Goal: Task Accomplishment & Management: Use online tool/utility

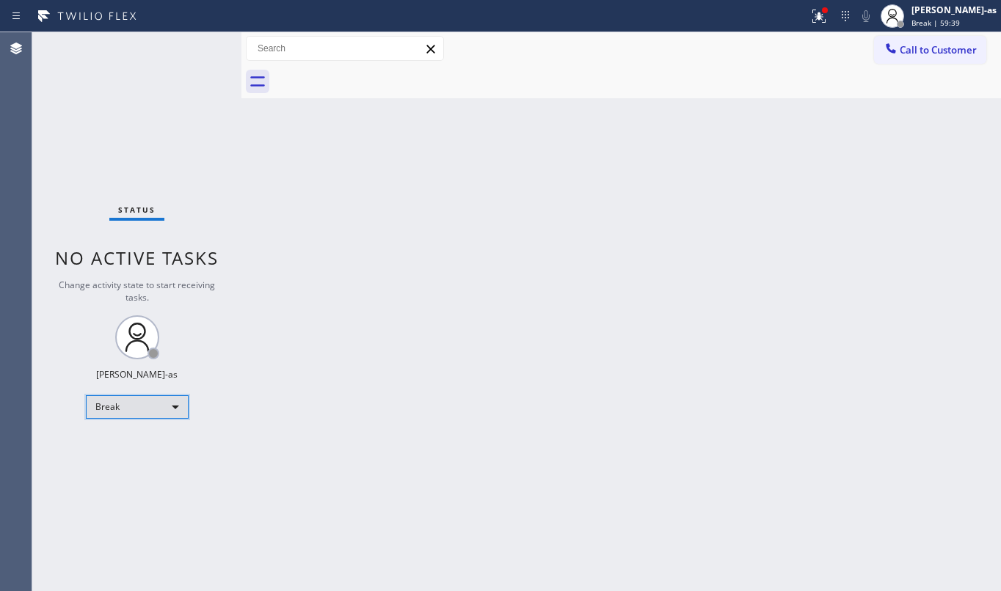
click at [151, 405] on div "Break" at bounding box center [137, 407] width 103 height 23
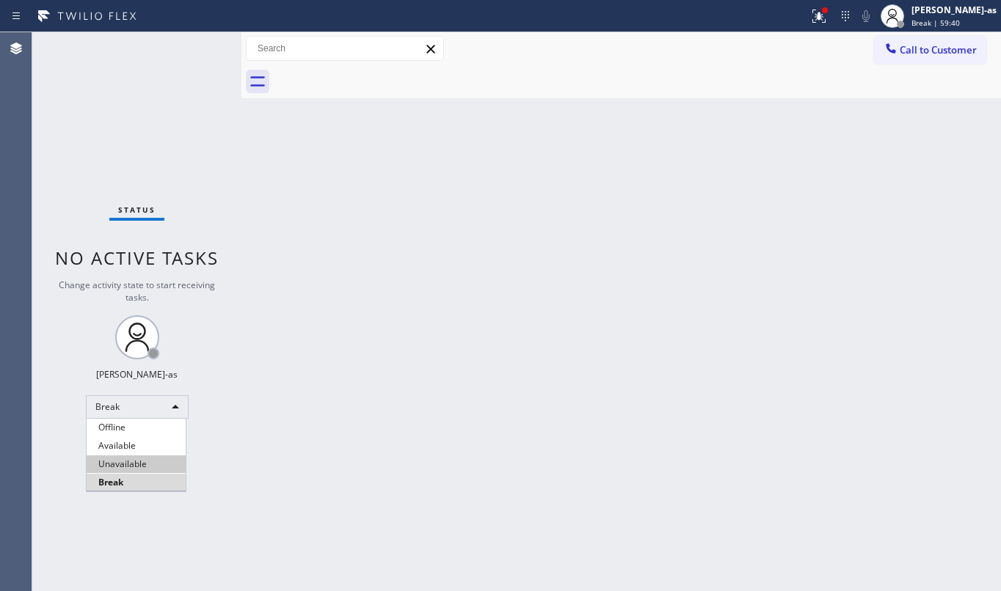
click at [131, 464] on li "Unavailable" at bounding box center [136, 465] width 99 height 18
click at [350, 169] on div "Back to Dashboard Change Sender ID Customers Technicians Select a contact Outbo…" at bounding box center [620, 311] width 759 height 559
click at [302, 357] on div "Back to Dashboard Change Sender ID Customers Technicians Select a contact Outbo…" at bounding box center [620, 311] width 759 height 559
click at [453, 318] on div "Back to Dashboard Change Sender ID Customers Technicians Select a contact Outbo…" at bounding box center [620, 311] width 759 height 559
click at [350, 145] on div "Back to Dashboard Change Sender ID Customers Technicians Select a contact Outbo…" at bounding box center [620, 311] width 759 height 559
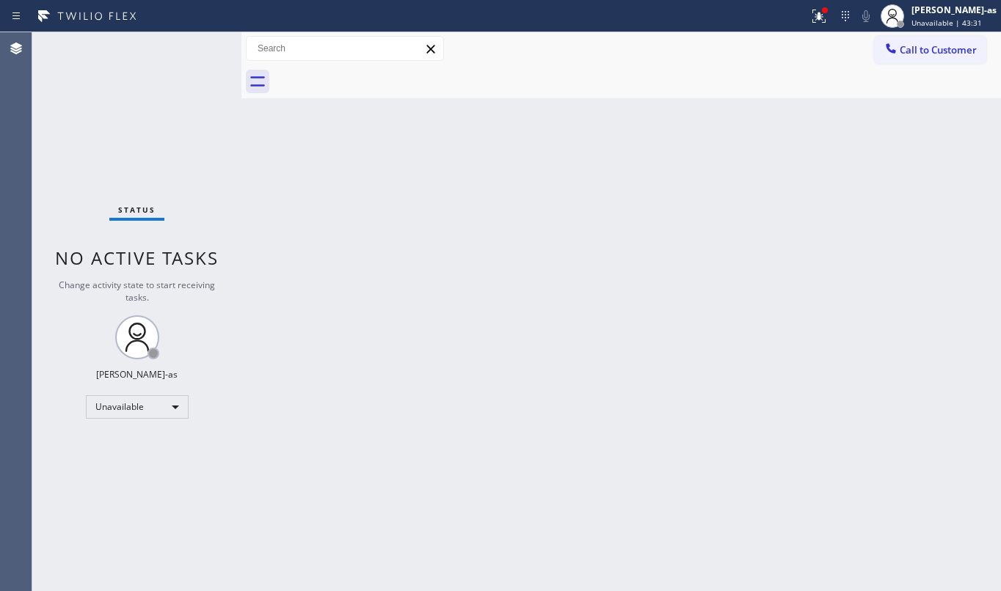
drag, startPoint x: 922, startPoint y: 51, endPoint x: 597, endPoint y: 324, distance: 424.0
click at [922, 54] on span "Call to Customer" at bounding box center [938, 49] width 77 height 13
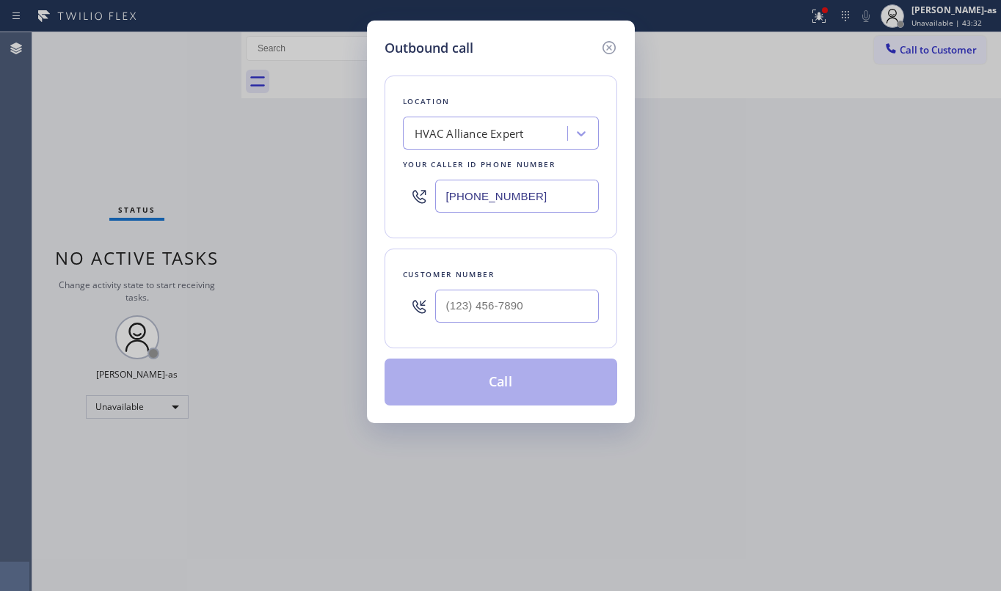
click at [518, 276] on div "Customer number" at bounding box center [501, 274] width 196 height 15
click at [547, 297] on input "(___) ___-____" at bounding box center [517, 306] width 164 height 33
paste input "323) 578-0760"
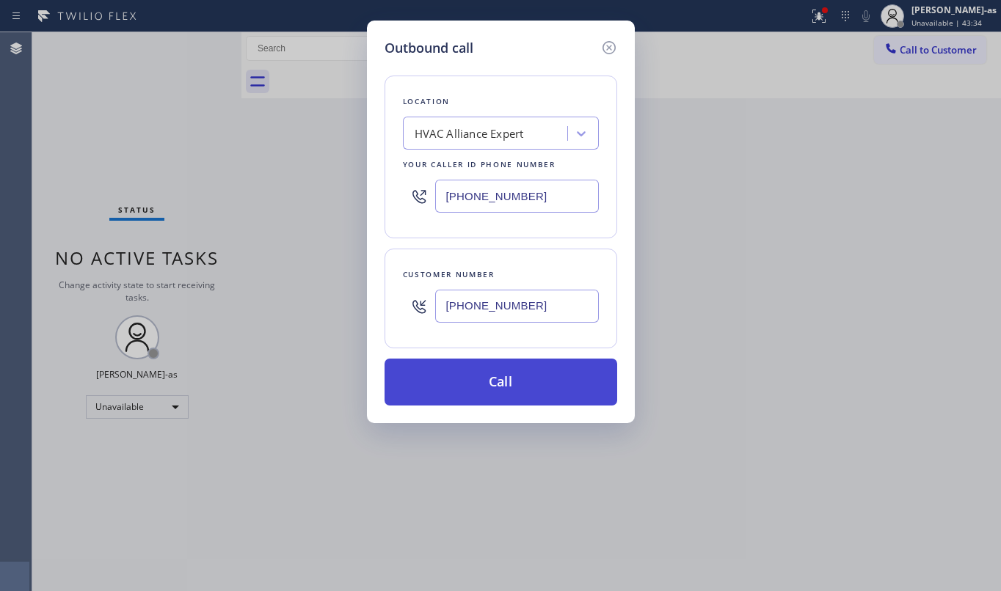
type input "[PHONE_NUMBER]"
click at [524, 385] on button "Call" at bounding box center [501, 382] width 233 height 47
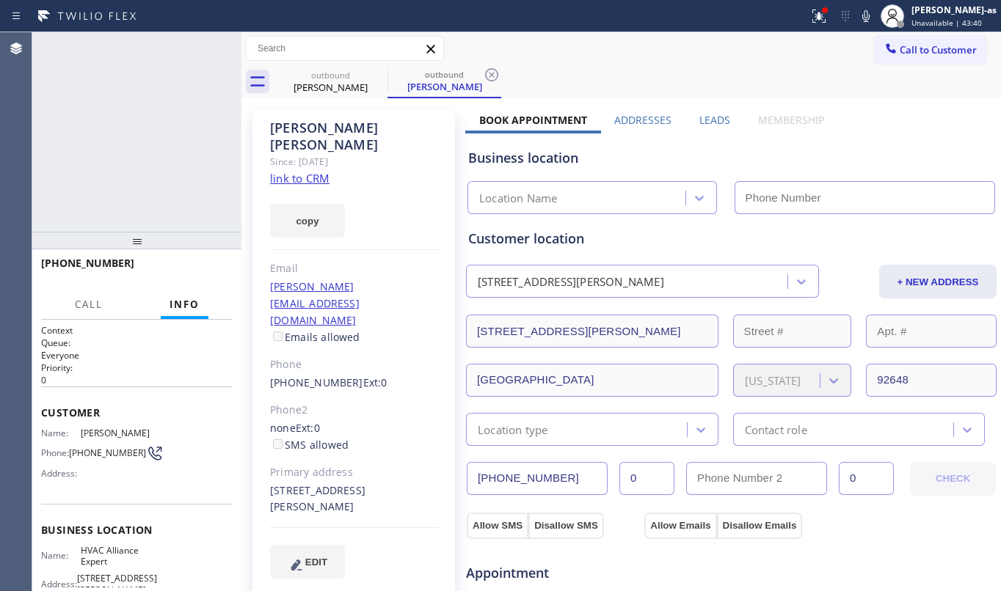
type input "[PHONE_NUMBER]"
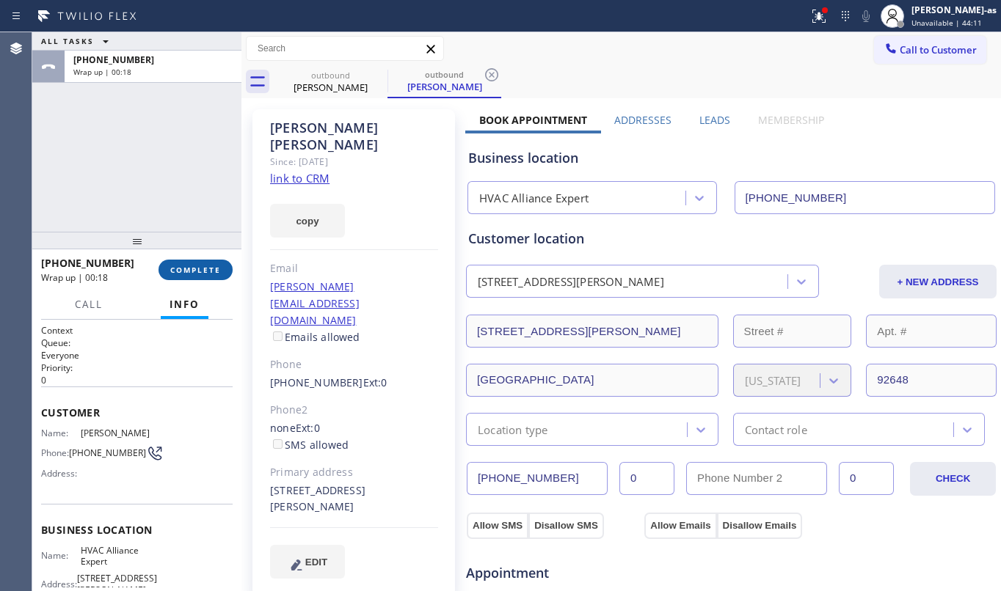
click at [181, 260] on button "COMPLETE" at bounding box center [195, 270] width 74 height 21
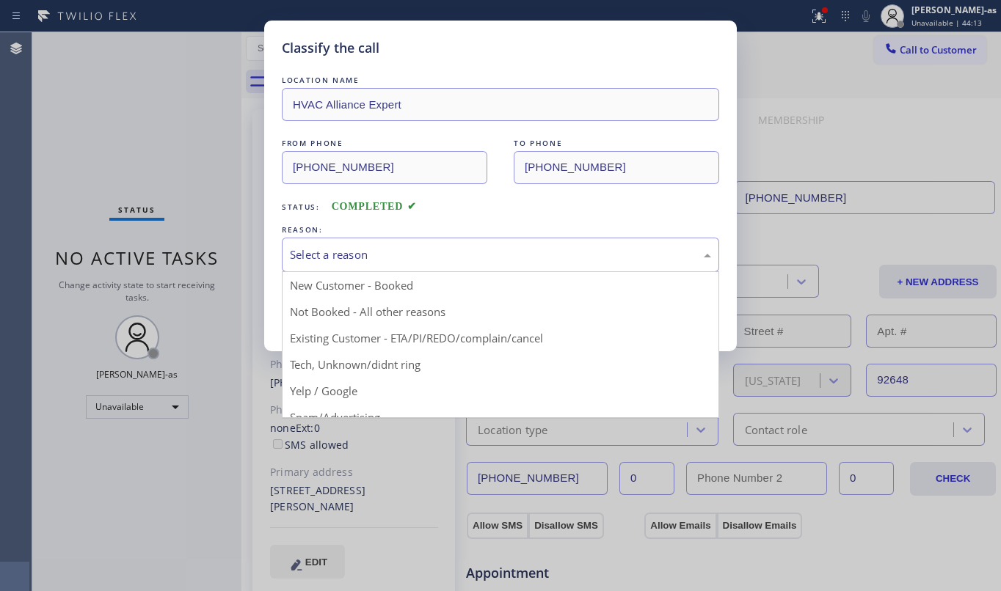
click at [330, 260] on div "Select a reason" at bounding box center [500, 255] width 421 height 17
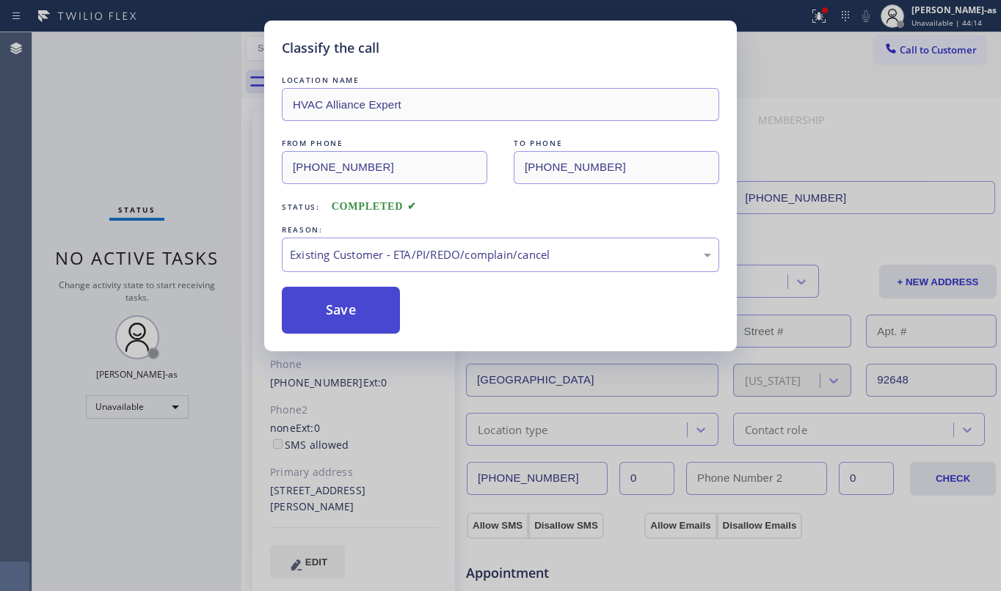
click at [327, 291] on button "Save" at bounding box center [341, 310] width 118 height 47
drag, startPoint x: 338, startPoint y: 299, endPoint x: 356, endPoint y: 299, distance: 18.3
click at [340, 301] on button "Save" at bounding box center [341, 310] width 118 height 47
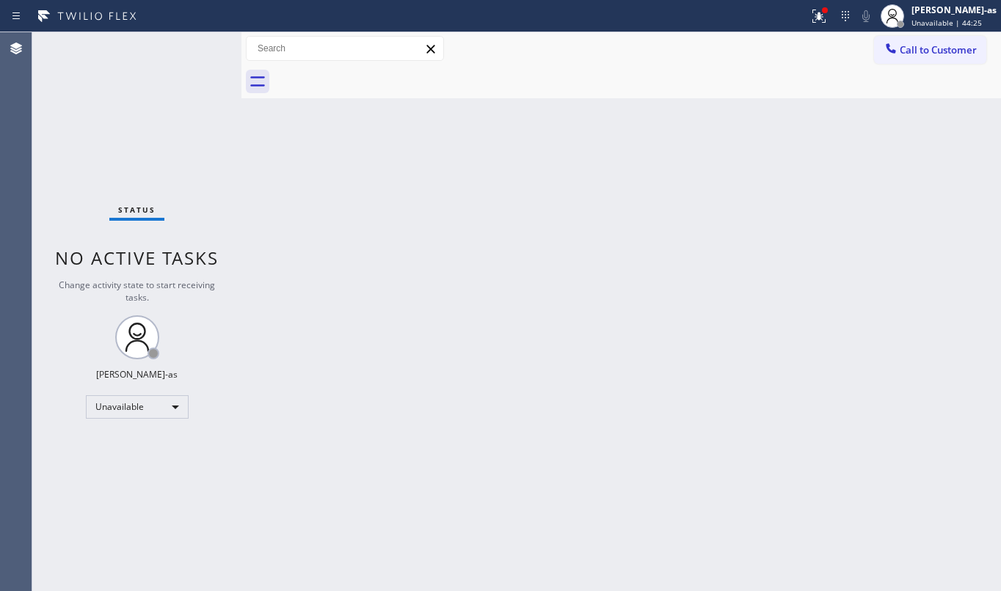
click at [150, 106] on div "Status No active tasks Change activity state to start receiving tasks. [PERSON_…" at bounding box center [136, 311] width 209 height 559
click at [960, 53] on span "Call to Customer" at bounding box center [938, 49] width 77 height 13
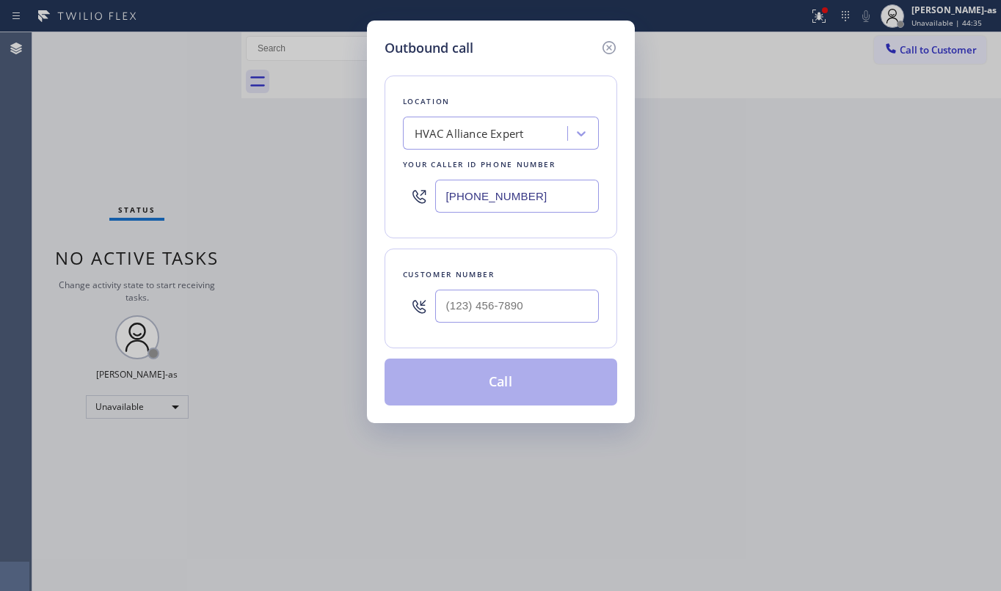
drag, startPoint x: 493, startPoint y: 335, endPoint x: 498, endPoint y: 314, distance: 21.7
click at [493, 329] on div "Customer number" at bounding box center [501, 299] width 233 height 100
click at [498, 306] on input "(___) ___-____" at bounding box center [517, 306] width 164 height 33
paste input "619) 300-6822"
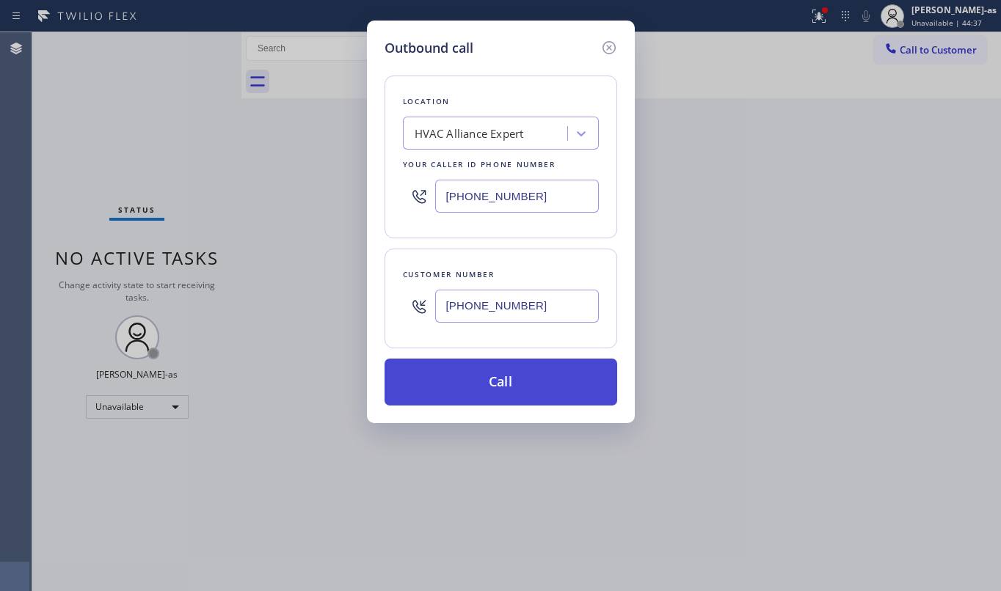
type input "[PHONE_NUMBER]"
click at [490, 379] on button "Call" at bounding box center [501, 382] width 233 height 47
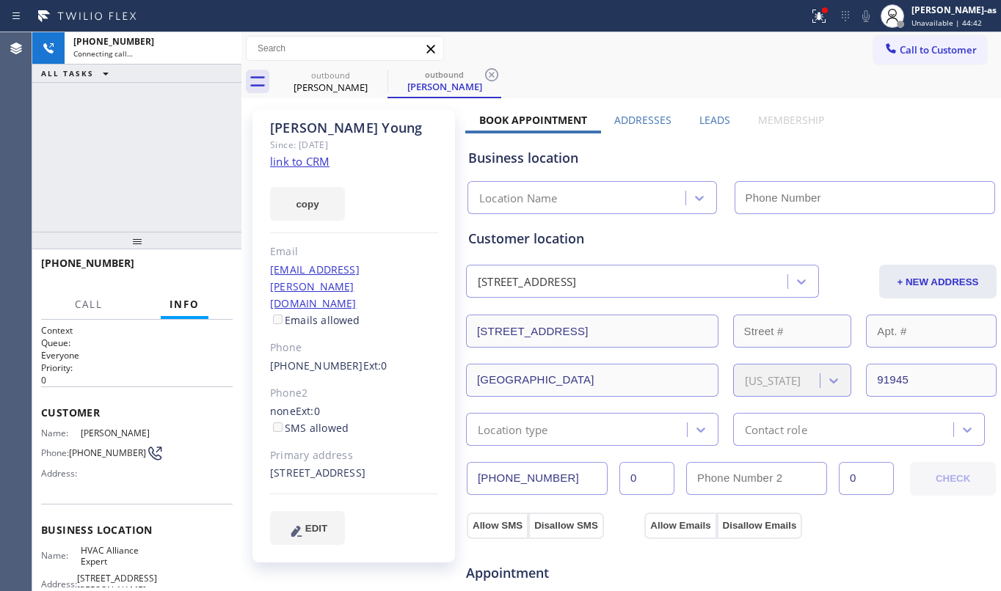
type input "[PHONE_NUMBER]"
click at [285, 168] on link "link to CRM" at bounding box center [299, 161] width 59 height 15
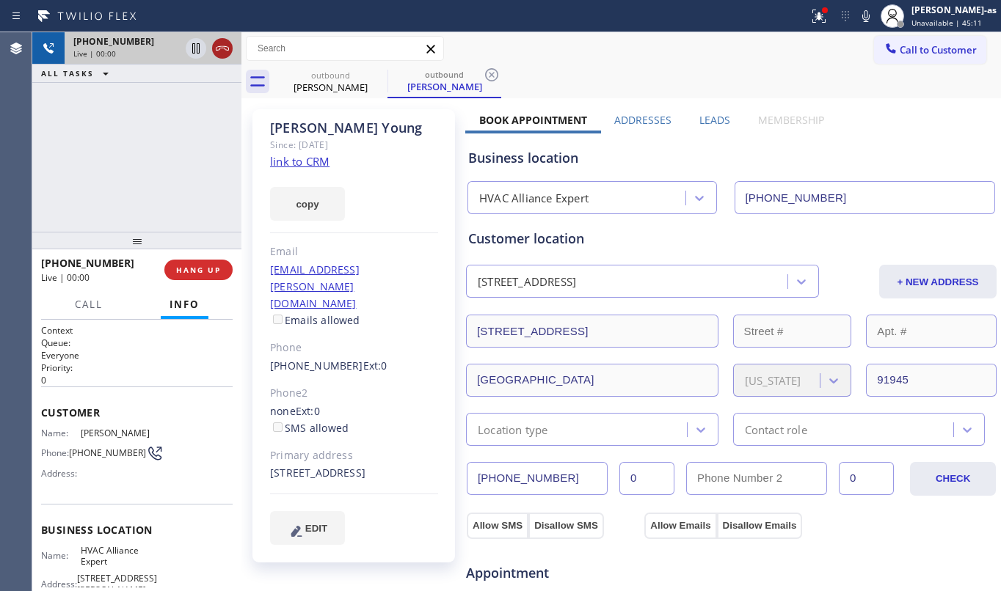
click at [221, 40] on icon at bounding box center [223, 49] width 18 height 18
drag, startPoint x: 315, startPoint y: 57, endPoint x: 358, endPoint y: 76, distance: 47.3
click at [324, 62] on div "Call to Customer Outbound call Location HVAC Alliance Expert Your caller id pho…" at bounding box center [620, 48] width 759 height 33
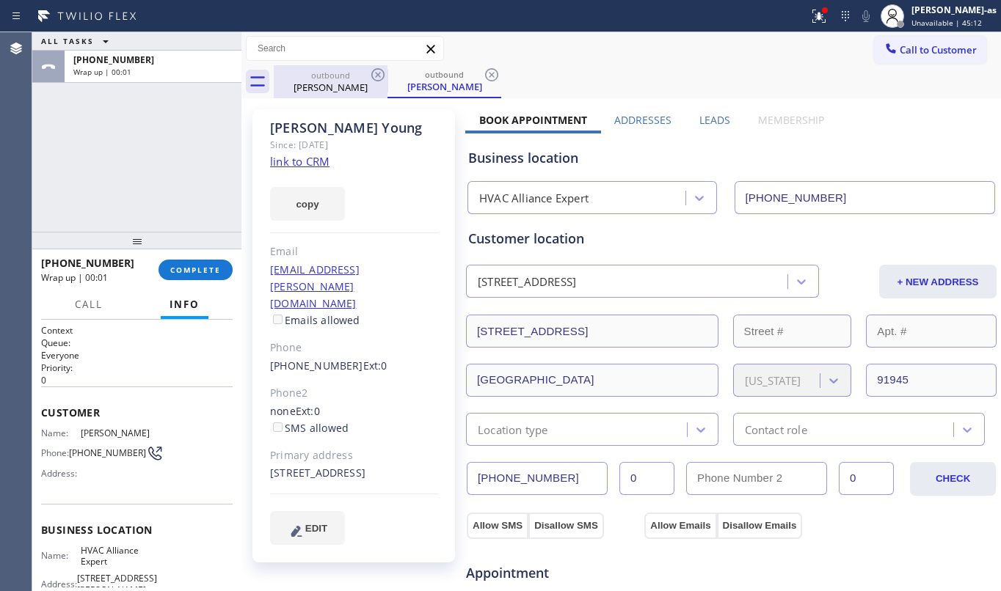
click at [365, 76] on div "outbound" at bounding box center [330, 75] width 111 height 11
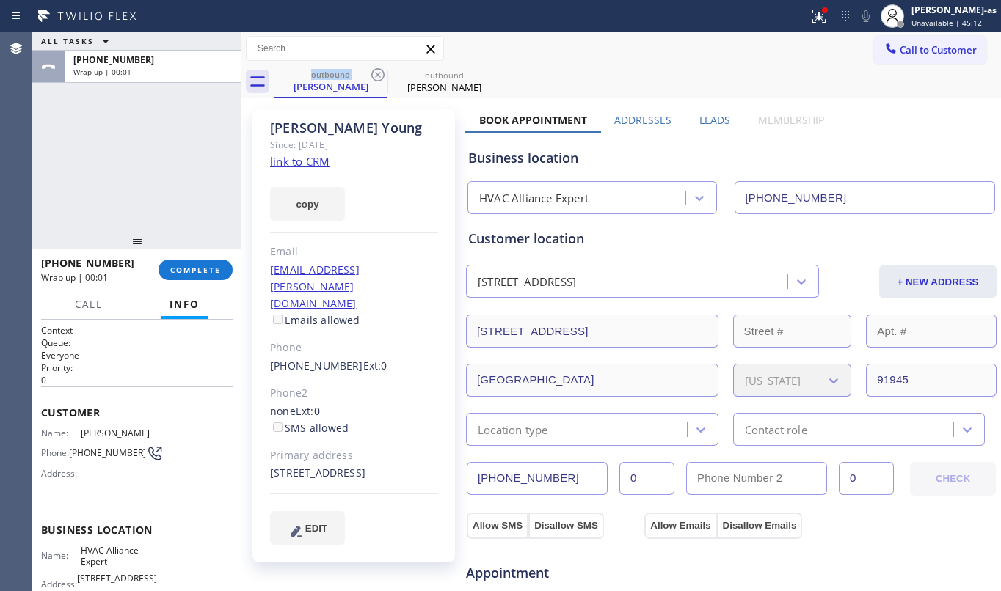
drag, startPoint x: 365, startPoint y: 76, endPoint x: 274, endPoint y: 98, distance: 93.4
click at [365, 73] on div "outbound" at bounding box center [330, 74] width 111 height 11
drag, startPoint x: 183, startPoint y: 170, endPoint x: 203, endPoint y: 271, distance: 103.3
click at [186, 185] on div "ALL TASKS ALL TASKS ACTIVE TASKS TASKS IN WRAP UP [PHONE_NUMBER] Wrap up | 00:01" at bounding box center [136, 132] width 209 height 200
click at [203, 273] on span "COMPLETE" at bounding box center [195, 270] width 51 height 10
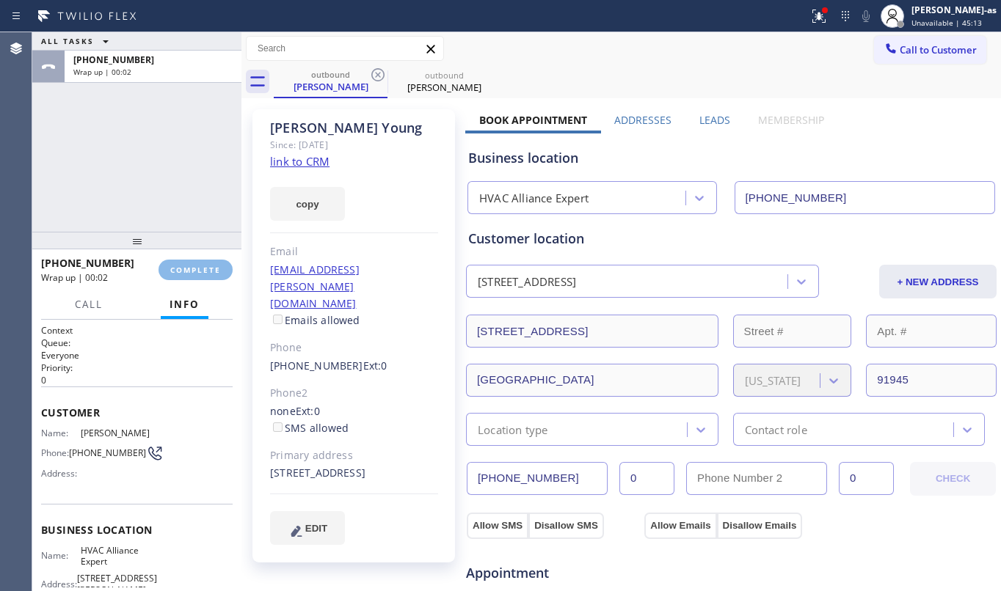
click at [164, 244] on div at bounding box center [136, 241] width 209 height 18
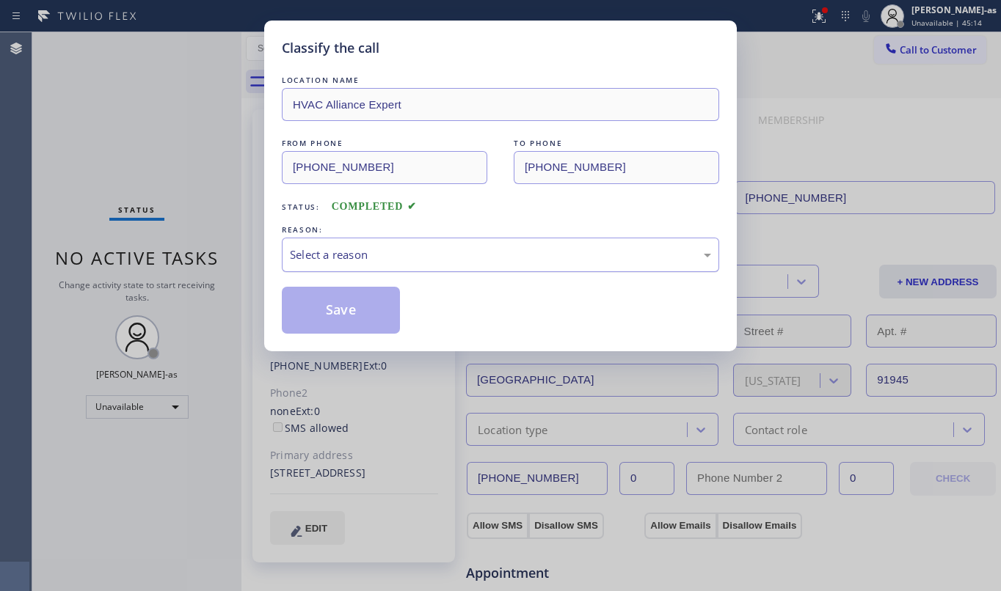
click at [486, 252] on div "Select a reason" at bounding box center [500, 255] width 421 height 17
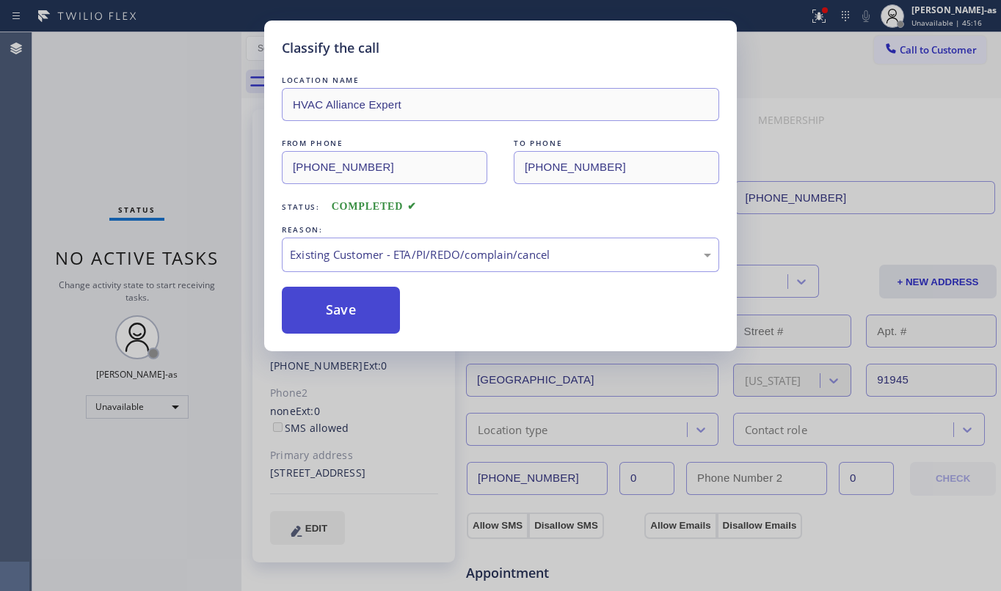
drag, startPoint x: 362, startPoint y: 306, endPoint x: 385, endPoint y: 276, distance: 38.2
click at [360, 308] on button "Save" at bounding box center [341, 310] width 118 height 47
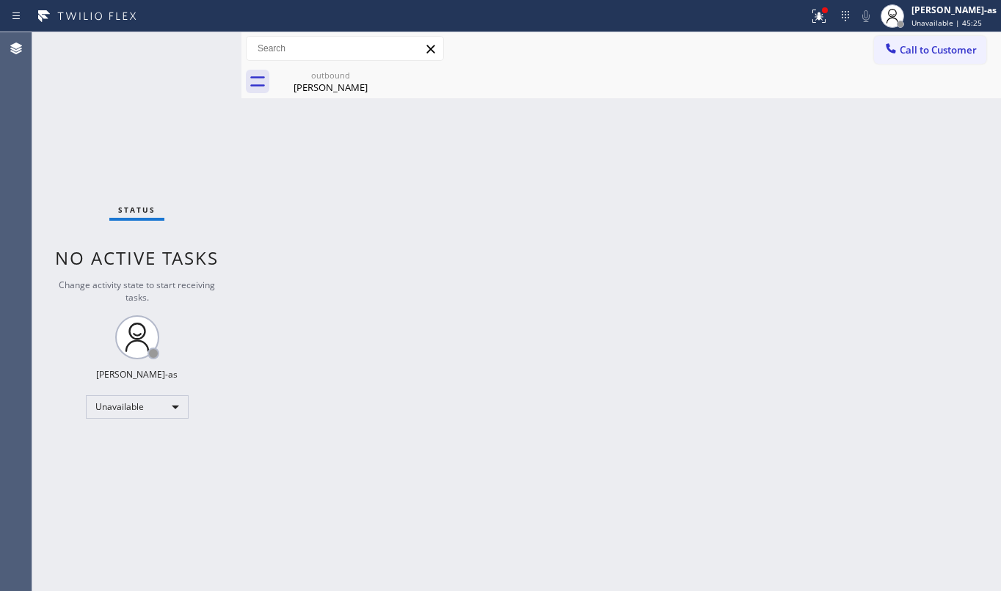
click at [329, 177] on div "Back to Dashboard Change Sender ID Customers Technicians Select a contact Outbo…" at bounding box center [620, 311] width 759 height 559
click at [150, 123] on div "Status No active tasks Change activity state to start receiving tasks. [PERSON_…" at bounding box center [136, 311] width 209 height 559
click at [355, 73] on div "outbound" at bounding box center [330, 75] width 111 height 11
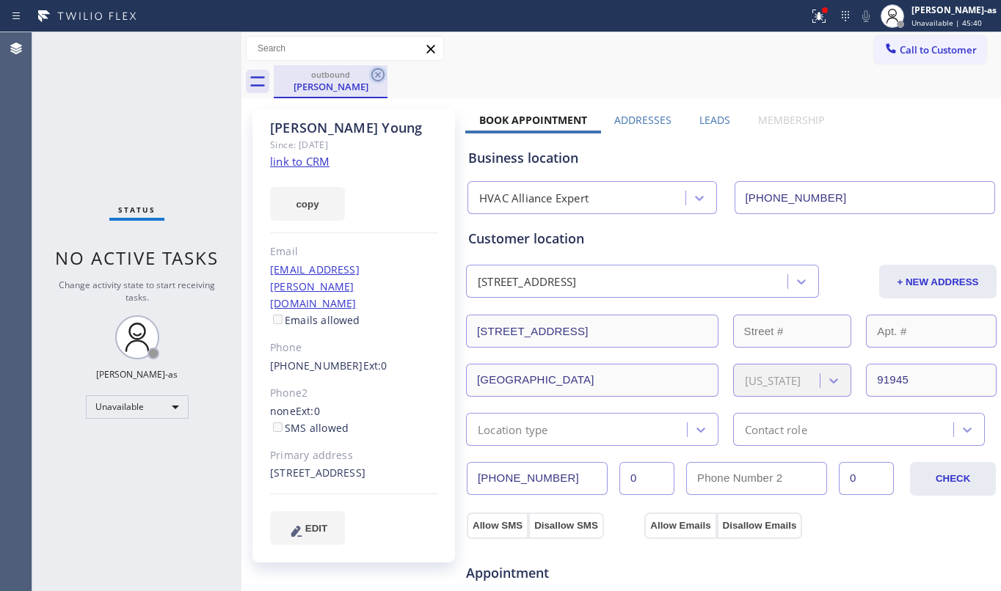
click at [379, 77] on icon at bounding box center [377, 74] width 13 height 13
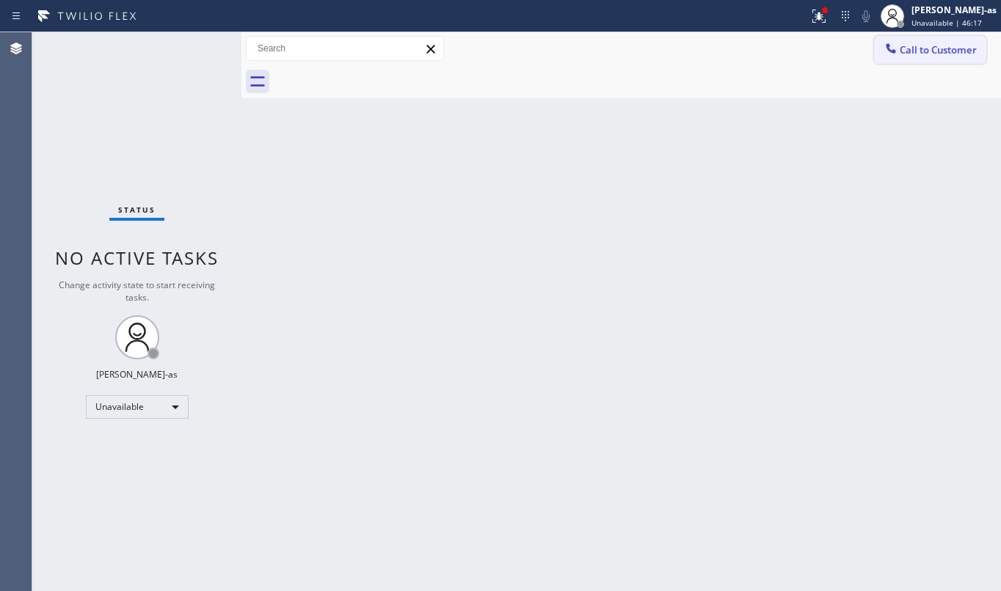
click at [928, 45] on span "Call to Customer" at bounding box center [938, 49] width 77 height 13
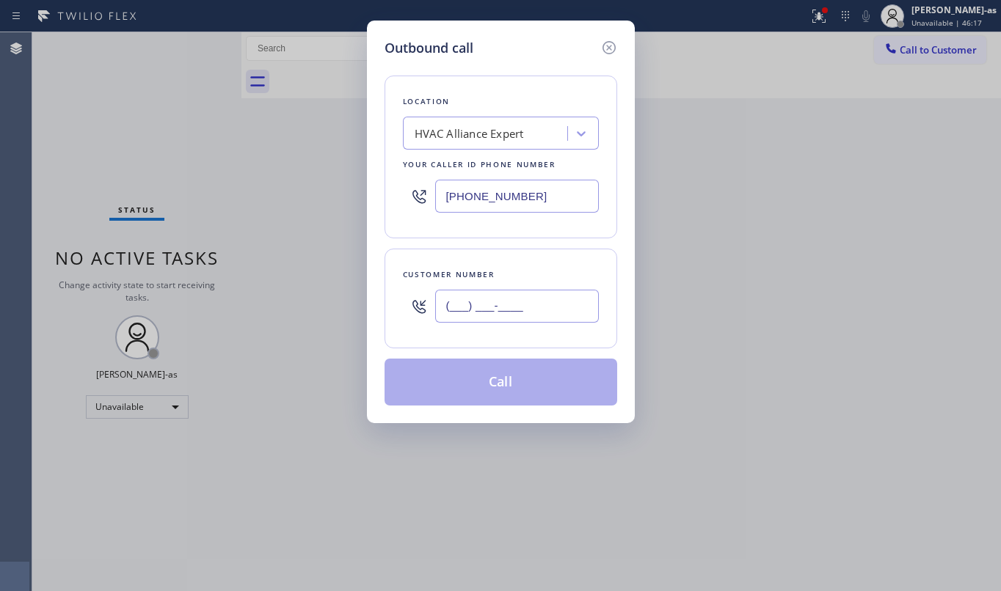
click at [511, 297] on input "(___) ___-____" at bounding box center [517, 306] width 164 height 33
paste input "415) 794-8596"
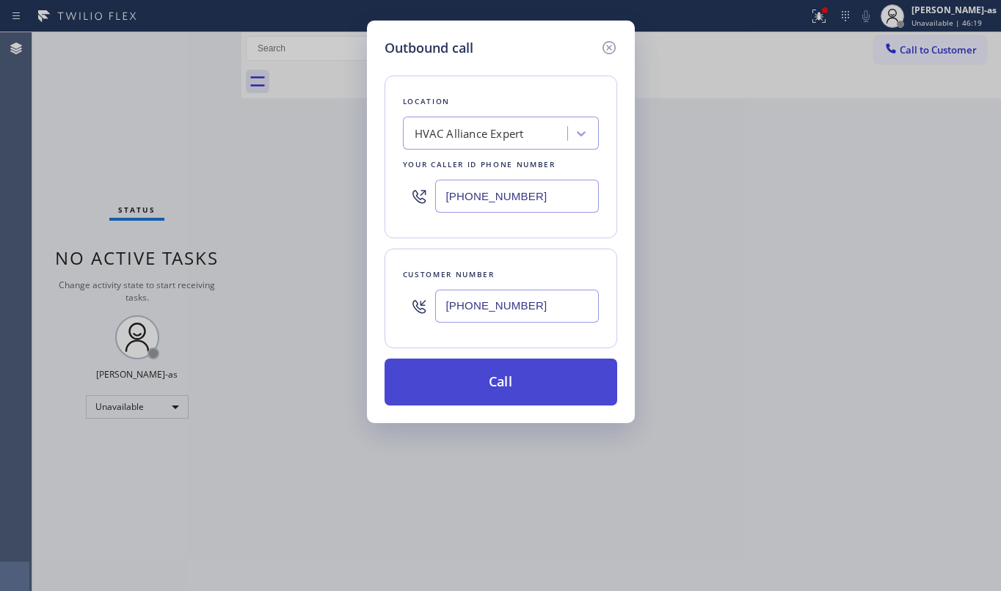
type input "[PHONE_NUMBER]"
click at [497, 385] on button "Call" at bounding box center [501, 382] width 233 height 47
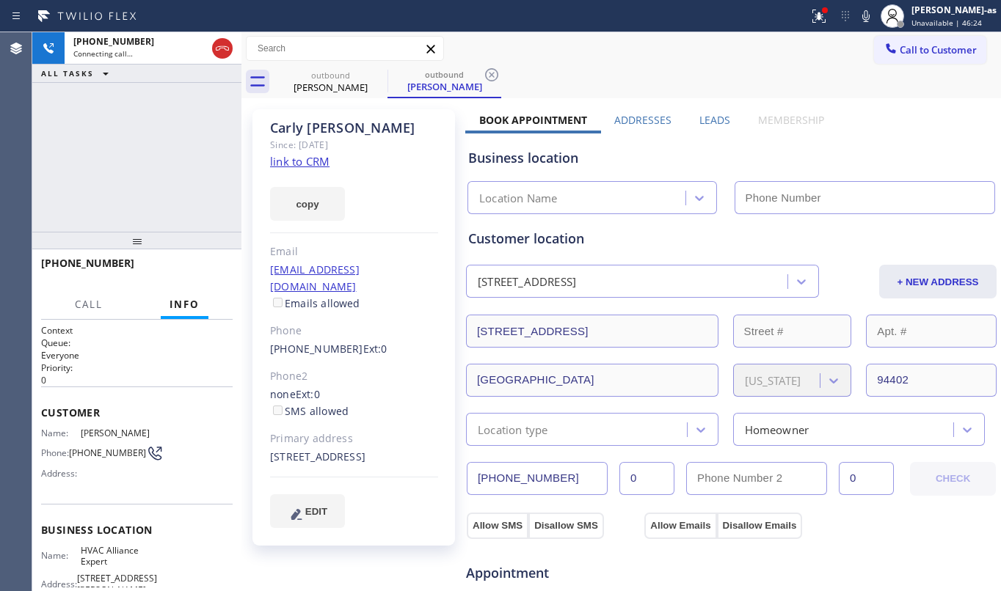
type input "[PHONE_NUMBER]"
drag, startPoint x: 126, startPoint y: 123, endPoint x: 207, endPoint y: 94, distance: 85.9
click at [128, 125] on div "[PHONE_NUMBER] Connecting call… ALL TASKS ALL TASKS ACTIVE TASKS TASKS IN WRAP …" at bounding box center [136, 132] width 209 height 200
drag, startPoint x: 208, startPoint y: 44, endPoint x: 236, endPoint y: 66, distance: 35.5
click at [209, 45] on div at bounding box center [222, 48] width 26 height 32
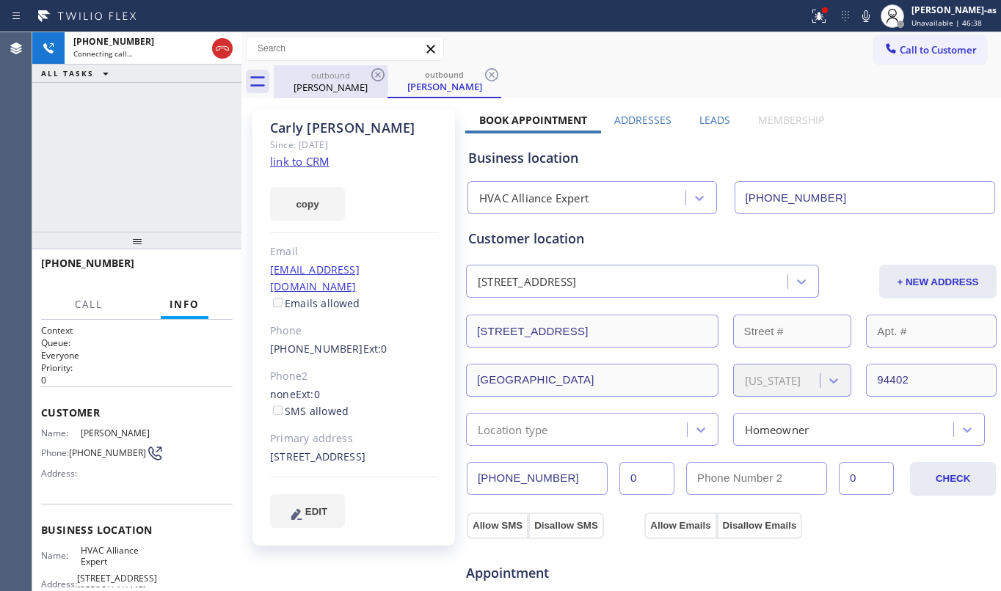
click at [353, 76] on div "outbound" at bounding box center [330, 75] width 111 height 11
drag, startPoint x: 227, startPoint y: 47, endPoint x: 273, endPoint y: 76, distance: 54.8
click at [227, 51] on icon at bounding box center [223, 49] width 18 height 18
click at [320, 86] on div "[PERSON_NAME]" at bounding box center [330, 86] width 111 height 13
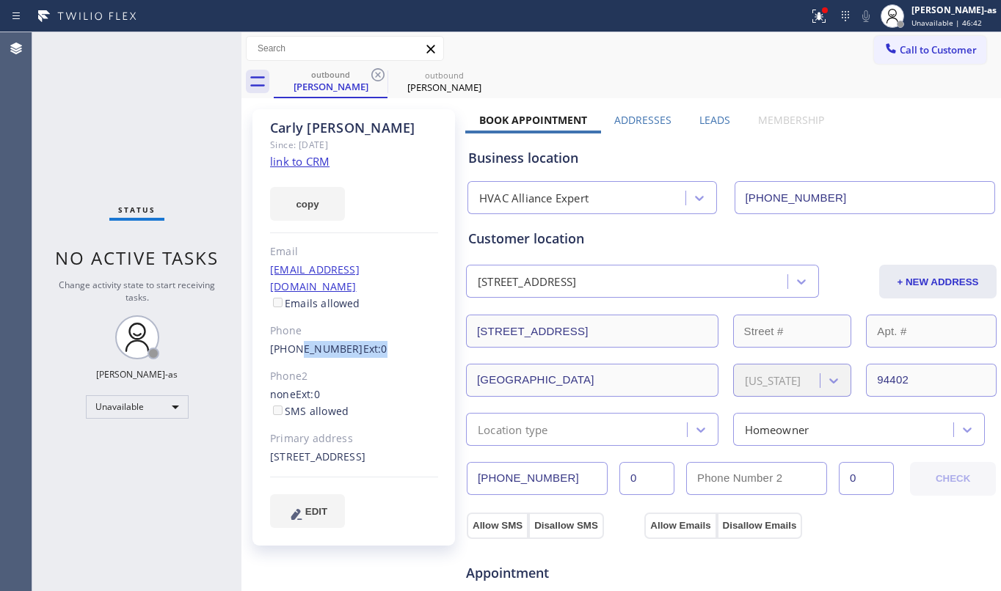
drag, startPoint x: 294, startPoint y: 330, endPoint x: 377, endPoint y: 321, distance: 83.4
click at [377, 323] on div "[PERSON_NAME] Since: [DATE] link to CRM copy Email [EMAIL_ADDRESS][DOMAIN_NAME]…" at bounding box center [353, 327] width 203 height 437
click at [389, 323] on div "Phone" at bounding box center [354, 331] width 168 height 17
drag, startPoint x: 266, startPoint y: 335, endPoint x: 345, endPoint y: 323, distance: 80.1
click at [345, 323] on div "[PERSON_NAME] Since: [DATE] link to CRM copy Email [EMAIL_ADDRESS][DOMAIN_NAME]…" at bounding box center [353, 327] width 203 height 437
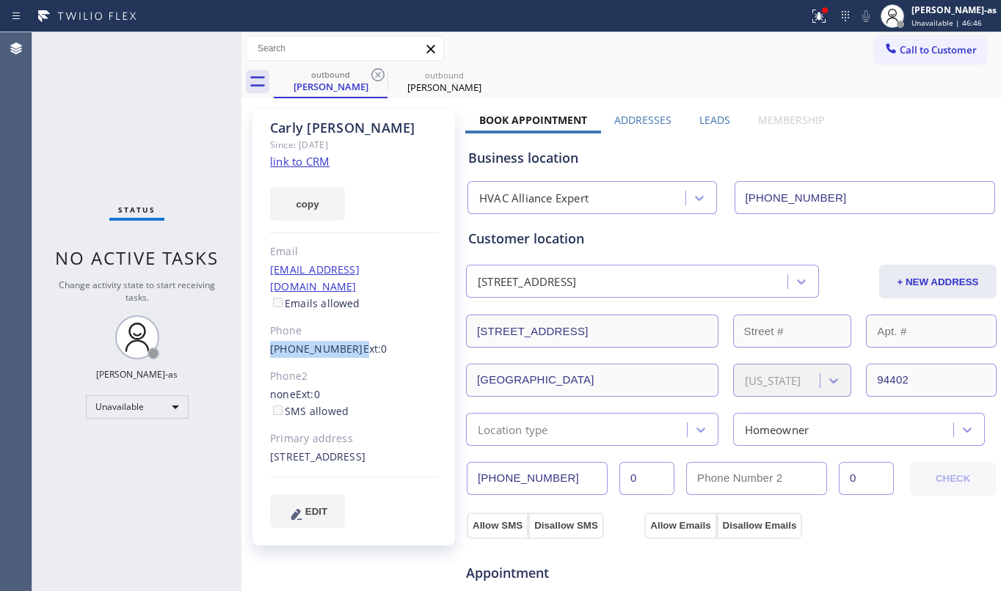
copy div "[PHONE_NUMBER]"
click at [179, 401] on div "Unavailable" at bounding box center [137, 407] width 103 height 23
click at [113, 251] on div at bounding box center [500, 295] width 1001 height 591
drag, startPoint x: 919, startPoint y: 51, endPoint x: 633, endPoint y: 260, distance: 354.6
click at [914, 51] on span "Call to Customer" at bounding box center [938, 49] width 77 height 13
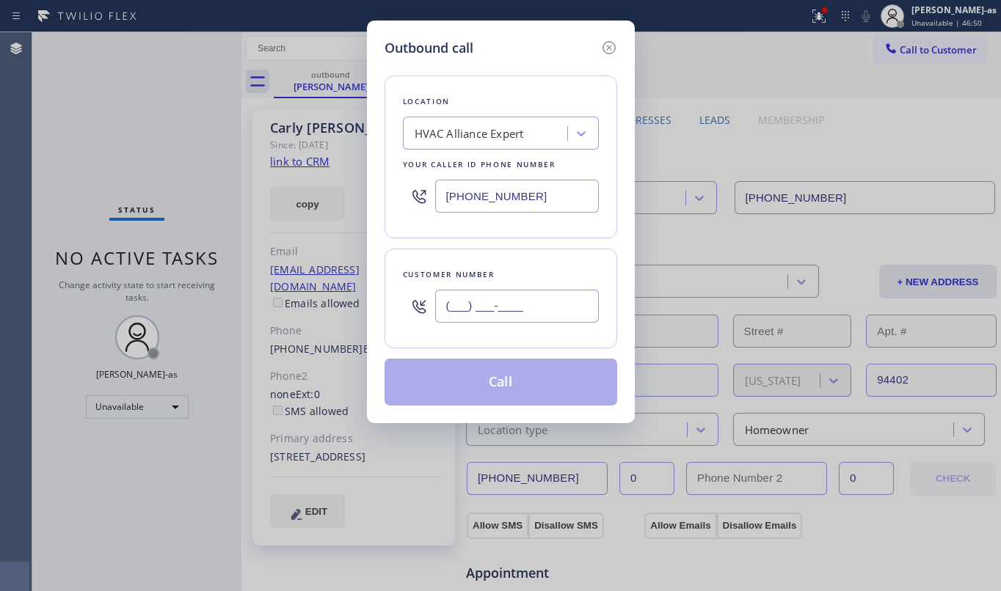
click at [461, 314] on input "(___) ___-____" at bounding box center [517, 306] width 164 height 33
paste input "415) 794-8596"
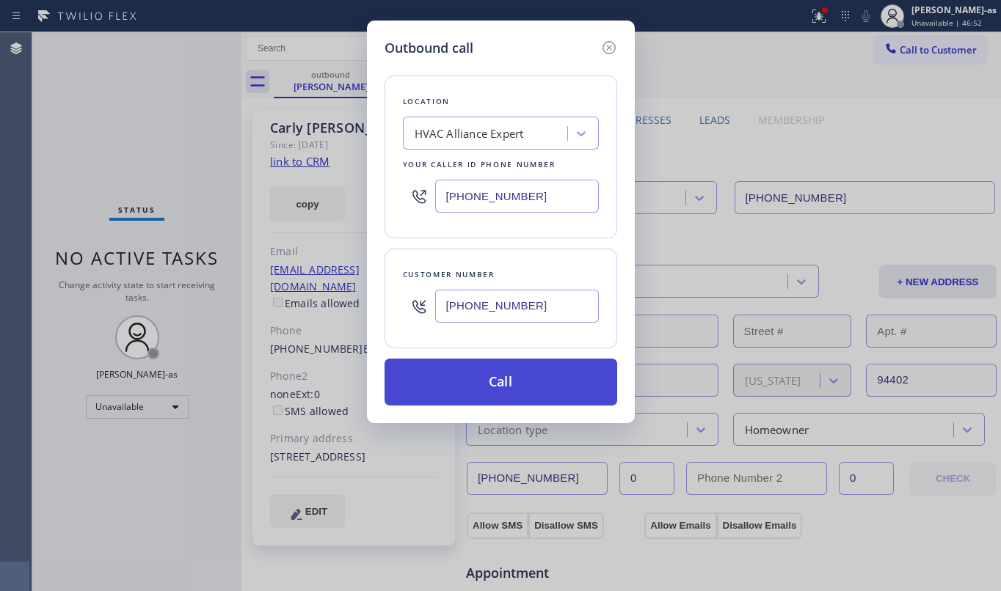
type input "[PHONE_NUMBER]"
click at [506, 380] on button "Call" at bounding box center [501, 382] width 233 height 47
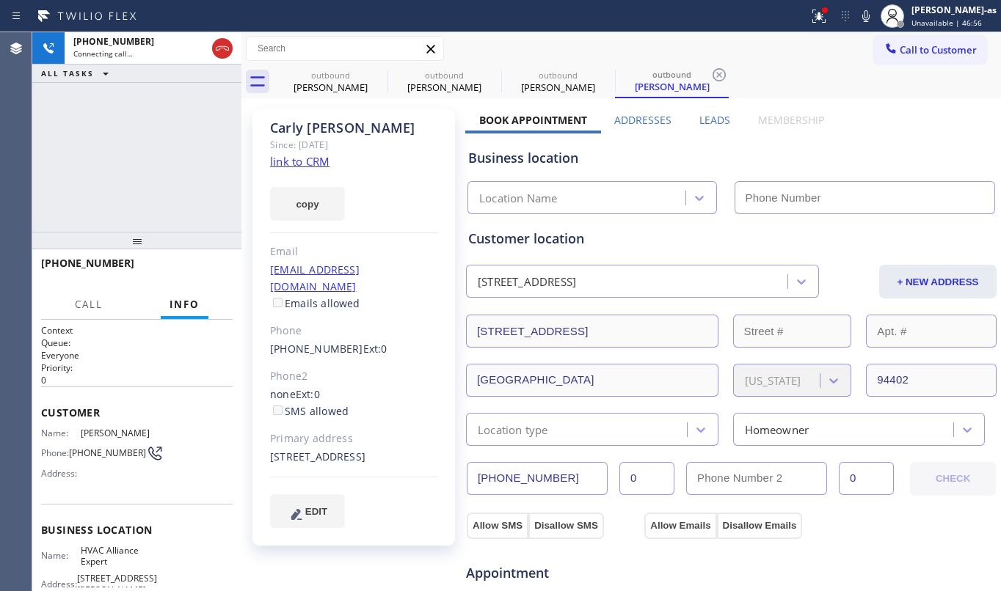
type input "[PHONE_NUMBER]"
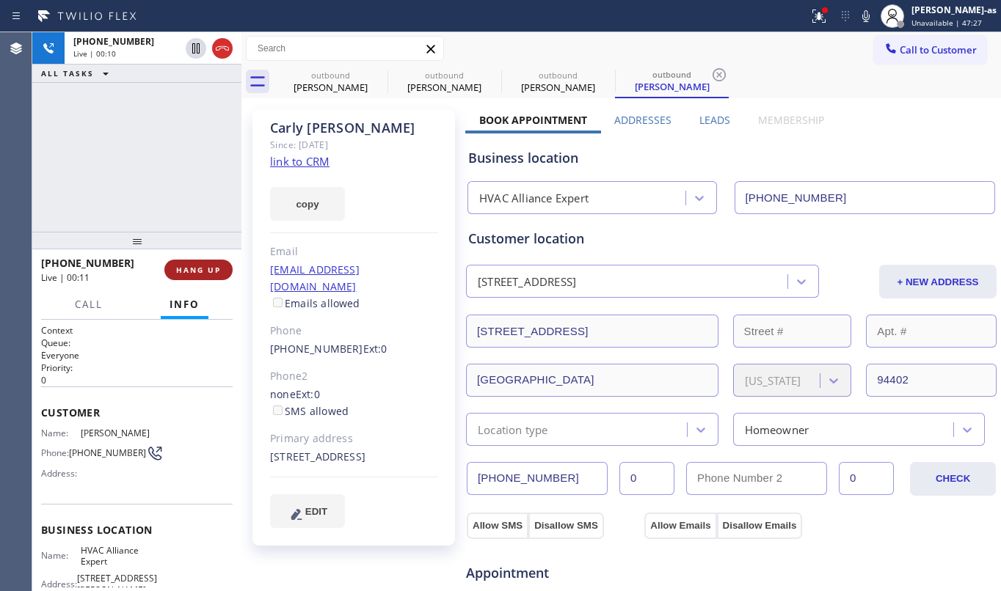
click at [189, 260] on button "HANG UP" at bounding box center [198, 270] width 68 height 21
click at [192, 260] on button "HANG UP" at bounding box center [198, 270] width 68 height 21
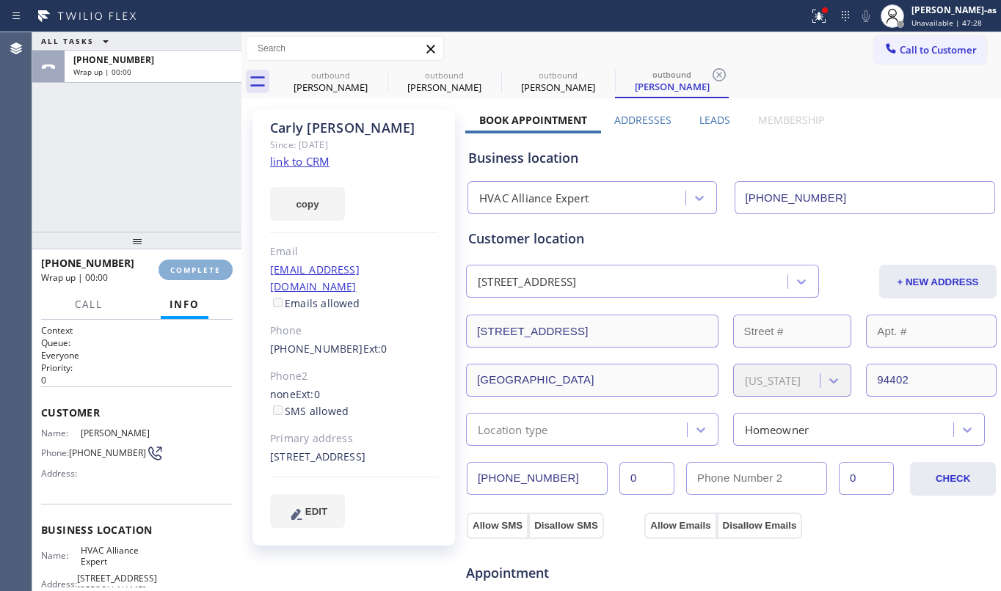
click at [192, 261] on button "COMPLETE" at bounding box center [195, 270] width 74 height 21
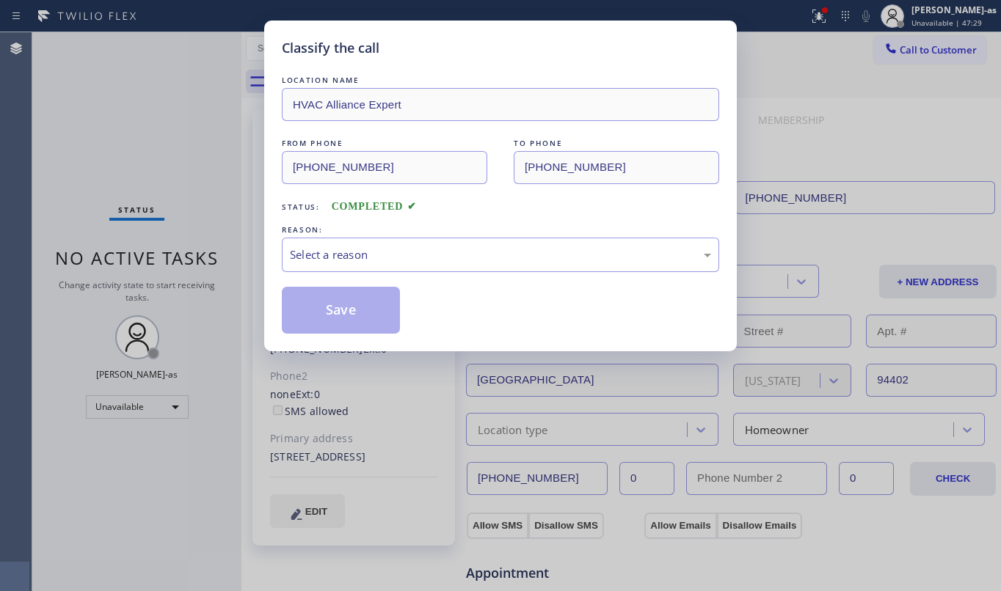
click at [188, 265] on div "Classify the call LOCATION NAME HVAC Alliance Expert FROM PHONE [PHONE_NUMBER] …" at bounding box center [500, 295] width 1001 height 591
click at [188, 266] on div "Classify the call LOCATION NAME HVAC Alliance Expert FROM PHONE [PHONE_NUMBER] …" at bounding box center [500, 295] width 1001 height 591
click at [429, 268] on div "Select a reason" at bounding box center [500, 255] width 437 height 34
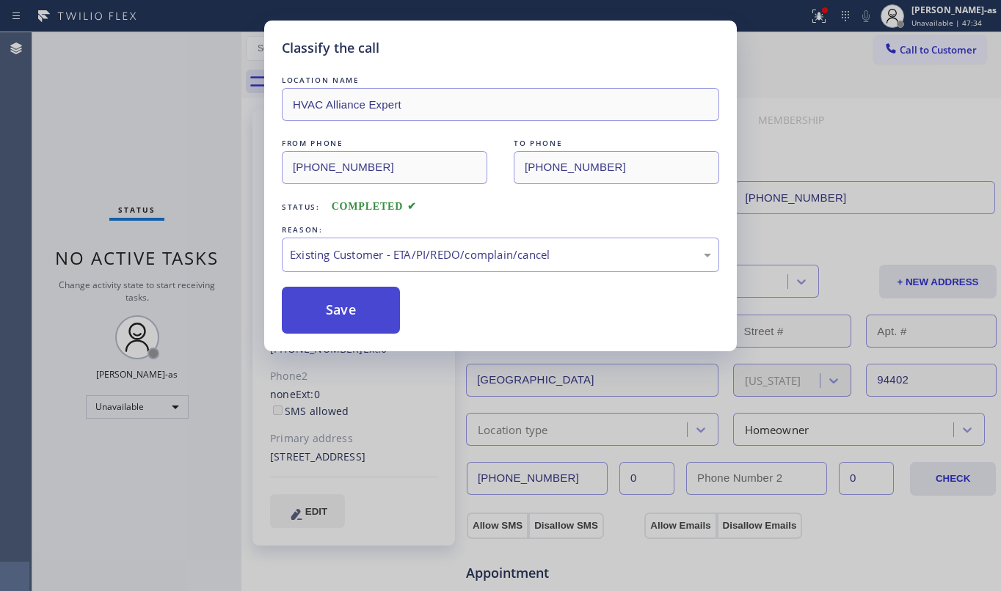
click at [338, 318] on button "Save" at bounding box center [341, 310] width 118 height 47
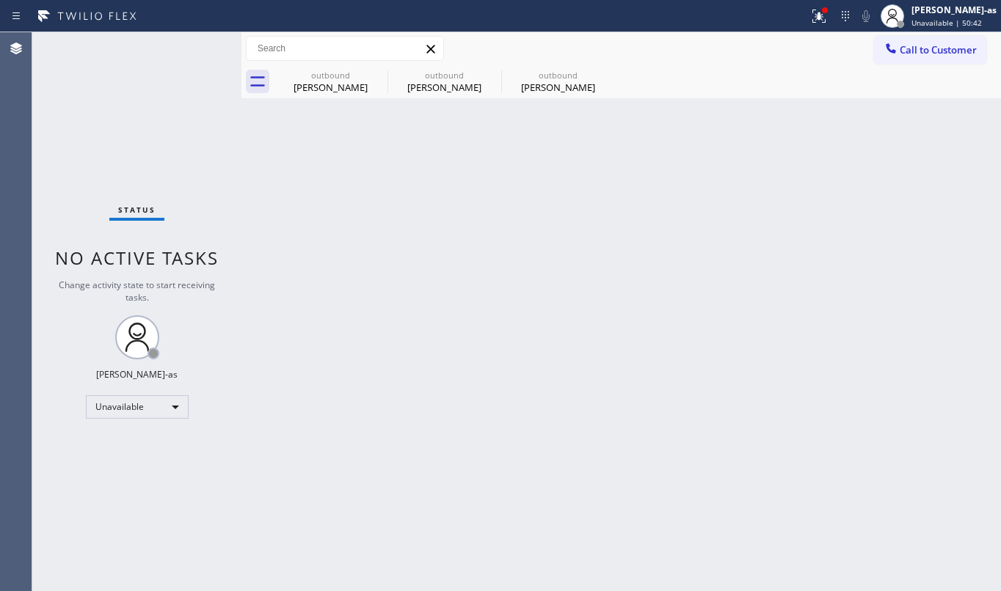
click at [409, 241] on div "Back to Dashboard Change Sender ID Customers Technicians Select a contact Outbo…" at bounding box center [620, 311] width 759 height 559
click at [943, 50] on span "Call to Customer" at bounding box center [938, 49] width 77 height 13
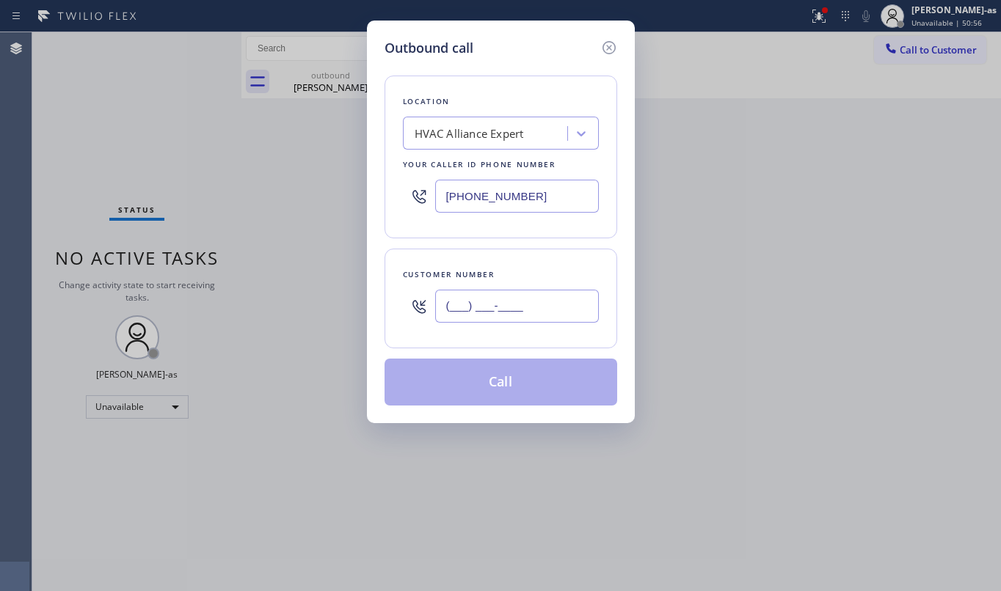
click at [470, 311] on input "(___) ___-____" at bounding box center [517, 306] width 164 height 33
paste input "949) 324-5381"
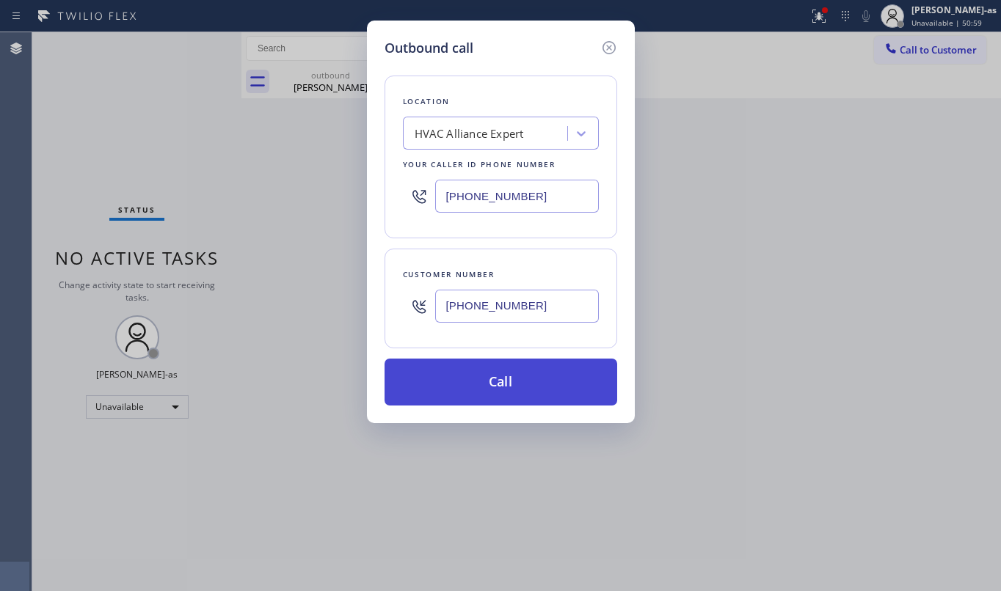
type input "[PHONE_NUMBER]"
click at [527, 382] on button "Call" at bounding box center [501, 382] width 233 height 47
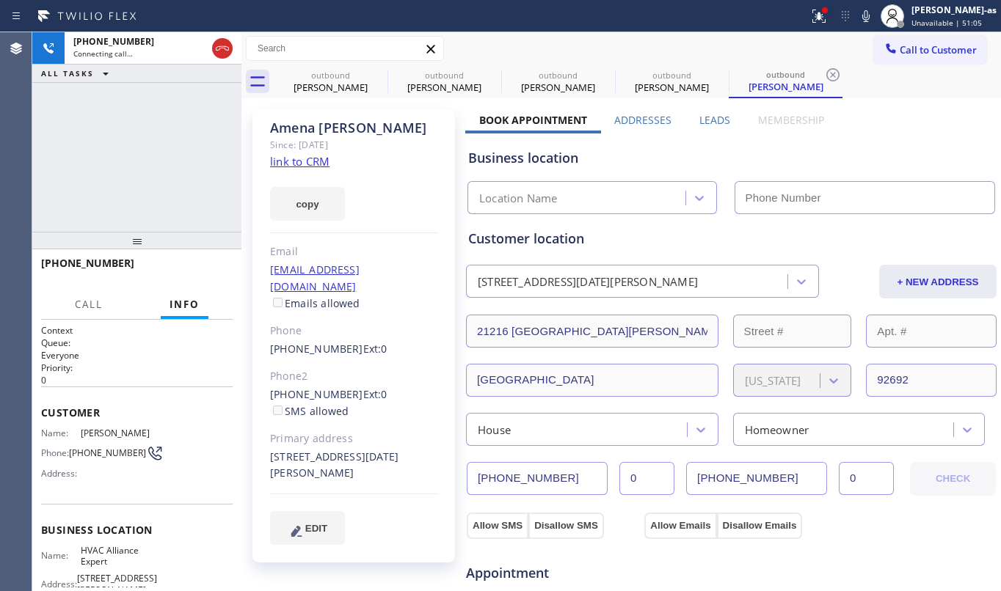
type input "[PHONE_NUMBER]"
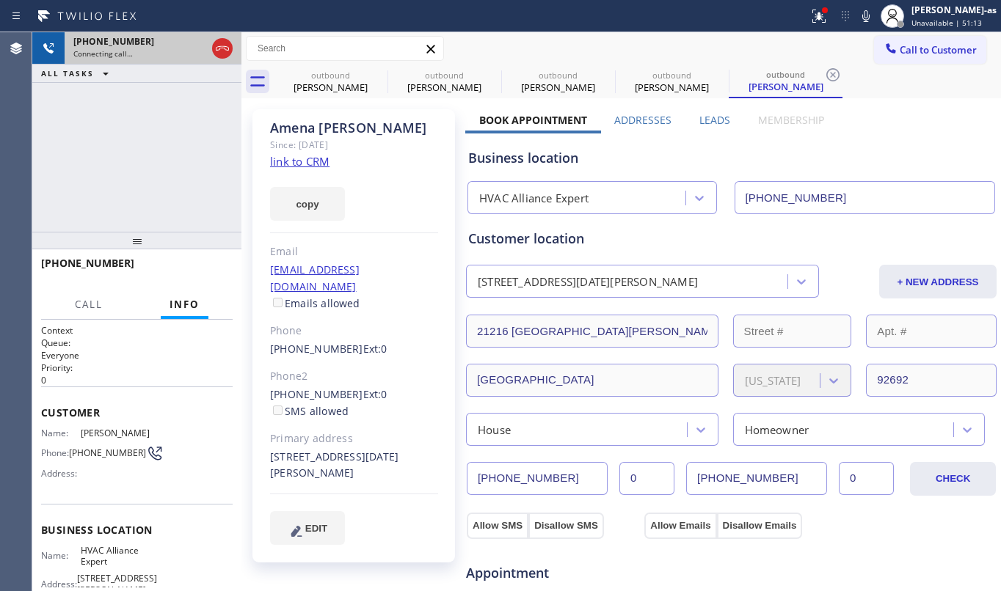
click at [200, 36] on div "[PHONE_NUMBER]" at bounding box center [139, 41] width 133 height 12
click at [204, 34] on div "[PHONE_NUMBER] Connecting call…" at bounding box center [137, 48] width 145 height 32
click at [204, 42] on div "[PHONE_NUMBER]" at bounding box center [139, 41] width 133 height 12
drag, startPoint x: 224, startPoint y: 48, endPoint x: 227, endPoint y: 57, distance: 10.0
click at [226, 50] on icon at bounding box center [222, 48] width 13 height 4
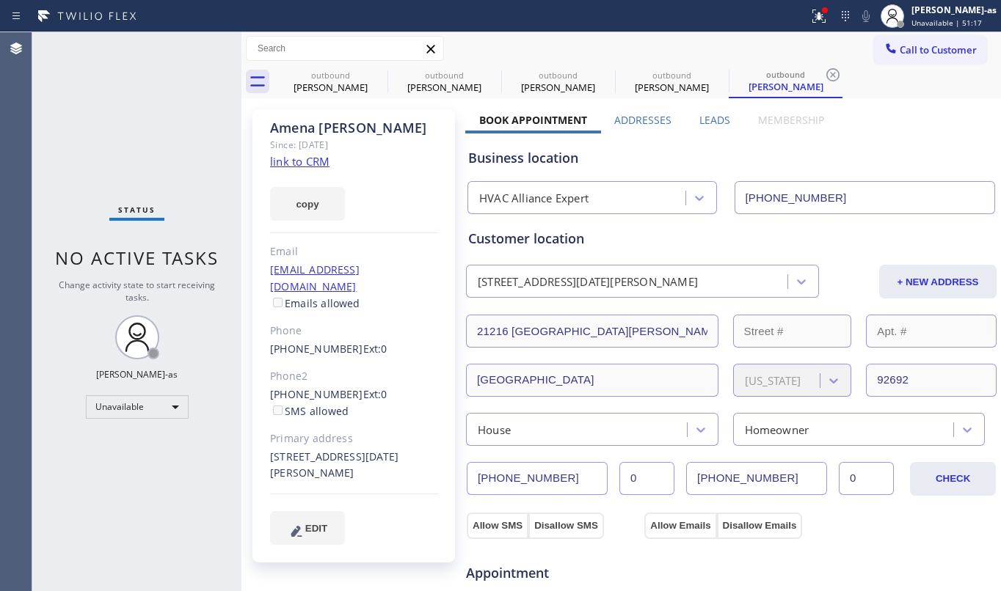
drag, startPoint x: 260, startPoint y: 373, endPoint x: 368, endPoint y: 379, distance: 108.8
click at [368, 379] on div "[PERSON_NAME] Since: [DATE] link to CRM copy Email [EMAIL_ADDRESS][DOMAIN_NAME]…" at bounding box center [353, 335] width 203 height 453
copy div "[PHONE_NUMBER] Ext:"
drag, startPoint x: 925, startPoint y: 13, endPoint x: 892, endPoint y: 41, distance: 42.7
click at [908, 12] on div at bounding box center [892, 16] width 32 height 32
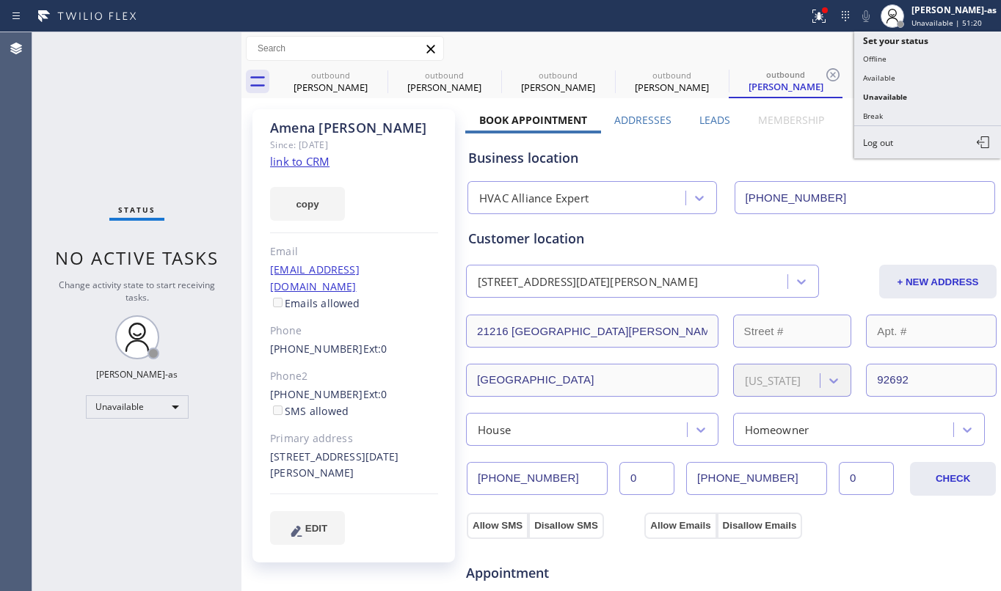
click at [561, 286] on div "[STREET_ADDRESS][DATE][PERSON_NAME]" at bounding box center [588, 282] width 220 height 17
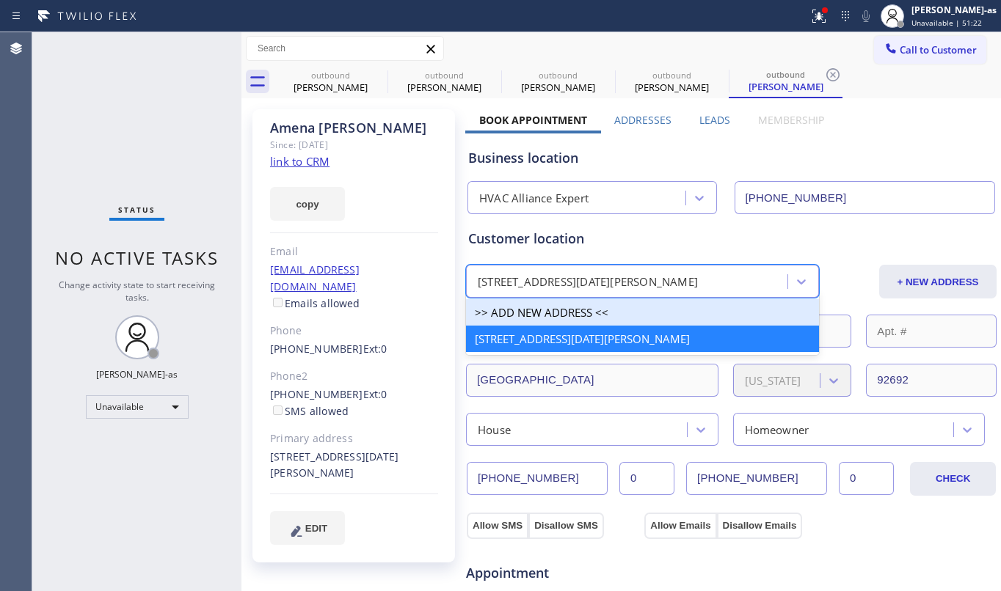
paste input "[PHONE_NUMBER] Ext:"
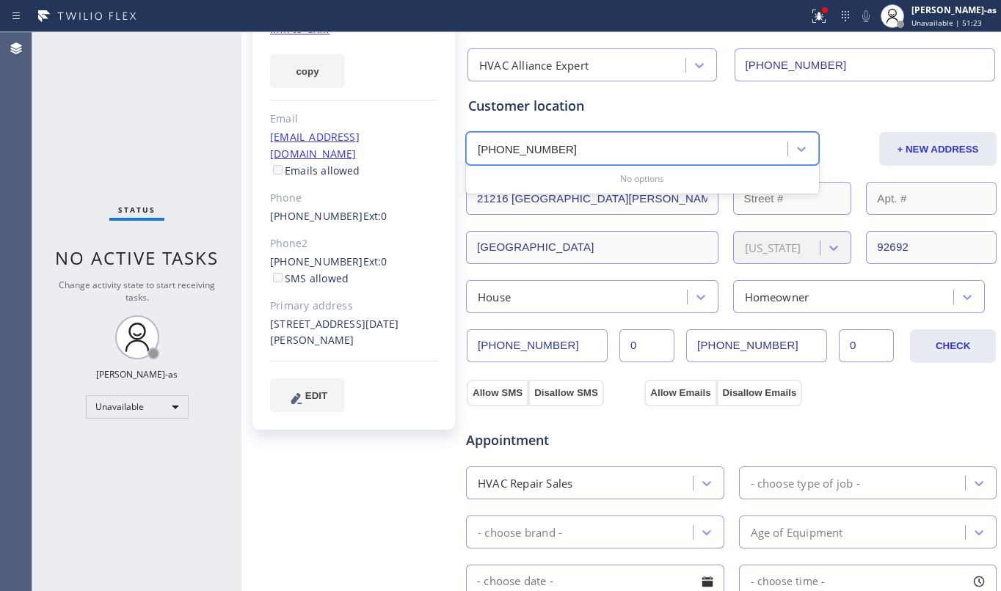
scroll to position [294, 0]
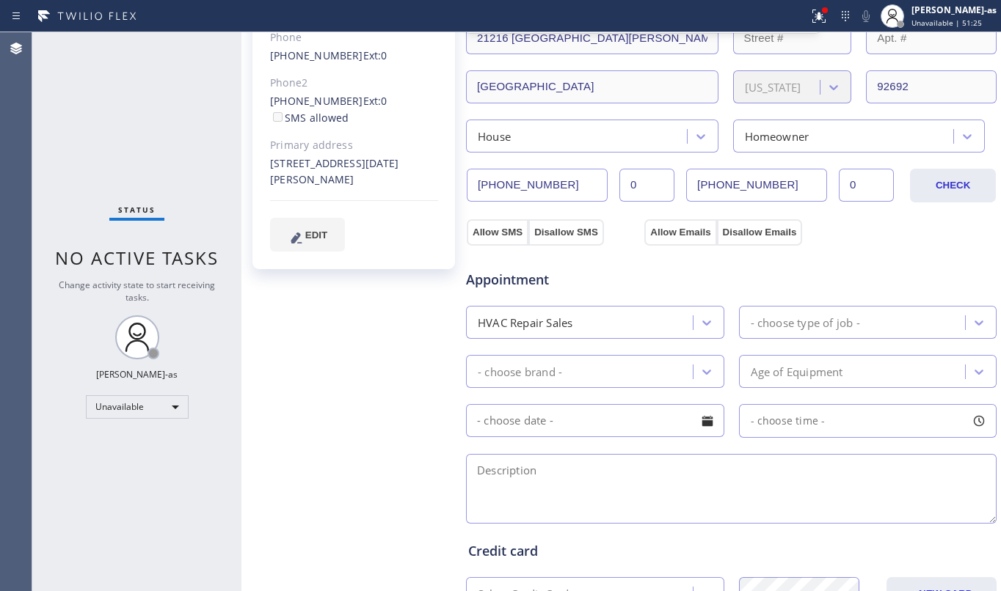
type input "[PHONE_NUMBER] Ext:"
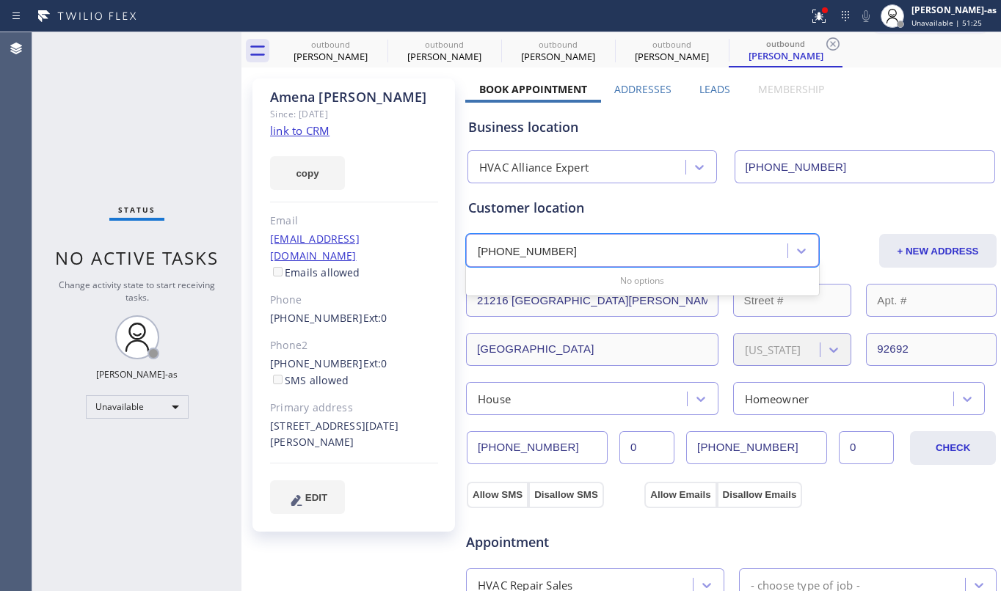
scroll to position [0, 0]
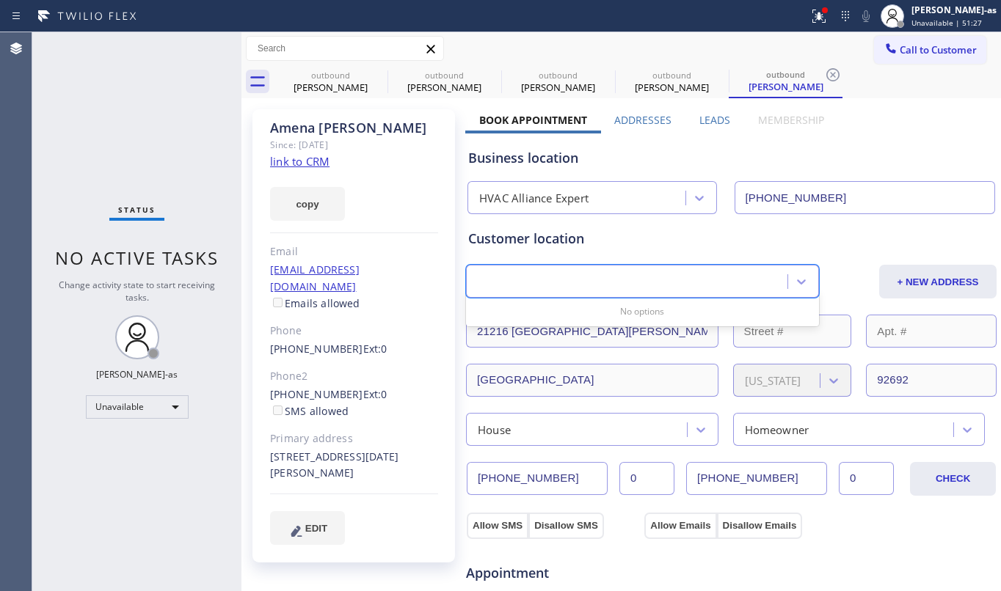
click at [473, 280] on div "[PHONE_NUMBER] Ext:" at bounding box center [628, 282] width 317 height 26
click at [473, 285] on div "[STREET_ADDRESS][DATE][PERSON_NAME]" at bounding box center [628, 282] width 317 height 26
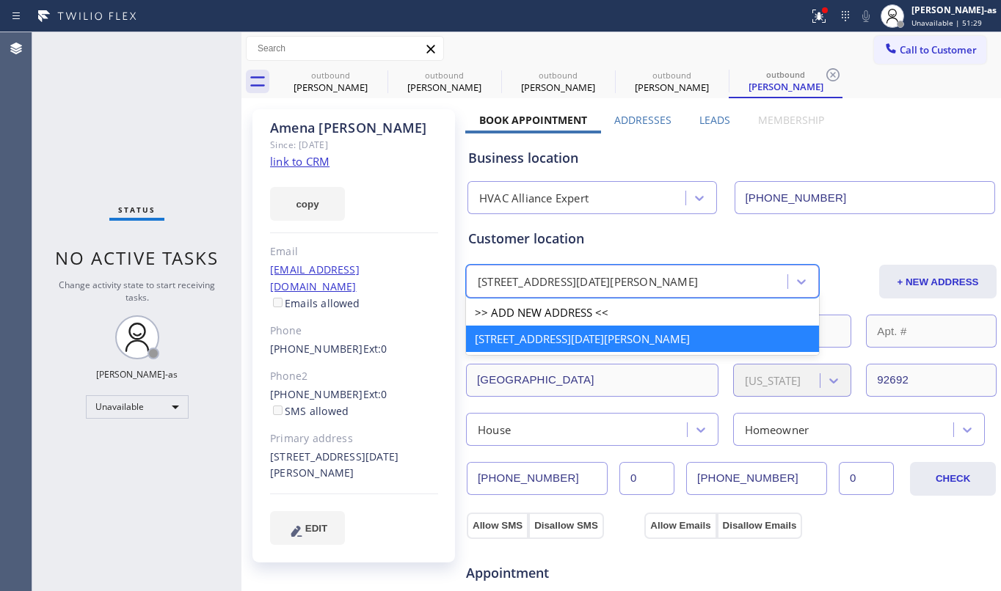
paste input "[PHONE_NUMBER] Ext:"
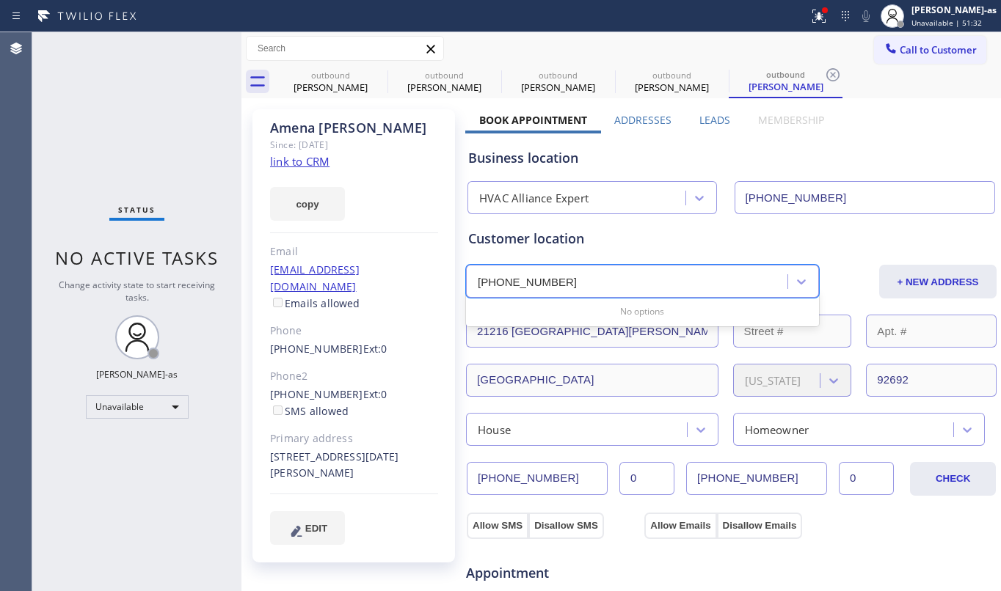
type input "[PHONE_NUMBER] Ext:"
click at [567, 285] on input "[PHONE_NUMBER] Ext:" at bounding box center [527, 282] width 99 height 12
click at [475, 283] on div "[PHONE_NUMBER] Ext:" at bounding box center [628, 282] width 317 height 26
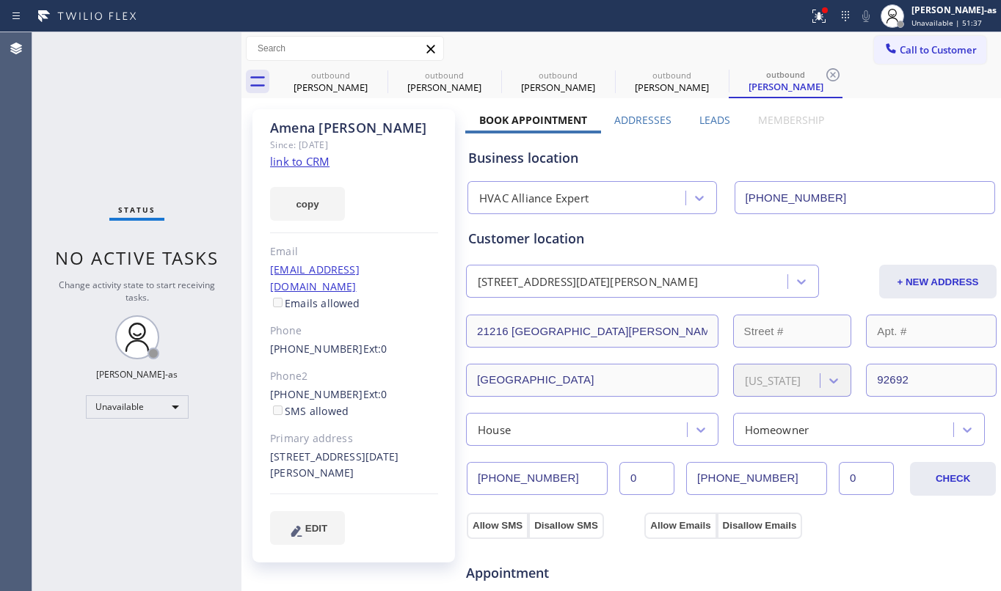
drag, startPoint x: 65, startPoint y: 70, endPoint x: 612, endPoint y: 109, distance: 548.7
click at [76, 72] on div "Status No active tasks Change activity state to start receiving tasks. [PERSON_…" at bounding box center [136, 311] width 209 height 559
click at [898, 59] on button "Call to Customer" at bounding box center [930, 50] width 112 height 28
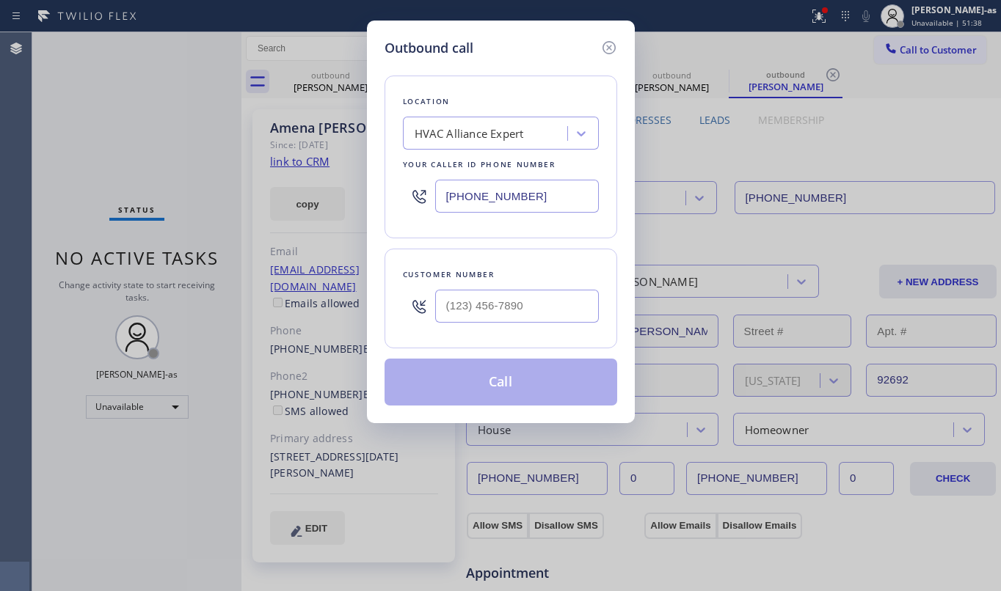
click at [483, 211] on input "[PHONE_NUMBER]" at bounding box center [517, 196] width 164 height 33
click at [485, 205] on input "[PHONE_NUMBER]" at bounding box center [517, 196] width 164 height 33
click at [485, 206] on input "[PHONE_NUMBER]" at bounding box center [517, 196] width 164 height 33
click at [580, 254] on div "Customer number" at bounding box center [501, 299] width 233 height 100
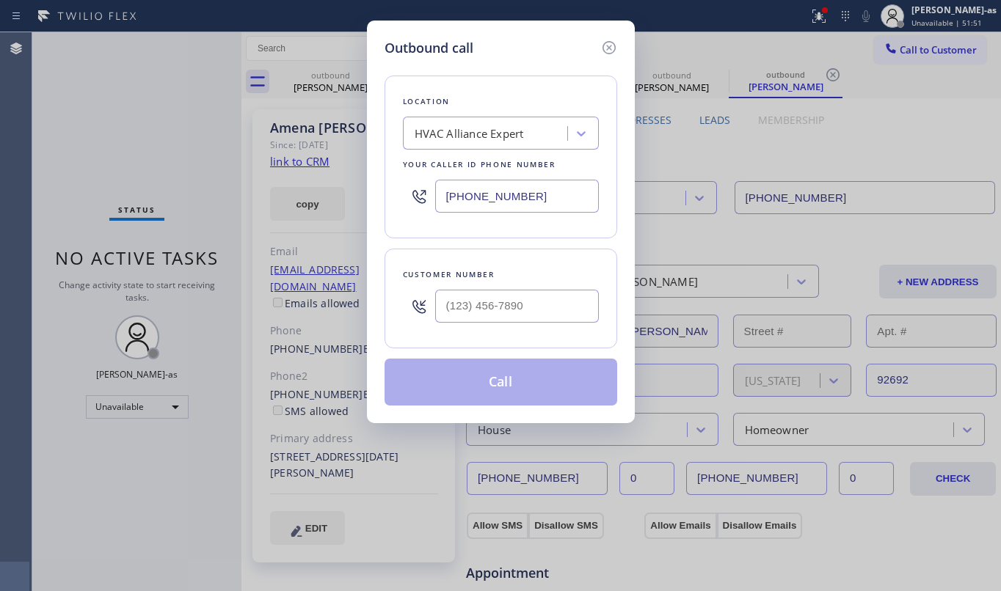
click at [264, 261] on div "Outbound call Location HVAC Alliance Expert Your caller id phone number [PHONE_…" at bounding box center [500, 295] width 1001 height 591
click at [271, 259] on div "Outbound call Location HVAC Alliance Expert Your caller id phone number [PHONE_…" at bounding box center [500, 295] width 1001 height 591
click at [186, 167] on div "Outbound call Location HVAC Alliance Expert Your caller id phone number [PHONE_…" at bounding box center [500, 295] width 1001 height 591
drag, startPoint x: 160, startPoint y: 147, endPoint x: 147, endPoint y: 147, distance: 12.5
click at [147, 147] on div "Outbound call Location HVAC Alliance Expert Your caller id phone number [PHONE_…" at bounding box center [500, 295] width 1001 height 591
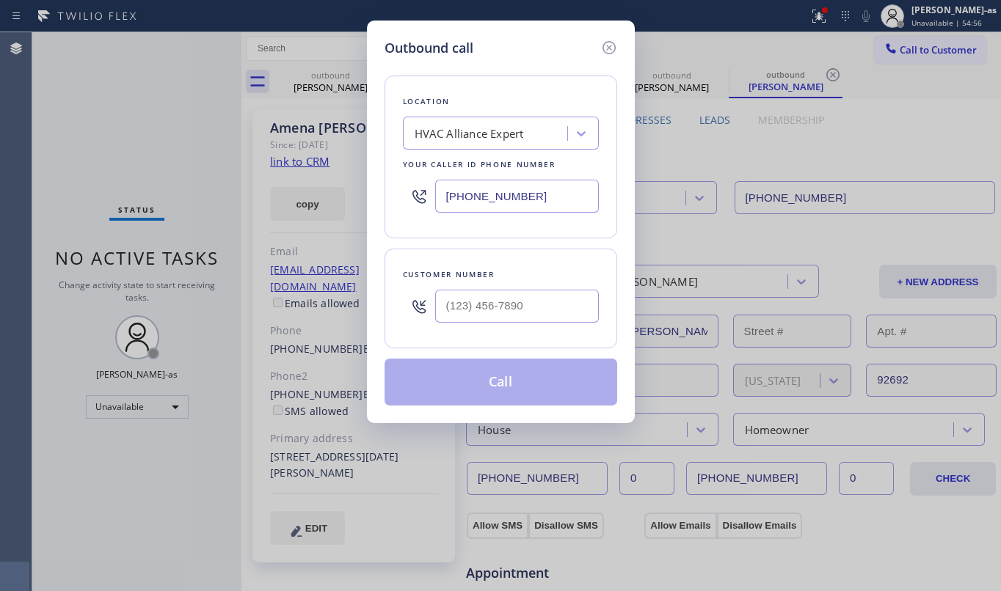
type input "(___) ___-____"
click at [523, 316] on input "(___) ___-____" at bounding box center [517, 306] width 164 height 33
click at [511, 329] on div at bounding box center [517, 307] width 164 height 48
click at [511, 321] on input "(___) ___-____" at bounding box center [517, 306] width 164 height 33
paste input "949) 421-8434"
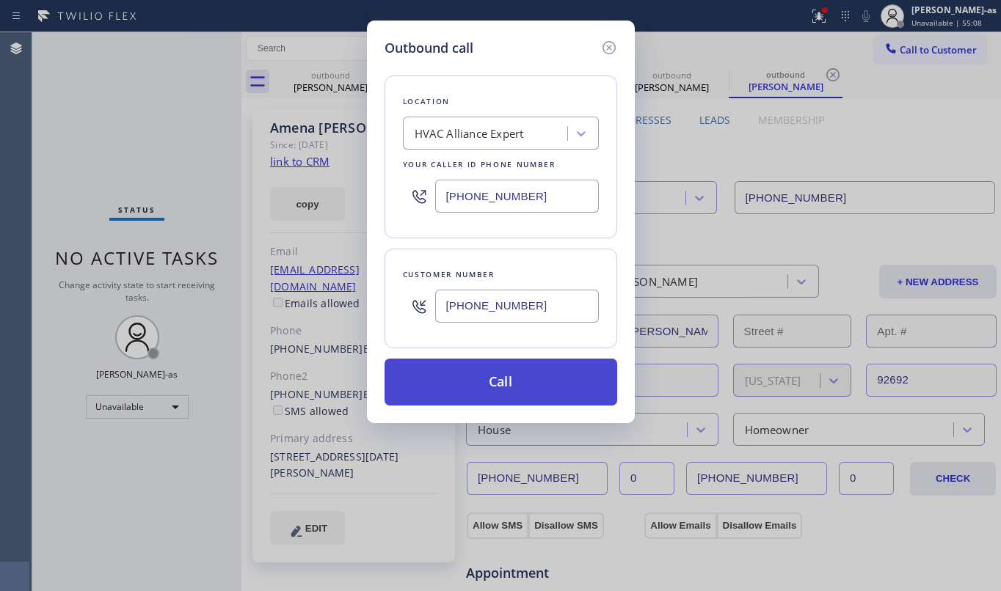
type input "[PHONE_NUMBER]"
drag, startPoint x: 531, startPoint y: 385, endPoint x: 522, endPoint y: 388, distance: 9.5
click at [530, 385] on button "Call" at bounding box center [501, 382] width 233 height 47
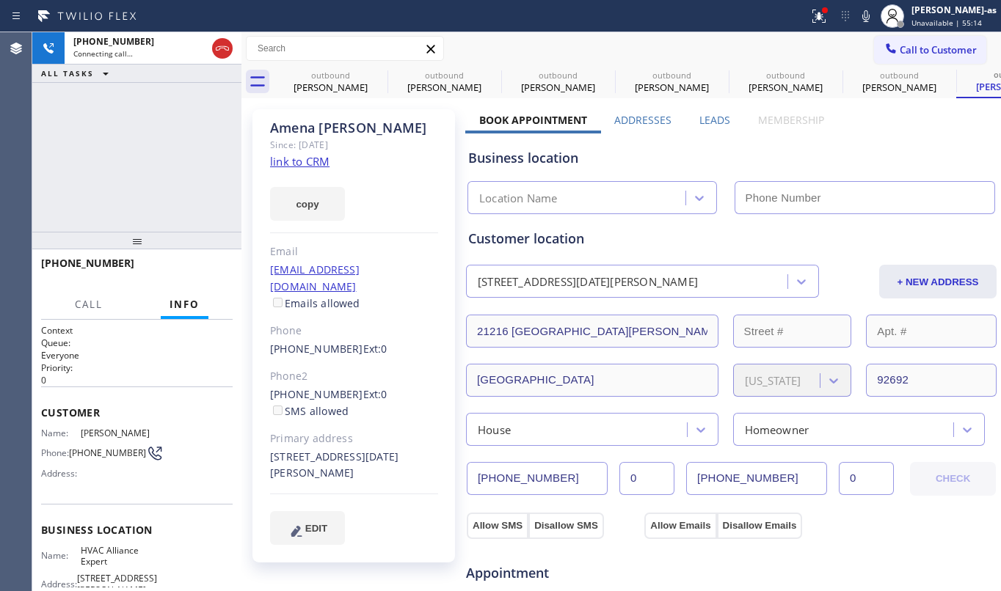
type input "[PHONE_NUMBER]"
click at [175, 183] on div "[PHONE_NUMBER] Connecting call… ALL TASKS ALL TASKS ACTIVE TASKS TASKS IN WRAP …" at bounding box center [136, 132] width 209 height 200
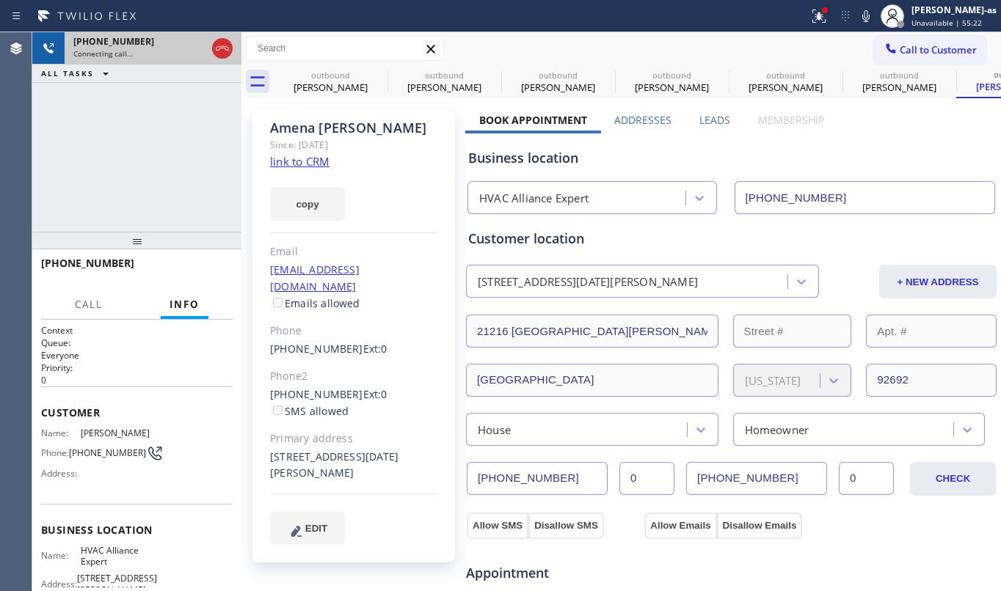
click at [219, 36] on div at bounding box center [222, 48] width 26 height 32
click at [216, 48] on div at bounding box center [222, 48] width 26 height 32
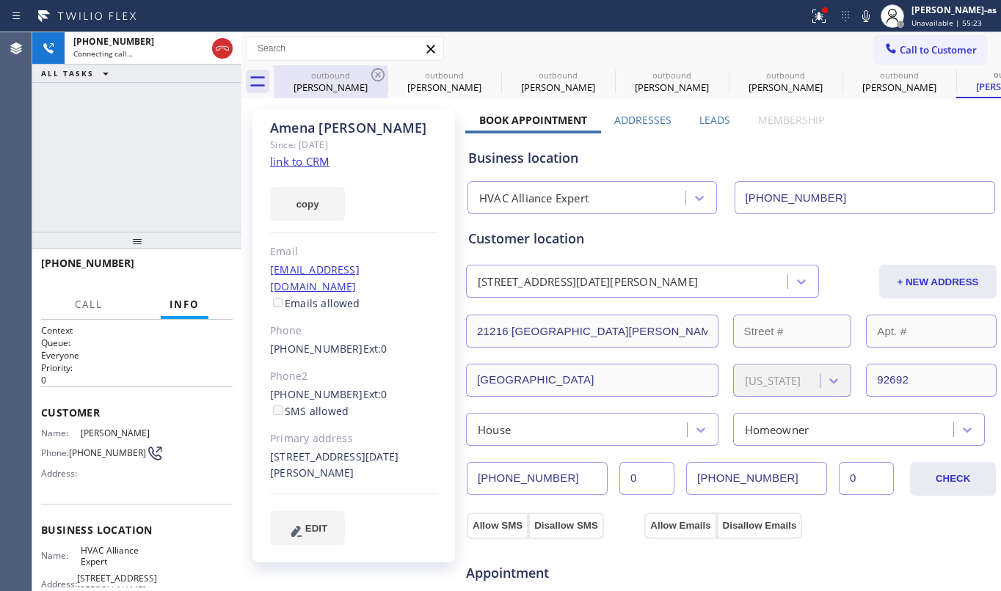
drag, startPoint x: 335, startPoint y: 82, endPoint x: 360, endPoint y: 78, distance: 24.6
click at [338, 83] on div "[PERSON_NAME]" at bounding box center [330, 87] width 111 height 13
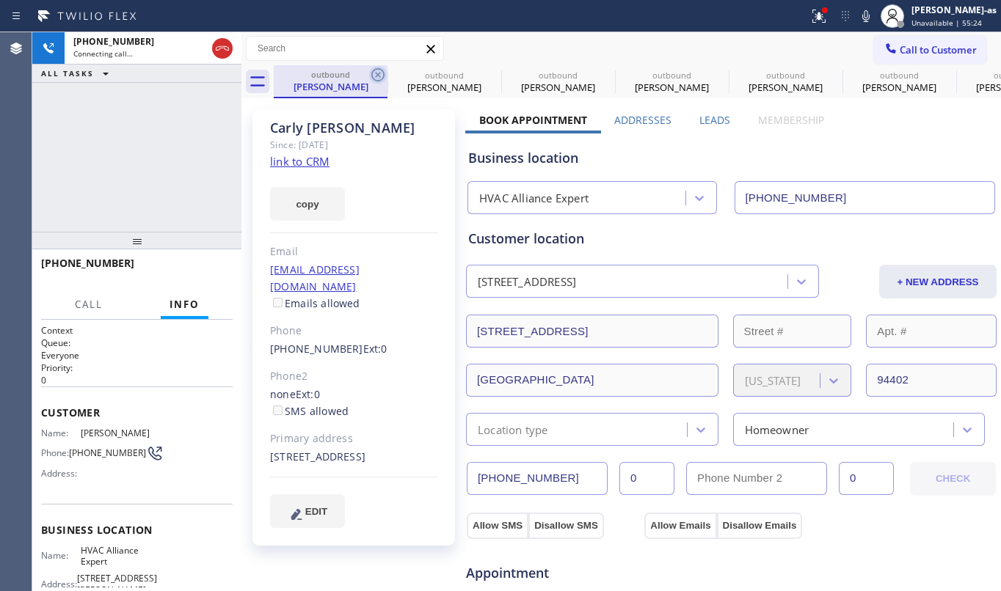
click at [374, 76] on icon at bounding box center [378, 75] width 18 height 18
click at [0, 0] on icon at bounding box center [0, 0] width 0 height 0
click at [374, 76] on icon at bounding box center [378, 75] width 18 height 18
click at [0, 0] on icon at bounding box center [0, 0] width 0 height 0
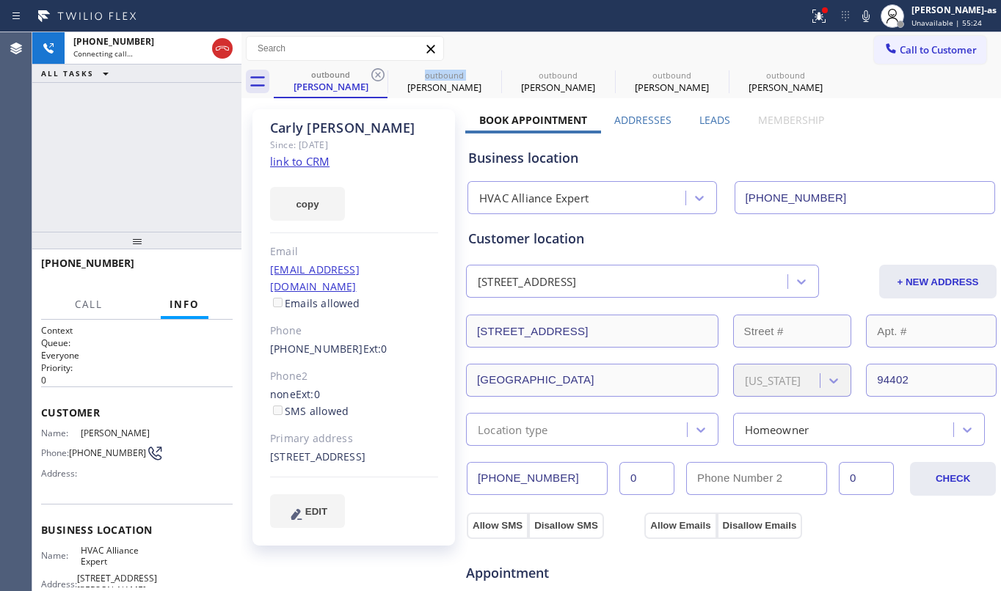
click at [0, 0] on icon at bounding box center [0, 0] width 0 height 0
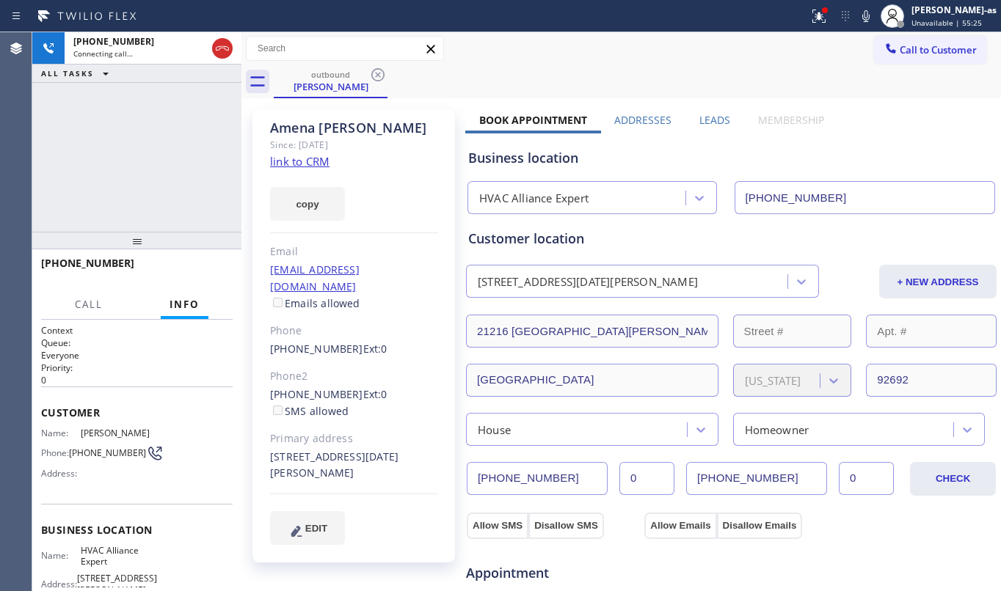
click at [374, 76] on icon at bounding box center [378, 75] width 18 height 18
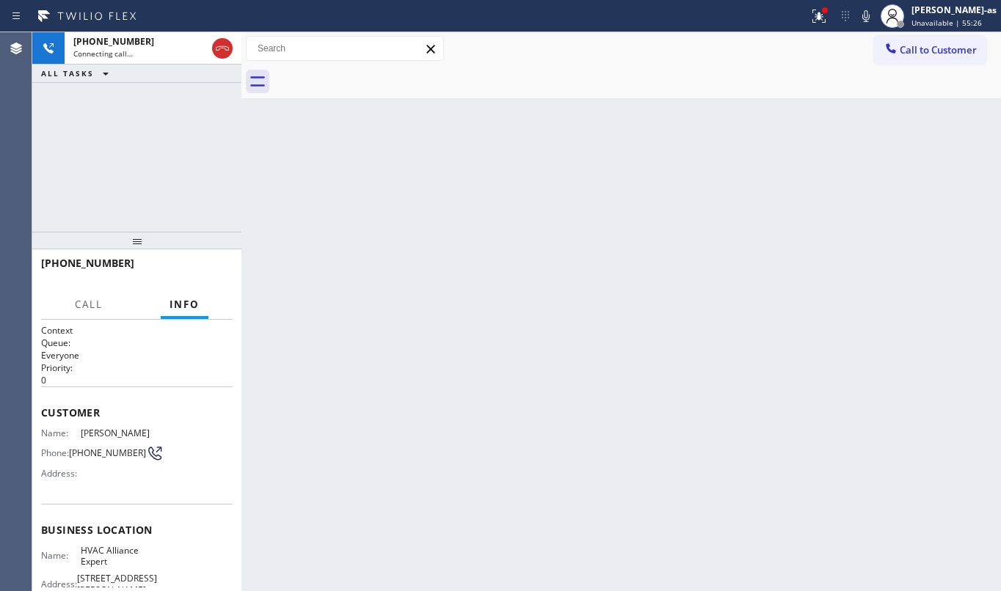
click at [374, 76] on div at bounding box center [637, 81] width 727 height 33
click at [224, 54] on icon at bounding box center [223, 49] width 18 height 18
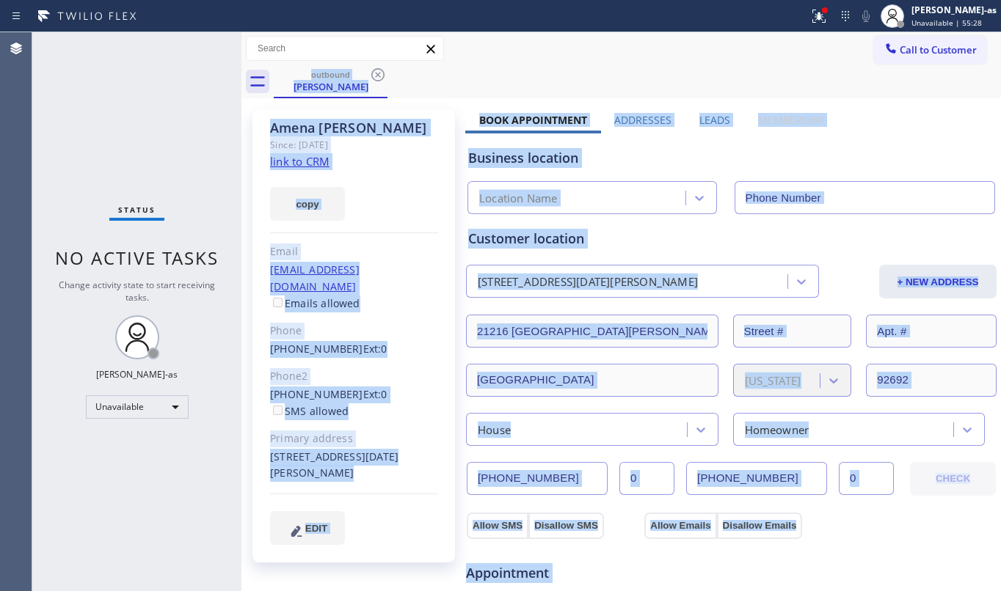
click at [136, 129] on div "Status No active tasks Change activity state to start receiving tasks. [PERSON_…" at bounding box center [136, 311] width 209 height 559
type input "[PHONE_NUMBER]"
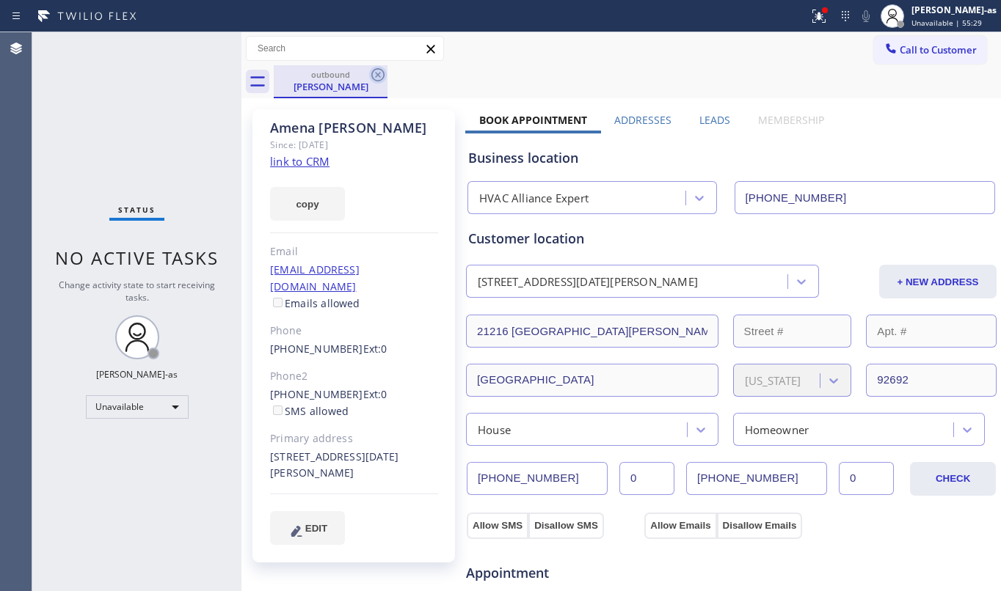
click at [377, 71] on icon at bounding box center [378, 75] width 18 height 18
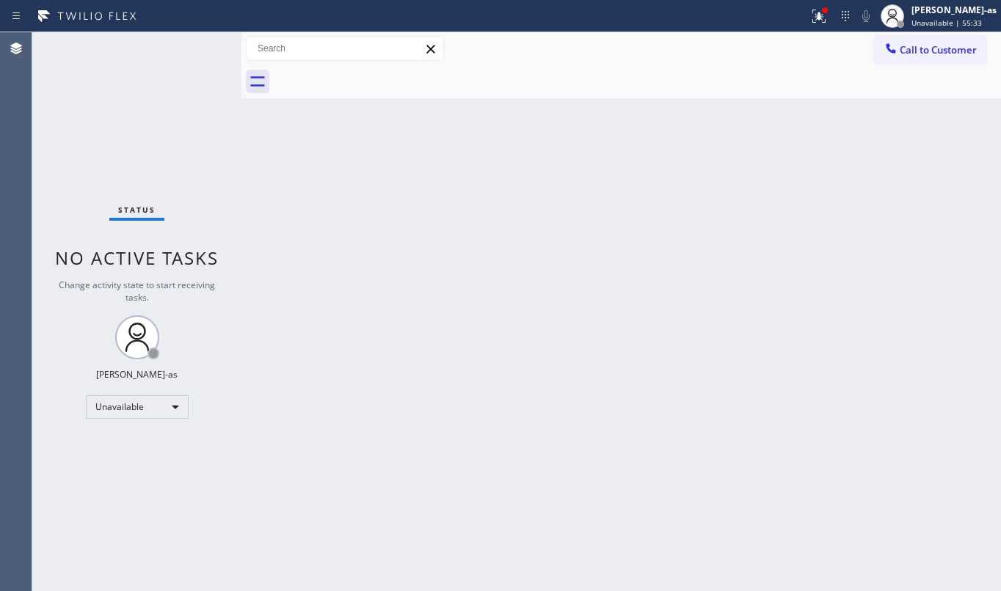
click at [404, 256] on div "Back to Dashboard Change Sender ID Customers Technicians Select a contact Outbo…" at bounding box center [620, 311] width 759 height 559
click at [943, 48] on span "Call to Customer" at bounding box center [938, 49] width 77 height 13
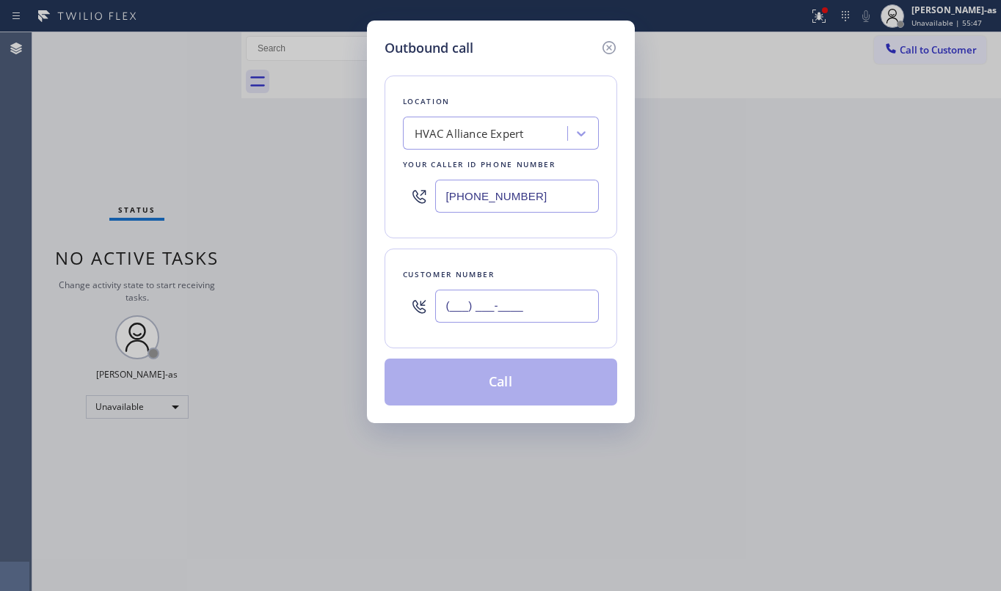
click at [583, 316] on input "(___) ___-____" at bounding box center [517, 306] width 164 height 33
paste input "508) 314-0987"
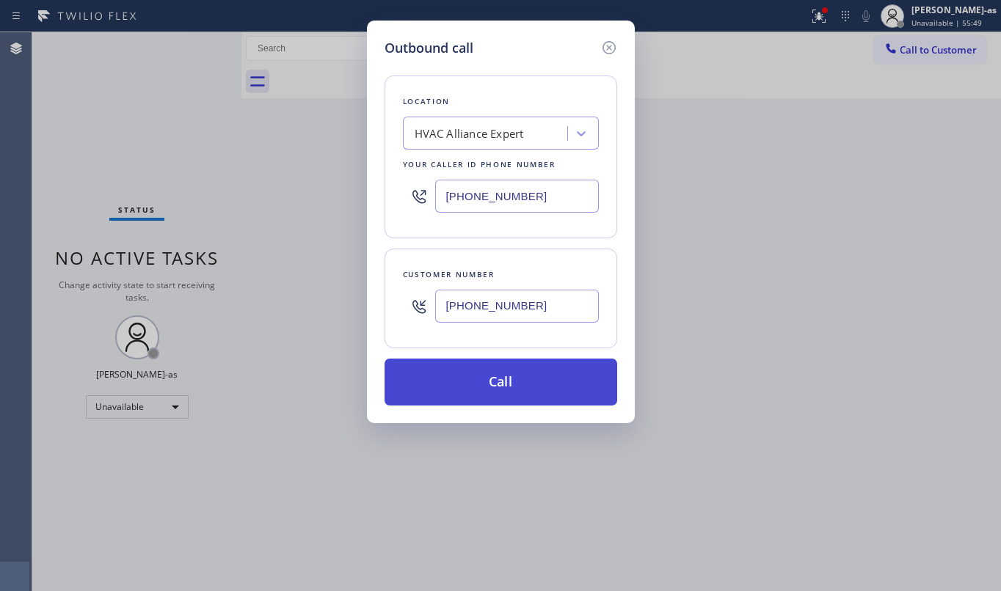
type input "[PHONE_NUMBER]"
click at [524, 393] on button "Call" at bounding box center [501, 382] width 233 height 47
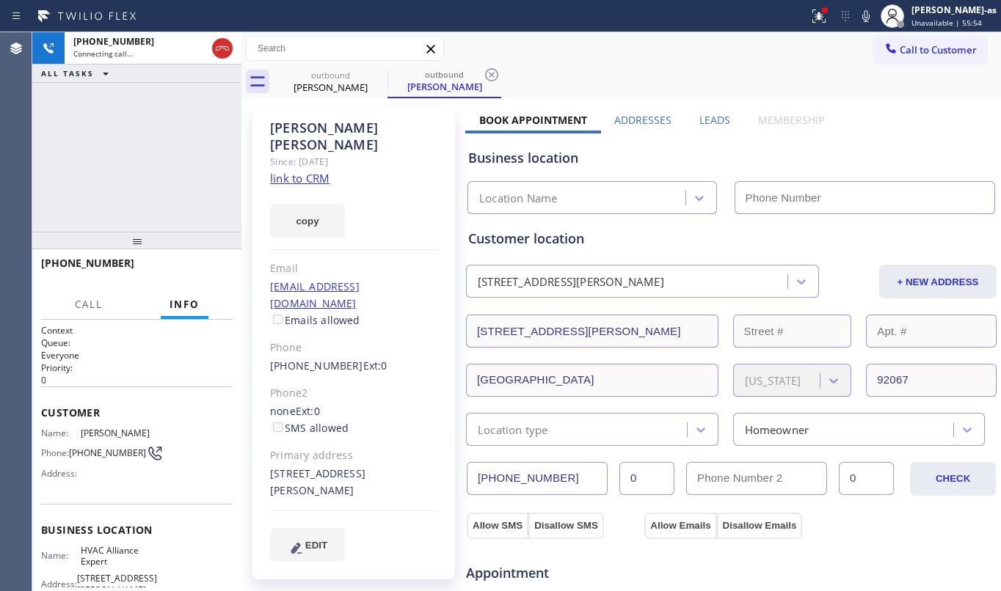
type input "[PHONE_NUMBER]"
click at [214, 182] on div "[PHONE_NUMBER] Connecting call… ALL TASKS ALL TASKS ACTIVE TASKS TASKS IN WRAP …" at bounding box center [136, 132] width 209 height 200
click at [314, 171] on link "link to CRM" at bounding box center [299, 178] width 59 height 15
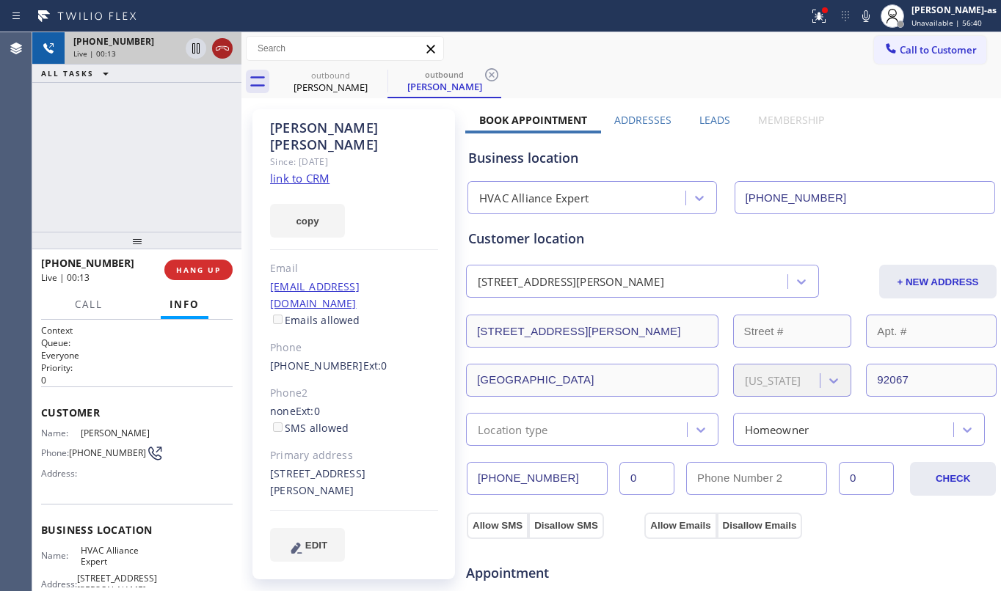
drag, startPoint x: 220, startPoint y: 50, endPoint x: 172, endPoint y: 159, distance: 119.6
click at [219, 54] on icon at bounding box center [223, 49] width 18 height 18
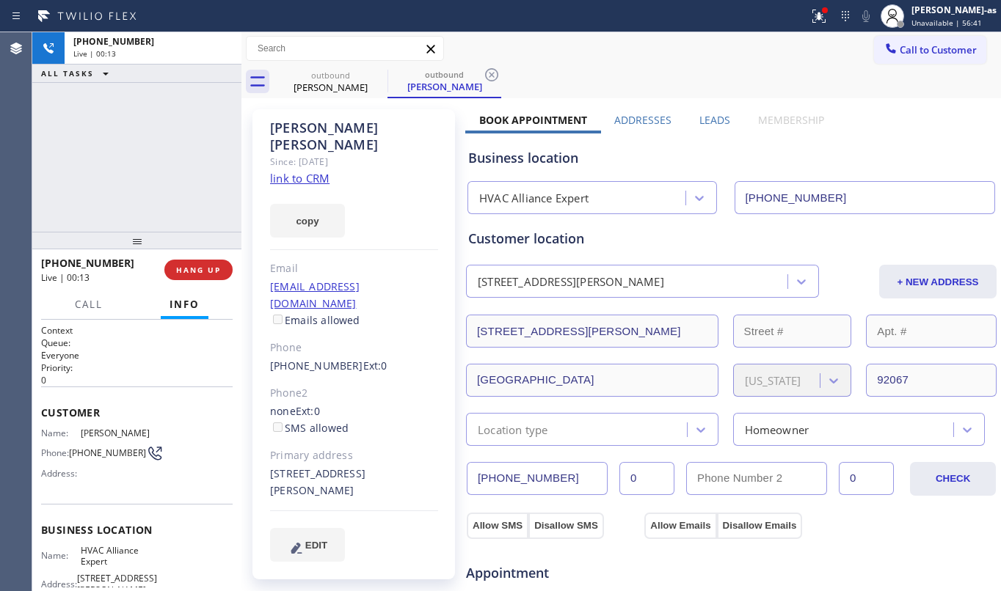
drag, startPoint x: 170, startPoint y: 162, endPoint x: 186, endPoint y: 255, distance: 94.5
click at [172, 179] on div "[PHONE_NUMBER] Live | 00:13 ALL TASKS ALL TASKS ACTIVE TASKS TASKS IN WRAP UP" at bounding box center [136, 132] width 209 height 200
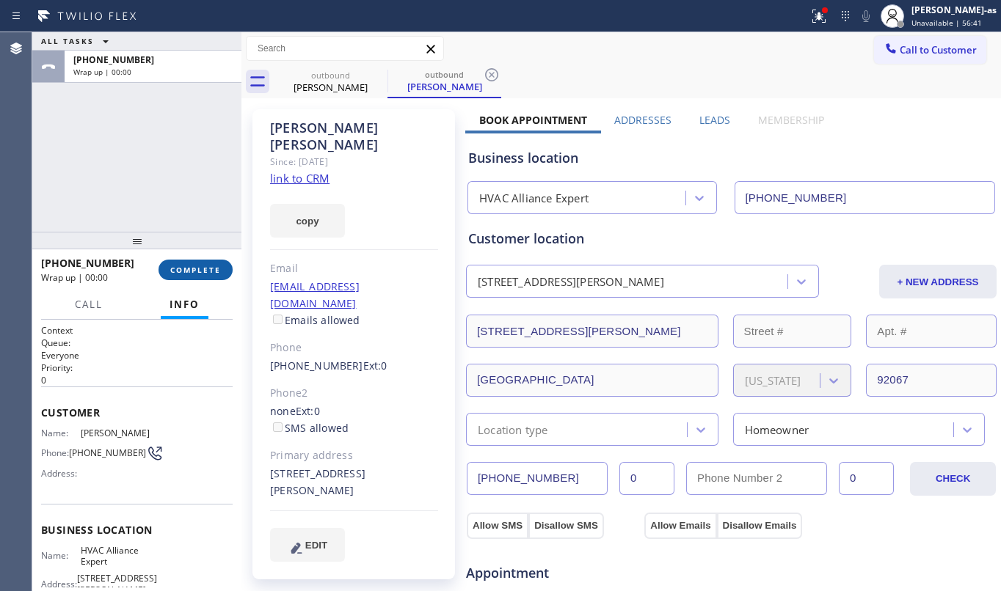
click at [194, 263] on button "COMPLETE" at bounding box center [195, 270] width 74 height 21
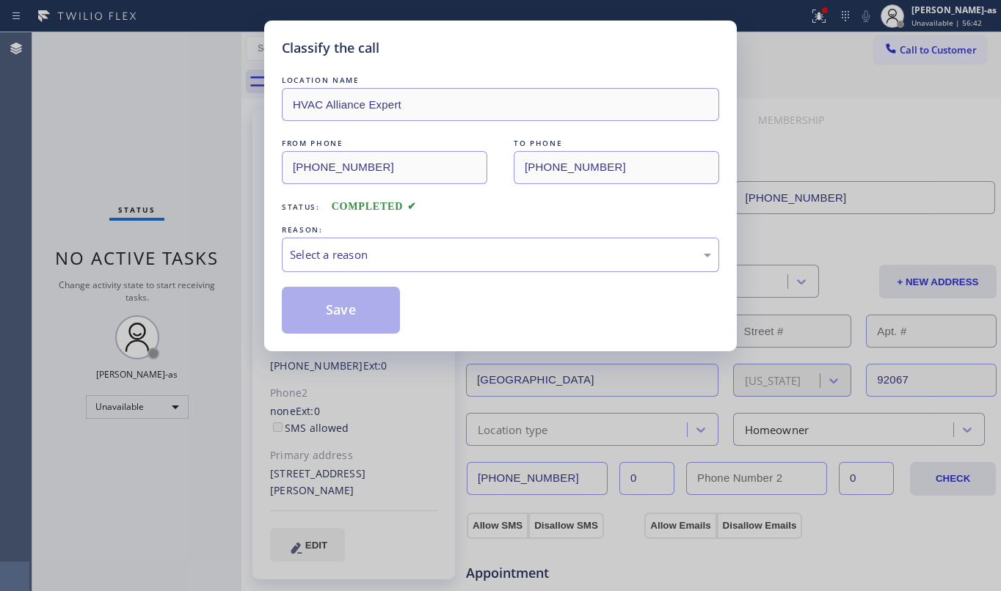
click at [194, 256] on div "Classify the call LOCATION NAME HVAC Alliance Expert FROM PHONE [PHONE_NUMBER] …" at bounding box center [500, 295] width 1001 height 591
drag, startPoint x: 467, startPoint y: 250, endPoint x: 467, endPoint y: 258, distance: 8.1
click at [467, 251] on div "Select a reason" at bounding box center [500, 255] width 421 height 17
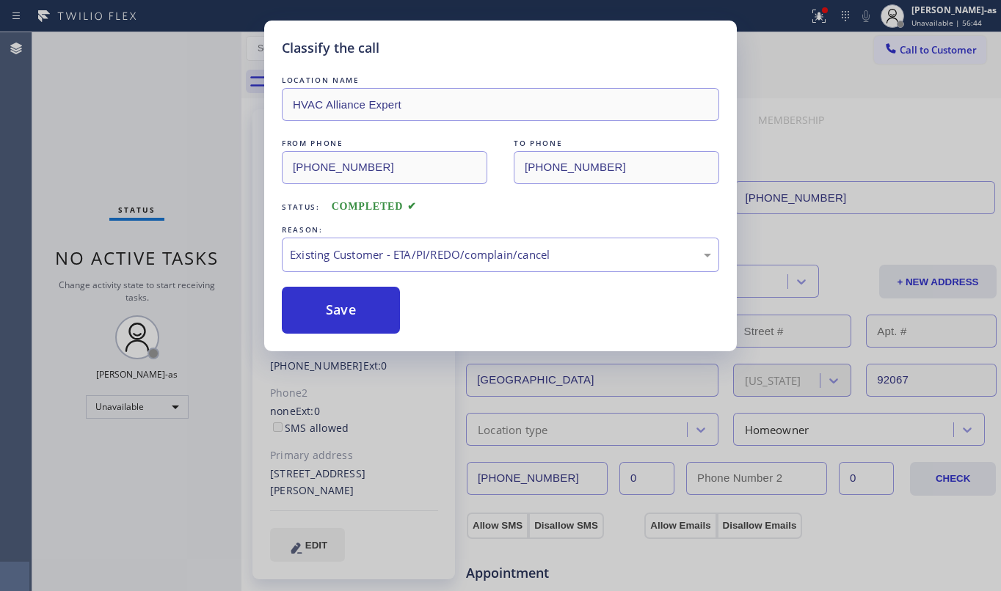
drag, startPoint x: 456, startPoint y: 330, endPoint x: 455, endPoint y: 341, distance: 11.1
click at [388, 324] on button "Save" at bounding box center [341, 310] width 118 height 47
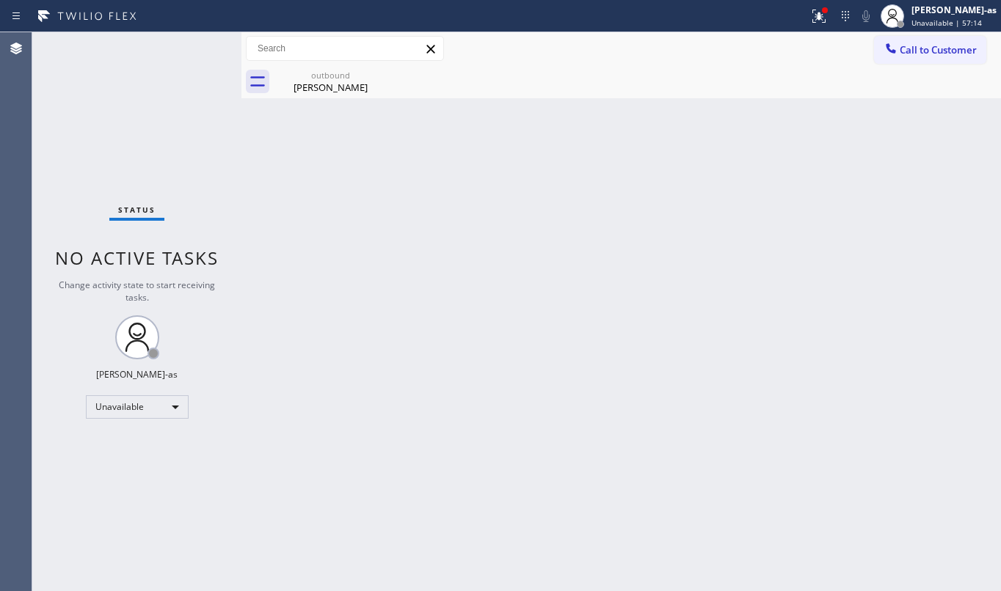
click at [887, 57] on div at bounding box center [891, 50] width 18 height 18
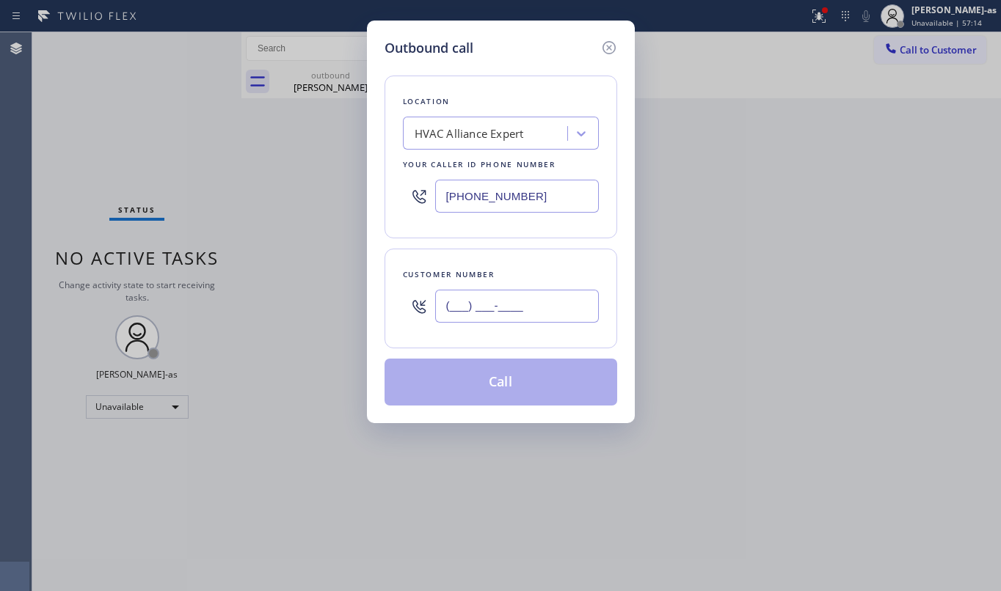
click at [564, 300] on input "(___) ___-____" at bounding box center [517, 306] width 164 height 33
paste input "818) 389-8989"
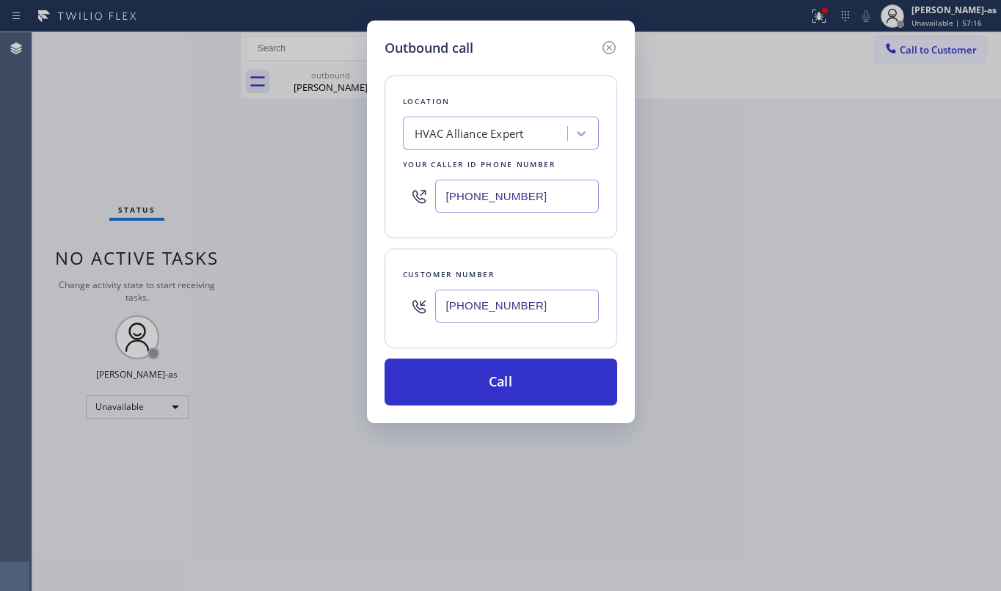
type input "[PHONE_NUMBER]"
click at [544, 191] on input "[PHONE_NUMBER]" at bounding box center [517, 196] width 164 height 33
click at [546, 310] on input "[PHONE_NUMBER]" at bounding box center [517, 306] width 164 height 33
click at [517, 178] on div "[PHONE_NUMBER]" at bounding box center [501, 196] width 196 height 48
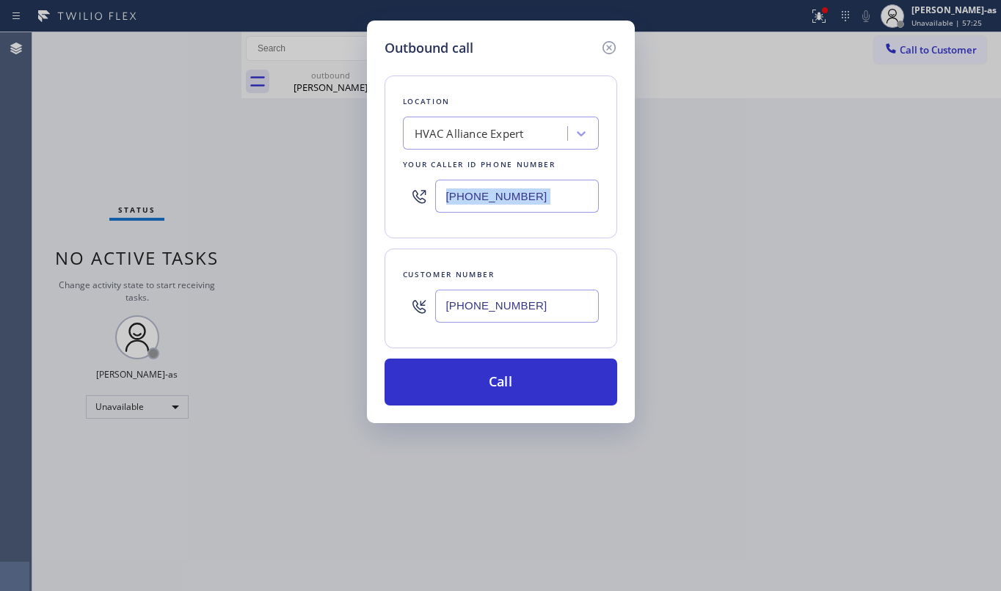
click at [517, 178] on div "[PHONE_NUMBER]" at bounding box center [501, 196] width 196 height 48
click at [530, 189] on input "[PHONE_NUMBER]" at bounding box center [517, 196] width 164 height 33
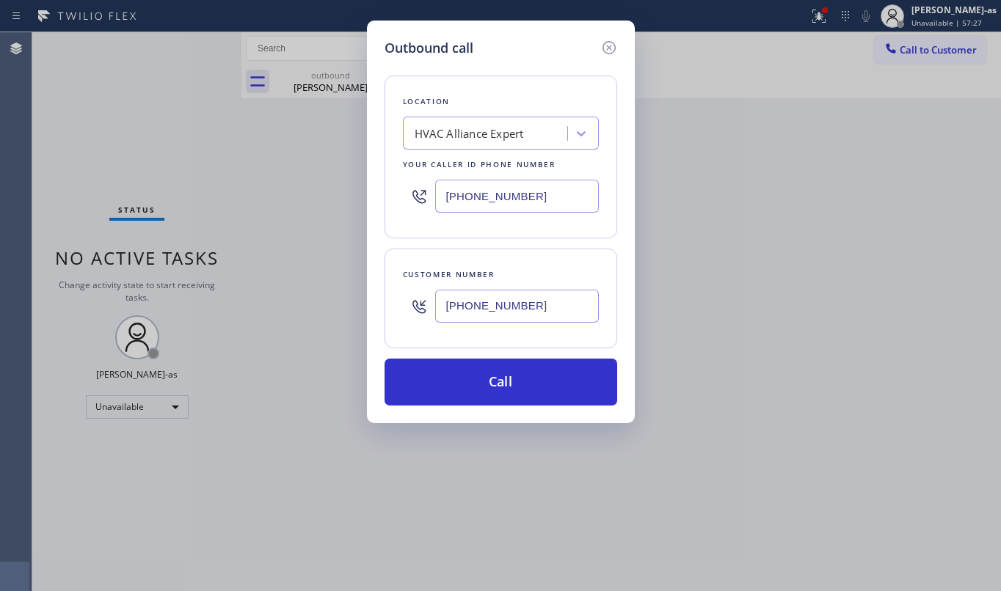
paste input "866) 702-1734"
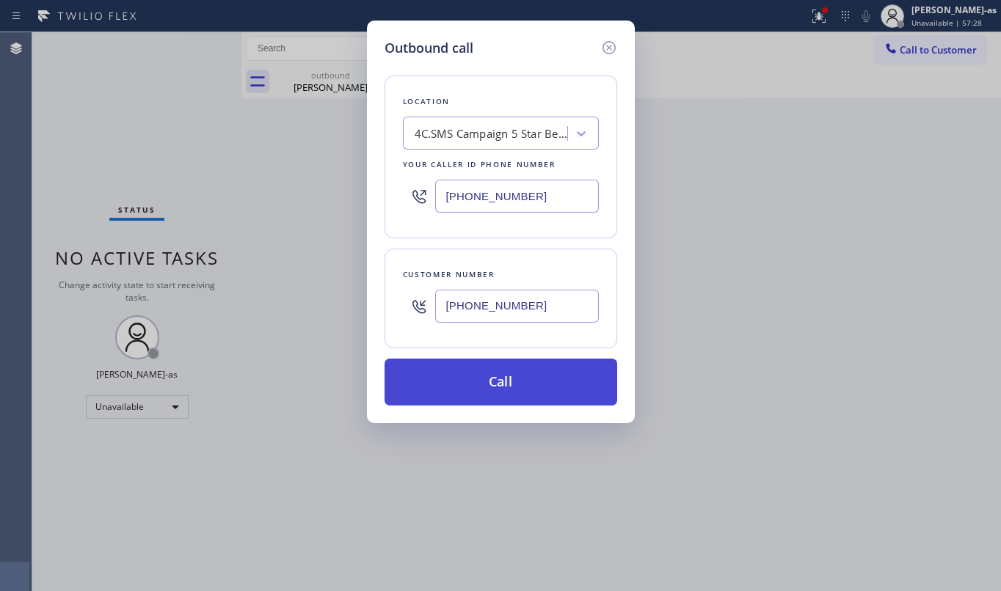
type input "[PHONE_NUMBER]"
click at [535, 395] on button "Call" at bounding box center [501, 382] width 233 height 47
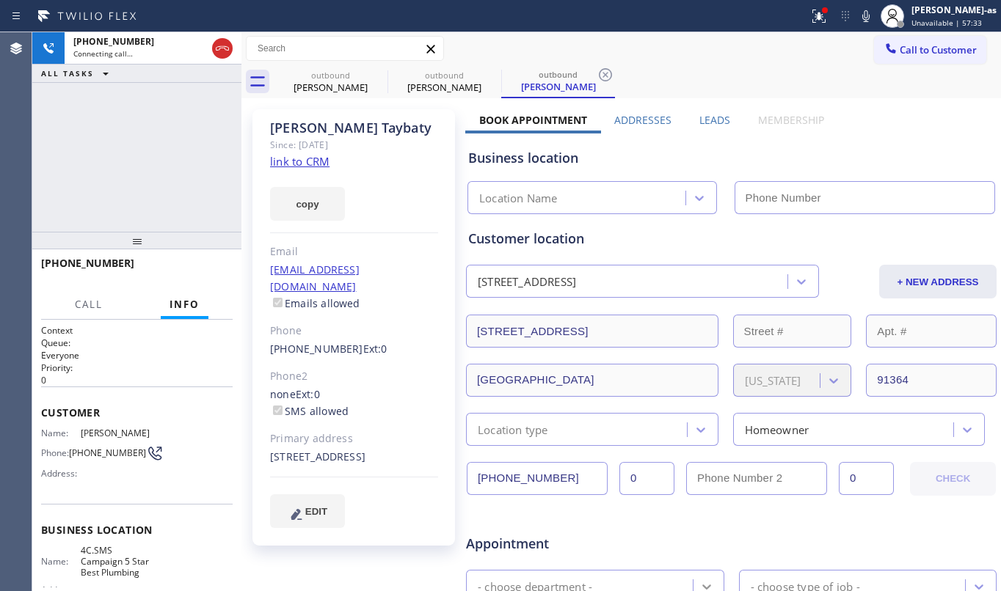
type input "[PHONE_NUMBER]"
click at [175, 154] on div "[PHONE_NUMBER] Connecting call… ALL TASKS ALL TASKS ACTIVE TASKS TASKS IN WRAP …" at bounding box center [136, 132] width 209 height 200
click at [212, 48] on div at bounding box center [222, 49] width 21 height 18
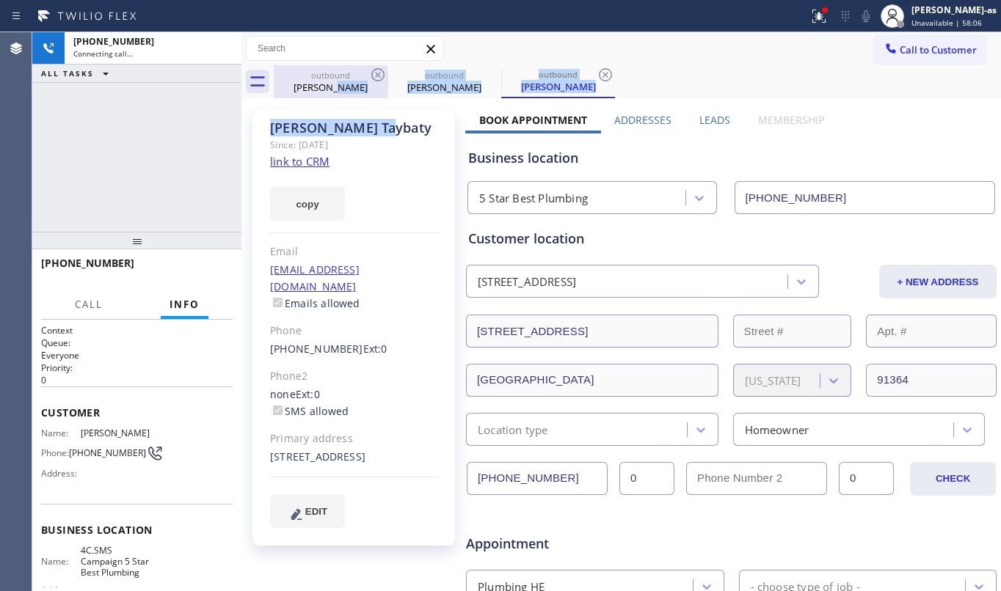
drag, startPoint x: 343, startPoint y: 92, endPoint x: 371, endPoint y: 88, distance: 28.2
click at [349, 92] on div "outbound [PERSON_NAME] outbound [PERSON_NAME] outbound [PERSON_NAME] Call to Cu…" at bounding box center [620, 544] width 759 height 1024
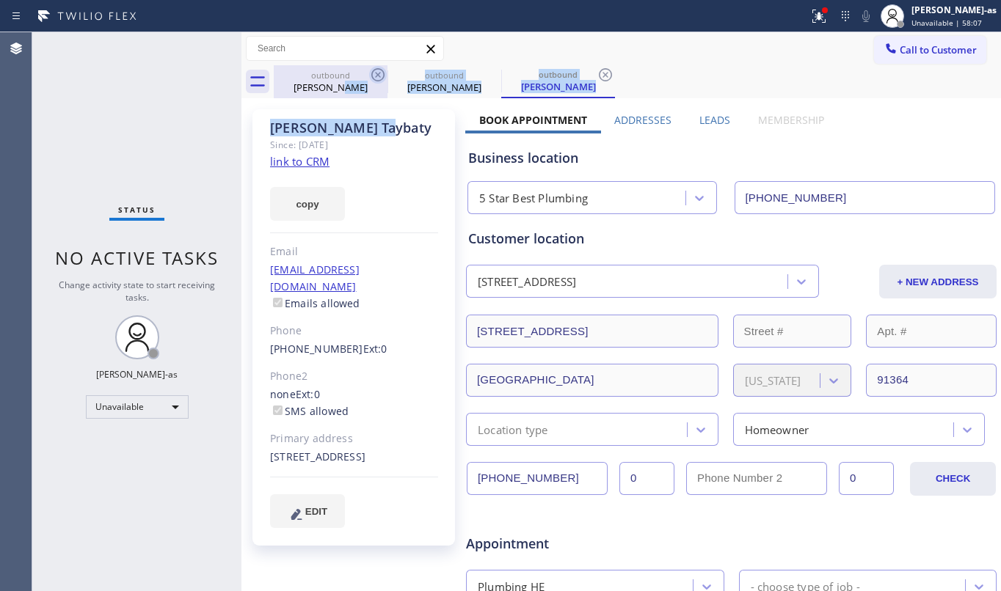
click at [373, 81] on icon at bounding box center [378, 75] width 18 height 18
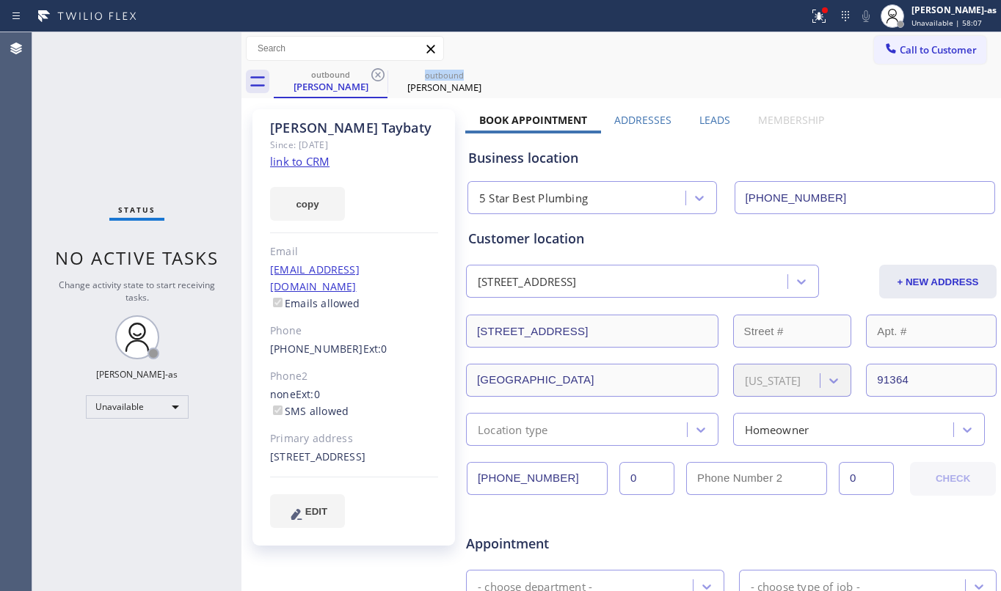
click at [373, 81] on icon at bounding box center [378, 75] width 18 height 18
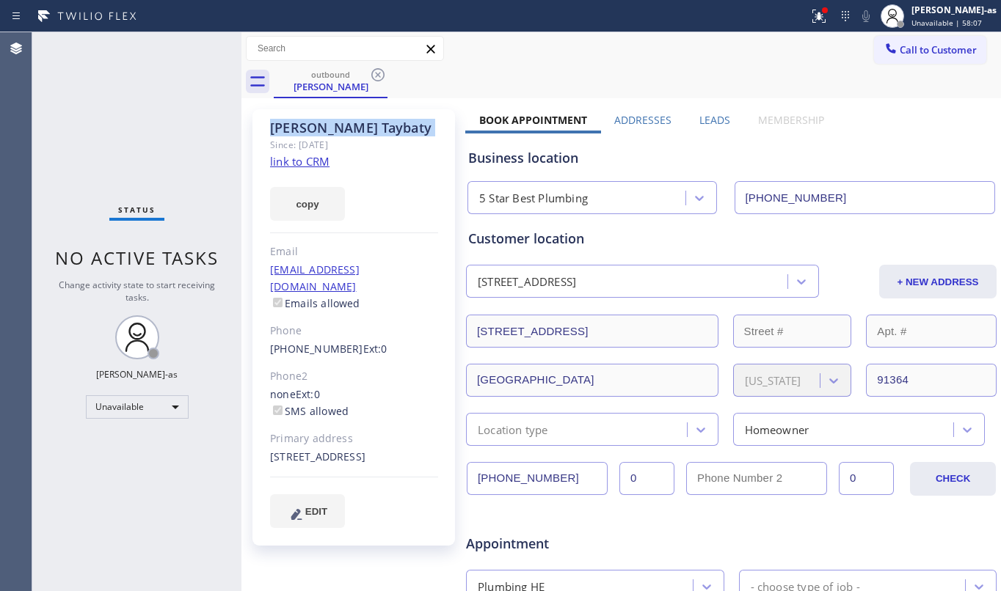
click at [373, 81] on icon at bounding box center [378, 75] width 18 height 18
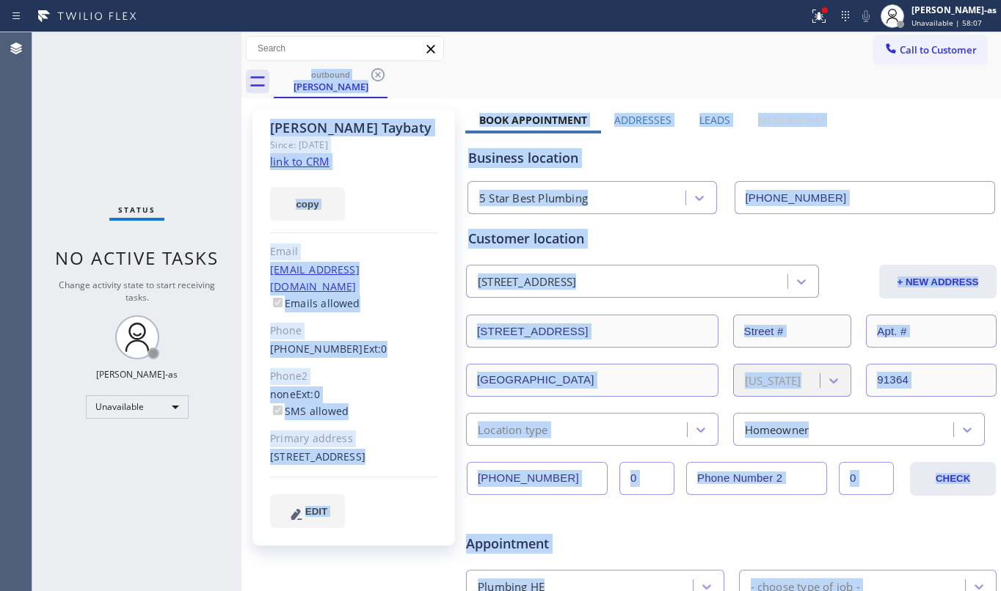
click at [373, 81] on div "outbound [PERSON_NAME]" at bounding box center [637, 81] width 727 height 33
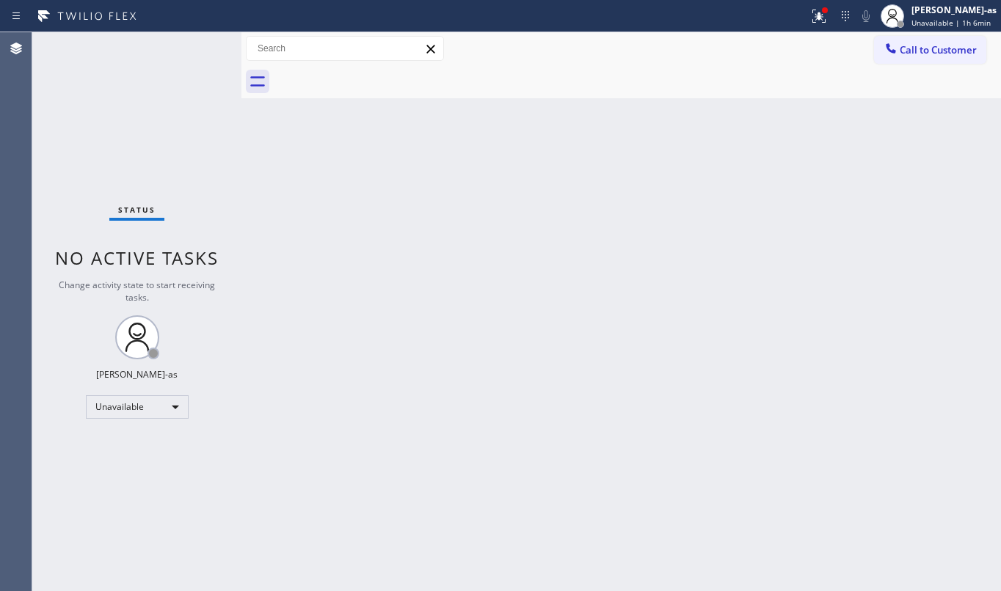
drag, startPoint x: 908, startPoint y: 54, endPoint x: 900, endPoint y: 54, distance: 8.1
click at [905, 54] on span "Call to Customer" at bounding box center [938, 49] width 77 height 13
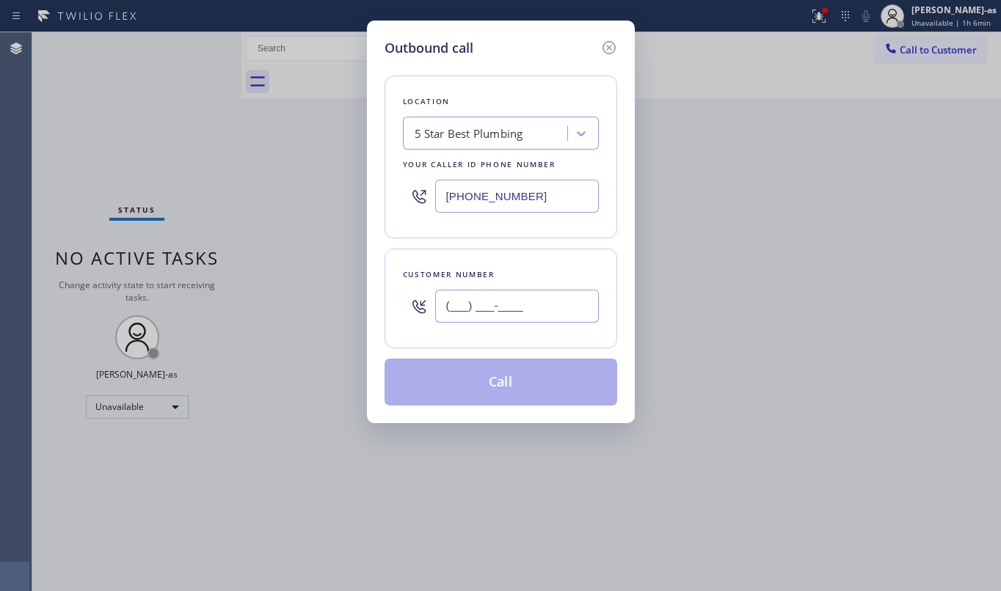
click at [489, 307] on input "(___) ___-____" at bounding box center [517, 306] width 164 height 33
paste input "347) 834-2225"
type input "[PHONE_NUMBER]"
click at [470, 150] on div "5 Star Best Plumbing" at bounding box center [501, 133] width 196 height 33
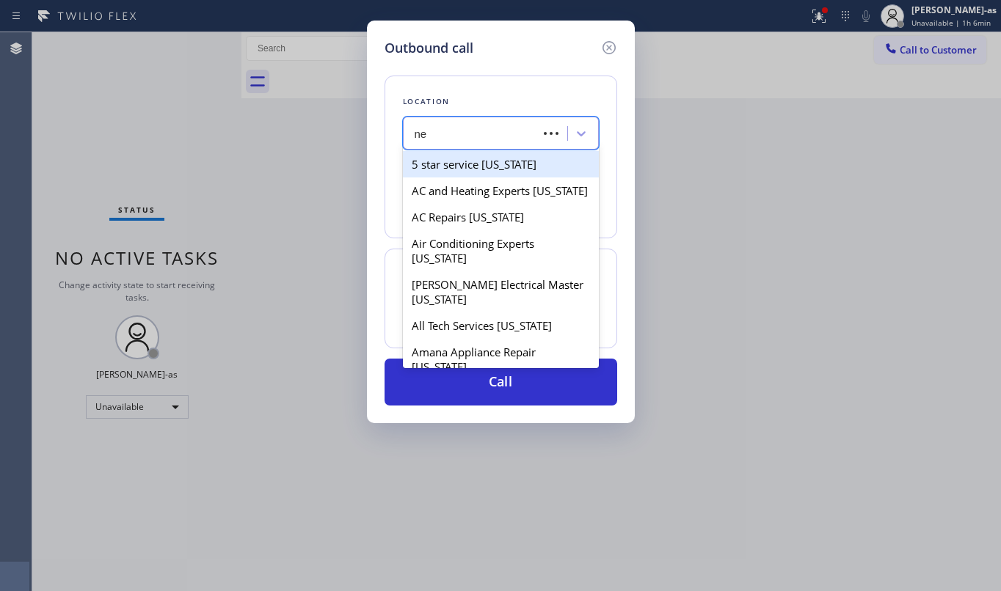
type input "n"
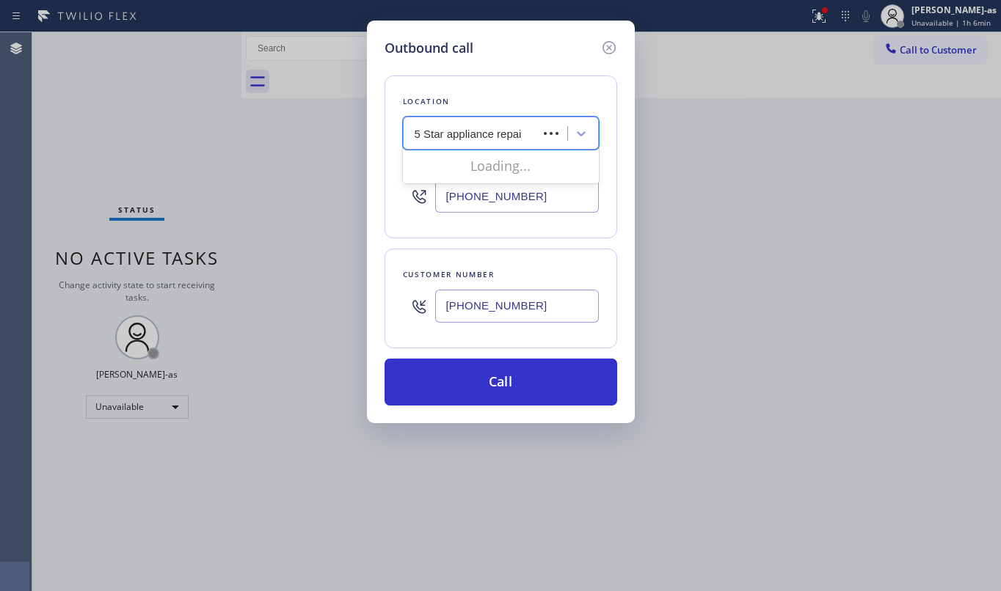
type input "5 Star appliance repair"
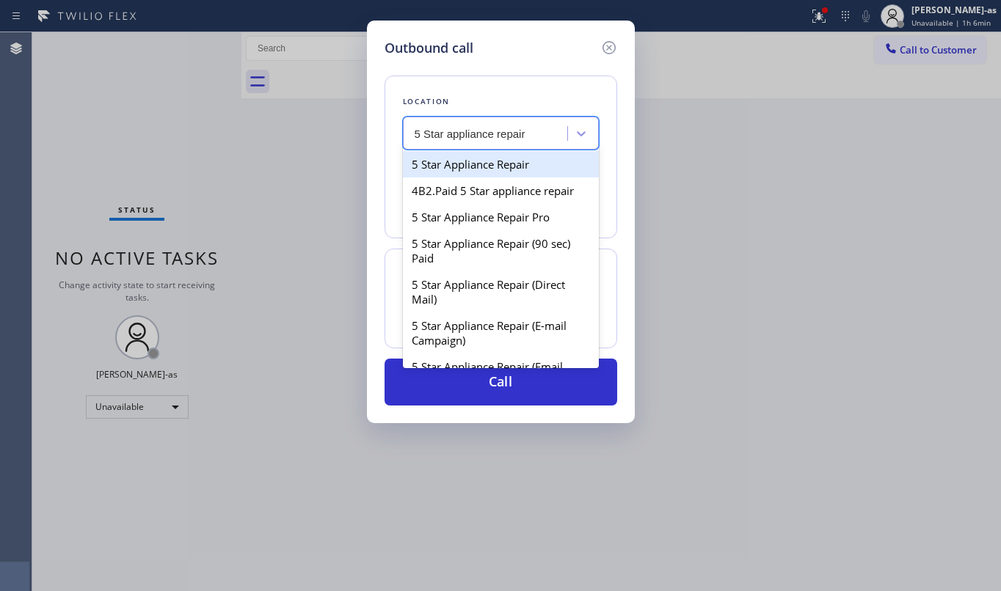
click at [487, 171] on div "5 Star Appliance Repair" at bounding box center [501, 164] width 196 height 26
type input "[PHONE_NUMBER]"
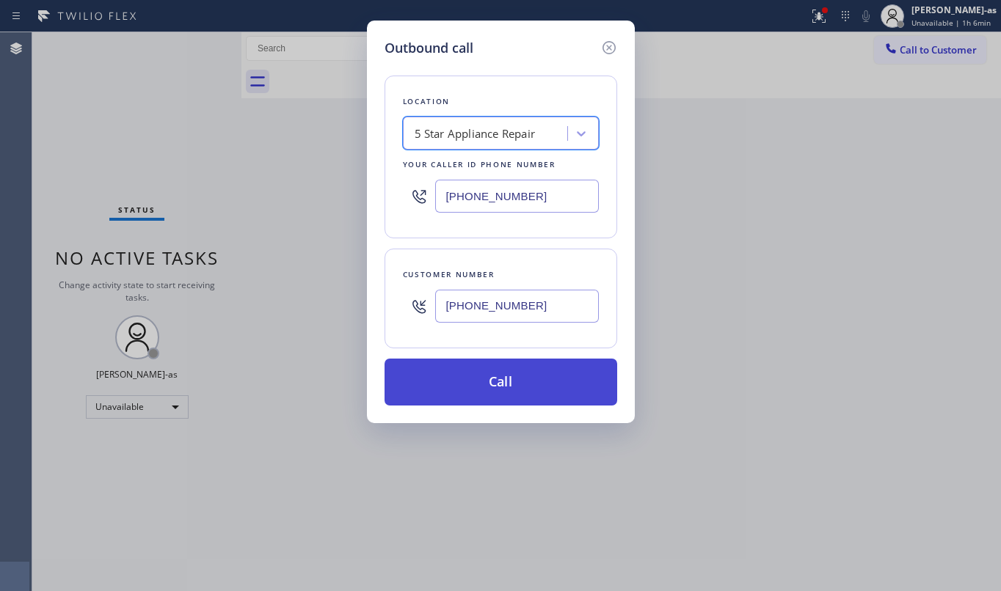
click at [535, 392] on button "Call" at bounding box center [501, 382] width 233 height 47
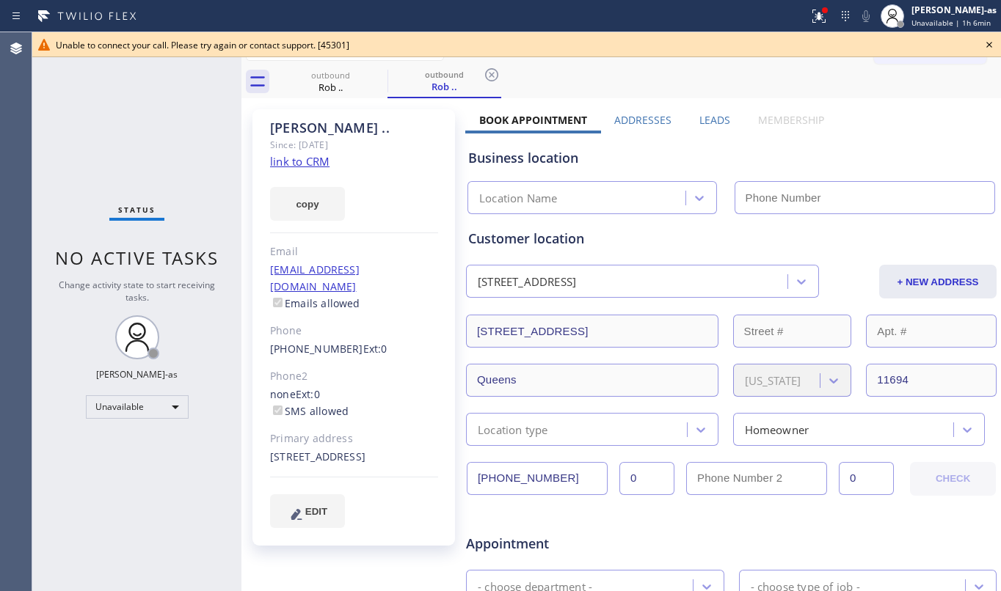
type input "[PHONE_NUMBER]"
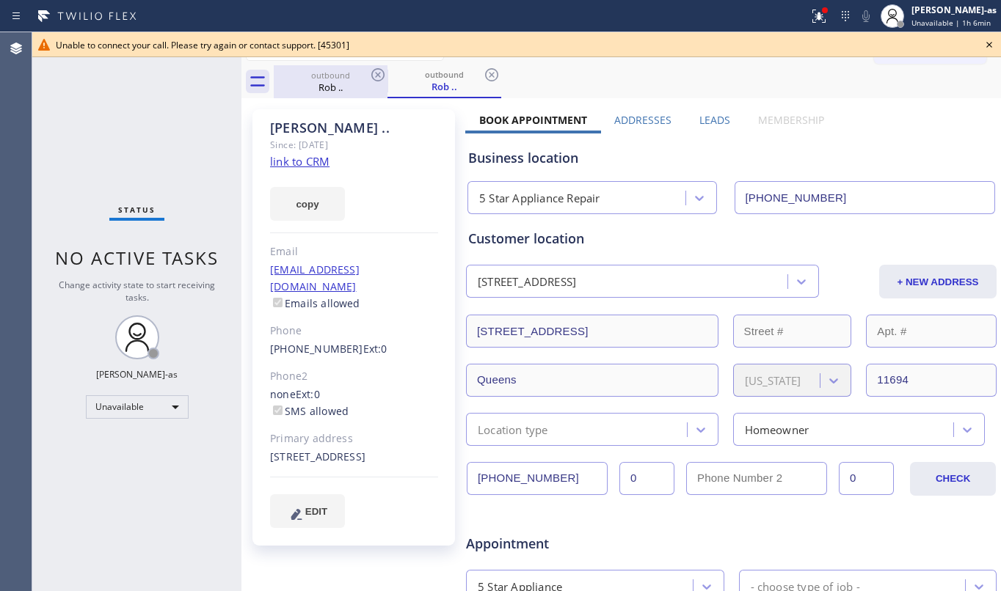
click at [360, 81] on div "Rob .." at bounding box center [330, 87] width 111 height 13
click at [376, 71] on icon at bounding box center [378, 75] width 18 height 18
click at [0, 0] on icon at bounding box center [0, 0] width 0 height 0
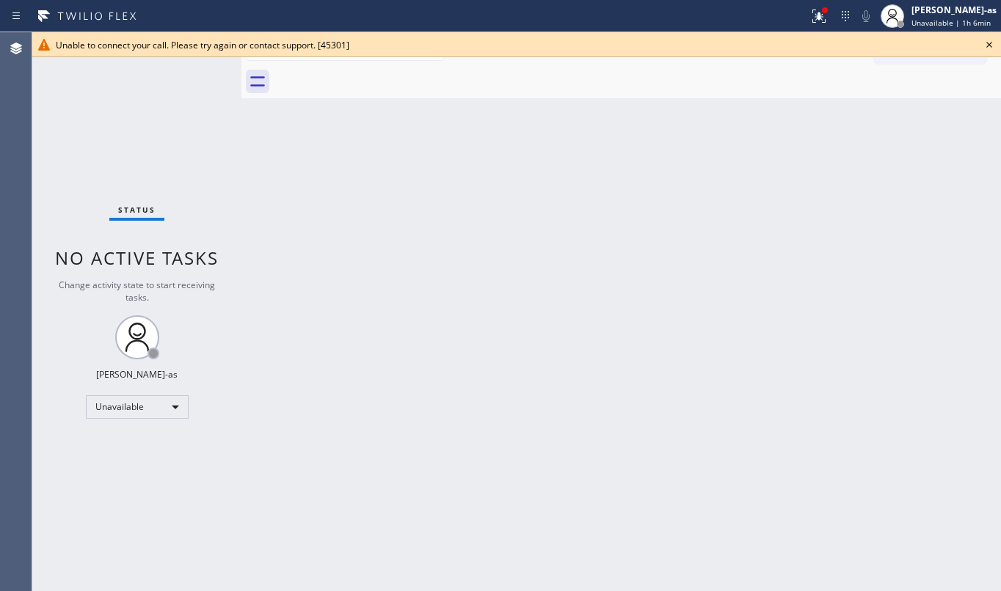
click at [376, 71] on div at bounding box center [637, 81] width 727 height 33
click at [980, 42] on icon at bounding box center [989, 45] width 18 height 18
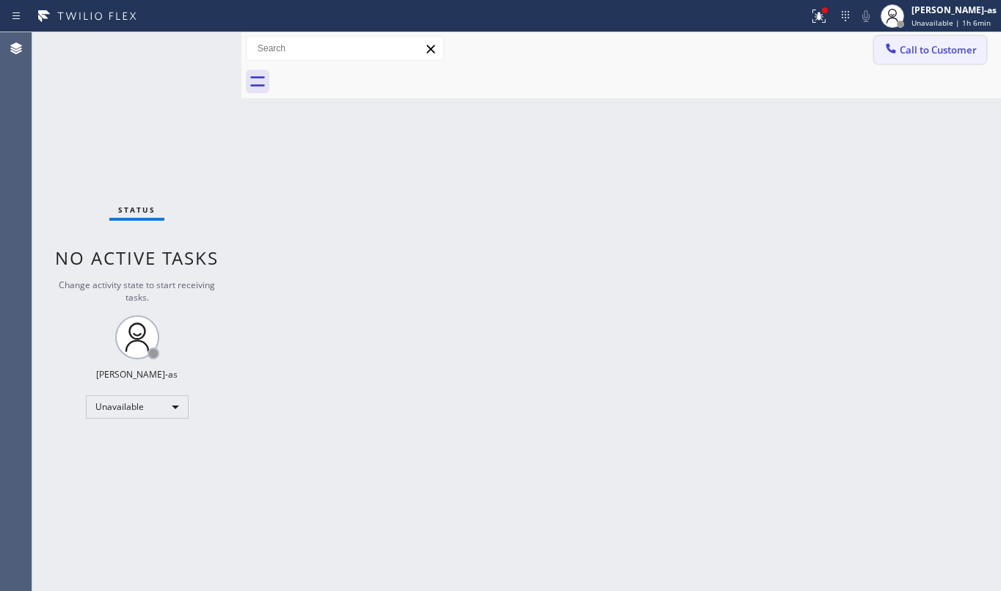
click at [905, 51] on span "Call to Customer" at bounding box center [938, 49] width 77 height 13
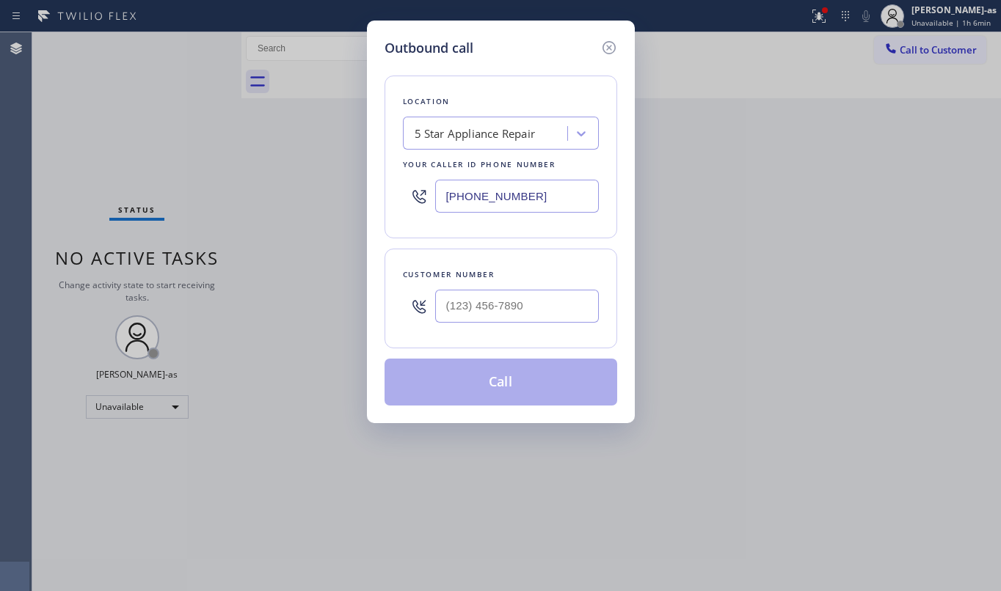
type input "(___) ___-____"
click at [514, 300] on input "(___) ___-____" at bounding box center [517, 306] width 164 height 33
click at [517, 220] on div "[PHONE_NUMBER]" at bounding box center [501, 196] width 196 height 48
click at [528, 203] on input "[PHONE_NUMBER]" at bounding box center [517, 196] width 164 height 33
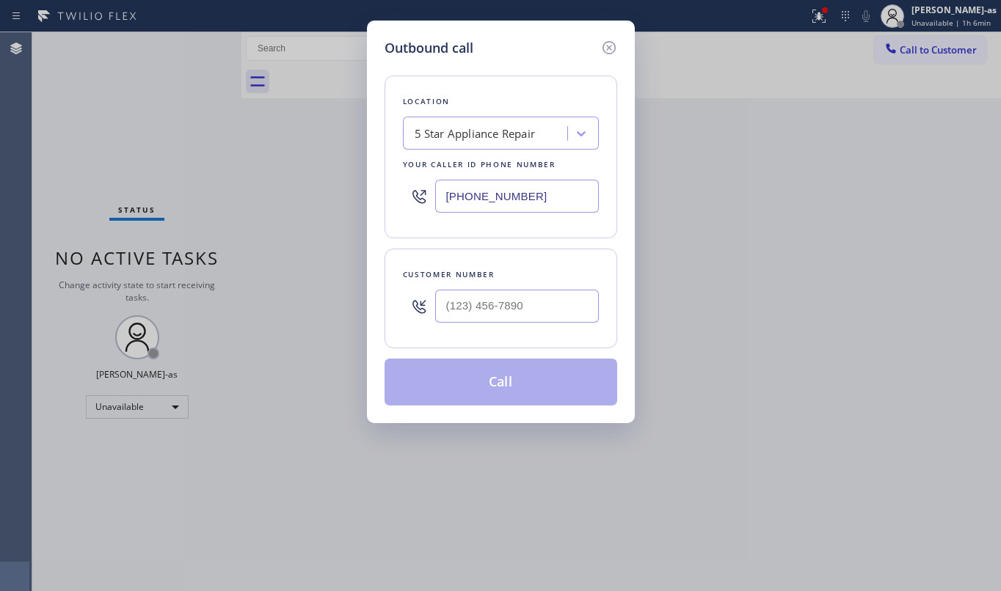
click at [528, 203] on input "[PHONE_NUMBER]" at bounding box center [517, 196] width 164 height 33
paste input "917) 920-9568"
type input "[PHONE_NUMBER]"
click at [549, 308] on input "(___) ___-____" at bounding box center [517, 306] width 164 height 33
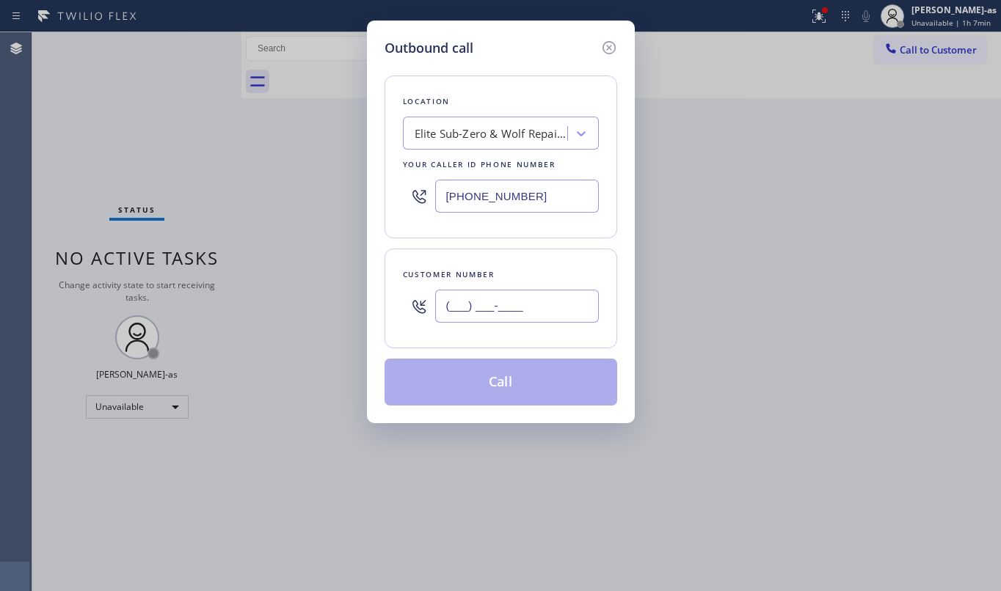
paste input "347) 834-2225"
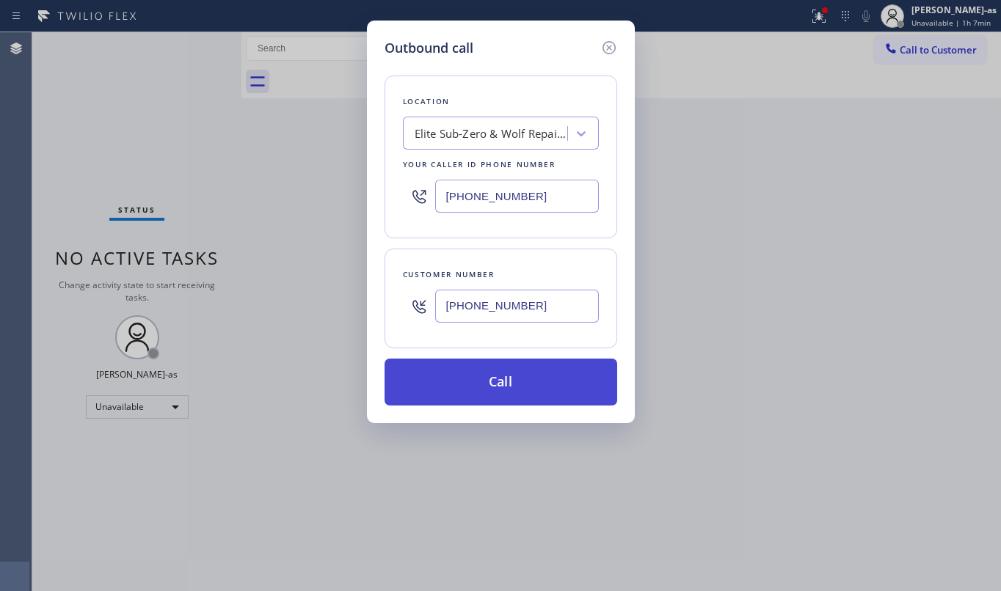
type input "[PHONE_NUMBER]"
click at [517, 386] on button "Call" at bounding box center [501, 382] width 233 height 47
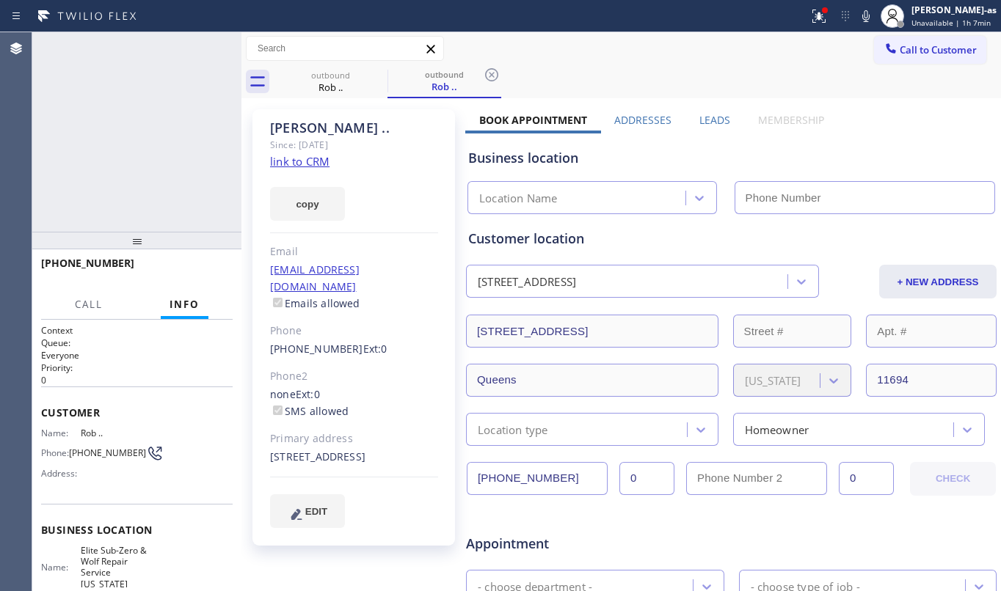
type input "[PHONE_NUMBER]"
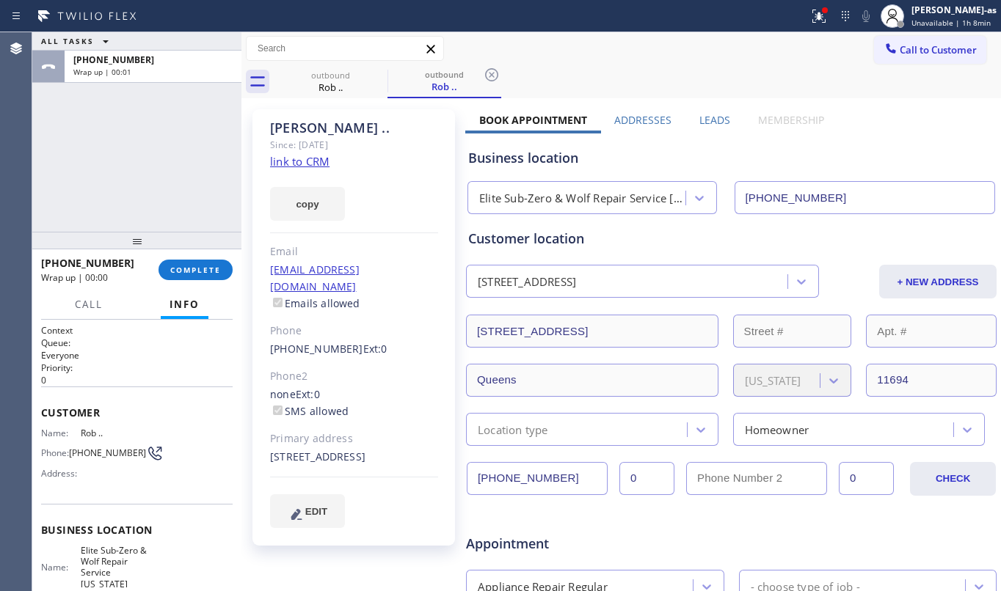
drag, startPoint x: 136, startPoint y: 72, endPoint x: 181, endPoint y: 218, distance: 152.5
click at [139, 75] on div "Wrap up | 00:01" at bounding box center [152, 72] width 159 height 10
click at [204, 273] on span "COMPLETE" at bounding box center [195, 270] width 51 height 10
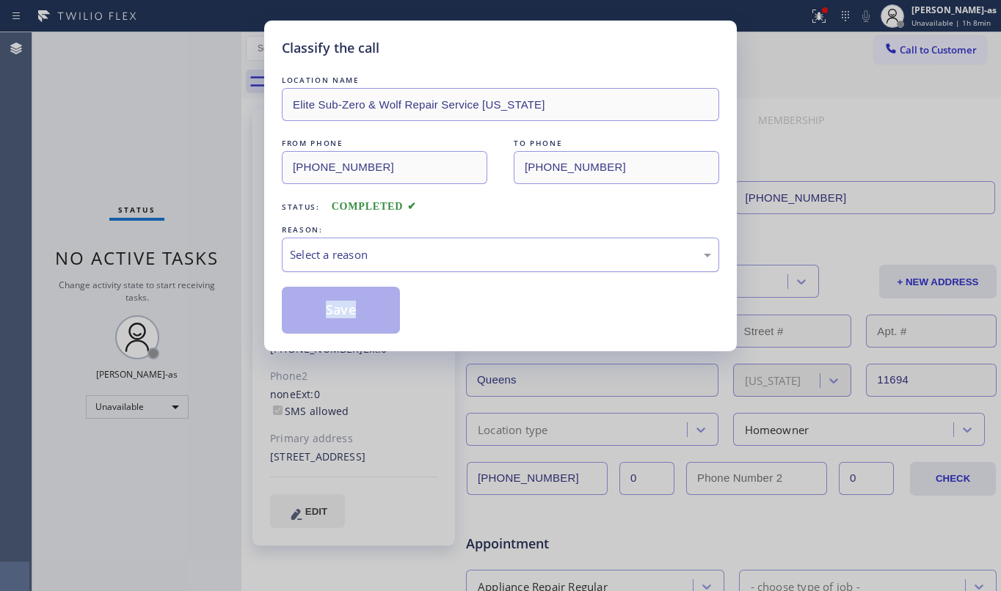
click at [452, 263] on div "Select a reason" at bounding box center [500, 255] width 421 height 17
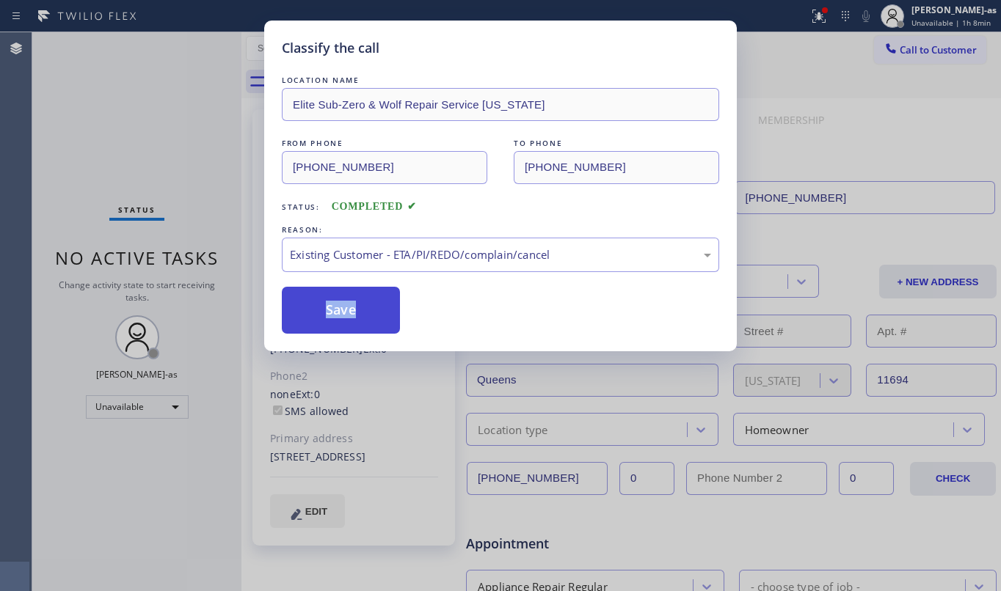
click at [357, 316] on button "Save" at bounding box center [341, 310] width 118 height 47
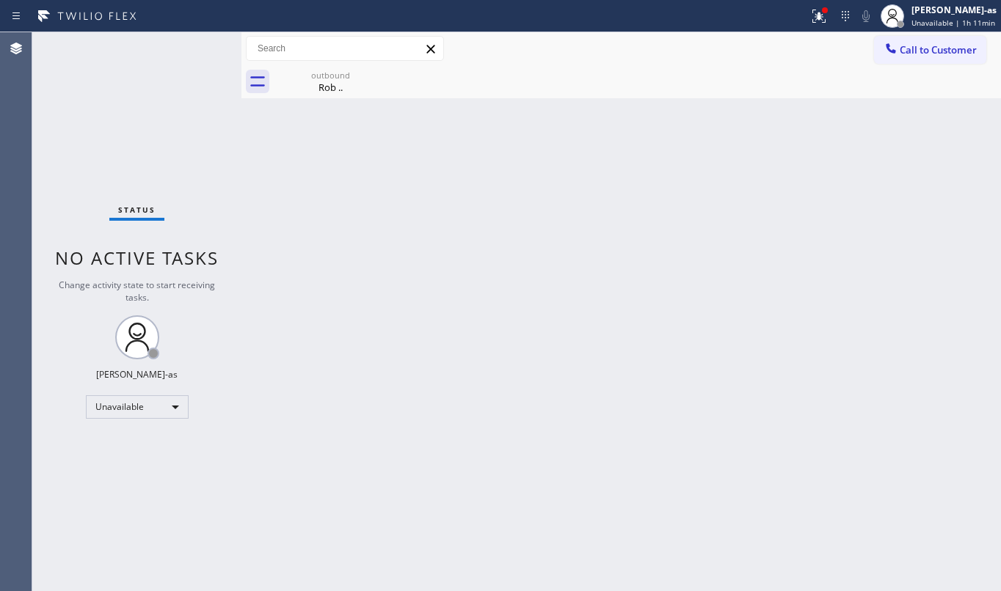
click at [324, 107] on div "Back to Dashboard Change Sender ID Customers Technicians Select a contact Outbo…" at bounding box center [620, 311] width 759 height 559
click at [332, 79] on div "outbound" at bounding box center [330, 75] width 111 height 11
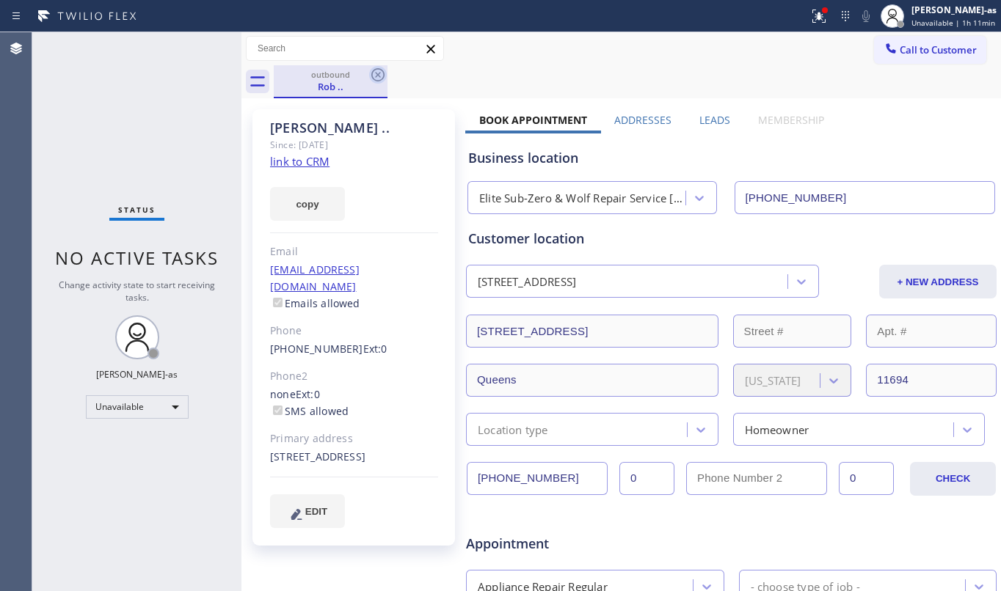
click at [376, 71] on icon at bounding box center [378, 75] width 18 height 18
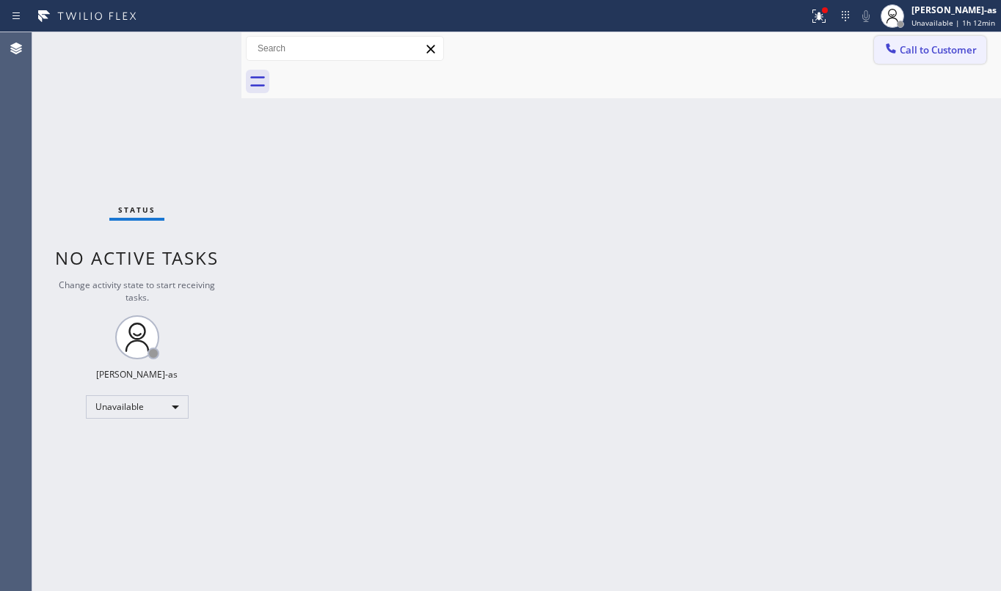
click at [889, 57] on div at bounding box center [891, 50] width 18 height 18
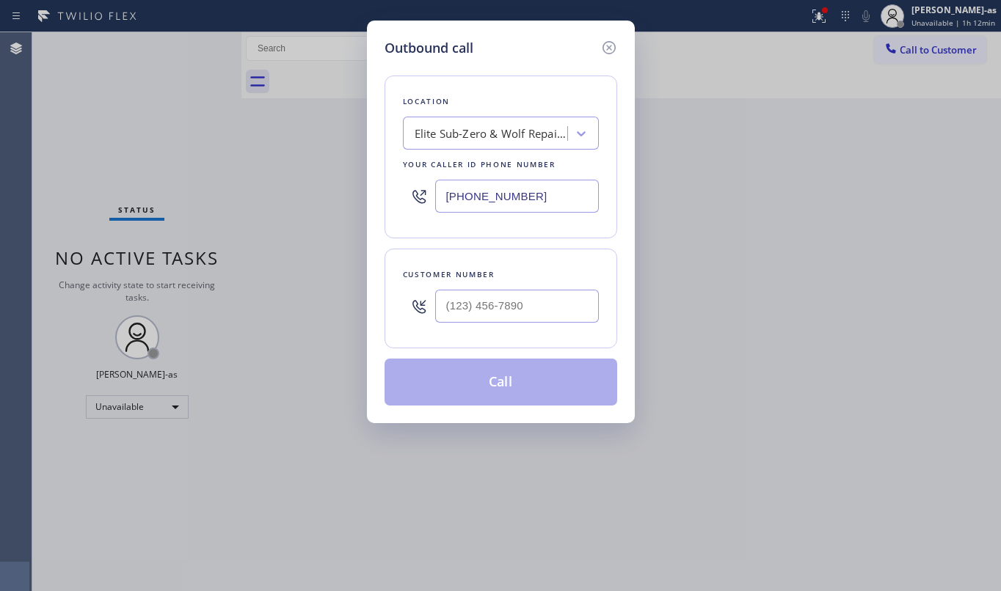
click at [520, 291] on div at bounding box center [517, 307] width 164 height 48
click at [520, 303] on input "(___) ___-____" at bounding box center [517, 306] width 164 height 33
paste input "909) 917-3641"
type input "[PHONE_NUMBER]"
click at [467, 119] on div "Elite Sub-Zero & Wolf Repair Service [US_STATE]" at bounding box center [501, 133] width 196 height 33
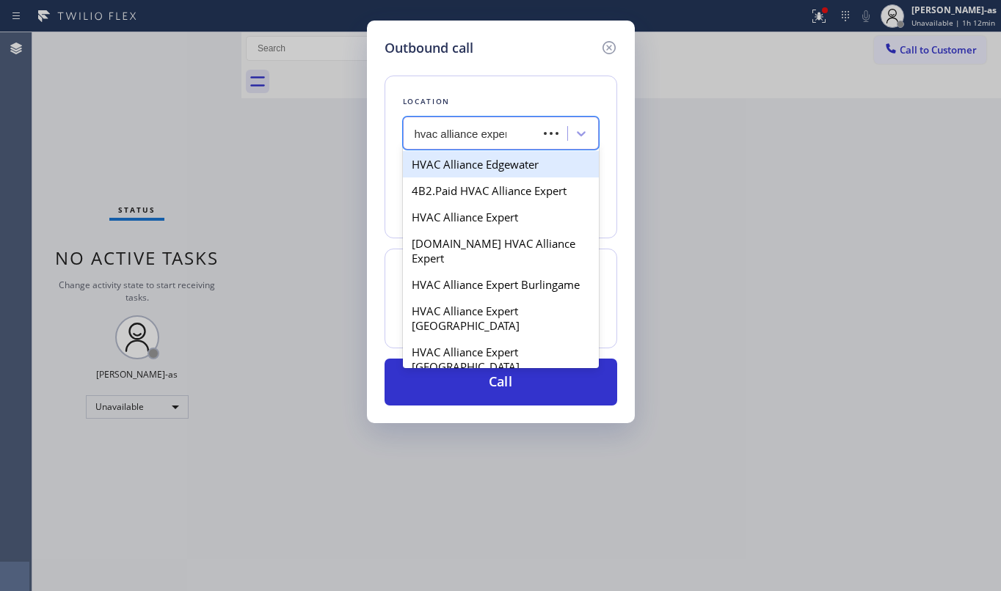
type input "hvac alliance expert"
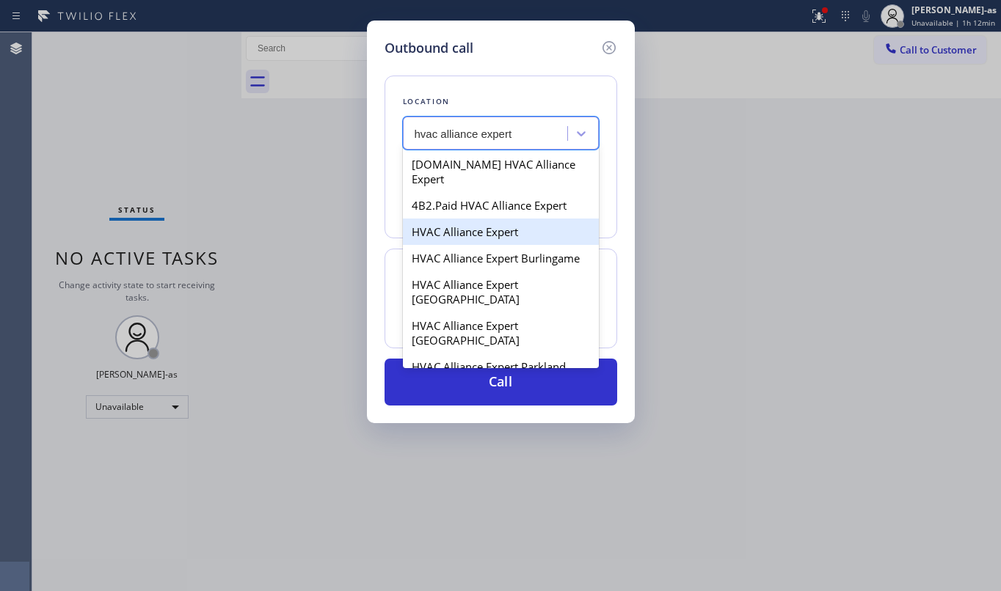
click at [453, 219] on div "HVAC Alliance Expert" at bounding box center [501, 232] width 196 height 26
type input "[PHONE_NUMBER]"
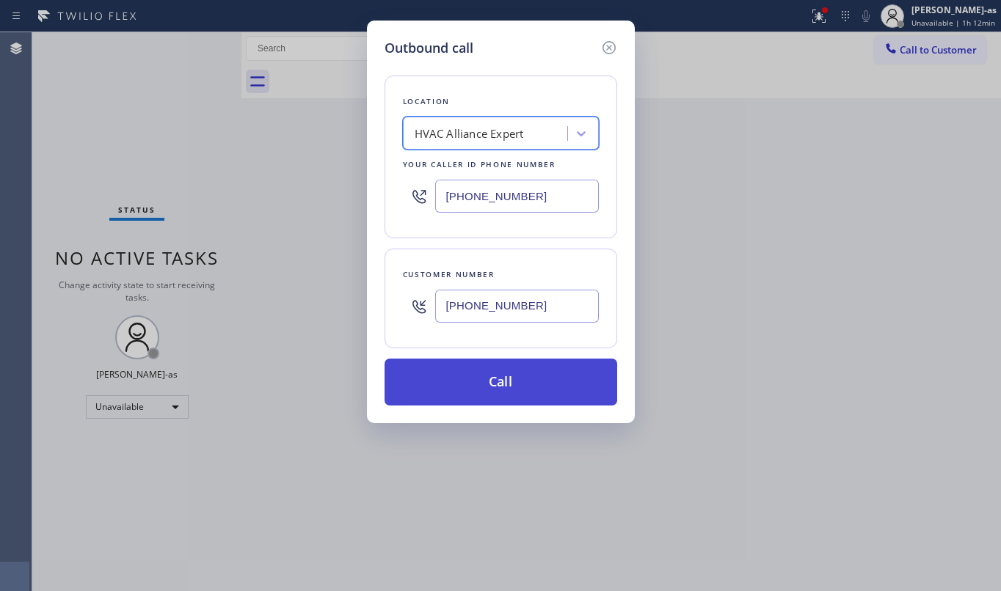
click at [517, 377] on button "Call" at bounding box center [501, 382] width 233 height 47
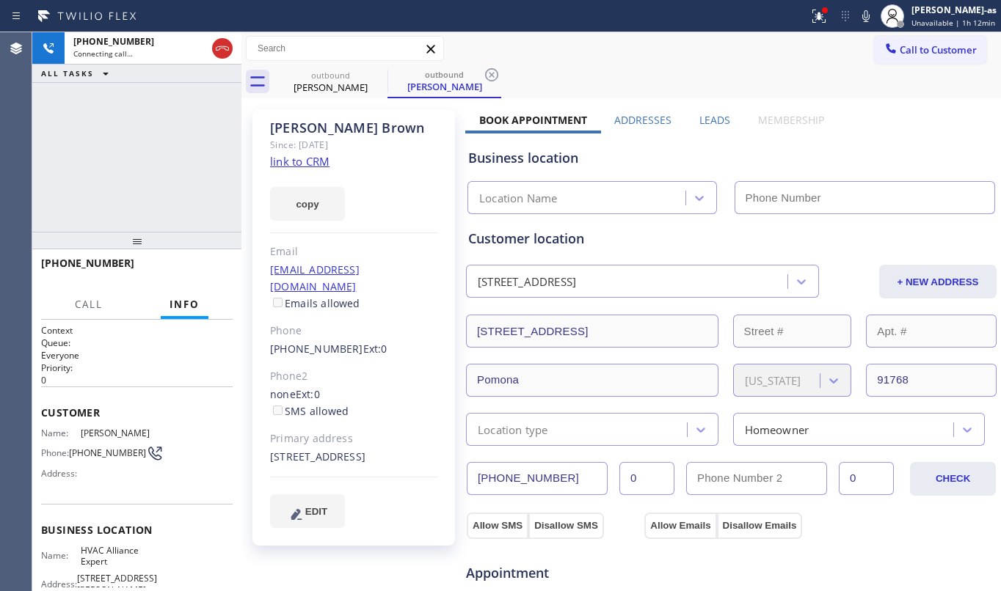
type input "[PHONE_NUMBER]"
click at [241, 138] on div at bounding box center [241, 311] width 0 height 559
click at [301, 162] on link "link to CRM" at bounding box center [300, 161] width 59 height 15
click at [142, 130] on div "[PHONE_NUMBER] Live | 03:23 ALL TASKS ALL TASKS ACTIVE TASKS TASKS IN WRAP UP" at bounding box center [137, 132] width 211 height 200
click at [867, 23] on icon at bounding box center [866, 16] width 18 height 18
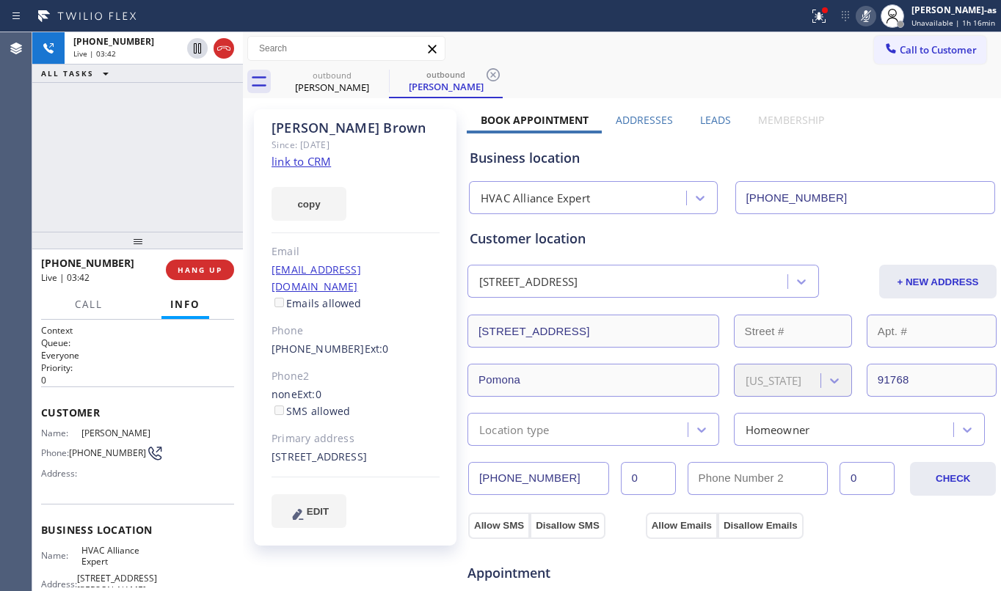
click at [178, 153] on div "[PHONE_NUMBER] Live | 03:42 ALL TASKS ALL TASKS ACTIVE TASKS TASKS IN WRAP UP" at bounding box center [137, 132] width 211 height 200
click at [729, 313] on div "[STREET_ADDRESS]" at bounding box center [732, 330] width 532 height 36
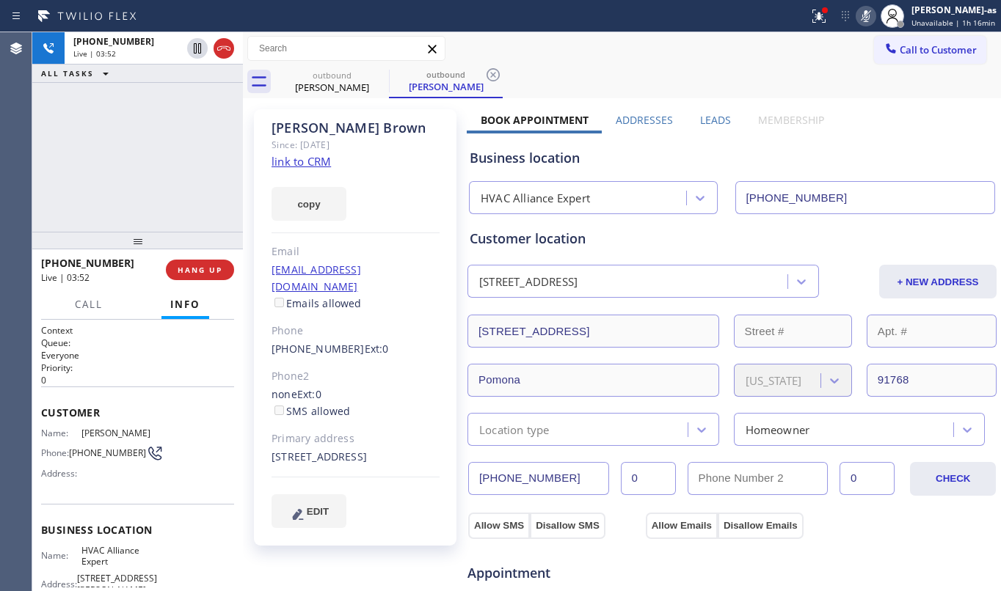
click at [732, 312] on div "[STREET_ADDRESS]" at bounding box center [732, 330] width 532 height 36
click at [847, 312] on div "[STREET_ADDRESS]" at bounding box center [732, 330] width 532 height 36
click at [138, 147] on div "[PHONE_NUMBER] Live | 04:51 ALL TASKS ALL TASKS ACTIVE TASKS TASKS IN WRAP UP" at bounding box center [137, 132] width 211 height 200
click at [198, 260] on button "HANG UP" at bounding box center [200, 270] width 68 height 21
click at [189, 244] on div at bounding box center [137, 241] width 211 height 18
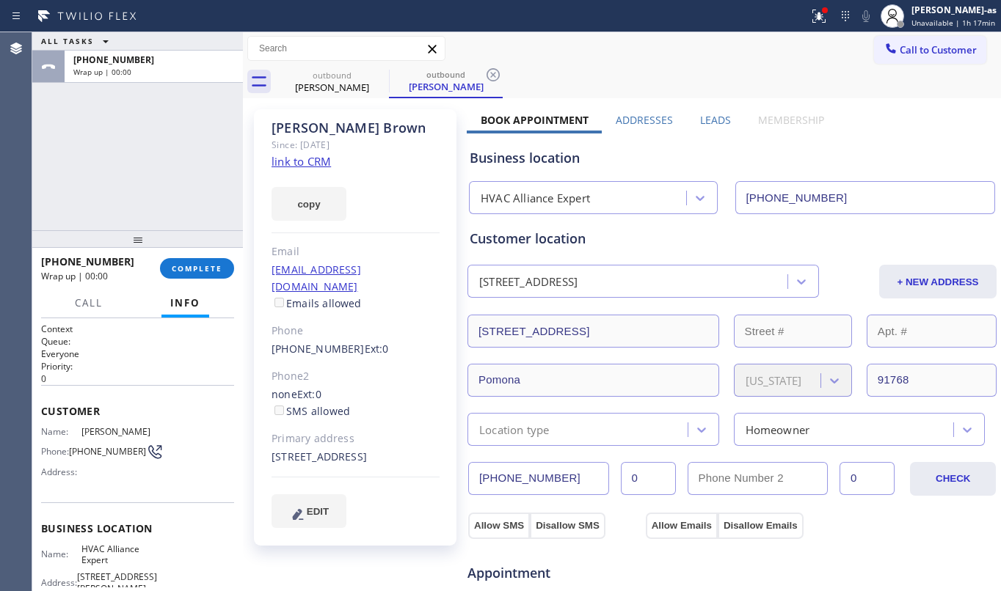
drag, startPoint x: 192, startPoint y: 183, endPoint x: 186, endPoint y: 217, distance: 34.3
click at [189, 188] on div "ALL TASKS ALL TASKS ACTIVE TASKS TASKS IN WRAP UP [PHONE_NUMBER] Wrap up | 00:00" at bounding box center [137, 131] width 211 height 198
drag, startPoint x: 210, startPoint y: 268, endPoint x: 177, endPoint y: 256, distance: 35.0
click at [209, 268] on span "COMPLETE" at bounding box center [197, 268] width 51 height 10
drag, startPoint x: 139, startPoint y: 214, endPoint x: 271, endPoint y: 274, distance: 144.5
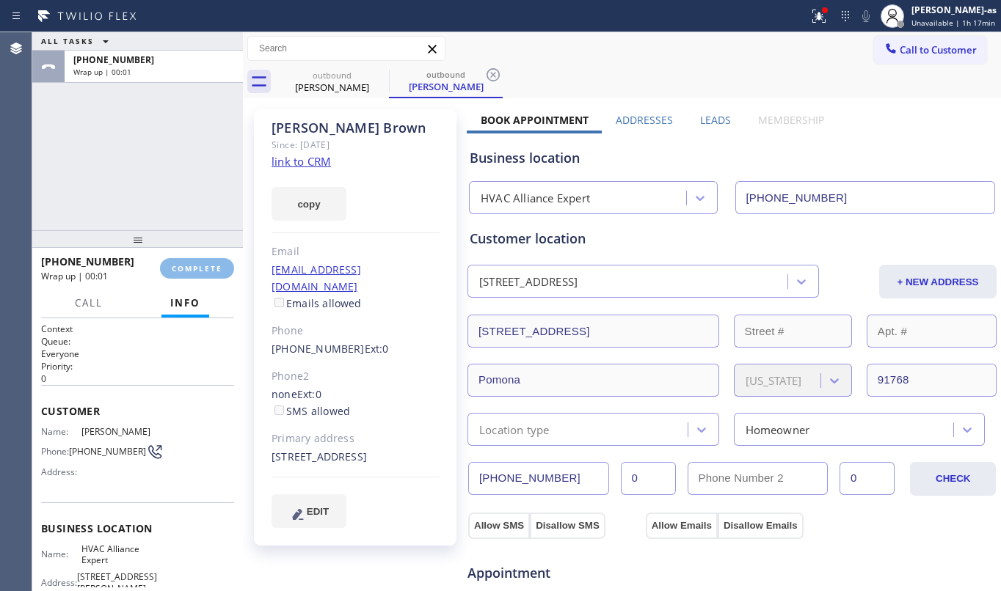
click at [139, 215] on div "ALL TASKS ALL TASKS ACTIVE TASKS TASKS IN WRAP UP [PHONE_NUMBER] Wrap up | 00:01" at bounding box center [137, 131] width 211 height 198
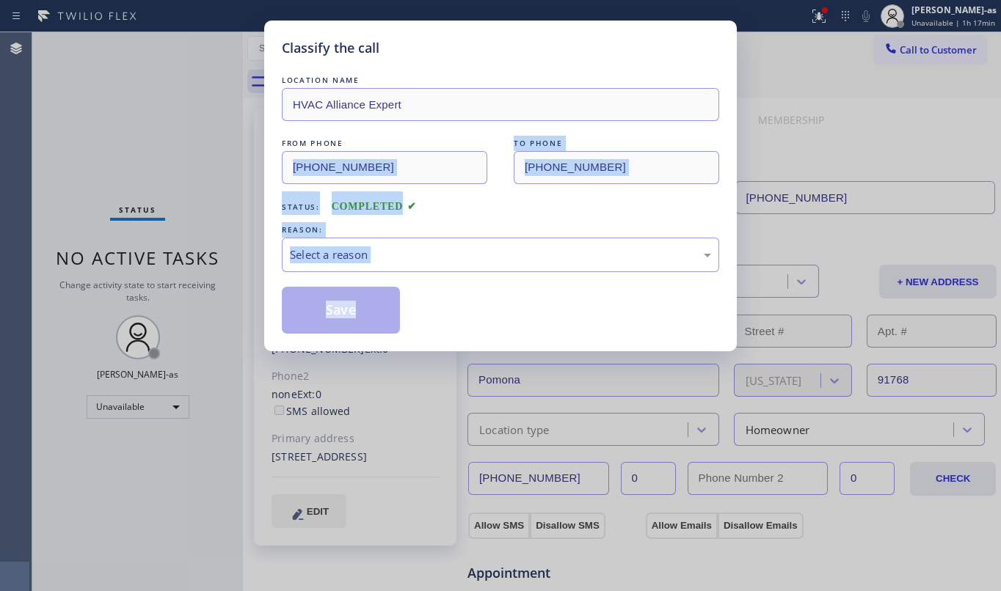
click at [520, 217] on div "LOCATION NAME HVAC Alliance Expert FROM PHONE [PHONE_NUMBER] TO PHONE [PHONE_NU…" at bounding box center [500, 203] width 437 height 261
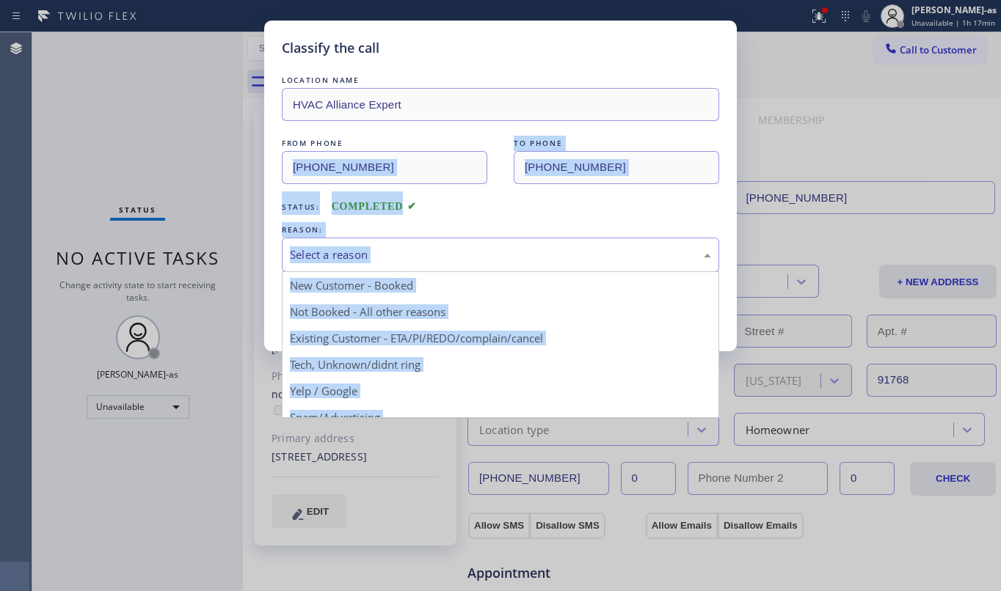
click at [455, 241] on div "Select a reason" at bounding box center [500, 255] width 437 height 34
click at [505, 216] on div "LOCATION NAME HVAC Alliance Expert FROM PHONE [PHONE_NUMBER] TO PHONE [PHONE_NU…" at bounding box center [500, 203] width 437 height 261
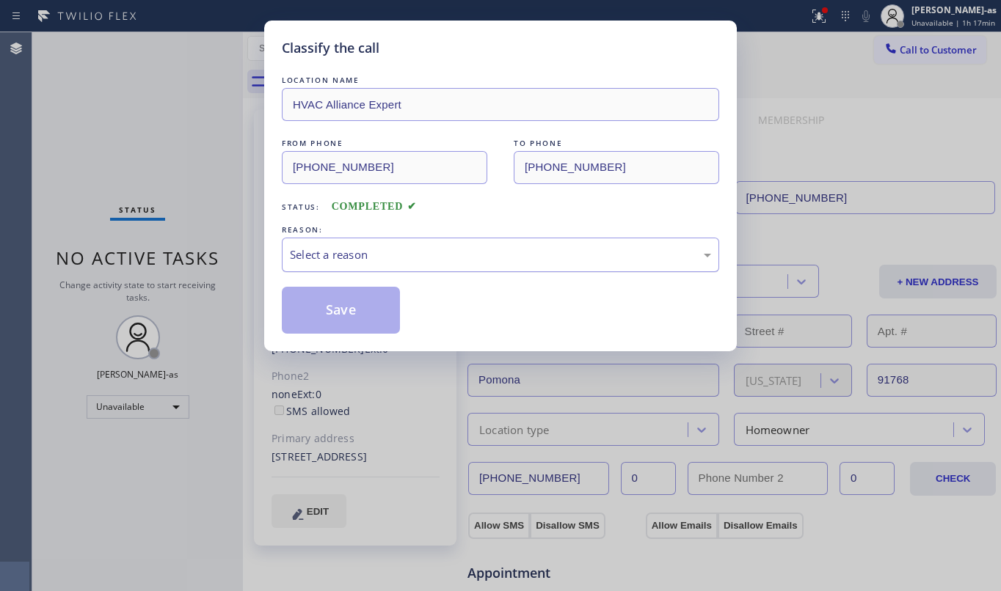
click at [464, 268] on div "Select a reason" at bounding box center [500, 255] width 437 height 34
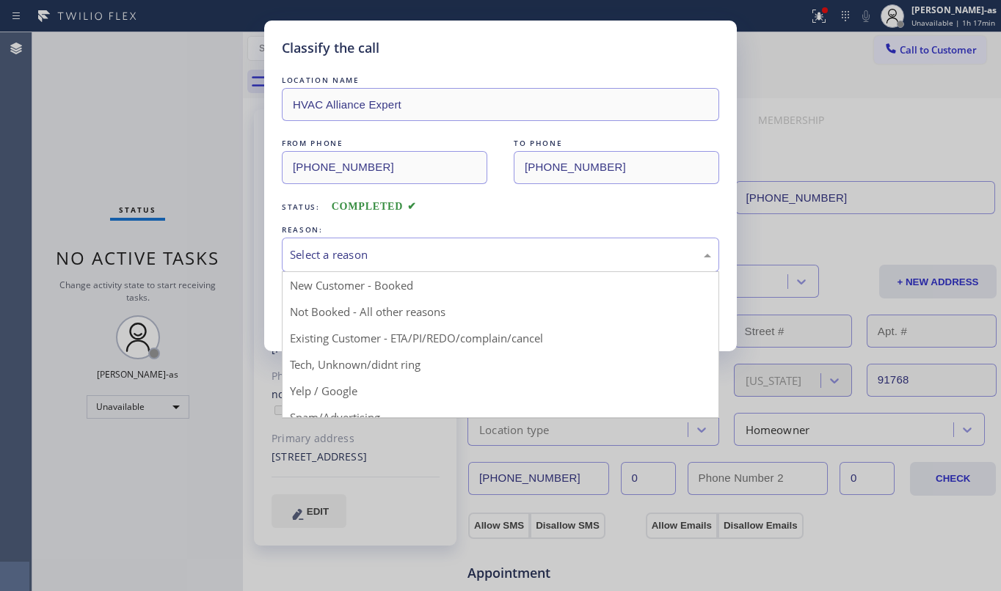
drag, startPoint x: 448, startPoint y: 343, endPoint x: 431, endPoint y: 339, distance: 16.7
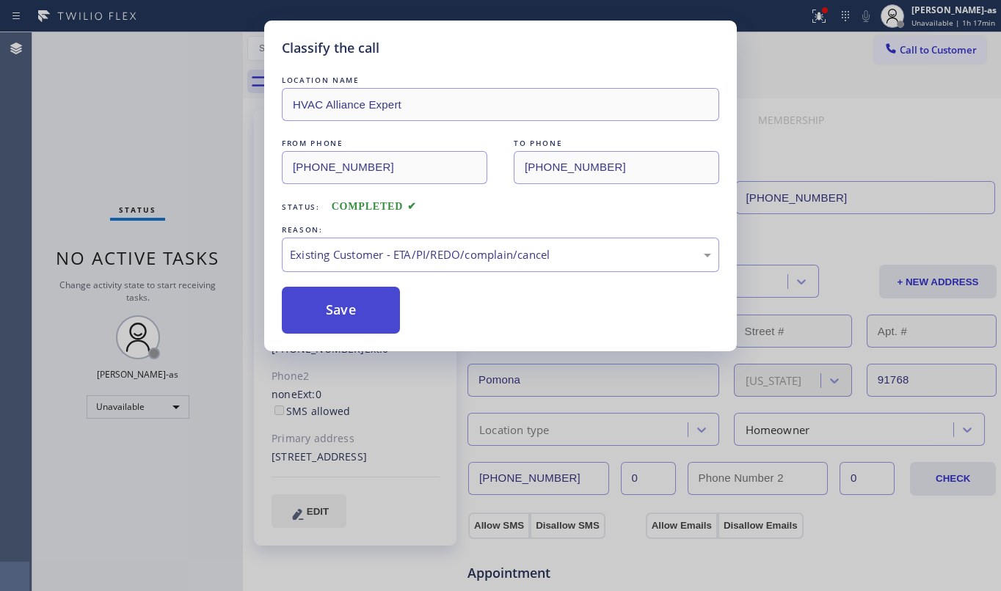
click at [345, 307] on button "Save" at bounding box center [341, 310] width 118 height 47
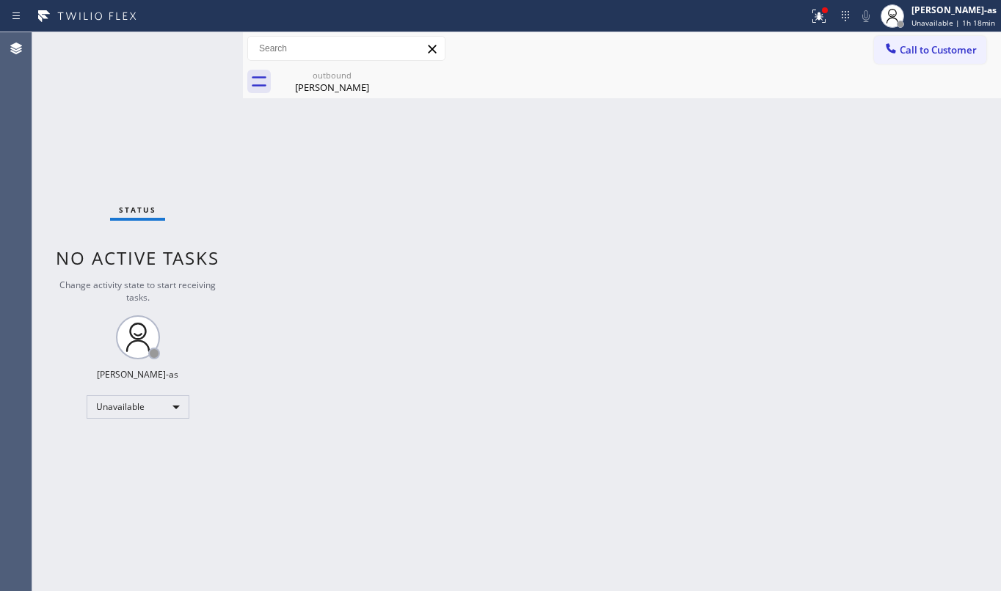
click at [914, 45] on span "Call to Customer" at bounding box center [938, 49] width 77 height 13
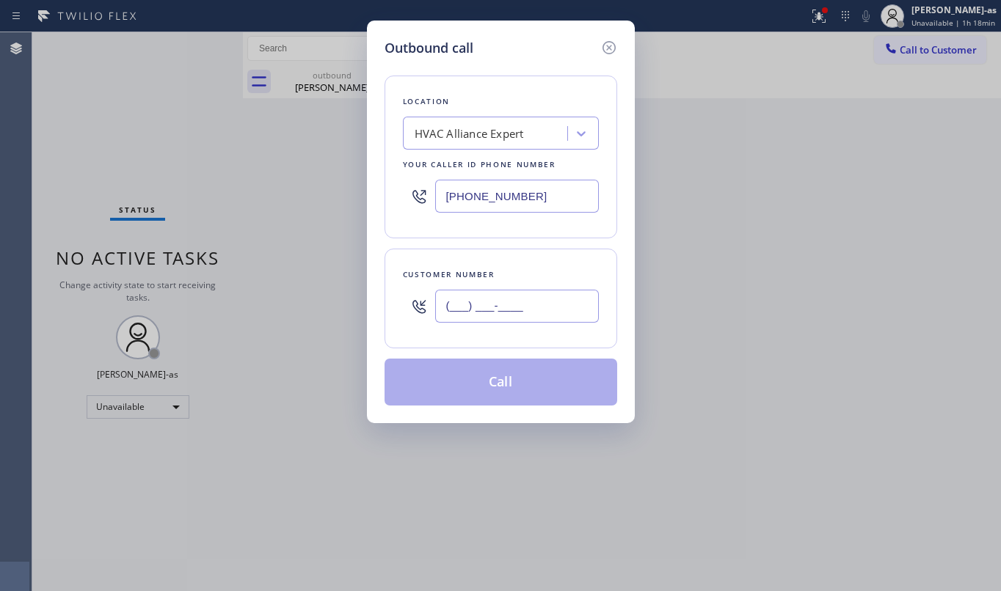
click at [555, 297] on input "(___) ___-____" at bounding box center [517, 306] width 164 height 33
paste input "510) 282-1327"
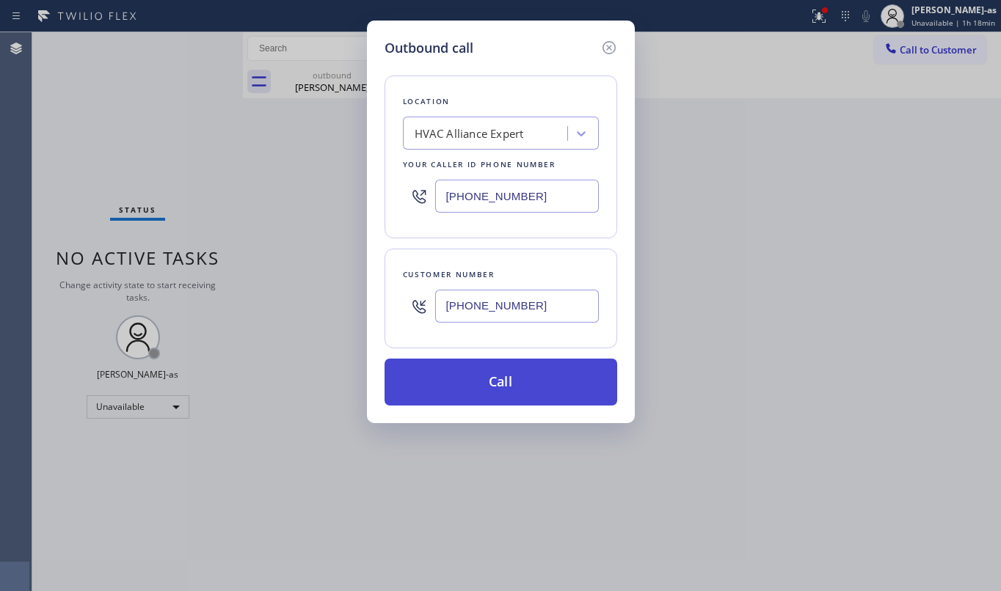
type input "[PHONE_NUMBER]"
click at [517, 390] on button "Call" at bounding box center [501, 382] width 233 height 47
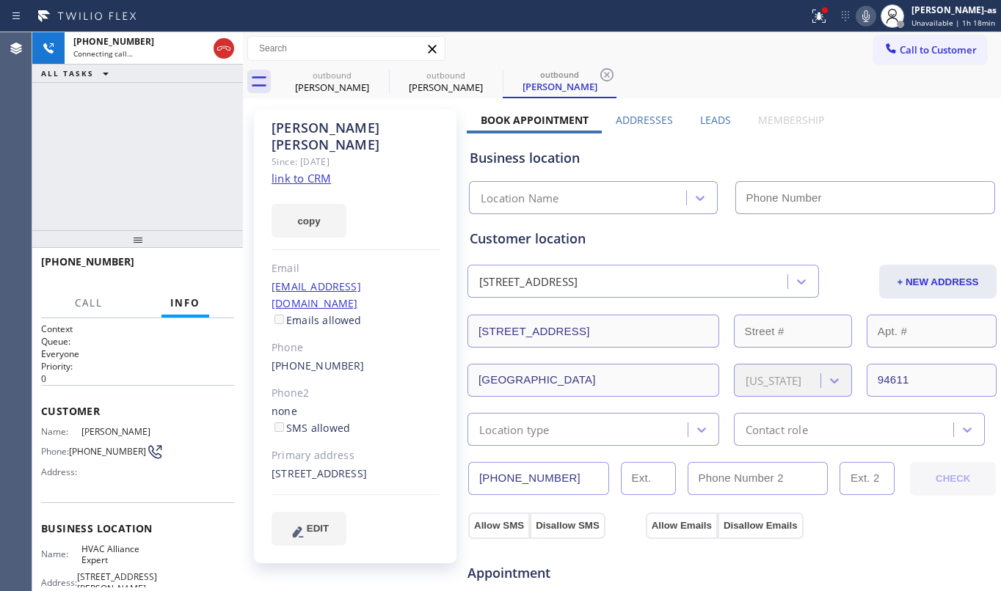
type input "[PHONE_NUMBER]"
click at [139, 92] on div "[PHONE_NUMBER] Connecting call… ALL TASKS ALL TASKS ACTIVE TASKS TASKS IN WRAP …" at bounding box center [137, 131] width 211 height 198
drag, startPoint x: 227, startPoint y: 42, endPoint x: 314, endPoint y: 109, distance: 109.3
click at [233, 44] on div at bounding box center [224, 49] width 21 height 18
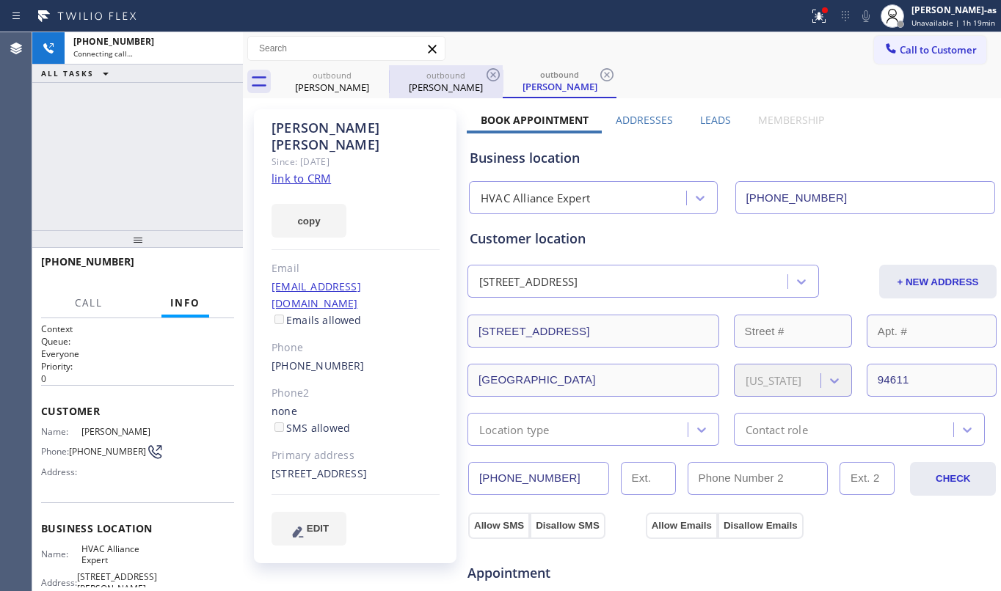
drag, startPoint x: 336, startPoint y: 80, endPoint x: 390, endPoint y: 74, distance: 54.6
click at [351, 78] on div "outbound [PERSON_NAME]" at bounding box center [332, 81] width 111 height 33
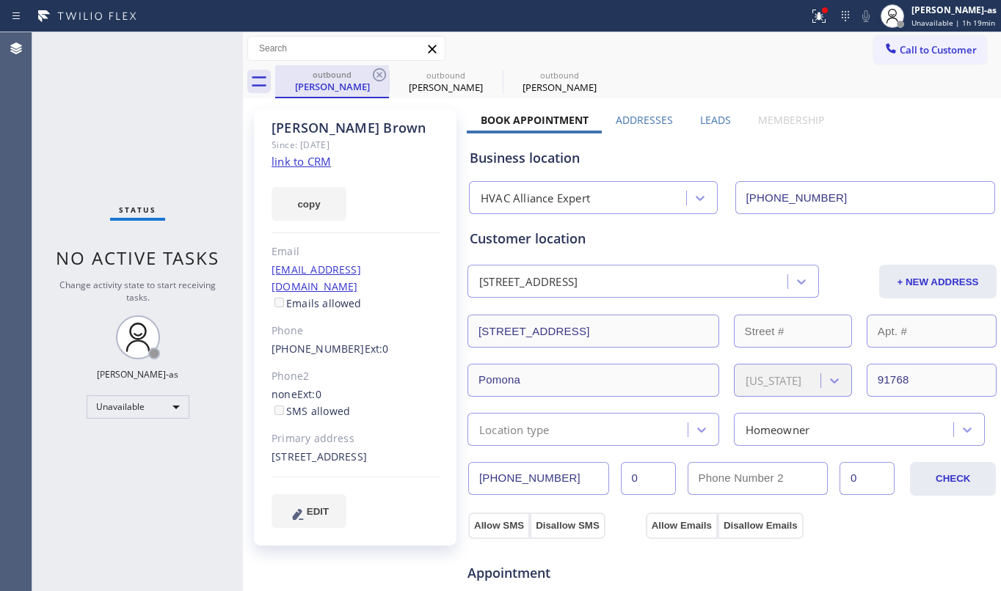
drag, startPoint x: 390, startPoint y: 71, endPoint x: 377, endPoint y: 75, distance: 13.7
click at [389, 71] on div "outbound [PERSON_NAME]" at bounding box center [446, 81] width 114 height 33
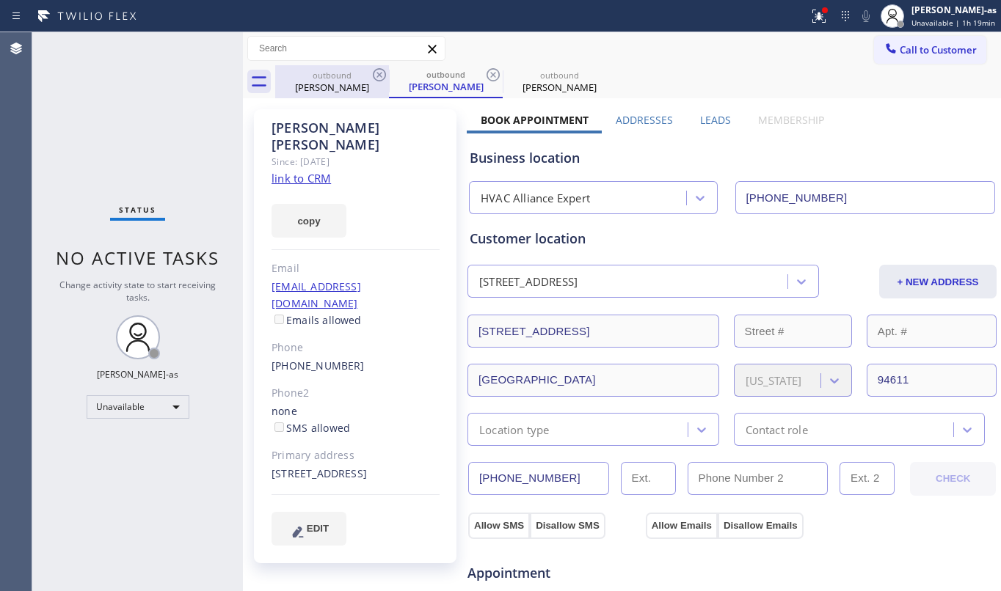
click at [377, 75] on icon at bounding box center [380, 75] width 18 height 18
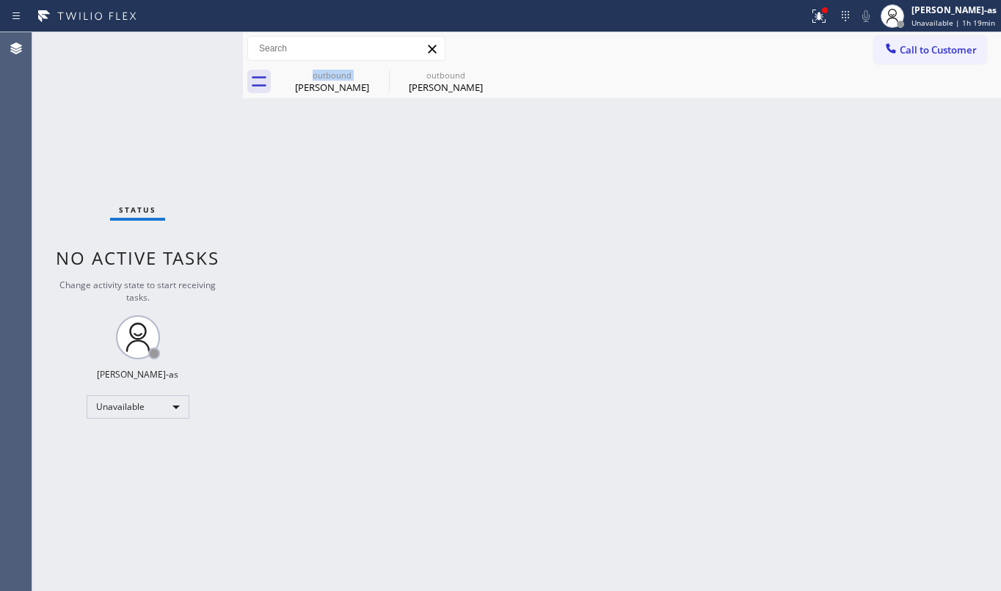
click at [377, 75] on div "outbound [PERSON_NAME]" at bounding box center [332, 81] width 114 height 33
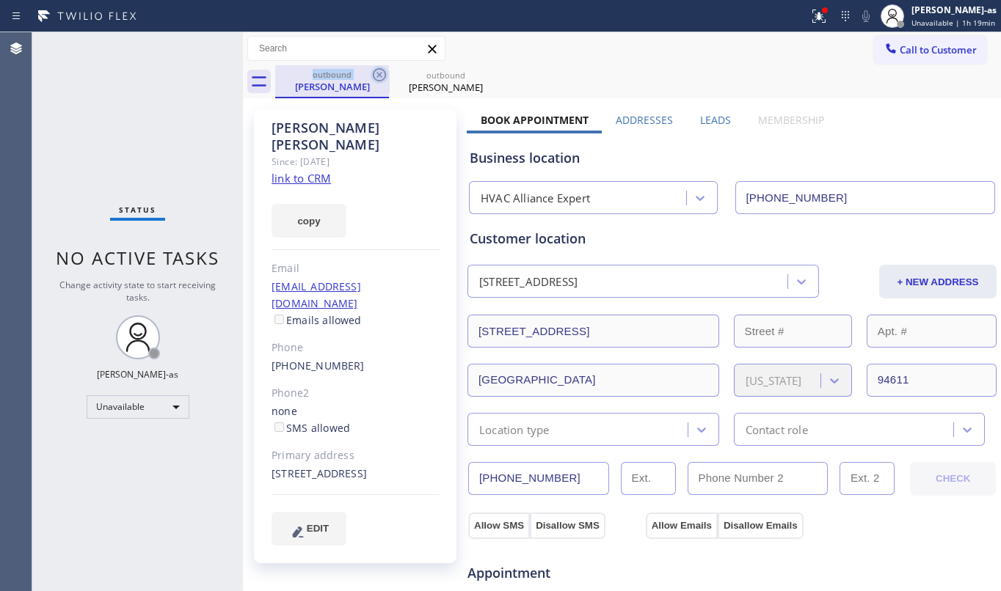
click at [377, 74] on icon at bounding box center [380, 75] width 18 height 18
click at [306, 153] on div "Since: [DATE]" at bounding box center [355, 161] width 168 height 17
click at [304, 171] on link "link to CRM" at bounding box center [300, 178] width 59 height 15
drag, startPoint x: 881, startPoint y: 45, endPoint x: 565, endPoint y: 274, distance: 390.9
click at [883, 45] on icon at bounding box center [890, 48] width 15 height 15
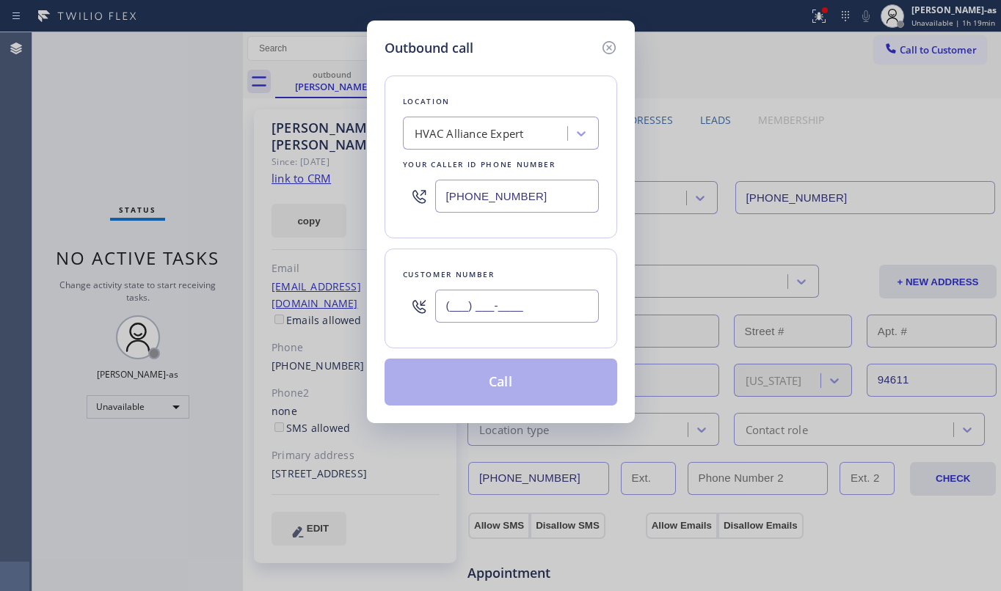
click at [534, 292] on input "(___) ___-____" at bounding box center [517, 306] width 164 height 33
paste input "480) 428-9033"
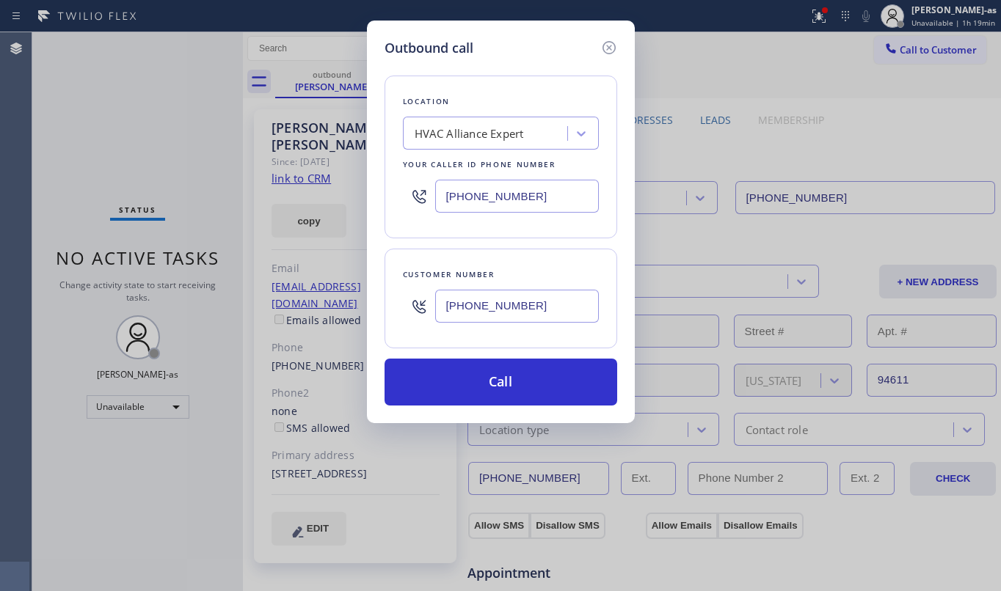
type input "[PHONE_NUMBER]"
click at [518, 194] on input "[PHONE_NUMBER]" at bounding box center [517, 196] width 164 height 33
click at [518, 197] on input "[PHONE_NUMBER]" at bounding box center [517, 196] width 164 height 33
paste input "602) 691-798"
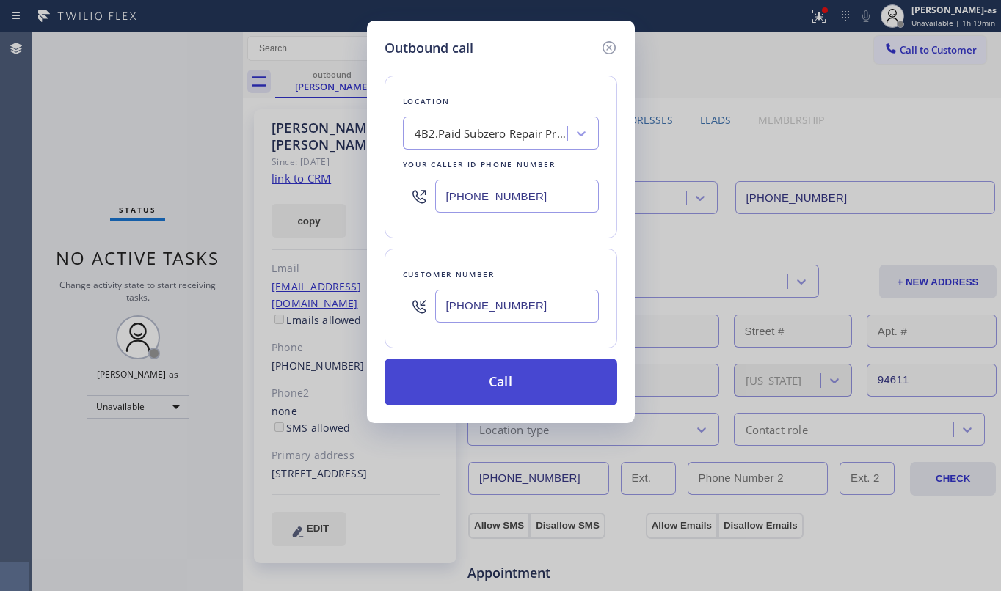
type input "[PHONE_NUMBER]"
click at [559, 391] on button "Call" at bounding box center [501, 382] width 233 height 47
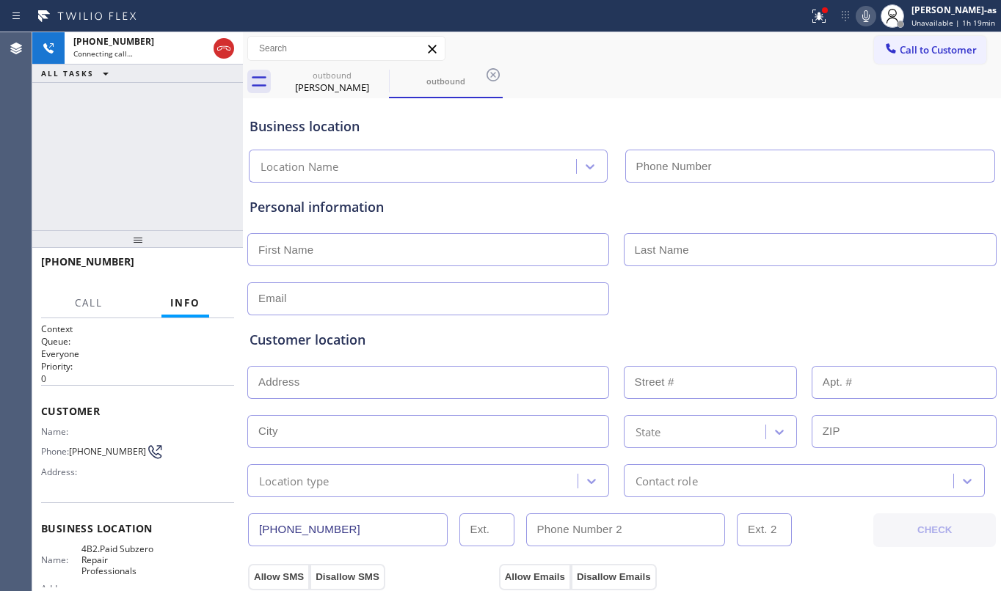
type input "[PHONE_NUMBER]"
click at [345, 75] on div "outbound" at bounding box center [332, 75] width 111 height 11
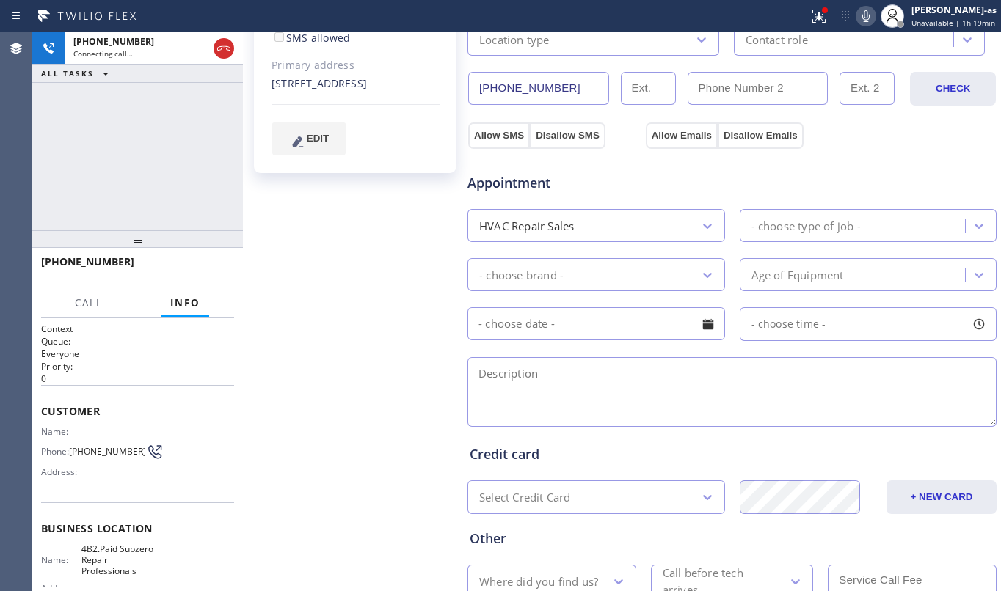
scroll to position [294, 0]
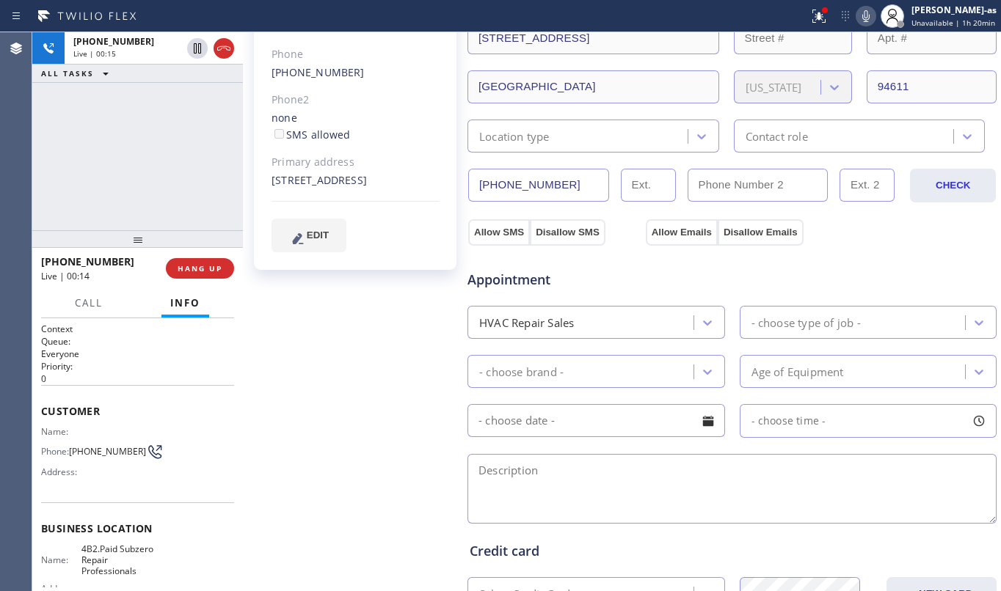
click at [133, 119] on div "[PHONE_NUMBER] Live | 00:15 ALL TASKS ALL TASKS ACTIVE TASKS TASKS IN WRAP UP" at bounding box center [137, 131] width 211 height 198
click at [73, 203] on div "[PHONE_NUMBER] Live | 00:23 ALL TASKS ALL TASKS ACTIVE TASKS TASKS IN WRAP UP" at bounding box center [137, 131] width 211 height 198
click at [118, 192] on div "[PHONE_NUMBER] Live | 00:24 ALL TASKS ALL TASKS ACTIVE TASKS TASKS IN WRAP UP" at bounding box center [137, 131] width 211 height 198
drag, startPoint x: 338, startPoint y: 405, endPoint x: 327, endPoint y: 399, distance: 11.8
click at [335, 403] on div "[PERSON_NAME] Since: [DATE] link to CRM copy Email [EMAIL_ADDRESS][DOMAIN_NAME]…" at bounding box center [357, 298] width 220 height 980
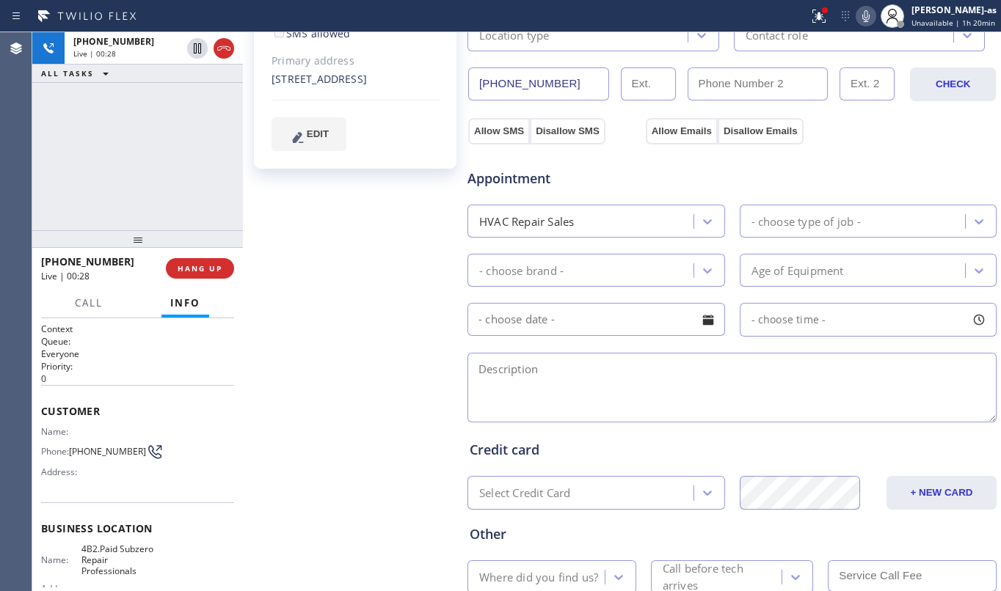
scroll to position [497, 0]
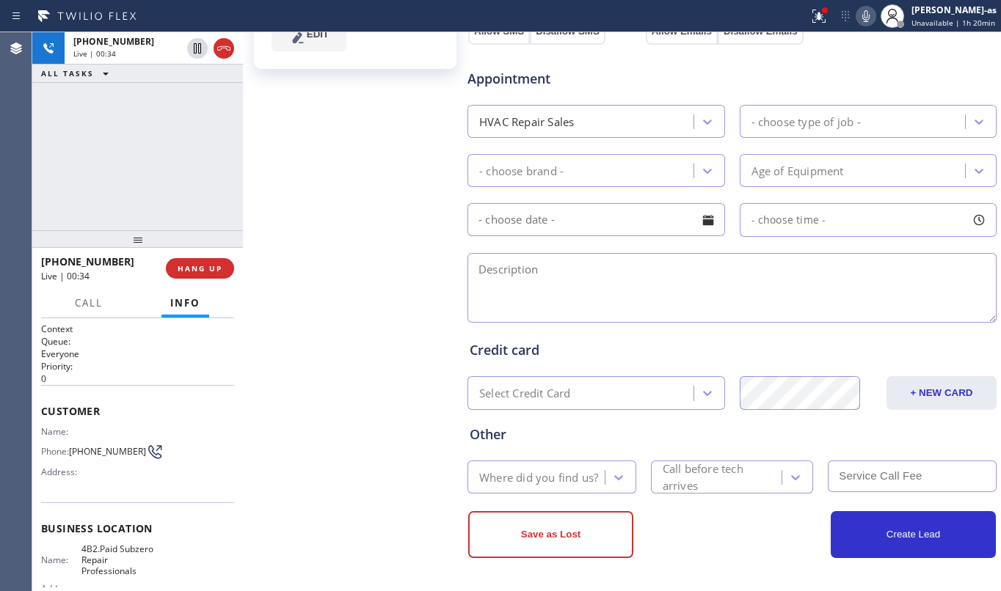
click at [114, 166] on div "[PHONE_NUMBER] Live | 00:34 ALL TASKS ALL TASKS ACTIVE TASKS TASKS IN WRAP UP" at bounding box center [137, 131] width 211 height 198
drag, startPoint x: 298, startPoint y: 310, endPoint x: 218, endPoint y: 221, distance: 119.5
click at [296, 310] on div "[PERSON_NAME] Since: [DATE] link to CRM copy Email [EMAIL_ADDRESS][DOMAIN_NAME]…" at bounding box center [357, 97] width 220 height 980
click at [142, 168] on div "[PHONE_NUMBER] Live | 00:35 ALL TASKS ALL TASKS ACTIVE TASKS TASKS IN WRAP UP" at bounding box center [137, 131] width 211 height 198
drag, startPoint x: 273, startPoint y: 181, endPoint x: 245, endPoint y: 177, distance: 28.1
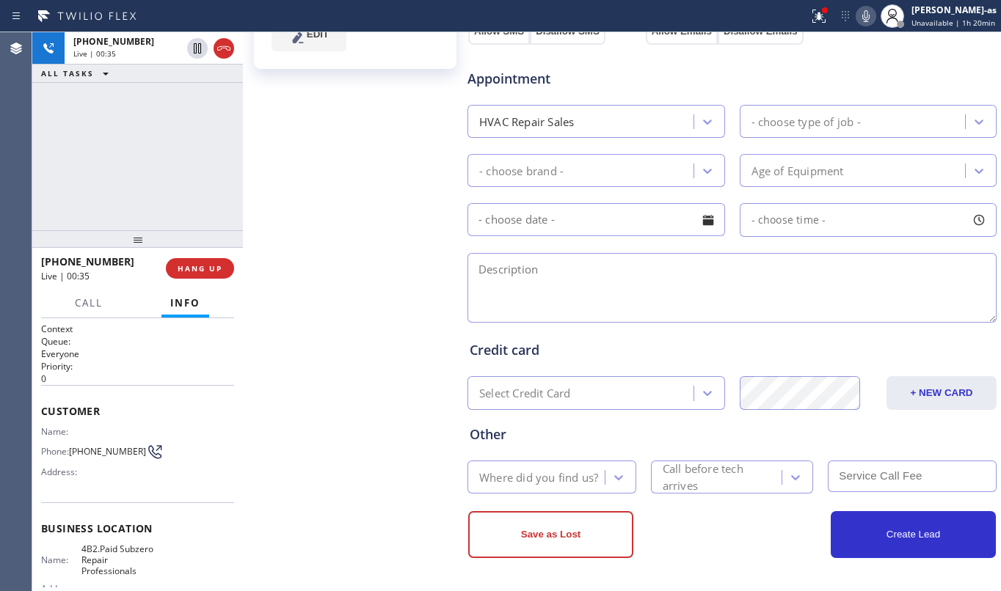
click at [271, 181] on div "[PERSON_NAME] Since: [DATE] link to CRM copy Email [EMAIL_ADDRESS][DOMAIN_NAME]…" at bounding box center [357, 97] width 220 height 980
drag, startPoint x: 119, startPoint y: 192, endPoint x: 181, endPoint y: 262, distance: 93.1
click at [122, 194] on div "[PHONE_NUMBER] Live | 00:36 ALL TASKS ALL TASKS ACTIVE TASKS TASKS IN WRAP UP" at bounding box center [137, 131] width 211 height 198
drag, startPoint x: 178, startPoint y: 258, endPoint x: 216, endPoint y: 270, distance: 39.9
click at [178, 258] on button "HANG UP" at bounding box center [200, 268] width 68 height 21
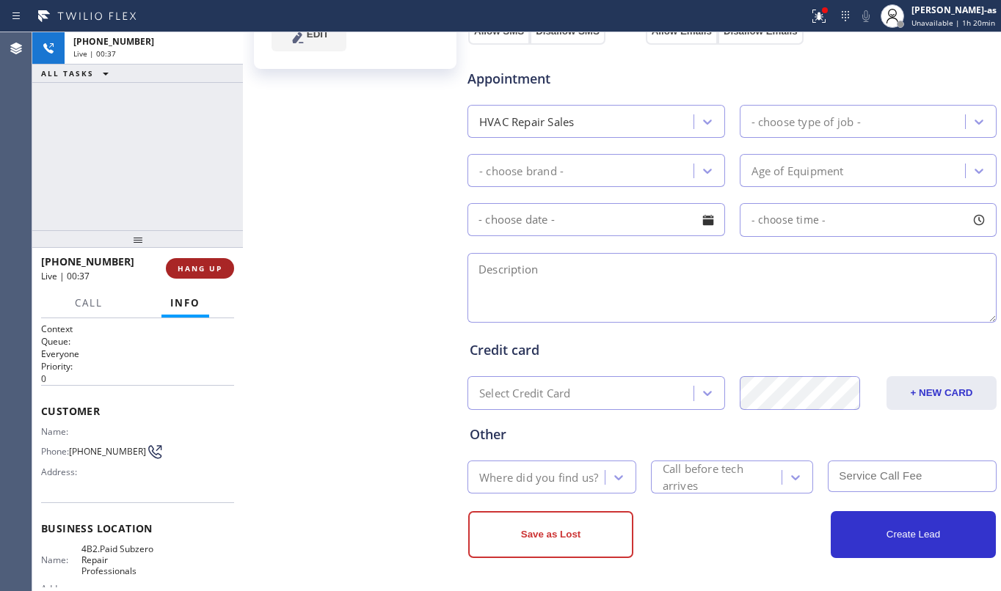
click at [200, 258] on button "HANG UP" at bounding box center [200, 268] width 68 height 21
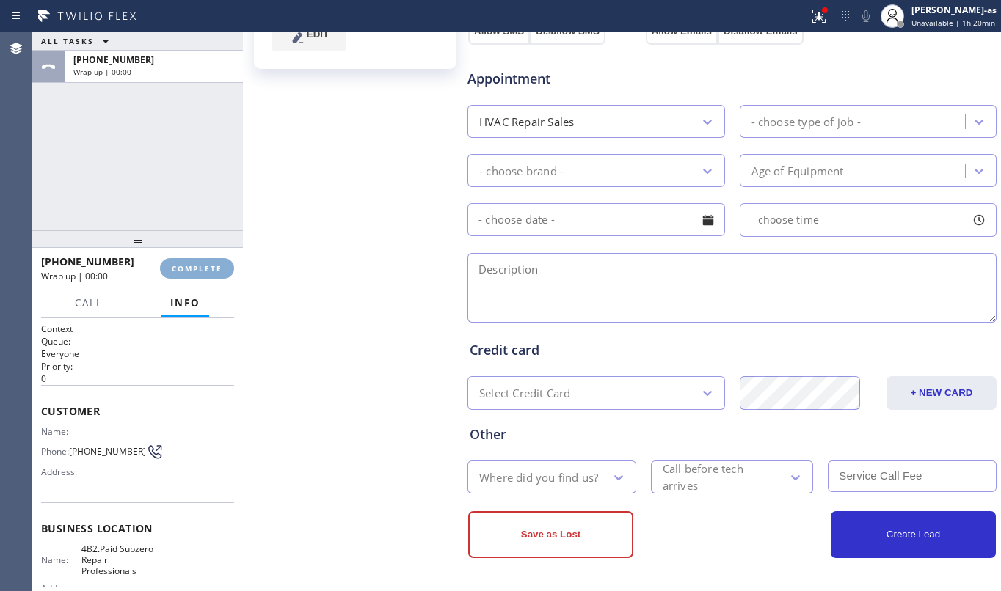
click at [195, 265] on span "COMPLETE" at bounding box center [197, 268] width 51 height 10
click at [154, 208] on div "ALL TASKS ALL TASKS ACTIVE TASKS TASKS IN WRAP UP [PHONE_NUMBER] Wrap up | 00:00" at bounding box center [137, 131] width 211 height 198
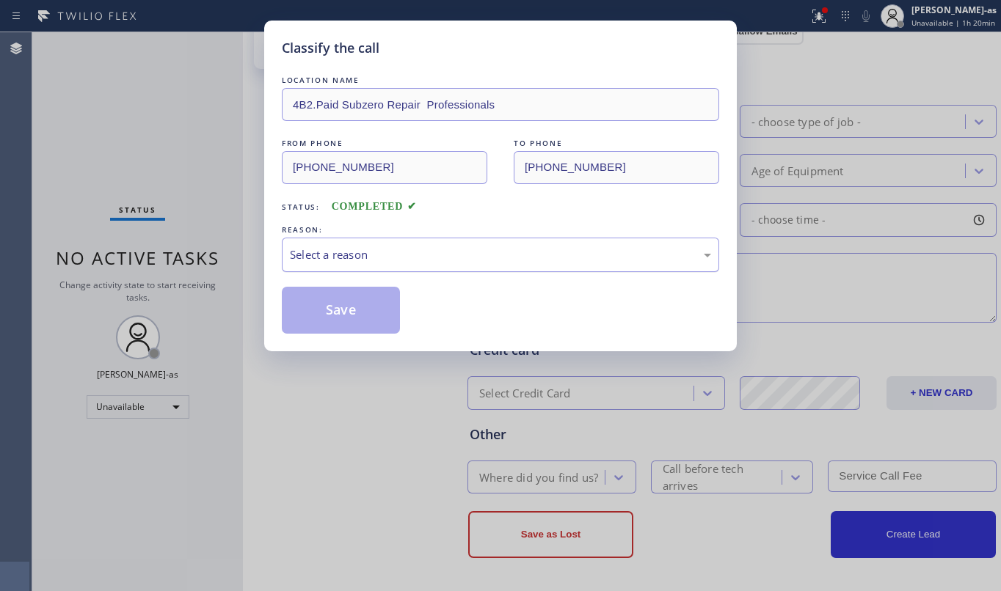
drag, startPoint x: 408, startPoint y: 245, endPoint x: 409, endPoint y: 266, distance: 20.6
click at [408, 254] on div "Select a reason" at bounding box center [500, 255] width 437 height 34
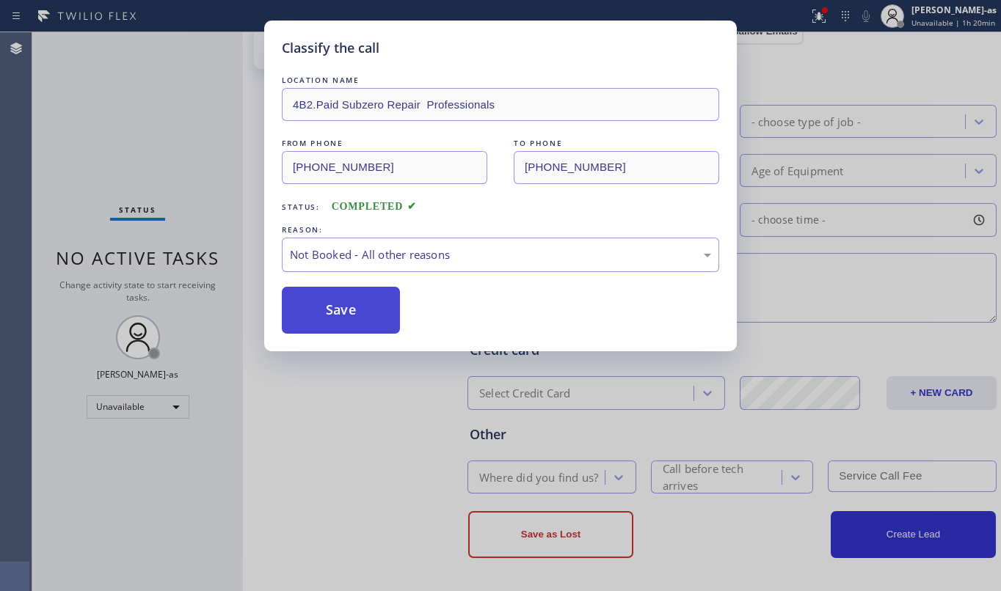
click at [341, 320] on button "Save" at bounding box center [341, 310] width 118 height 47
drag, startPoint x: 177, startPoint y: 159, endPoint x: 230, endPoint y: 7, distance: 161.1
click at [178, 153] on div "Classify the call LOCATION NAME 4B2.Paid Subzero Repair Professionals FROM PHON…" at bounding box center [500, 295] width 1001 height 591
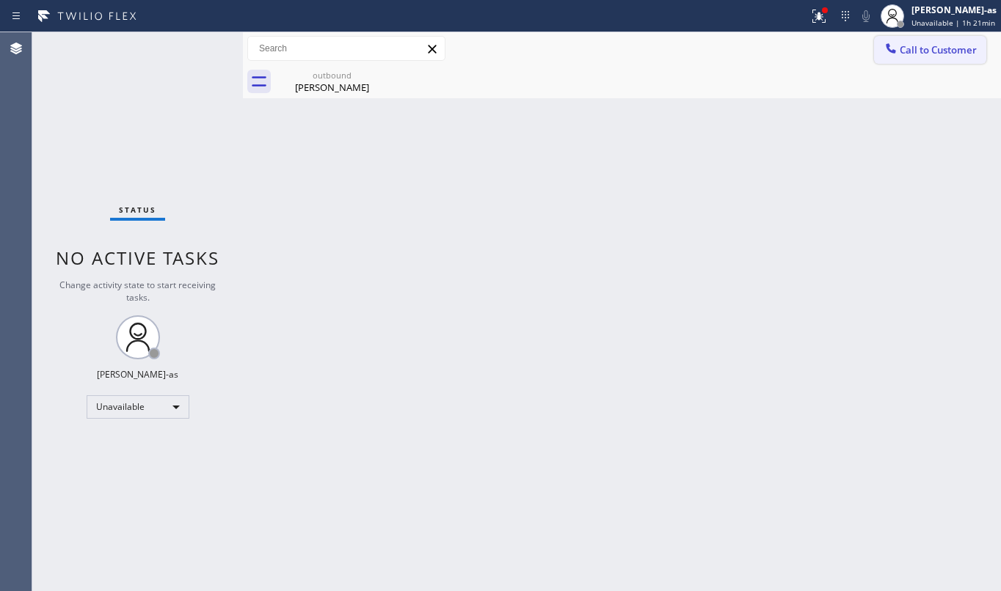
click at [928, 62] on button "Call to Customer" at bounding box center [930, 50] width 112 height 28
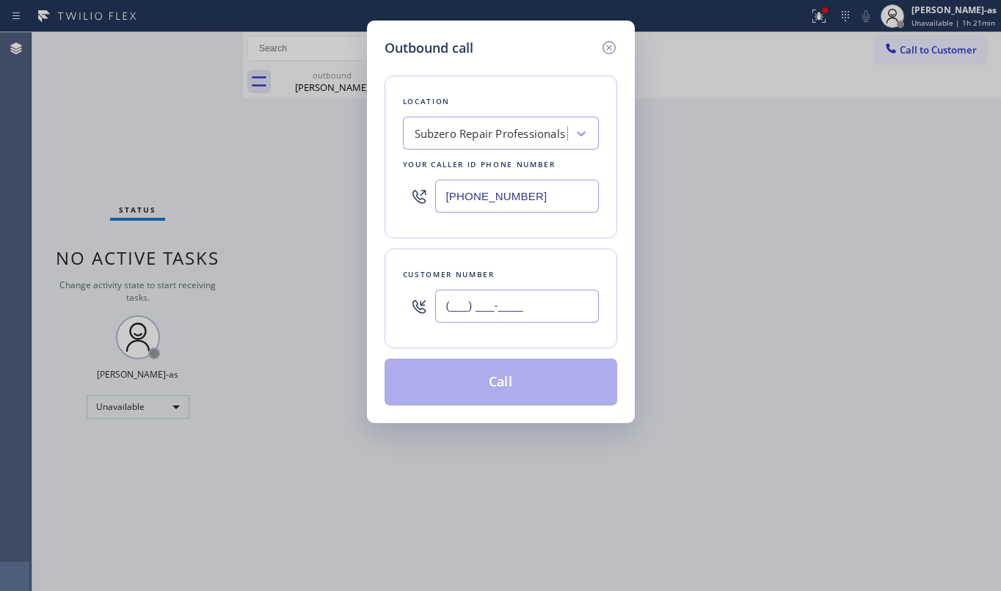
click at [523, 299] on input "(___) ___-____" at bounding box center [517, 306] width 164 height 33
paste input "714) 251-8917"
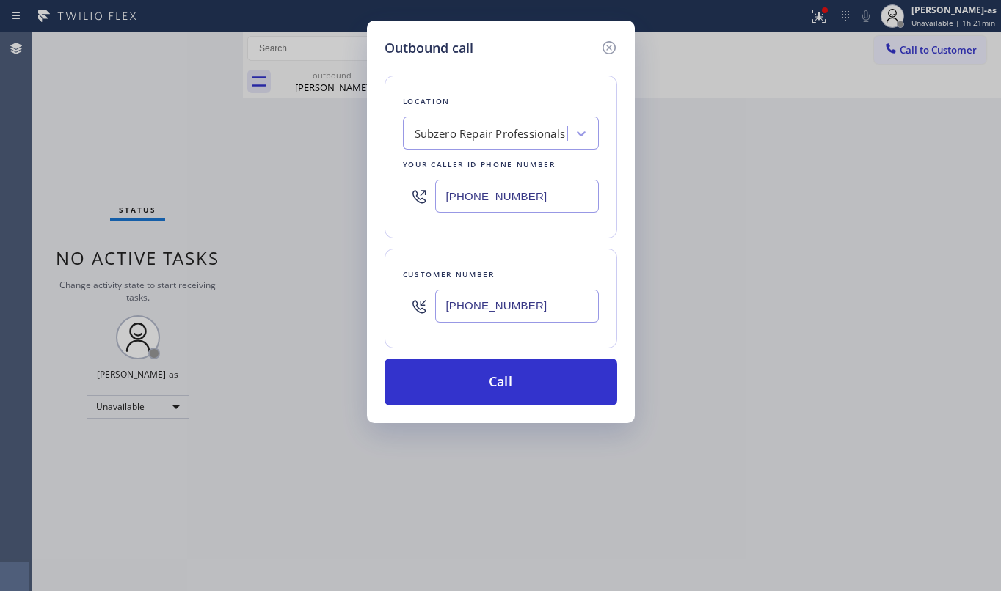
type input "[PHONE_NUMBER]"
click at [471, 130] on div "Subzero Repair Professionals" at bounding box center [490, 133] width 151 height 17
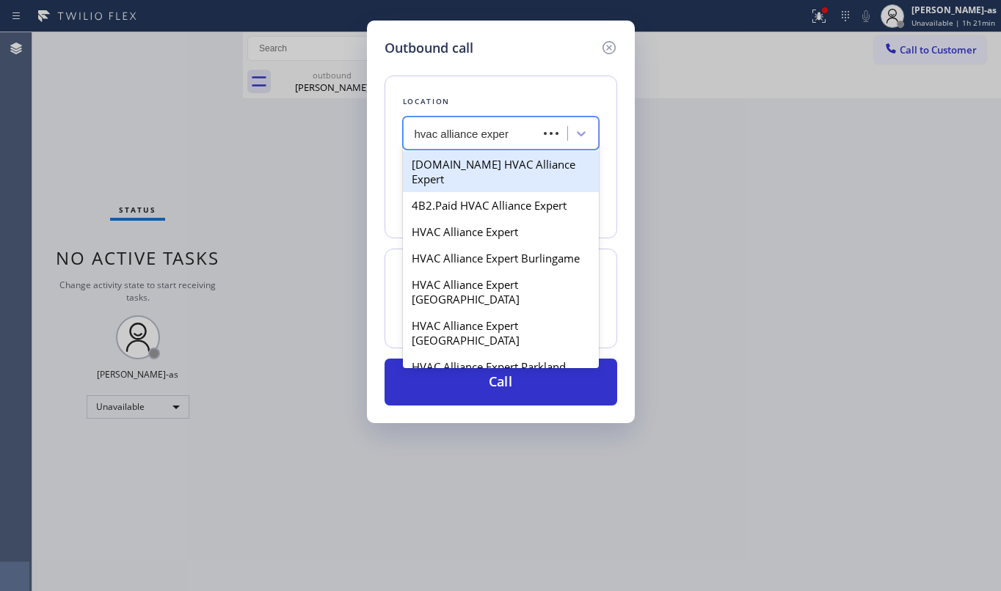
type input "hvac alliance expert"
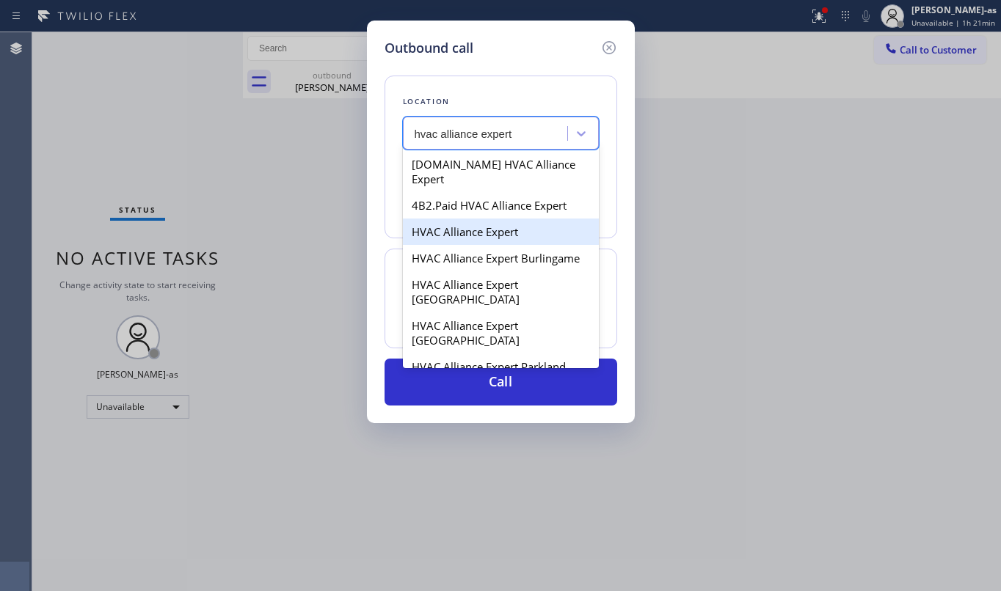
drag, startPoint x: 437, startPoint y: 217, endPoint x: 505, endPoint y: 321, distance: 124.2
click at [436, 219] on div "HVAC Alliance Expert" at bounding box center [501, 232] width 196 height 26
type input "[PHONE_NUMBER]"
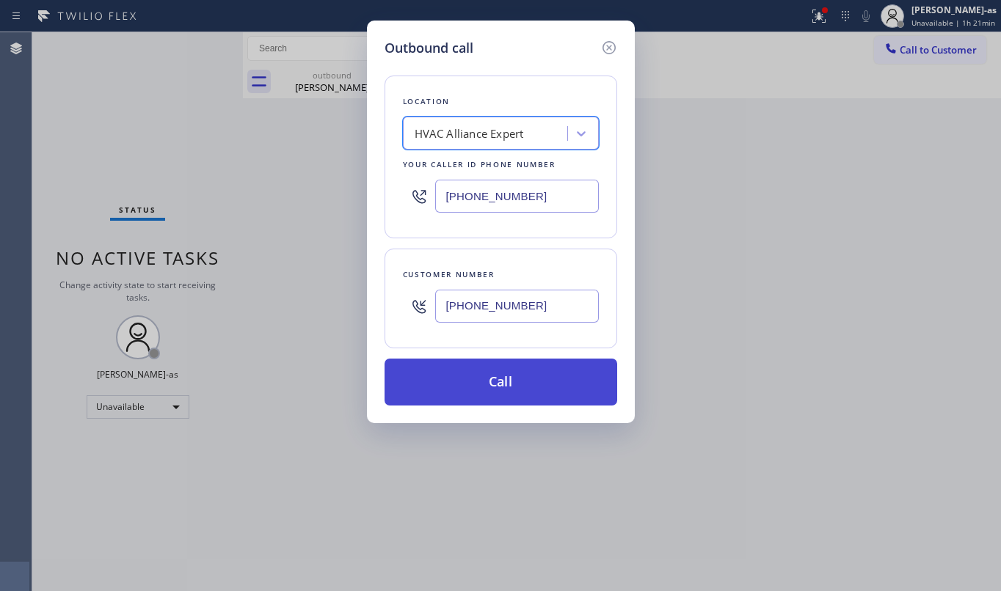
click at [530, 385] on button "Call" at bounding box center [501, 382] width 233 height 47
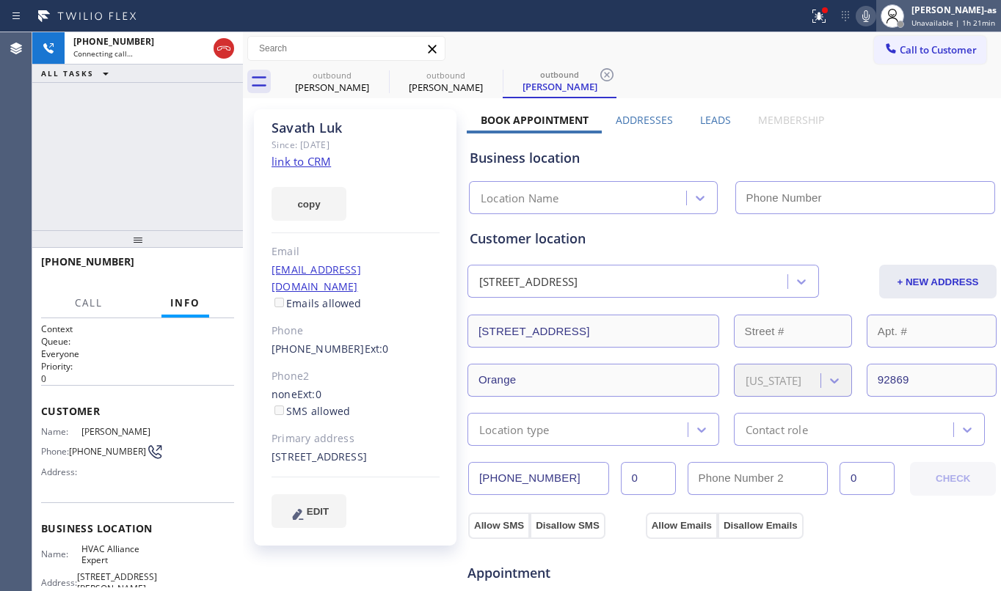
type input "[PHONE_NUMBER]"
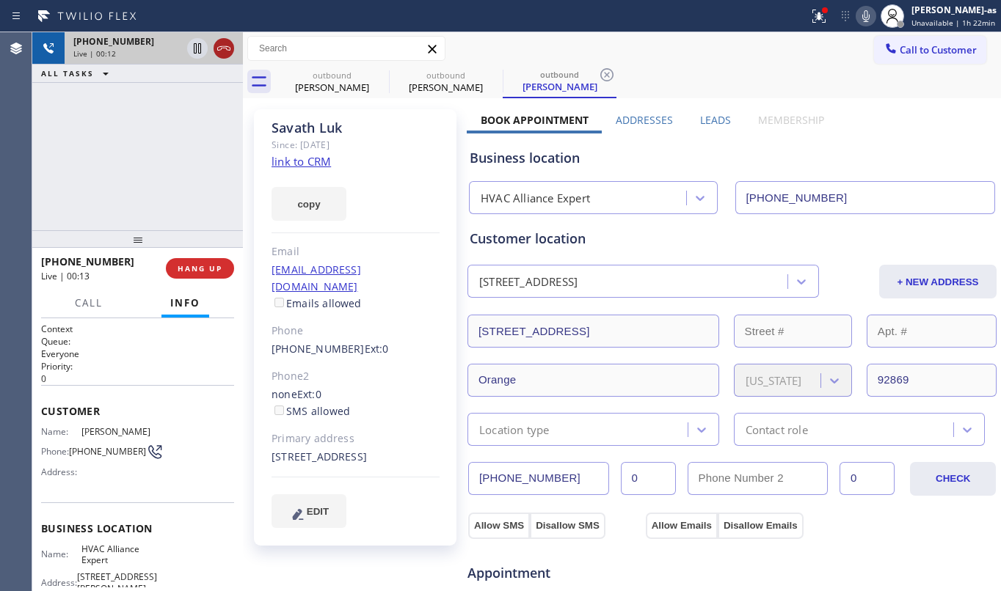
click at [227, 51] on icon at bounding box center [224, 49] width 18 height 18
click at [148, 217] on div "[PHONE_NUMBER] Live | 00:13 ALL TASKS ALL TASKS ACTIVE TASKS TASKS IN WRAP UP" at bounding box center [137, 131] width 211 height 198
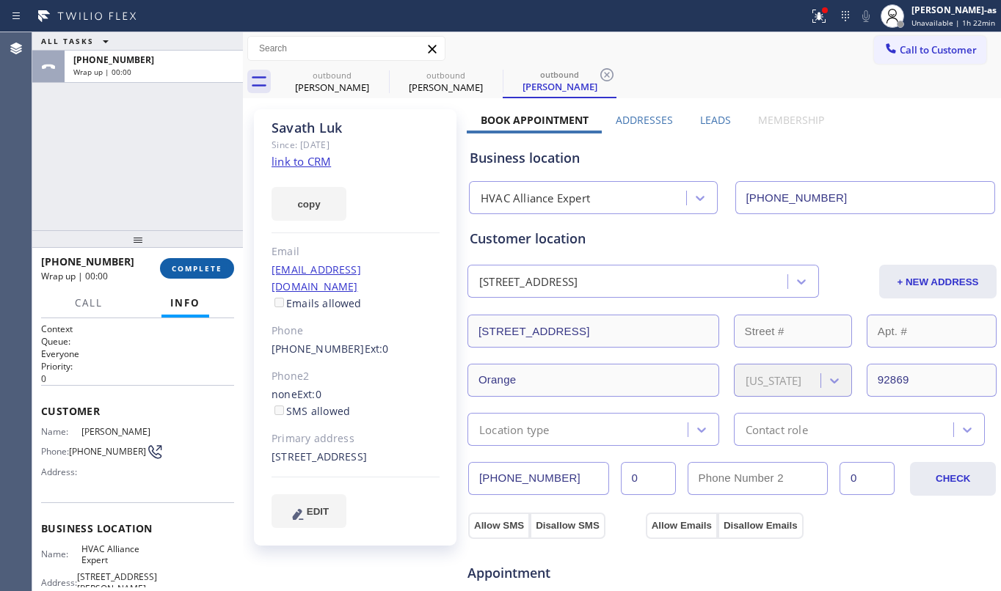
click at [183, 262] on button "COMPLETE" at bounding box center [197, 268] width 74 height 21
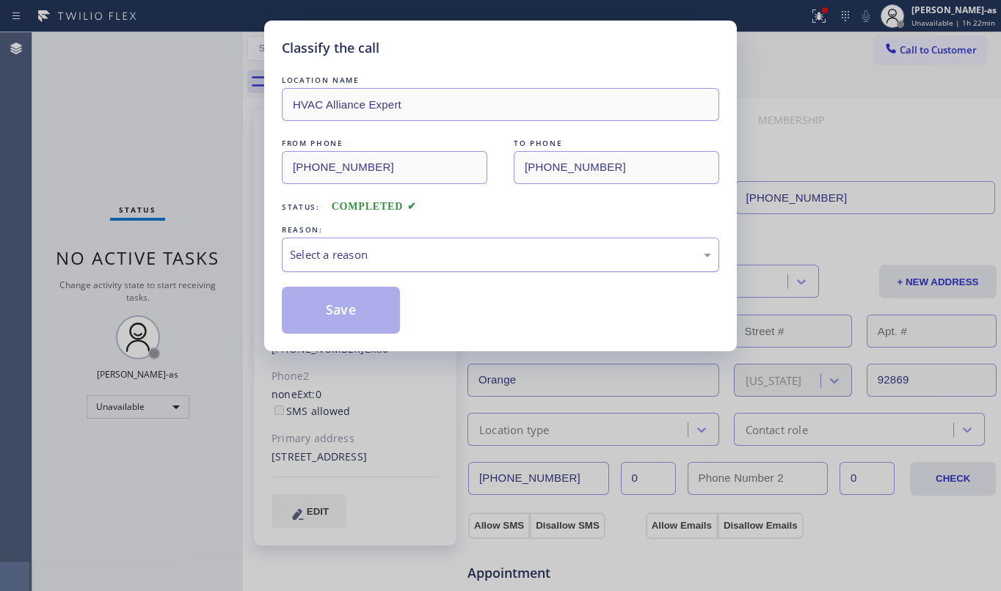
drag, startPoint x: 415, startPoint y: 241, endPoint x: 437, endPoint y: 269, distance: 36.0
click at [415, 250] on div "Select a reason" at bounding box center [500, 255] width 437 height 34
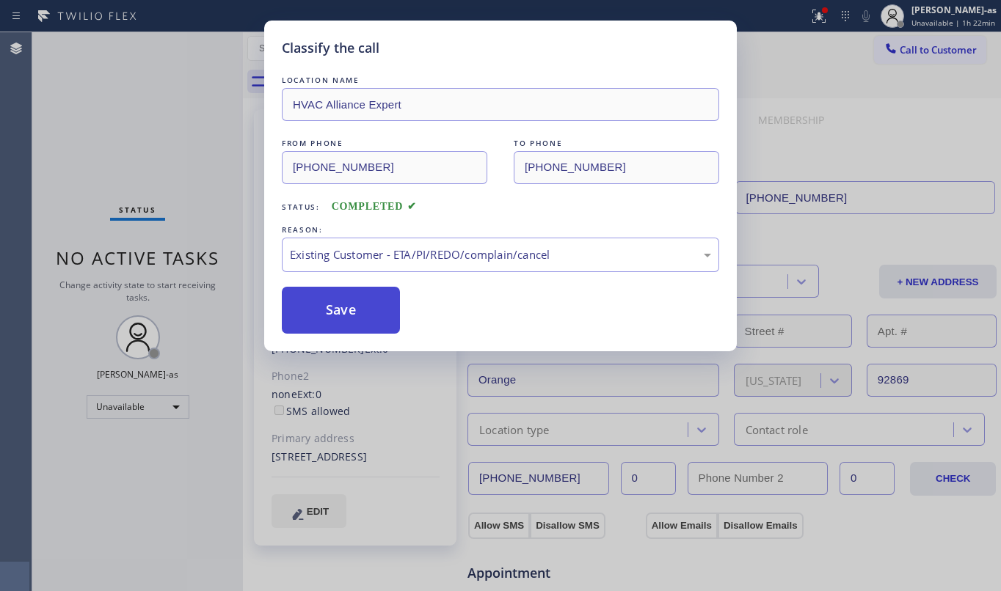
click at [355, 312] on button "Save" at bounding box center [341, 310] width 118 height 47
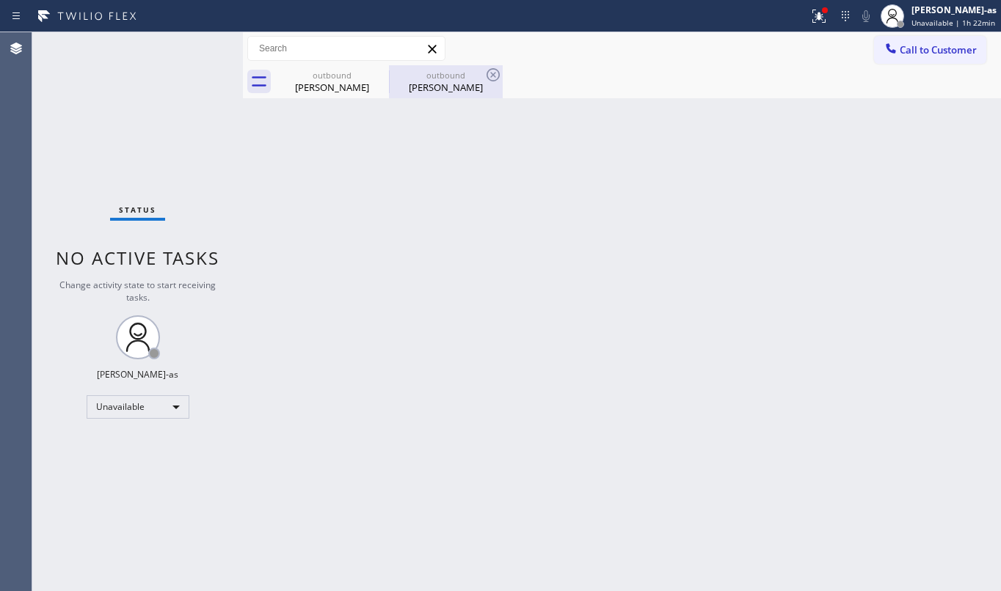
click at [435, 81] on div "[PERSON_NAME]" at bounding box center [445, 87] width 111 height 13
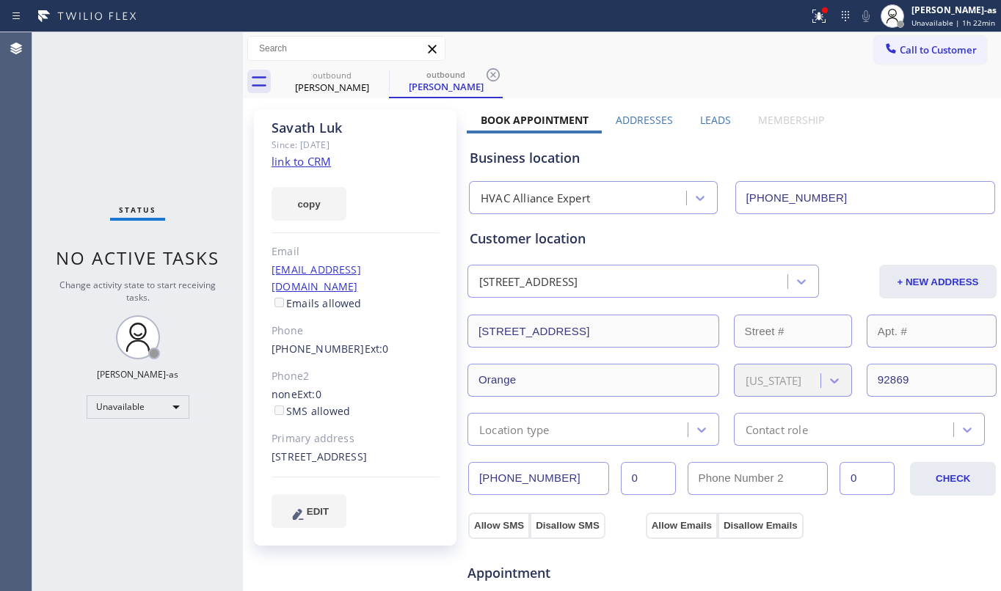
drag, startPoint x: 294, startPoint y: 145, endPoint x: 309, endPoint y: 159, distance: 20.2
click at [294, 147] on div "Since: [DATE]" at bounding box center [355, 144] width 168 height 17
click at [309, 160] on link "link to CRM" at bounding box center [300, 161] width 59 height 15
click at [280, 236] on div "[PERSON_NAME] Since: [DATE] link to CRM copy Email [EMAIL_ADDRESS][DOMAIN_NAME]…" at bounding box center [355, 327] width 203 height 437
drag, startPoint x: 327, startPoint y: 81, endPoint x: 397, endPoint y: 77, distance: 69.8
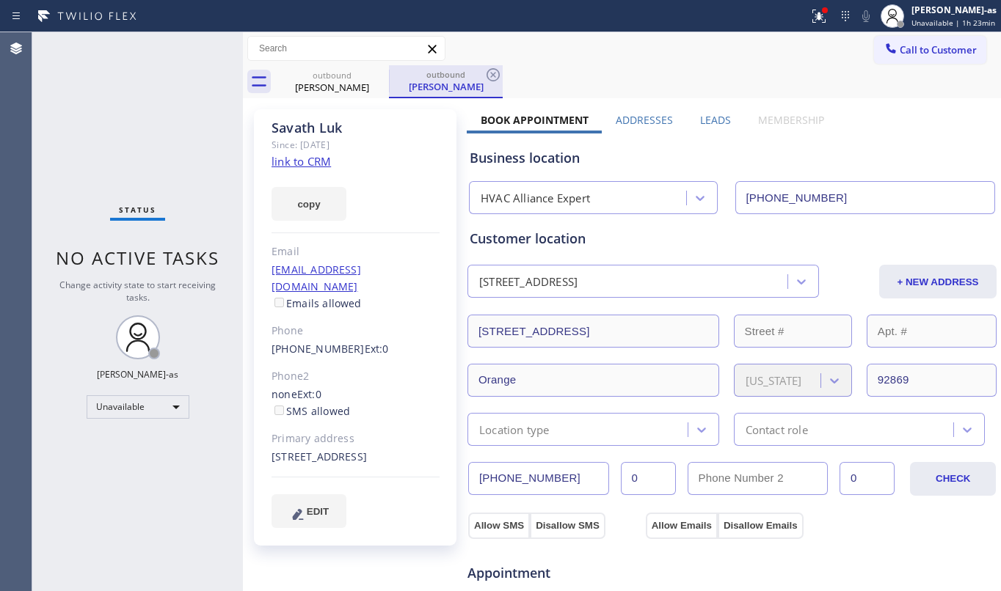
click at [332, 82] on div "[PERSON_NAME]" at bounding box center [332, 87] width 111 height 13
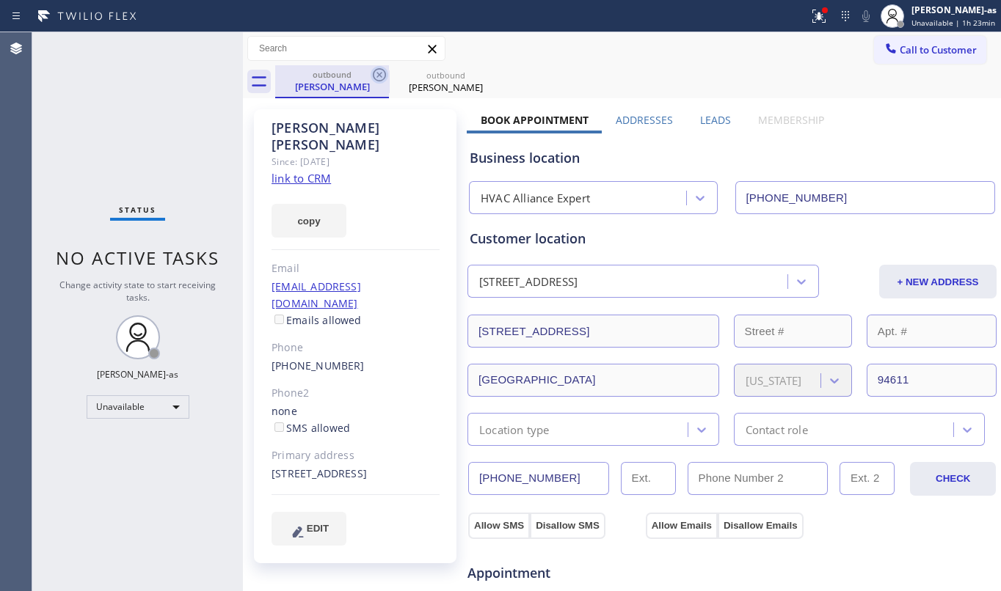
click at [387, 71] on icon at bounding box center [380, 75] width 18 height 18
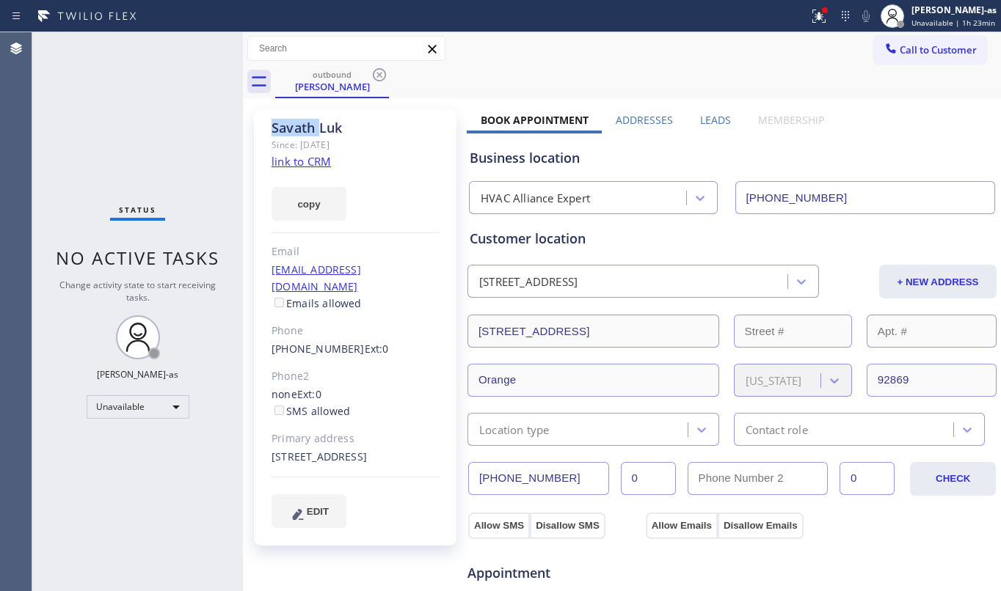
click at [387, 71] on icon at bounding box center [380, 75] width 18 height 18
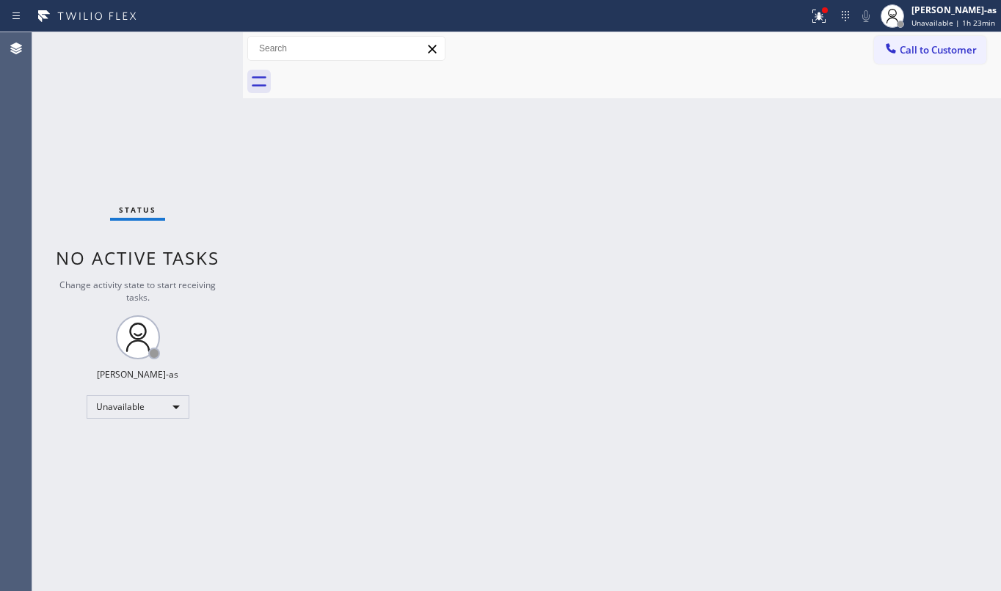
click at [387, 71] on div at bounding box center [638, 81] width 726 height 33
click at [908, 47] on span "Call to Customer" at bounding box center [938, 49] width 77 height 13
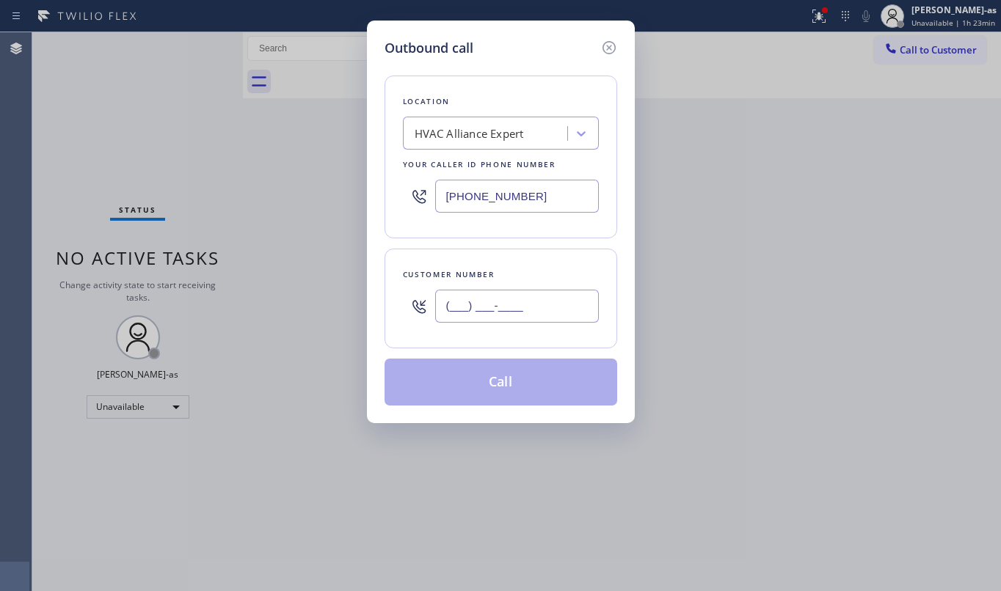
click at [462, 310] on input "(___) ___-____" at bounding box center [517, 306] width 164 height 33
paste input "702) 340-3656"
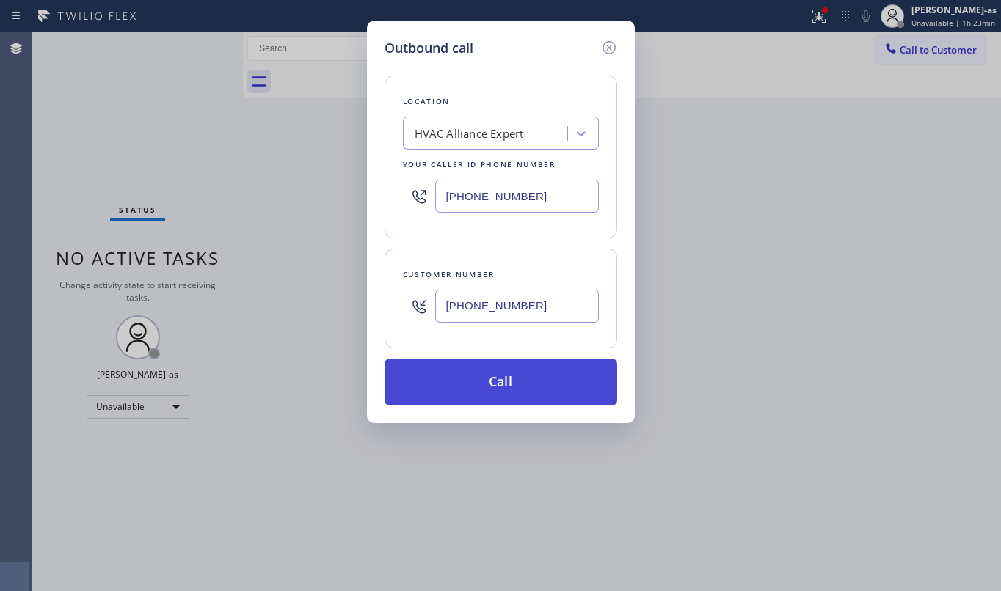
type input "[PHONE_NUMBER]"
click at [505, 379] on button "Call" at bounding box center [501, 382] width 233 height 47
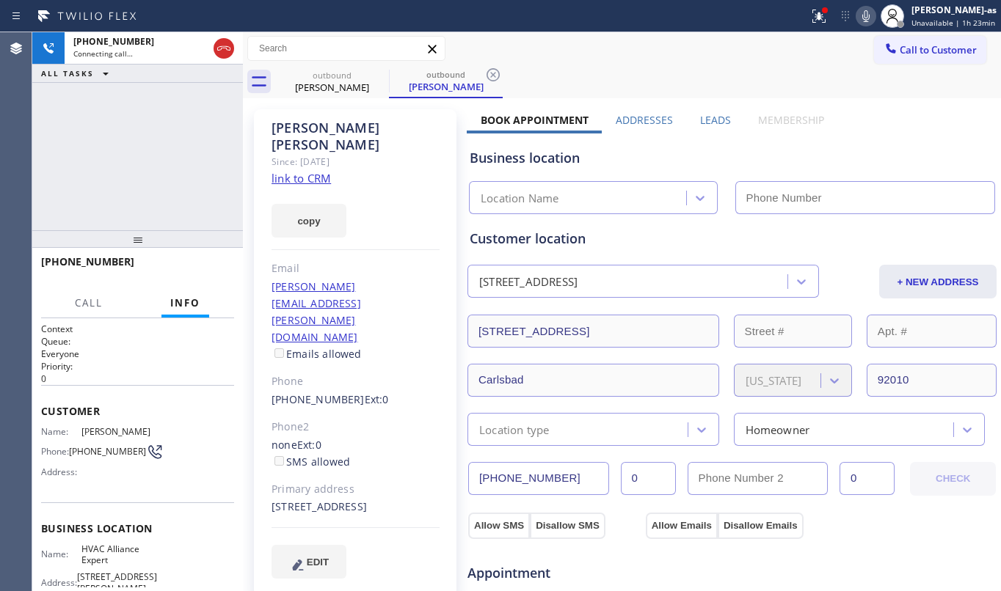
type input "[PHONE_NUMBER]"
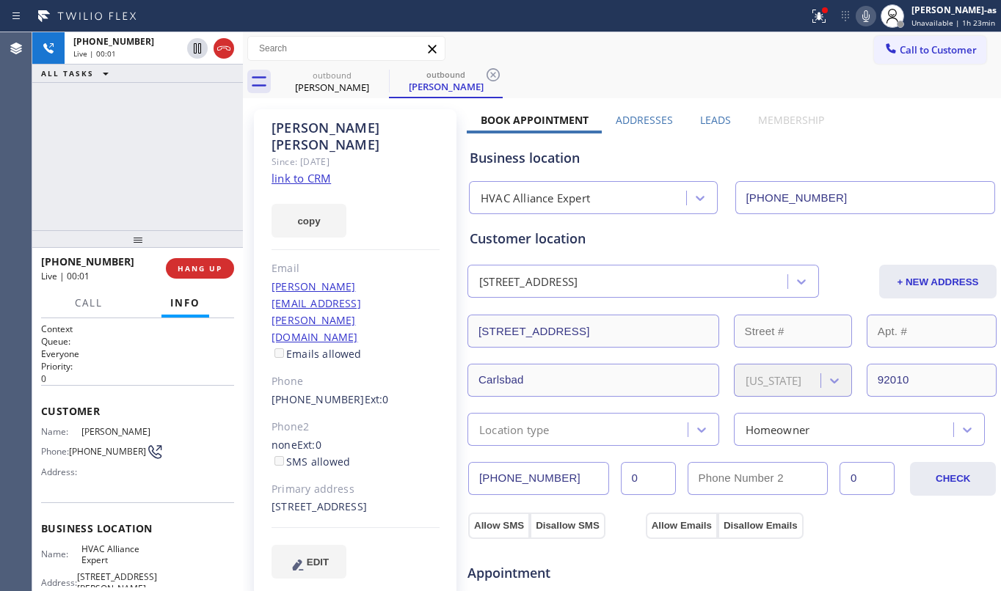
click at [188, 265] on span "HANG UP" at bounding box center [200, 268] width 45 height 10
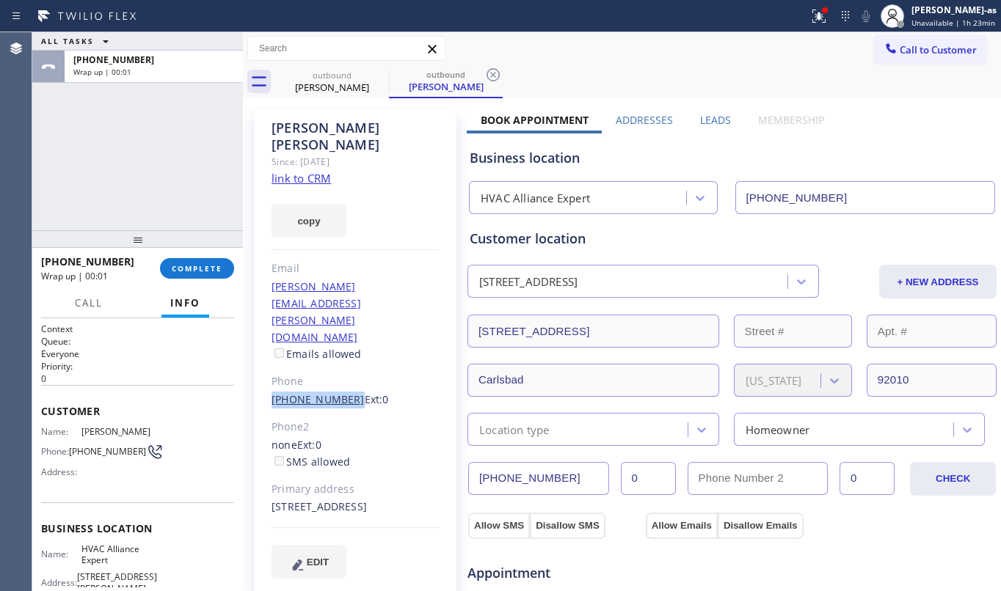
drag, startPoint x: 269, startPoint y: 327, endPoint x: 342, endPoint y: 332, distance: 73.6
click at [342, 332] on div "[PERSON_NAME] Since: [DATE] link to CRM copy Email [PERSON_NAME][EMAIL_ADDRESS]…" at bounding box center [355, 352] width 203 height 487
copy link "[PHONE_NUMBER]"
click at [219, 271] on span "COMPLETE" at bounding box center [197, 268] width 51 height 10
drag, startPoint x: 145, startPoint y: 156, endPoint x: 189, endPoint y: 210, distance: 69.4
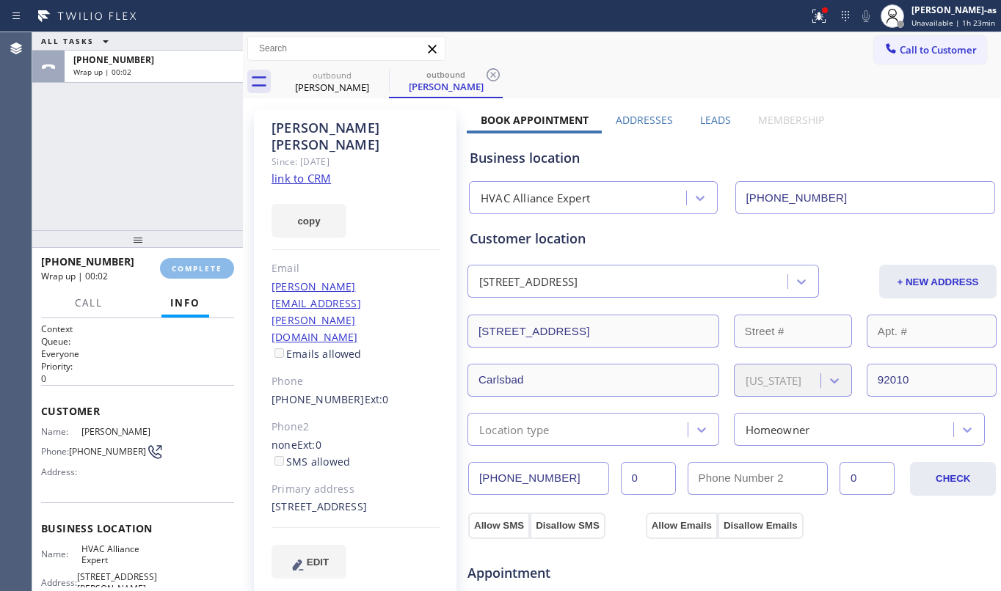
click at [145, 162] on div "ALL TASKS ALL TASKS ACTIVE TASKS TASKS IN WRAP UP [PHONE_NUMBER] Wrap up | 00:02" at bounding box center [137, 131] width 211 height 198
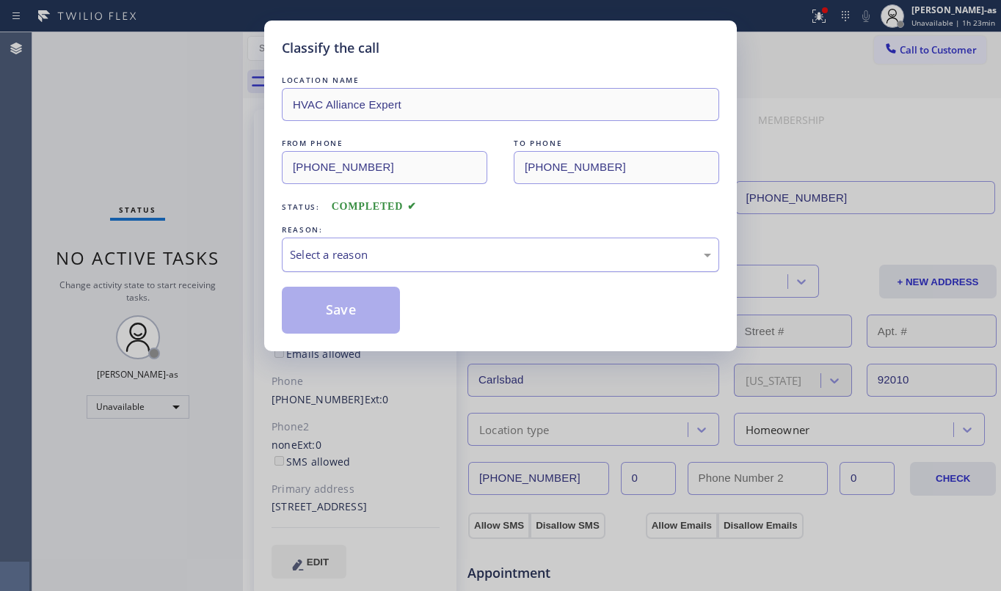
drag, startPoint x: 382, startPoint y: 251, endPoint x: 387, endPoint y: 261, distance: 11.8
click at [386, 259] on div "Select a reason" at bounding box center [500, 255] width 421 height 17
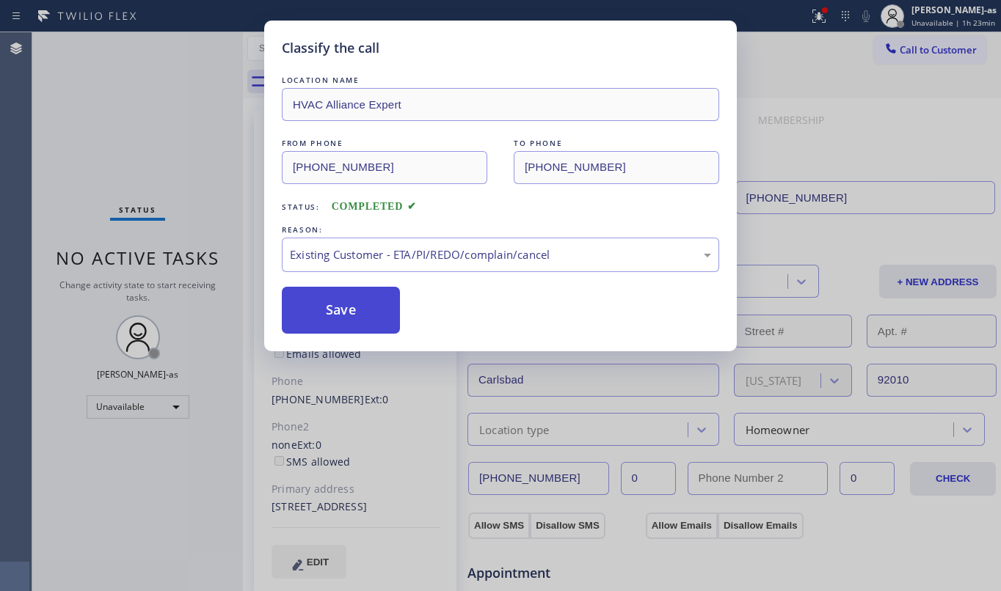
click at [346, 318] on button "Save" at bounding box center [341, 310] width 118 height 47
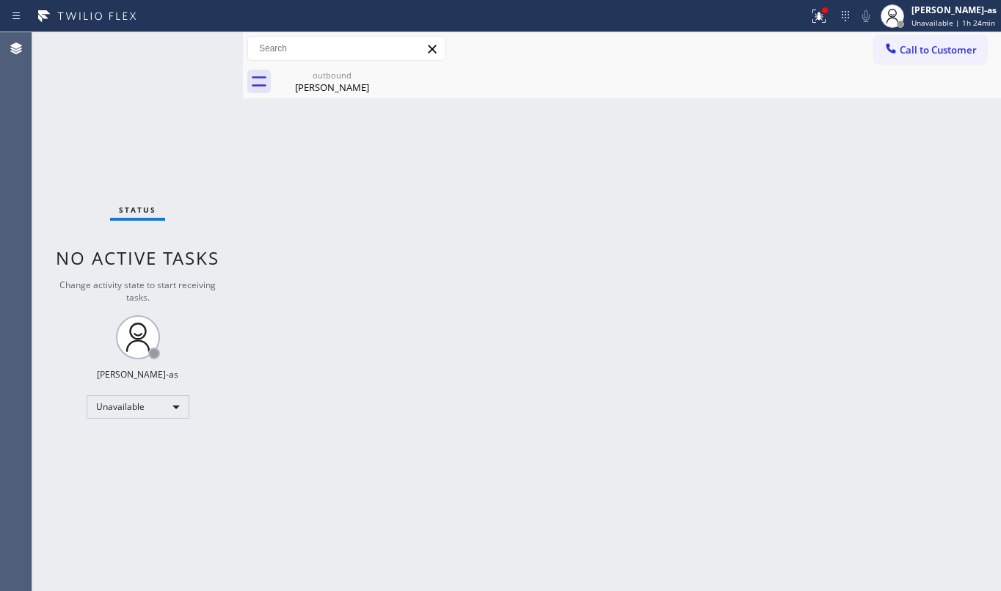
click at [338, 103] on div "Back to Dashboard Change Sender ID Customers Technicians Select a contact Outbo…" at bounding box center [622, 311] width 758 height 559
click at [318, 120] on div "Back to Dashboard Change Sender ID Customers Technicians Select a contact Outbo…" at bounding box center [622, 311] width 758 height 559
click at [317, 62] on div "Call to Customer Outbound call Location HVAC Alliance Expert Your caller id pho…" at bounding box center [622, 48] width 758 height 33
click at [320, 92] on div "[PERSON_NAME]" at bounding box center [332, 87] width 111 height 13
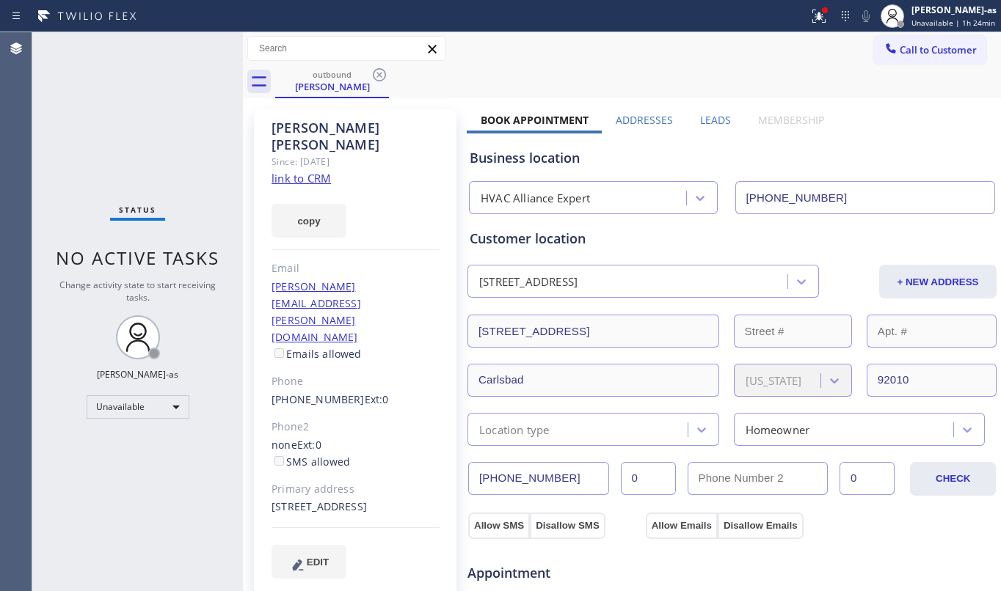
click at [283, 171] on link "link to CRM" at bounding box center [300, 178] width 59 height 15
click at [952, 45] on span "Call to Customer" at bounding box center [938, 49] width 77 height 13
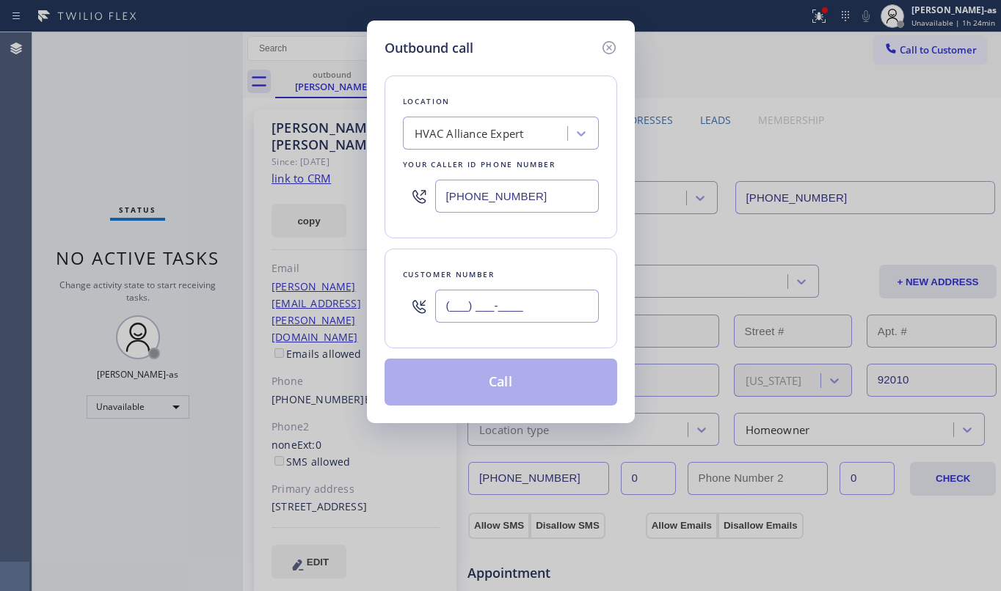
click at [530, 312] on input "(___) ___-____" at bounding box center [517, 306] width 164 height 33
paste input "702) 340-3656"
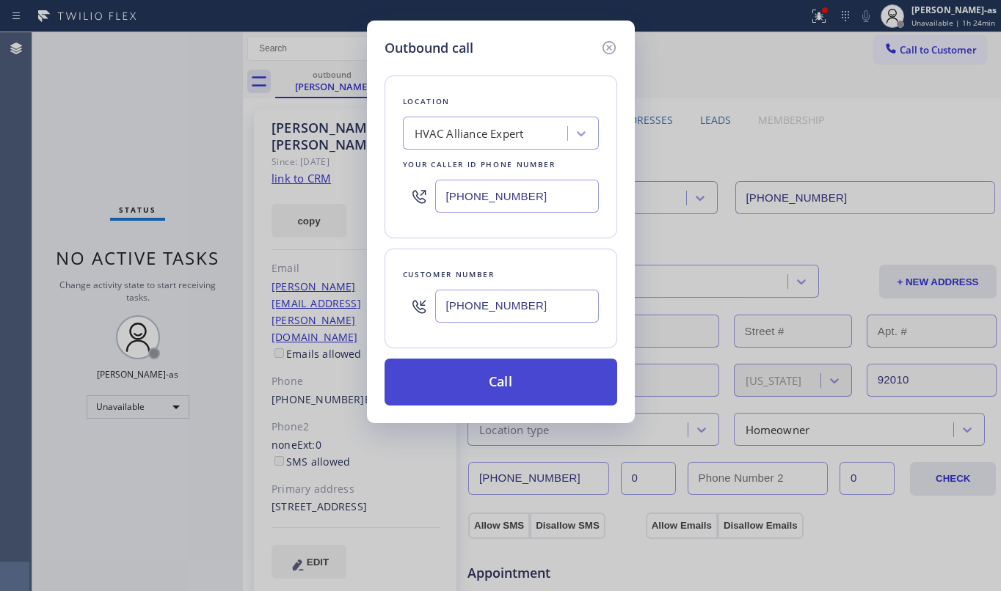
type input "[PHONE_NUMBER]"
click at [517, 385] on button "Call" at bounding box center [501, 382] width 233 height 47
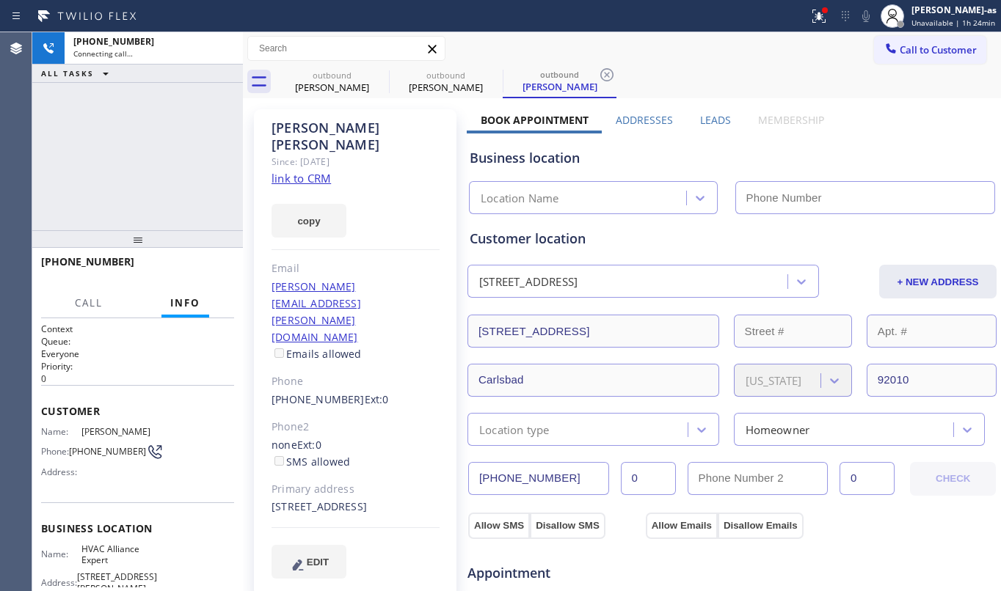
type input "[PHONE_NUMBER]"
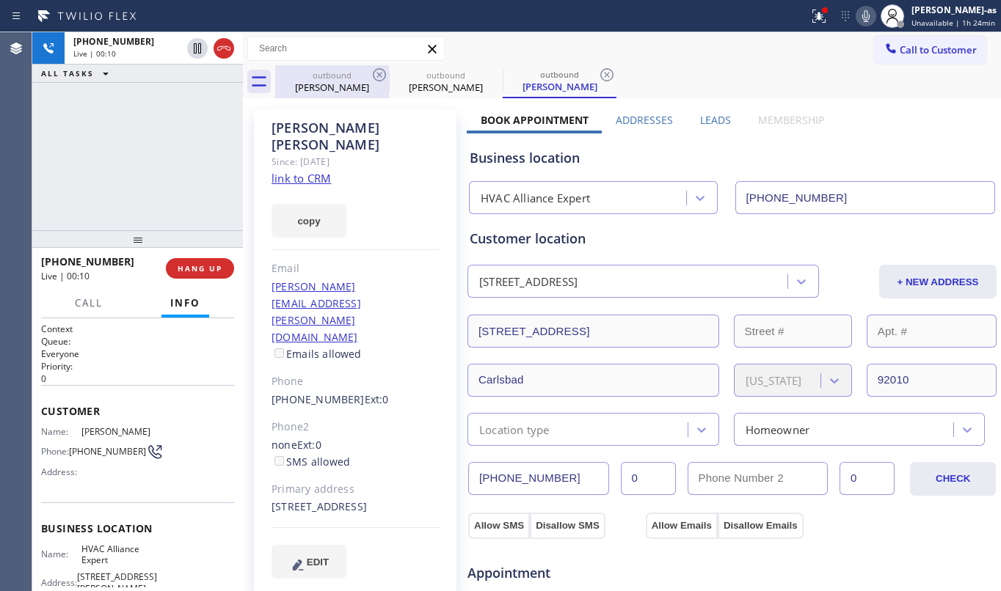
click at [352, 90] on div "[PERSON_NAME]" at bounding box center [332, 87] width 111 height 13
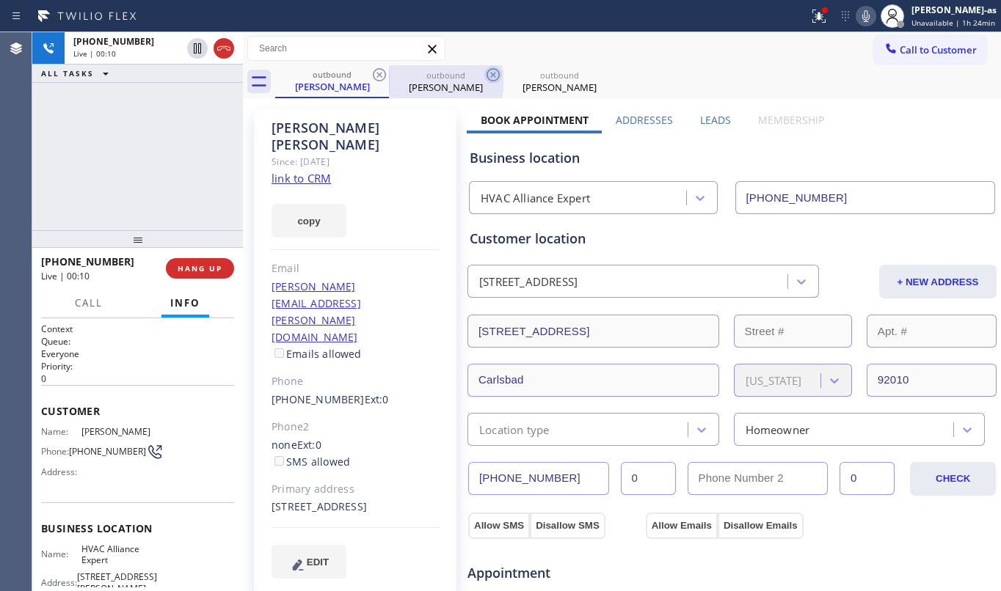
click at [383, 77] on icon at bounding box center [380, 75] width 18 height 18
drag, startPoint x: 180, startPoint y: 162, endPoint x: 195, endPoint y: 168, distance: 16.5
click at [189, 169] on div "[PHONE_NUMBER] Live | 00:11 ALL TASKS ALL TASKS ACTIVE TASKS TASKS IN WRAP UP" at bounding box center [137, 131] width 211 height 198
drag, startPoint x: 156, startPoint y: 198, endPoint x: 179, endPoint y: 205, distance: 23.9
click at [156, 197] on div "[PHONE_NUMBER] Live | 00:23 ALL TASKS ALL TASKS ACTIVE TASKS TASKS IN WRAP UP" at bounding box center [137, 131] width 211 height 198
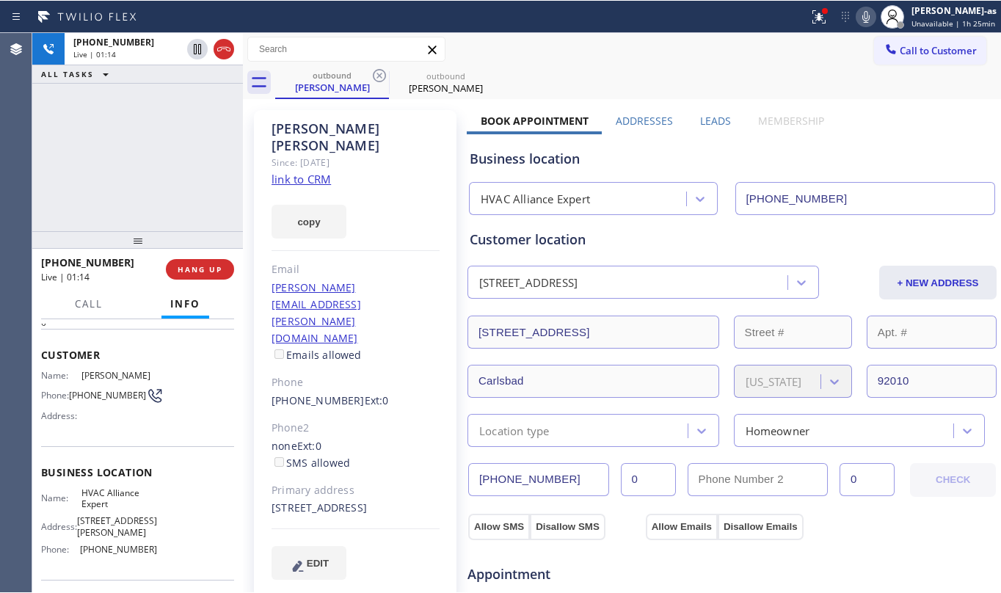
scroll to position [98, 0]
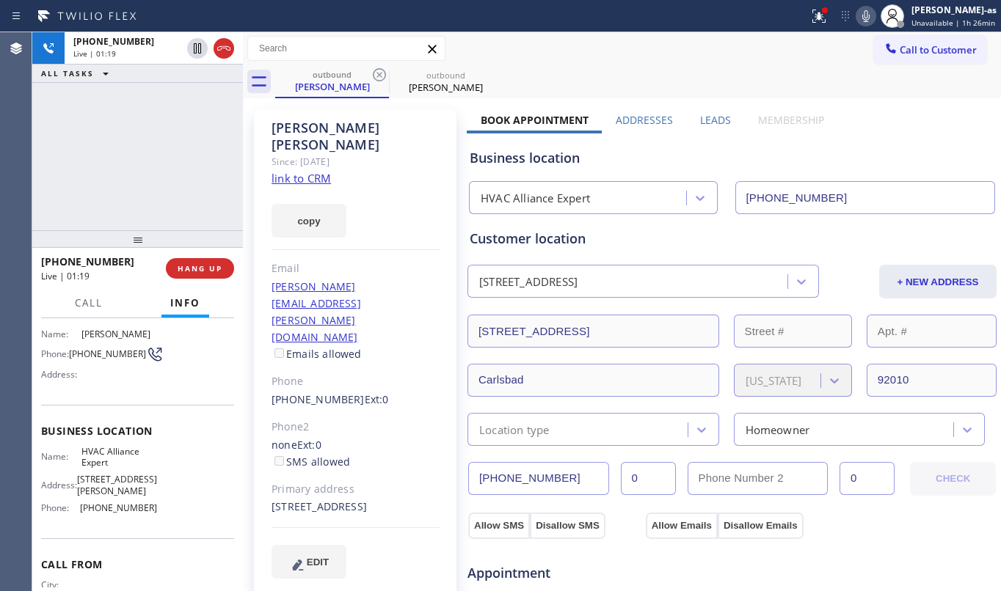
click at [147, 180] on div "[PHONE_NUMBER] Live | 01:19 ALL TASKS ALL TASKS ACTIVE TASKS TASKS IN WRAP UP" at bounding box center [137, 131] width 211 height 198
click at [139, 183] on div "[PHONE_NUMBER] Live | 01:21 ALL TASKS ALL TASKS ACTIVE TASKS TASKS IN WRAP UP" at bounding box center [137, 131] width 211 height 198
click at [138, 178] on div "[PHONE_NUMBER] Live | 01:22 ALL TASKS ALL TASKS ACTIVE TASKS TASKS IN WRAP UP" at bounding box center [137, 131] width 211 height 198
click at [145, 172] on div "[PHONE_NUMBER] Live | 01:22 ALL TASKS ALL TASKS ACTIVE TASKS TASKS IN WRAP UP" at bounding box center [137, 131] width 211 height 198
click at [213, 274] on button "HANG UP" at bounding box center [200, 268] width 68 height 21
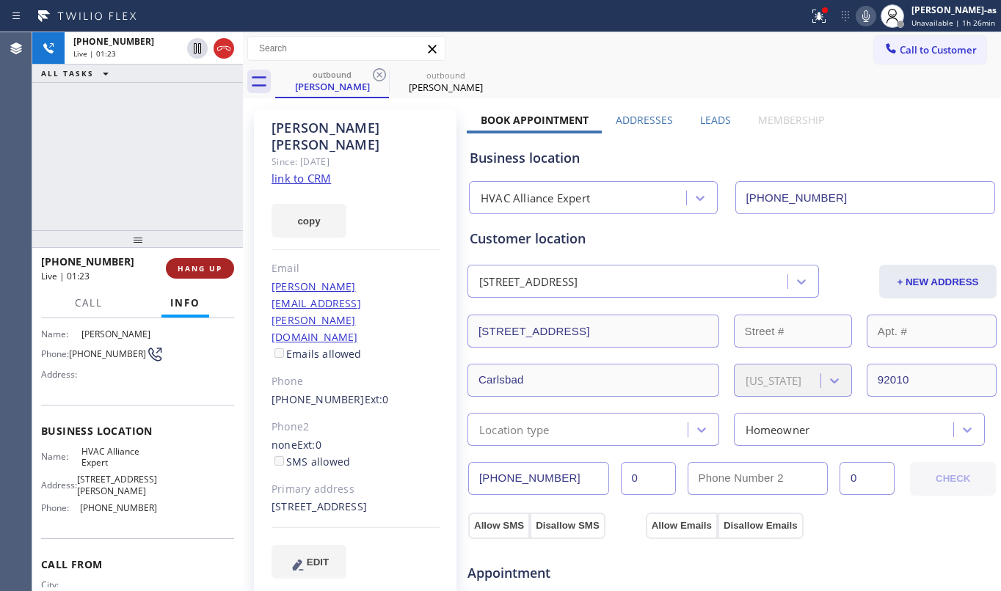
click at [205, 267] on span "HANG UP" at bounding box center [200, 268] width 45 height 10
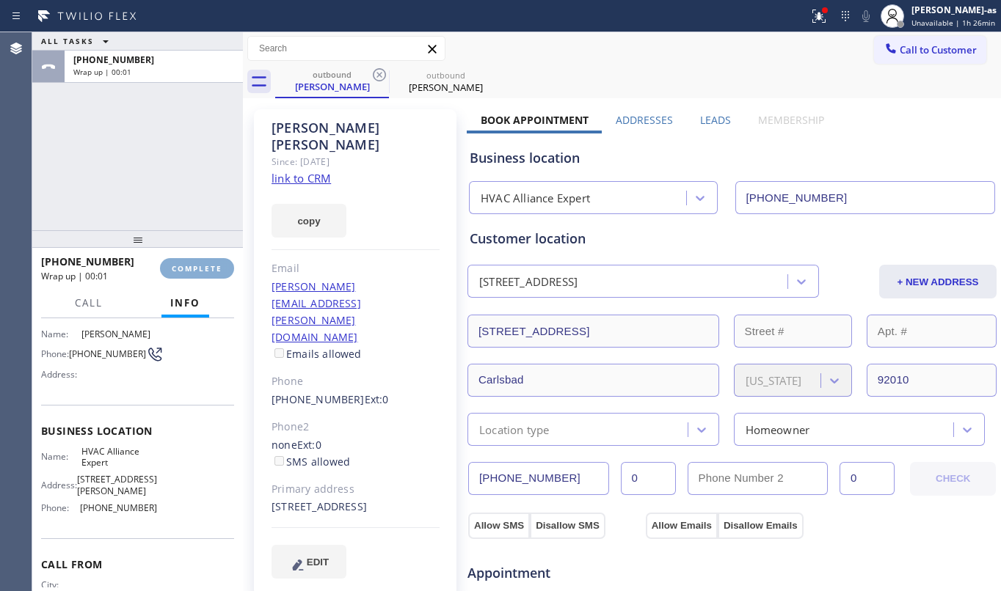
click at [201, 269] on span "COMPLETE" at bounding box center [197, 268] width 51 height 10
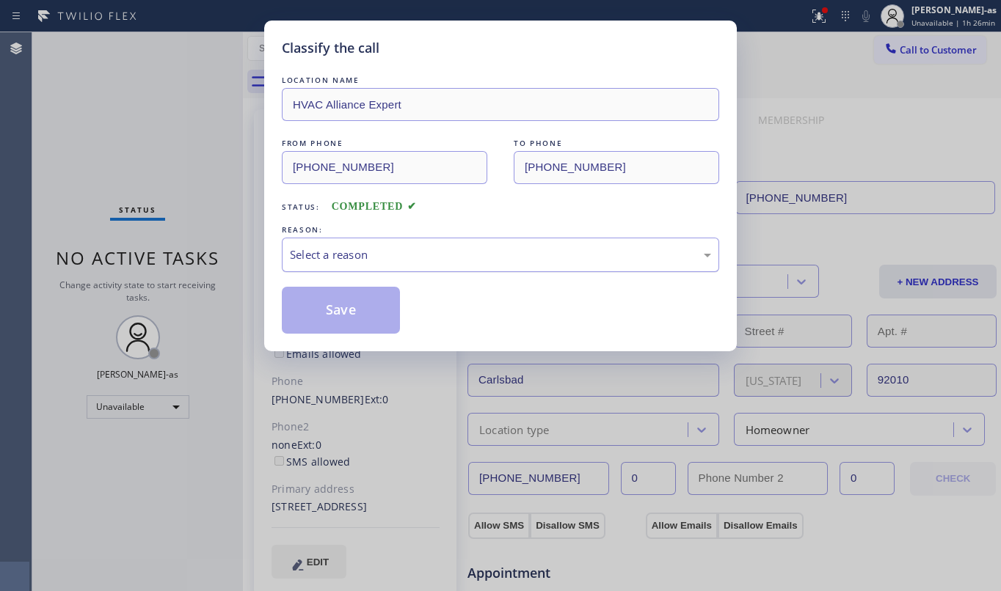
click at [371, 270] on div "Select a reason" at bounding box center [500, 255] width 437 height 34
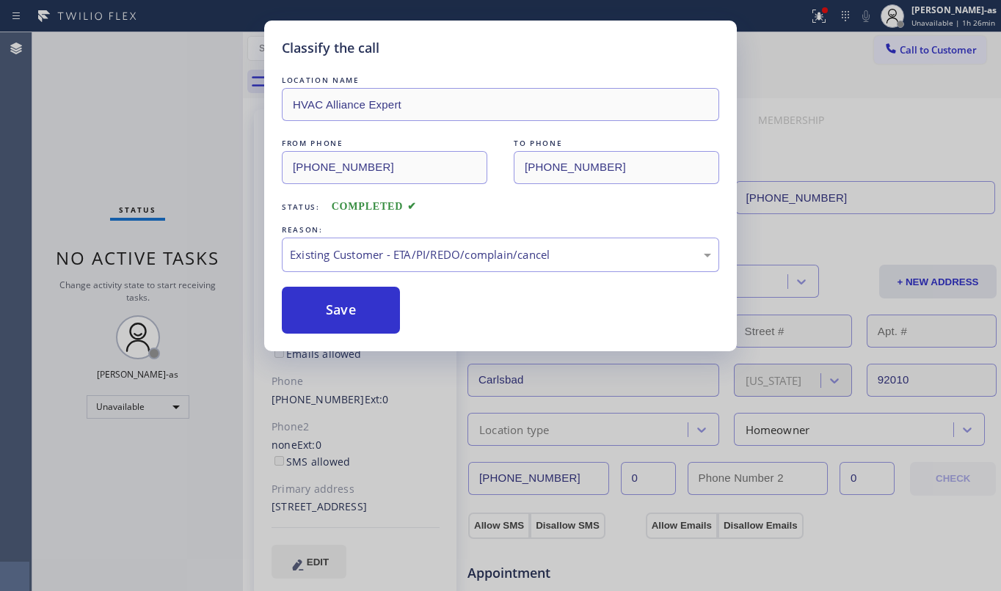
click at [338, 299] on button "Save" at bounding box center [341, 310] width 118 height 47
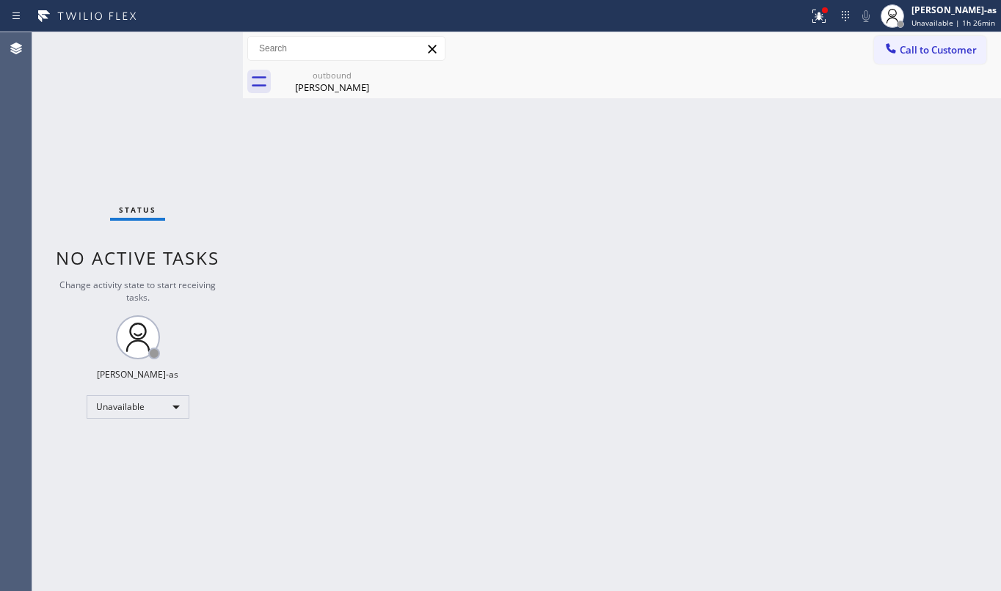
drag, startPoint x: 925, startPoint y: 48, endPoint x: 701, endPoint y: 194, distance: 266.6
click at [922, 50] on span "Call to Customer" at bounding box center [938, 49] width 77 height 13
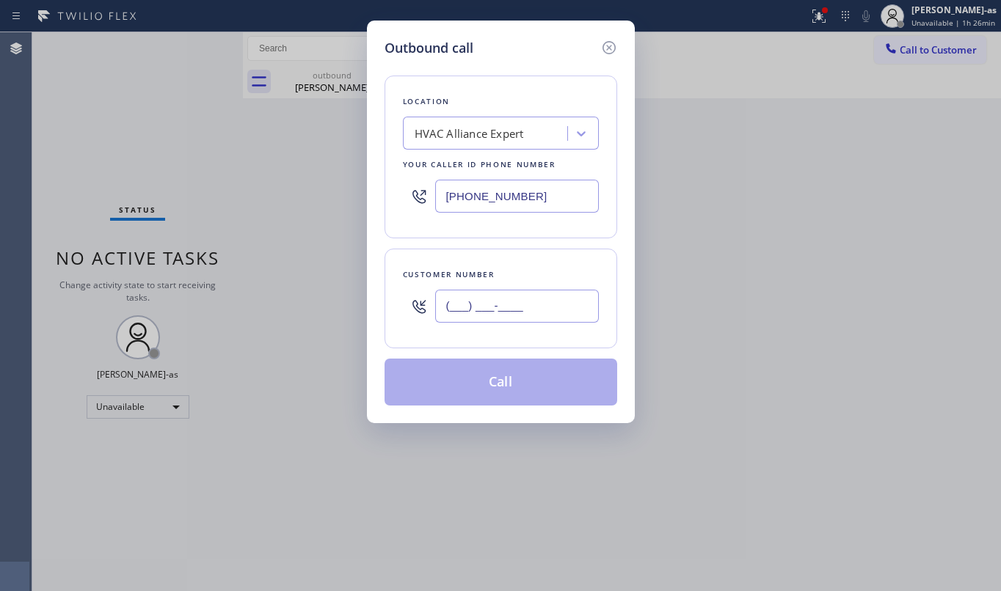
click at [553, 312] on input "(___) ___-____" at bounding box center [517, 306] width 164 height 33
paste input "480) 428-9033"
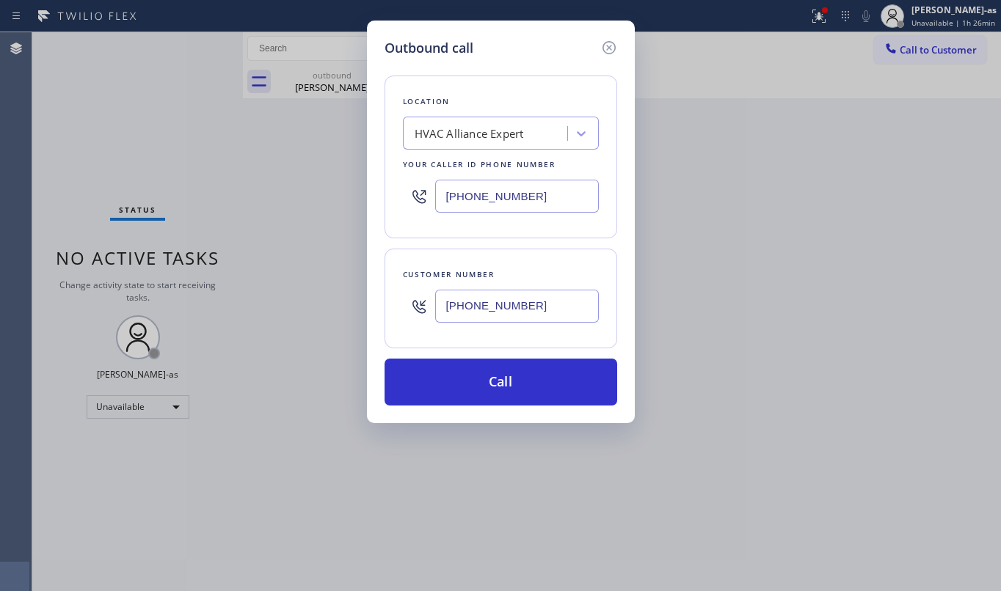
type input "[PHONE_NUMBER]"
click at [493, 197] on input "[PHONE_NUMBER]" at bounding box center [517, 196] width 164 height 33
paste input "602) 691-798"
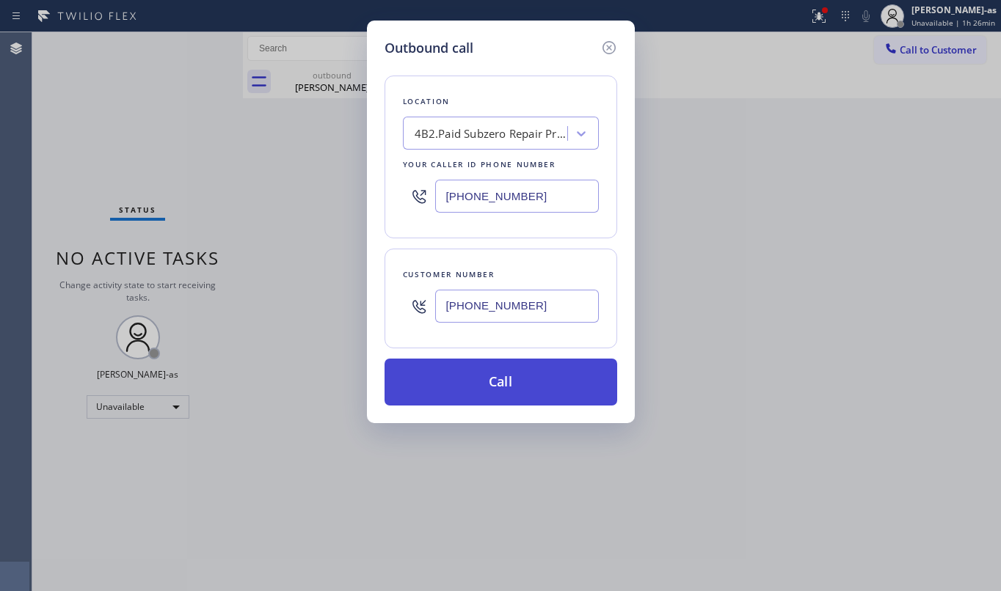
type input "[PHONE_NUMBER]"
click at [506, 376] on button "Call" at bounding box center [501, 382] width 233 height 47
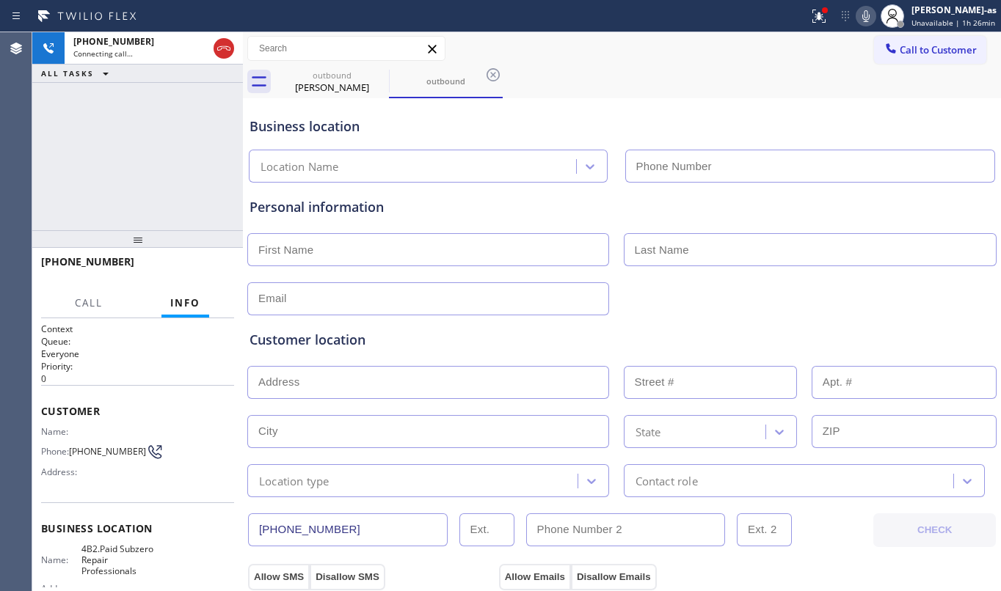
type input "[PHONE_NUMBER]"
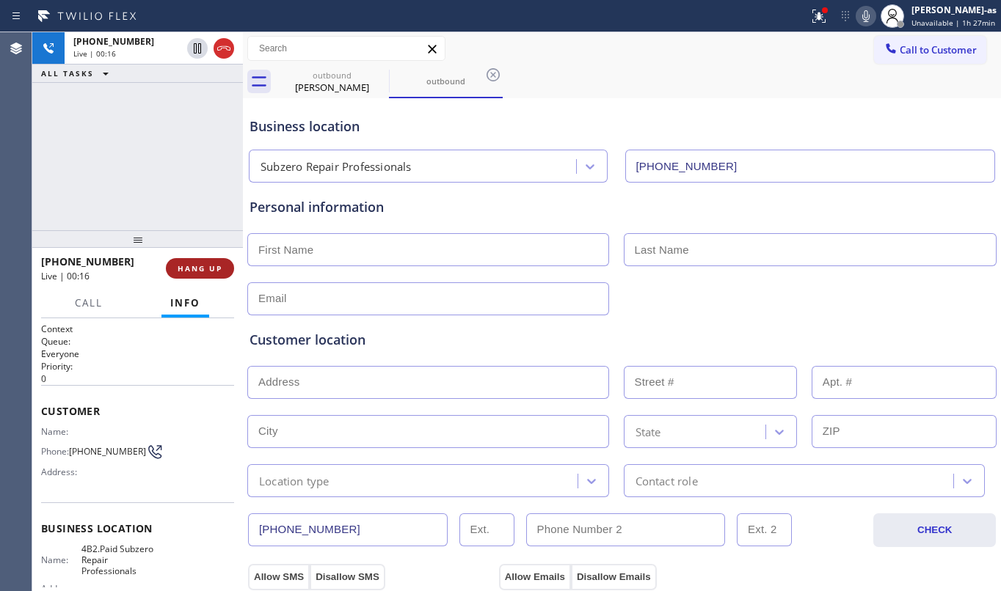
drag, startPoint x: 509, startPoint y: 376, endPoint x: 189, endPoint y: 260, distance: 339.6
click at [189, 260] on button "HANG UP" at bounding box center [200, 268] width 68 height 21
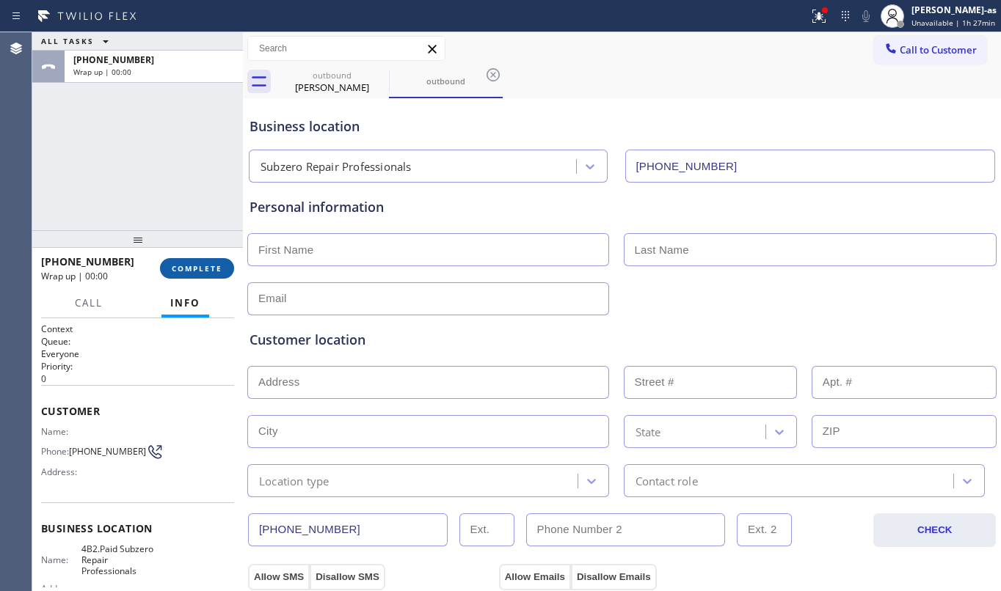
click at [189, 260] on button "COMPLETE" at bounding box center [197, 268] width 74 height 21
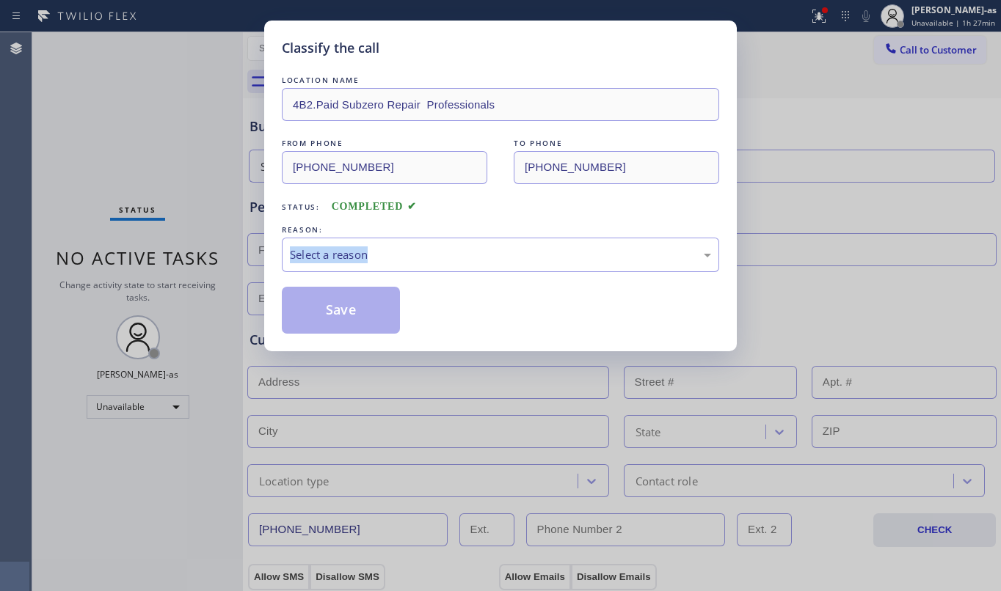
click at [189, 260] on div "Classify the call LOCATION NAME 4B2.Paid Subzero Repair Professionals FROM PHON…" at bounding box center [500, 295] width 1001 height 591
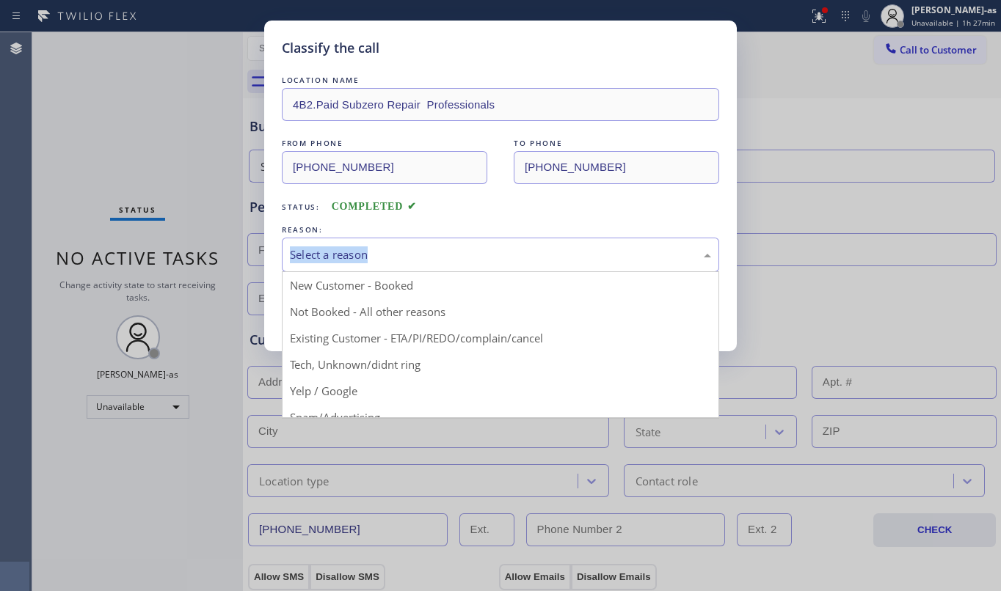
click at [467, 252] on div "Select a reason" at bounding box center [500, 255] width 421 height 17
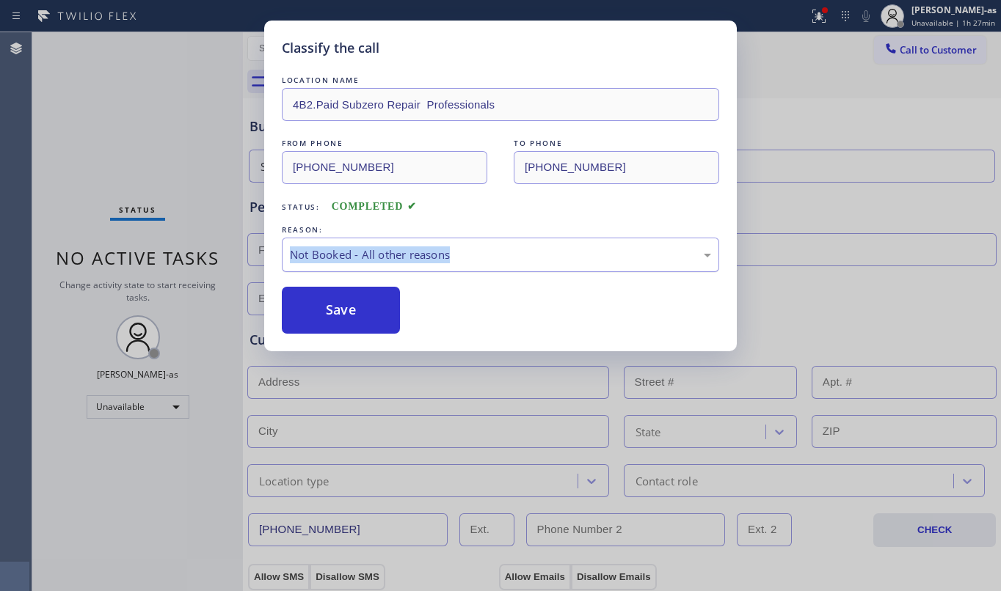
click at [465, 260] on div "Not Booked - All other reasons" at bounding box center [500, 255] width 421 height 17
drag, startPoint x: 524, startPoint y: 333, endPoint x: 415, endPoint y: 316, distance: 110.0
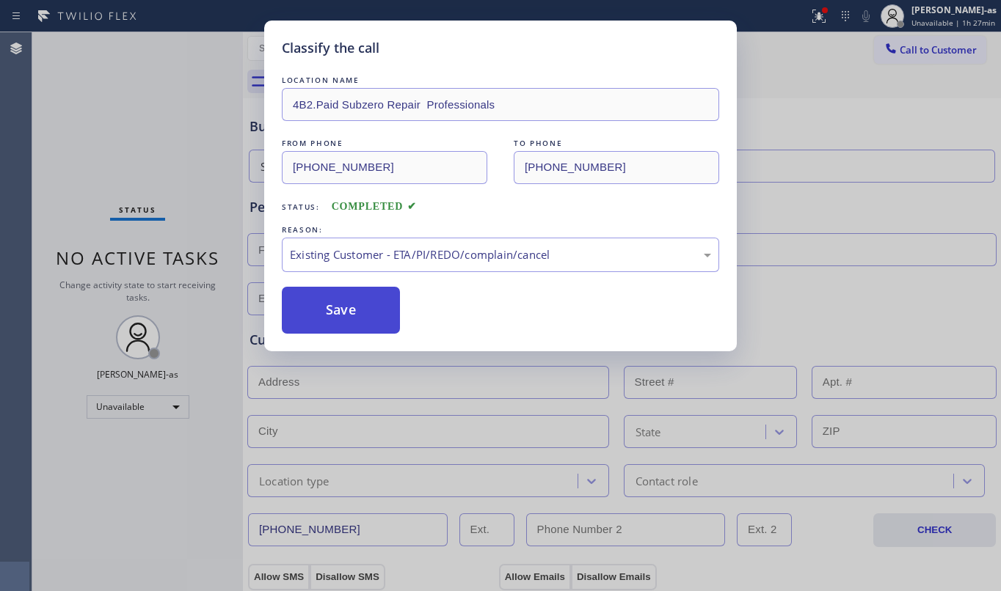
click at [364, 299] on button "Save" at bounding box center [341, 310] width 118 height 47
type input "[PHONE_NUMBER]"
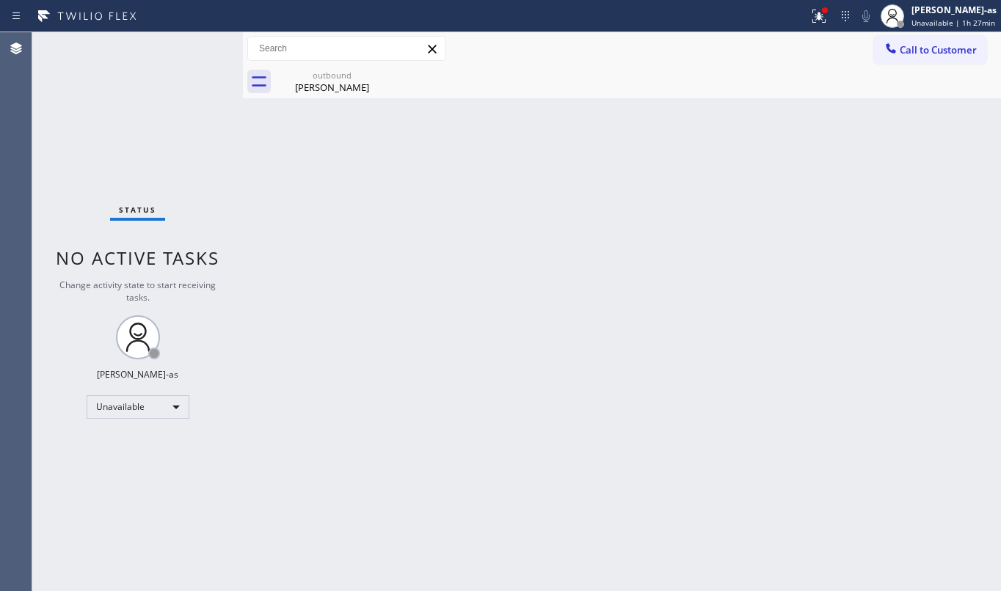
click at [596, 351] on div "Back to Dashboard Change Sender ID Customers Technicians Select a contact Outbo…" at bounding box center [622, 311] width 758 height 559
click at [368, 88] on div "[PERSON_NAME]" at bounding box center [332, 87] width 111 height 13
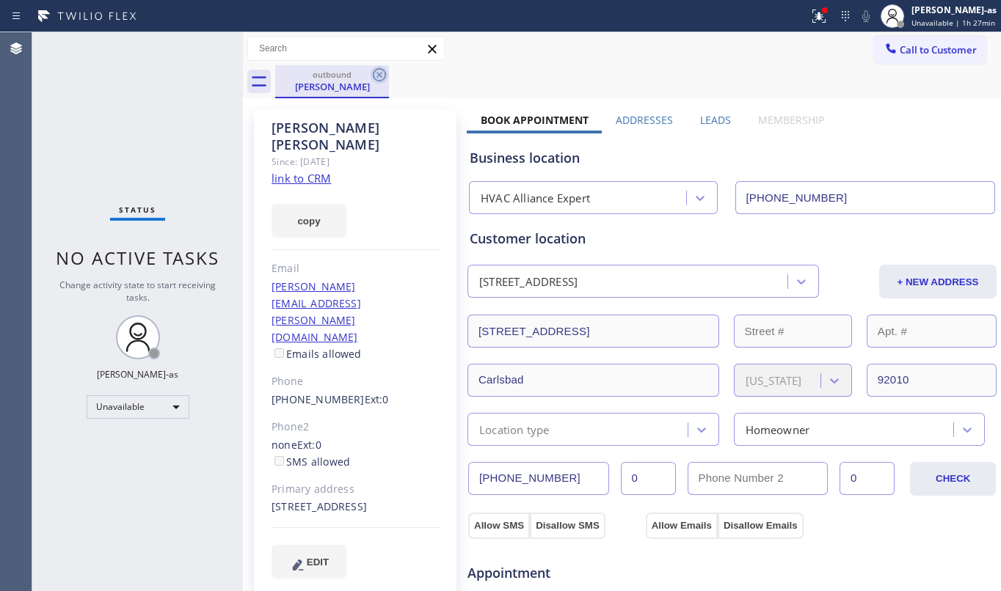
click at [376, 80] on icon at bounding box center [380, 75] width 18 height 18
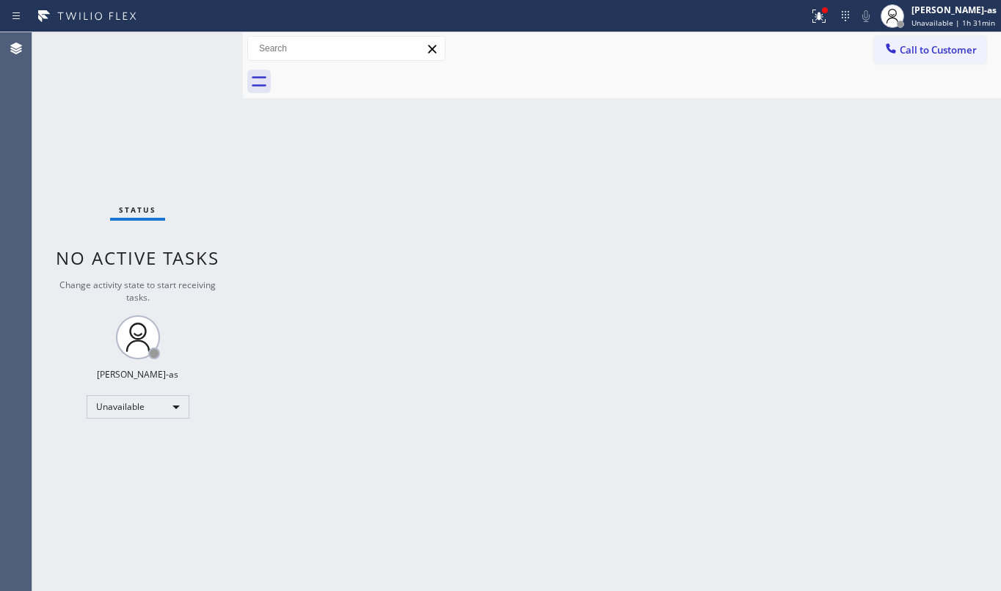
drag, startPoint x: 707, startPoint y: 426, endPoint x: 999, endPoint y: 458, distance: 293.8
click at [707, 423] on div "Back to Dashboard Change Sender ID Customers Technicians Select a contact Outbo…" at bounding box center [622, 311] width 758 height 559
click at [417, 268] on div "Back to Dashboard Change Sender ID Customers Technicians Select a contact Outbo…" at bounding box center [622, 311] width 758 height 559
click at [326, 227] on div "Back to Dashboard Change Sender ID Customers Technicians Select a contact Outbo…" at bounding box center [622, 311] width 758 height 559
click at [886, 33] on div "Call to Customer Outbound call Location Subzero Repair Professionals Your calle…" at bounding box center [622, 48] width 758 height 33
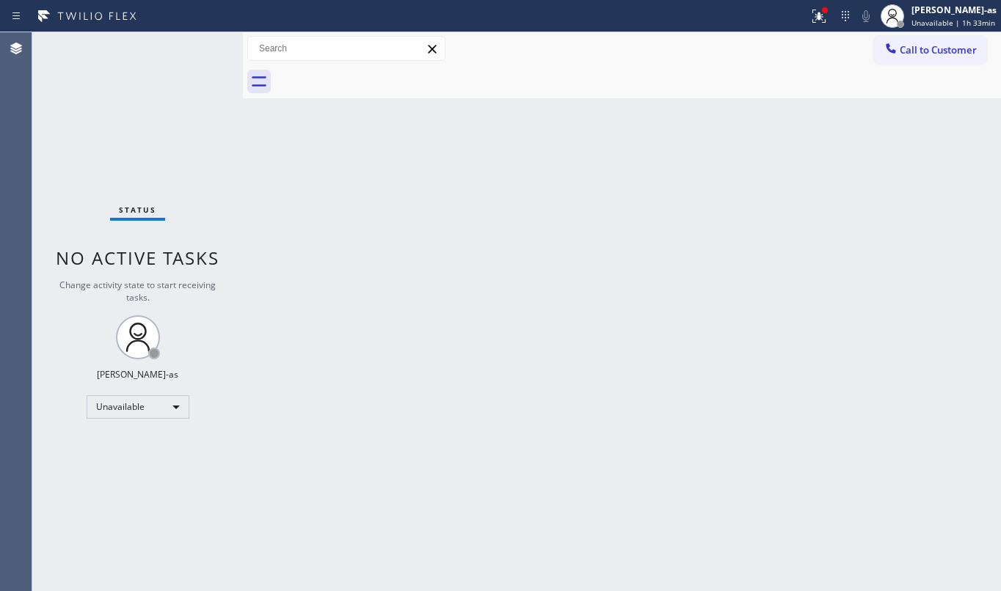
drag, startPoint x: 908, startPoint y: 50, endPoint x: 898, endPoint y: 54, distance: 10.2
click at [908, 50] on span "Call to Customer" at bounding box center [938, 49] width 77 height 13
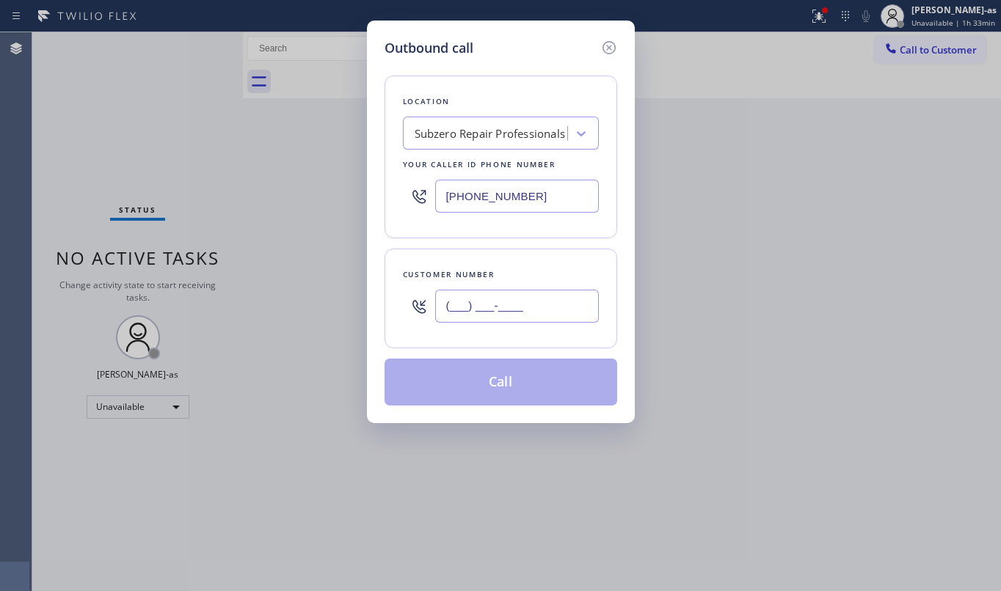
click at [485, 317] on input "(___) ___-____" at bounding box center [517, 306] width 164 height 33
paste input "949) 351-4677"
type input "[PHONE_NUMBER]"
click at [493, 109] on div "Location" at bounding box center [501, 101] width 196 height 15
click at [509, 131] on div "Subzero Repair Professionals" at bounding box center [490, 133] width 151 height 17
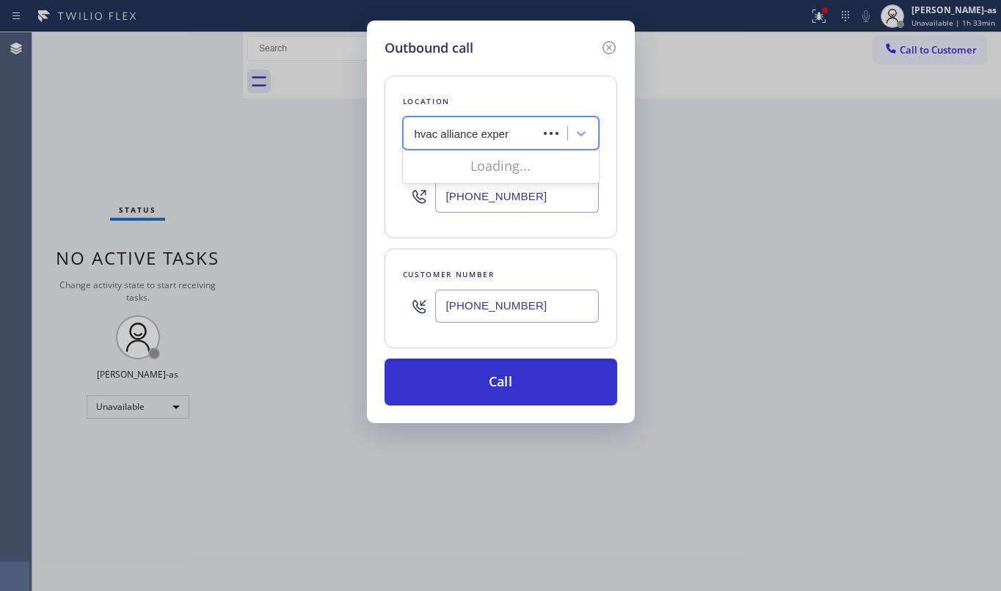
type input "hvac alliance expert"
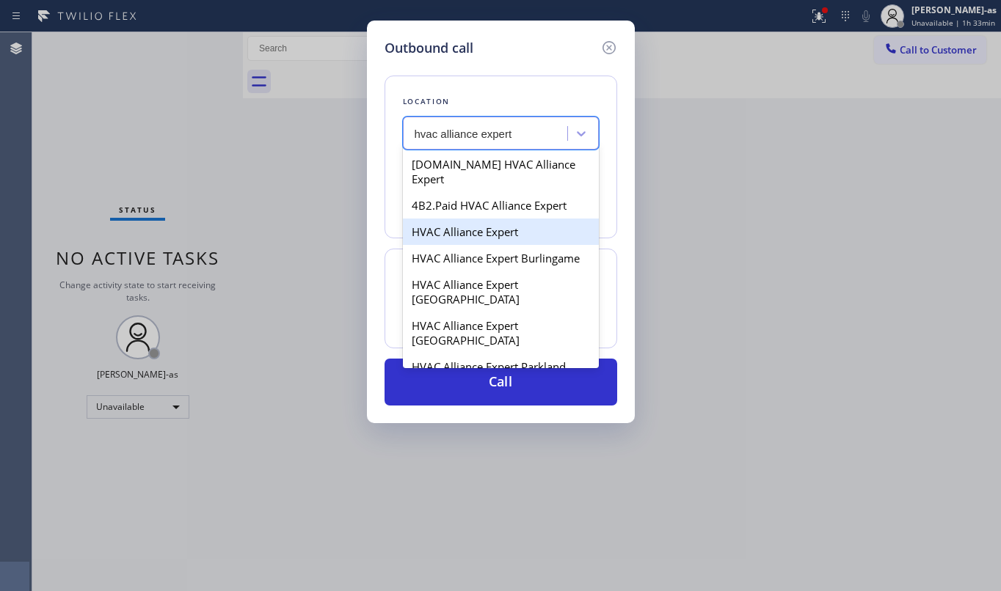
click at [475, 220] on div "HVAC Alliance Expert" at bounding box center [501, 232] width 196 height 26
type input "[PHONE_NUMBER]"
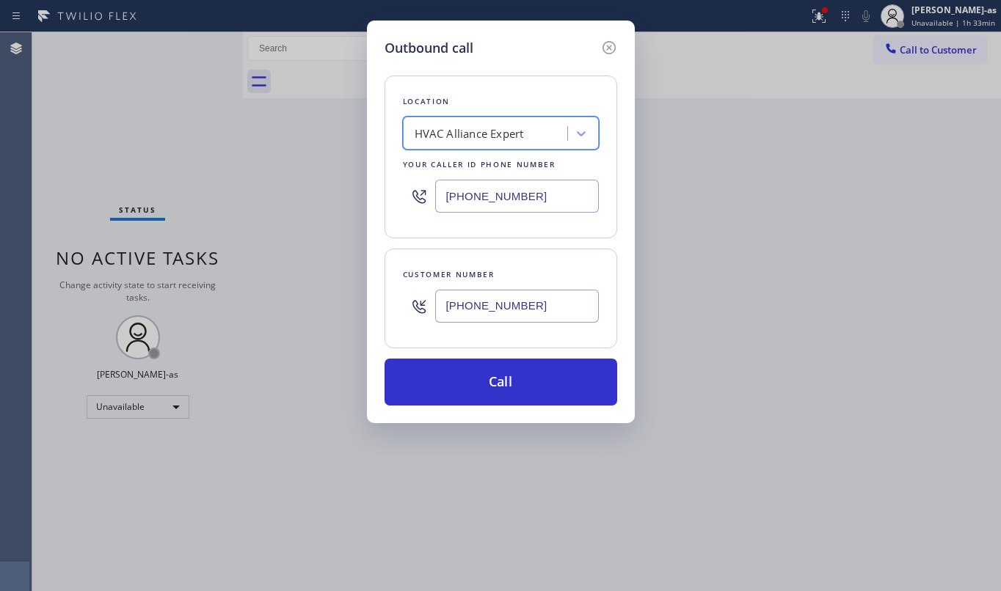
click at [493, 356] on div "Location option HVAC Alliance Expert, selected. 100 results available. Select i…" at bounding box center [501, 232] width 233 height 348
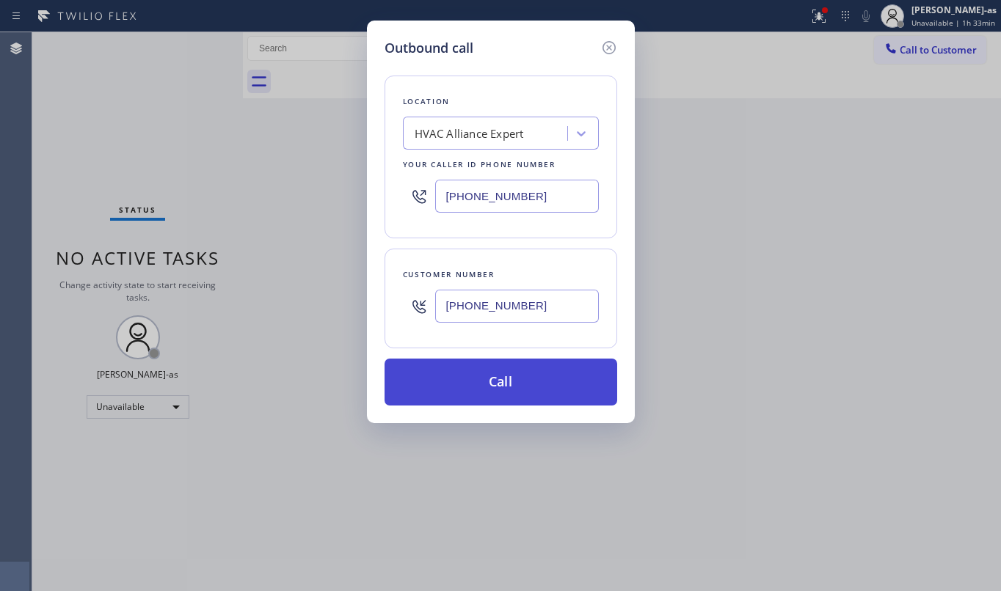
click at [500, 376] on button "Call" at bounding box center [501, 382] width 233 height 47
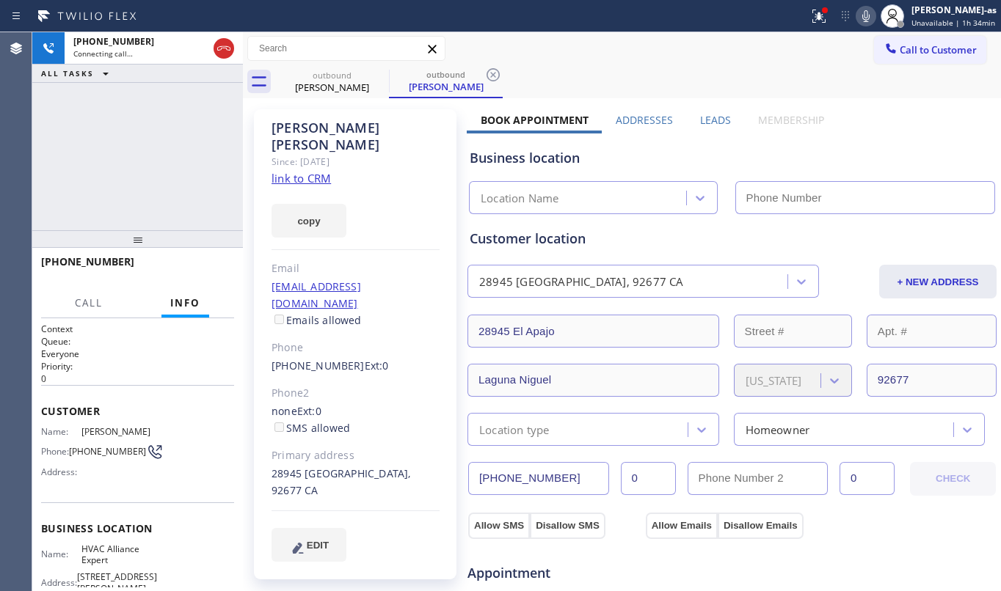
type input "[PHONE_NUMBER]"
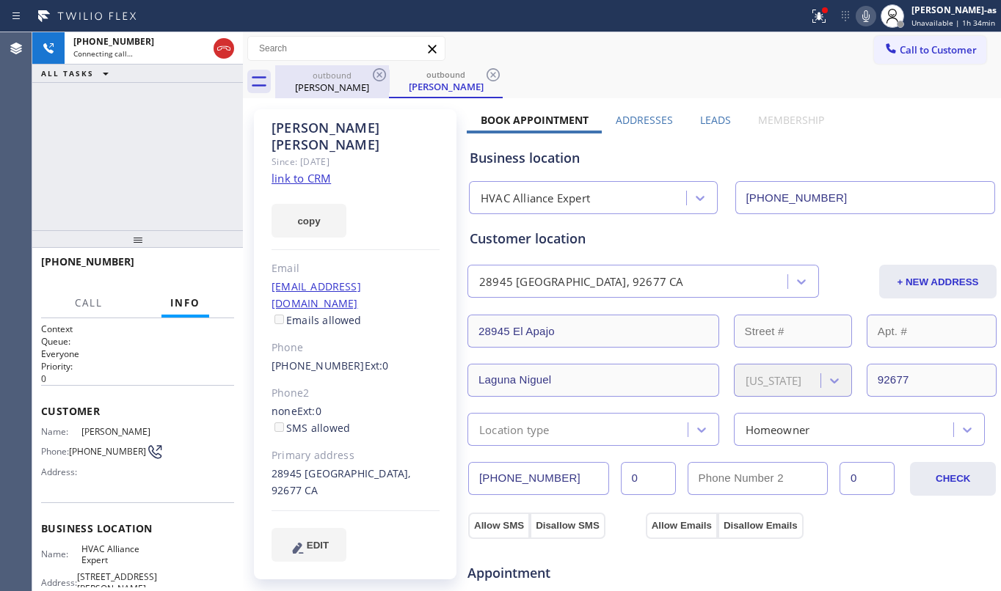
click at [326, 86] on div "[PERSON_NAME]" at bounding box center [332, 87] width 111 height 13
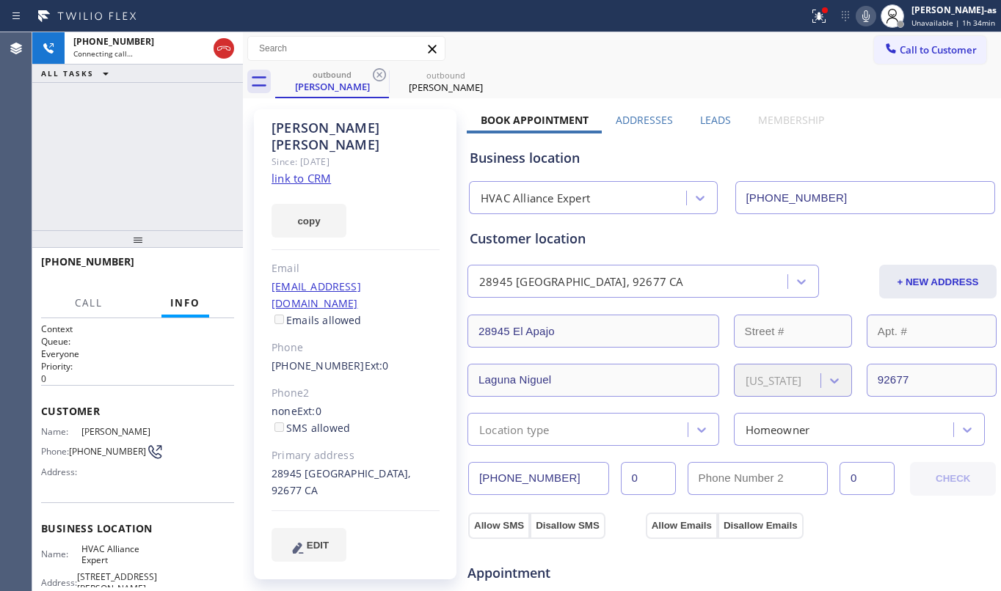
click at [376, 71] on icon at bounding box center [380, 75] width 18 height 18
click at [317, 171] on link "link to CRM" at bounding box center [300, 178] width 59 height 15
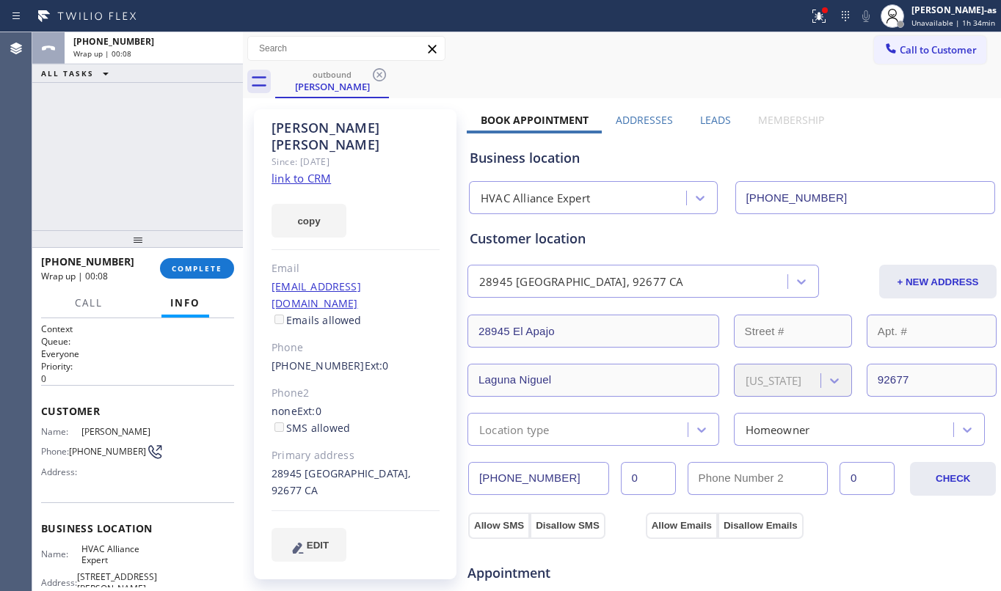
drag, startPoint x: 183, startPoint y: 316, endPoint x: 216, endPoint y: 305, distance: 33.9
click at [191, 316] on div at bounding box center [185, 316] width 48 height 3
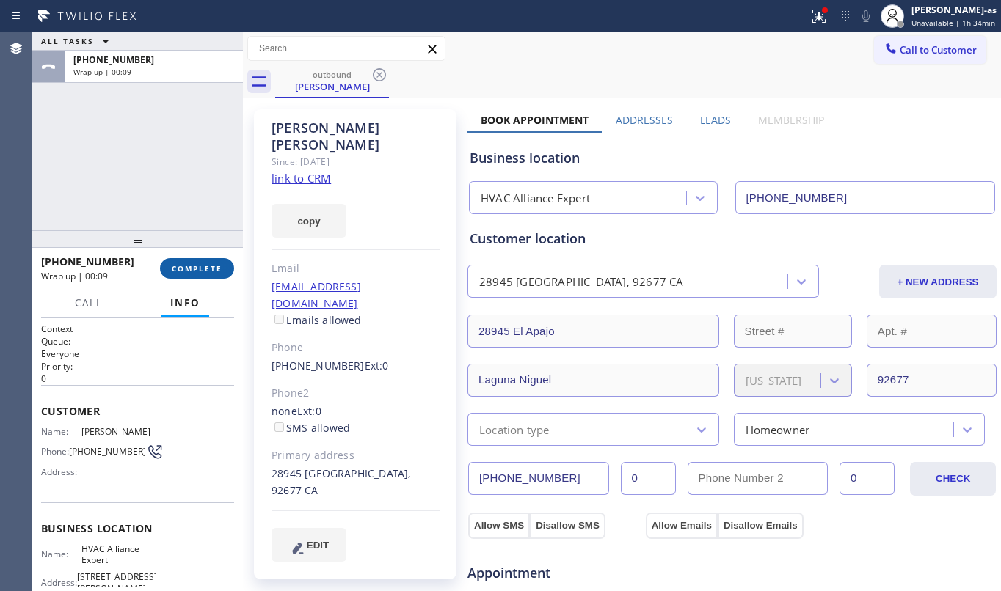
click at [192, 271] on span "COMPLETE" at bounding box center [197, 268] width 51 height 10
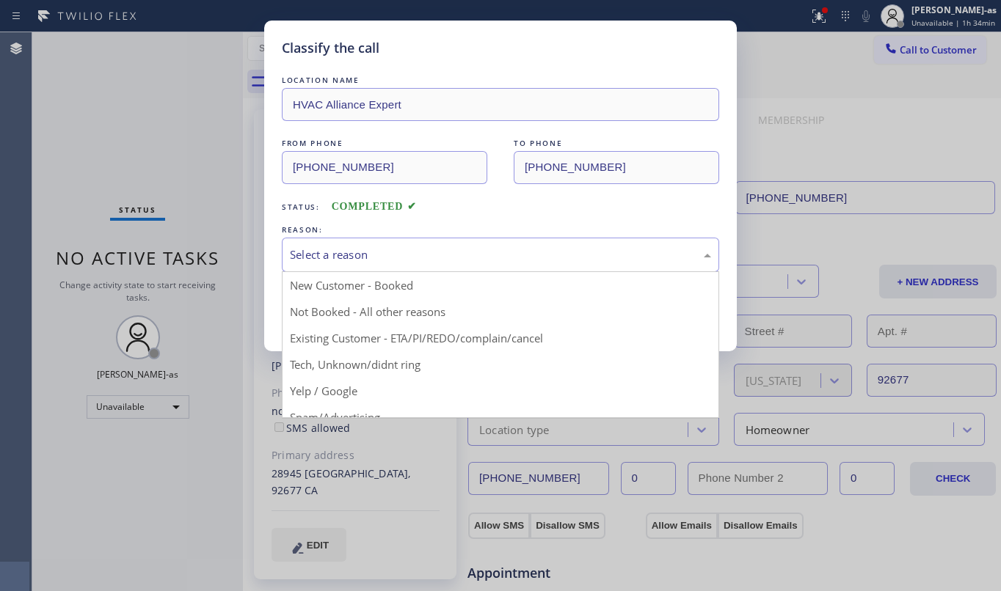
drag, startPoint x: 467, startPoint y: 260, endPoint x: 458, endPoint y: 253, distance: 11.0
click at [467, 255] on div "Select a reason" at bounding box center [500, 255] width 421 height 17
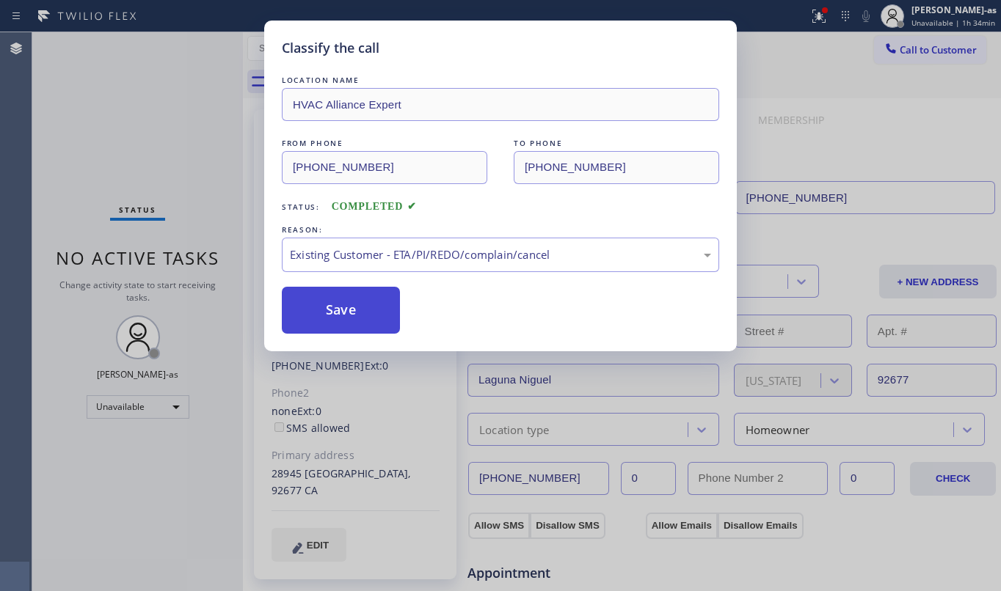
drag, startPoint x: 461, startPoint y: 338, endPoint x: 361, endPoint y: 302, distance: 106.1
click at [358, 301] on button "Save" at bounding box center [341, 310] width 118 height 47
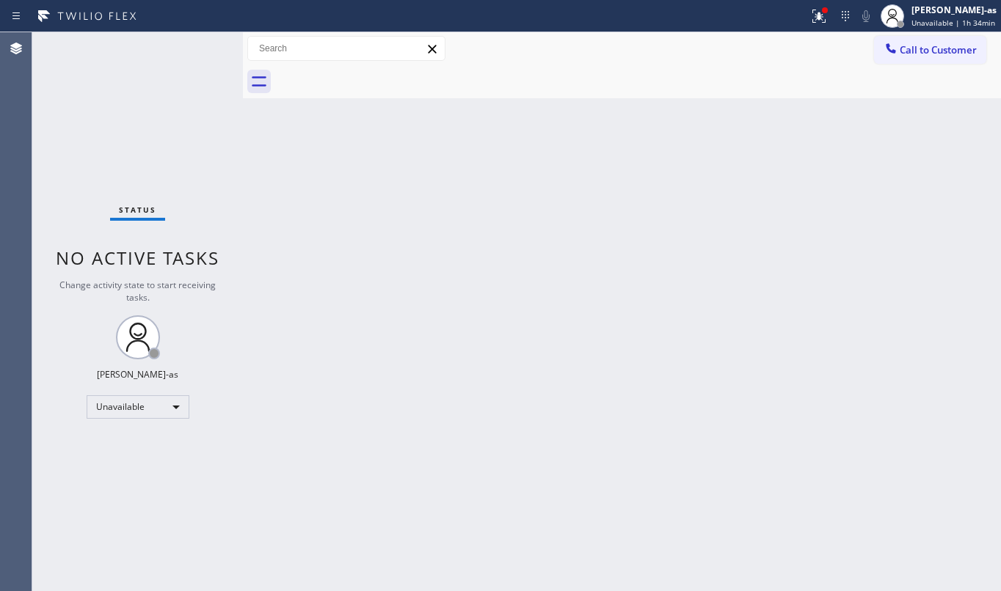
click at [109, 89] on div "Status No active tasks Change activity state to start receiving tasks. [PERSON_…" at bounding box center [137, 311] width 211 height 559
click at [911, 57] on button "Call to Customer" at bounding box center [930, 50] width 112 height 28
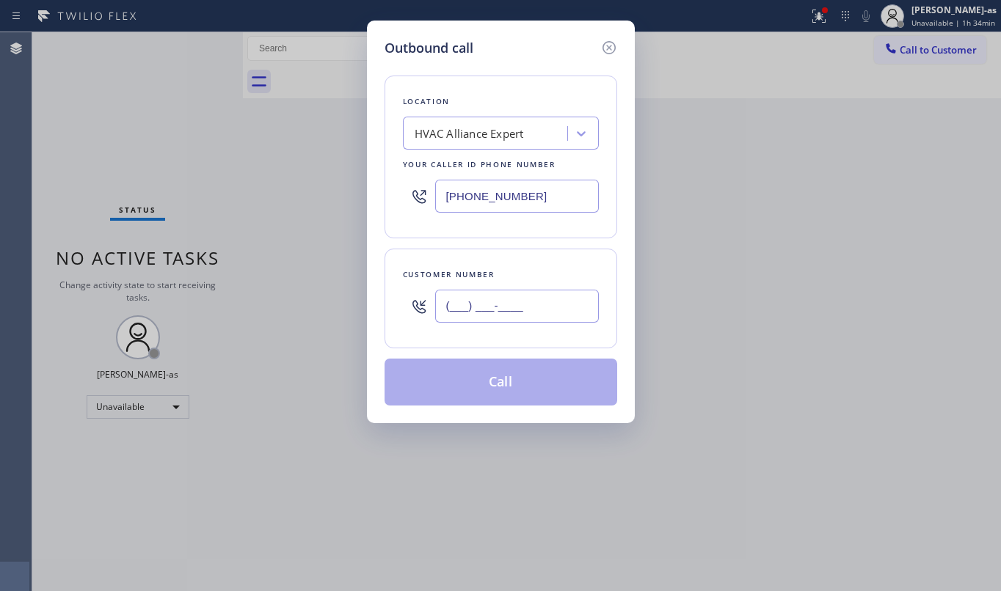
click at [489, 320] on input "(___) ___-____" at bounding box center [517, 306] width 164 height 33
paste input "925) 300-7724"
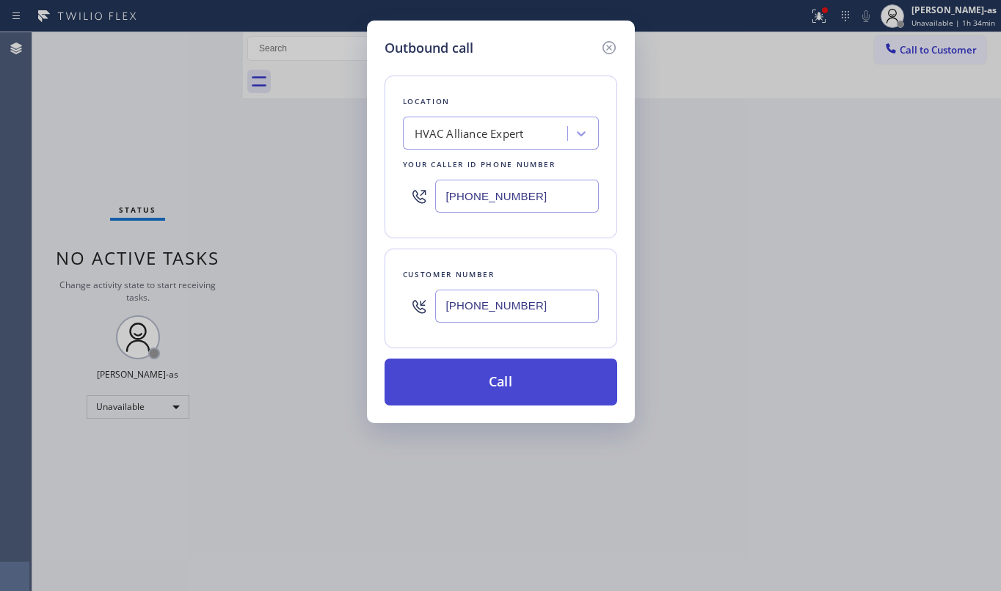
type input "[PHONE_NUMBER]"
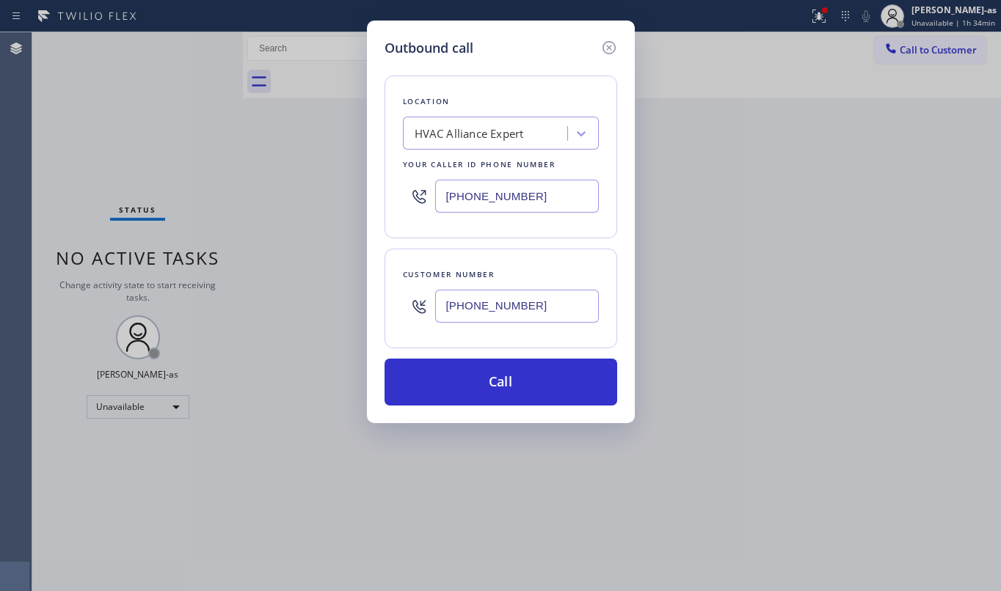
drag, startPoint x: 499, startPoint y: 379, endPoint x: 961, endPoint y: 327, distance: 465.3
click at [500, 380] on button "Call" at bounding box center [501, 382] width 233 height 47
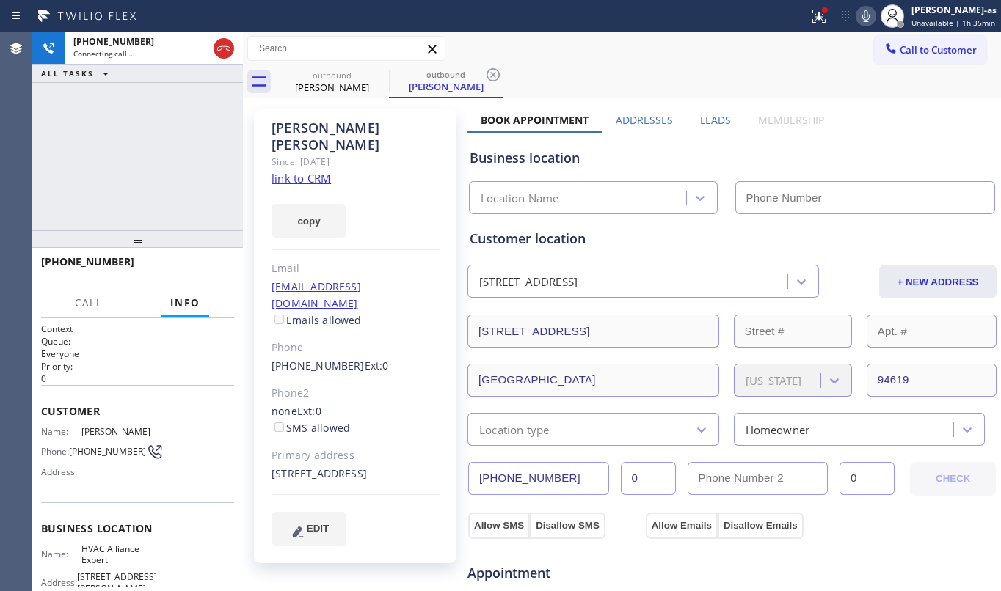
type input "[PHONE_NUMBER]"
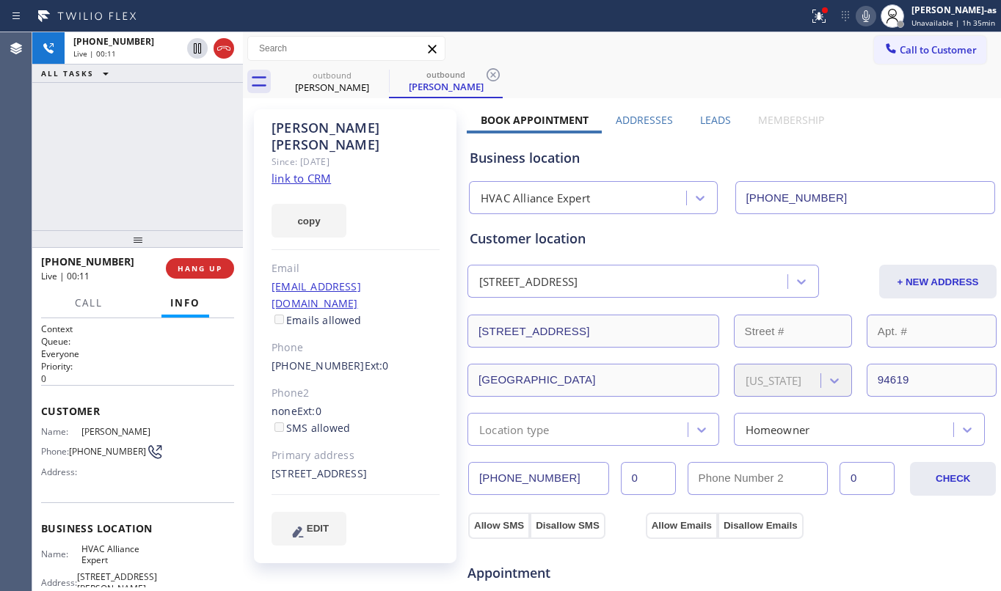
click at [218, 47] on icon at bounding box center [224, 49] width 18 height 18
click at [150, 236] on div at bounding box center [137, 239] width 211 height 18
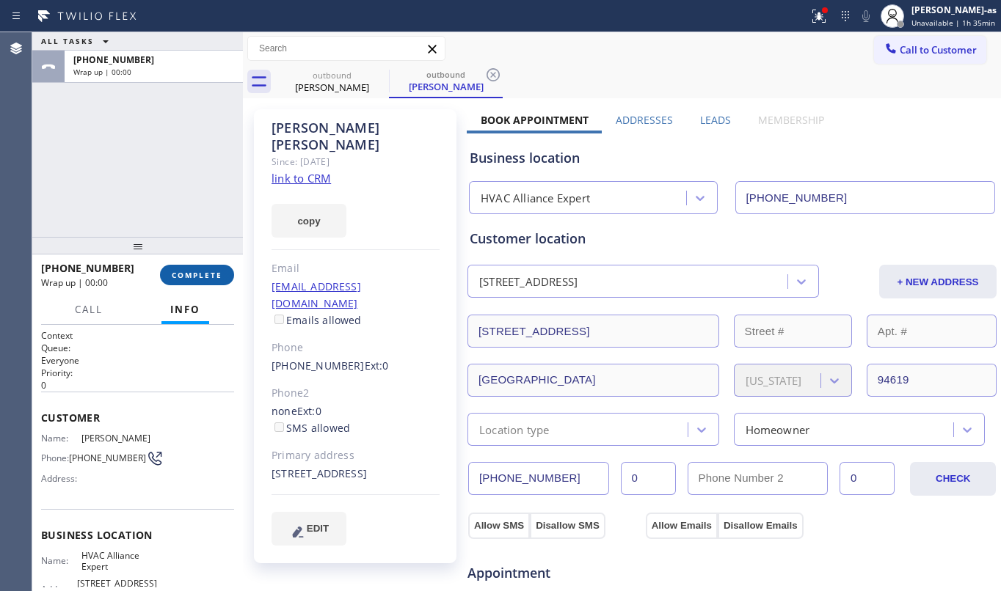
click at [197, 273] on span "COMPLETE" at bounding box center [197, 275] width 51 height 10
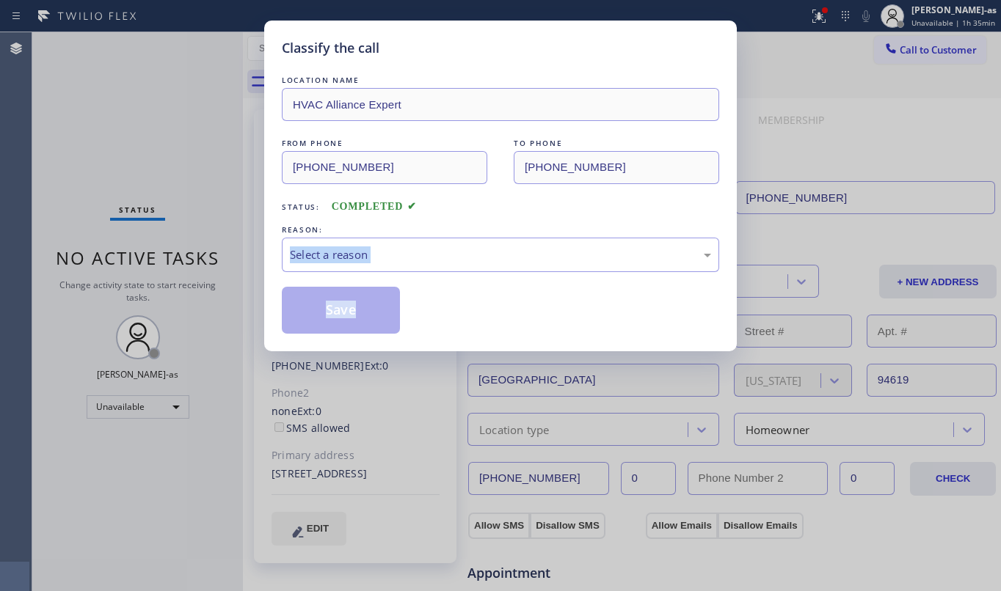
drag, startPoint x: 197, startPoint y: 273, endPoint x: 206, endPoint y: 256, distance: 19.4
click at [197, 274] on div "Classify the call LOCATION NAME HVAC Alliance Expert FROM PHONE [PHONE_NUMBER] …" at bounding box center [500, 295] width 1001 height 591
drag, startPoint x: 426, startPoint y: 232, endPoint x: 431, endPoint y: 259, distance: 27.8
click at [429, 238] on div "REASON: Select a reason" at bounding box center [500, 247] width 437 height 50
click at [431, 262] on div "Select a reason" at bounding box center [500, 255] width 421 height 17
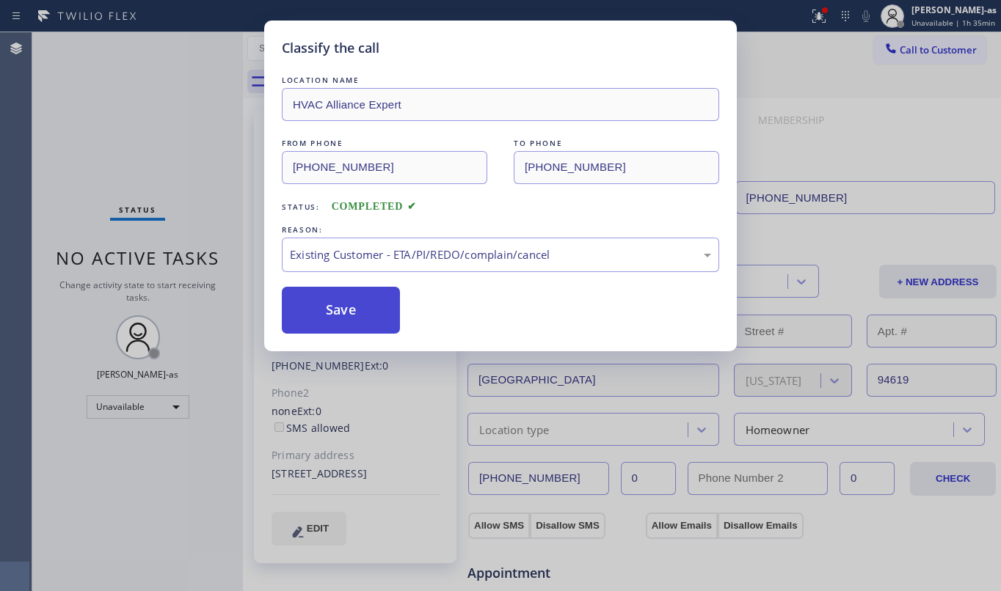
click at [350, 303] on button "Save" at bounding box center [341, 310] width 118 height 47
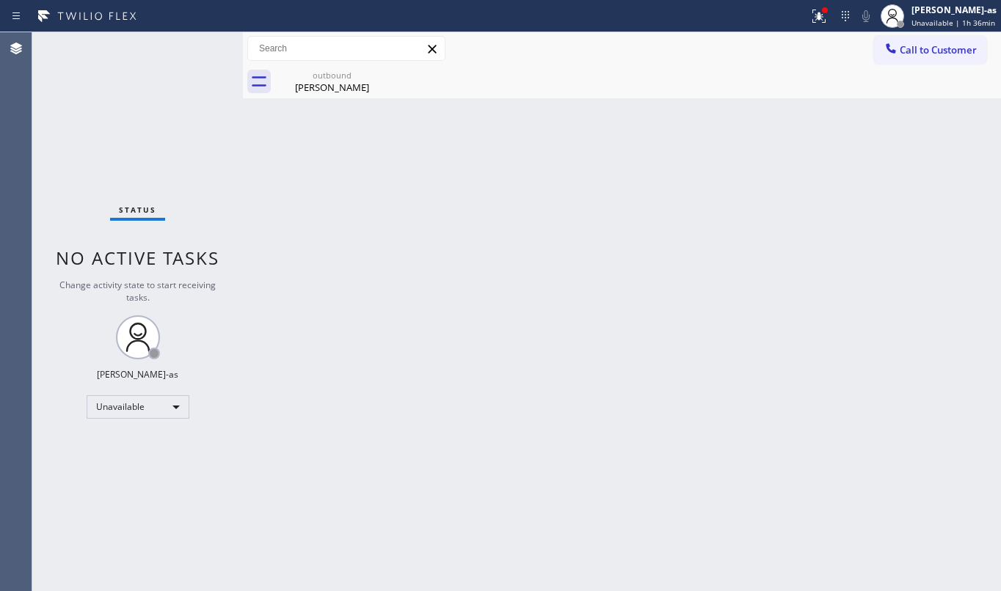
click at [346, 227] on div "Back to Dashboard Change Sender ID Customers Technicians Select a contact Outbo…" at bounding box center [622, 311] width 758 height 559
click at [344, 83] on div "[PERSON_NAME]" at bounding box center [332, 87] width 111 height 13
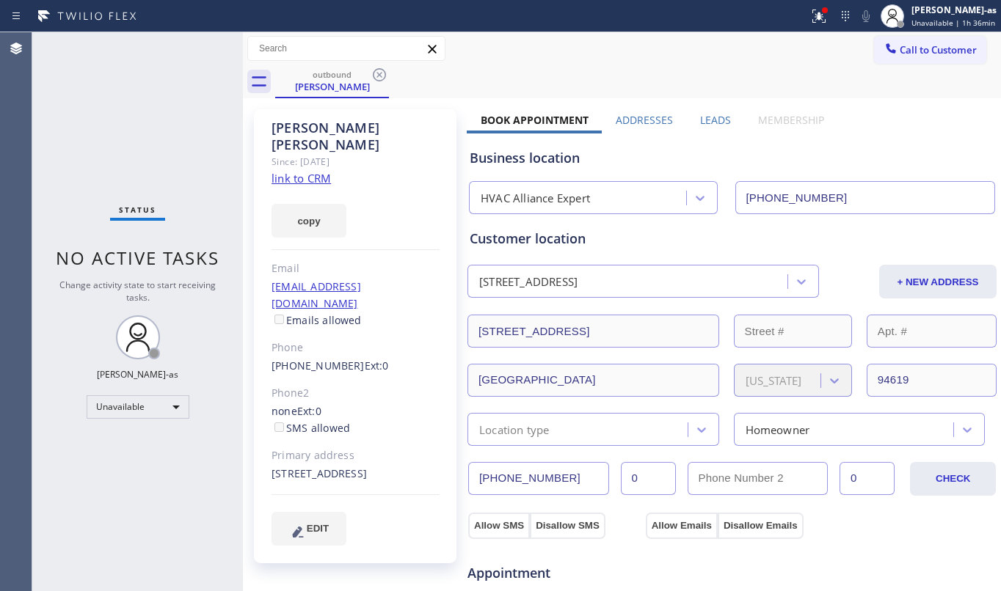
drag, startPoint x: 376, startPoint y: 72, endPoint x: 374, endPoint y: 101, distance: 28.7
click at [376, 72] on icon at bounding box center [380, 75] width 18 height 18
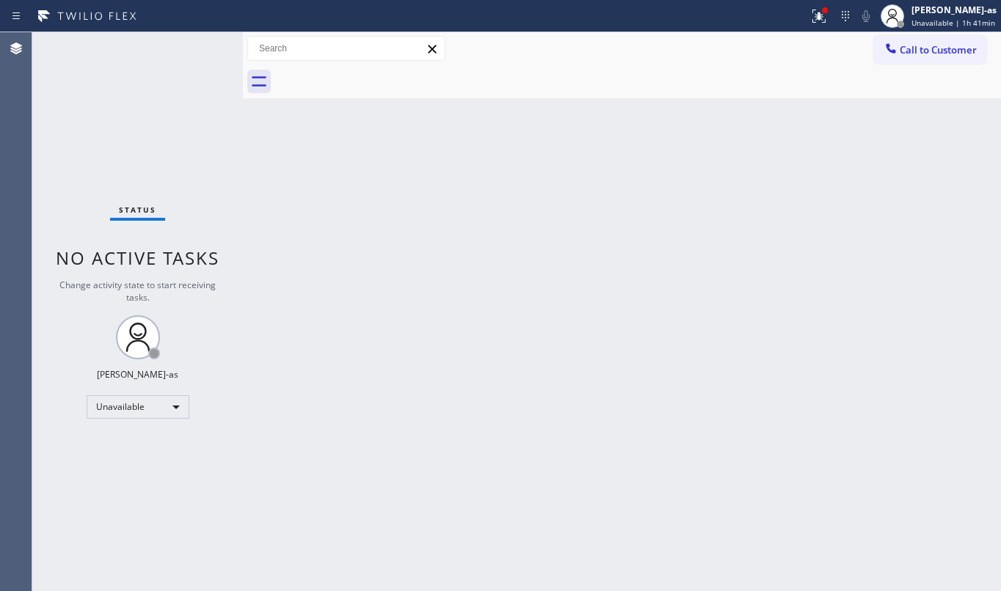
click at [273, 145] on div "Back to Dashboard Change Sender ID Customers Technicians Select a contact Outbo…" at bounding box center [622, 311] width 758 height 559
click at [496, 255] on div "Back to Dashboard Change Sender ID Customers Technicians Select a contact Outbo…" at bounding box center [622, 311] width 758 height 559
click at [379, 253] on div "Back to Dashboard Change Sender ID Customers Technicians Select a contact Outbo…" at bounding box center [622, 311] width 758 height 559
drag, startPoint x: 79, startPoint y: 97, endPoint x: 91, endPoint y: 98, distance: 11.8
click at [91, 98] on div "Status No active tasks Change activity state to start receiving tasks. [PERSON_…" at bounding box center [137, 311] width 211 height 559
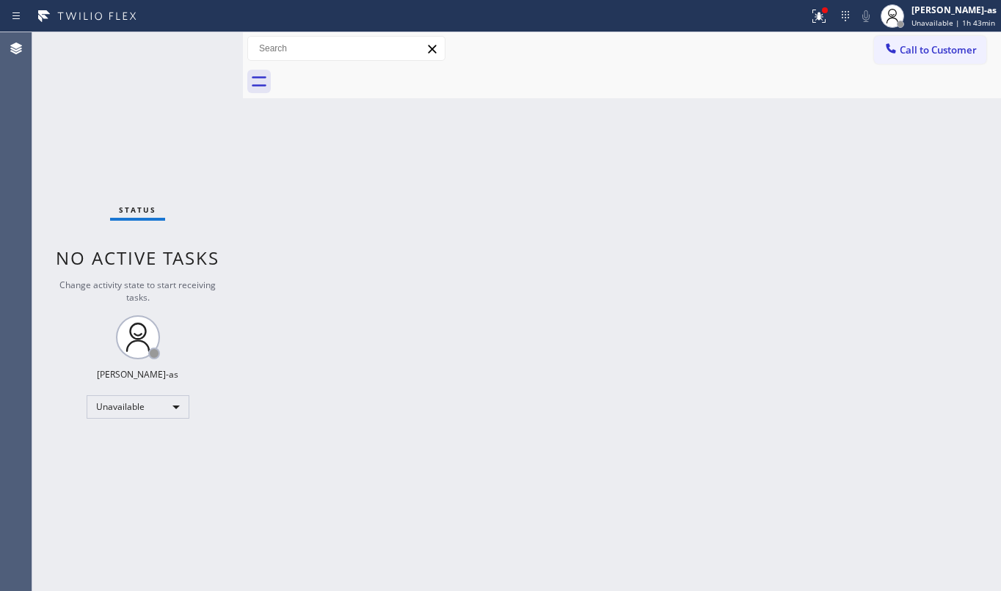
click at [164, 123] on div "Status No active tasks Change activity state to start receiving tasks. [PERSON_…" at bounding box center [137, 311] width 211 height 559
click at [587, 158] on div "Back to Dashboard Change Sender ID Customers Technicians Select a contact Outbo…" at bounding box center [622, 311] width 758 height 559
click at [897, 53] on icon at bounding box center [890, 48] width 15 height 15
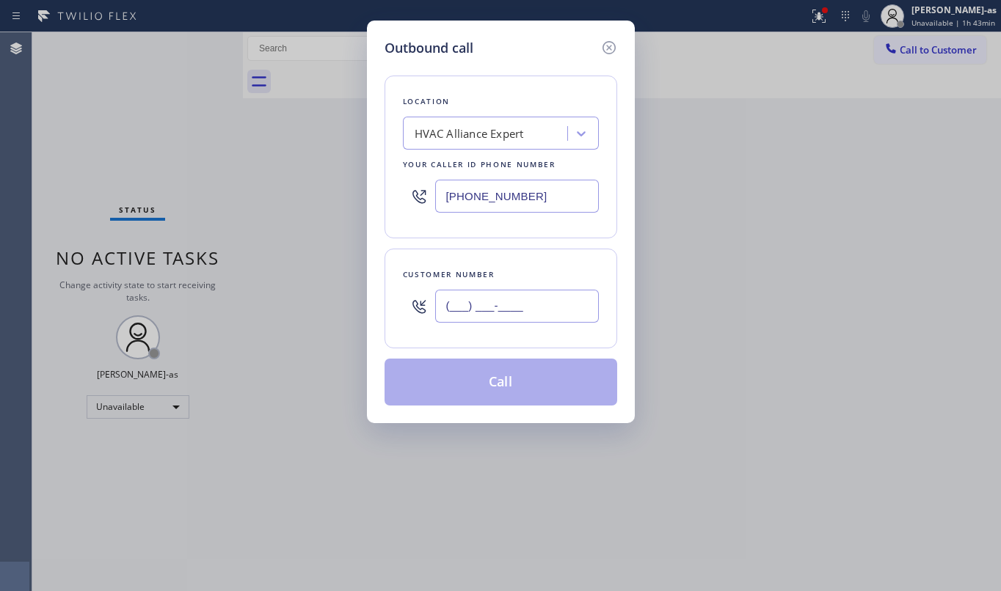
click at [544, 306] on input "(___) ___-____" at bounding box center [517, 306] width 164 height 33
paste input "443) 422-5256"
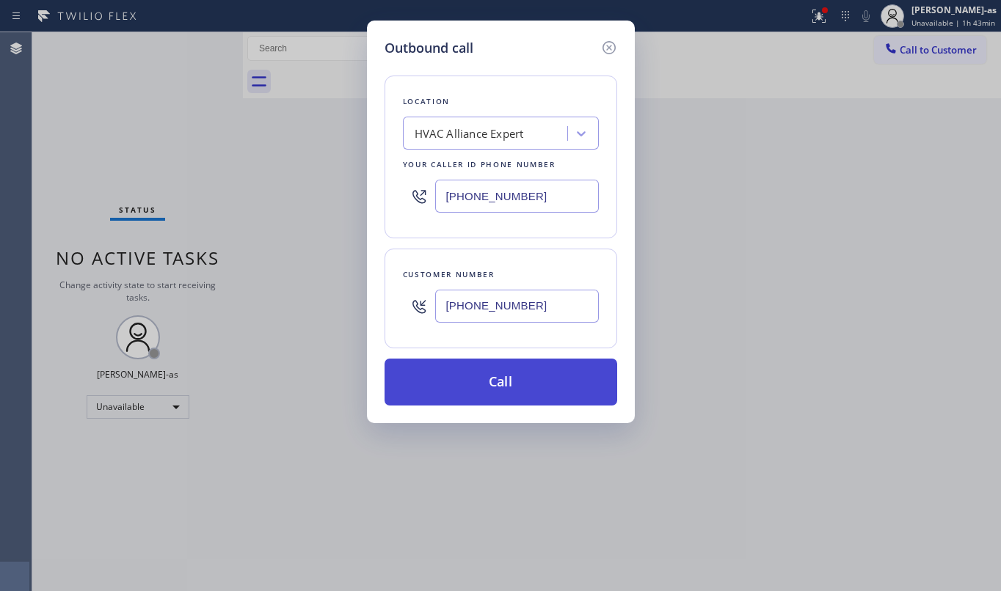
type input "[PHONE_NUMBER]"
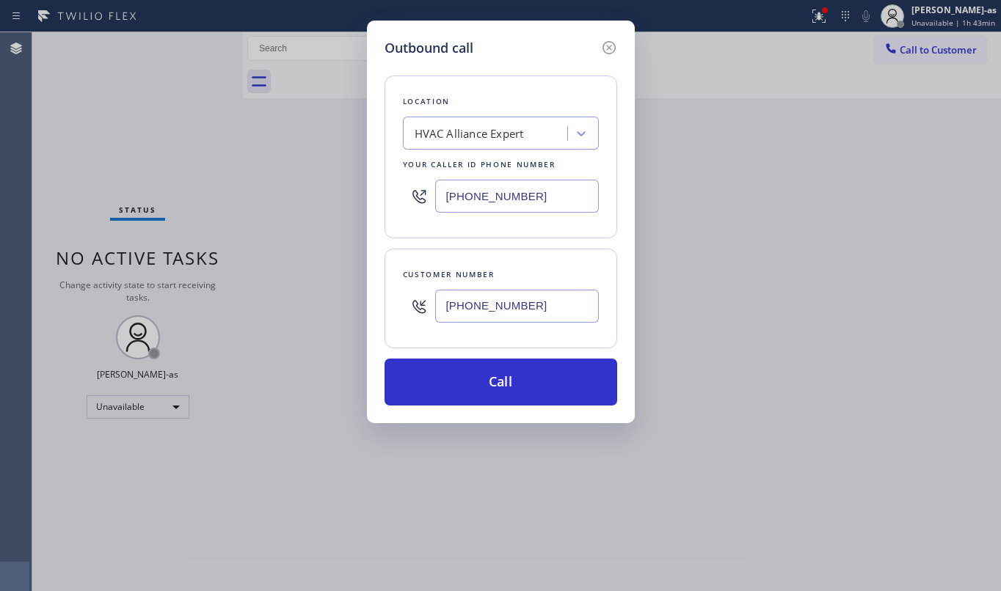
drag, startPoint x: 527, startPoint y: 396, endPoint x: 538, endPoint y: 446, distance: 51.1
click at [527, 395] on button "Call" at bounding box center [501, 382] width 233 height 47
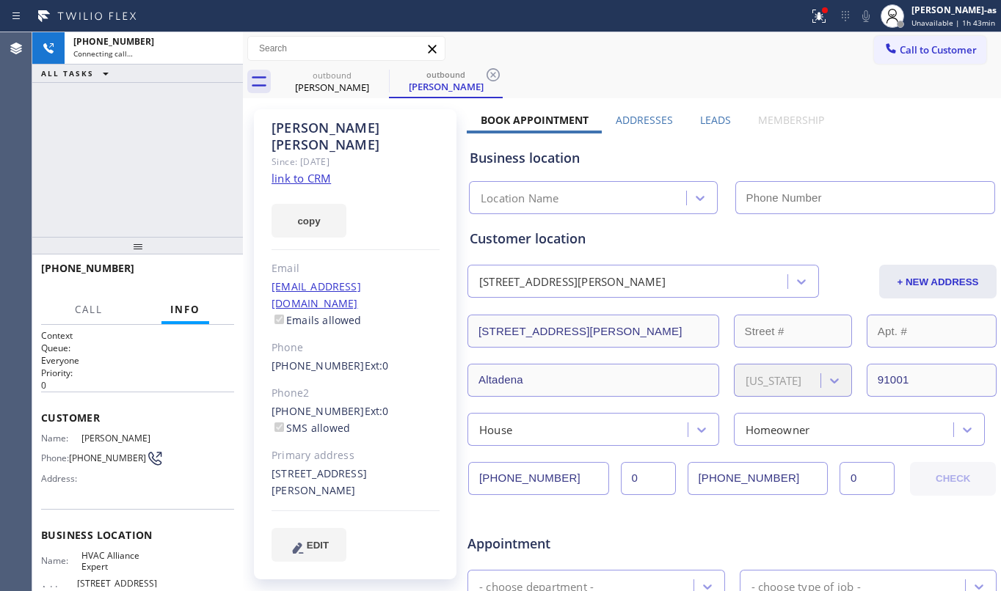
click at [197, 115] on div "[PHONE_NUMBER] Connecting call… ALL TASKS ALL TASKS ACTIVE TASKS TASKS IN WRAP …" at bounding box center [137, 134] width 211 height 205
click at [338, 90] on div "[PERSON_NAME]" at bounding box center [332, 87] width 111 height 13
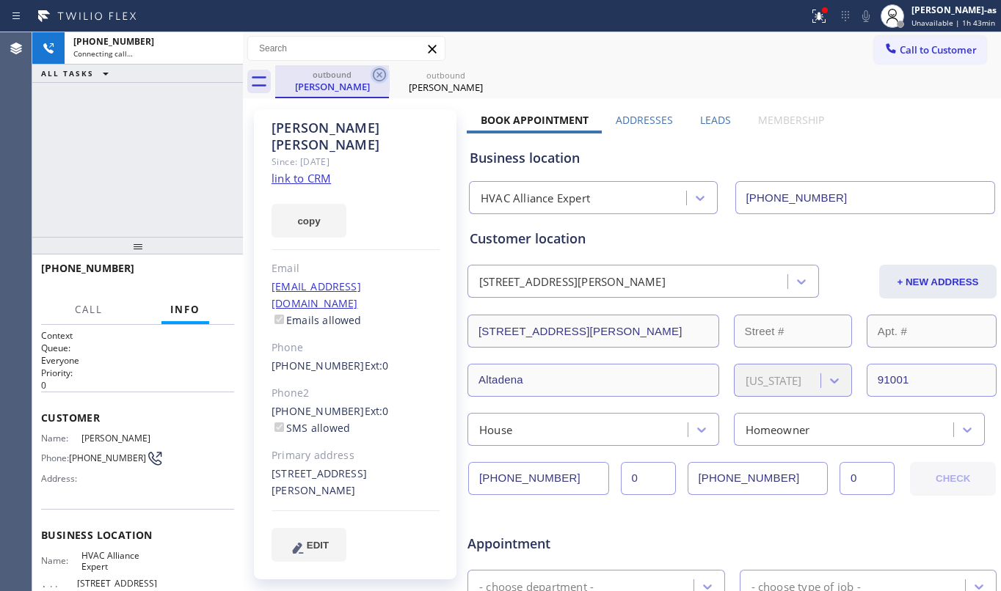
click at [379, 76] on icon at bounding box center [380, 75] width 18 height 18
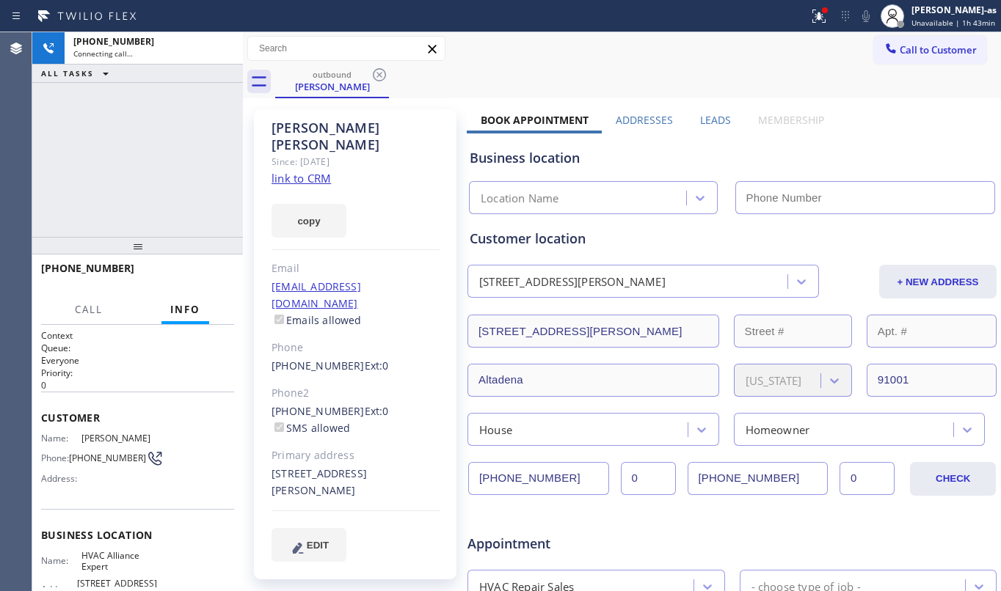
type input "[PHONE_NUMBER]"
drag, startPoint x: 188, startPoint y: 136, endPoint x: 222, endPoint y: 136, distance: 33.8
click at [222, 136] on div "[PHONE_NUMBER] Connecting call… ALL TASKS ALL TASKS ACTIVE TASKS TASKS IN WRAP …" at bounding box center [137, 134] width 211 height 205
click at [318, 171] on link "link to CRM" at bounding box center [300, 178] width 59 height 15
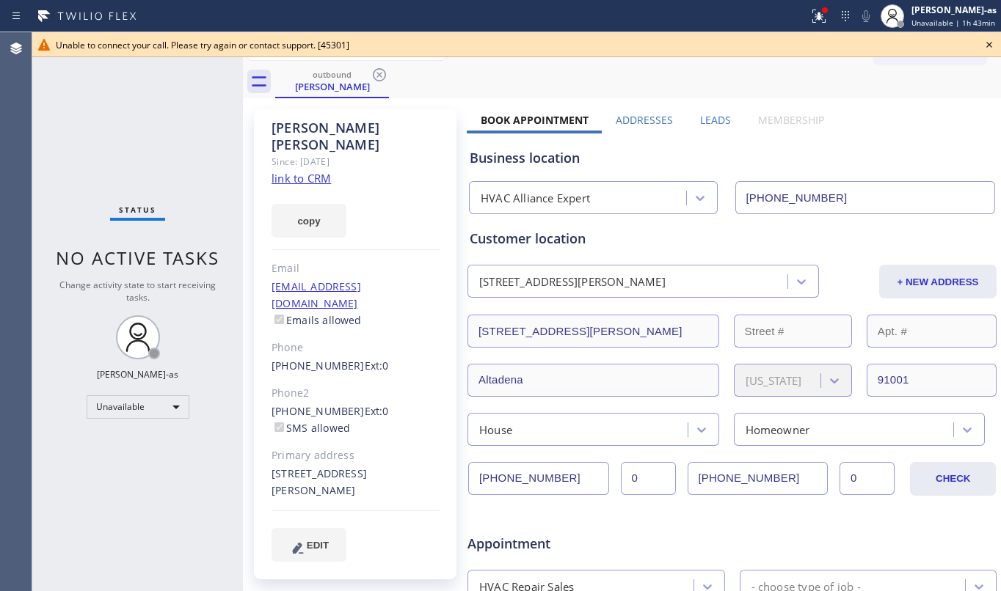
drag, startPoint x: 109, startPoint y: 74, endPoint x: 279, endPoint y: 57, distance: 170.4
click at [129, 72] on div "Status No active tasks Change activity state to start receiving tasks. [PERSON_…" at bounding box center [137, 311] width 211 height 559
click at [324, 77] on div "outbound" at bounding box center [332, 74] width 111 height 11
click at [376, 73] on icon at bounding box center [380, 75] width 18 height 18
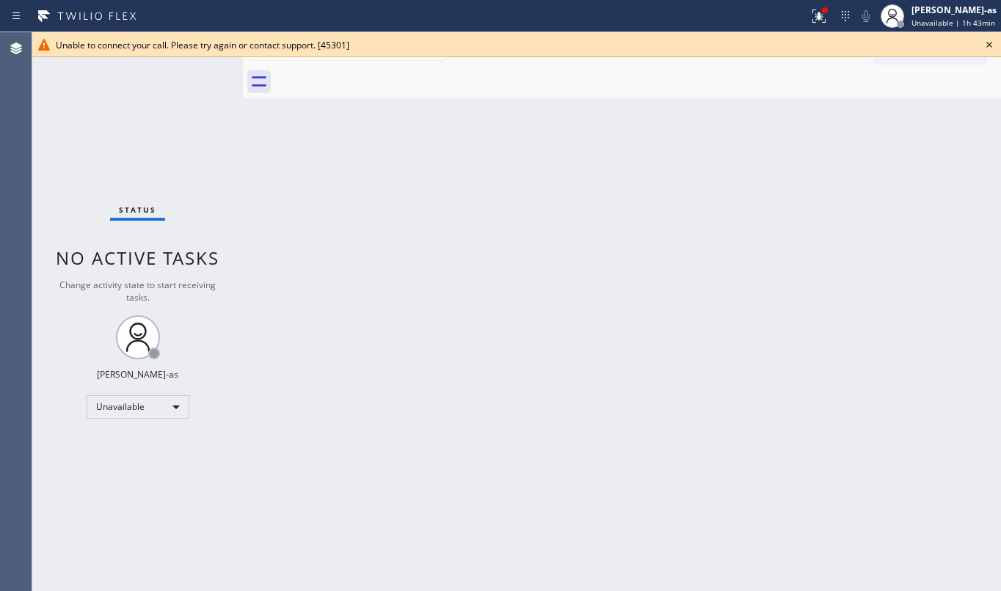
click at [442, 251] on div "Back to Dashboard Change Sender ID Customers Technicians Select a contact Outbo…" at bounding box center [622, 311] width 758 height 559
drag, startPoint x: 409, startPoint y: 194, endPoint x: 613, endPoint y: 135, distance: 213.2
click at [426, 191] on div "Back to Dashboard Change Sender ID Customers Technicians Select a contact Outbo…" at bounding box center [622, 311] width 758 height 559
click at [989, 44] on icon at bounding box center [989, 45] width 18 height 18
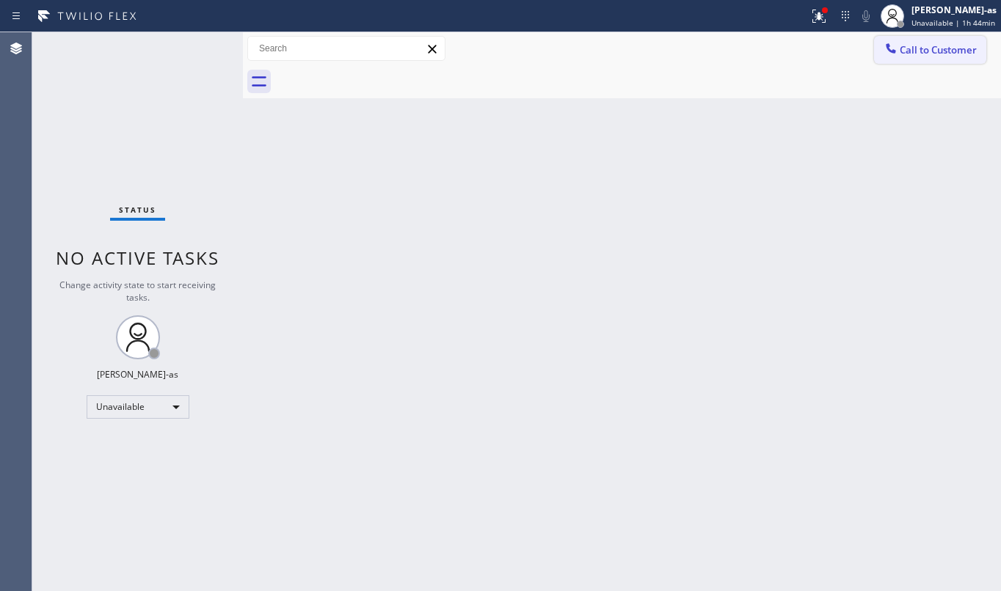
drag, startPoint x: 964, startPoint y: 44, endPoint x: 825, endPoint y: 74, distance: 142.6
click at [964, 45] on span "Call to Customer" at bounding box center [938, 49] width 77 height 13
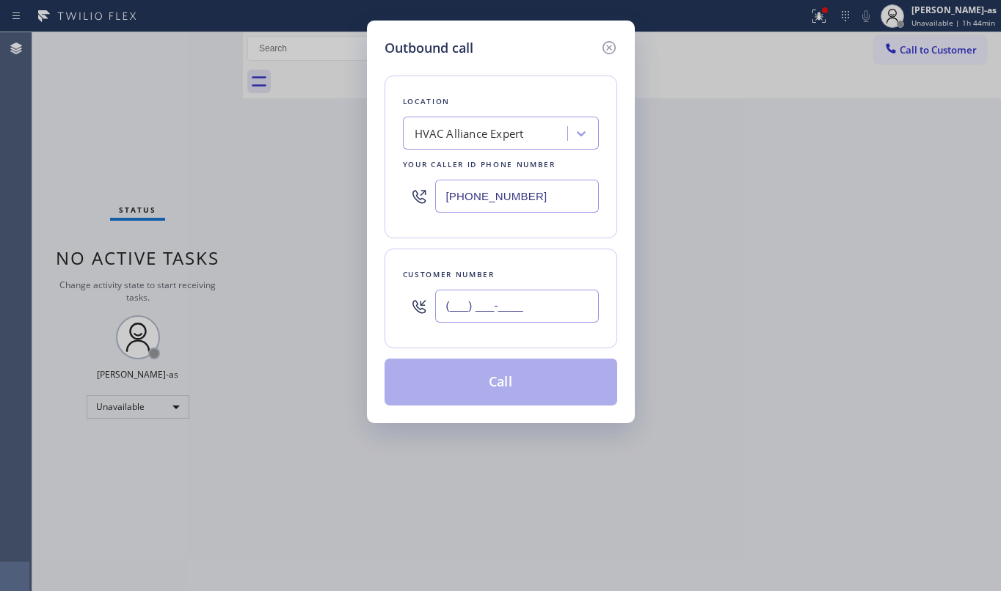
click at [520, 307] on input "(___) ___-____" at bounding box center [517, 306] width 164 height 33
paste input "626) 737-1663"
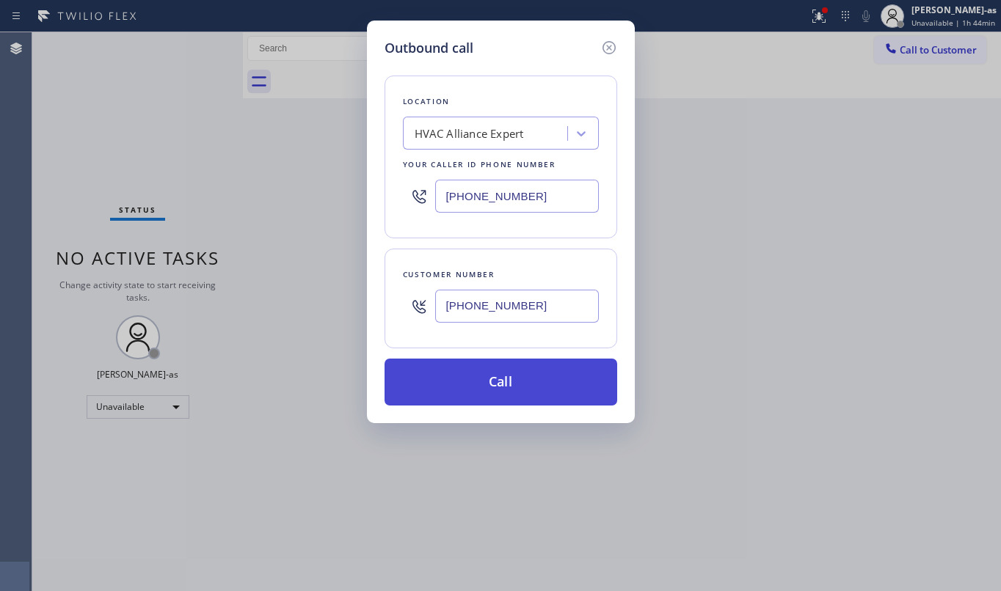
type input "[PHONE_NUMBER]"
click at [508, 380] on button "Call" at bounding box center [501, 382] width 233 height 47
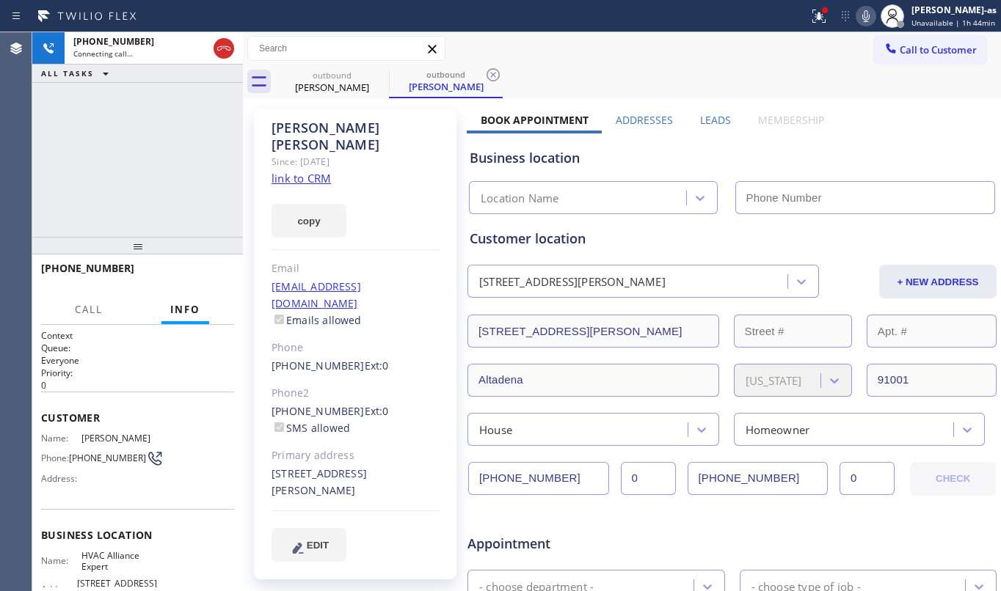
click at [134, 153] on div "[PHONE_NUMBER] Connecting call… ALL TASKS ALL TASKS ACTIVE TASKS TASKS IN WRAP …" at bounding box center [137, 134] width 211 height 205
type input "[PHONE_NUMBER]"
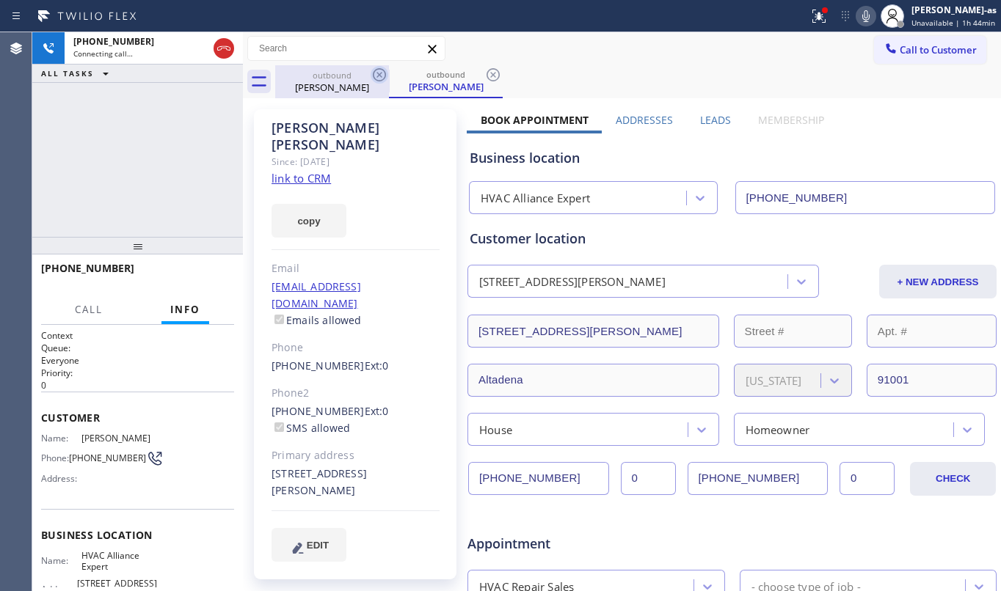
click at [341, 81] on div "[PERSON_NAME]" at bounding box center [332, 87] width 111 height 13
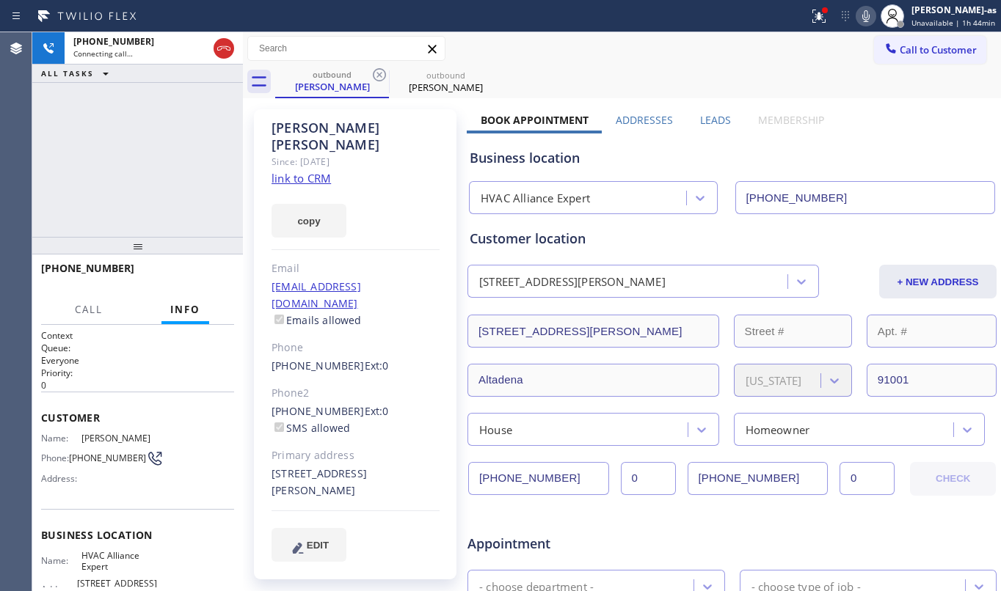
click at [374, 76] on icon at bounding box center [380, 75] width 18 height 18
click at [183, 169] on div "[PHONE_NUMBER] Connecting call… ALL TASKS ALL TASKS ACTIVE TASKS TASKS IN WRAP …" at bounding box center [137, 134] width 211 height 205
click at [136, 136] on div "[PHONE_NUMBER] Connecting call… ALL TASKS ALL TASKS ACTIVE TASKS TASKS IN WRAP …" at bounding box center [137, 134] width 211 height 205
drag, startPoint x: 219, startPoint y: 50, endPoint x: 268, endPoint y: 103, distance: 72.7
click at [219, 48] on icon at bounding box center [224, 49] width 18 height 18
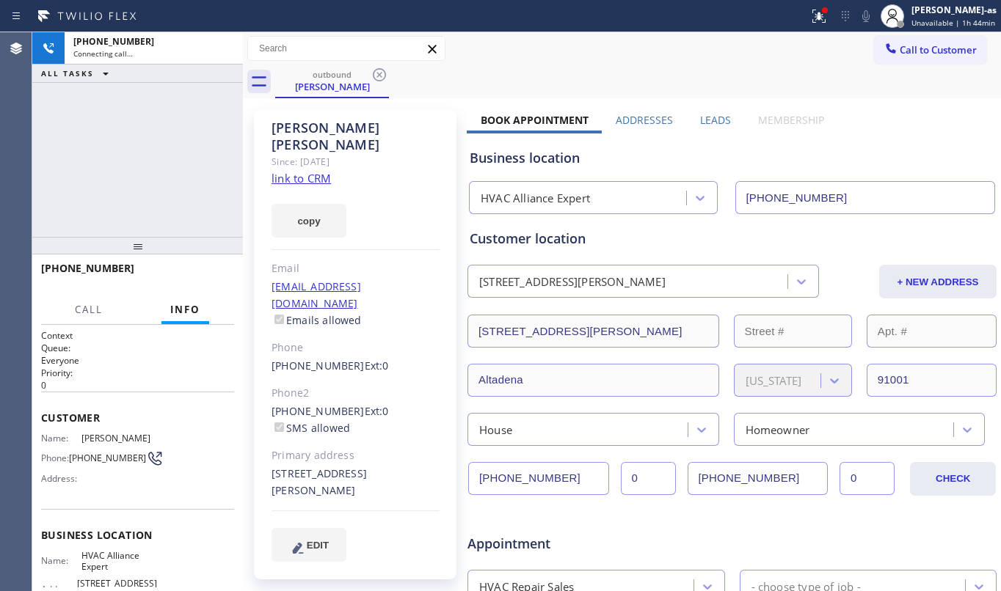
click at [327, 106] on div "[PERSON_NAME] Since: [DATE] link to CRM copy Email [EMAIL_ADDRESS][DOMAIN_NAME]…" at bounding box center [357, 577] width 220 height 951
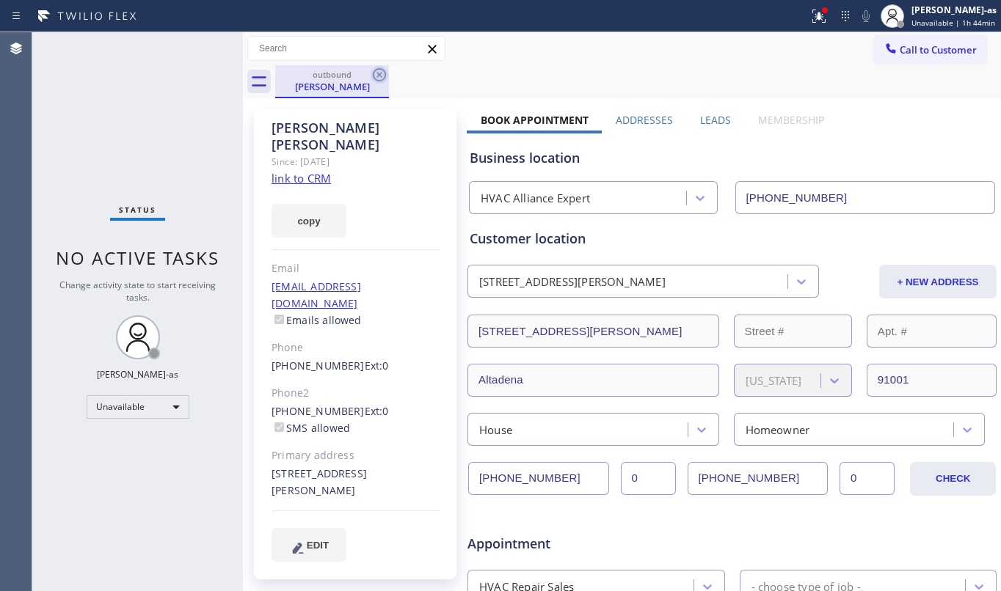
click at [371, 76] on icon at bounding box center [380, 75] width 18 height 18
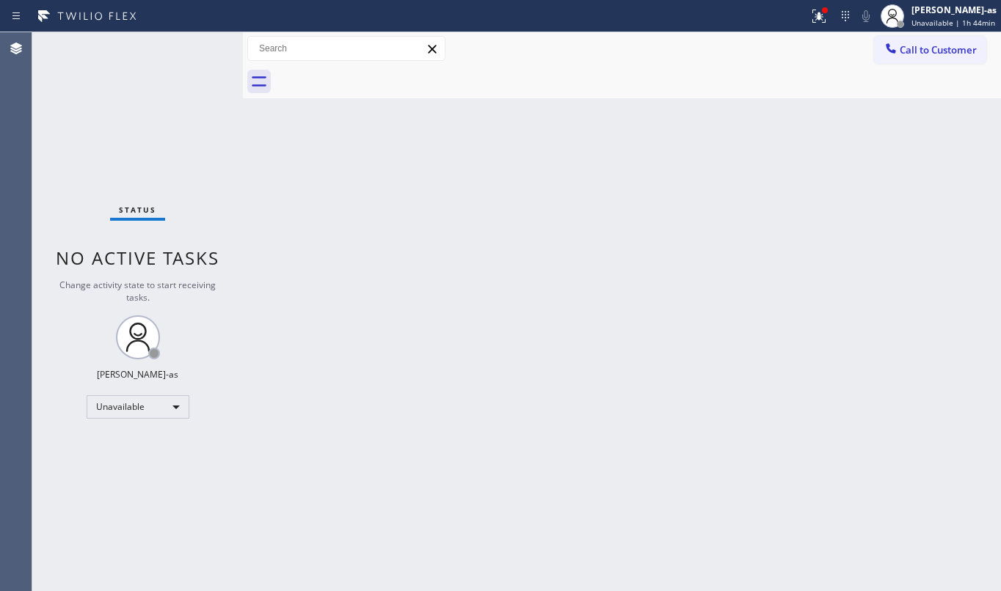
drag, startPoint x: 390, startPoint y: 223, endPoint x: 749, endPoint y: 150, distance: 366.1
click at [394, 222] on div "Back to Dashboard Change Sender ID Customers Technicians Select a contact Outbo…" at bounding box center [622, 311] width 758 height 559
click at [132, 95] on div "Status No active tasks Change activity state to start receiving tasks. [PERSON_…" at bounding box center [137, 311] width 211 height 559
click at [405, 197] on div "Back to Dashboard Change Sender ID Customers Technicians Select a contact Outbo…" at bounding box center [622, 311] width 758 height 559
click at [900, 54] on button "Call to Customer" at bounding box center [930, 50] width 112 height 28
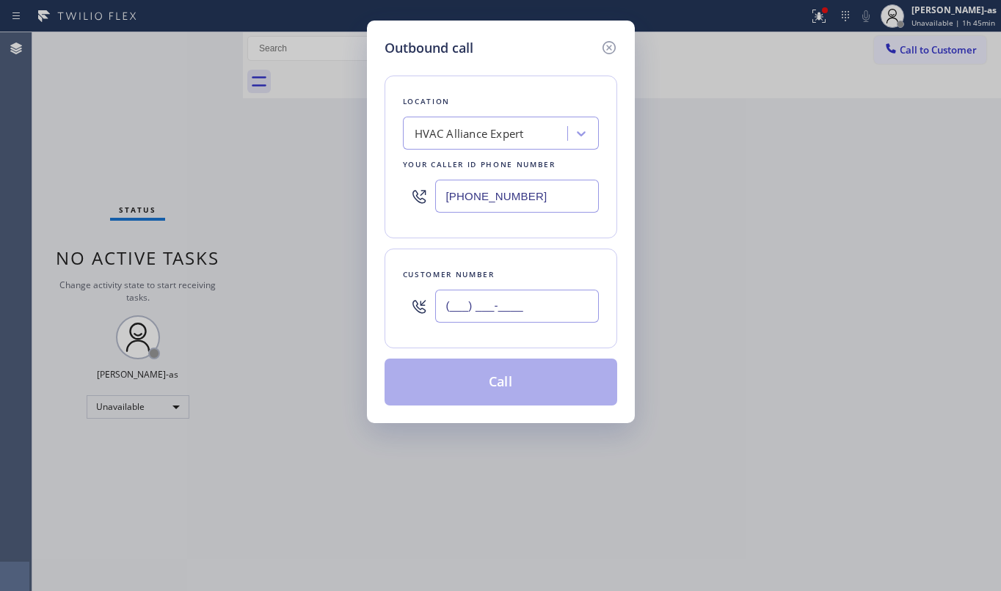
click at [496, 305] on input "(___) ___-____" at bounding box center [517, 306] width 164 height 33
paste input "213) 369-1440"
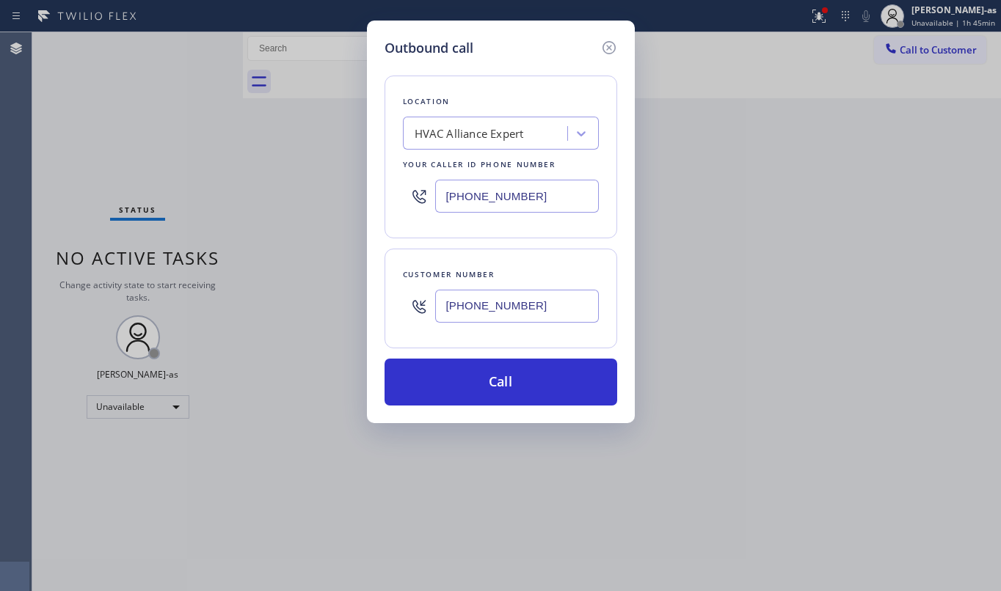
type input "[PHONE_NUMBER]"
click at [136, 153] on div "Outbound call Location HVAC Alliance Expert Your caller id phone number [PHONE_…" at bounding box center [500, 295] width 1001 height 591
click at [247, 213] on div "Outbound call Location HVAC Alliance Expert Your caller id phone number [PHONE_…" at bounding box center [500, 295] width 1001 height 591
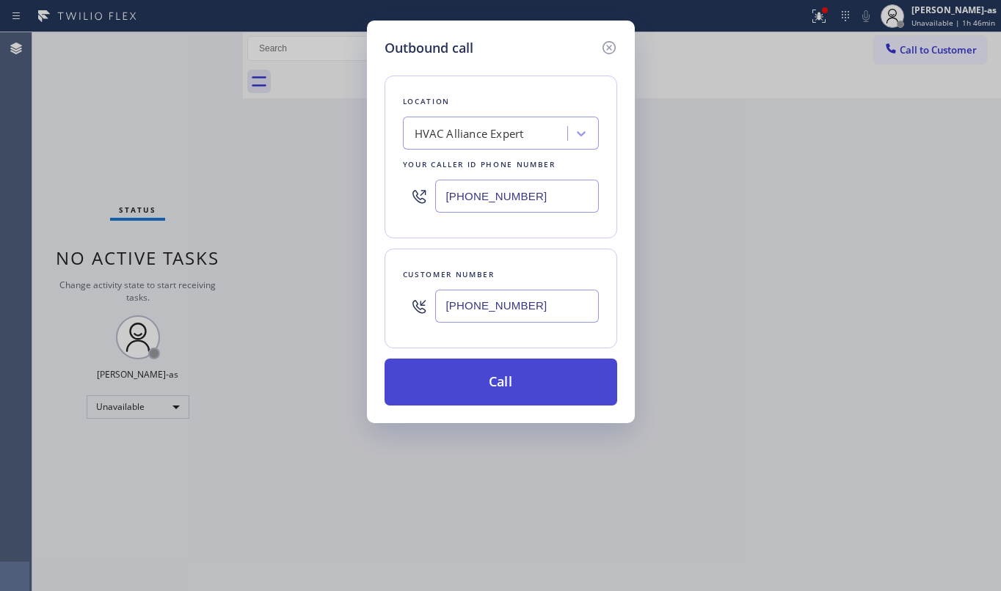
click at [520, 377] on button "Call" at bounding box center [501, 382] width 233 height 47
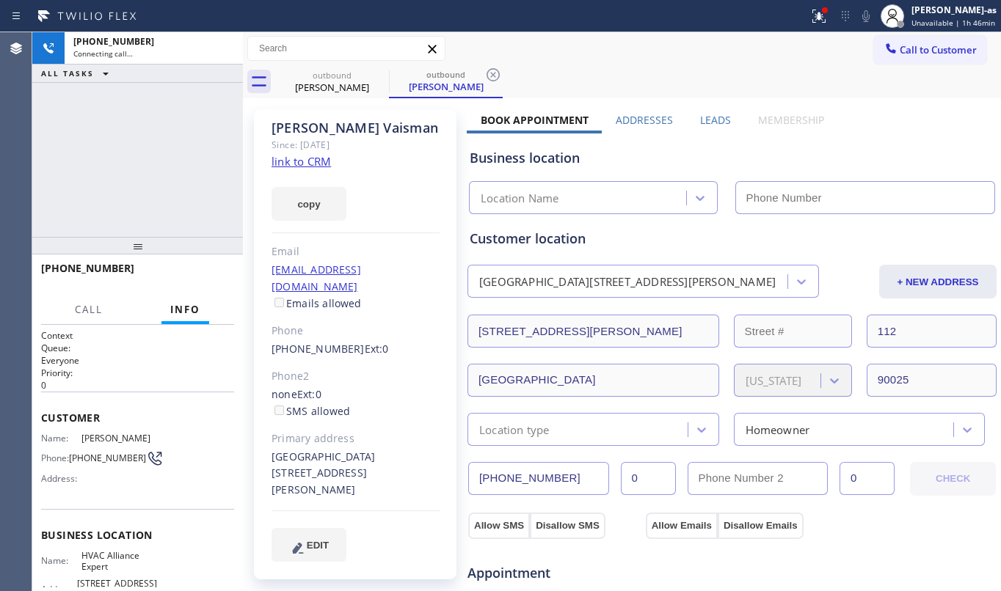
type input "[PHONE_NUMBER]"
drag, startPoint x: 191, startPoint y: 164, endPoint x: 236, endPoint y: 156, distance: 45.6
click at [191, 164] on div "[PHONE_NUMBER] Connecting call… ALL TASKS ALL TASKS ACTIVE TASKS TASKS IN WRAP …" at bounding box center [137, 134] width 211 height 205
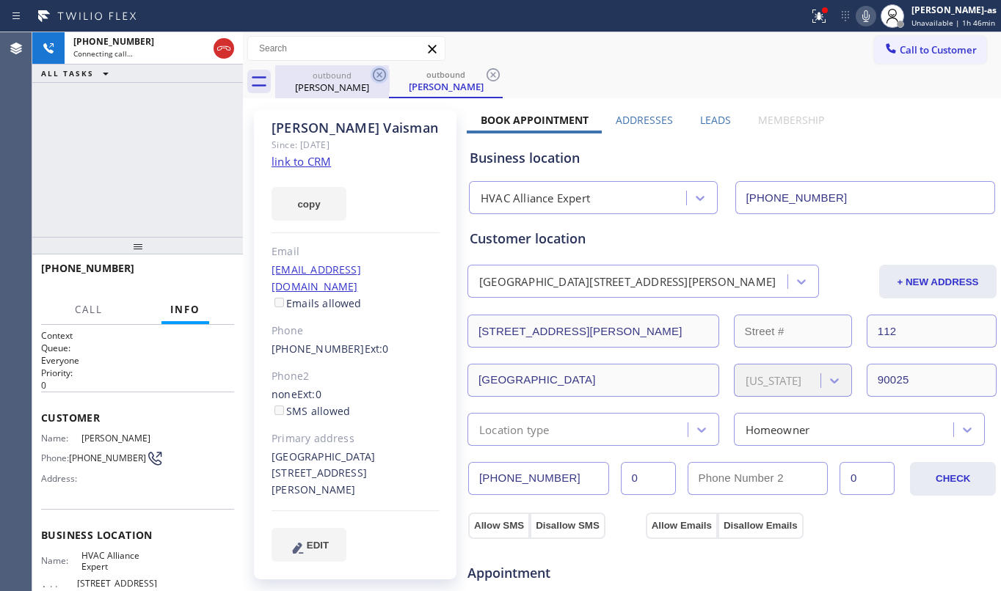
click at [333, 85] on div "[PERSON_NAME]" at bounding box center [332, 87] width 111 height 13
click at [350, 71] on div "outbound" at bounding box center [332, 74] width 111 height 11
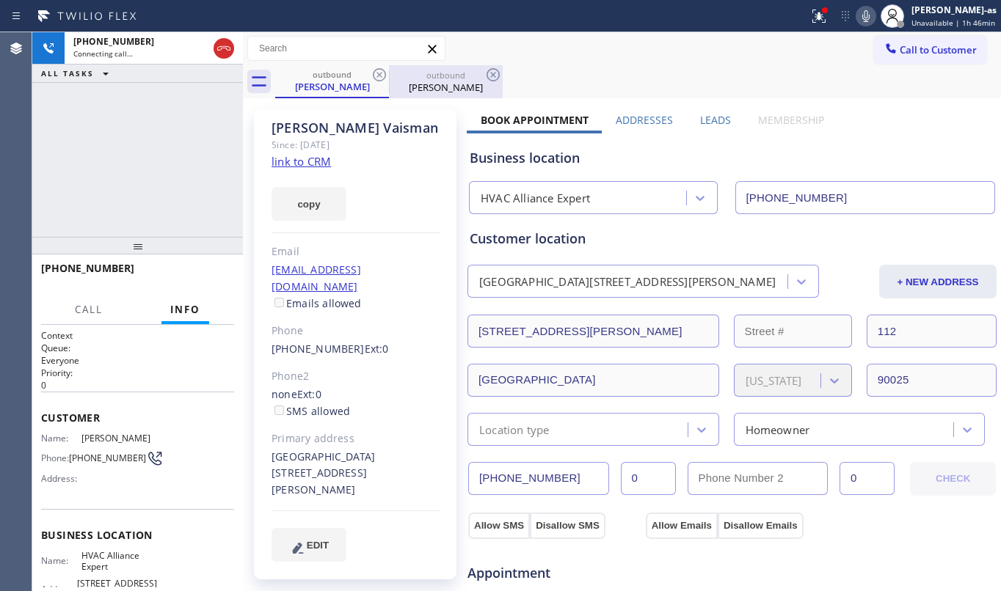
drag, startPoint x: 373, startPoint y: 71, endPoint x: 344, endPoint y: 80, distance: 29.9
click at [373, 72] on icon at bounding box center [380, 75] width 18 height 18
click at [161, 156] on div "[PHONE_NUMBER] Connecting call… ALL TASKS ALL TASKS ACTIVE TASKS TASKS IN WRAP …" at bounding box center [137, 134] width 211 height 205
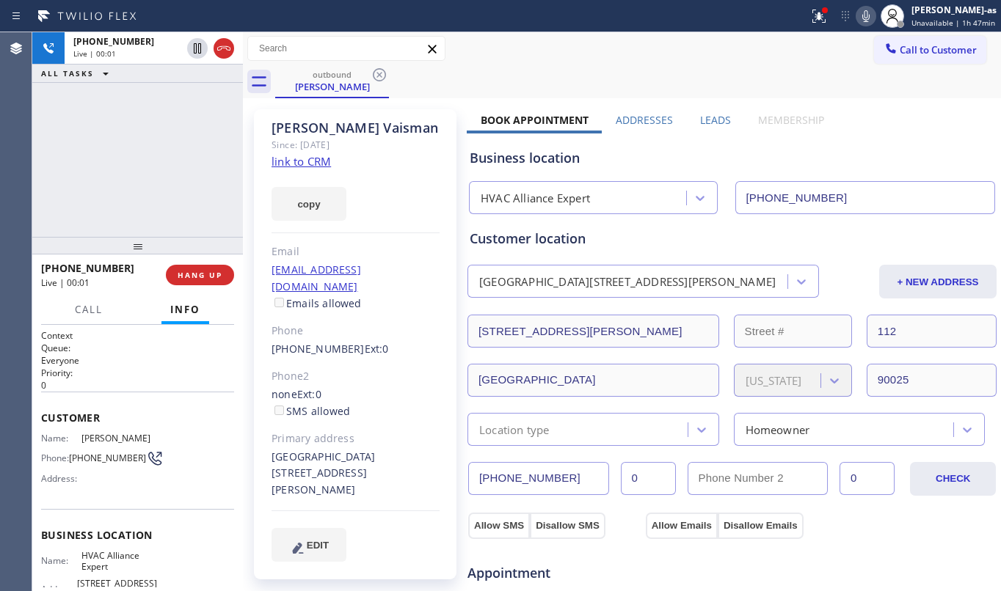
drag, startPoint x: 151, startPoint y: 181, endPoint x: 166, endPoint y: 189, distance: 16.7
click at [153, 189] on div "[PHONE_NUMBER] Live | 00:01 ALL TASKS ALL TASKS ACTIVE TASKS TASKS IN WRAP UP" at bounding box center [137, 134] width 211 height 205
click at [194, 263] on div "[PHONE_NUMBER] Live | 00:01 HANG UP" at bounding box center [137, 275] width 193 height 38
click at [161, 191] on div "[PHONE_NUMBER] Live | 00:02 ALL TASKS ALL TASKS ACTIVE TASKS TASKS IN WRAP UP" at bounding box center [137, 134] width 211 height 205
click at [205, 265] on button "HANG UP" at bounding box center [200, 275] width 68 height 21
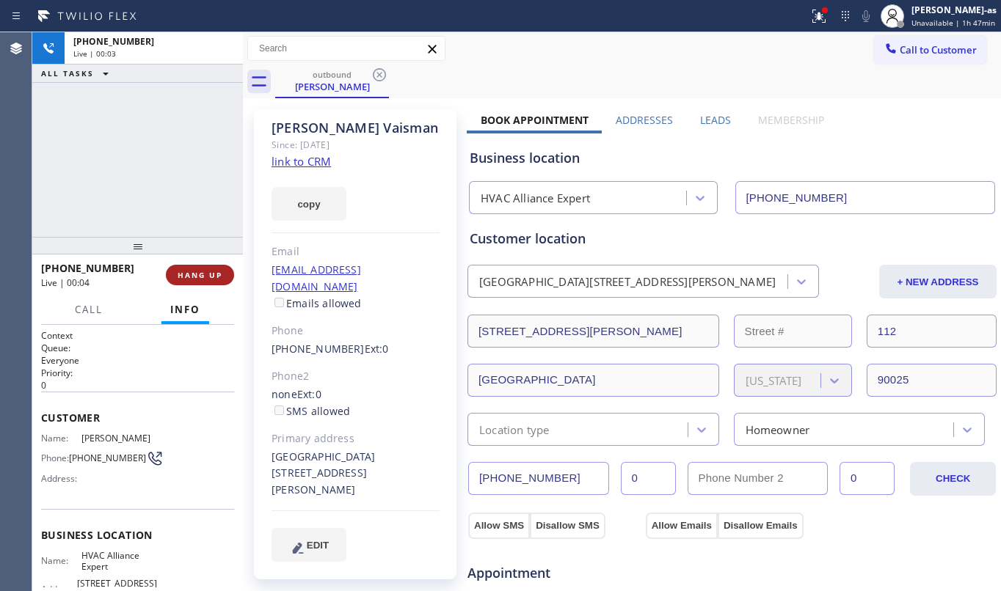
click at [205, 266] on button "HANG UP" at bounding box center [200, 275] width 68 height 21
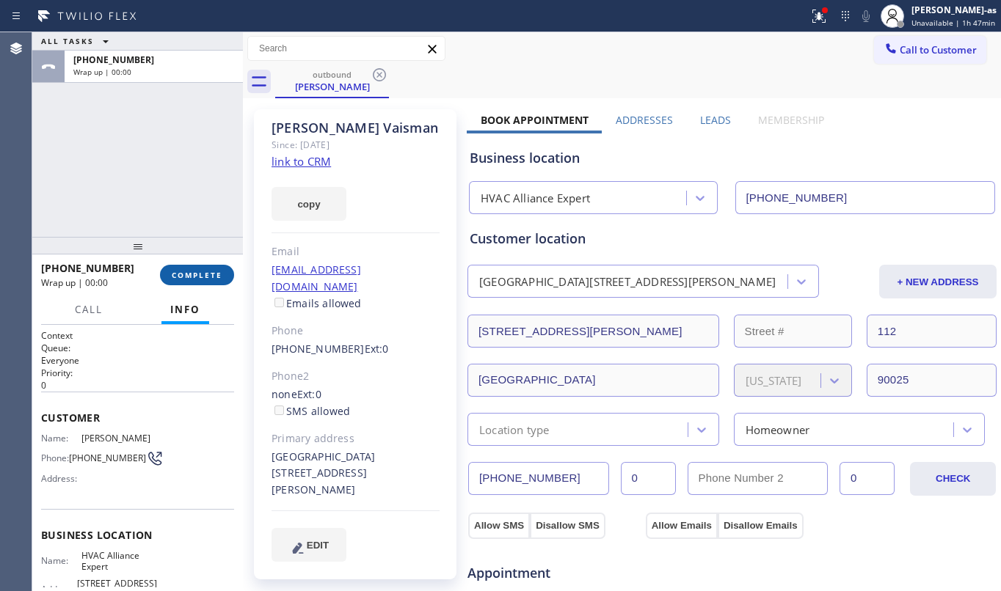
click at [207, 273] on span "COMPLETE" at bounding box center [197, 275] width 51 height 10
click at [186, 185] on div "ALL TASKS ALL TASKS ACTIVE TASKS TASKS IN WRAP UP [PHONE_NUMBER] Wrap up | 00:00" at bounding box center [137, 134] width 211 height 205
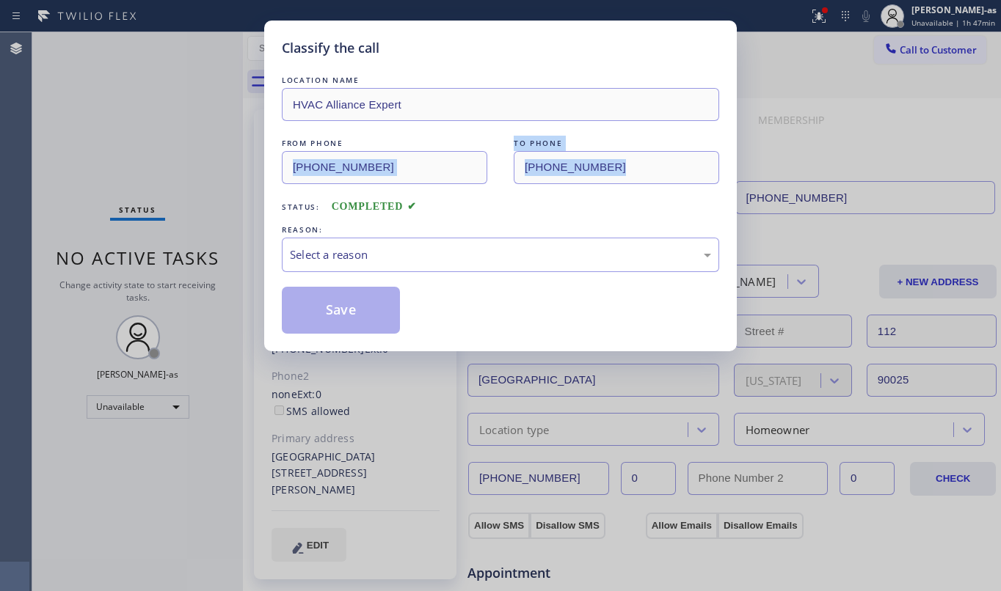
click at [188, 189] on div "Classify the call LOCATION NAME HVAC Alliance Expert FROM PHONE [PHONE_NUMBER] …" at bounding box center [500, 295] width 1001 height 591
drag, startPoint x: 489, startPoint y: 214, endPoint x: 481, endPoint y: 205, distance: 11.5
click at [487, 210] on div "Status: COMPLETED" at bounding box center [500, 203] width 437 height 23
drag, startPoint x: 465, startPoint y: 253, endPoint x: 468, endPoint y: 264, distance: 11.4
click at [465, 255] on div "Select a reason" at bounding box center [500, 255] width 421 height 17
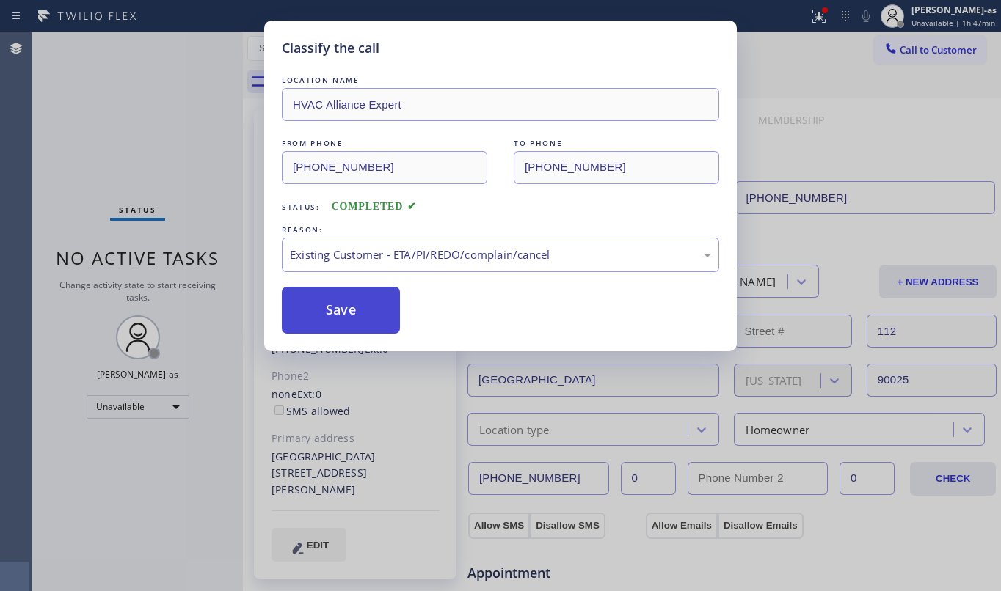
click at [354, 304] on button "Save" at bounding box center [341, 310] width 118 height 47
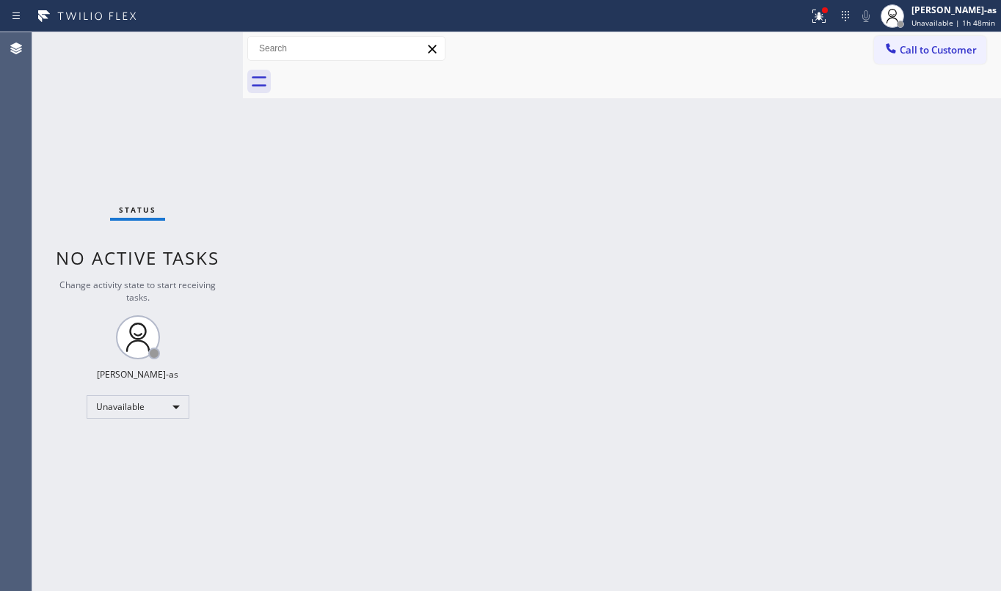
click at [197, 106] on div "Status No active tasks Change activity state to start receiving tasks. [PERSON_…" at bounding box center [137, 311] width 211 height 559
click at [934, 50] on span "Call to Customer" at bounding box center [938, 49] width 77 height 13
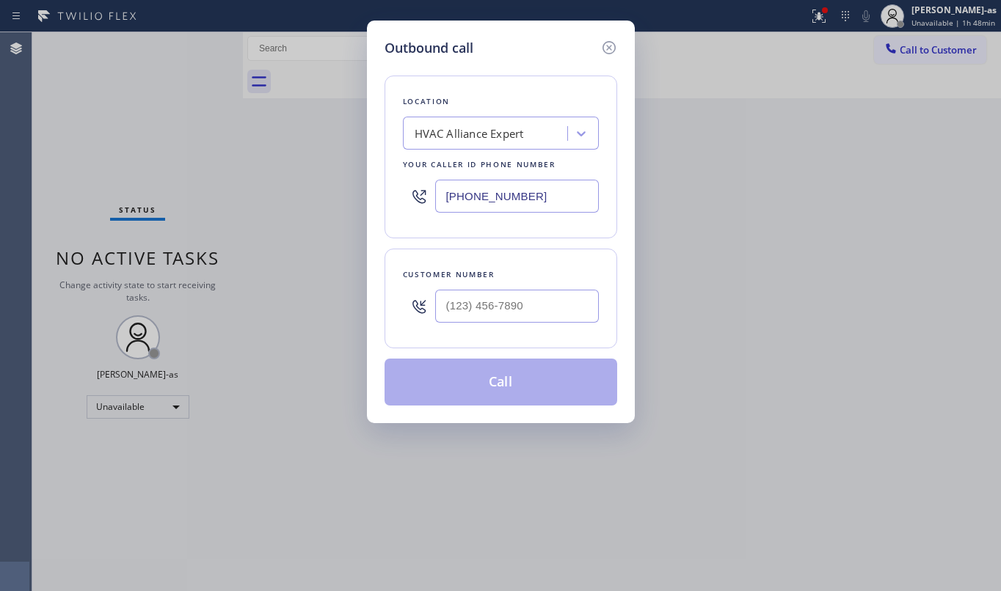
click at [530, 294] on div at bounding box center [517, 307] width 164 height 48
click at [547, 307] on input "(___) ___-____" at bounding box center [517, 306] width 164 height 33
paste input "213) 369-1440"
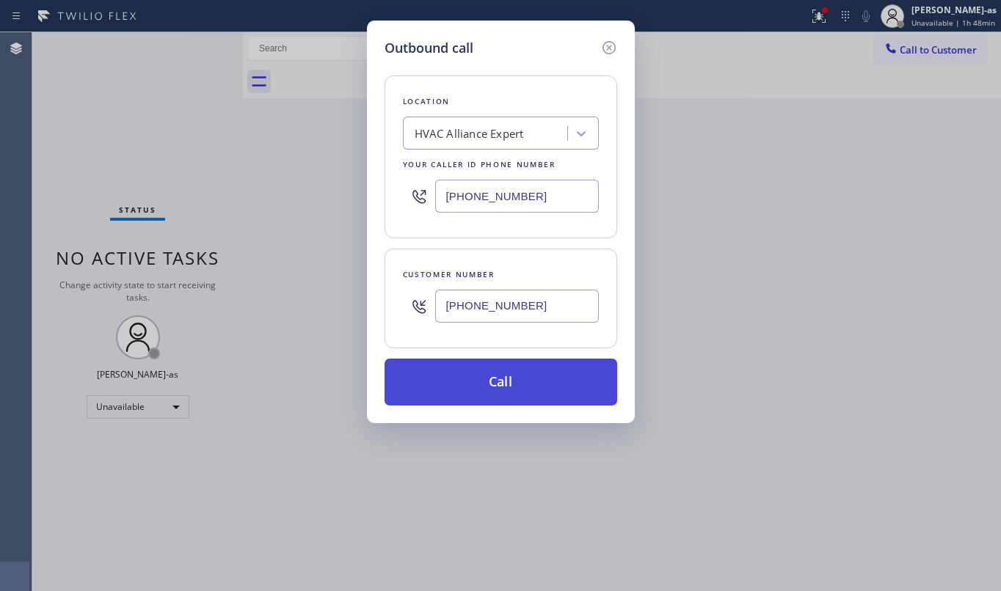
type input "[PHONE_NUMBER]"
click at [532, 379] on button "Call" at bounding box center [501, 382] width 233 height 47
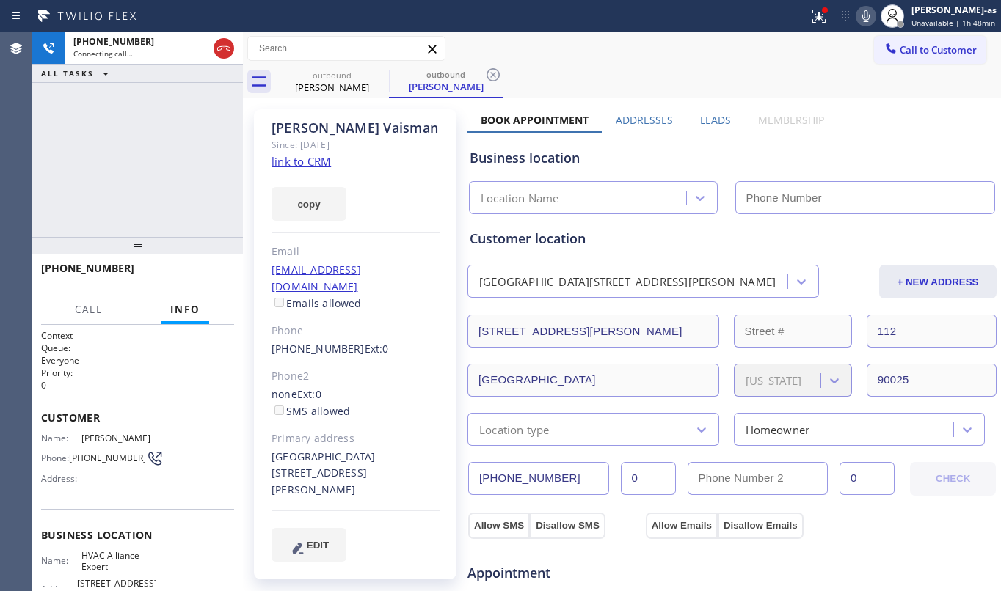
click at [121, 189] on div "[PHONE_NUMBER] Connecting call… ALL TASKS ALL TASKS ACTIVE TASKS TASKS IN WRAP …" at bounding box center [137, 134] width 211 height 205
click at [300, 163] on link "link to CRM" at bounding box center [300, 161] width 59 height 15
type input "[PHONE_NUMBER]"
drag, startPoint x: 456, startPoint y: 219, endPoint x: 396, endPoint y: 170, distance: 77.2
click at [458, 218] on div "[PERSON_NAME] Since: [DATE] link to CRM copy Email [EMAIL_ADDRESS][DOMAIN_NAME]…" at bounding box center [356, 344] width 205 height 470
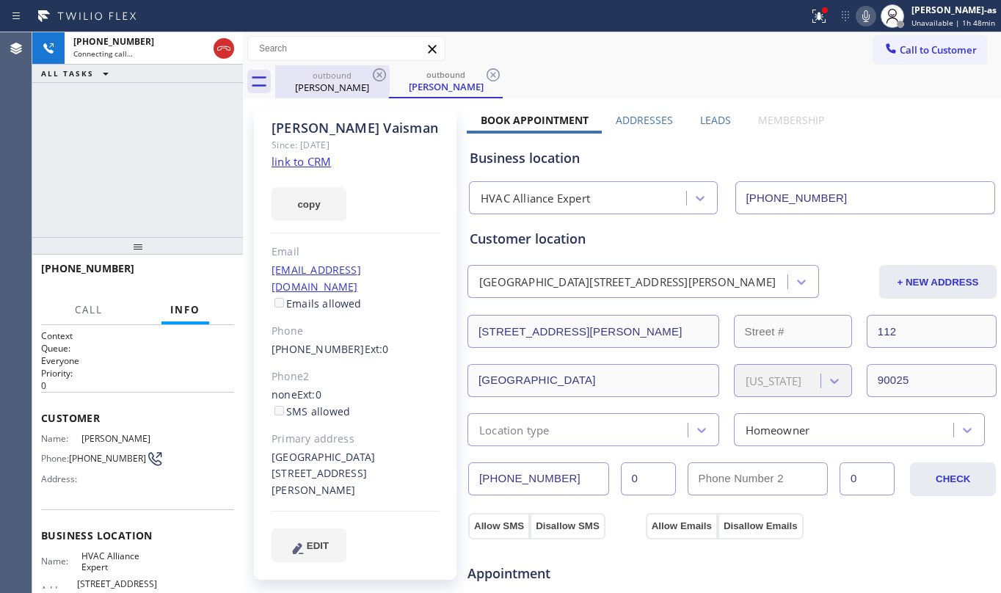
drag, startPoint x: 318, startPoint y: 70, endPoint x: 364, endPoint y: 68, distance: 45.6
click at [318, 72] on div "outbound" at bounding box center [332, 75] width 111 height 11
drag, startPoint x: 379, startPoint y: 70, endPoint x: 98, endPoint y: 183, distance: 302.6
click at [379, 72] on icon at bounding box center [380, 75] width 18 height 18
drag, startPoint x: 95, startPoint y: 214, endPoint x: 123, endPoint y: 209, distance: 29.1
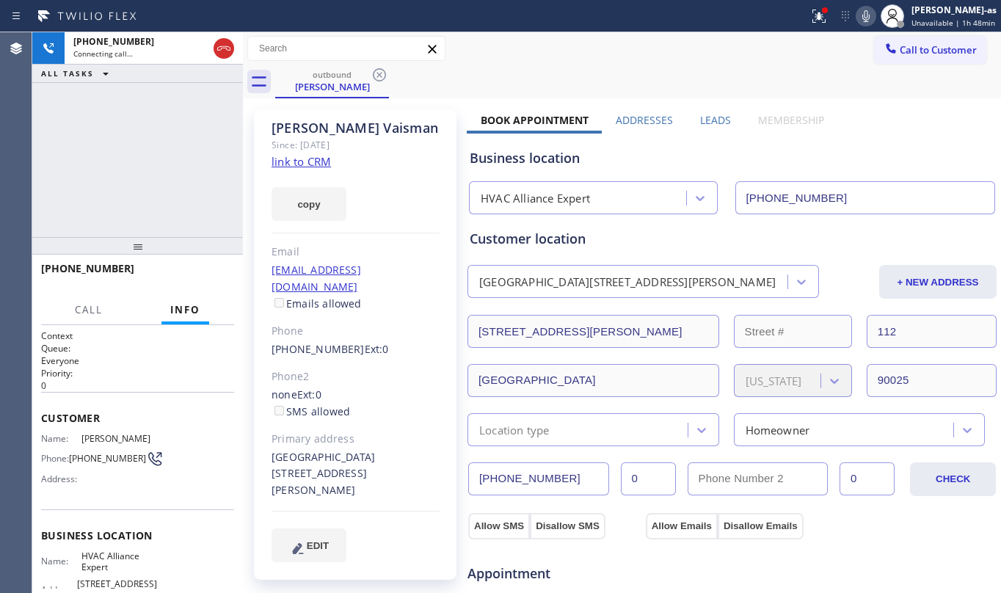
click at [107, 216] on div "[PHONE_NUMBER] Connecting call… ALL TASKS ALL TASKS ACTIVE TASKS TASKS IN WRAP …" at bounding box center [137, 134] width 211 height 205
click at [185, 191] on div "[PHONE_NUMBER] Connecting call… ALL TASKS ALL TASKS ACTIVE TASKS TASKS IN WRAP …" at bounding box center [137, 134] width 211 height 205
click at [129, 151] on div "[PHONE_NUMBER] Connecting call… ALL TASKS ALL TASKS ACTIVE TASKS TASKS IN WRAP …" at bounding box center [137, 134] width 211 height 205
click at [171, 120] on div "[PHONE_NUMBER] Live | 00:01 ALL TASKS ALL TASKS ACTIVE TASKS TASKS IN WRAP UP" at bounding box center [137, 134] width 211 height 205
click at [300, 160] on link "link to CRM" at bounding box center [300, 161] width 59 height 15
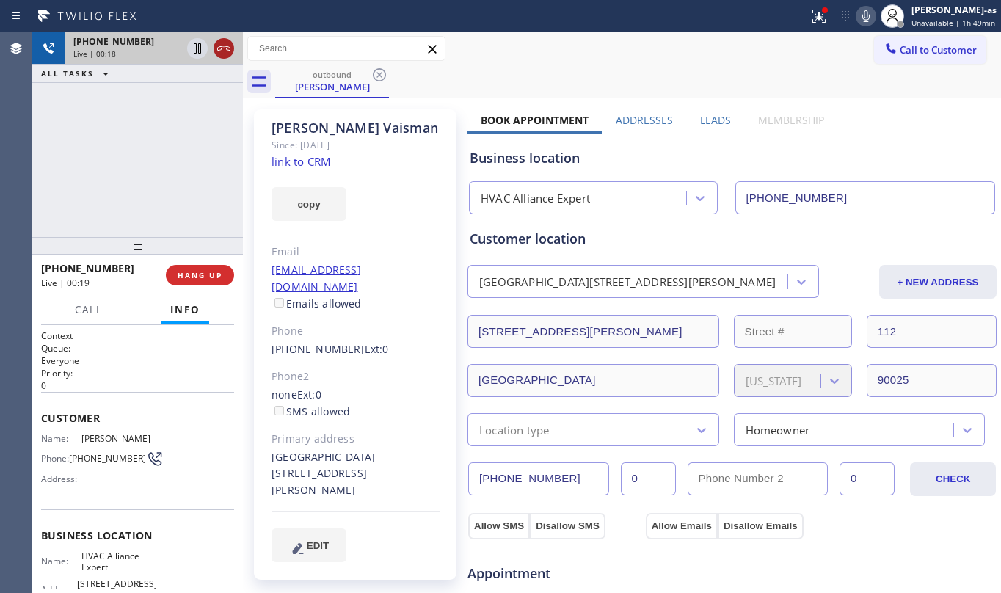
click at [227, 48] on icon at bounding box center [224, 49] width 18 height 18
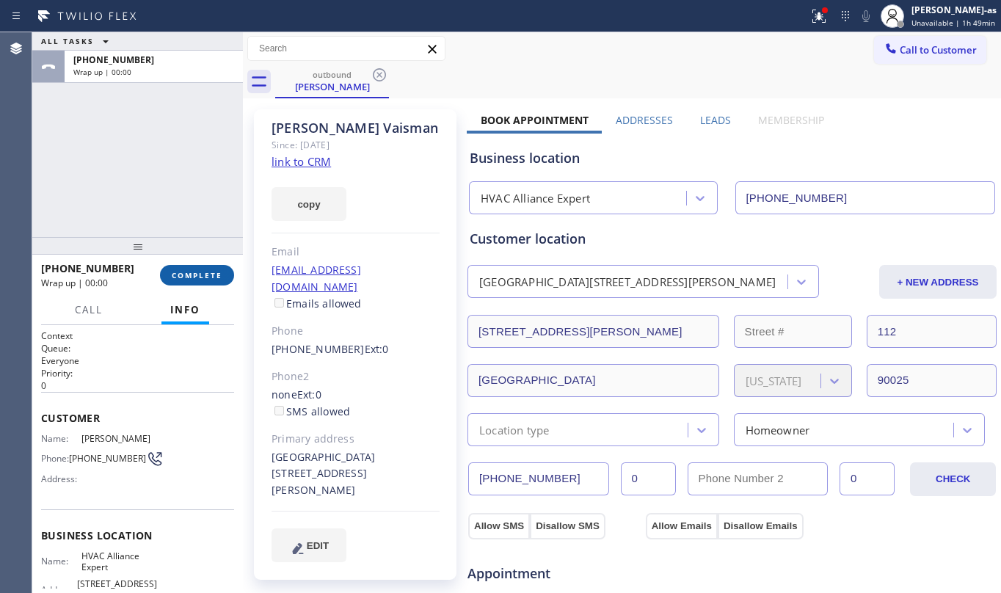
click at [205, 271] on span "COMPLETE" at bounding box center [197, 275] width 51 height 10
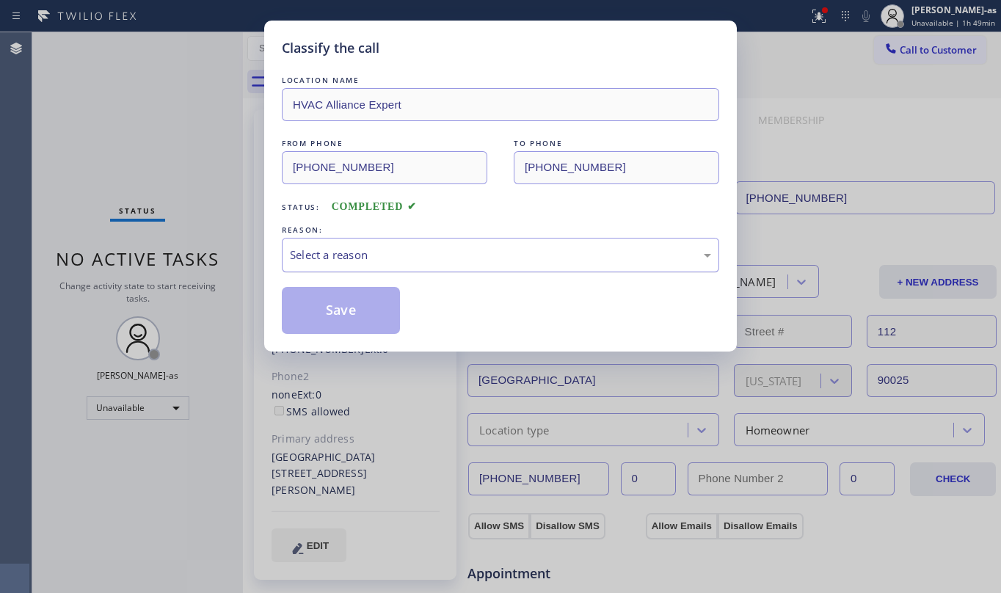
click at [445, 266] on div "Select a reason" at bounding box center [500, 255] width 437 height 34
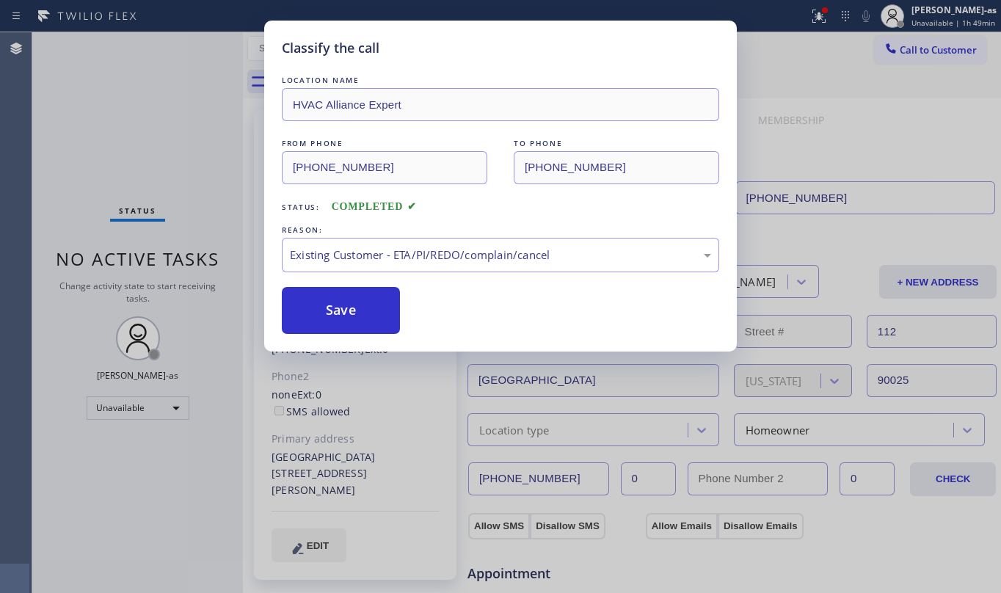
drag, startPoint x: 330, startPoint y: 302, endPoint x: 790, endPoint y: 347, distance: 461.5
click at [336, 303] on button "Save" at bounding box center [341, 310] width 118 height 47
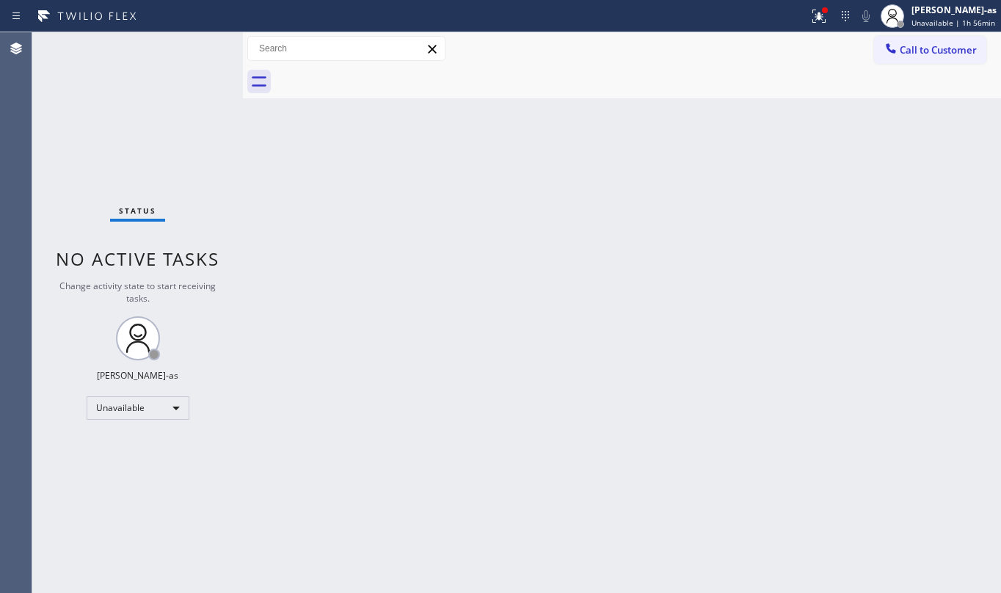
drag, startPoint x: 321, startPoint y: 166, endPoint x: 311, endPoint y: 136, distance: 30.9
click at [321, 168] on div "Back to Dashboard Change Sender ID Customers Technicians Select a contact Outbo…" at bounding box center [622, 312] width 758 height 561
click at [931, 50] on span "Call to Customer" at bounding box center [938, 49] width 77 height 13
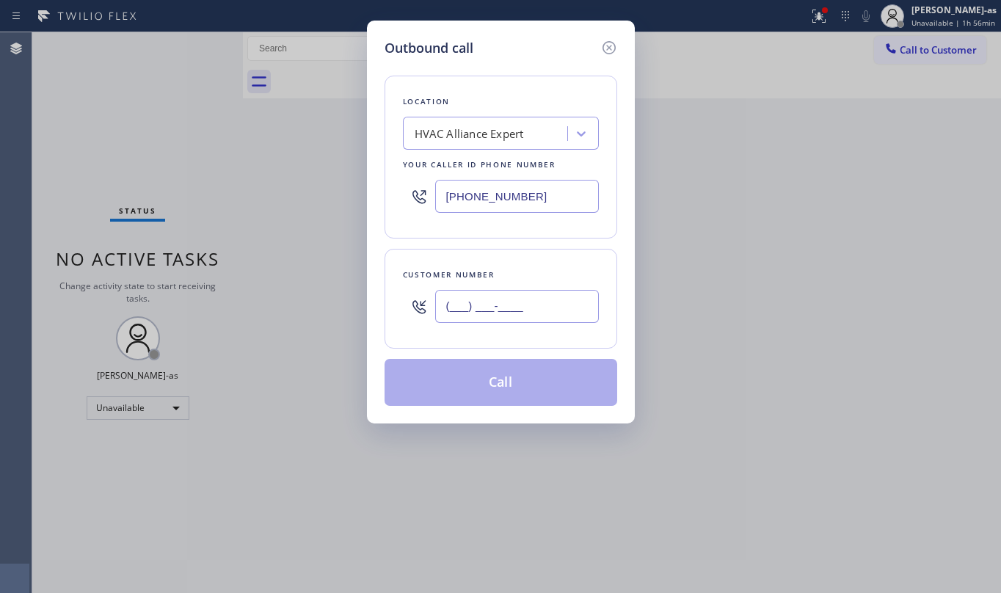
click at [518, 305] on input "(___) ___-____" at bounding box center [517, 306] width 164 height 33
paste input "713) 505-7583"
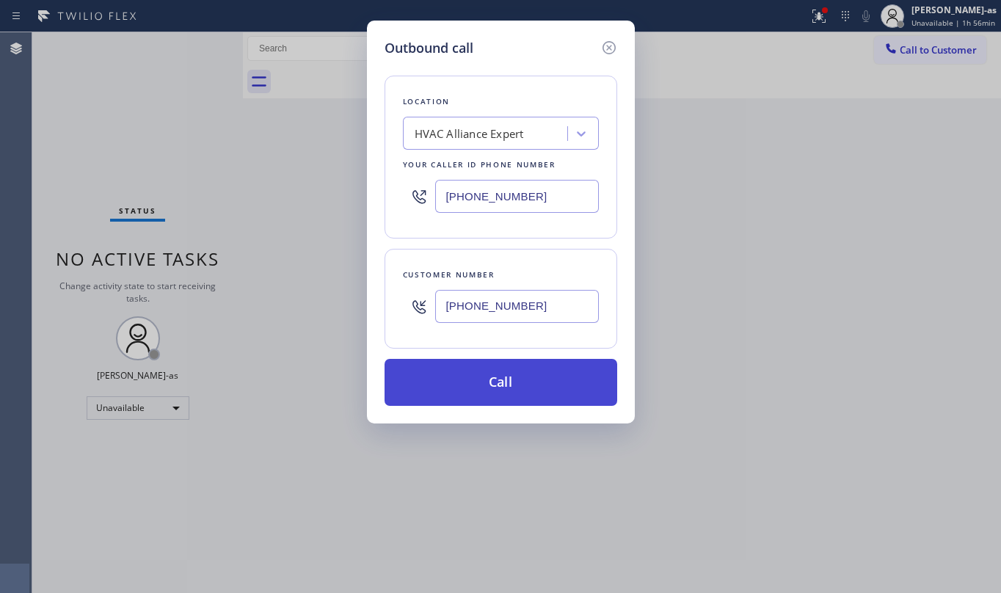
type input "[PHONE_NUMBER]"
click at [520, 382] on button "Call" at bounding box center [501, 382] width 233 height 47
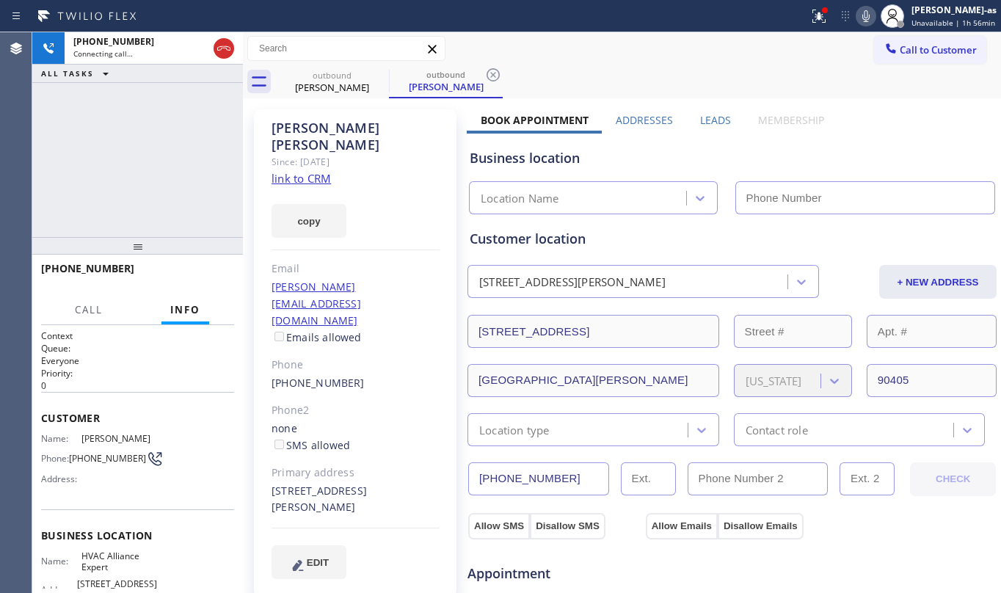
type input "[PHONE_NUMBER]"
click at [220, 171] on div "[PHONE_NUMBER] Connecting call… ALL TASKS ALL TASKS ACTIVE TASKS TASKS IN WRAP …" at bounding box center [137, 134] width 211 height 205
click at [300, 171] on link "link to CRM" at bounding box center [300, 178] width 59 height 15
click at [200, 266] on button "HANG UP" at bounding box center [200, 275] width 68 height 21
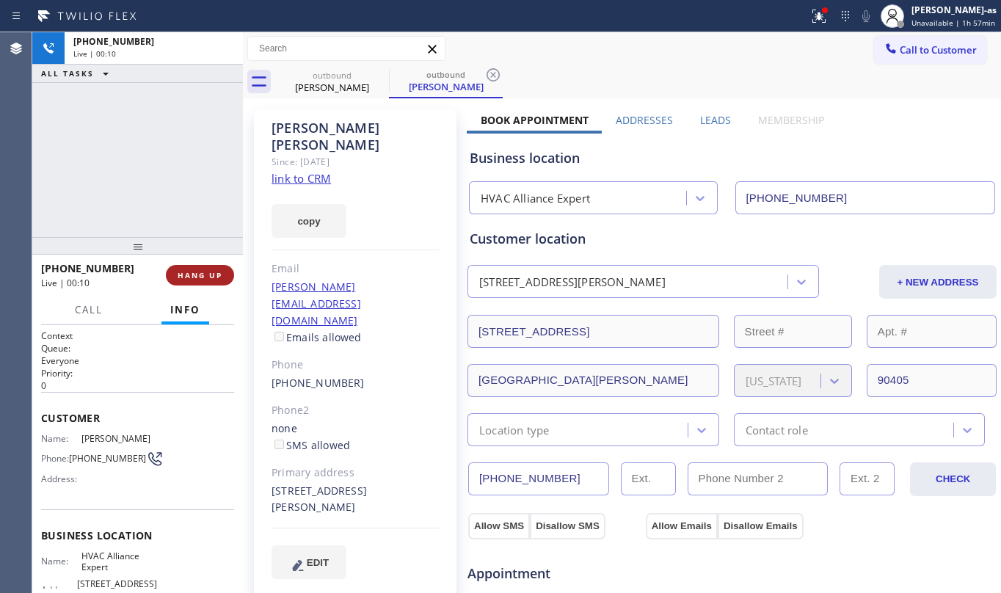
click at [200, 266] on button "HANG UP" at bounding box center [200, 275] width 68 height 21
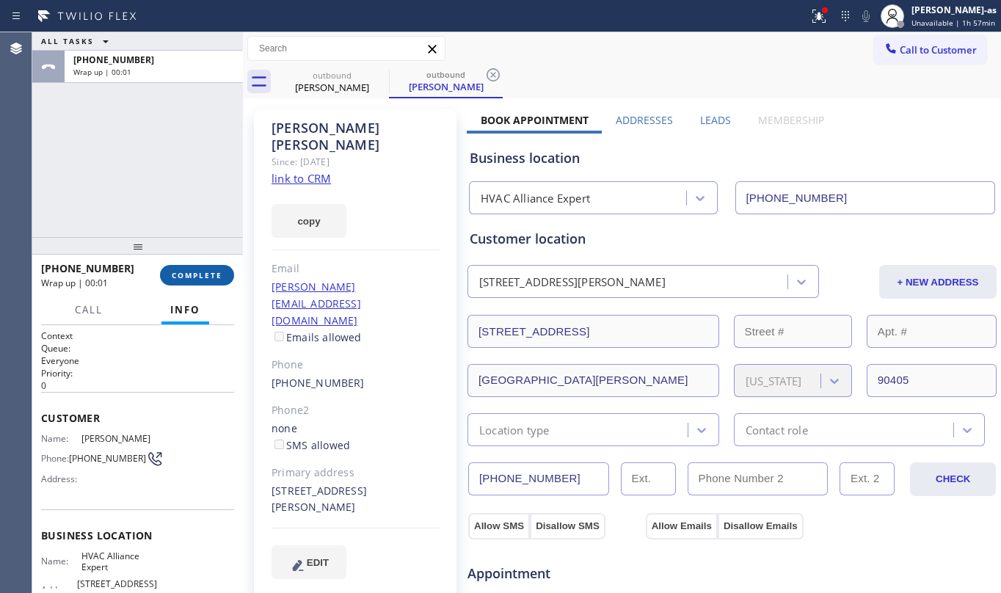
click at [200, 266] on button "COMPLETE" at bounding box center [197, 275] width 74 height 21
drag, startPoint x: 164, startPoint y: 205, endPoint x: 218, endPoint y: 247, distance: 67.5
click at [164, 205] on div "ALL TASKS ALL TASKS ACTIVE TASKS TASKS IN WRAP UP [PHONE_NUMBER] Wrap up | 00:01" at bounding box center [137, 134] width 211 height 205
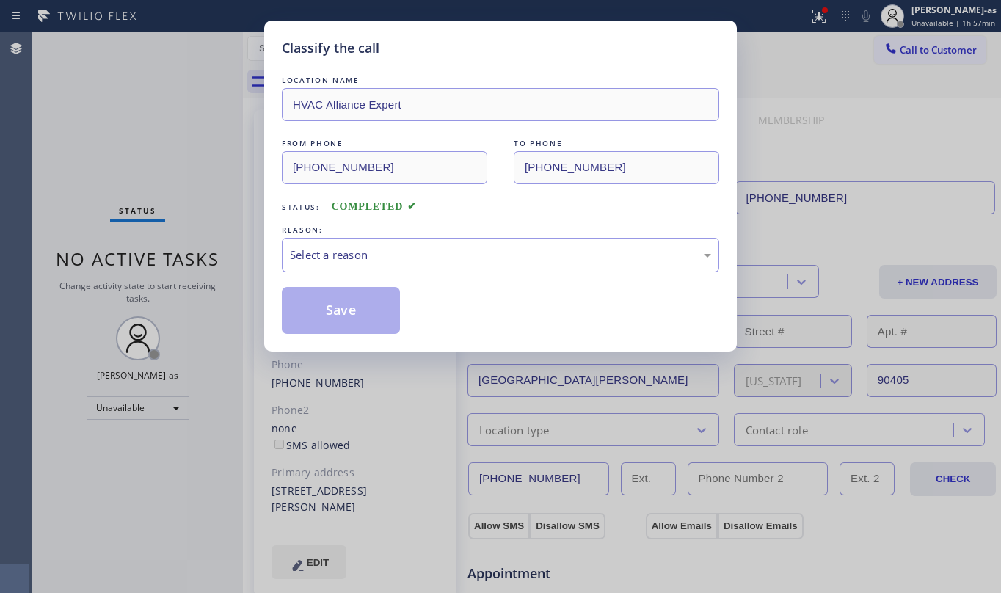
click at [198, 283] on div "Classify the call LOCATION NAME HVAC Alliance Expert FROM PHONE [PHONE_NUMBER] …" at bounding box center [500, 296] width 1001 height 593
drag, startPoint x: 135, startPoint y: 203, endPoint x: 264, endPoint y: 267, distance: 144.4
click at [145, 226] on div "Classify the call LOCATION NAME HVAC Alliance Expert FROM PHONE [PHONE_NUMBER] …" at bounding box center [500, 296] width 1001 height 593
click at [396, 257] on div "Select a reason" at bounding box center [500, 255] width 421 height 17
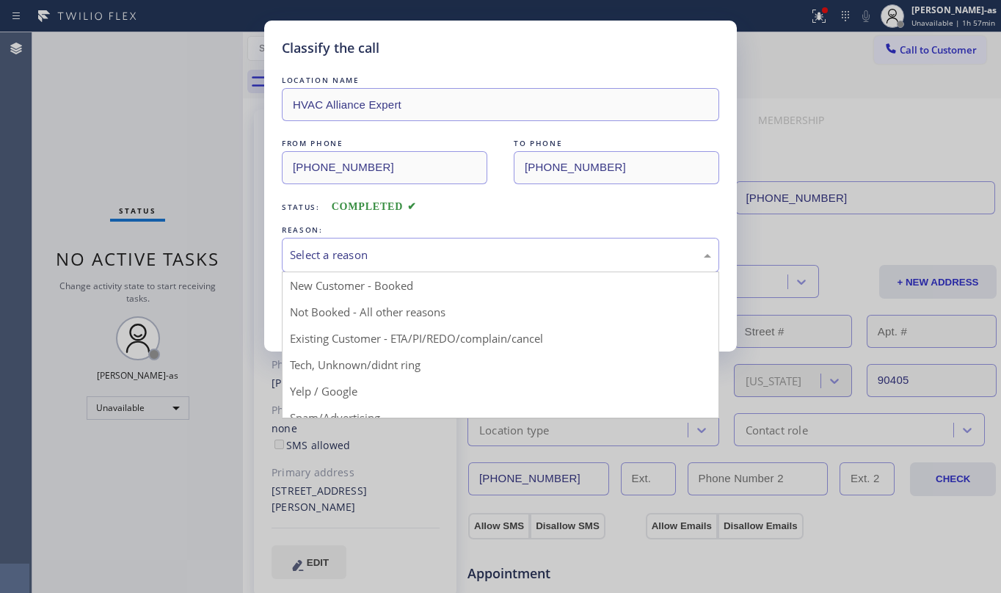
click at [482, 225] on div "REASON:" at bounding box center [500, 229] width 437 height 15
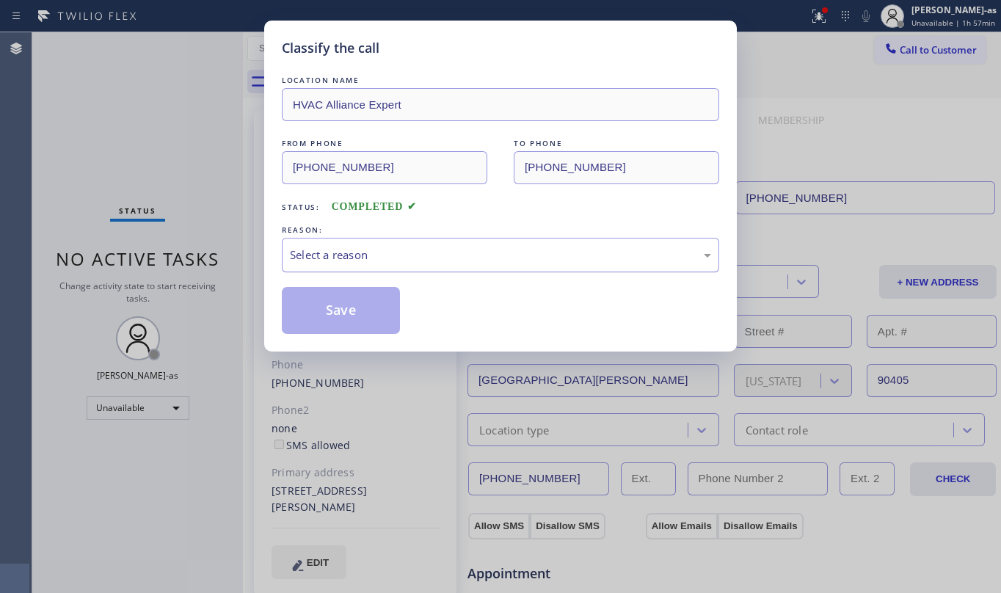
click at [473, 266] on div "Select a reason" at bounding box center [500, 255] width 437 height 34
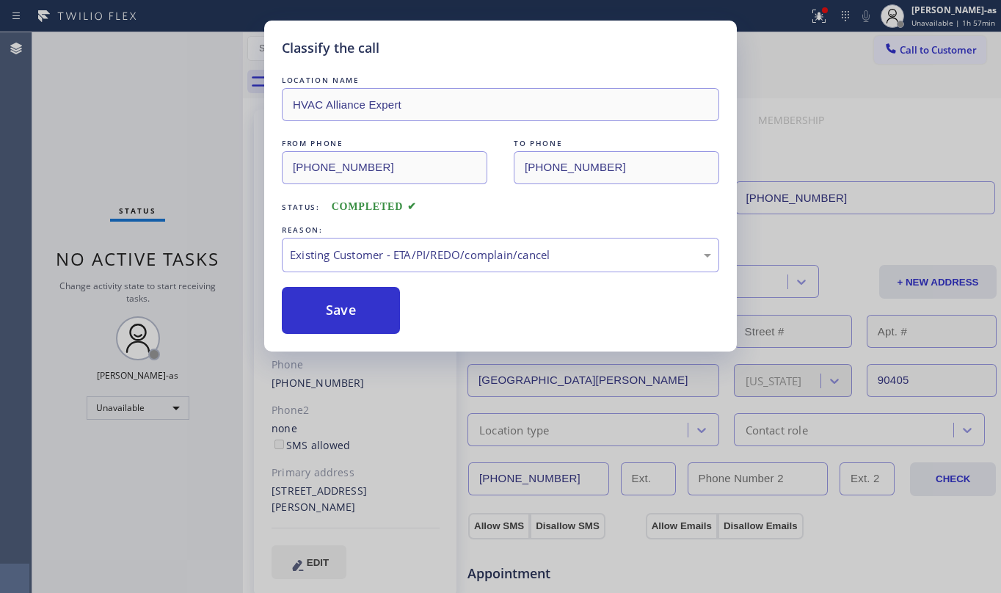
click at [368, 306] on button "Save" at bounding box center [341, 310] width 118 height 47
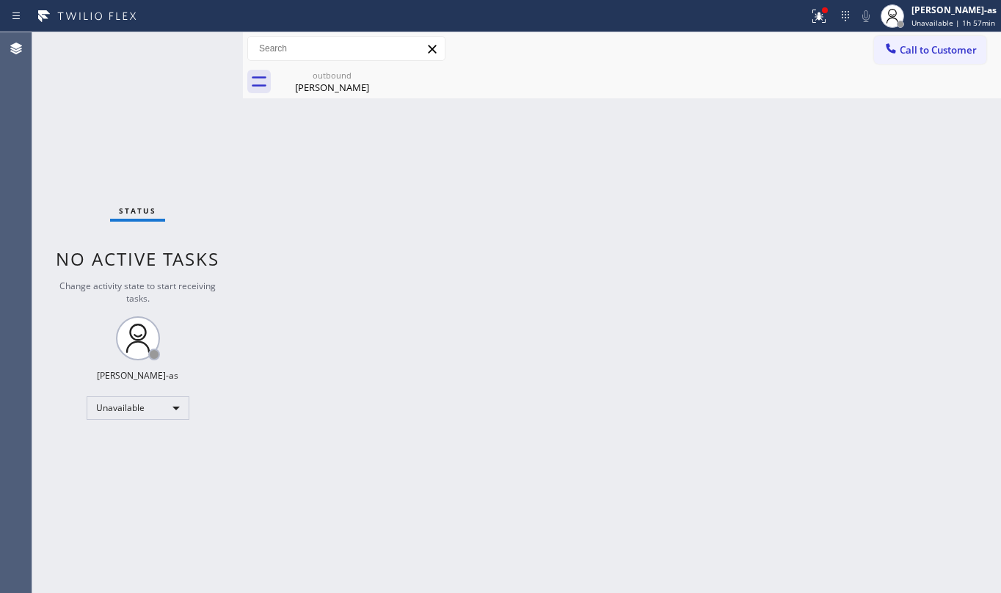
drag, startPoint x: 716, startPoint y: 227, endPoint x: 726, endPoint y: 223, distance: 11.2
click at [726, 223] on div "Back to Dashboard Change Sender ID Customers Technicians Select a contact Outbo…" at bounding box center [622, 312] width 758 height 561
click at [928, 43] on span "Call to Customer" at bounding box center [938, 49] width 77 height 13
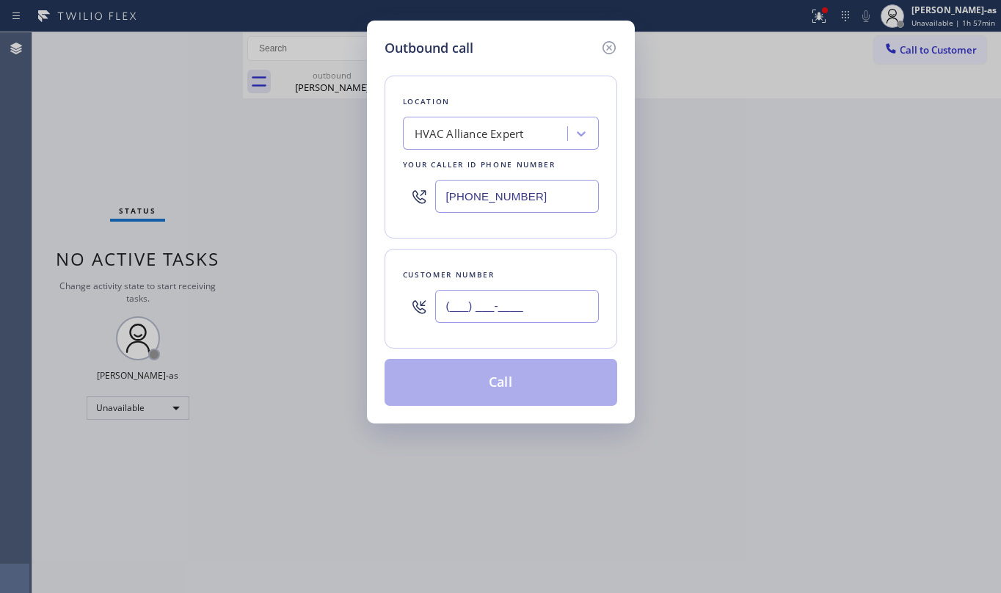
click at [498, 315] on input "(___) ___-____" at bounding box center [517, 306] width 164 height 33
paste input "713) 505-7583"
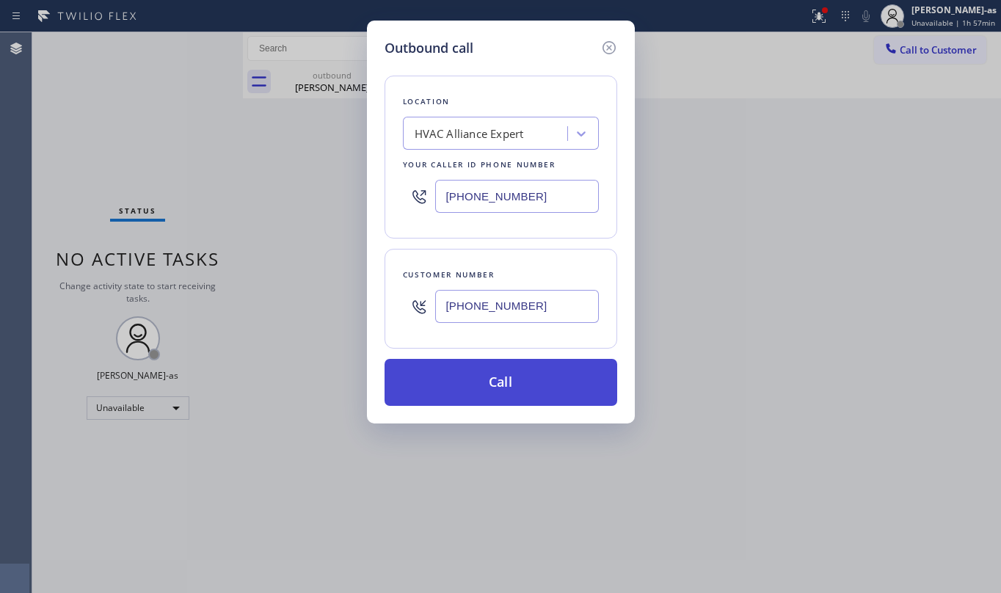
type input "[PHONE_NUMBER]"
click at [546, 385] on button "Call" at bounding box center [501, 382] width 233 height 47
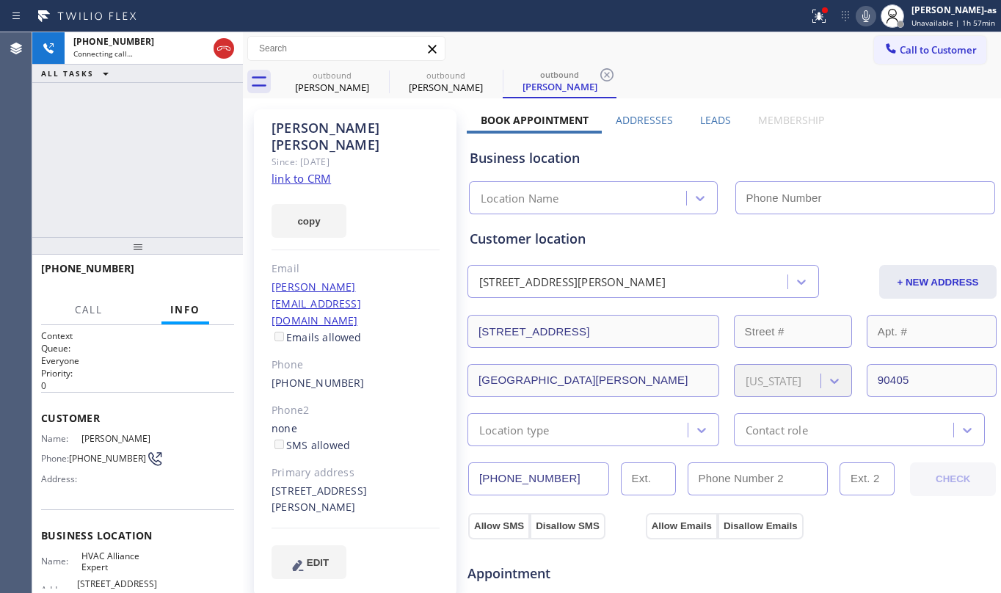
type input "[PHONE_NUMBER]"
click at [189, 280] on span "HANG UP" at bounding box center [200, 275] width 45 height 10
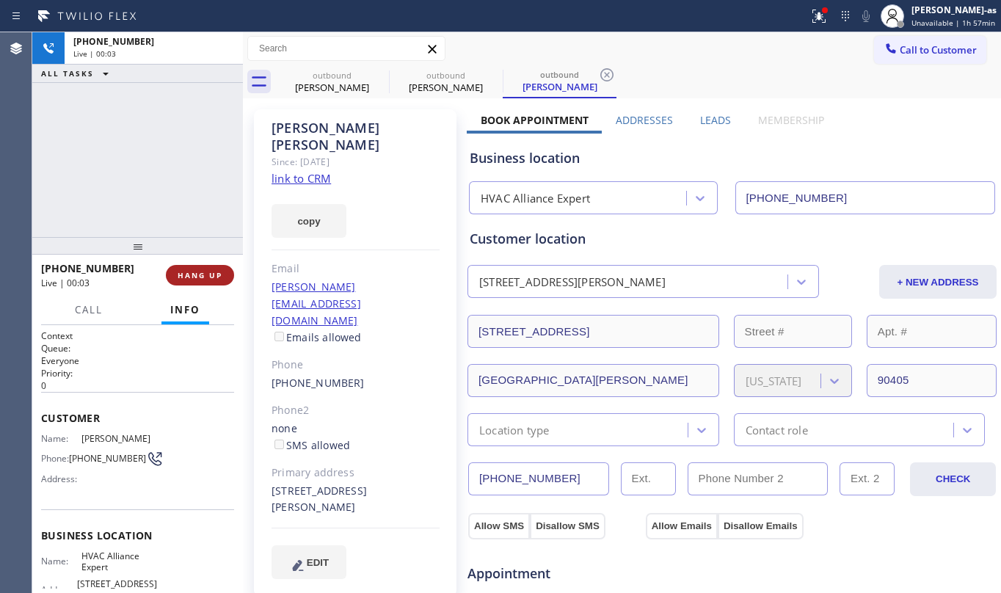
click at [189, 280] on span "HANG UP" at bounding box center [200, 275] width 45 height 10
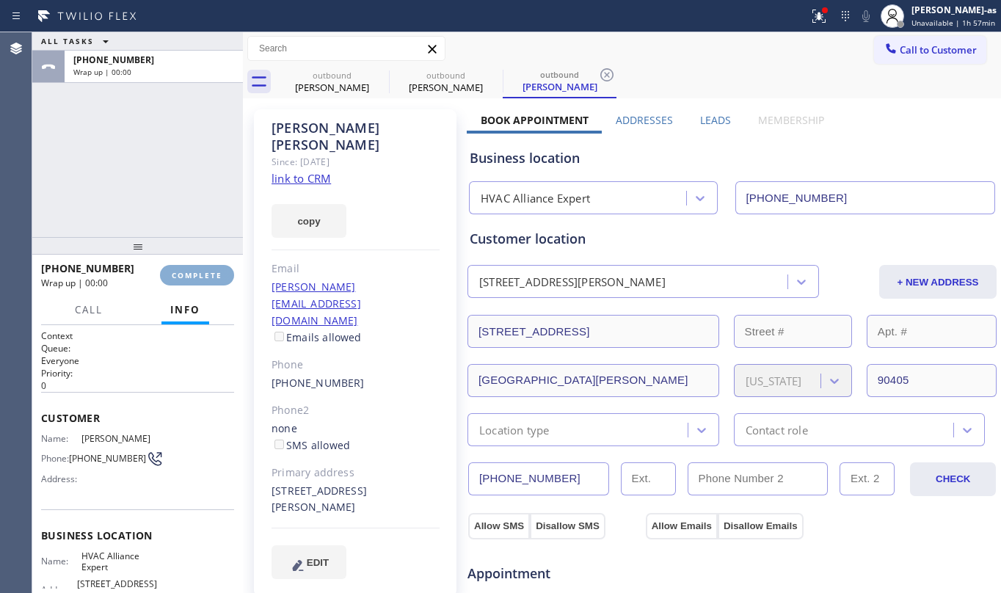
click at [186, 277] on span "COMPLETE" at bounding box center [197, 275] width 51 height 10
click at [189, 296] on div "[PHONE_NUMBER] Wrap up | 00:00 COMPLETE Call Info Call ended [PHONE_NUMBER] Wra…" at bounding box center [137, 424] width 211 height 338
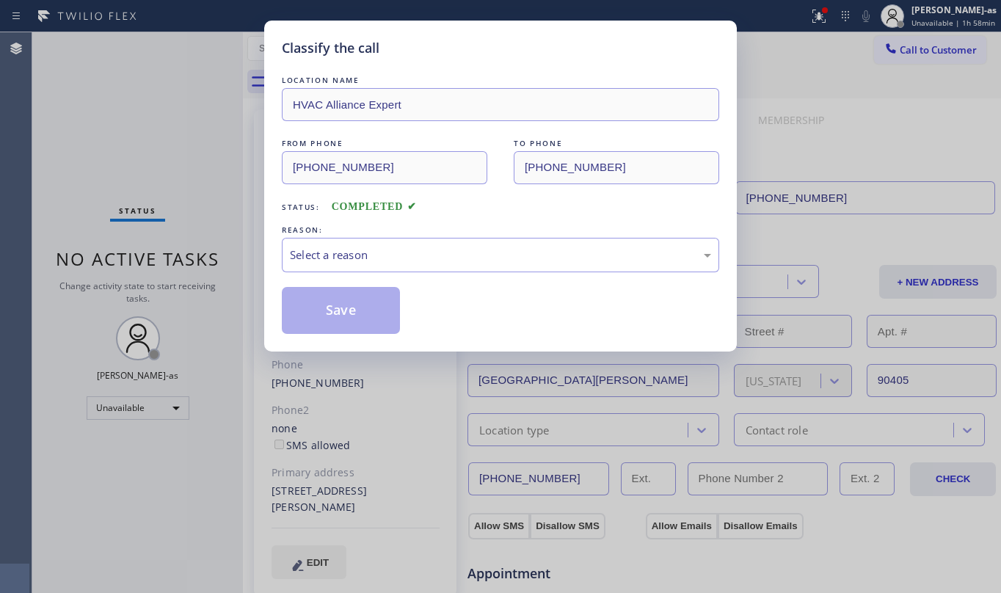
drag, startPoint x: 192, startPoint y: 226, endPoint x: 306, endPoint y: 252, distance: 116.8
click at [203, 227] on div "Classify the call LOCATION NAME HVAC Alliance Expert FROM PHONE [PHONE_NUMBER] …" at bounding box center [500, 296] width 1001 height 593
drag, startPoint x: 376, startPoint y: 261, endPoint x: 394, endPoint y: 269, distance: 19.1
click at [382, 263] on div "Select a reason" at bounding box center [500, 255] width 421 height 17
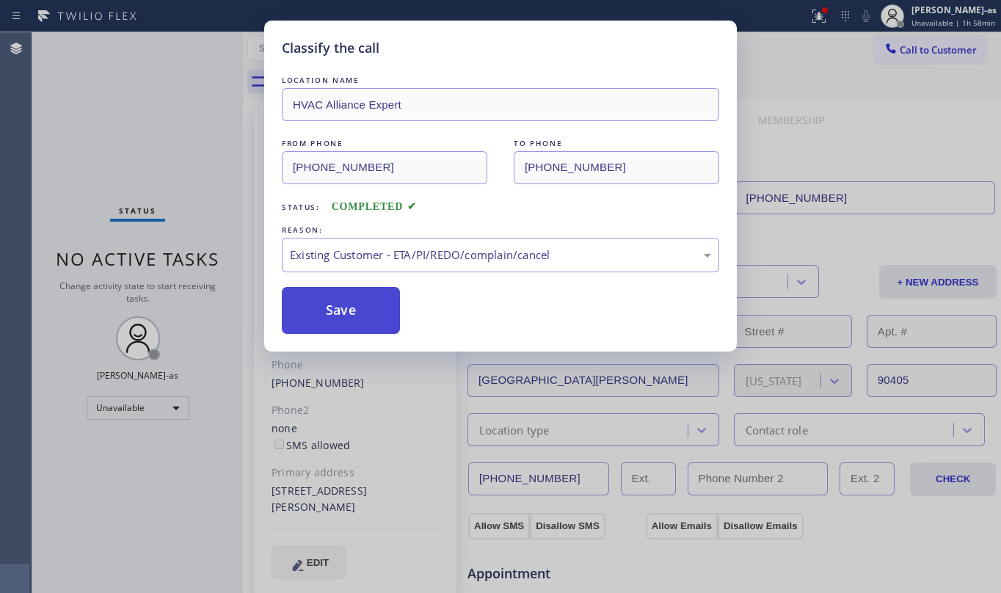
drag, startPoint x: 357, startPoint y: 309, endPoint x: 316, endPoint y: 546, distance: 240.5
click at [356, 308] on button "Save" at bounding box center [341, 310] width 118 height 47
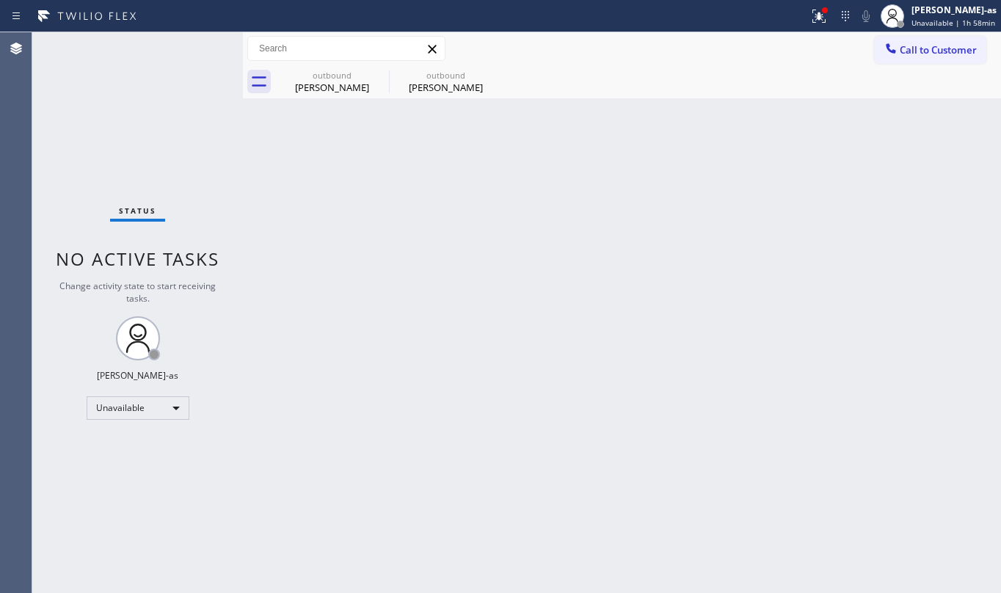
drag, startPoint x: 911, startPoint y: 51, endPoint x: 790, endPoint y: 238, distance: 223.5
click at [911, 50] on span "Call to Customer" at bounding box center [938, 49] width 77 height 13
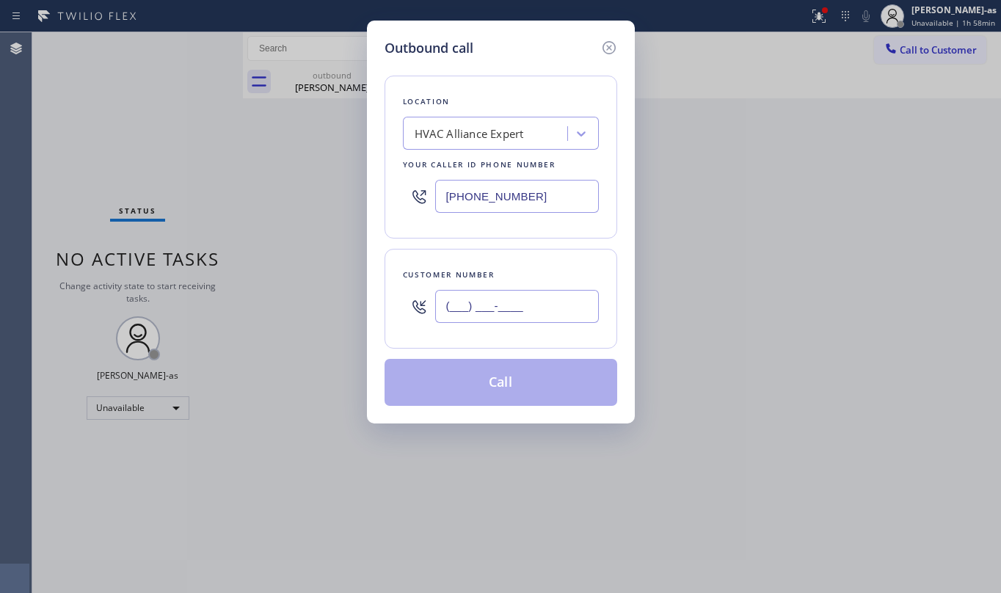
click at [503, 311] on input "(___) ___-____" at bounding box center [517, 306] width 164 height 33
paste input "917) 446-2087"
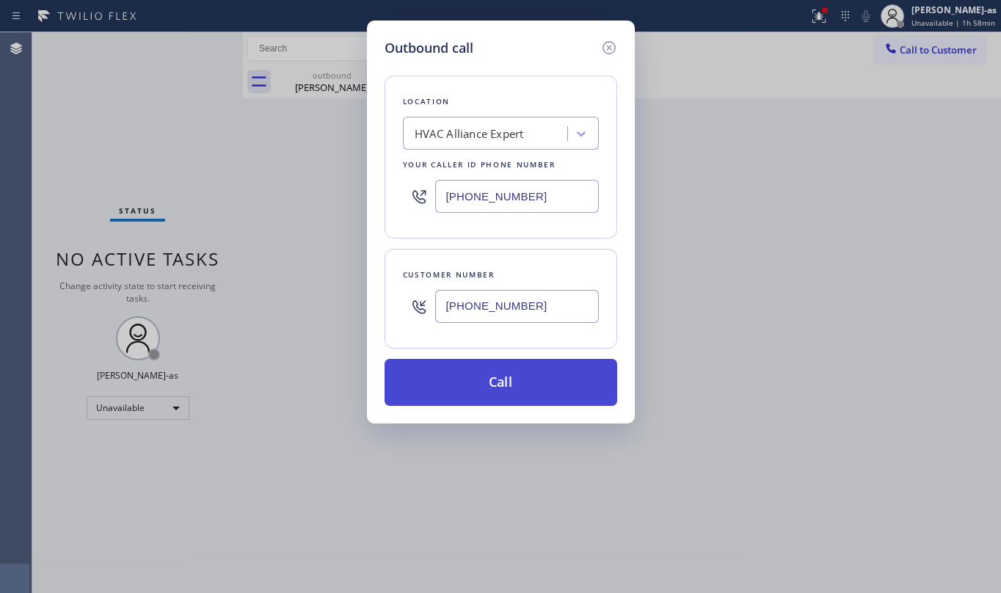
type input "[PHONE_NUMBER]"
click at [528, 385] on button "Call" at bounding box center [501, 382] width 233 height 47
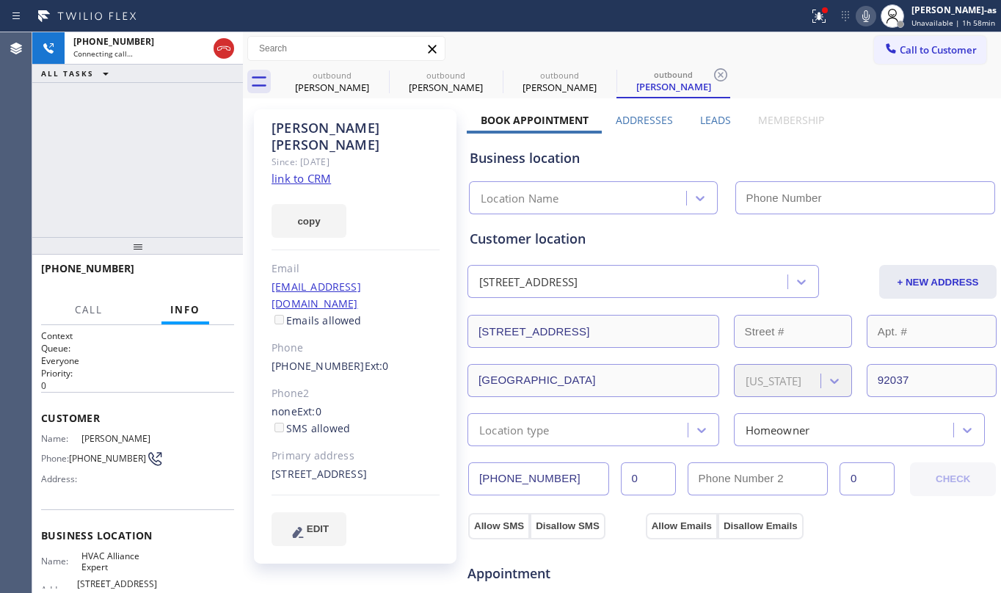
type input "[PHONE_NUMBER]"
click at [195, 280] on button "HANG UP" at bounding box center [200, 275] width 68 height 21
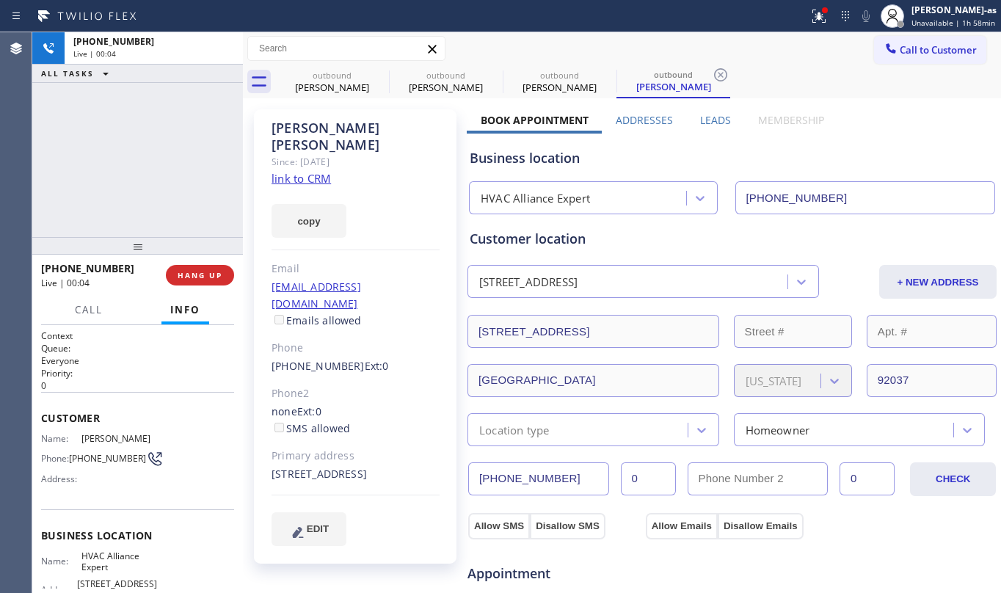
click at [203, 255] on div at bounding box center [137, 246] width 211 height 18
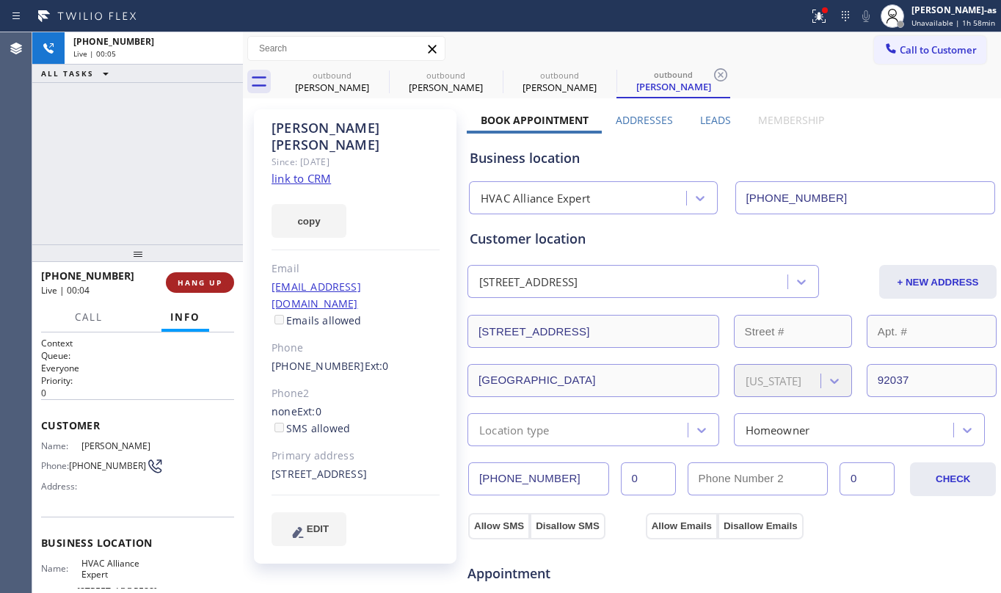
click at [201, 273] on button "HANG UP" at bounding box center [200, 282] width 68 height 21
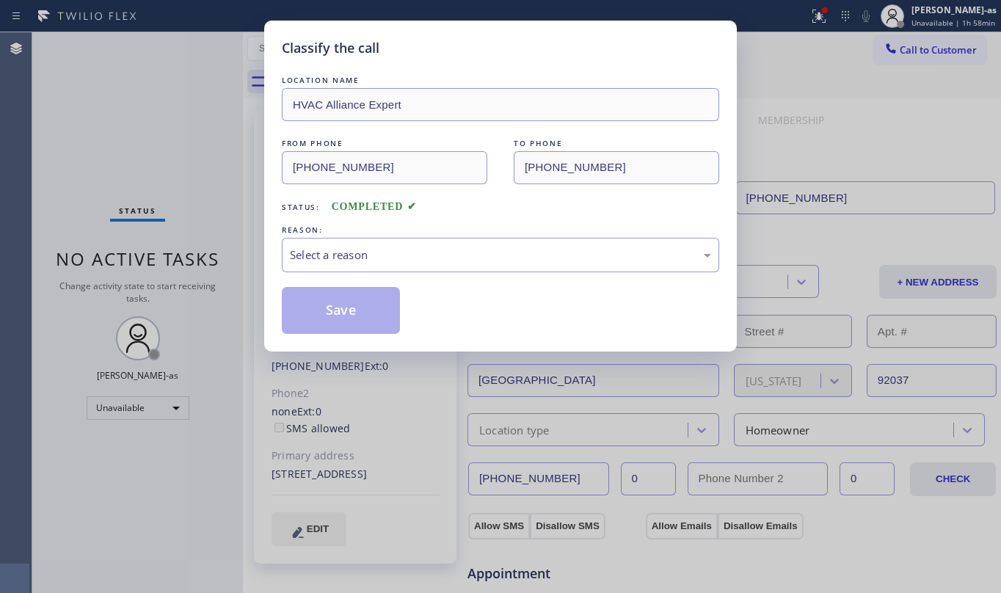
click at [174, 241] on div "Classify the call LOCATION NAME HVAC Alliance Expert FROM PHONE [PHONE_NUMBER] …" at bounding box center [500, 296] width 1001 height 593
click at [376, 255] on div "Select a reason" at bounding box center [500, 255] width 421 height 17
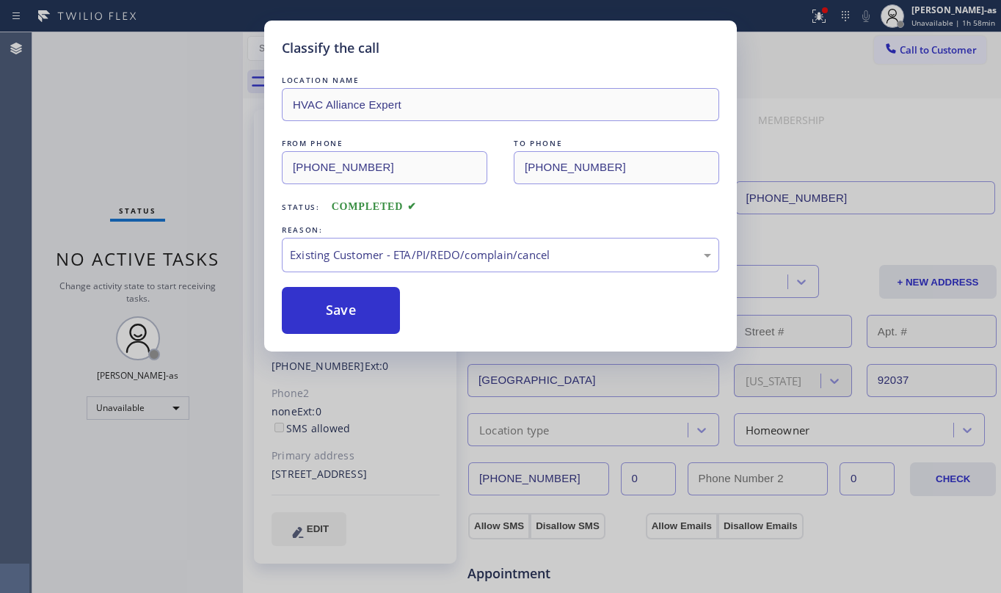
click at [127, 117] on div "Classify the call LOCATION NAME HVAC Alliance Expert FROM PHONE [PHONE_NUMBER] …" at bounding box center [500, 296] width 1001 height 593
click at [185, 154] on div "Classify the call LOCATION NAME HVAC Alliance Expert FROM PHONE [PHONE_NUMBER] …" at bounding box center [500, 296] width 1001 height 593
click at [332, 317] on button "Save" at bounding box center [341, 310] width 118 height 47
click at [90, 106] on div "Classify the call LOCATION NAME HVAC Alliance Expert FROM PHONE [PHONE_NUMBER] …" at bounding box center [500, 296] width 1001 height 593
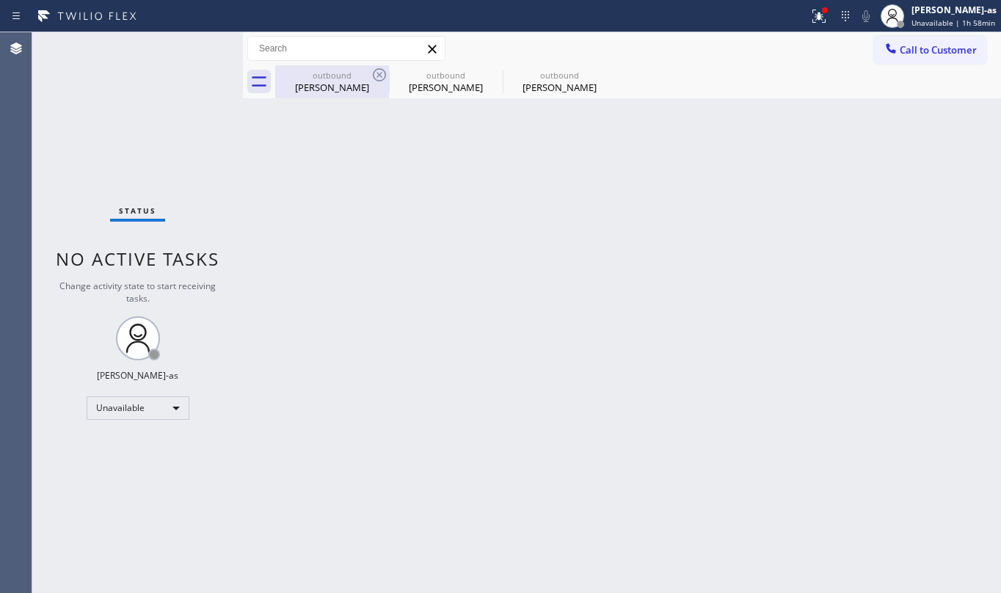
click at [329, 76] on div "outbound" at bounding box center [332, 75] width 111 height 11
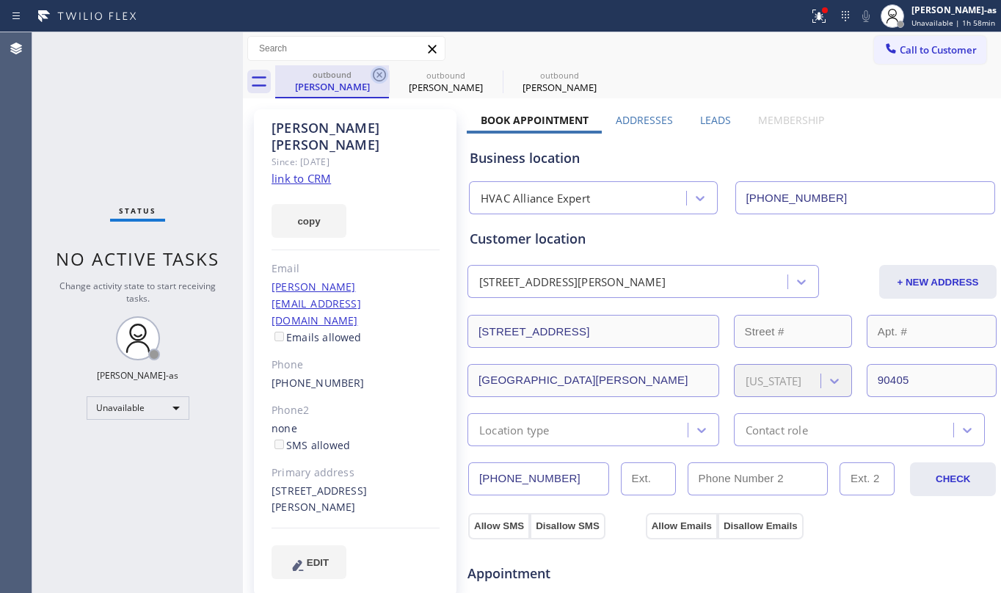
click at [376, 75] on icon at bounding box center [380, 75] width 18 height 18
click at [376, 76] on icon at bounding box center [380, 75] width 18 height 18
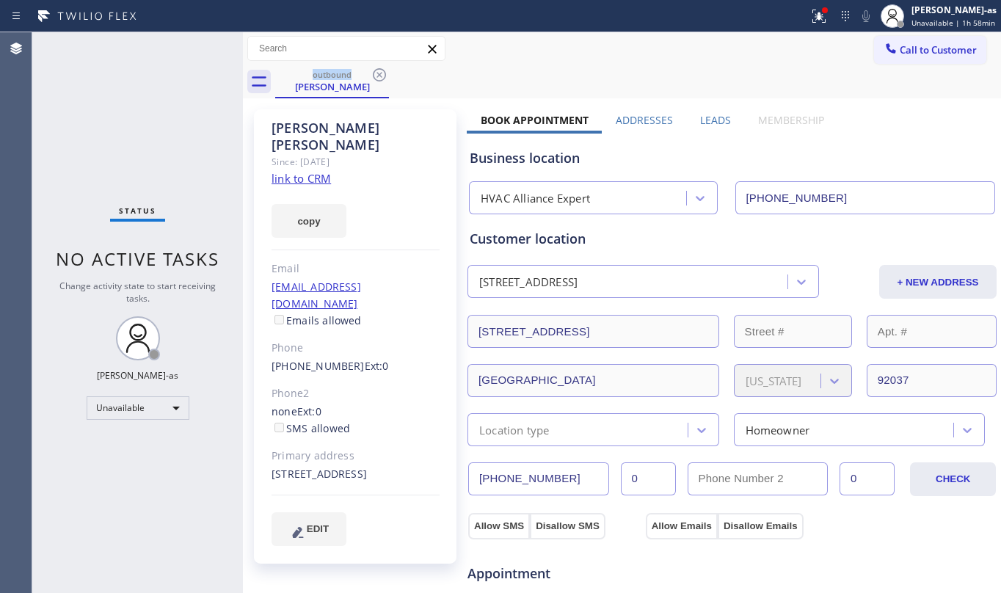
click at [302, 171] on link "link to CRM" at bounding box center [300, 178] width 59 height 15
click at [930, 47] on span "Call to Customer" at bounding box center [938, 49] width 77 height 13
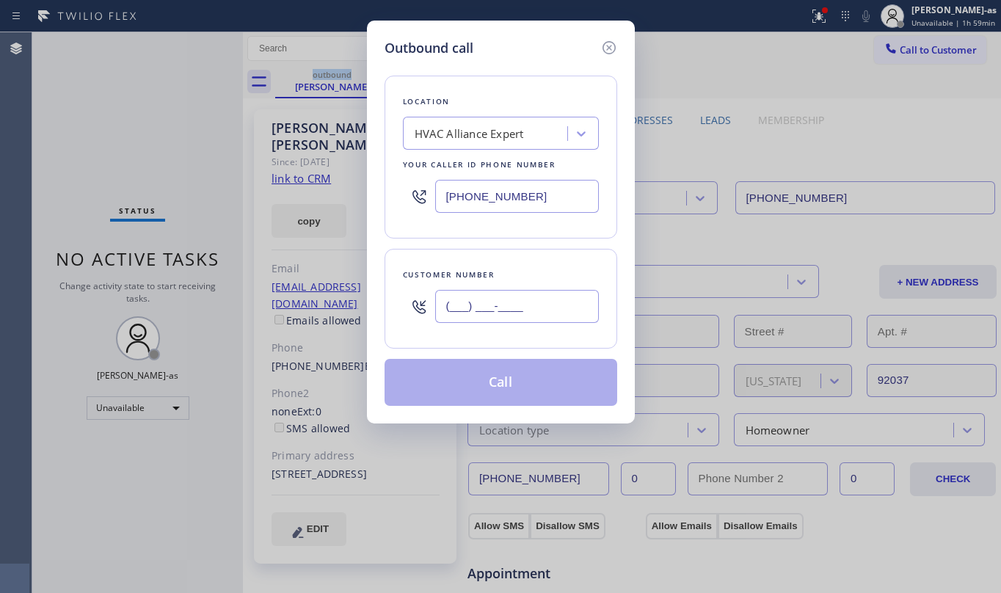
click at [515, 311] on input "(___) ___-____" at bounding box center [517, 306] width 164 height 33
paste input "646) 284-7945"
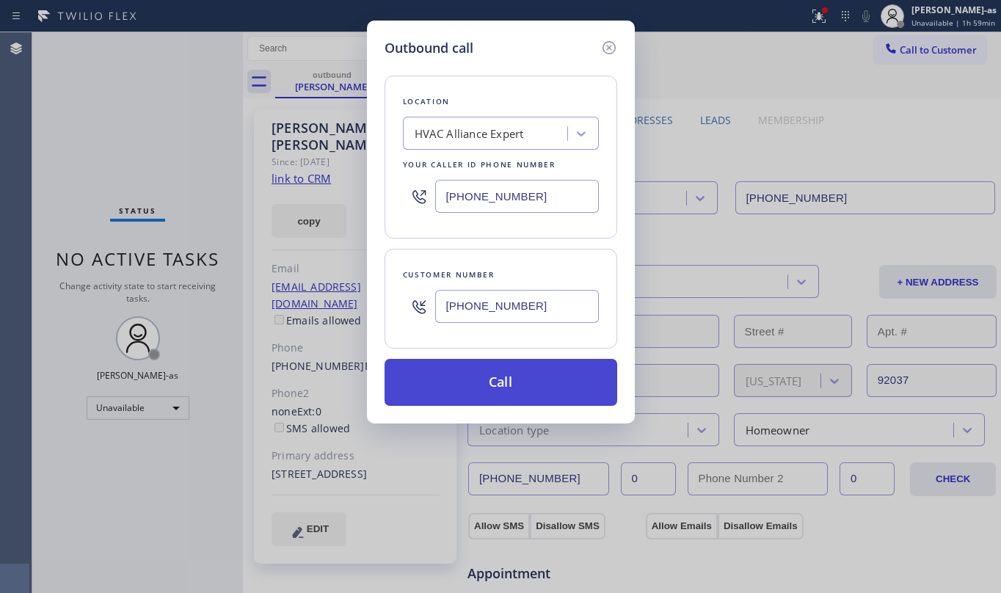
type input "[PHONE_NUMBER]"
click at [509, 374] on button "Call" at bounding box center [501, 382] width 233 height 47
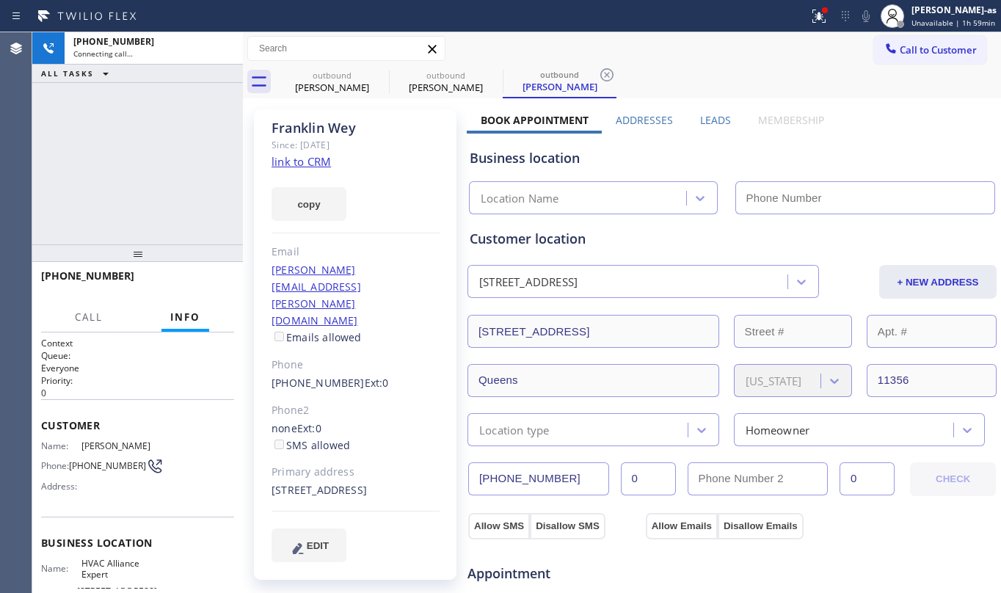
type input "[PHONE_NUMBER]"
drag, startPoint x: 145, startPoint y: 116, endPoint x: 156, endPoint y: 122, distance: 11.8
click at [154, 122] on div "[PHONE_NUMBER] Connecting call… ALL TASKS ALL TASKS ACTIVE TASKS TASKS IN WRAP …" at bounding box center [137, 138] width 211 height 212
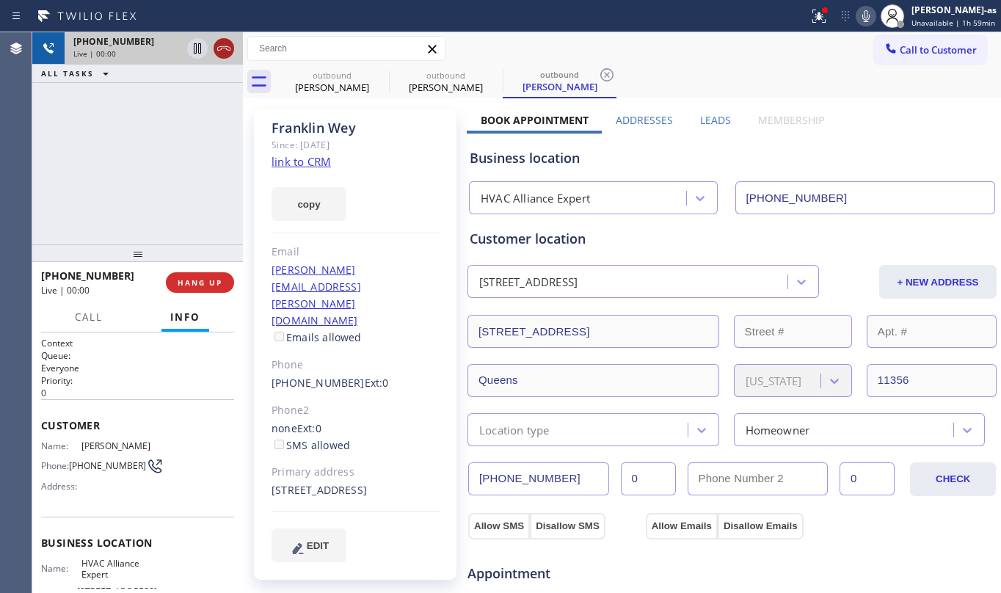
drag, startPoint x: 213, startPoint y: 59, endPoint x: 223, endPoint y: 50, distance: 13.5
click at [216, 56] on div at bounding box center [210, 48] width 53 height 32
click at [223, 46] on icon at bounding box center [223, 48] width 13 height 4
click at [173, 139] on div "[PHONE_NUMBER] Live | 00:01 ALL TASKS ALL TASKS ACTIVE TASKS TASKS IN WRAP UP" at bounding box center [137, 138] width 211 height 212
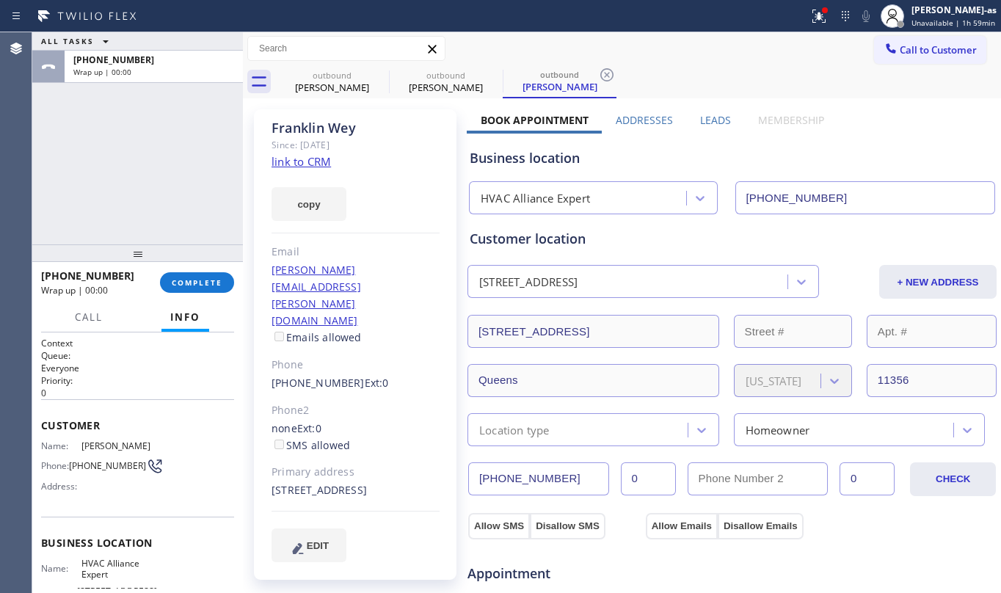
click at [197, 262] on div at bounding box center [137, 253] width 211 height 18
drag, startPoint x: 200, startPoint y: 289, endPoint x: 192, endPoint y: 244, distance: 45.4
click at [200, 288] on button "COMPLETE" at bounding box center [197, 282] width 74 height 21
click at [189, 244] on div at bounding box center [137, 253] width 211 height 18
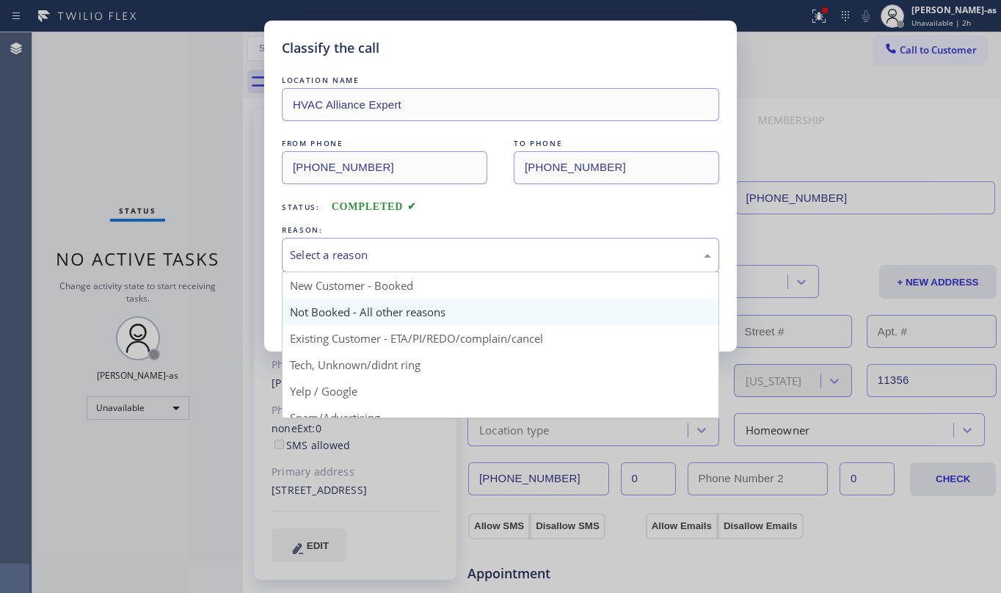
drag, startPoint x: 435, startPoint y: 253, endPoint x: 461, endPoint y: 301, distance: 54.2
click at [435, 255] on div "Select a reason" at bounding box center [500, 255] width 421 height 17
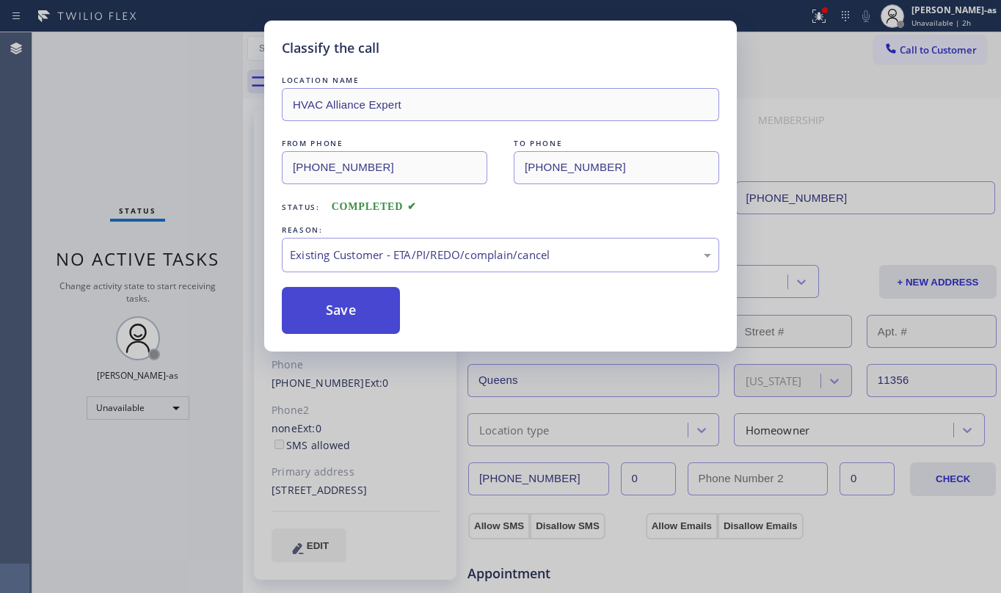
click at [313, 314] on button "Save" at bounding box center [341, 310] width 118 height 47
drag, startPoint x: 147, startPoint y: 125, endPoint x: 139, endPoint y: 116, distance: 12.5
click at [144, 121] on div "Classify the call LOCATION NAME HVAC Alliance Expert FROM PHONE [PHONE_NUMBER] …" at bounding box center [500, 296] width 1001 height 593
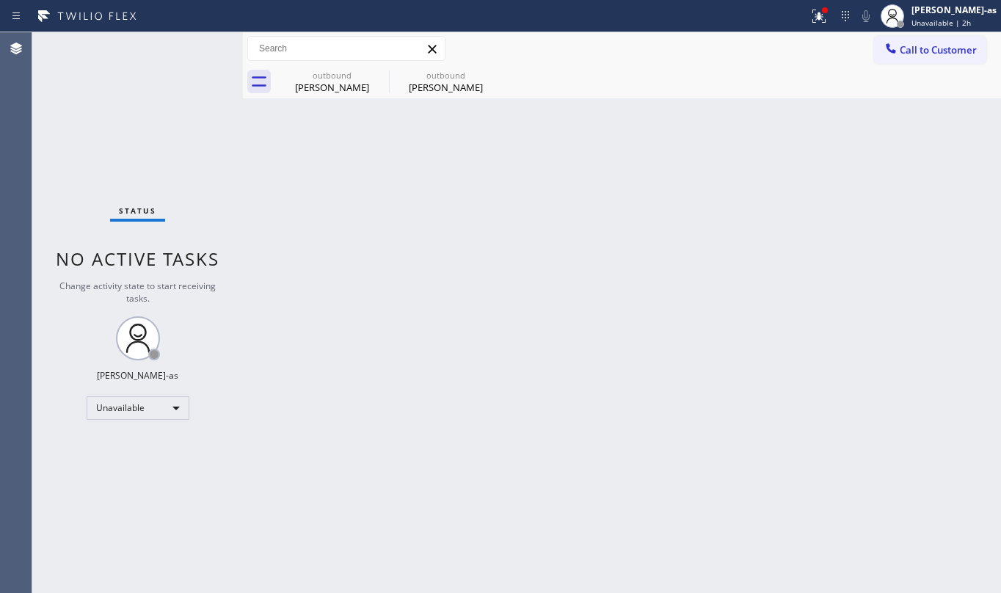
click at [452, 92] on div "[PERSON_NAME]" at bounding box center [445, 87] width 111 height 13
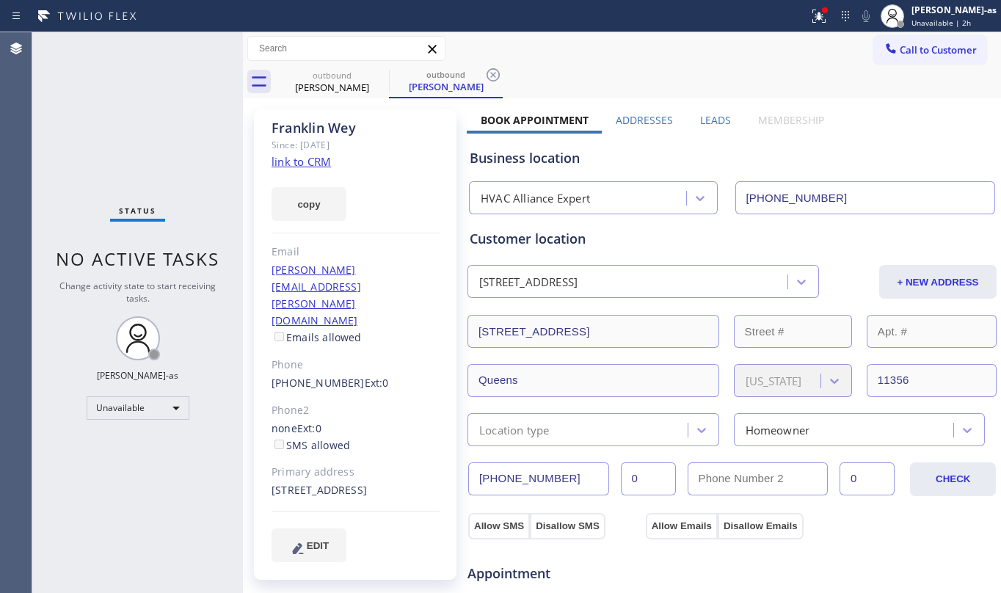
click at [307, 161] on link "link to CRM" at bounding box center [300, 161] width 59 height 15
click at [346, 66] on div "outbound [PERSON_NAME]" at bounding box center [332, 81] width 111 height 33
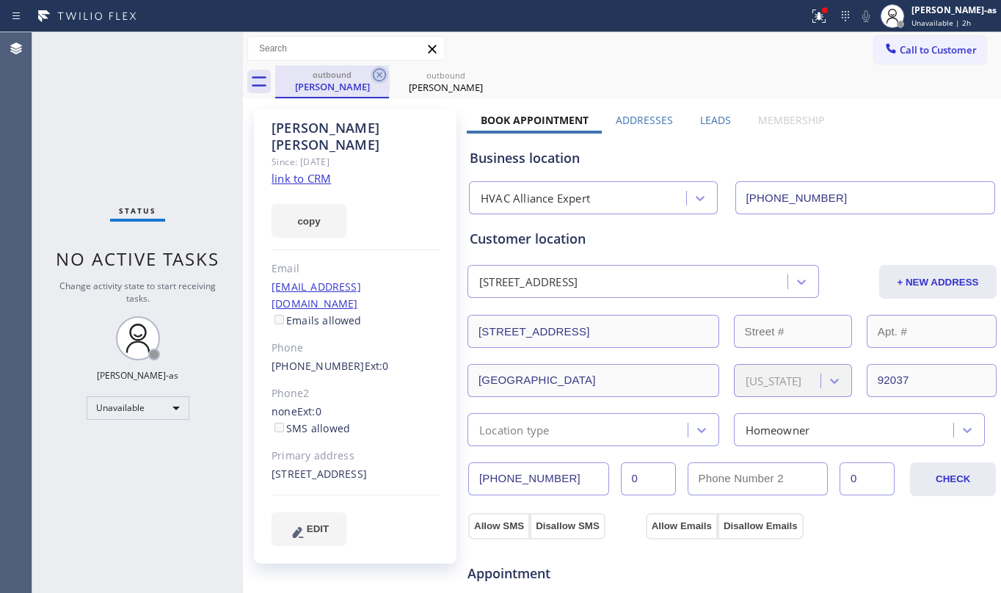
click at [371, 72] on icon at bounding box center [380, 75] width 18 height 18
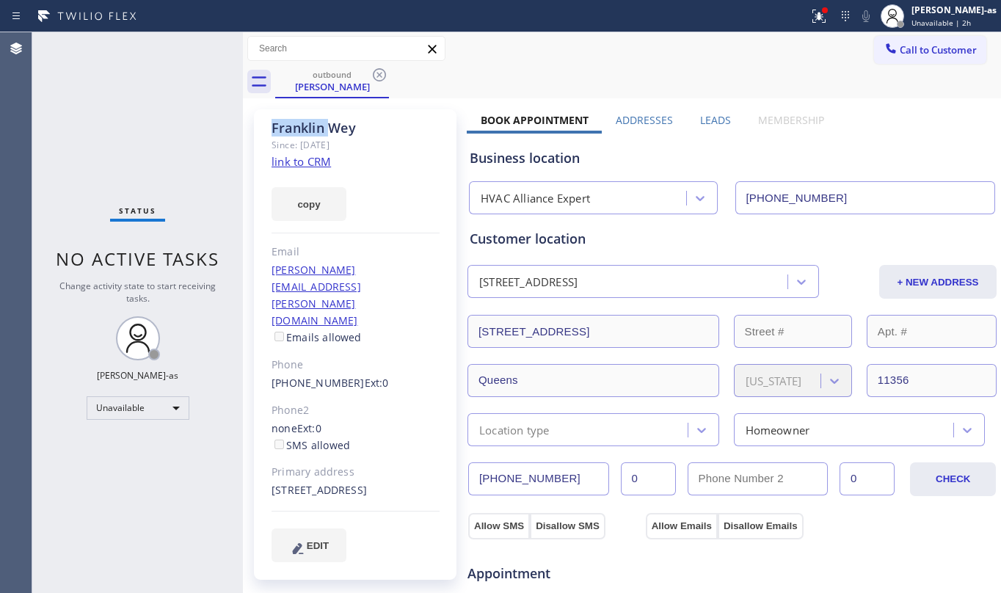
click at [371, 72] on icon at bounding box center [380, 75] width 18 height 18
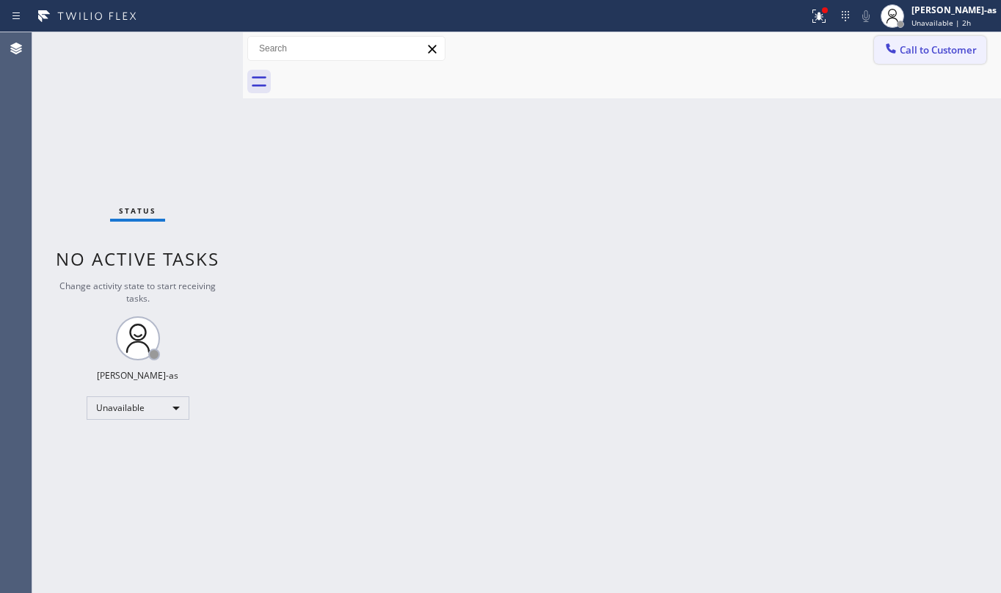
click at [901, 48] on span "Call to Customer" at bounding box center [938, 49] width 77 height 13
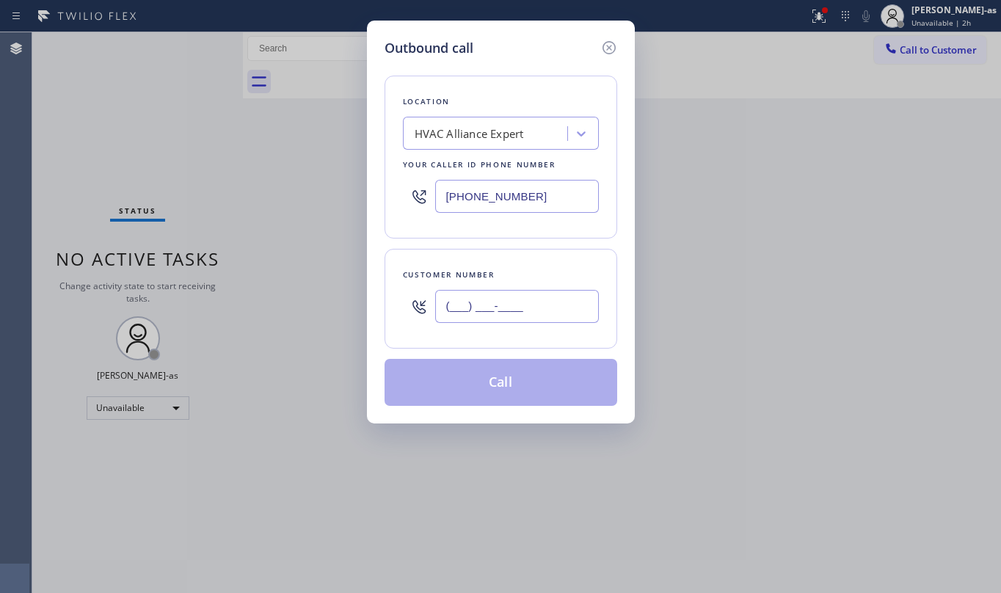
click at [514, 305] on input "(___) ___-____" at bounding box center [517, 306] width 164 height 33
paste input "858) 204-3304"
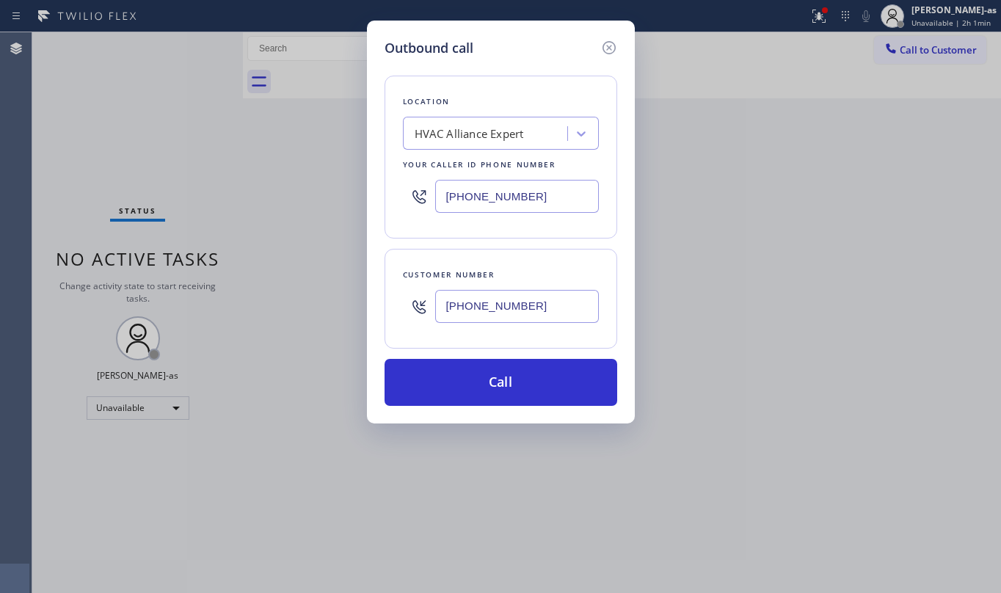
type input "[PHONE_NUMBER]"
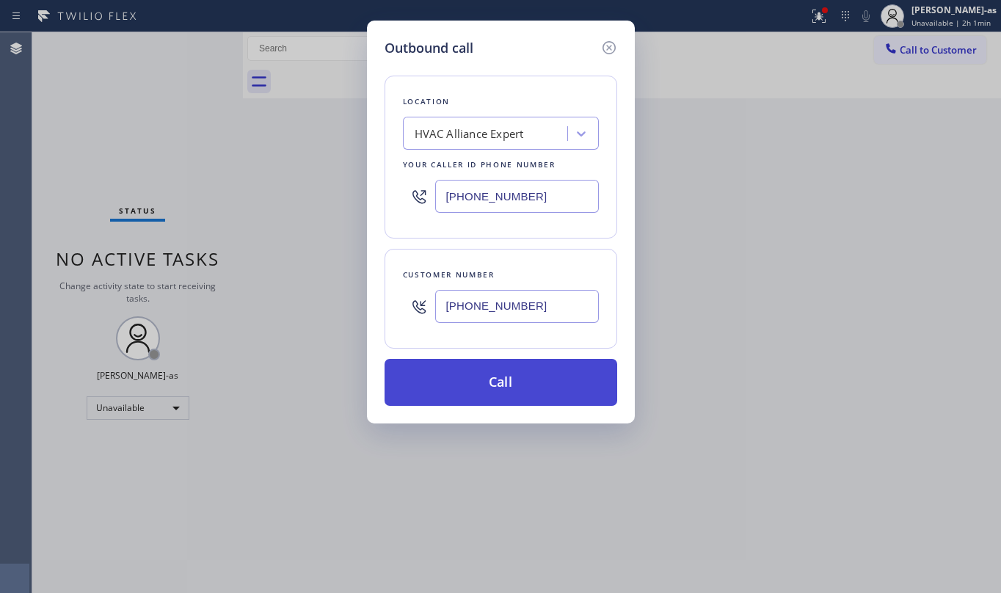
click at [538, 385] on button "Call" at bounding box center [501, 382] width 233 height 47
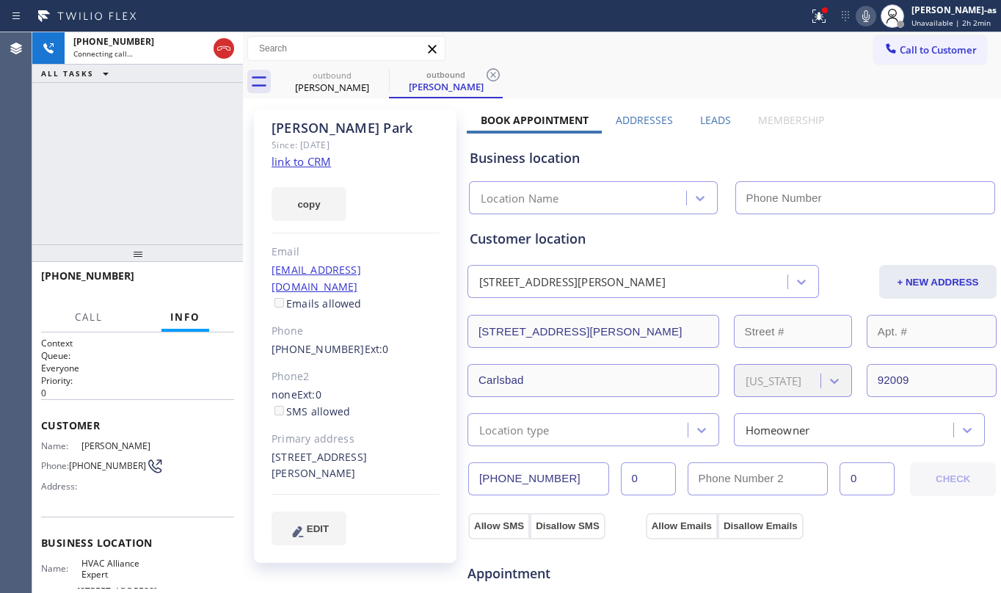
type input "[PHONE_NUMBER]"
click at [203, 274] on button "HANG UP" at bounding box center [200, 282] width 68 height 21
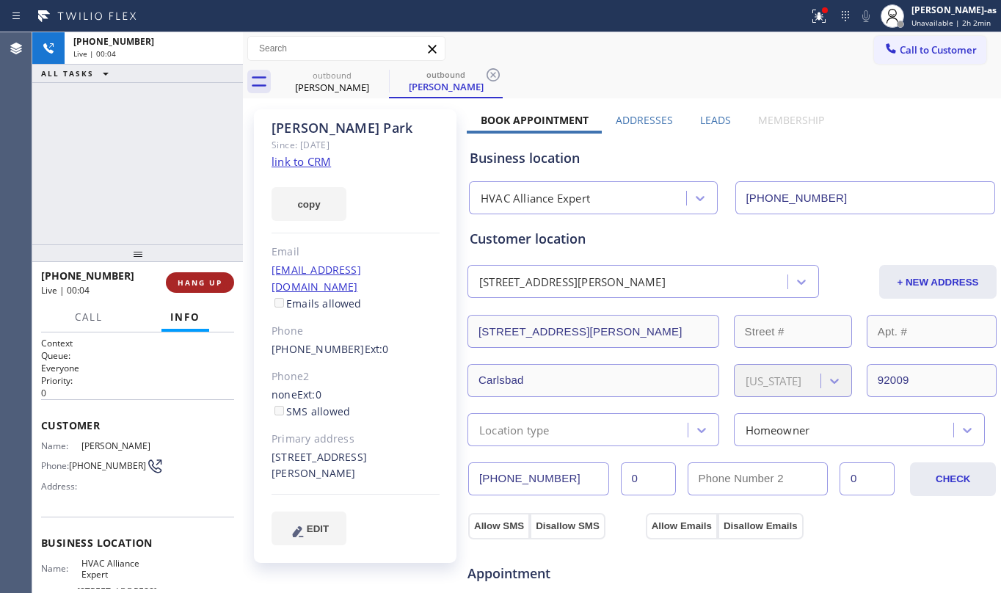
click at [203, 274] on button "HANG UP" at bounding box center [200, 282] width 68 height 21
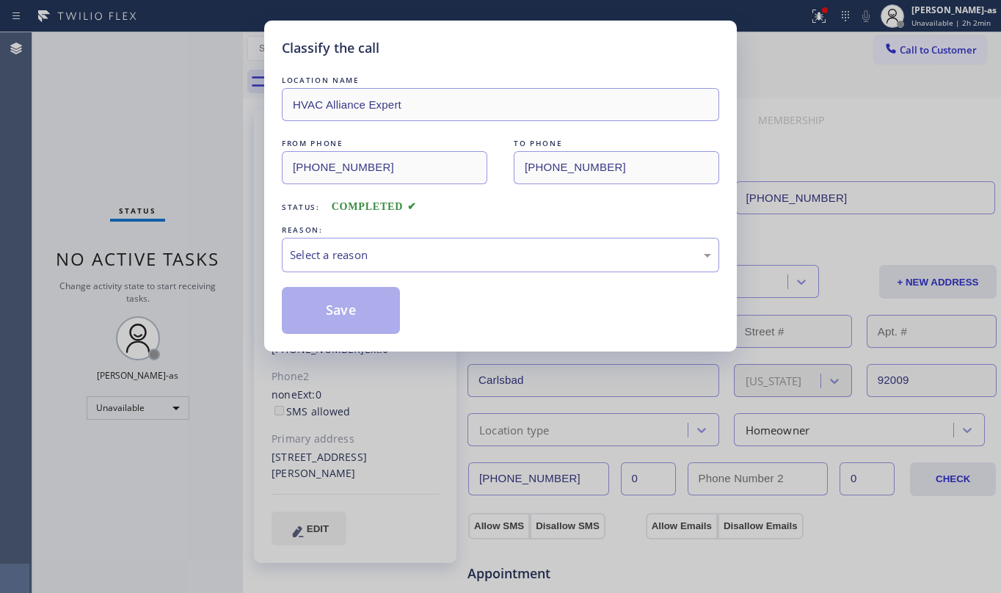
click at [192, 192] on div "Classify the call LOCATION NAME HVAC Alliance Expert FROM PHONE [PHONE_NUMBER] …" at bounding box center [500, 296] width 1001 height 593
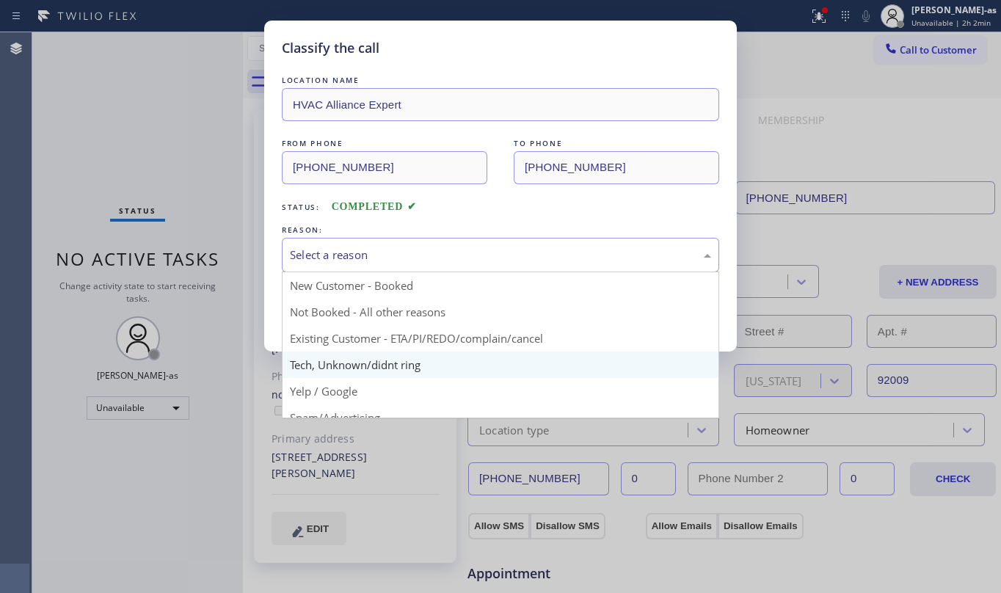
drag, startPoint x: 432, startPoint y: 265, endPoint x: 478, endPoint y: 370, distance: 114.7
click at [433, 265] on div "Select a reason" at bounding box center [500, 255] width 437 height 34
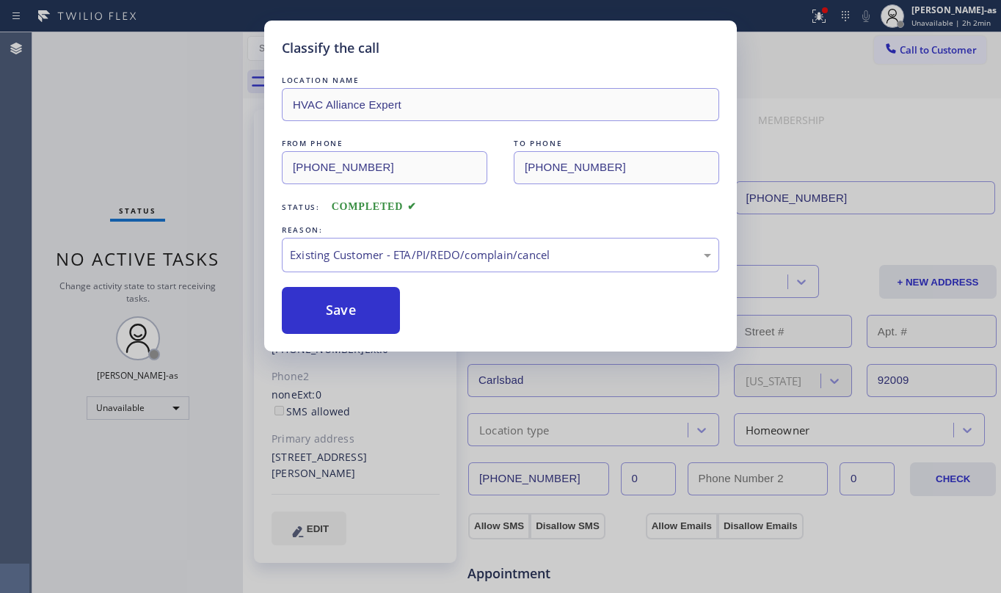
drag, startPoint x: 475, startPoint y: 338, endPoint x: 462, endPoint y: 336, distance: 14.1
click at [347, 305] on button "Save" at bounding box center [341, 310] width 118 height 47
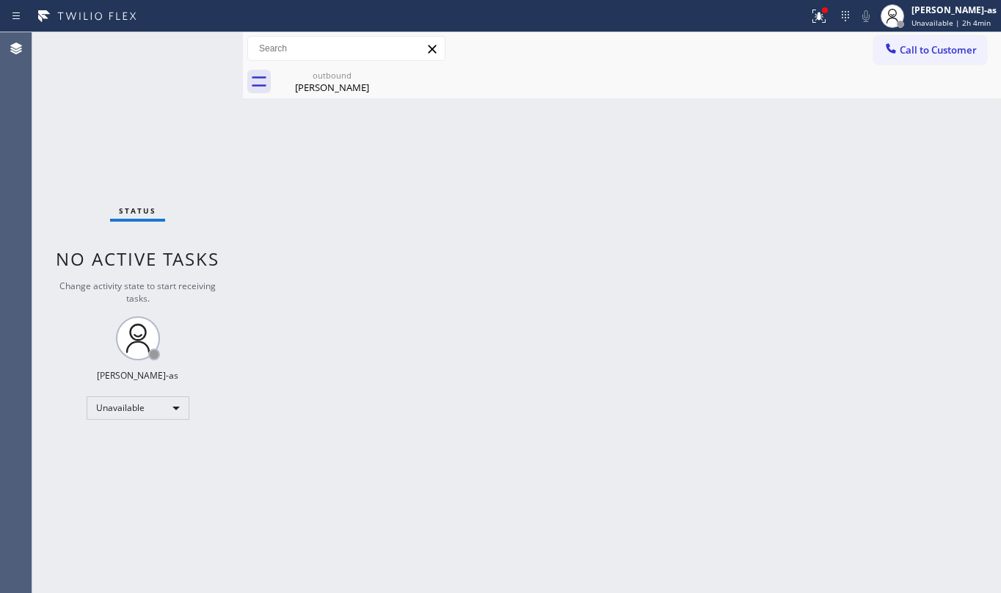
click at [214, 114] on div "Status No active tasks Change activity state to start receiving tasks. [PERSON_…" at bounding box center [137, 312] width 211 height 561
click at [320, 86] on div "[PERSON_NAME]" at bounding box center [332, 87] width 111 height 13
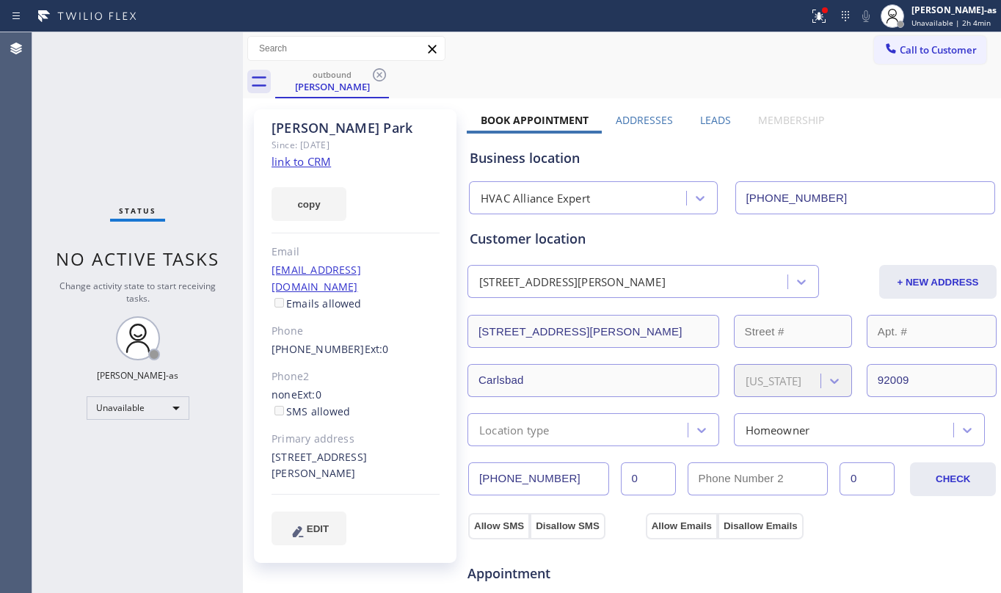
click at [296, 158] on link "link to CRM" at bounding box center [300, 161] width 59 height 15
click at [321, 81] on div "[PERSON_NAME]" at bounding box center [332, 86] width 111 height 13
click at [377, 76] on icon at bounding box center [379, 74] width 13 height 13
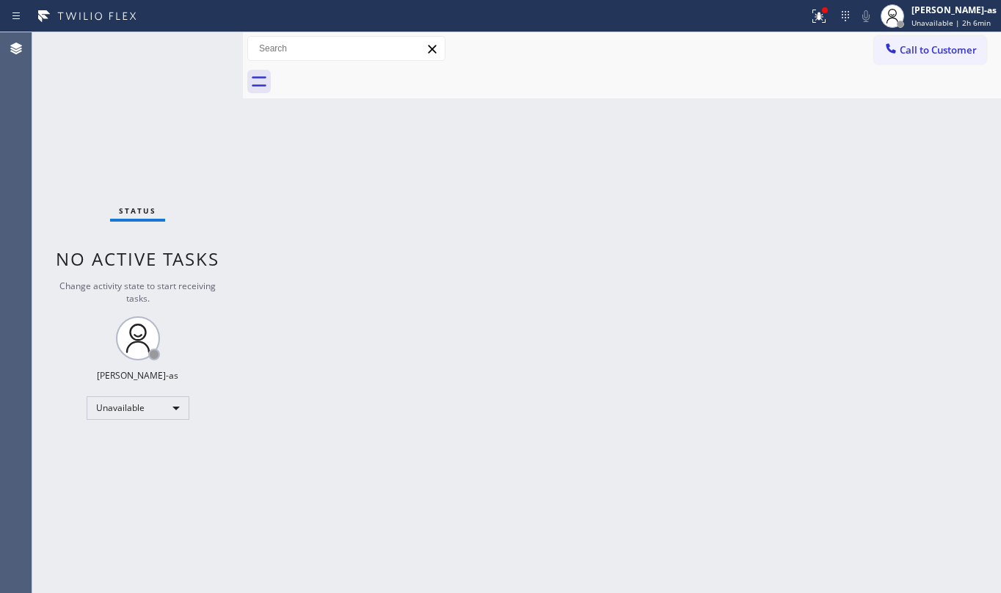
click at [353, 269] on div "Back to Dashboard Change Sender ID Customers Technicians Select a contact Outbo…" at bounding box center [622, 312] width 758 height 561
drag, startPoint x: 958, startPoint y: 50, endPoint x: 687, endPoint y: 214, distance: 317.4
click at [958, 50] on span "Call to Customer" at bounding box center [938, 49] width 77 height 13
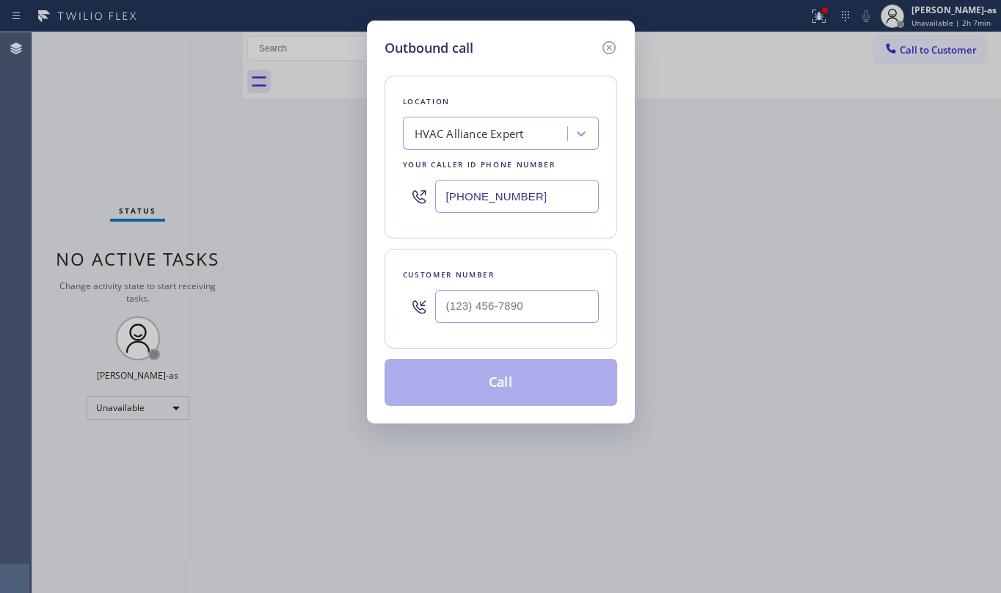
click at [586, 283] on div "Customer number" at bounding box center [501, 274] width 196 height 15
click at [512, 302] on input "(___) ___-____" at bounding box center [517, 306] width 164 height 33
paste input "858) 245-3263"
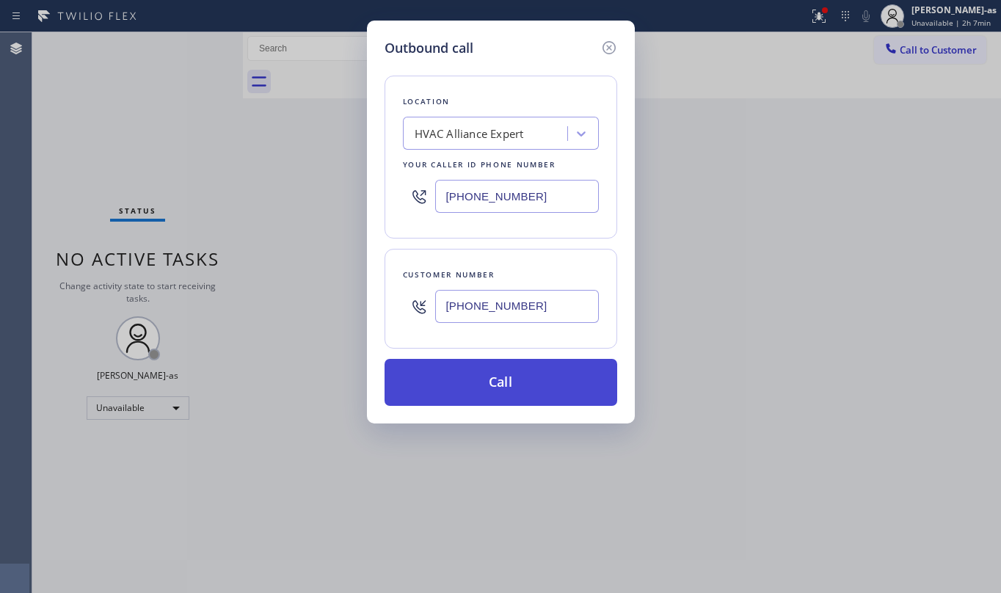
type input "[PHONE_NUMBER]"
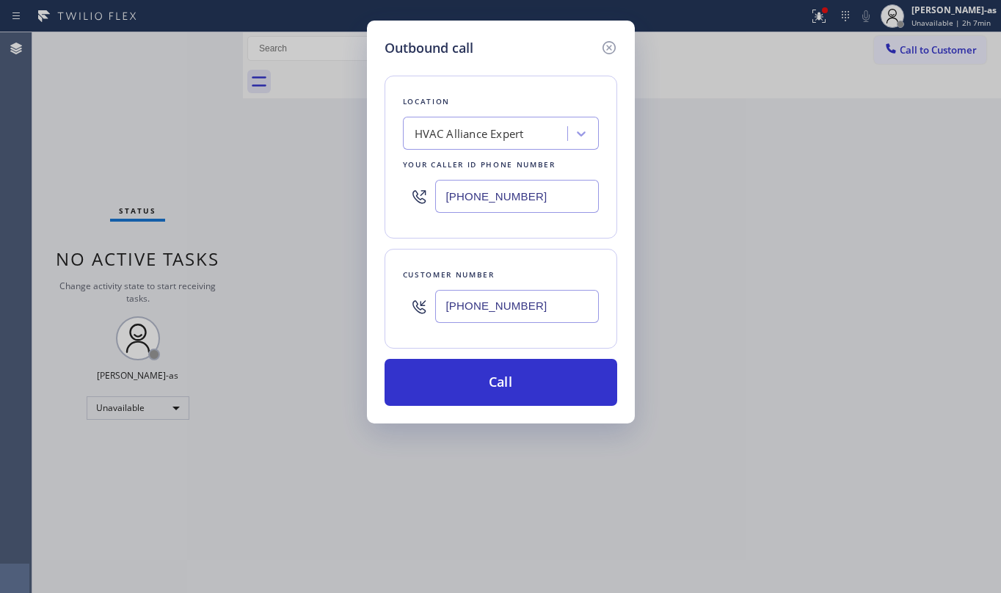
drag, startPoint x: 493, startPoint y: 386, endPoint x: 628, endPoint y: 538, distance: 203.2
click at [494, 386] on button "Call" at bounding box center [501, 382] width 233 height 47
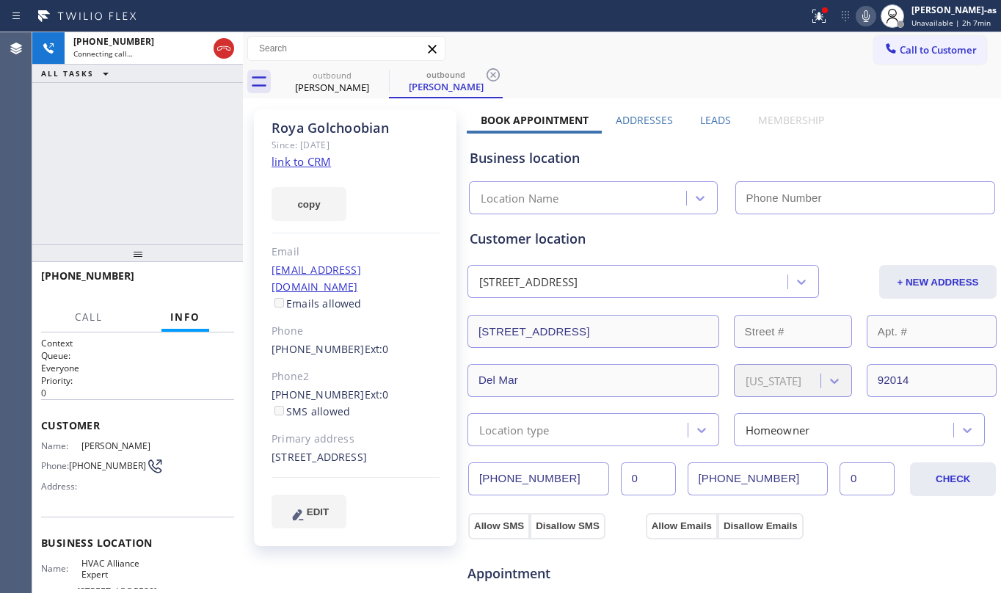
type input "[PHONE_NUMBER]"
click at [188, 150] on div "[PHONE_NUMBER] Connecting call… ALL TASKS ALL TASKS ACTIVE TASKS TASKS IN WRAP …" at bounding box center [137, 138] width 211 height 212
click at [332, 91] on div "[PERSON_NAME]" at bounding box center [332, 87] width 111 height 13
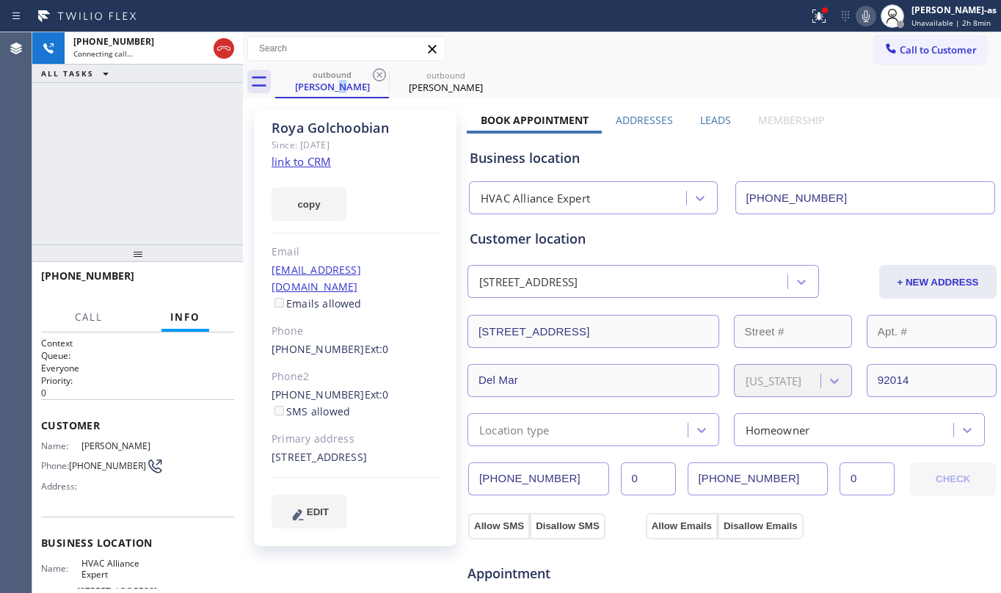
click at [311, 160] on link "link to CRM" at bounding box center [300, 161] width 59 height 15
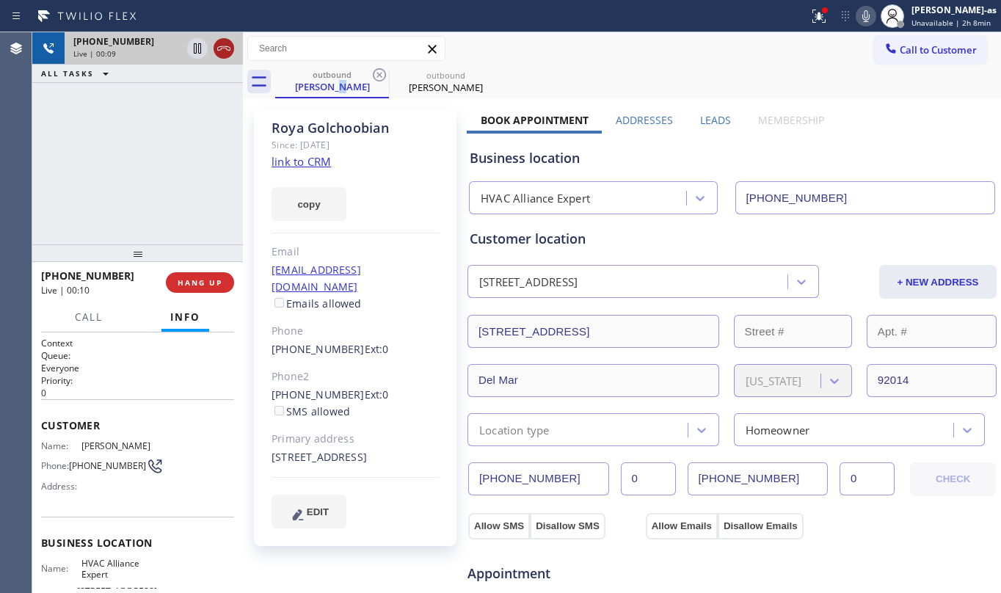
drag, startPoint x: 205, startPoint y: 38, endPoint x: 220, endPoint y: 38, distance: 14.7
click at [206, 38] on div at bounding box center [210, 48] width 53 height 32
click at [220, 38] on button at bounding box center [224, 48] width 21 height 21
click at [207, 288] on button "HANG UP" at bounding box center [200, 282] width 68 height 21
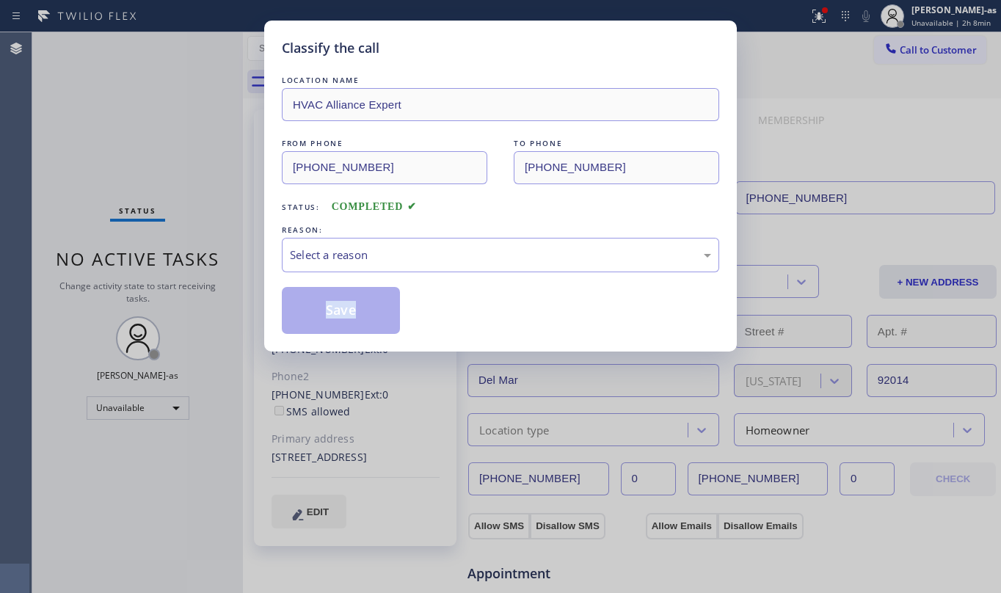
click at [207, 288] on div "Classify the call LOCATION NAME HVAC Alliance Expert FROM PHONE [PHONE_NUMBER] …" at bounding box center [500, 296] width 1001 height 593
click at [391, 259] on div "Select a reason" at bounding box center [500, 255] width 421 height 17
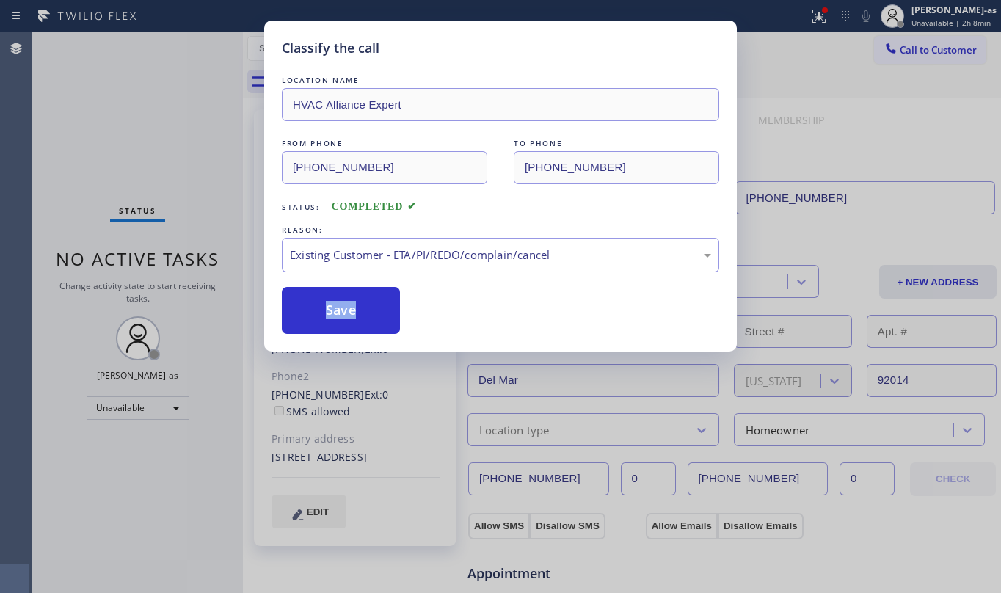
drag, startPoint x: 354, startPoint y: 315, endPoint x: 803, endPoint y: 118, distance: 490.2
click at [355, 314] on button "Save" at bounding box center [341, 310] width 118 height 47
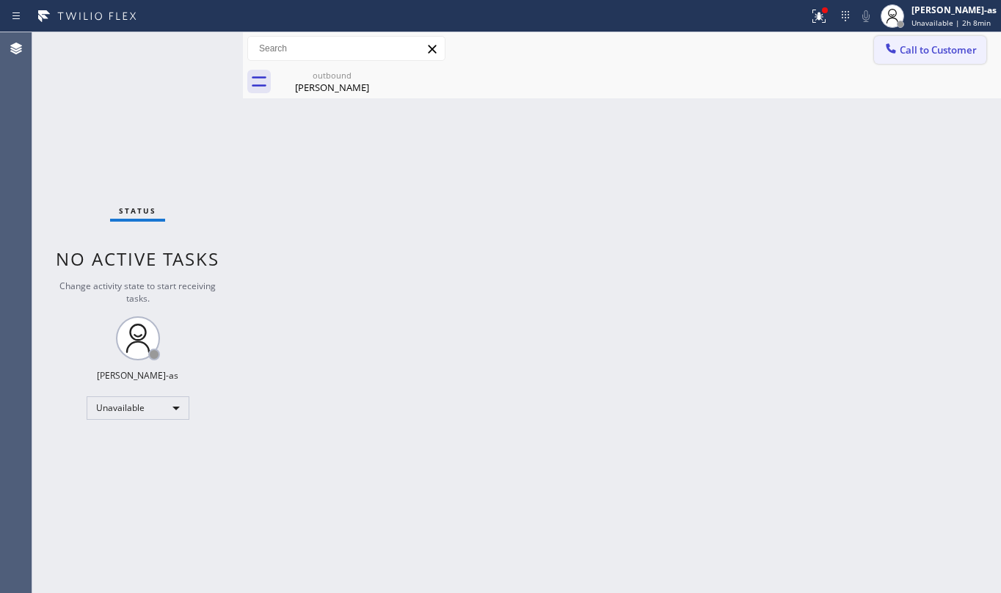
click at [930, 48] on span "Call to Customer" at bounding box center [938, 49] width 77 height 13
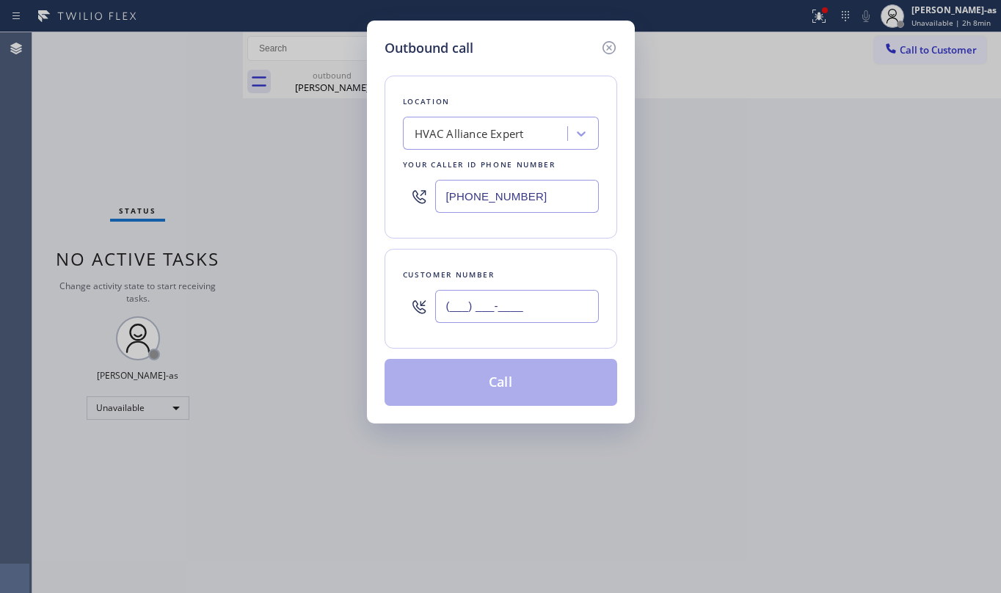
click at [494, 308] on input "(___) ___-____" at bounding box center [517, 306] width 164 height 33
paste input "858) 444-7895"
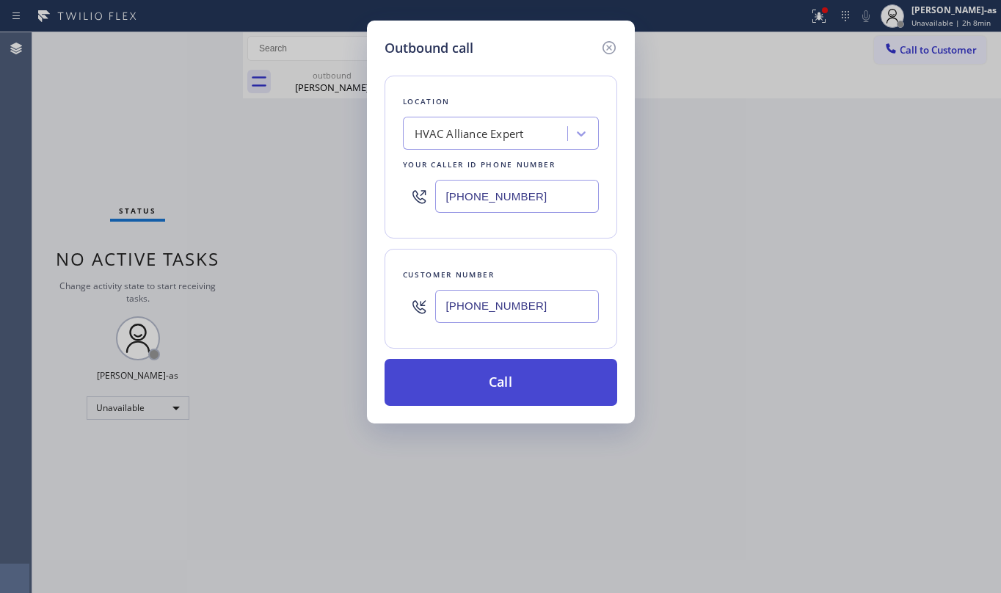
type input "[PHONE_NUMBER]"
click at [473, 379] on button "Call" at bounding box center [501, 382] width 233 height 47
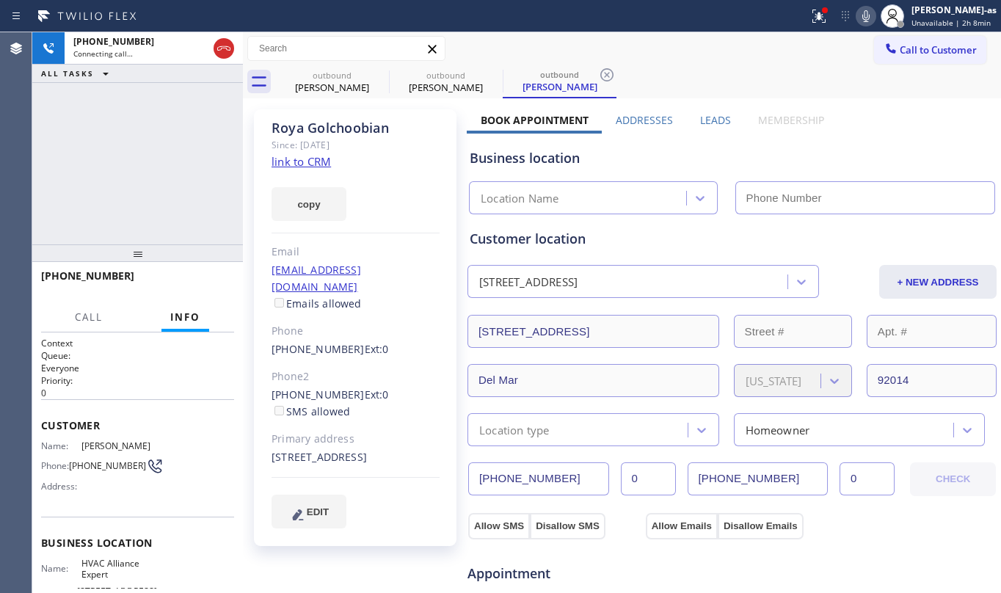
type input "[PHONE_NUMBER]"
drag, startPoint x: 118, startPoint y: 118, endPoint x: 258, endPoint y: 94, distance: 142.2
click at [136, 125] on div "[PHONE_NUMBER] Live | 00:11 ALL TASKS ALL TASKS ACTIVE TASKS TASKS IN WRAP UP" at bounding box center [137, 138] width 211 height 212
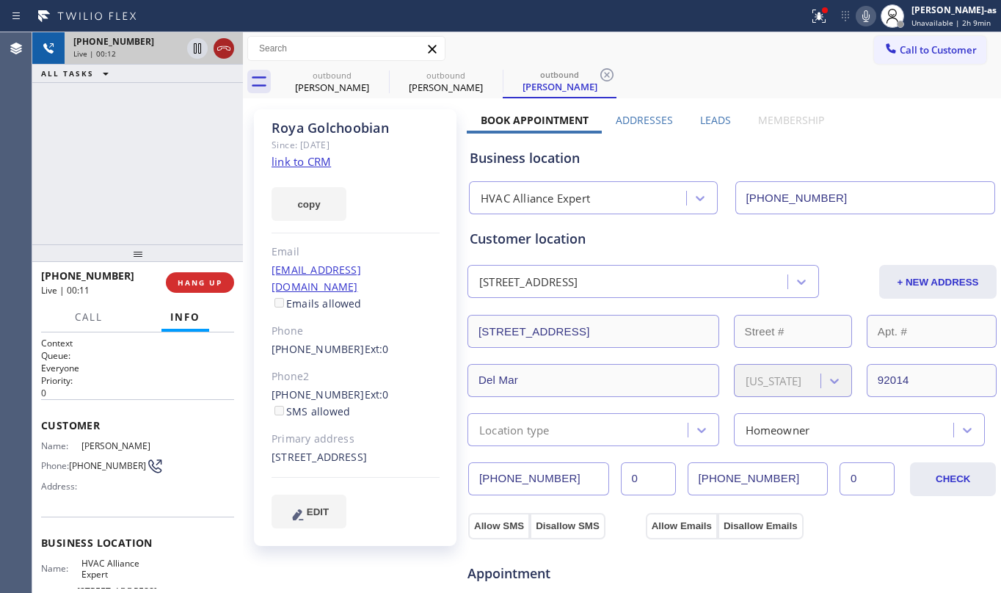
click at [226, 53] on icon at bounding box center [224, 49] width 18 height 18
drag, startPoint x: 183, startPoint y: 194, endPoint x: 221, endPoint y: 271, distance: 85.7
click at [183, 194] on div "[PHONE_NUMBER] Live | 00:12 ALL TASKS ALL TASKS ACTIVE TASKS TASKS IN WRAP UP" at bounding box center [137, 138] width 211 height 212
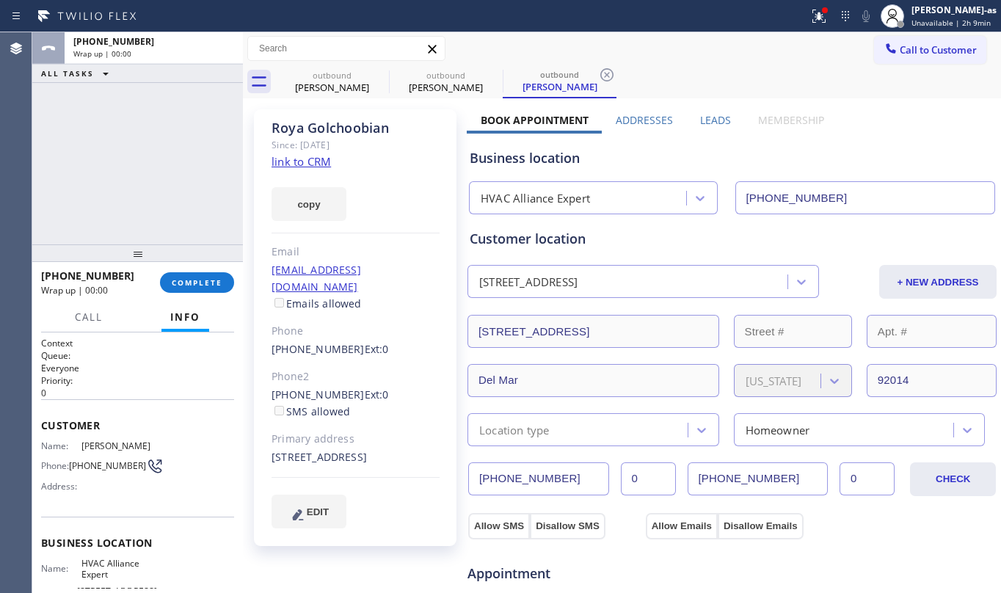
drag, startPoint x: 208, startPoint y: 283, endPoint x: 182, endPoint y: 236, distance: 53.9
click at [208, 273] on button "COMPLETE" at bounding box center [197, 282] width 74 height 21
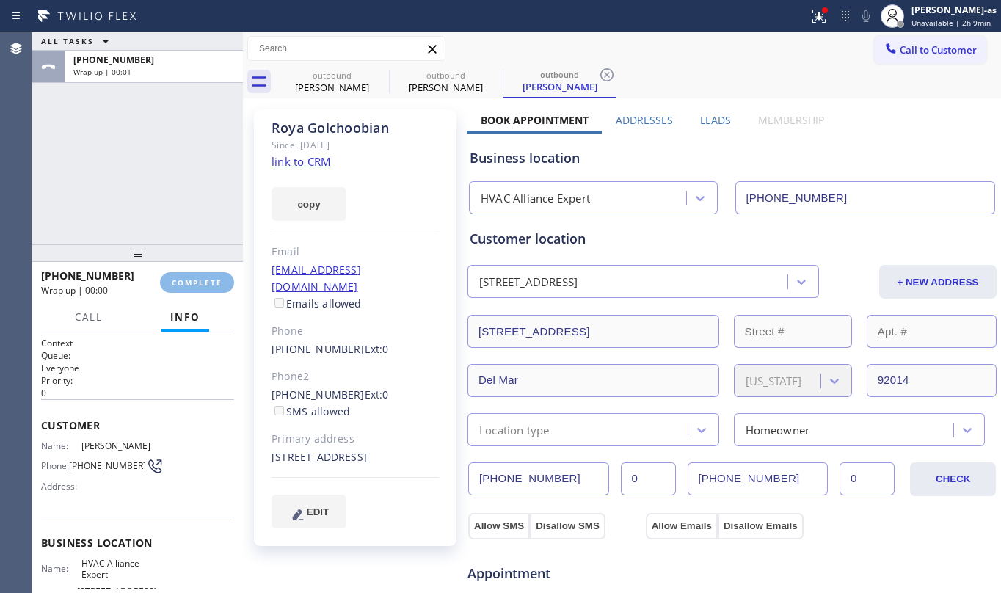
click at [151, 189] on div "ALL TASKS ALL TASKS ACTIVE TASKS TASKS IN WRAP UP [PHONE_NUMBER] Wrap up | 00:01" at bounding box center [137, 138] width 211 height 212
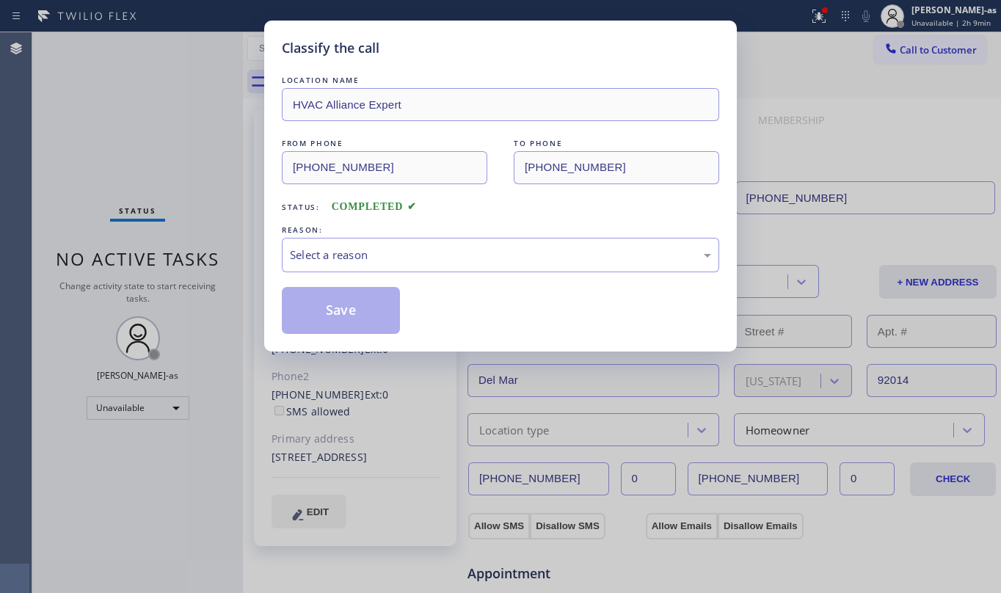
drag, startPoint x: 195, startPoint y: 277, endPoint x: 157, endPoint y: 198, distance: 88.0
click at [197, 271] on div "Classify the call LOCATION NAME HVAC Alliance Expert FROM PHONE [PHONE_NUMBER] …" at bounding box center [500, 296] width 1001 height 593
click at [147, 150] on div "Classify the call LOCATION NAME HVAC Alliance Expert FROM PHONE [PHONE_NUMBER] …" at bounding box center [500, 296] width 1001 height 593
click at [385, 256] on div "Select a reason" at bounding box center [500, 255] width 421 height 17
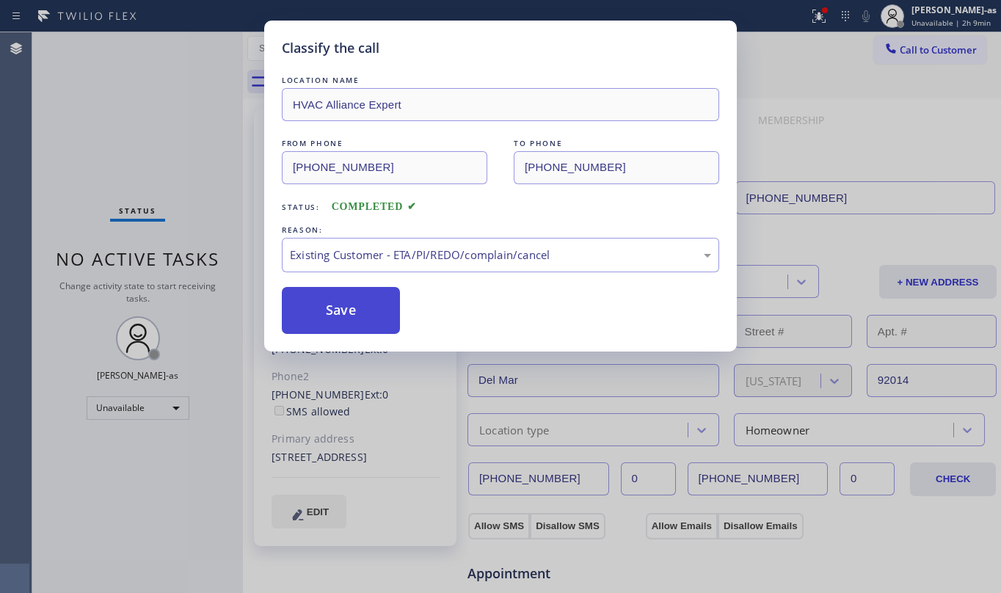
drag, startPoint x: 338, startPoint y: 318, endPoint x: 323, endPoint y: 305, distance: 19.8
click at [336, 315] on button "Save" at bounding box center [341, 310] width 118 height 47
click at [145, 98] on div "Classify the call LOCATION NAME HVAC Alliance Expert FROM PHONE [PHONE_NUMBER] …" at bounding box center [500, 296] width 1001 height 593
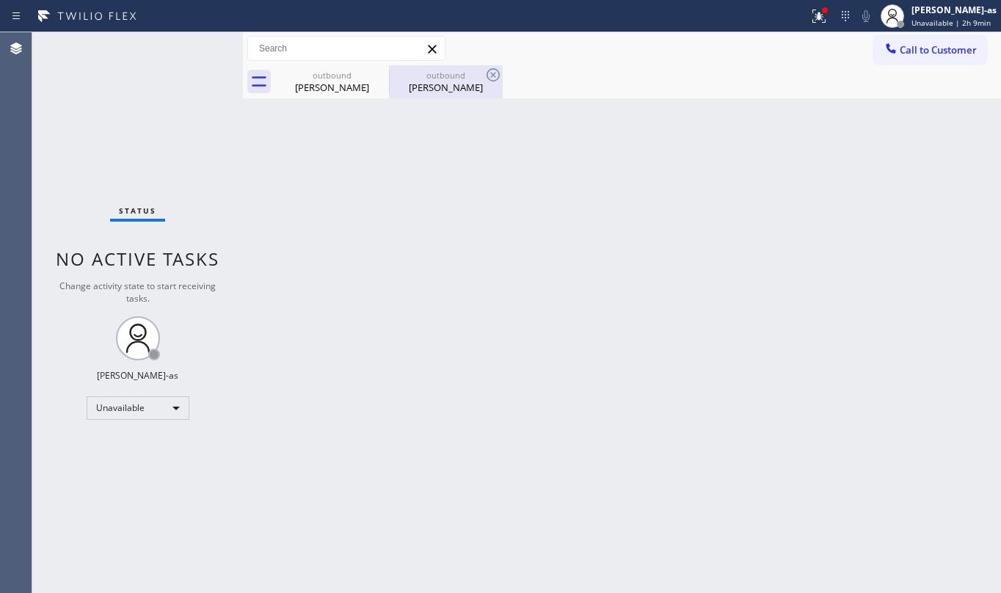
click at [453, 83] on div "[PERSON_NAME]" at bounding box center [445, 87] width 111 height 13
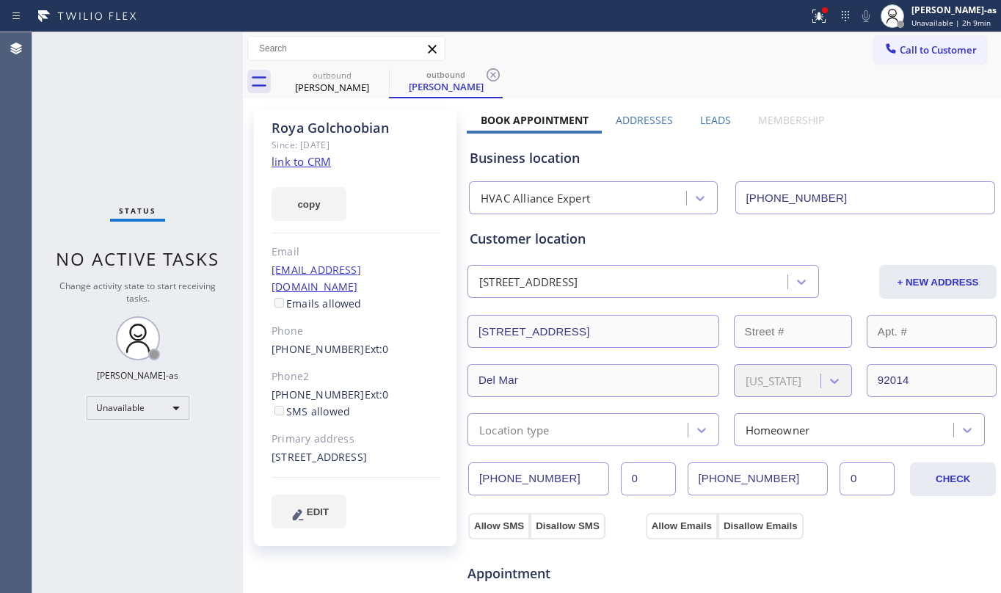
click at [306, 159] on link "link to CRM" at bounding box center [300, 161] width 59 height 15
drag, startPoint x: 174, startPoint y: 198, endPoint x: 257, endPoint y: 172, distance: 87.0
click at [186, 198] on div "Status No active tasks Change activity state to start receiving tasks. [PERSON_…" at bounding box center [137, 312] width 211 height 561
click at [950, 45] on span "Call to Customer" at bounding box center [938, 49] width 77 height 13
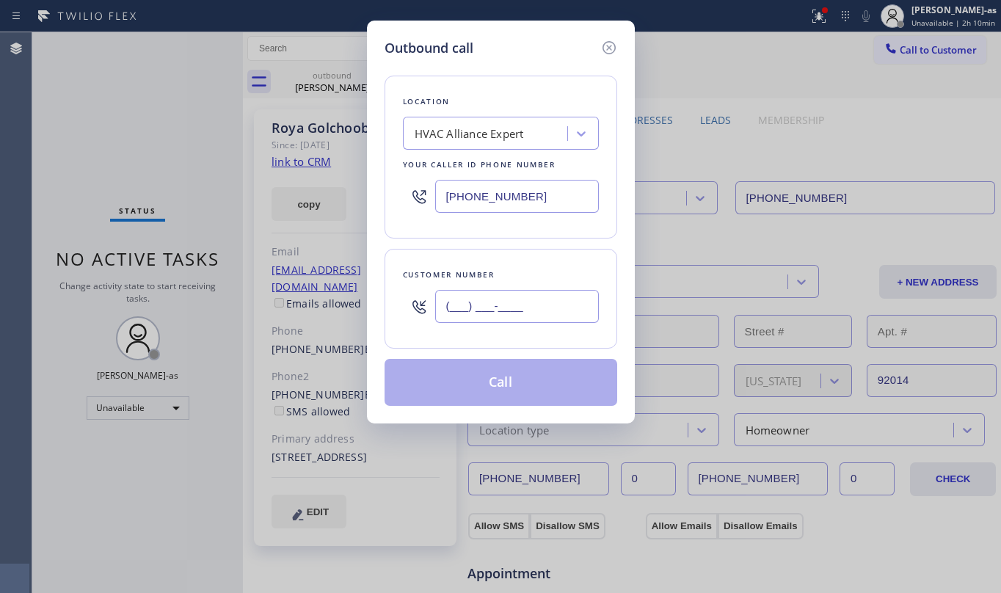
click at [543, 305] on input "(___) ___-____" at bounding box center [517, 306] width 164 height 33
paste input "858) 444-7895"
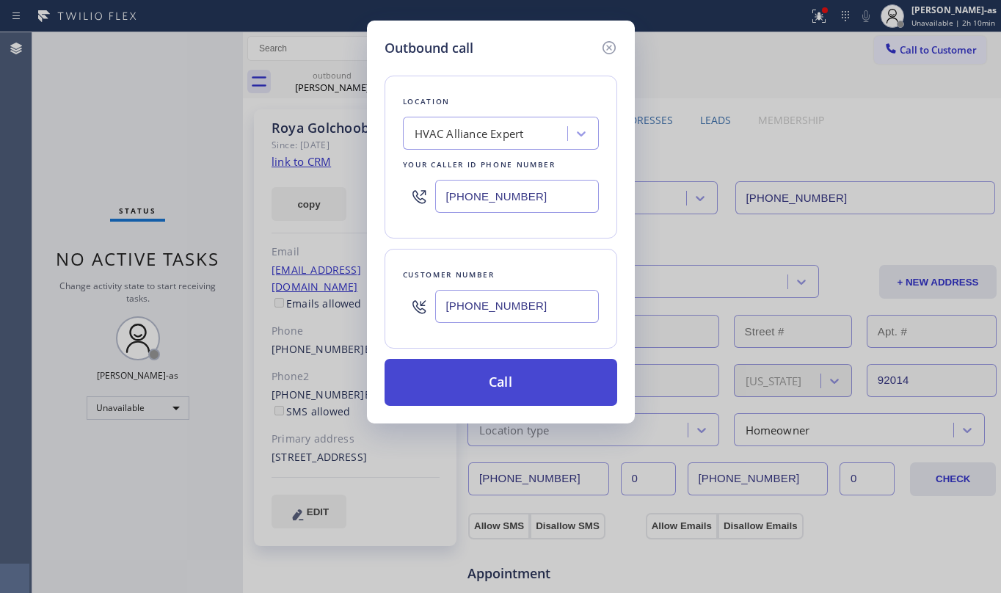
type input "[PHONE_NUMBER]"
click at [537, 379] on button "Call" at bounding box center [501, 382] width 233 height 47
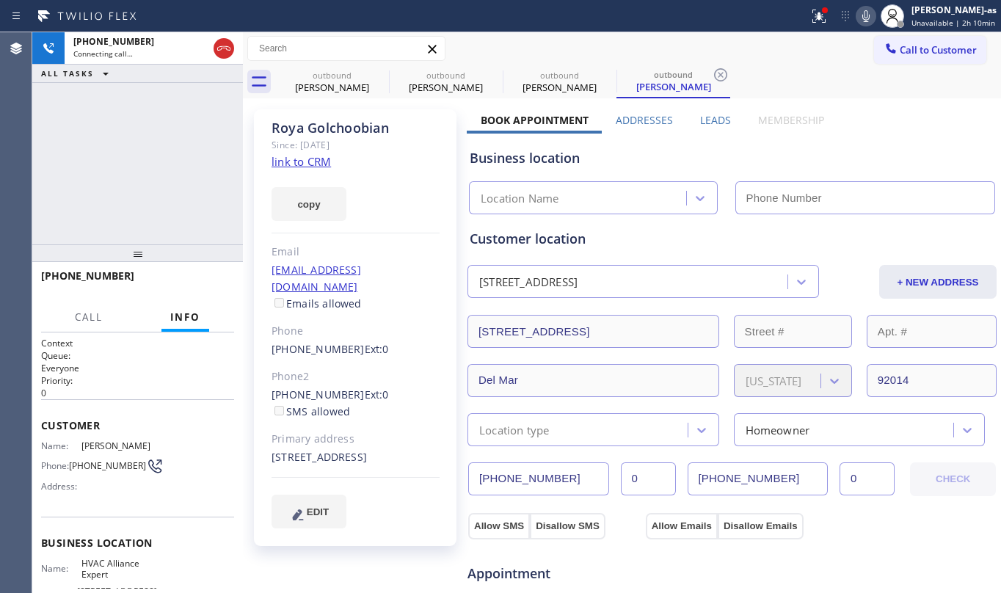
type input "[PHONE_NUMBER]"
drag, startPoint x: 142, startPoint y: 153, endPoint x: 157, endPoint y: 147, distance: 16.5
click at [142, 151] on div "[PHONE_NUMBER] Connecting call… ALL TASKS ALL TASKS ACTIVE TASKS TASKS IN WRAP …" at bounding box center [137, 138] width 211 height 212
click at [308, 86] on div "[PERSON_NAME]" at bounding box center [332, 87] width 111 height 13
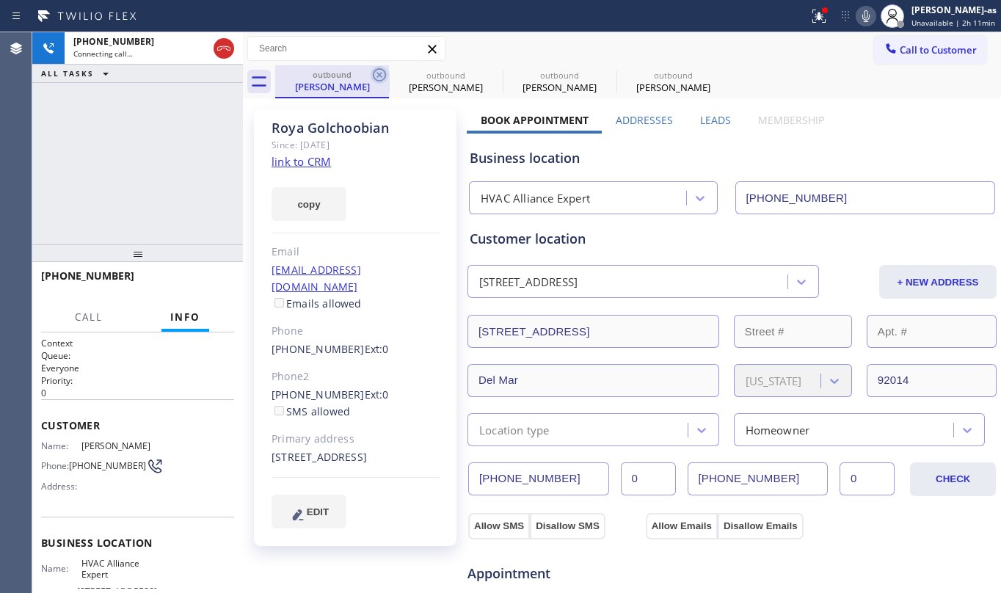
click at [373, 69] on icon at bounding box center [380, 75] width 18 height 18
click at [0, 0] on icon at bounding box center [0, 0] width 0 height 0
click at [141, 238] on div "[PHONE_NUMBER] Connecting call… ALL TASKS ALL TASKS ACTIVE TASKS TASKS IN WRAP …" at bounding box center [137, 138] width 211 height 212
click at [297, 162] on link "link to CRM" at bounding box center [300, 161] width 59 height 15
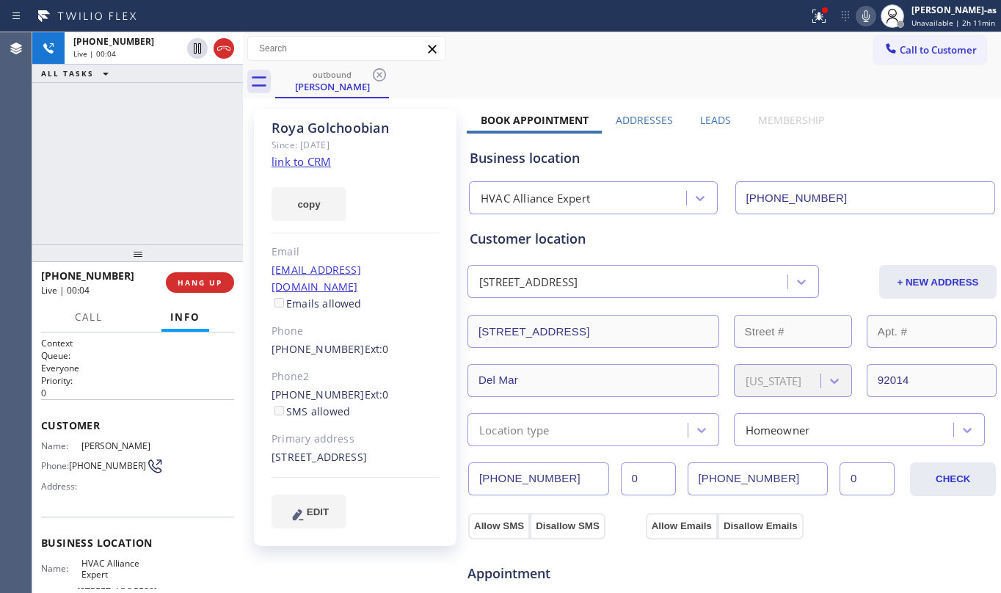
drag, startPoint x: 122, startPoint y: 103, endPoint x: 238, endPoint y: 69, distance: 121.7
click at [123, 103] on div "[PHONE_NUMBER] Live | 00:04 ALL TASKS ALL TASKS ACTIVE TASKS TASKS IN WRAP UP" at bounding box center [137, 138] width 211 height 212
click at [236, 56] on div at bounding box center [210, 48] width 53 height 32
click at [207, 291] on button "HANG UP" at bounding box center [200, 282] width 68 height 21
click at [207, 277] on span "HANG UP" at bounding box center [200, 282] width 45 height 10
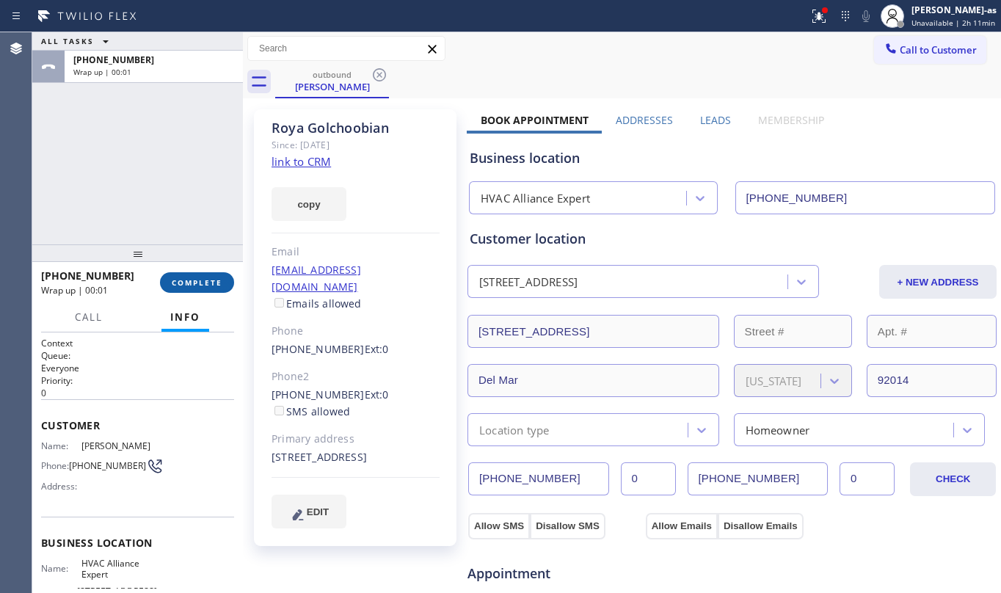
click at [207, 277] on span "COMPLETE" at bounding box center [197, 282] width 51 height 10
click at [139, 191] on div "ALL TASKS ALL TASKS ACTIVE TASKS TASKS IN WRAP UP [PHONE_NUMBER] Wrap up | 00:01" at bounding box center [137, 138] width 211 height 212
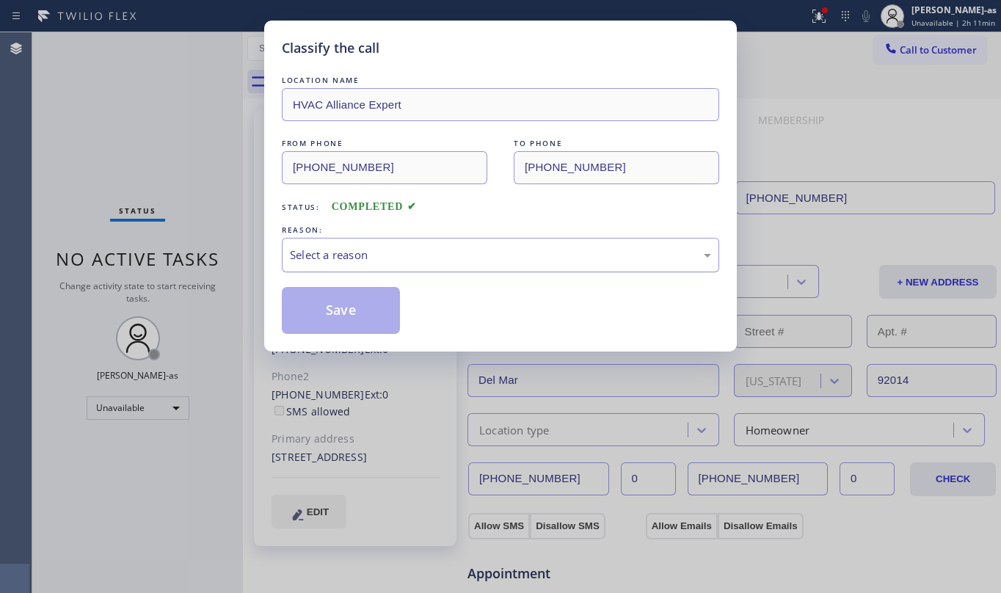
click at [448, 250] on div "Select a reason" at bounding box center [500, 255] width 421 height 17
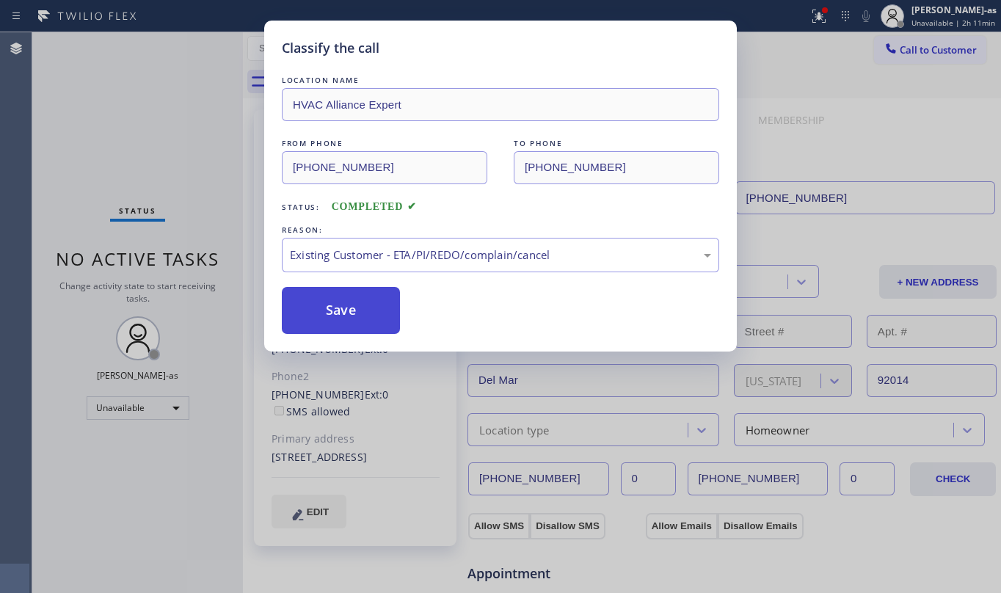
drag, startPoint x: 353, startPoint y: 318, endPoint x: 360, endPoint y: 288, distance: 30.8
click at [353, 316] on button "Save" at bounding box center [341, 310] width 118 height 47
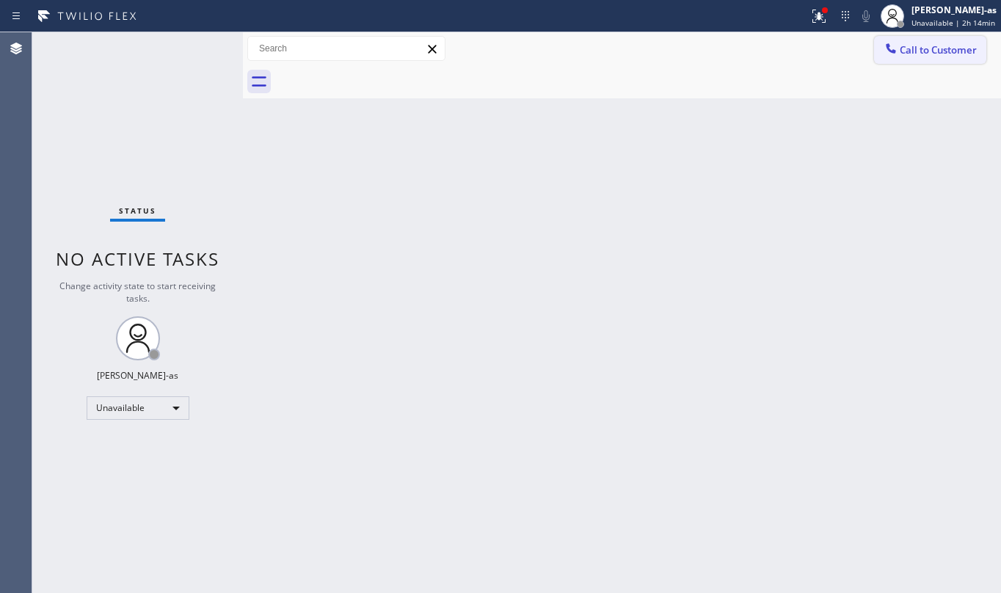
drag, startPoint x: 887, startPoint y: 51, endPoint x: 808, endPoint y: 83, distance: 85.6
click at [887, 51] on icon at bounding box center [890, 48] width 15 height 15
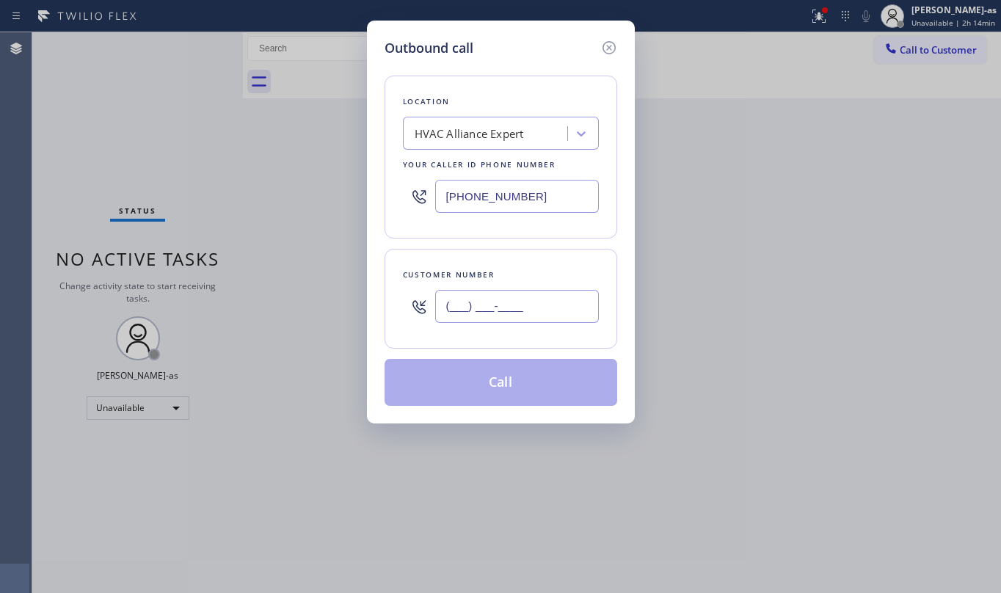
click at [518, 304] on input "(___) ___-____" at bounding box center [517, 306] width 164 height 33
paste input "619) 922-5586"
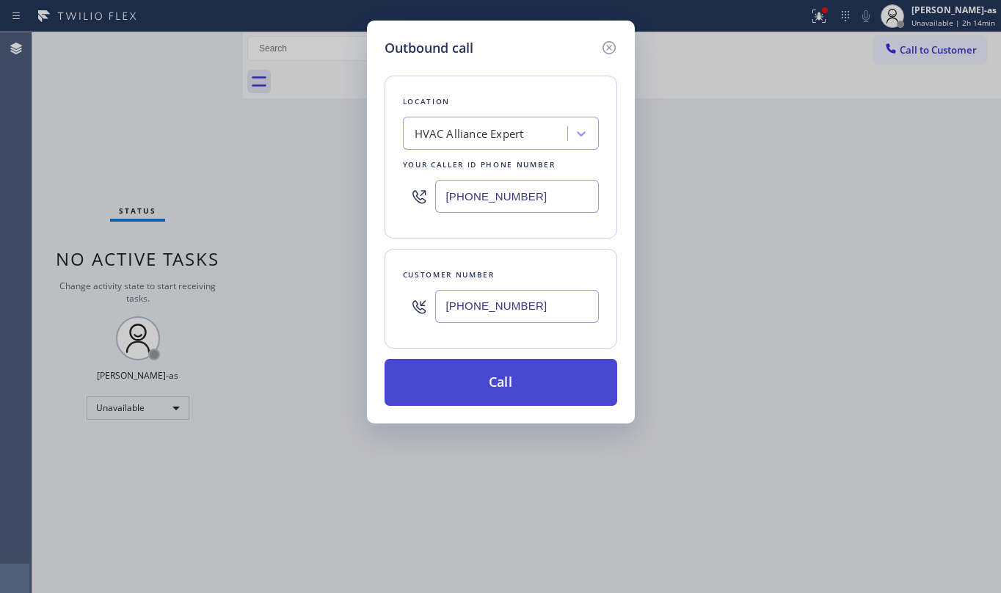
type input "[PHONE_NUMBER]"
click at [500, 389] on button "Call" at bounding box center [501, 382] width 233 height 47
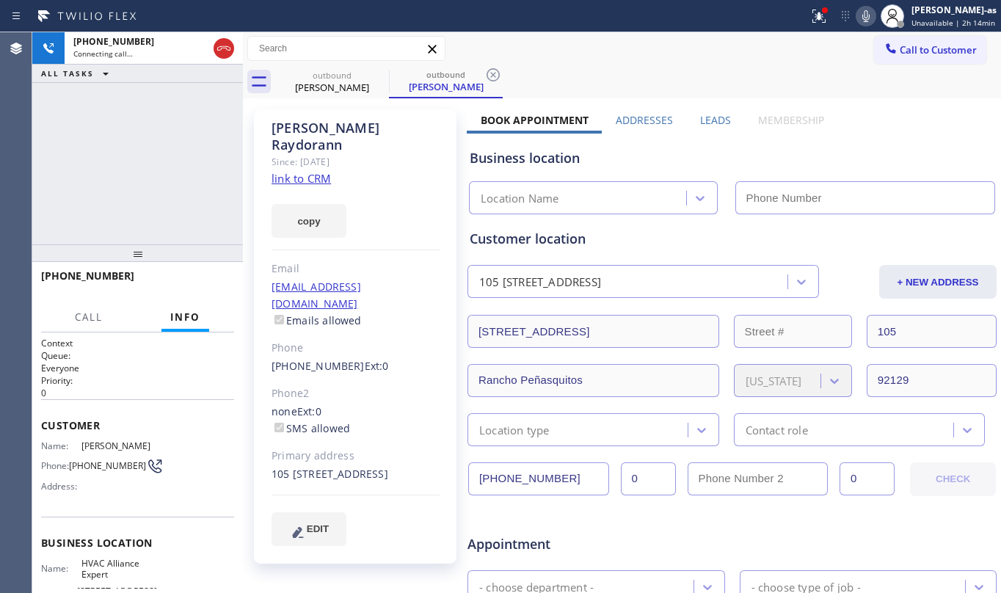
click at [305, 171] on link "link to CRM" at bounding box center [300, 178] width 59 height 15
type input "[PHONE_NUMBER]"
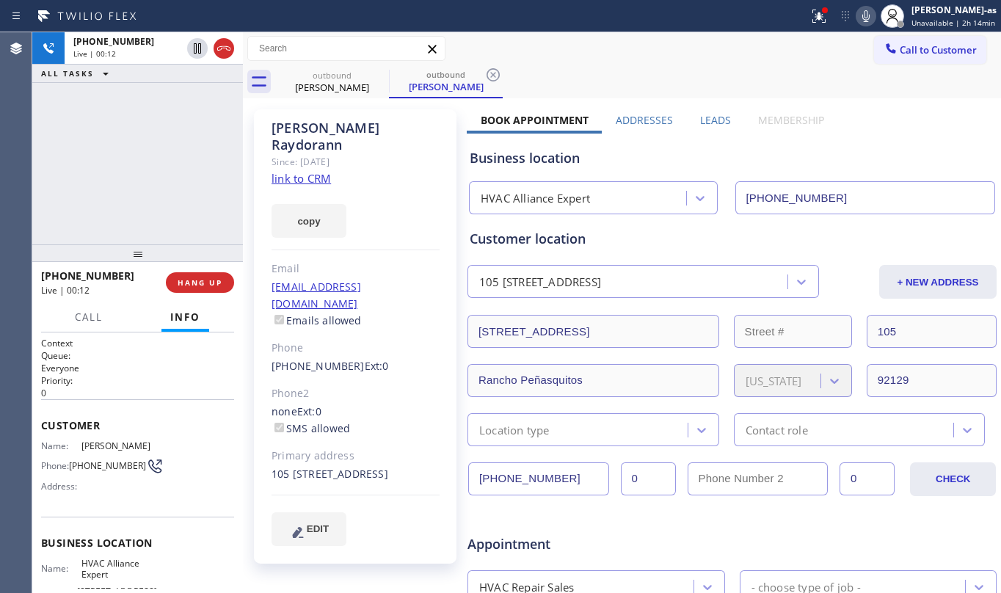
drag, startPoint x: 218, startPoint y: 45, endPoint x: 242, endPoint y: 106, distance: 64.9
click at [221, 47] on icon at bounding box center [224, 49] width 18 height 18
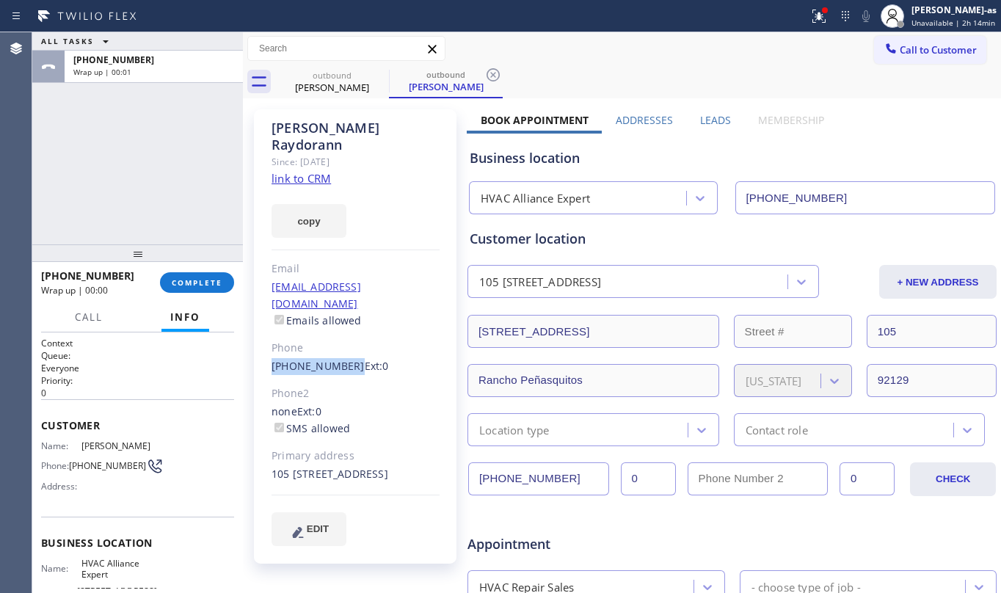
drag, startPoint x: 267, startPoint y: 332, endPoint x: 343, endPoint y: 329, distance: 76.4
click at [343, 329] on div "[PERSON_NAME] Since: [DATE] link to CRM copy Email [EMAIL_ADDRESS][DOMAIN_NAME]…" at bounding box center [355, 336] width 203 height 454
copy link "[PHONE_NUMBER]"
click at [192, 288] on div "[PHONE_NUMBER] Wrap up | 00:01 COMPLETE" at bounding box center [137, 282] width 193 height 38
click at [192, 288] on button "COMPLETE" at bounding box center [197, 282] width 74 height 21
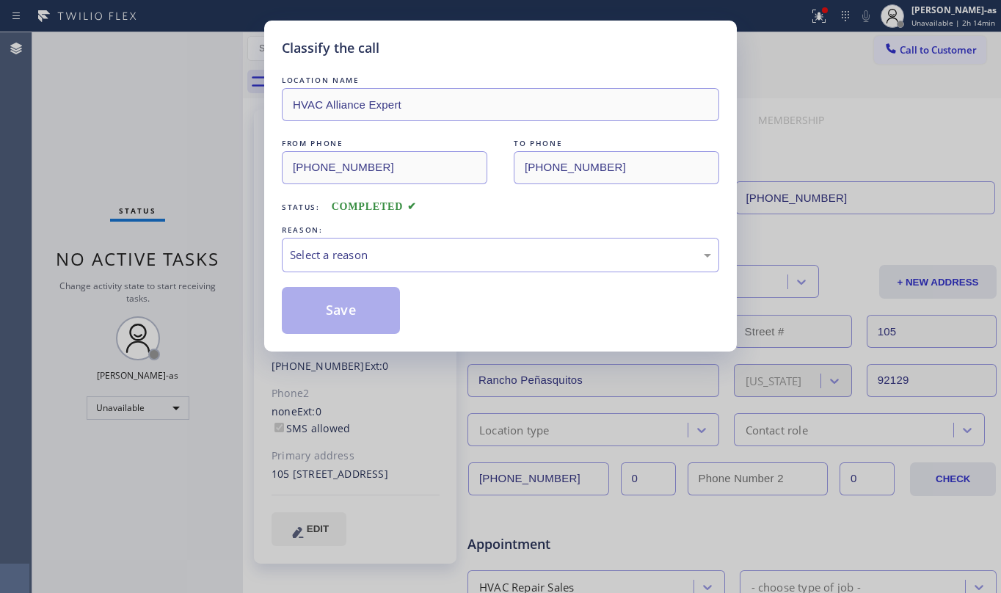
click at [192, 288] on div "Classify the call LOCATION NAME HVAC Alliance Expert FROM PHONE [PHONE_NUMBER] …" at bounding box center [500, 296] width 1001 height 593
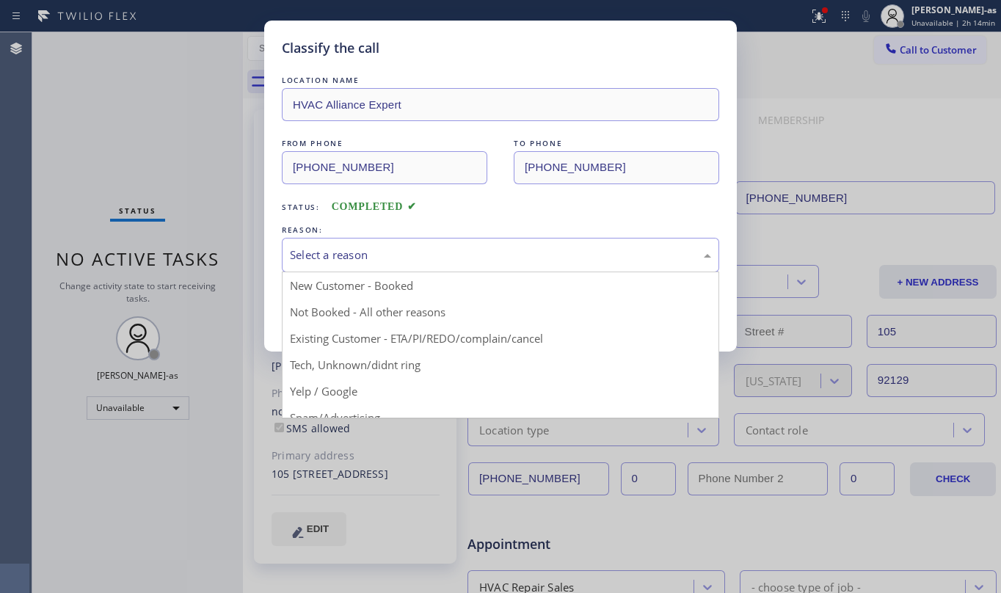
click at [365, 261] on div "Select a reason" at bounding box center [500, 255] width 421 height 17
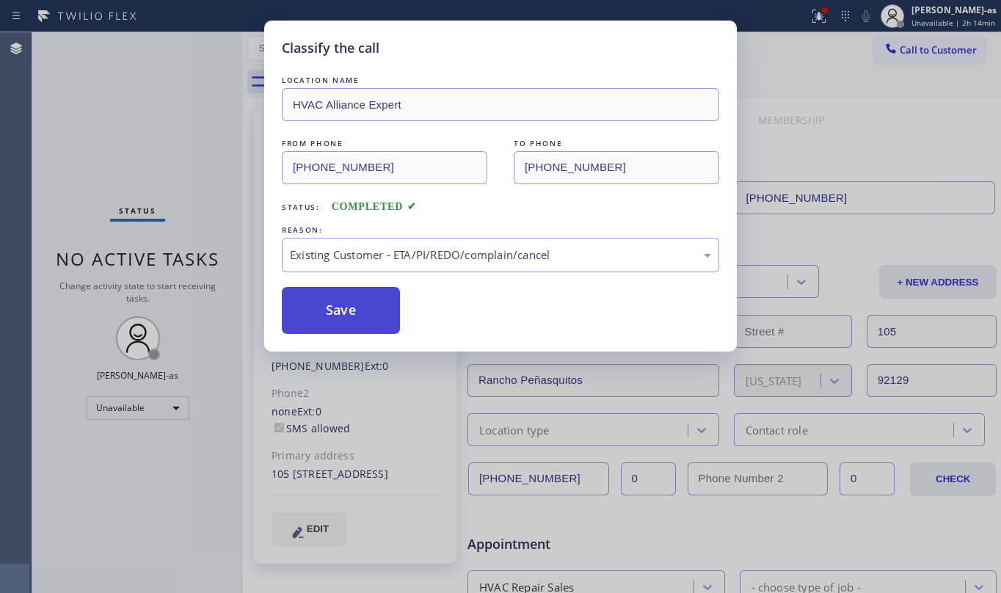
click at [351, 317] on button "Save" at bounding box center [341, 310] width 118 height 47
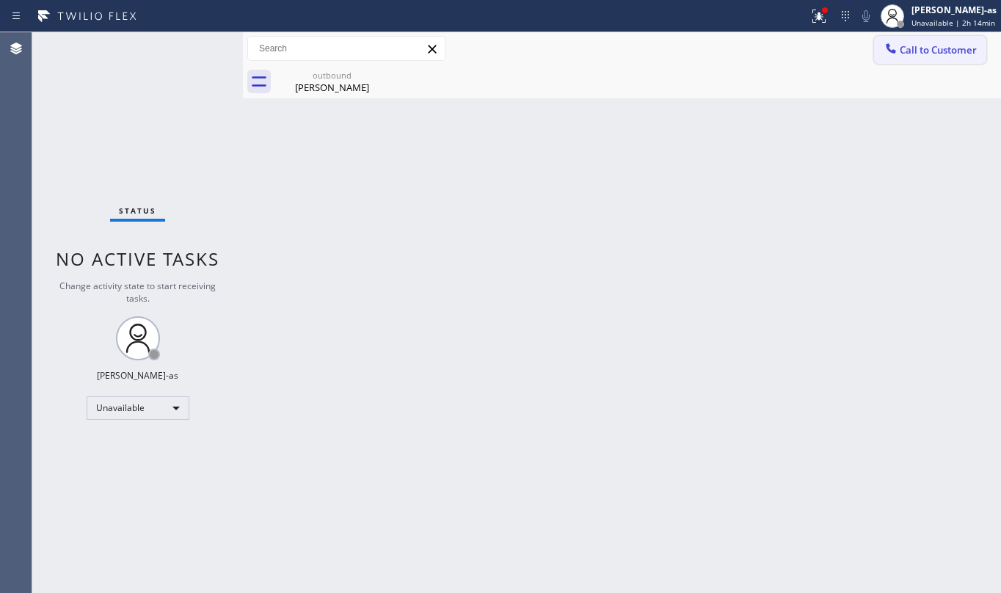
click at [925, 53] on span "Call to Customer" at bounding box center [938, 49] width 77 height 13
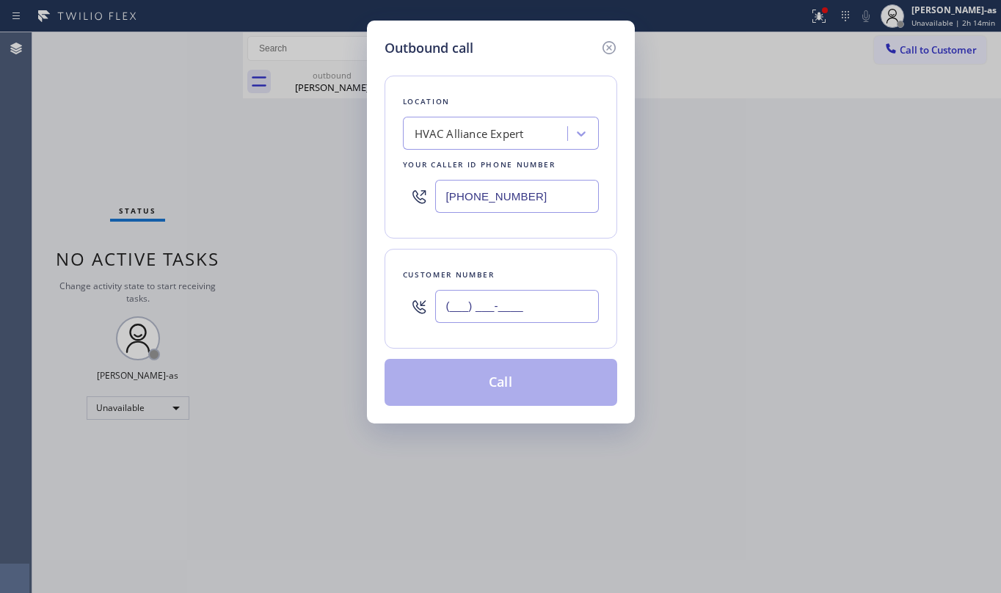
click at [547, 316] on input "(___) ___-____" at bounding box center [517, 306] width 164 height 33
paste input "619) 922-5586"
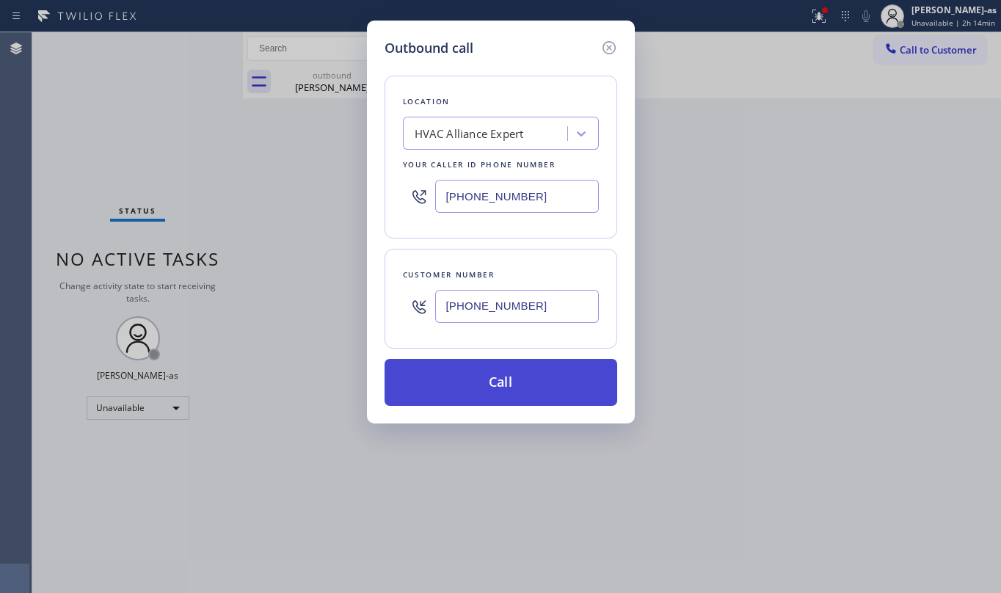
type input "[PHONE_NUMBER]"
click at [520, 374] on button "Call" at bounding box center [501, 382] width 233 height 47
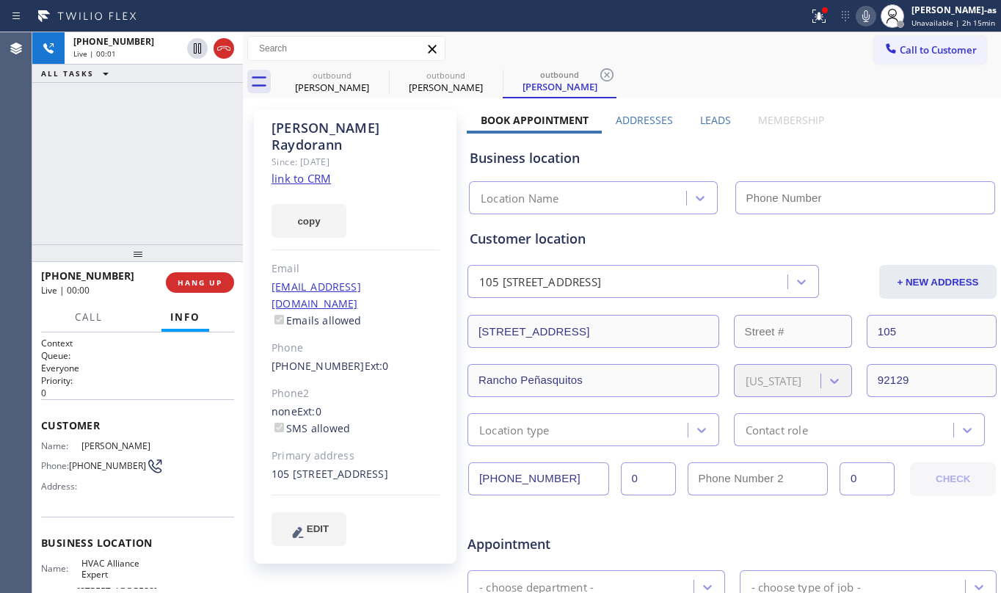
click at [172, 223] on div "[PHONE_NUMBER] Live | 00:01 ALL TASKS ALL TASKS ACTIVE TASKS TASKS IN WRAP UP" at bounding box center [137, 138] width 211 height 212
type input "[PHONE_NUMBER]"
click at [147, 194] on div "[PHONE_NUMBER] Live | 00:45 ALL TASKS ALL TASKS ACTIVE TASKS TASKS IN WRAP UP" at bounding box center [137, 138] width 211 height 212
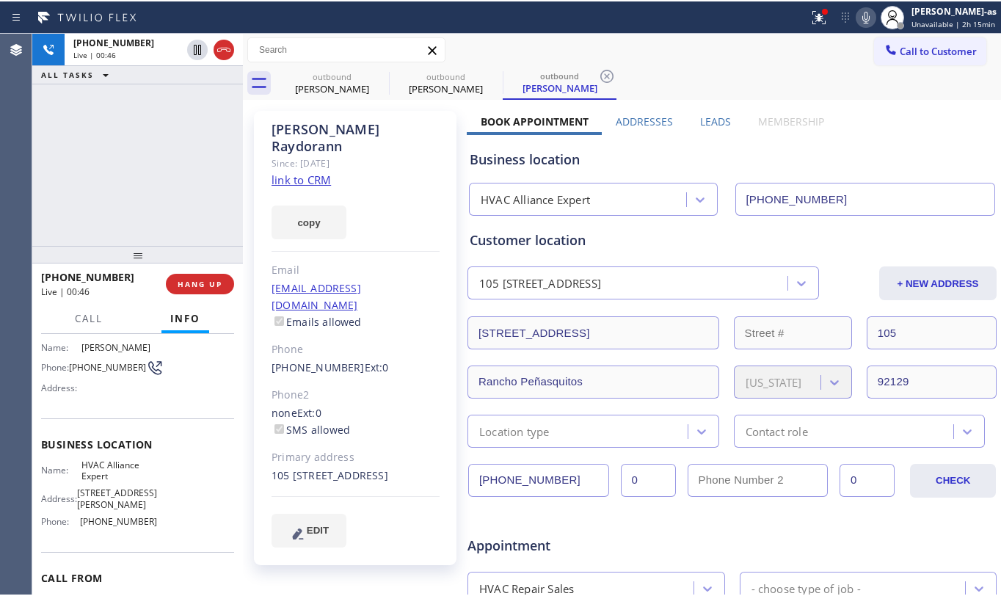
scroll to position [180, 0]
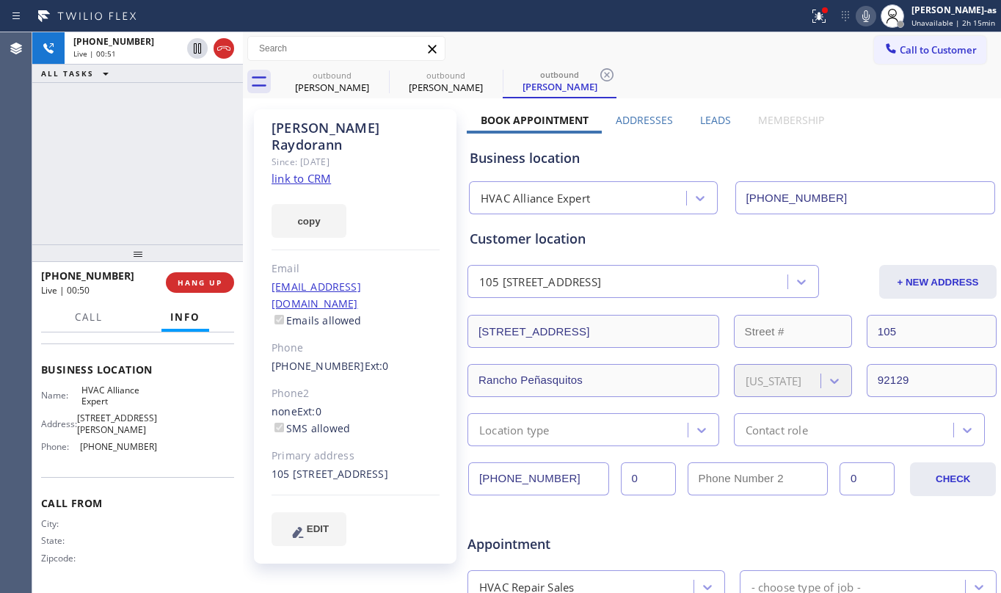
click at [147, 197] on div "[PHONE_NUMBER] Live | 00:51 ALL TASKS ALL TASKS ACTIVE TASKS TASKS IN WRAP UP" at bounding box center [137, 138] width 211 height 212
click at [205, 277] on div "[PHONE_NUMBER] Live | 00:56 HANG UP" at bounding box center [137, 282] width 193 height 38
click at [203, 276] on button "HANG UP" at bounding box center [200, 282] width 68 height 21
click at [203, 274] on button "HANG UP" at bounding box center [200, 282] width 68 height 21
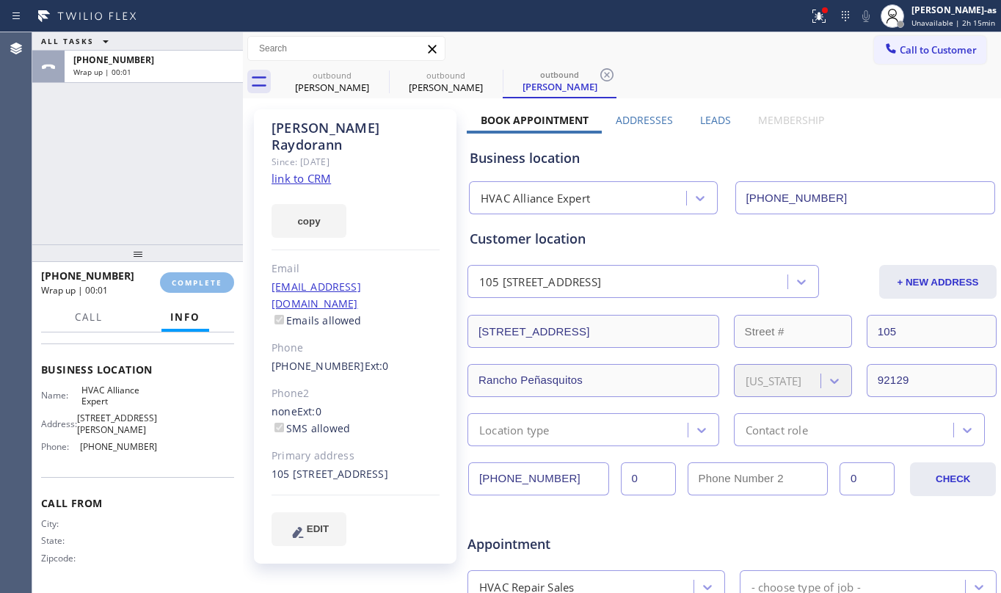
click at [203, 271] on div "[PHONE_NUMBER] Wrap up | 00:01 COMPLETE" at bounding box center [137, 282] width 193 height 38
click at [176, 230] on div "ALL TASKS ALL TASKS ACTIVE TASKS TASKS IN WRAP UP [PHONE_NUMBER] Wrap up | 00:01" at bounding box center [137, 138] width 211 height 212
drag, startPoint x: 200, startPoint y: 286, endPoint x: 371, endPoint y: 273, distance: 171.5
click at [208, 285] on span "COMPLETE" at bounding box center [197, 282] width 51 height 10
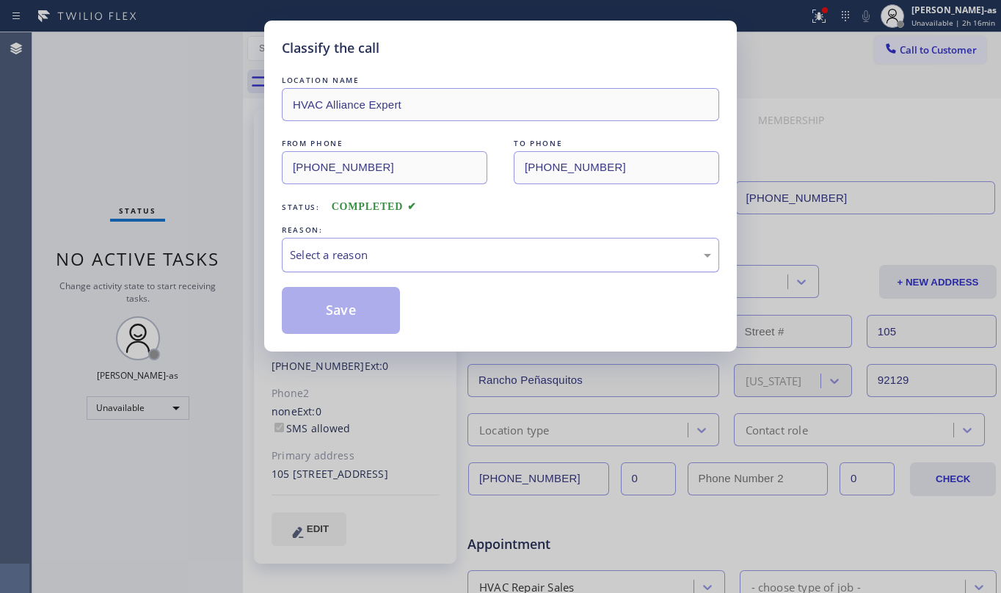
drag, startPoint x: 461, startPoint y: 254, endPoint x: 473, endPoint y: 263, distance: 14.7
click at [462, 254] on div "Select a reason" at bounding box center [500, 255] width 421 height 17
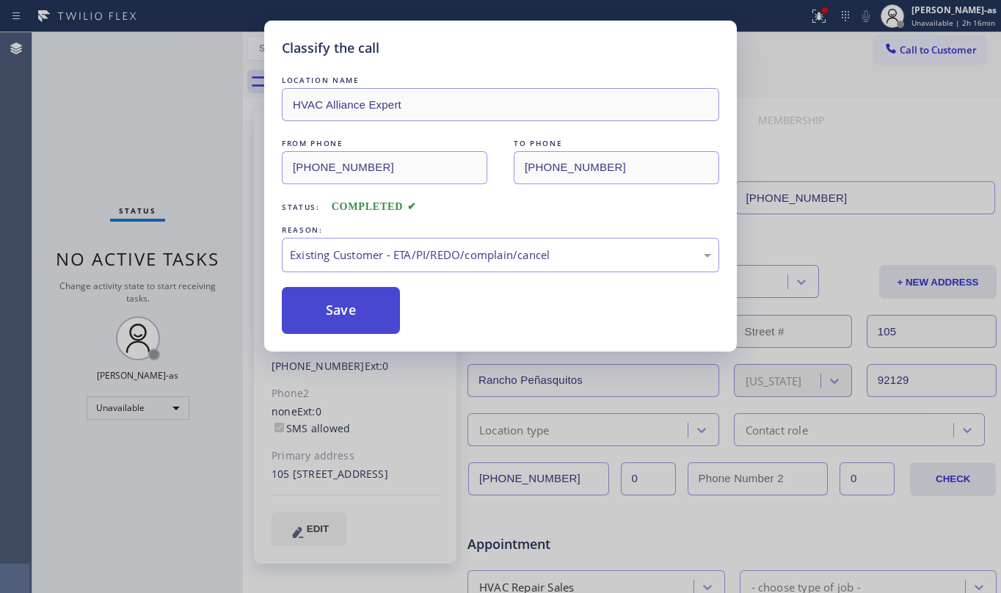
drag, startPoint x: 324, startPoint y: 295, endPoint x: 321, endPoint y: 303, distance: 8.6
click at [324, 297] on button "Save" at bounding box center [341, 310] width 118 height 47
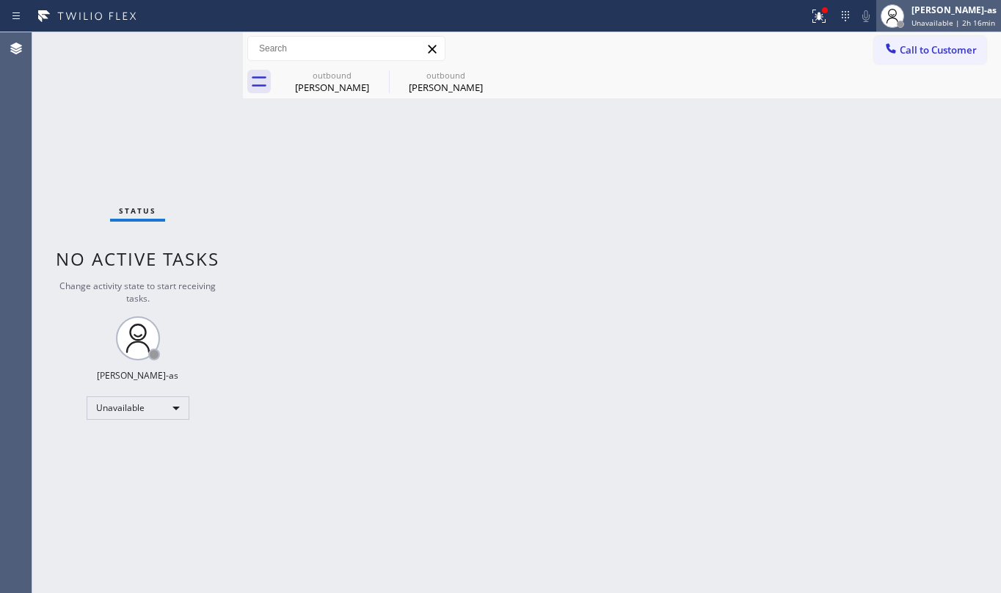
click at [930, 22] on span "Unavailable | 2h 16min" at bounding box center [953, 23] width 84 height 10
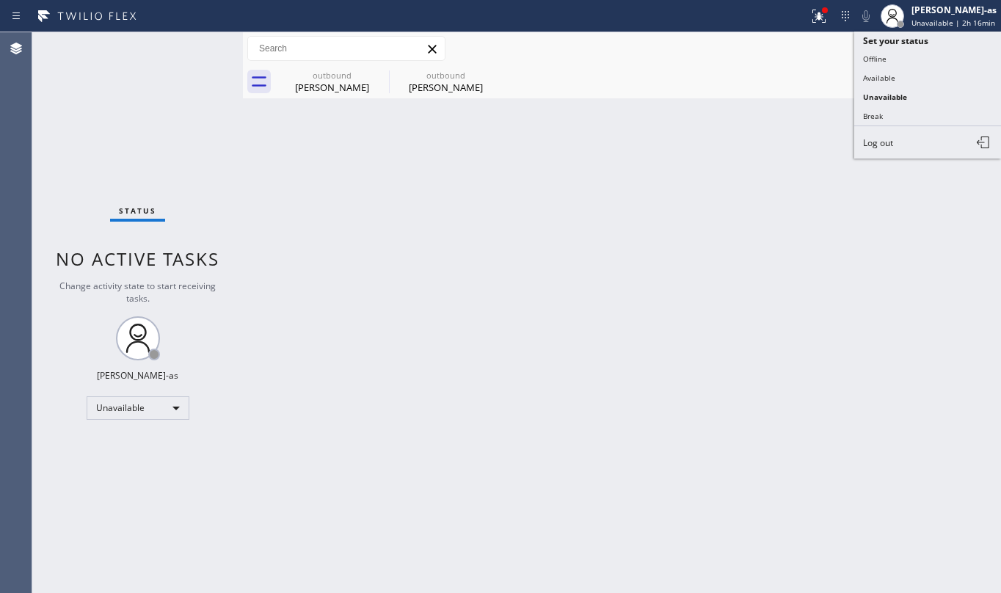
drag, startPoint x: 694, startPoint y: 86, endPoint x: 861, endPoint y: 59, distance: 168.7
click at [714, 86] on div "outbound [PERSON_NAME] outbound [PERSON_NAME]" at bounding box center [638, 81] width 726 height 33
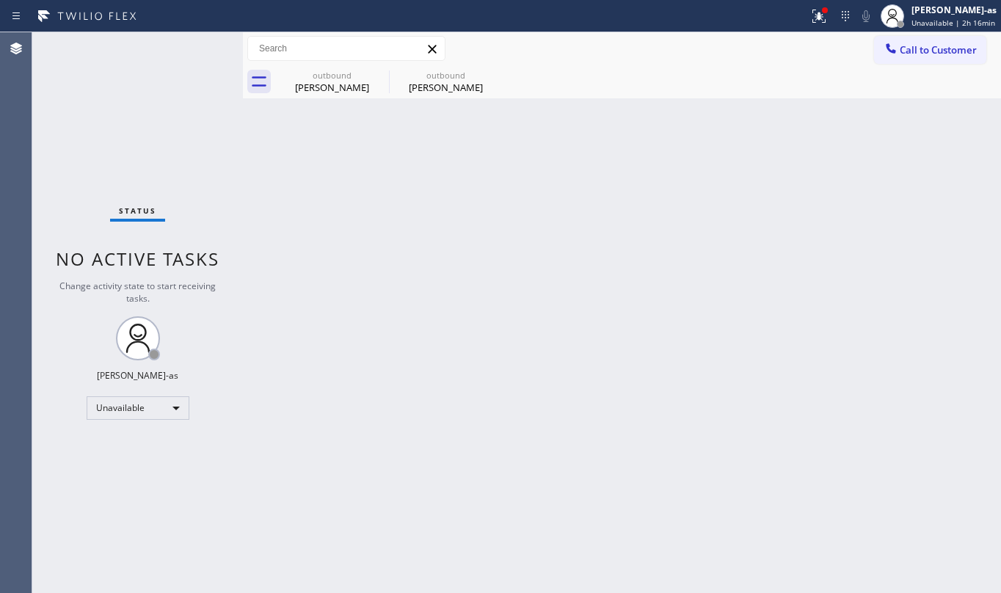
click at [901, 50] on span "Call to Customer" at bounding box center [938, 49] width 77 height 13
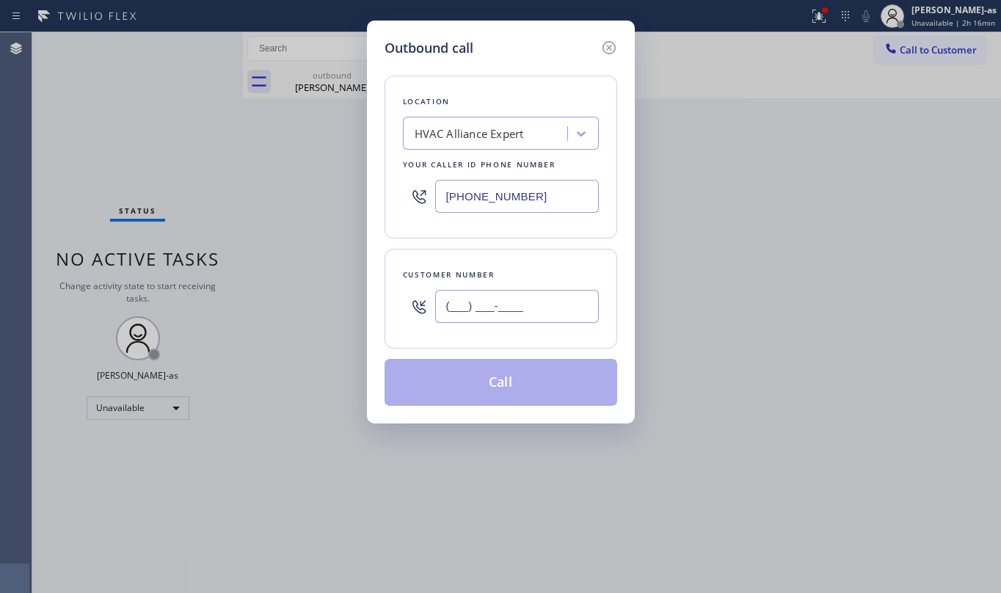
click at [527, 311] on input "(___) ___-____" at bounding box center [517, 306] width 164 height 33
paste input "818) 919-4400"
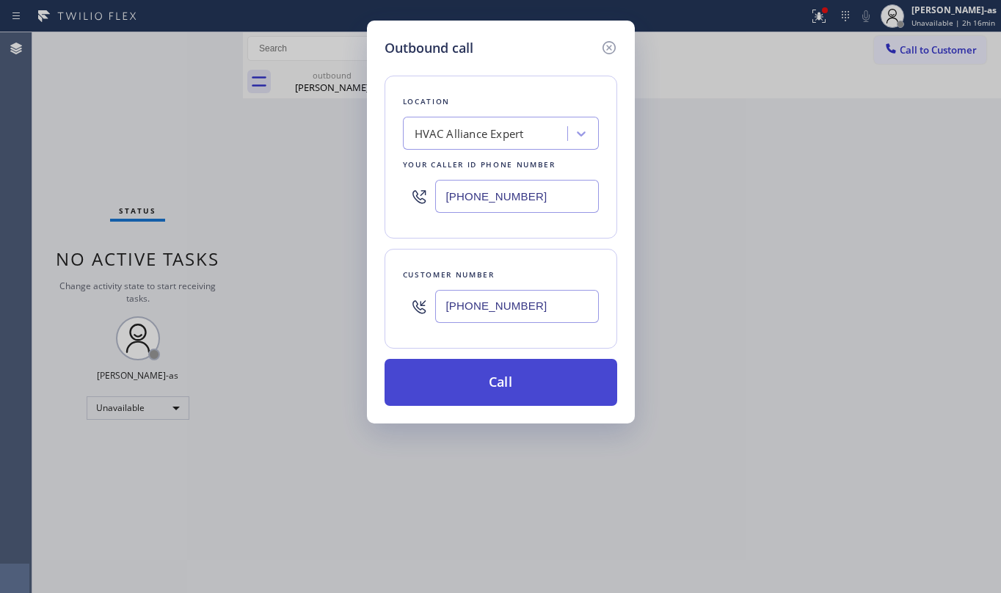
type input "[PHONE_NUMBER]"
click at [533, 387] on button "Call" at bounding box center [501, 382] width 233 height 47
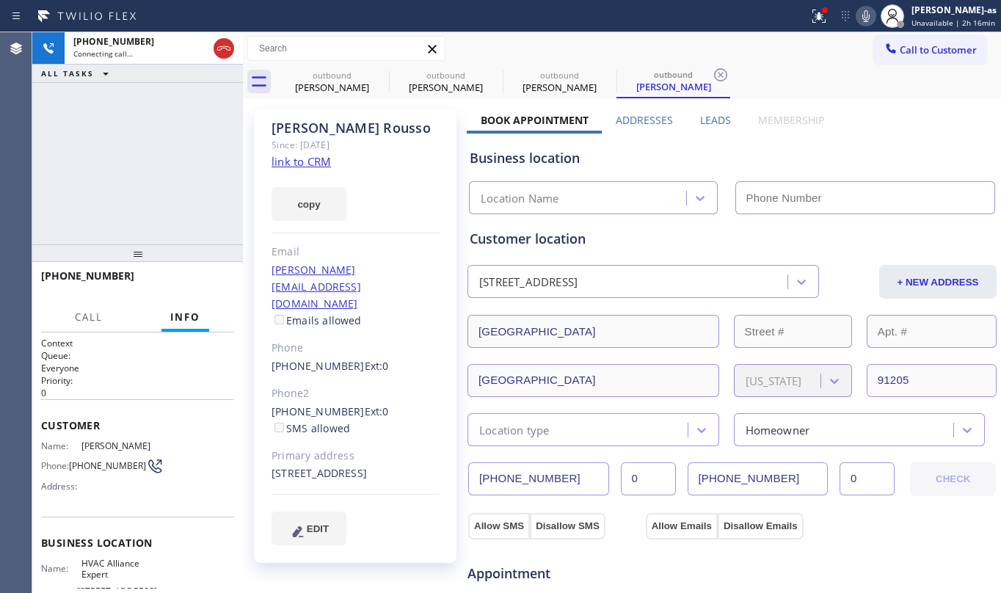
type input "[PHONE_NUMBER]"
drag, startPoint x: 200, startPoint y: 183, endPoint x: 222, endPoint y: 182, distance: 22.0
click at [208, 183] on div "[PHONE_NUMBER] Connecting call… ALL TASKS ALL TASKS ACTIVE TASKS TASKS IN WRAP …" at bounding box center [137, 138] width 211 height 212
click at [298, 159] on link "link to CRM" at bounding box center [300, 161] width 59 height 15
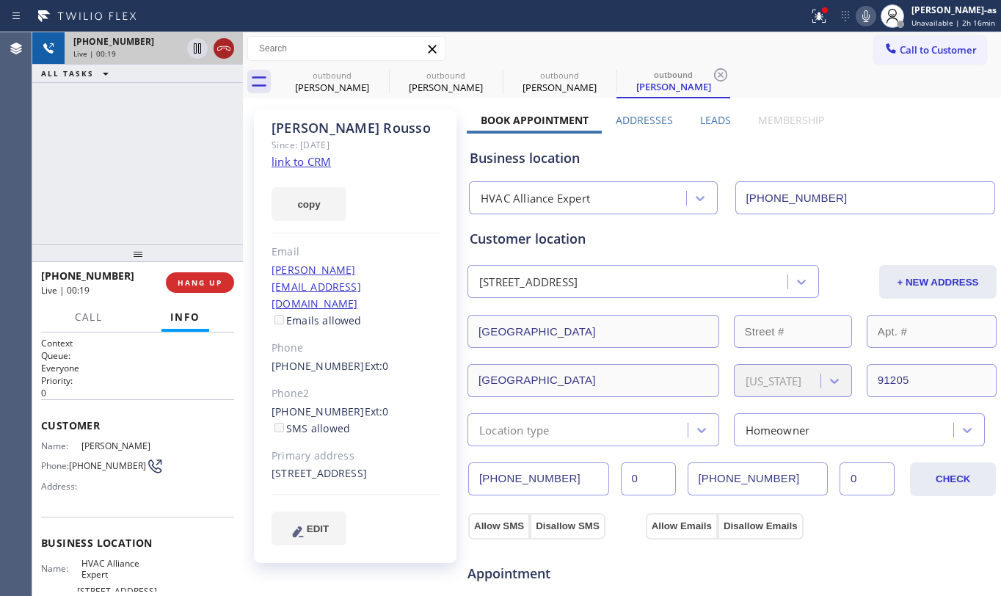
click at [224, 48] on icon at bounding box center [224, 49] width 18 height 18
click at [194, 229] on div "[PHONE_NUMBER] Live | 00:19 ALL TASKS ALL TASKS ACTIVE TASKS TASKS IN WRAP UP" at bounding box center [137, 138] width 211 height 212
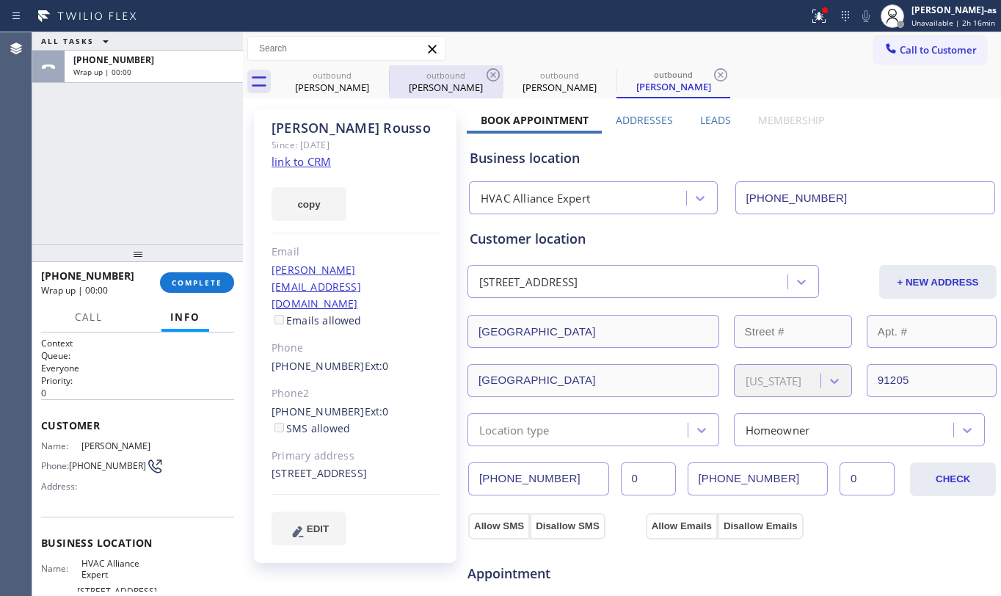
drag, startPoint x: 342, startPoint y: 70, endPoint x: 398, endPoint y: 76, distance: 56.1
click at [342, 71] on div "outbound [PERSON_NAME]" at bounding box center [332, 81] width 111 height 33
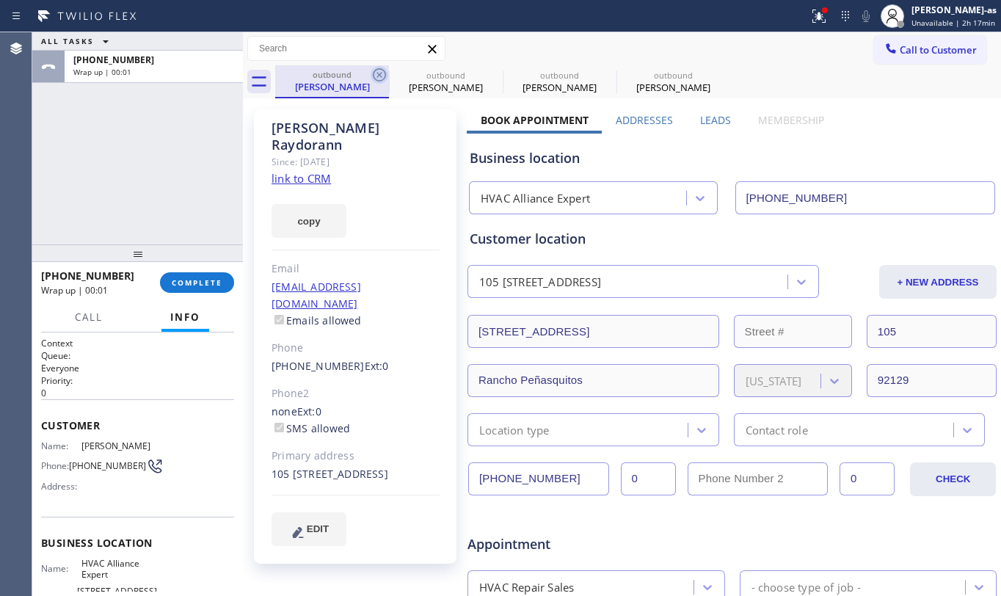
click at [383, 71] on icon at bounding box center [380, 75] width 18 height 18
click at [0, 0] on icon at bounding box center [0, 0] width 0 height 0
click at [92, 244] on div at bounding box center [137, 253] width 211 height 18
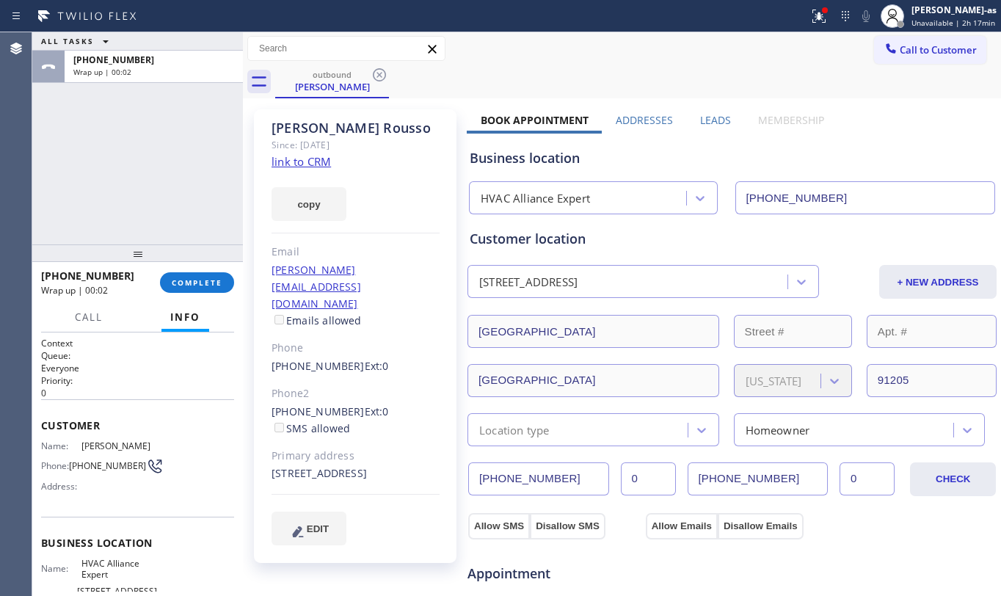
click at [236, 292] on div "[PHONE_NUMBER] Wrap up | 00:02 COMPLETE" at bounding box center [137, 282] width 211 height 41
click at [183, 220] on div "ALL TASKS ALL TASKS ACTIVE TASKS TASKS IN WRAP UP [PHONE_NUMBER] Wrap up | 00:03" at bounding box center [137, 138] width 211 height 212
drag, startPoint x: 194, startPoint y: 291, endPoint x: 208, endPoint y: 256, distance: 38.2
click at [197, 291] on button "COMPLETE" at bounding box center [197, 282] width 74 height 21
drag, startPoint x: 201, startPoint y: 244, endPoint x: 282, endPoint y: 261, distance: 82.6
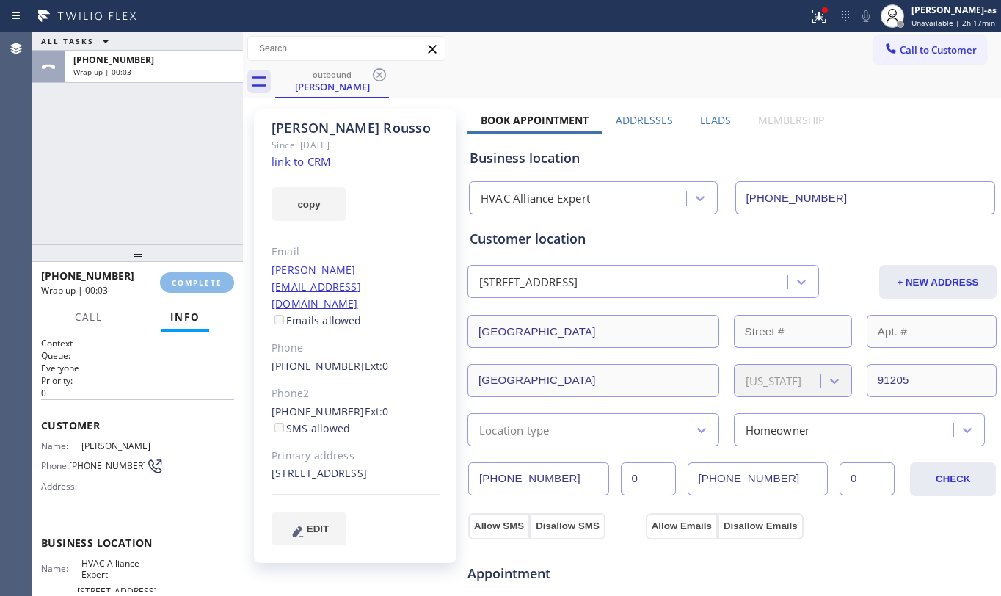
click at [201, 245] on div at bounding box center [137, 253] width 211 height 18
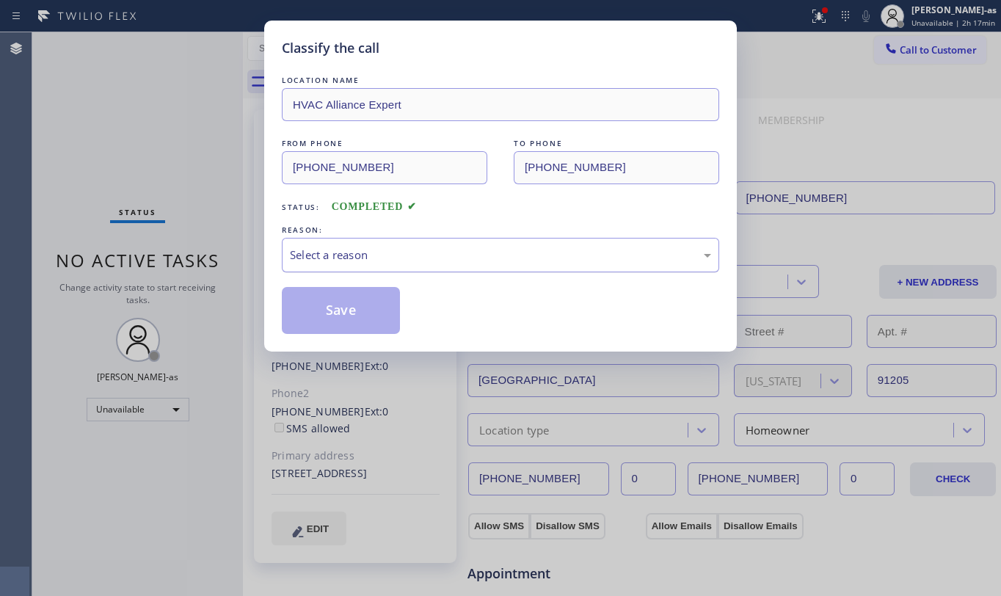
drag, startPoint x: 367, startPoint y: 258, endPoint x: 392, endPoint y: 266, distance: 26.0
click at [380, 263] on div "Select a reason" at bounding box center [500, 255] width 421 height 17
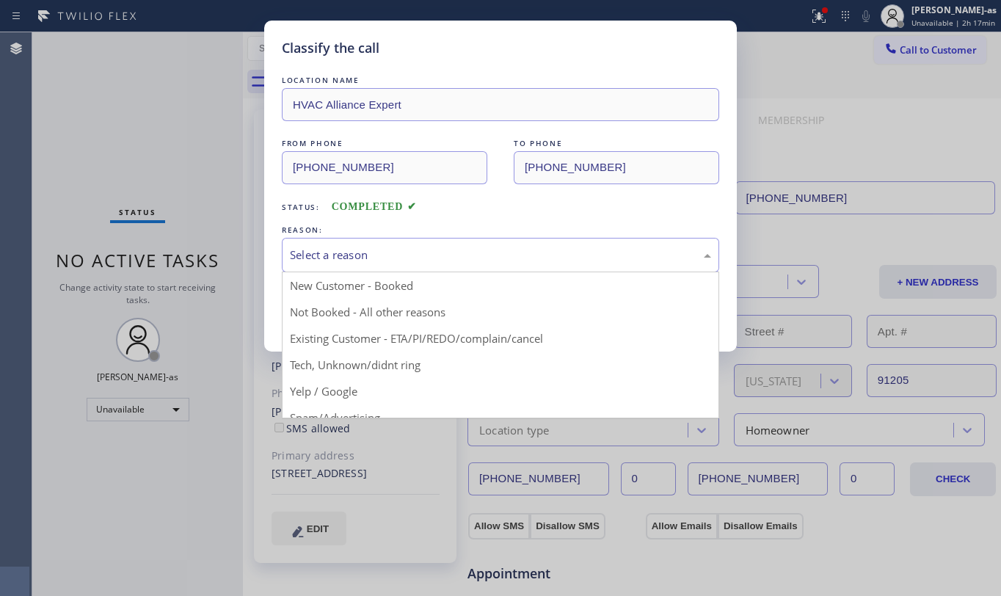
drag, startPoint x: 464, startPoint y: 339, endPoint x: 406, endPoint y: 323, distance: 60.9
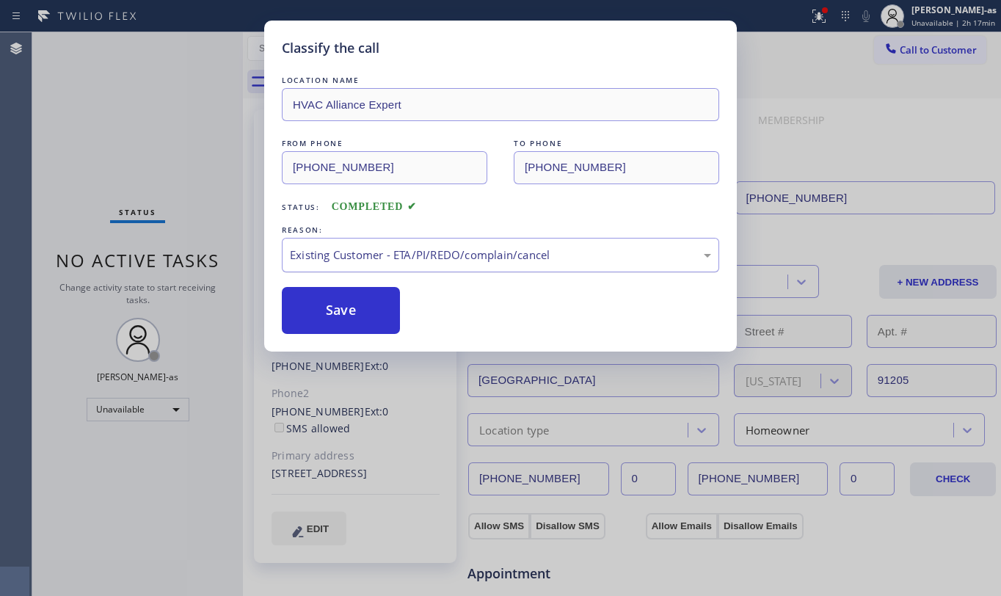
drag, startPoint x: 354, startPoint y: 318, endPoint x: 345, endPoint y: 249, distance: 68.8
click at [353, 318] on button "Save" at bounding box center [341, 310] width 118 height 47
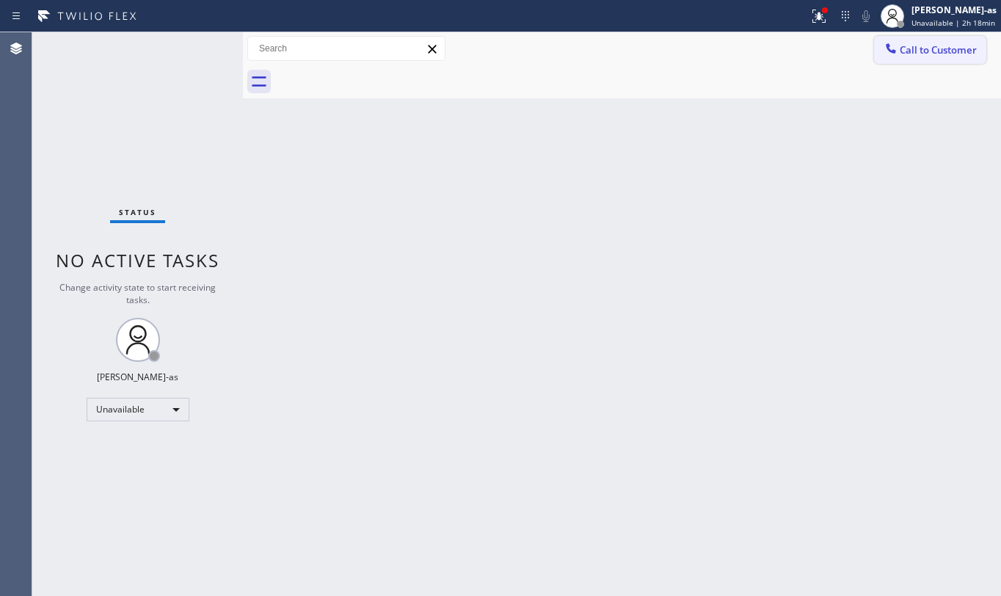
click at [937, 45] on span "Call to Customer" at bounding box center [938, 49] width 77 height 13
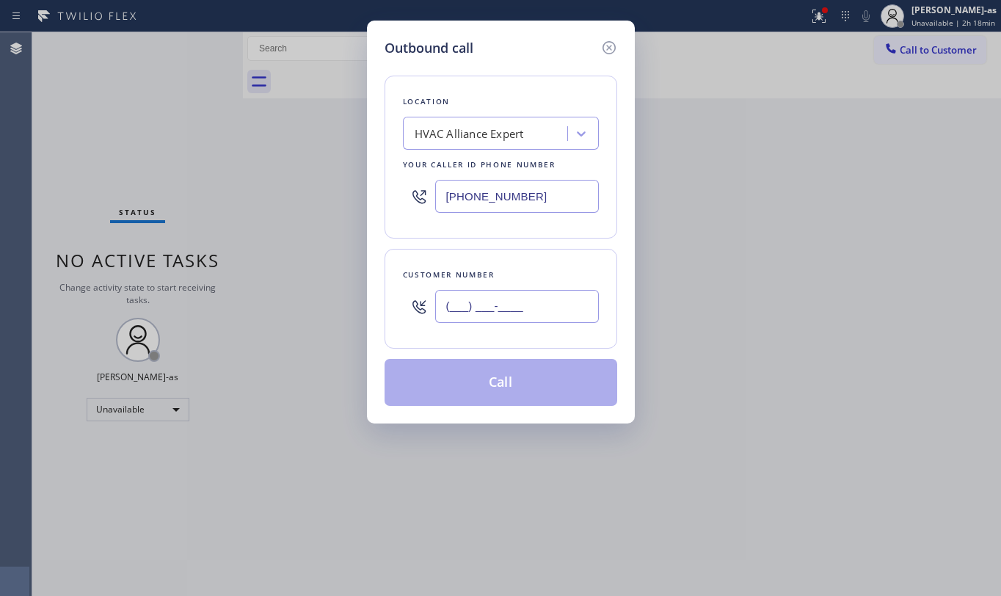
click at [489, 300] on input "(___) ___-____" at bounding box center [517, 306] width 164 height 33
paste input "424) 422-6600"
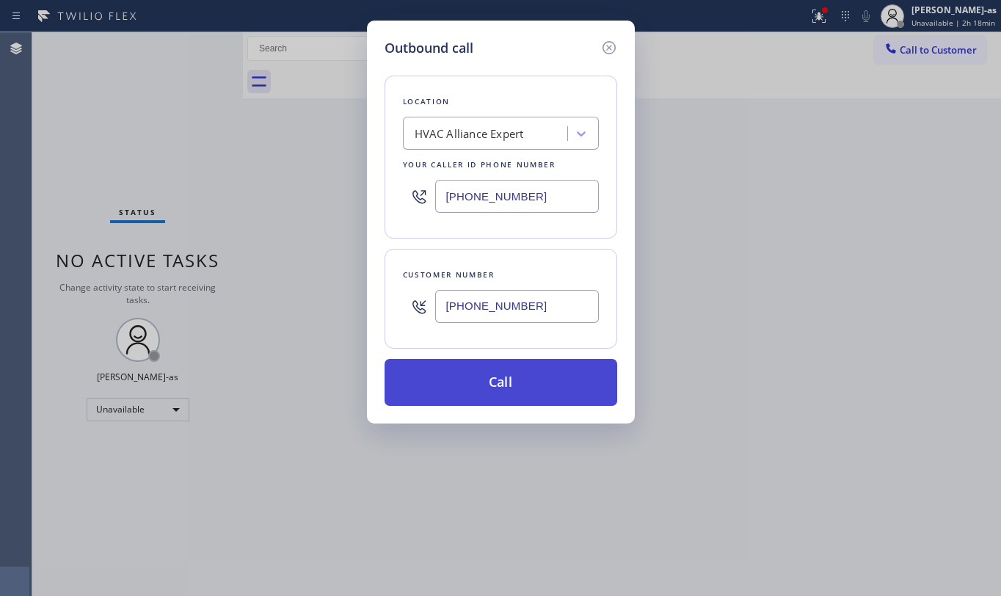
type input "[PHONE_NUMBER]"
click at [496, 390] on button "Call" at bounding box center [501, 382] width 233 height 47
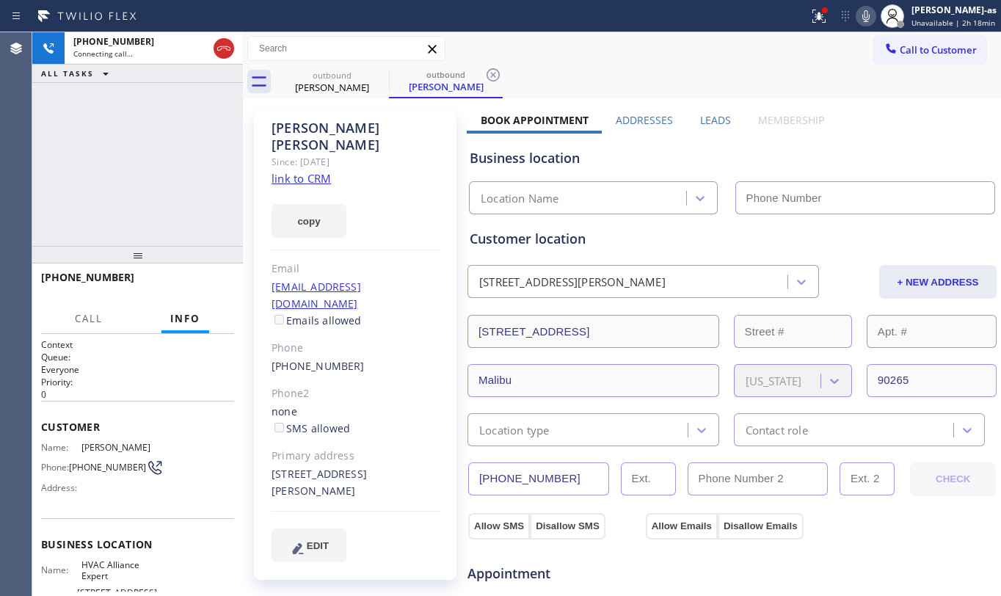
type input "[PHONE_NUMBER]"
drag, startPoint x: 145, startPoint y: 200, endPoint x: 158, endPoint y: 183, distance: 21.4
click at [150, 194] on div "[PHONE_NUMBER] Connecting call… ALL TASKS ALL TASKS ACTIVE TASKS TASKS IN WRAP …" at bounding box center [137, 139] width 211 height 214
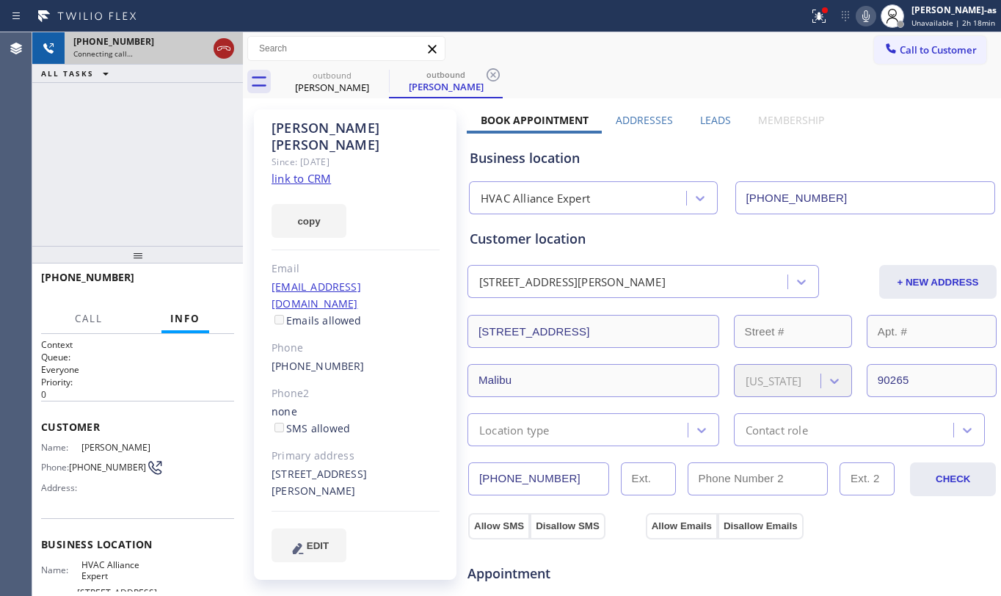
drag, startPoint x: 210, startPoint y: 50, endPoint x: 221, endPoint y: 43, distance: 13.2
click at [213, 47] on div "[PHONE_NUMBER] Connecting call…" at bounding box center [137, 48] width 211 height 32
click at [226, 42] on icon at bounding box center [224, 49] width 18 height 18
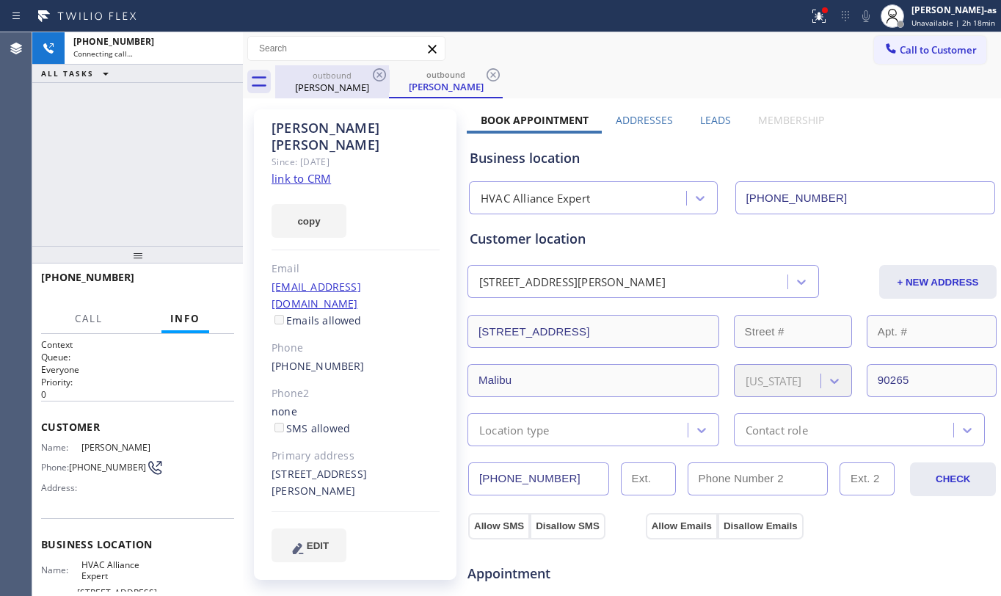
click at [305, 94] on div "outbound [PERSON_NAME]" at bounding box center [332, 81] width 111 height 33
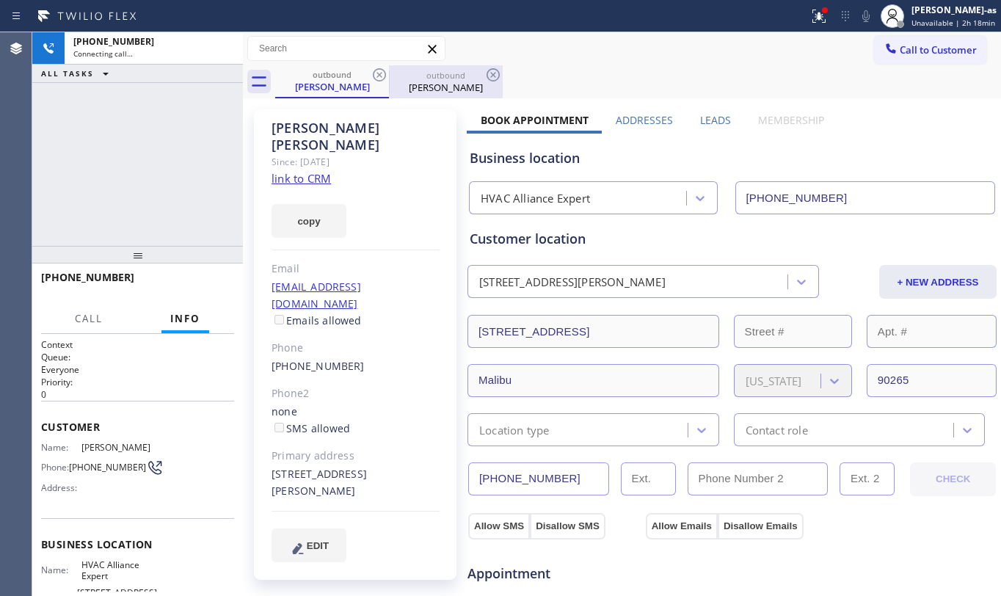
click at [389, 76] on div at bounding box center [389, 81] width 1 height 23
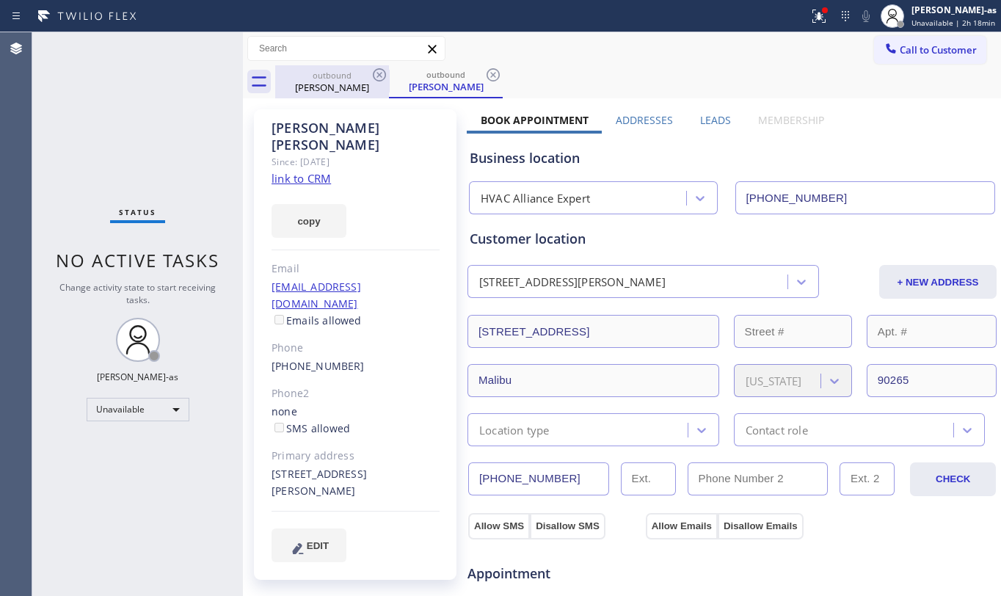
click at [386, 76] on icon at bounding box center [380, 75] width 18 height 18
drag, startPoint x: 379, startPoint y: 82, endPoint x: 377, endPoint y: 75, distance: 7.5
click at [0, 0] on icon at bounding box center [0, 0] width 0 height 0
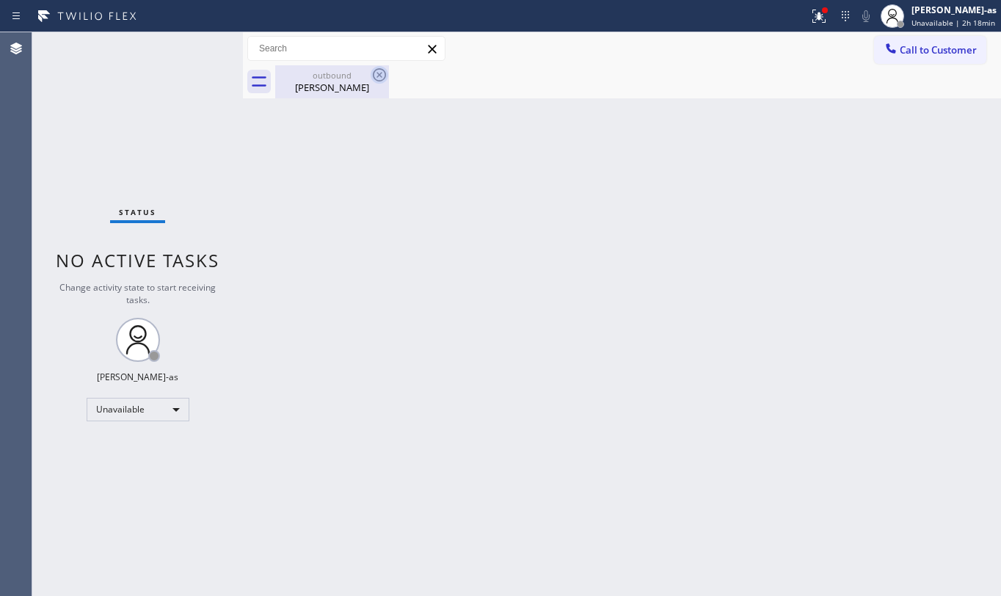
click at [377, 74] on icon at bounding box center [380, 75] width 18 height 18
click at [376, 75] on icon at bounding box center [380, 75] width 18 height 18
click at [376, 76] on icon at bounding box center [380, 75] width 18 height 18
click at [957, 53] on span "Call to Customer" at bounding box center [938, 49] width 77 height 13
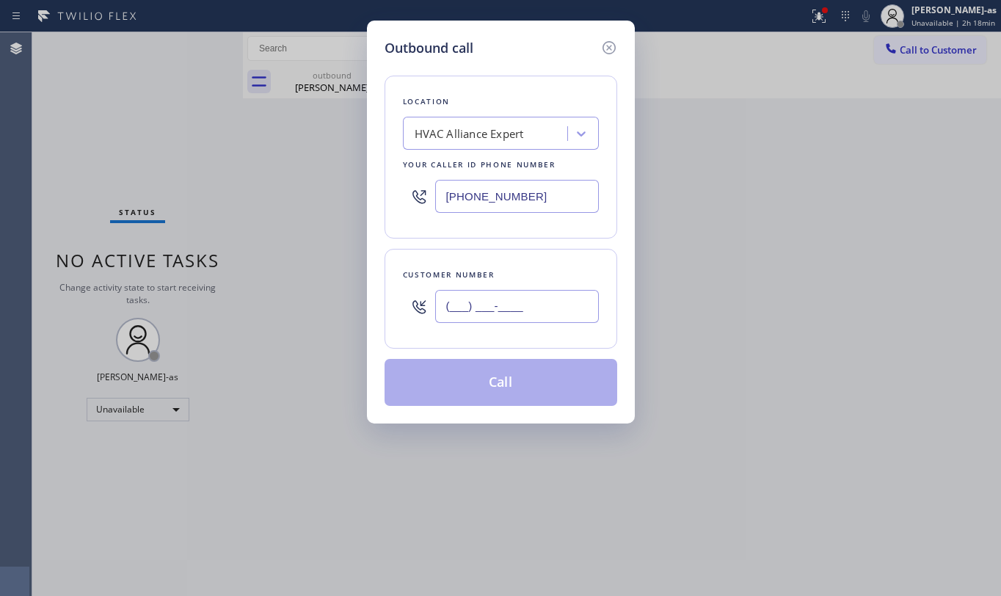
click at [459, 306] on input "(___) ___-____" at bounding box center [517, 306] width 164 height 33
paste input "310) 713-9834"
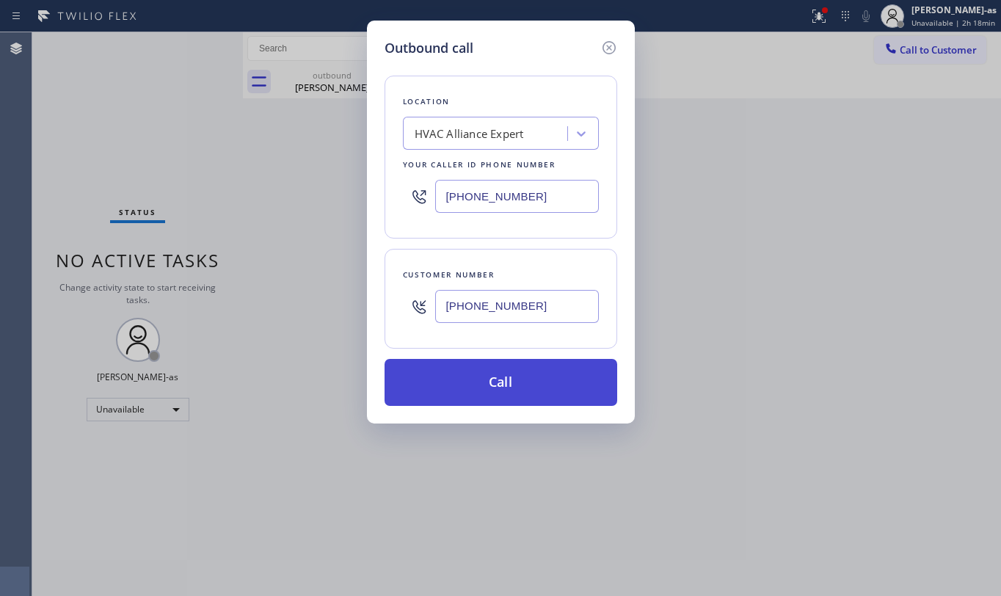
type input "[PHONE_NUMBER]"
click at [518, 377] on button "Call" at bounding box center [501, 382] width 233 height 47
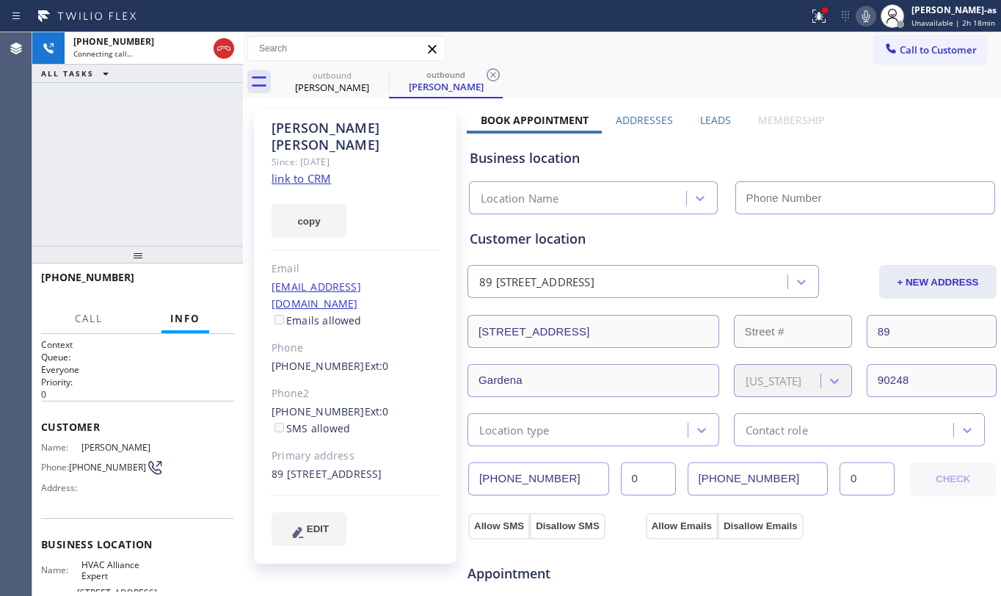
type input "[PHONE_NUMBER]"
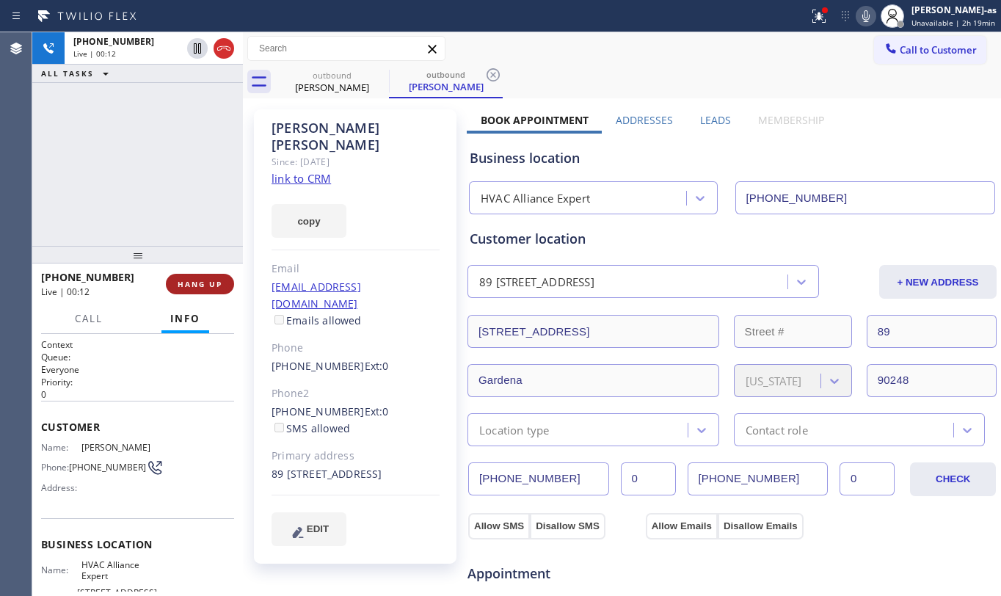
click at [210, 277] on button "HANG UP" at bounding box center [200, 284] width 68 height 21
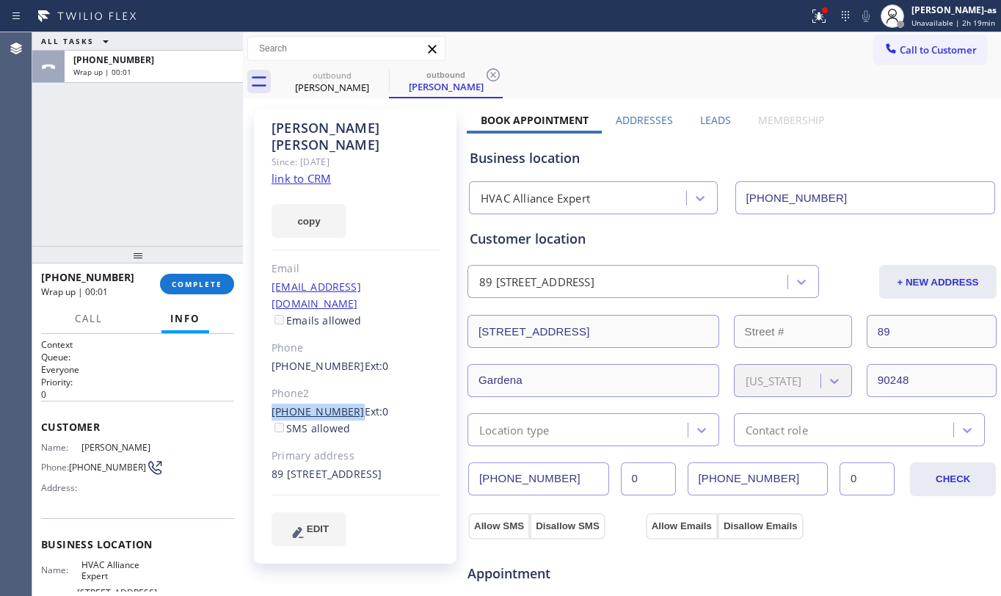
drag, startPoint x: 262, startPoint y: 374, endPoint x: 342, endPoint y: 379, distance: 80.1
click at [342, 379] on div "[PERSON_NAME] Since: [DATE] link to CRM copy Email [EMAIL_ADDRESS][DOMAIN_NAME]…" at bounding box center [355, 336] width 203 height 454
copy link "[PHONE_NUMBER]"
click at [197, 283] on span "COMPLETE" at bounding box center [197, 284] width 51 height 10
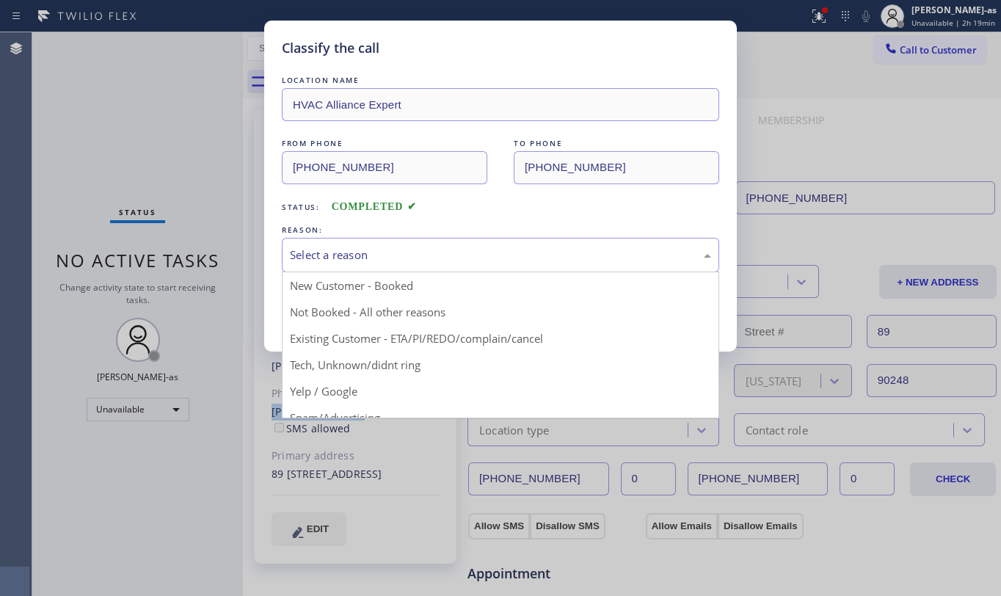
click at [490, 242] on div "Select a reason" at bounding box center [500, 255] width 437 height 34
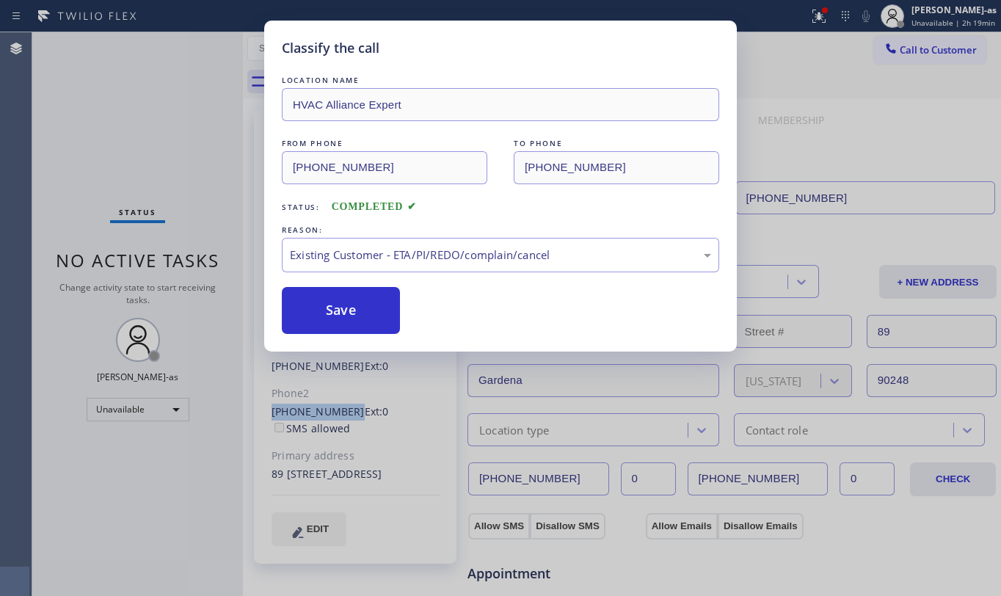
drag, startPoint x: 345, startPoint y: 298, endPoint x: 433, endPoint y: 298, distance: 88.1
click at [351, 302] on button "Save" at bounding box center [341, 310] width 118 height 47
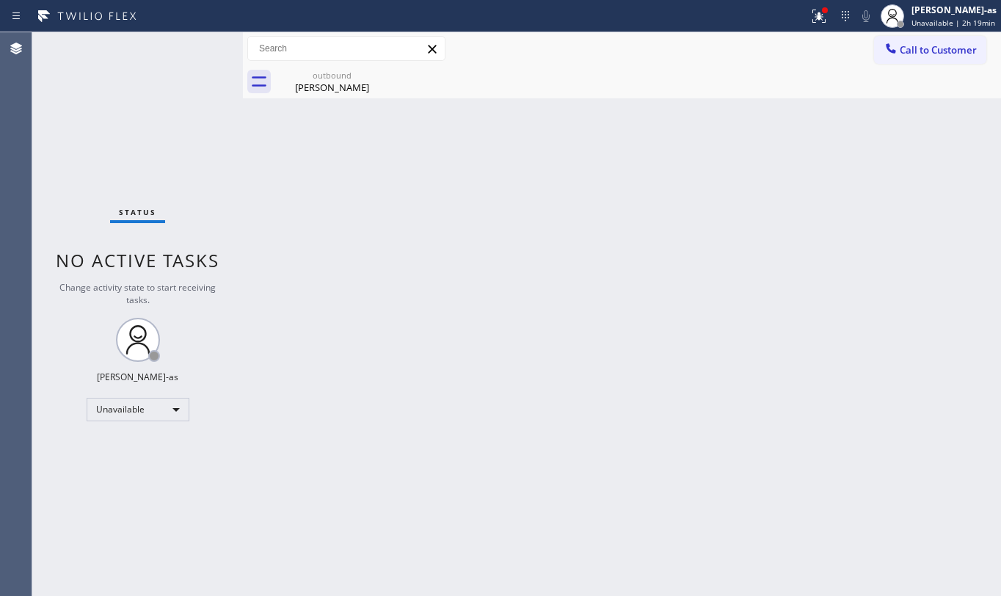
click at [939, 53] on span "Call to Customer" at bounding box center [938, 49] width 77 height 13
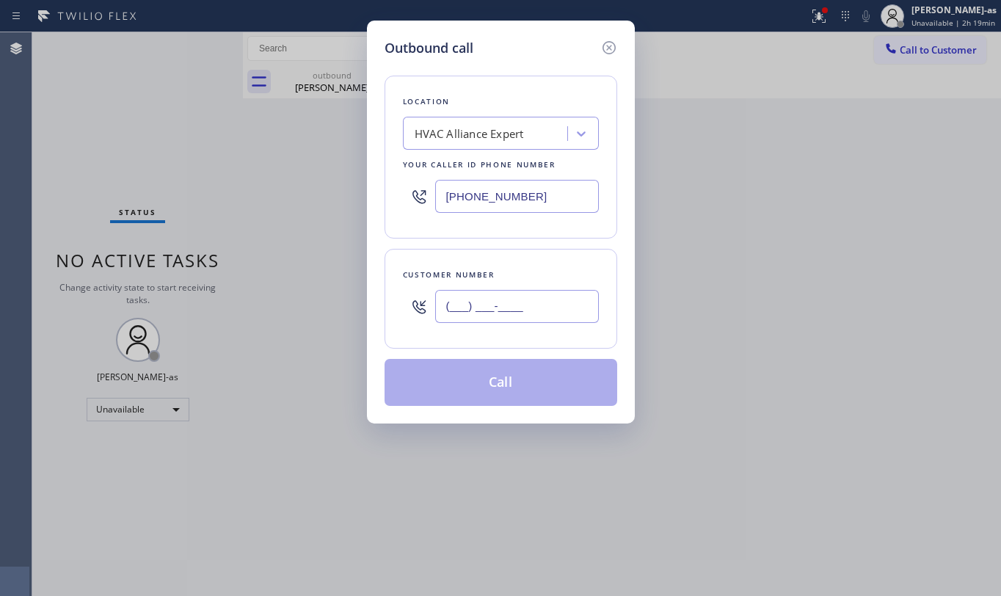
click at [559, 304] on input "(___) ___-____" at bounding box center [517, 306] width 164 height 33
paste input "310) 344-7135"
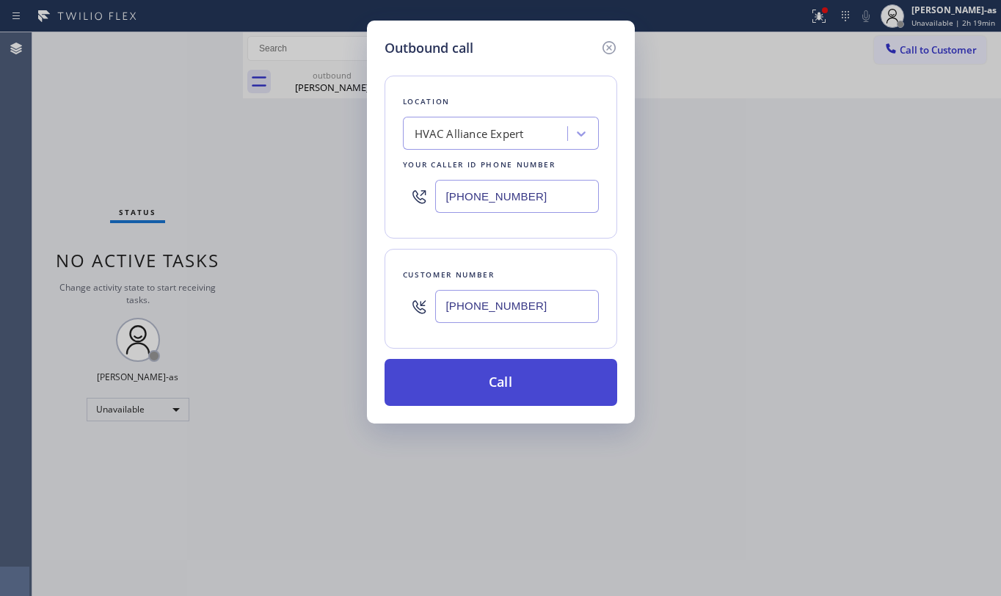
type input "[PHONE_NUMBER]"
click at [506, 379] on button "Call" at bounding box center [501, 382] width 233 height 47
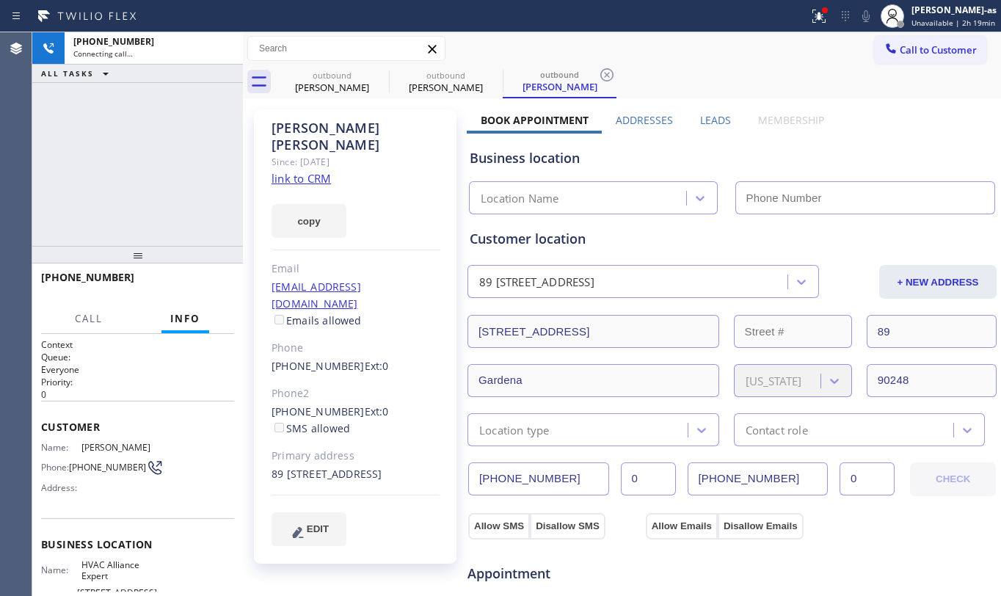
type input "[PHONE_NUMBER]"
drag, startPoint x: 216, startPoint y: 54, endPoint x: 268, endPoint y: 91, distance: 63.7
click at [221, 51] on icon at bounding box center [224, 49] width 18 height 18
click at [338, 89] on div "[PERSON_NAME]" at bounding box center [332, 87] width 111 height 13
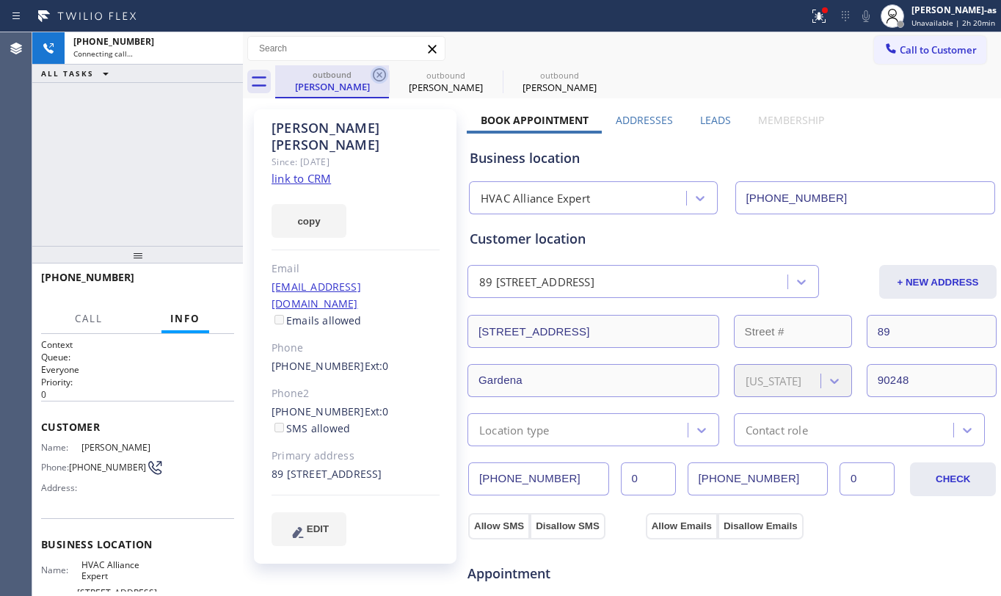
click at [377, 69] on icon at bounding box center [379, 74] width 13 height 13
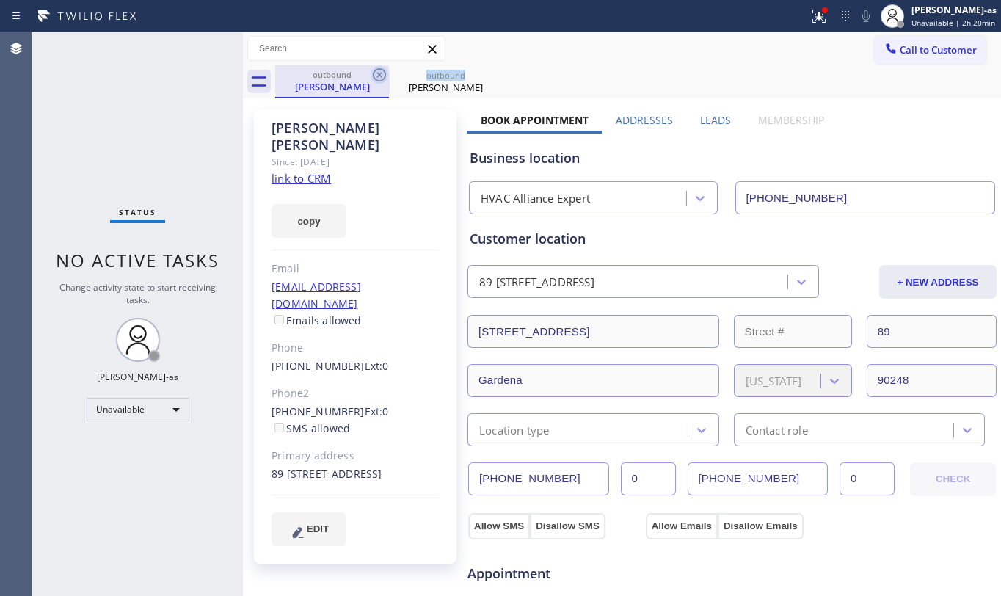
click at [377, 70] on icon at bounding box center [380, 75] width 18 height 18
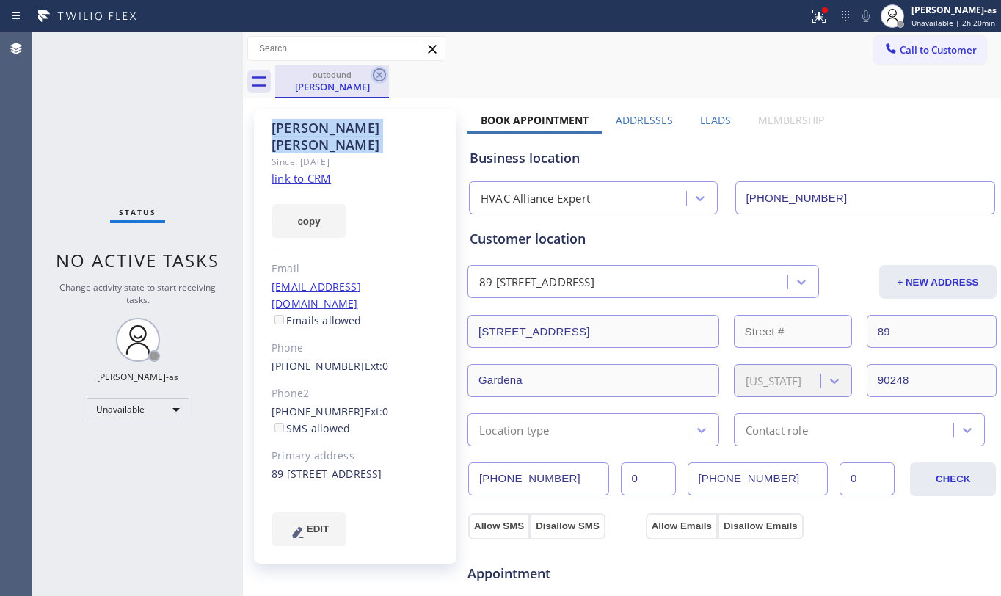
click at [377, 70] on icon at bounding box center [380, 75] width 18 height 18
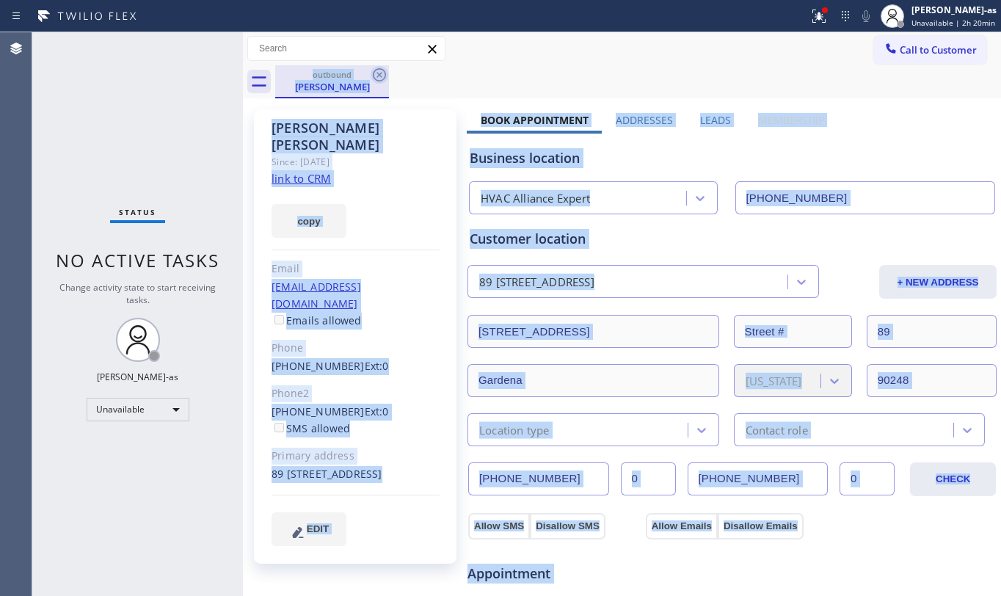
click at [377, 70] on div "outbound [PERSON_NAME]" at bounding box center [638, 81] width 726 height 33
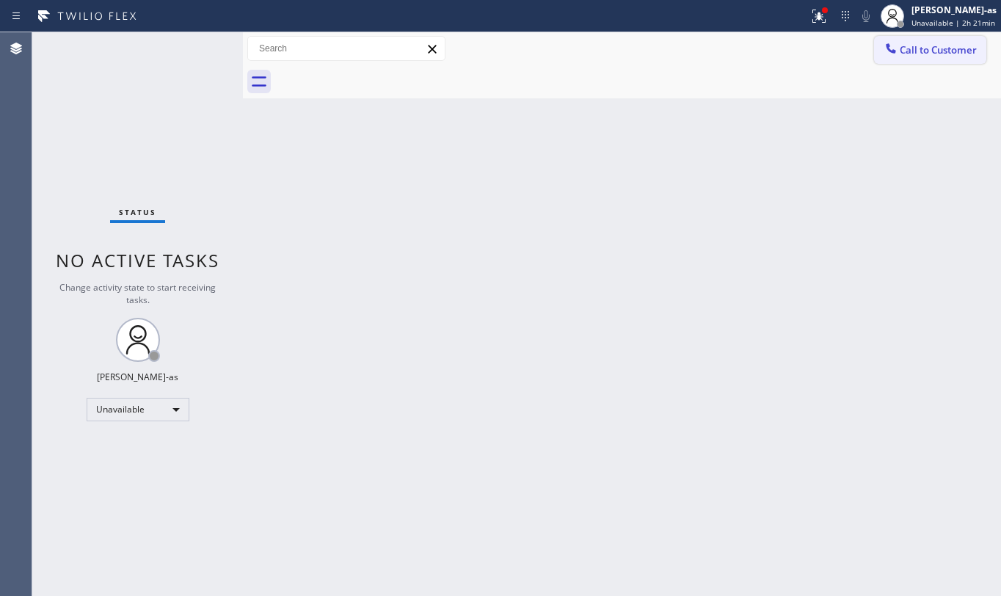
click at [914, 53] on span "Call to Customer" at bounding box center [938, 49] width 77 height 13
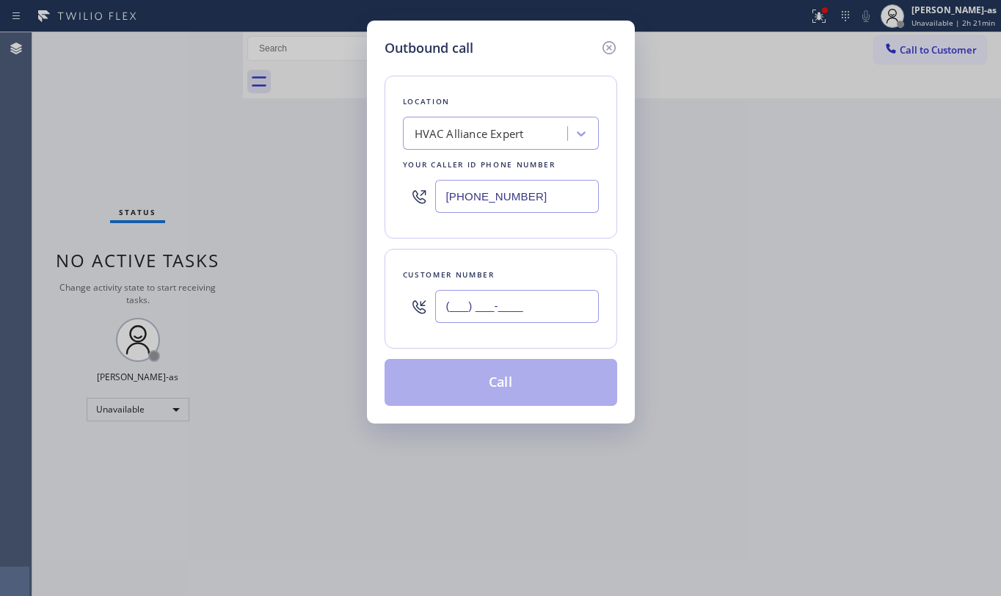
click at [494, 302] on input "(___) ___-____" at bounding box center [517, 306] width 164 height 33
paste input "949) 566-3174"
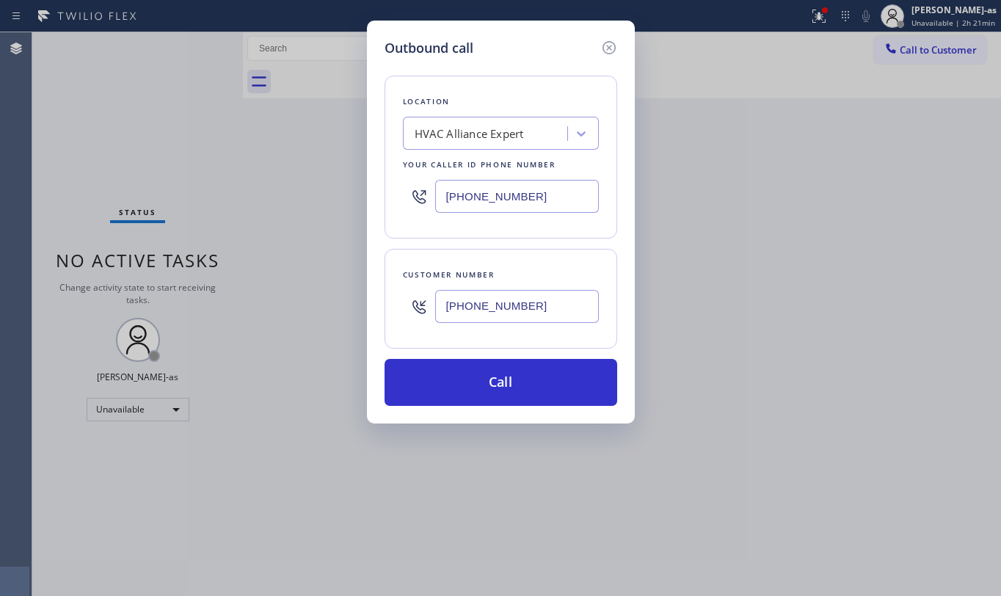
type input "[PHONE_NUMBER]"
click at [497, 138] on div "HVAC Alliance Expert" at bounding box center [469, 133] width 109 height 17
type input "hvac alliance expert"
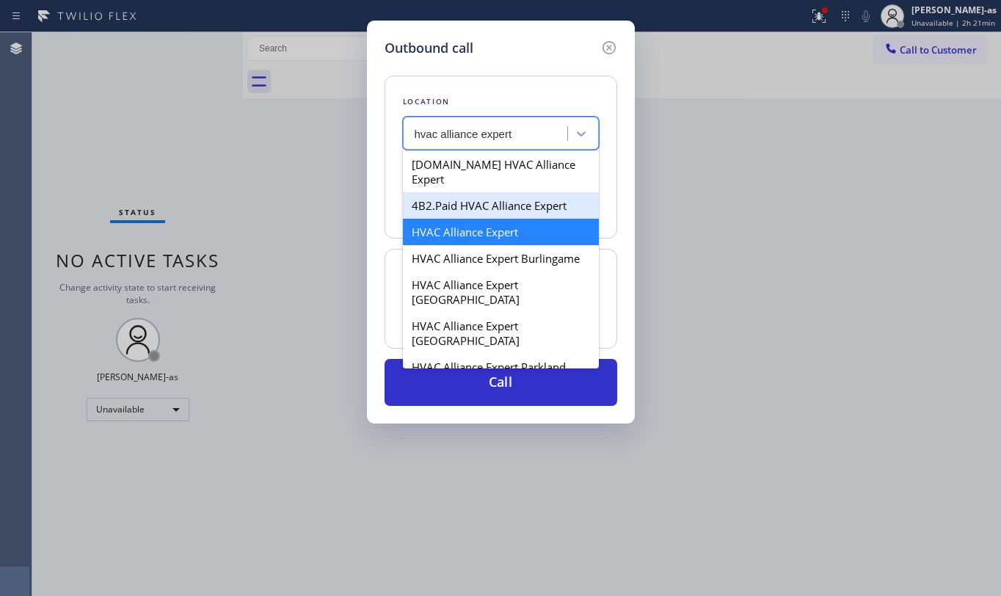
click at [461, 197] on div "4B2.Paid HVAC Alliance Expert" at bounding box center [501, 205] width 196 height 26
type input "[PHONE_NUMBER]"
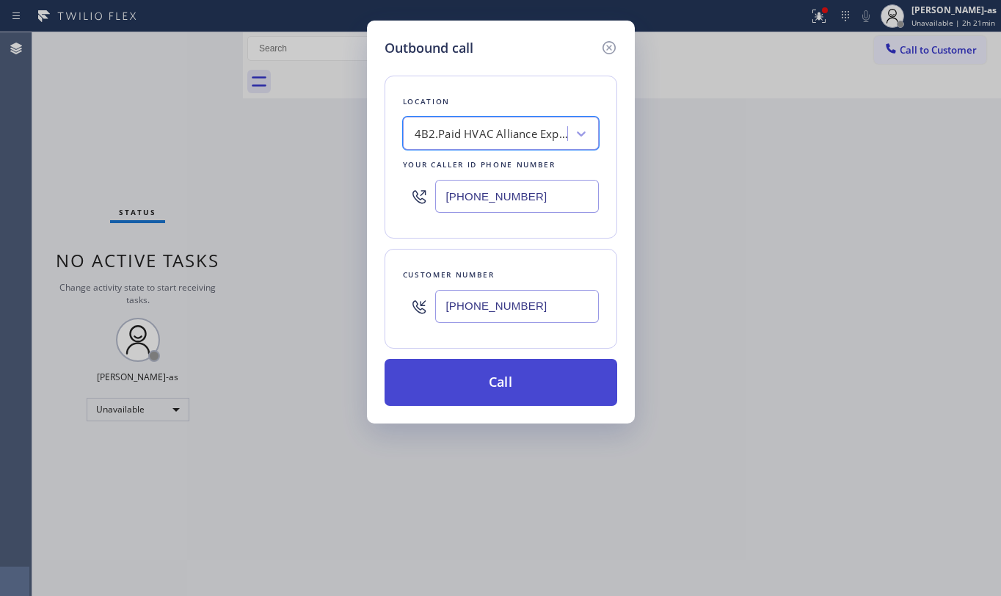
click at [494, 376] on button "Call" at bounding box center [501, 382] width 233 height 47
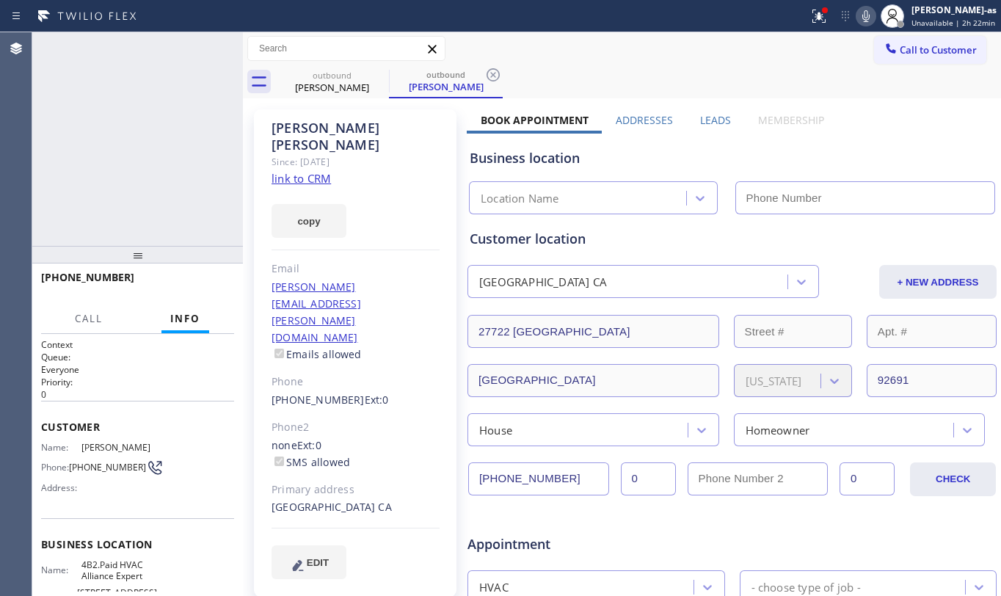
type input "[PHONE_NUMBER]"
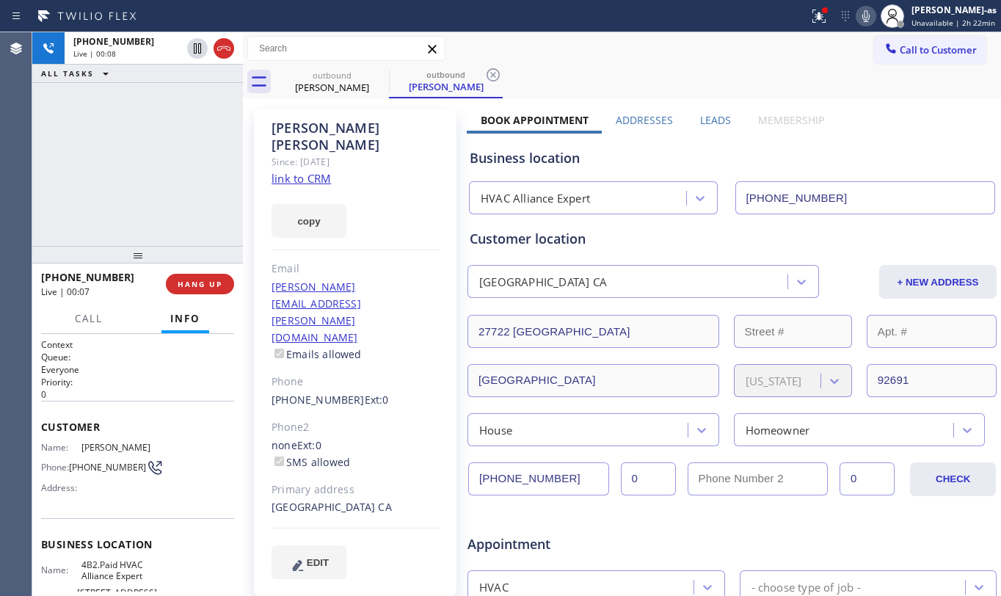
click at [147, 180] on div "[PHONE_NUMBER] Live | 00:08 ALL TASKS ALL TASKS ACTIVE TASKS TASKS IN WRAP UP" at bounding box center [137, 139] width 211 height 214
click at [156, 132] on div "[PHONE_NUMBER] Live | 01:05 ALL TASKS ALL TASKS ACTIVE TASKS TASKS IN WRAP UP" at bounding box center [137, 139] width 211 height 214
click at [150, 136] on div "[PHONE_NUMBER] Live | 01:06 ALL TASKS ALL TASKS ACTIVE TASKS TASKS IN WRAP UP" at bounding box center [137, 139] width 211 height 214
click at [160, 145] on div "[PHONE_NUMBER] Live | 01:06 ALL TASKS ALL TASKS ACTIVE TASKS TASKS IN WRAP UP" at bounding box center [137, 139] width 211 height 214
click at [203, 282] on span "HANG UP" at bounding box center [200, 284] width 45 height 10
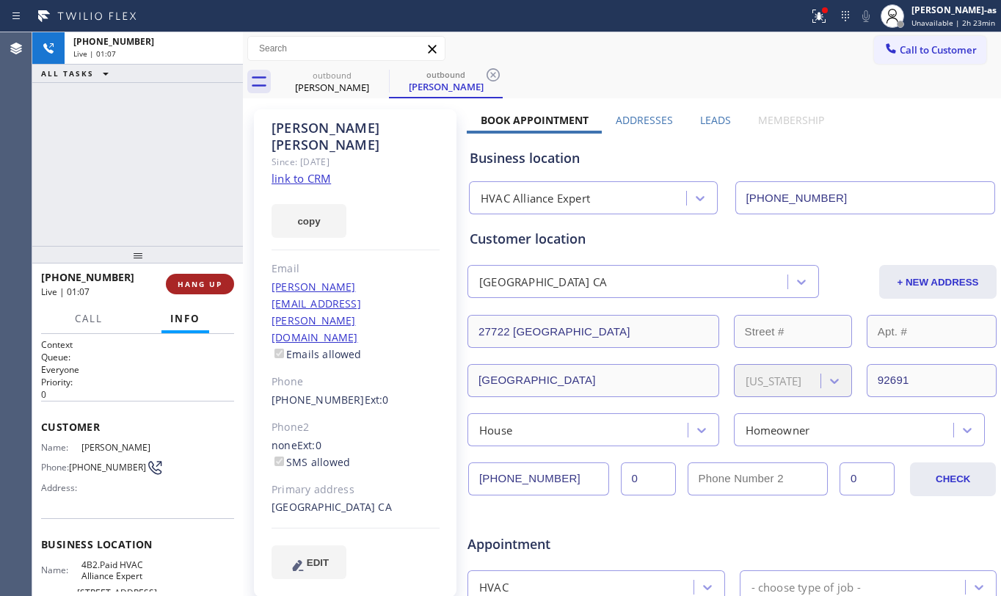
click at [207, 280] on span "HANG UP" at bounding box center [200, 284] width 45 height 10
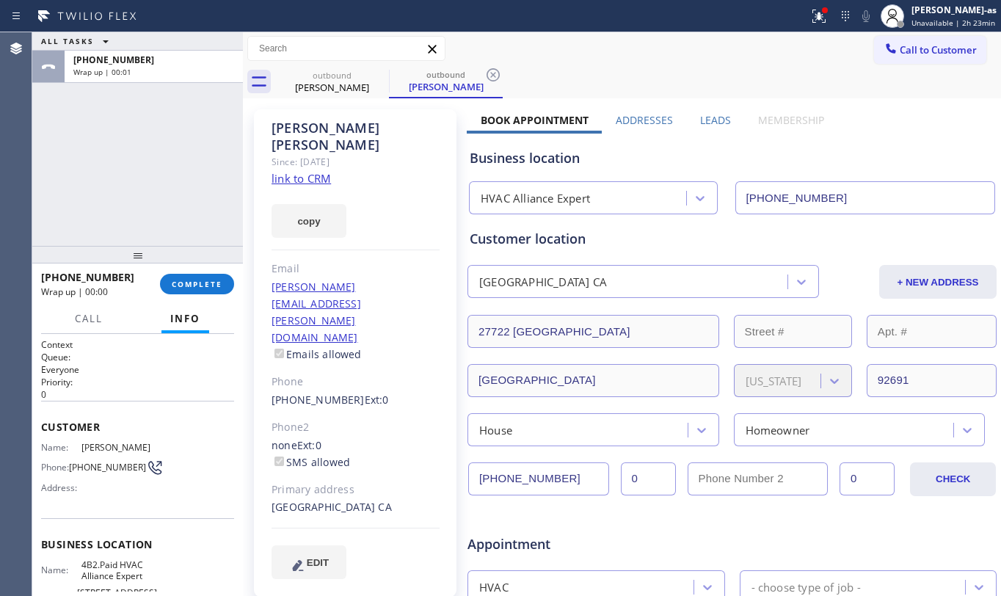
drag, startPoint x: 159, startPoint y: 159, endPoint x: 215, endPoint y: 194, distance: 65.6
click at [171, 162] on div "ALL TASKS ALL TASKS ACTIVE TASKS TASKS IN WRAP UP [PHONE_NUMBER] Wrap up | 00:01" at bounding box center [137, 139] width 211 height 214
click at [183, 291] on button "COMPLETE" at bounding box center [197, 284] width 74 height 21
drag, startPoint x: 135, startPoint y: 274, endPoint x: 169, endPoint y: 224, distance: 60.2
click at [153, 254] on div "ALL TASKS ALL TASKS ACTIVE TASKS TASKS IN WRAP UP [PHONE_NUMBER] Wrap up | 00:0…" at bounding box center [137, 314] width 211 height 564
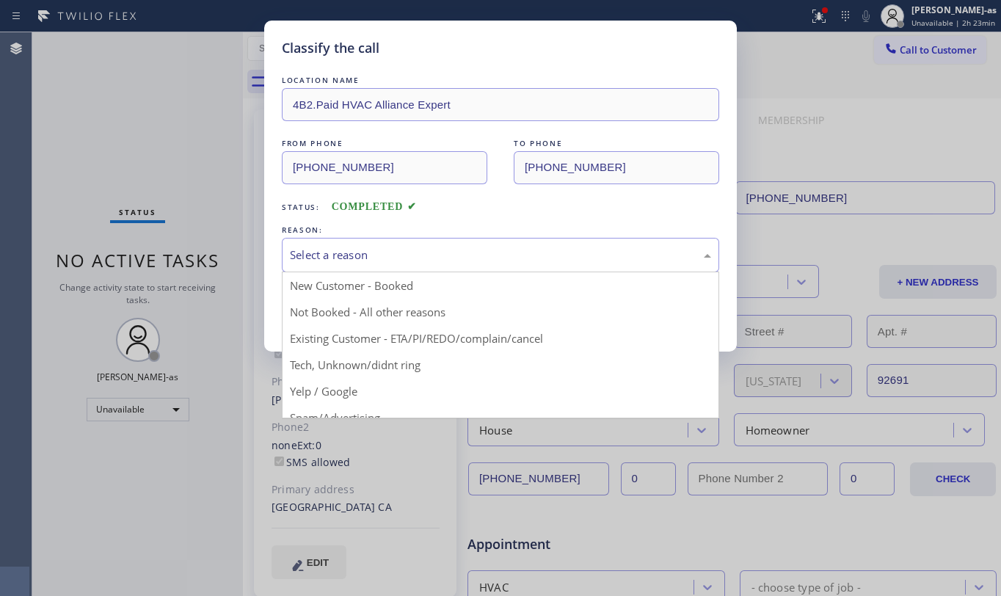
drag, startPoint x: 362, startPoint y: 255, endPoint x: 415, endPoint y: 362, distance: 119.1
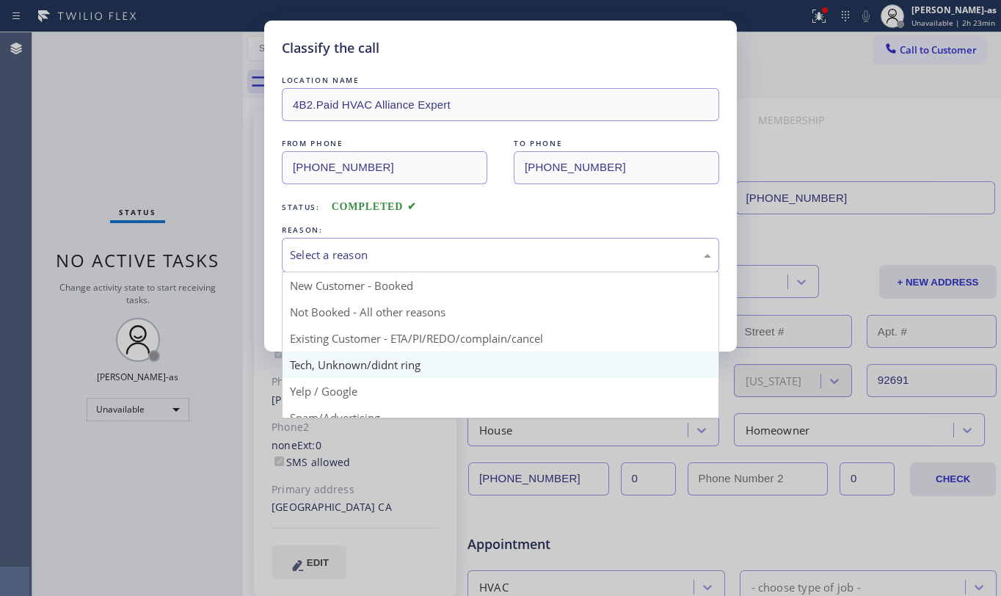
click at [364, 257] on div "Select a reason" at bounding box center [500, 255] width 421 height 17
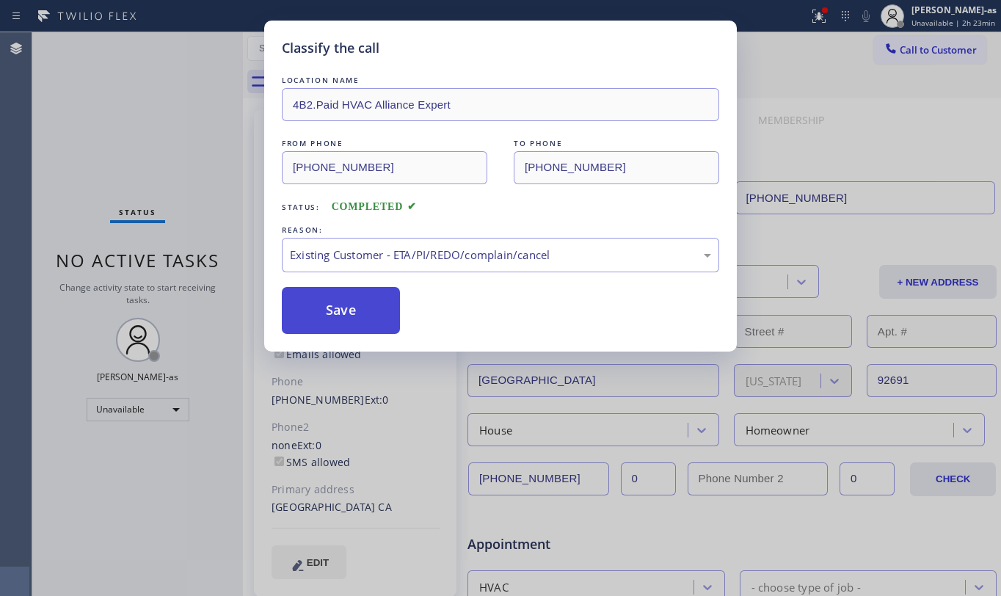
click at [349, 313] on button "Save" at bounding box center [341, 310] width 118 height 47
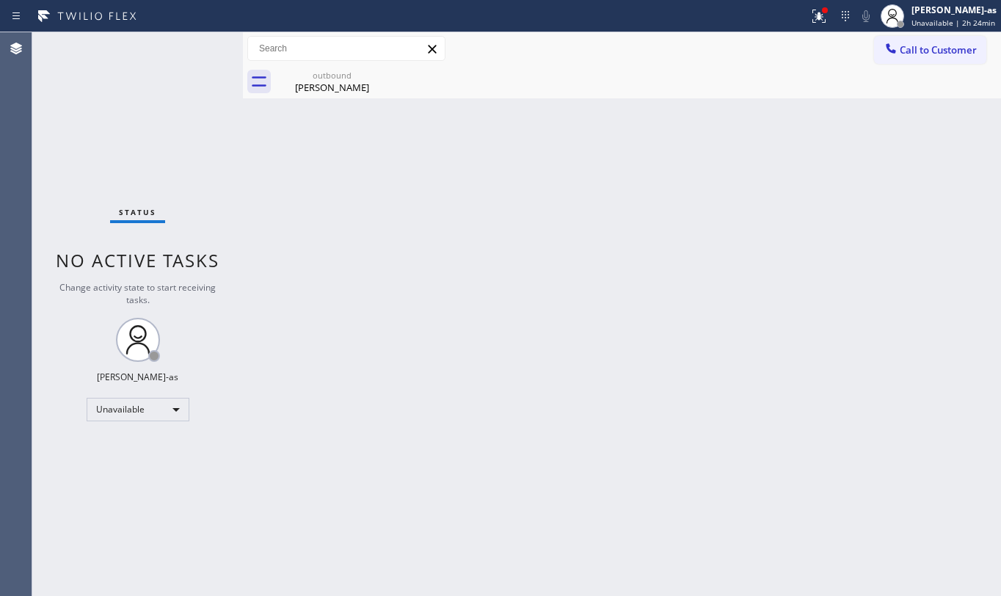
drag, startPoint x: 192, startPoint y: 74, endPoint x: 172, endPoint y: 159, distance: 87.6
click at [192, 86] on div "Status No active tasks Change activity state to start receiving tasks. [PERSON_…" at bounding box center [137, 314] width 211 height 564
click at [345, 81] on div "[PERSON_NAME]" at bounding box center [332, 87] width 111 height 13
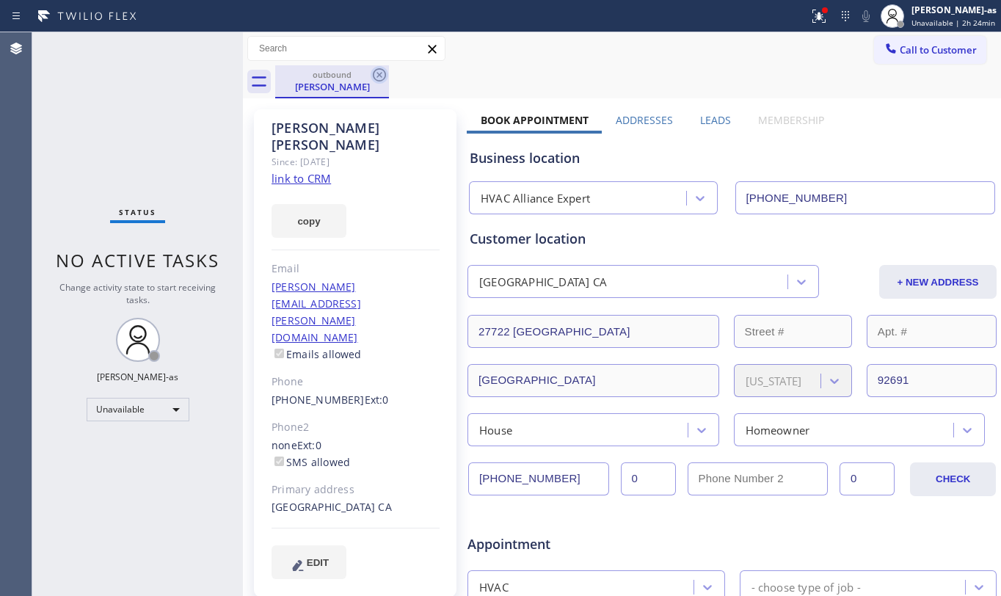
click at [374, 74] on icon at bounding box center [380, 75] width 18 height 18
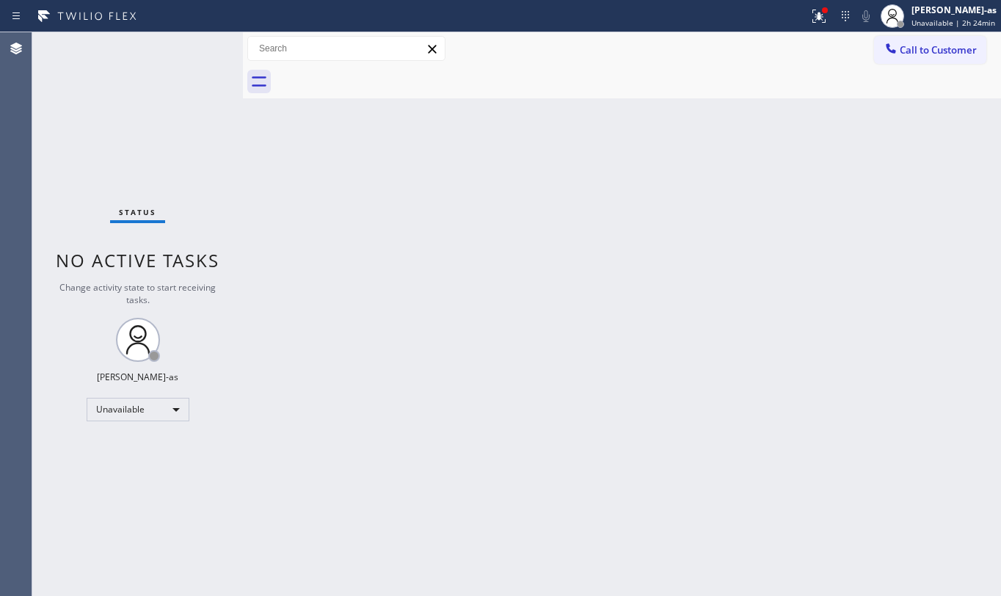
click at [391, 182] on div "Back to Dashboard Change Sender ID Customers Technicians Select a contact Outbo…" at bounding box center [622, 314] width 758 height 564
click at [335, 164] on div "Back to Dashboard Change Sender ID Customers Technicians Select a contact Outbo…" at bounding box center [622, 314] width 758 height 564
click at [180, 142] on div "Status No active tasks Change activity state to start receiving tasks. [PERSON_…" at bounding box center [137, 314] width 211 height 564
click at [933, 43] on span "Call to Customer" at bounding box center [938, 49] width 77 height 13
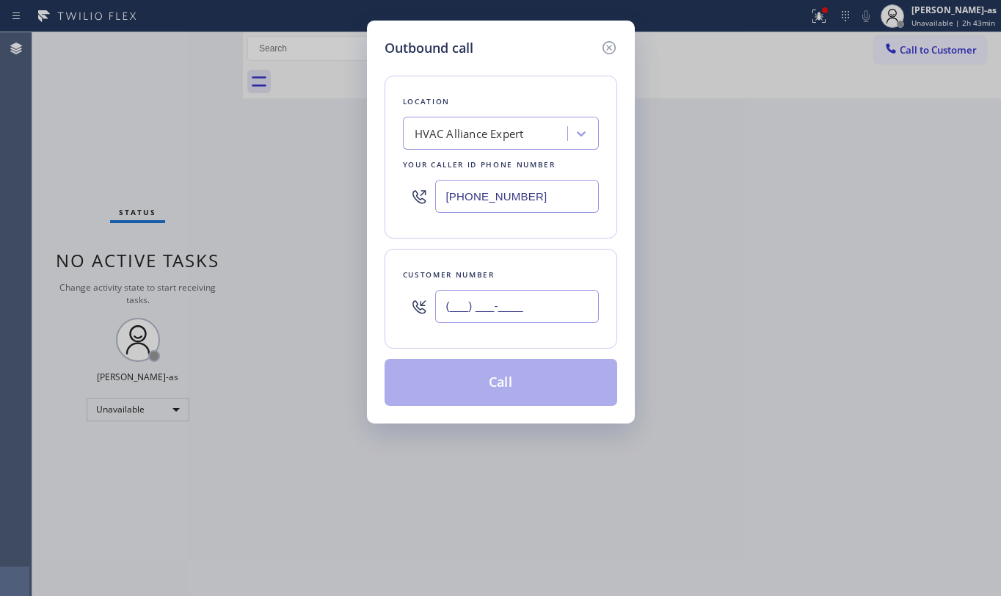
click at [512, 309] on input "(___) ___-____" at bounding box center [517, 306] width 164 height 33
paste input "714) 402-0271"
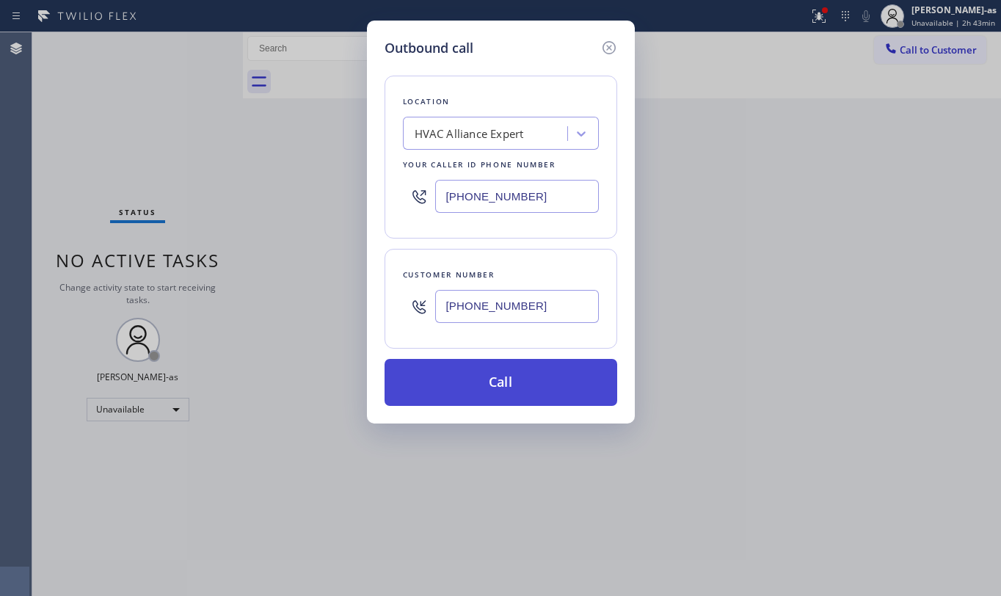
type input "[PHONE_NUMBER]"
click at [511, 380] on button "Call" at bounding box center [501, 382] width 233 height 47
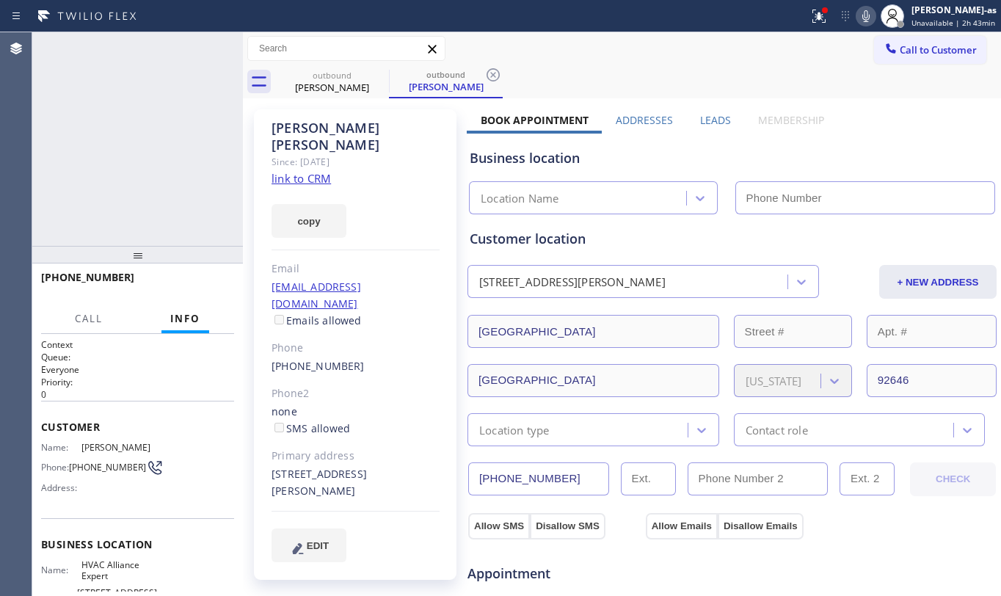
type input "[PHONE_NUMBER]"
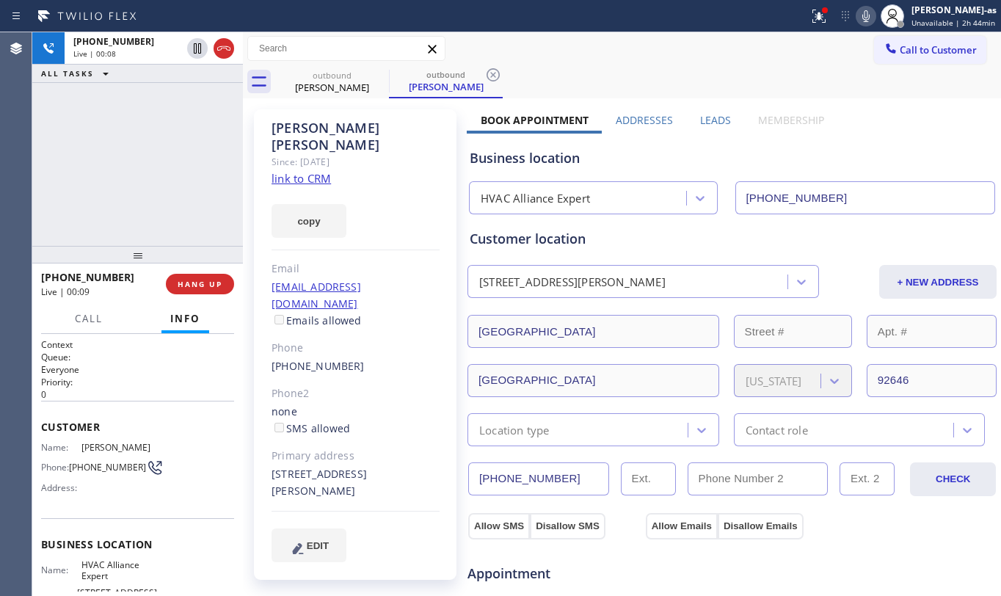
drag, startPoint x: 194, startPoint y: 189, endPoint x: 294, endPoint y: 116, distance: 123.3
click at [197, 189] on div "[PHONE_NUMBER] Live | 00:08 ALL TASKS ALL TASKS ACTIVE TASKS TASKS IN WRAP UP" at bounding box center [137, 139] width 211 height 214
click at [221, 36] on div at bounding box center [210, 48] width 53 height 32
click at [233, 54] on div at bounding box center [224, 49] width 21 height 18
click at [335, 75] on div "outbound" at bounding box center [332, 75] width 111 height 11
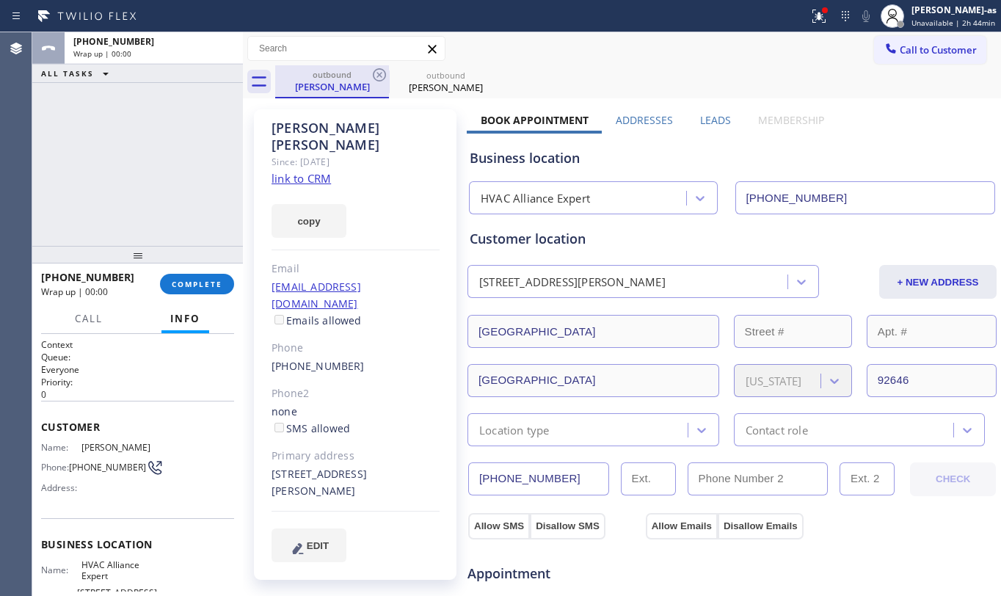
click at [376, 85] on div "[PERSON_NAME]" at bounding box center [332, 86] width 111 height 13
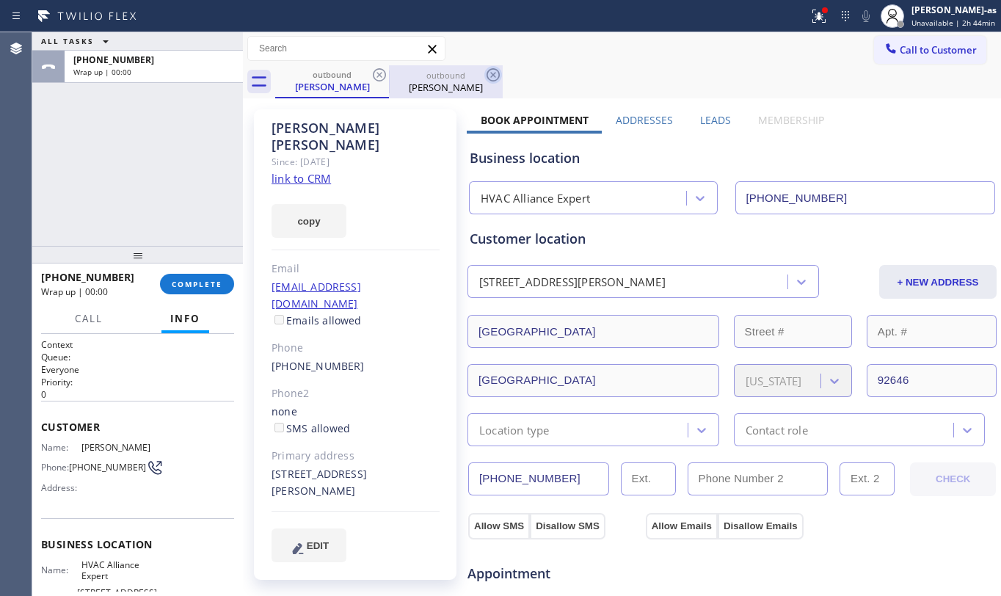
drag, startPoint x: 377, startPoint y: 82, endPoint x: 373, endPoint y: 74, distance: 8.9
click at [377, 82] on icon at bounding box center [380, 75] width 18 height 18
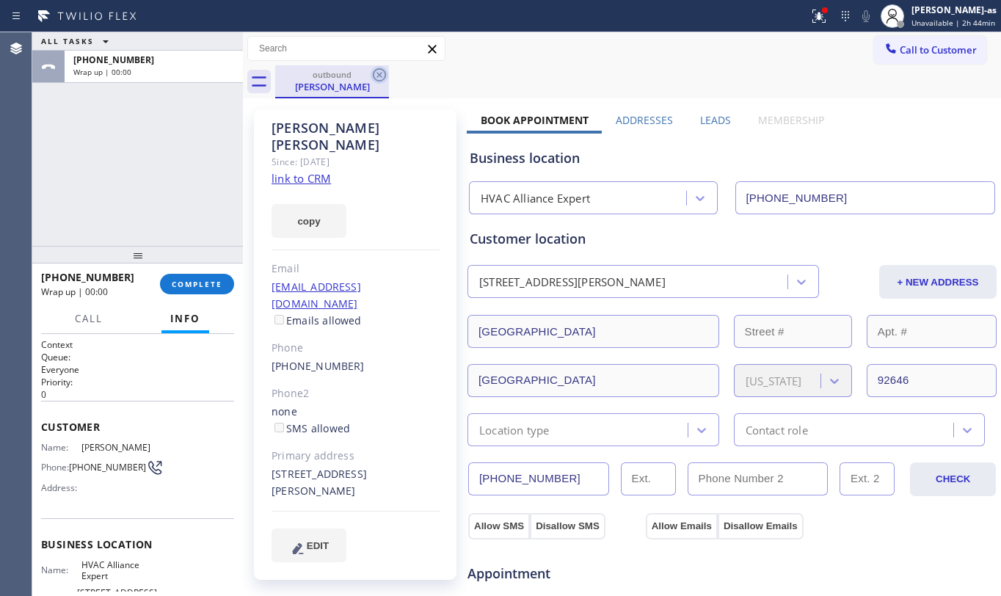
click at [373, 74] on icon at bounding box center [379, 74] width 13 height 13
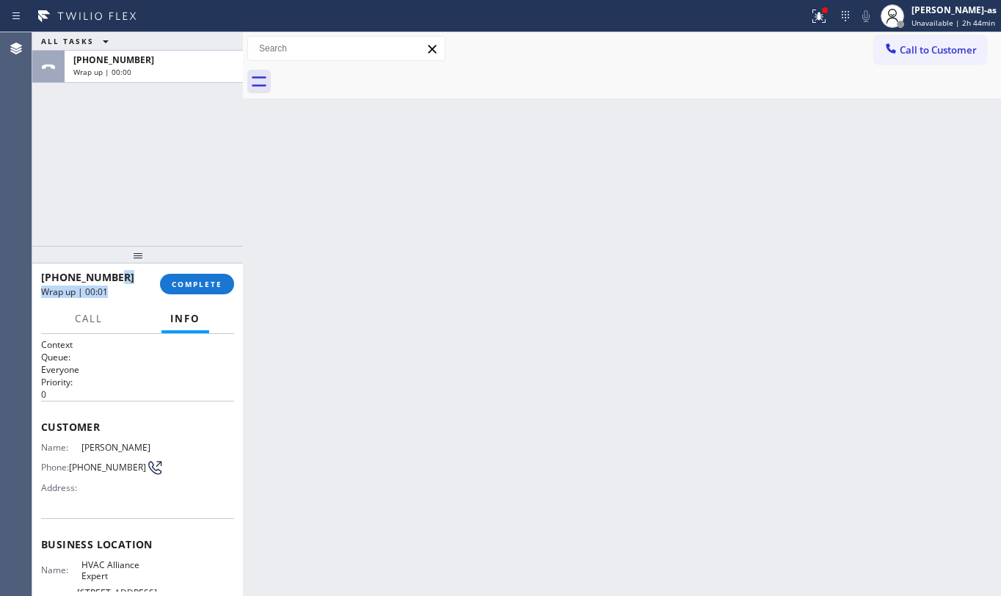
drag, startPoint x: 139, startPoint y: 279, endPoint x: 145, endPoint y: 357, distance: 78.1
click at [138, 297] on div "[PHONE_NUMBER] Wrap up | 00:01" at bounding box center [100, 284] width 119 height 38
drag, startPoint x: 178, startPoint y: 285, endPoint x: 197, endPoint y: 283, distance: 19.1
click at [180, 285] on span "COMPLETE" at bounding box center [197, 284] width 51 height 10
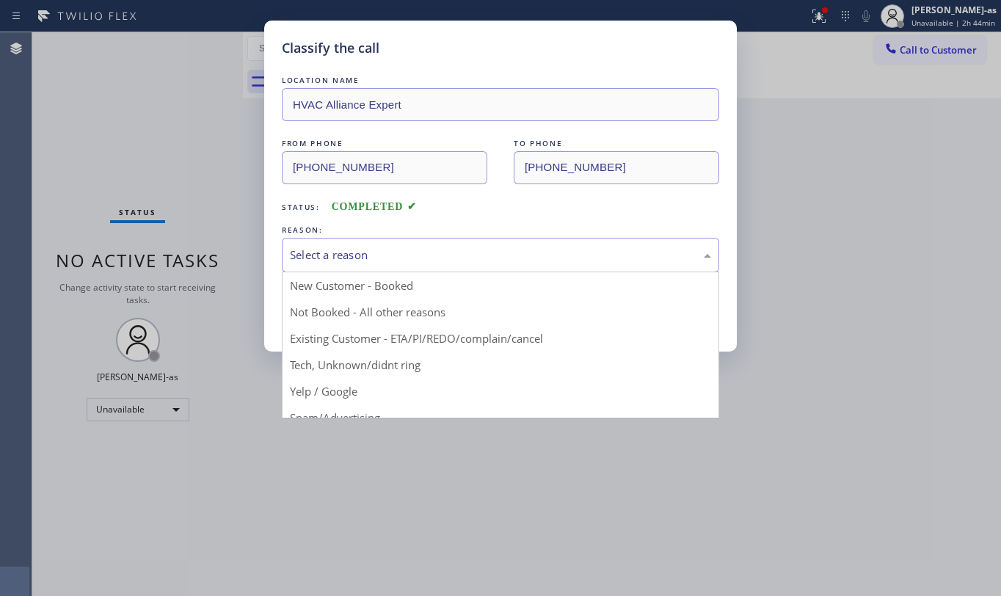
click at [407, 263] on div "Select a reason" at bounding box center [500, 255] width 421 height 17
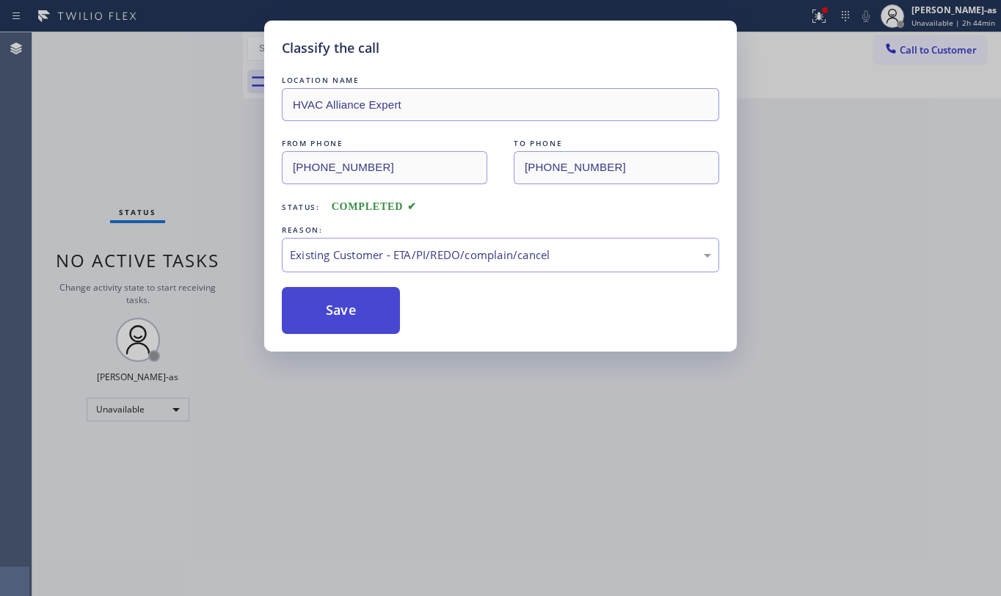
click at [336, 326] on button "Save" at bounding box center [341, 310] width 118 height 47
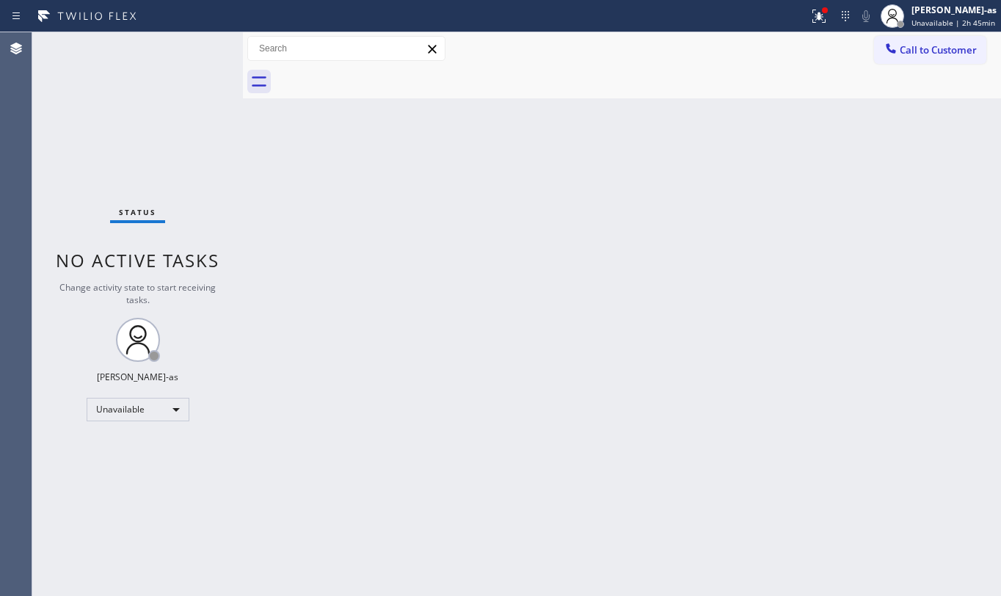
click at [264, 147] on div "Back to Dashboard Change Sender ID Customers Technicians Select a contact Outbo…" at bounding box center [622, 314] width 758 height 564
click at [919, 53] on span "Call to Customer" at bounding box center [938, 49] width 77 height 13
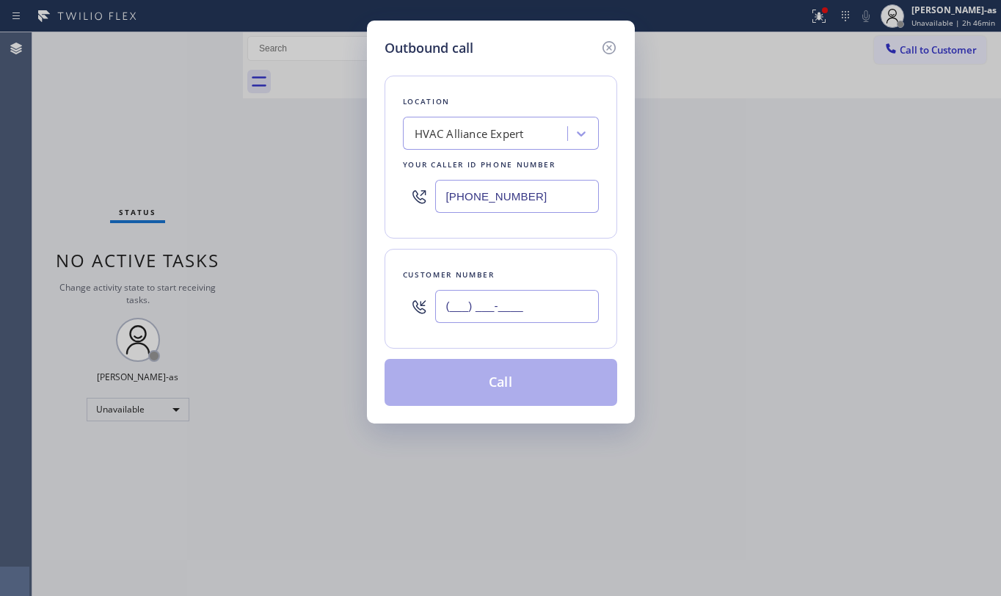
click at [538, 316] on input "(___) ___-____" at bounding box center [517, 306] width 164 height 33
paste input "310) 849-4917"
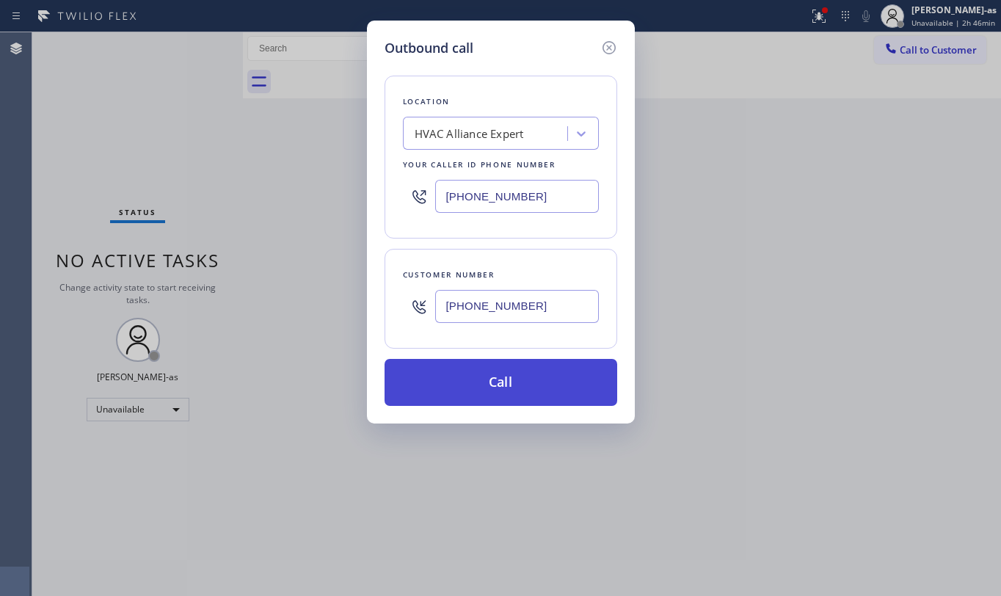
type input "[PHONE_NUMBER]"
click at [509, 404] on button "Call" at bounding box center [501, 382] width 233 height 47
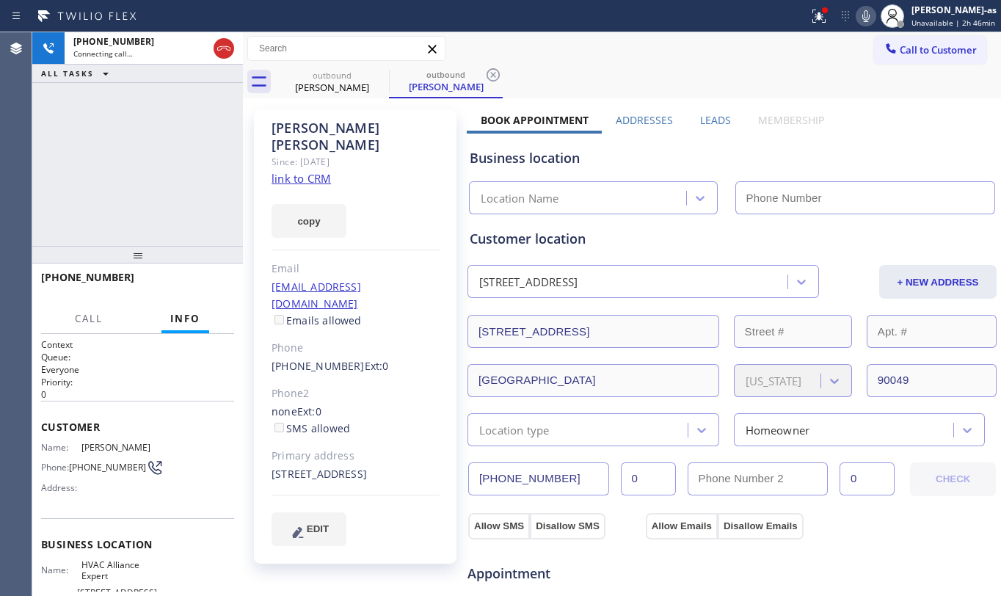
click at [291, 171] on link "link to CRM" at bounding box center [300, 178] width 59 height 15
type input "[PHONE_NUMBER]"
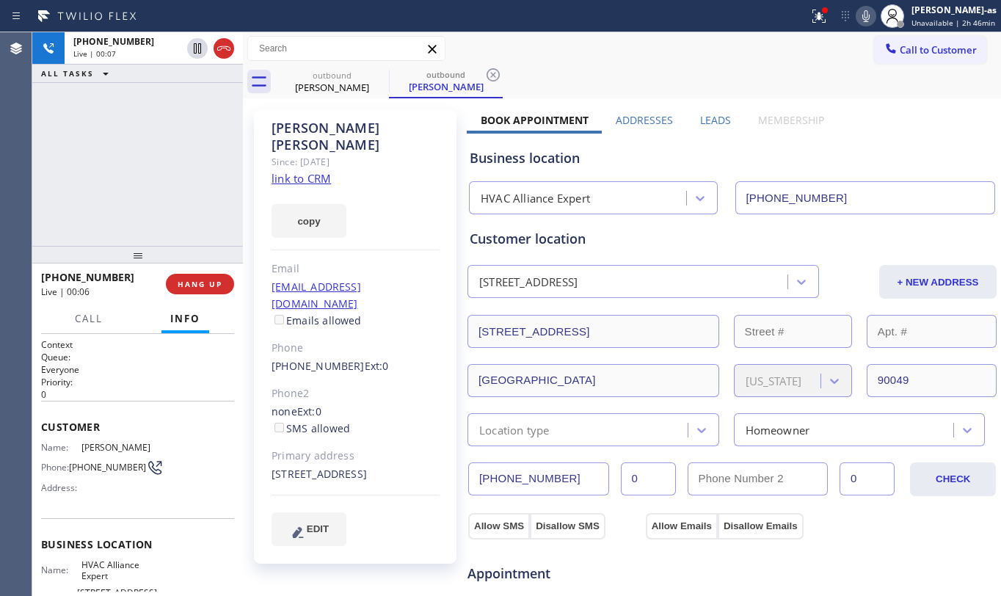
drag, startPoint x: 161, startPoint y: 276, endPoint x: 195, endPoint y: 249, distance: 42.9
click at [161, 274] on div "[PHONE_NUMBER] Live | 00:06" at bounding box center [103, 284] width 125 height 38
drag, startPoint x: 207, startPoint y: 274, endPoint x: 212, endPoint y: 280, distance: 7.8
click at [207, 277] on button "HANG UP" at bounding box center [200, 284] width 68 height 21
click at [212, 283] on span "HANG UP" at bounding box center [200, 284] width 45 height 10
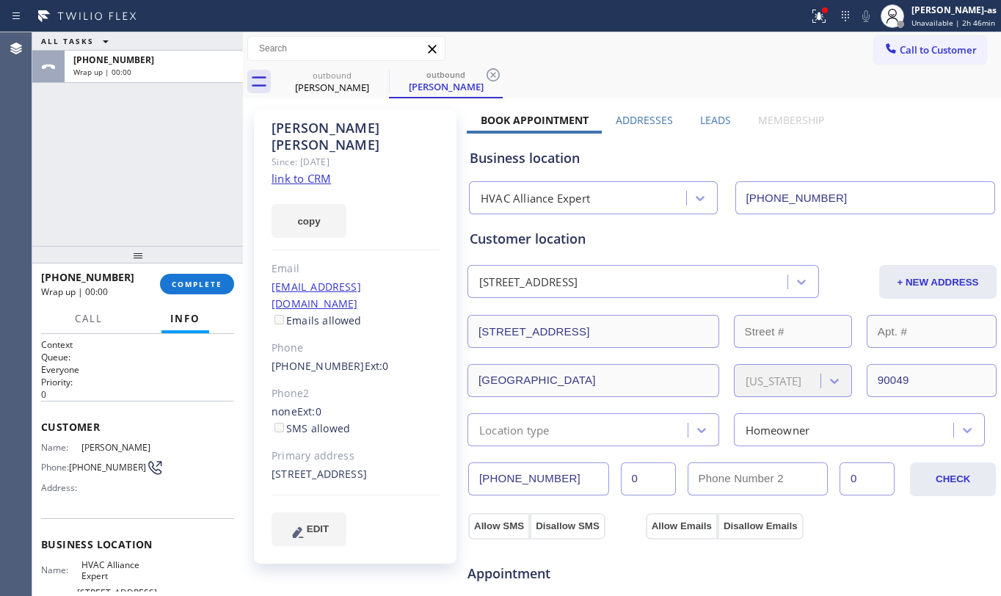
drag, startPoint x: 194, startPoint y: 205, endPoint x: 267, endPoint y: 239, distance: 80.8
click at [198, 218] on div "ALL TASKS ALL TASKS ACTIVE TASKS TASKS IN WRAP UP [PHONE_NUMBER] Wrap up | 00:00" at bounding box center [137, 139] width 211 height 214
click at [200, 289] on button "COMPLETE" at bounding box center [197, 284] width 74 height 21
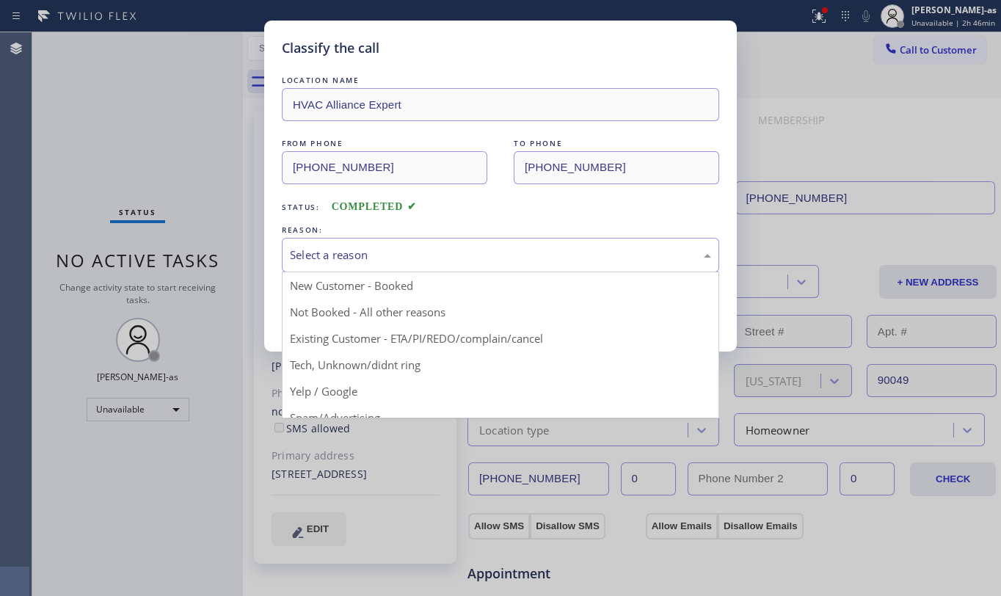
click at [471, 254] on div "Select a reason" at bounding box center [500, 255] width 421 height 17
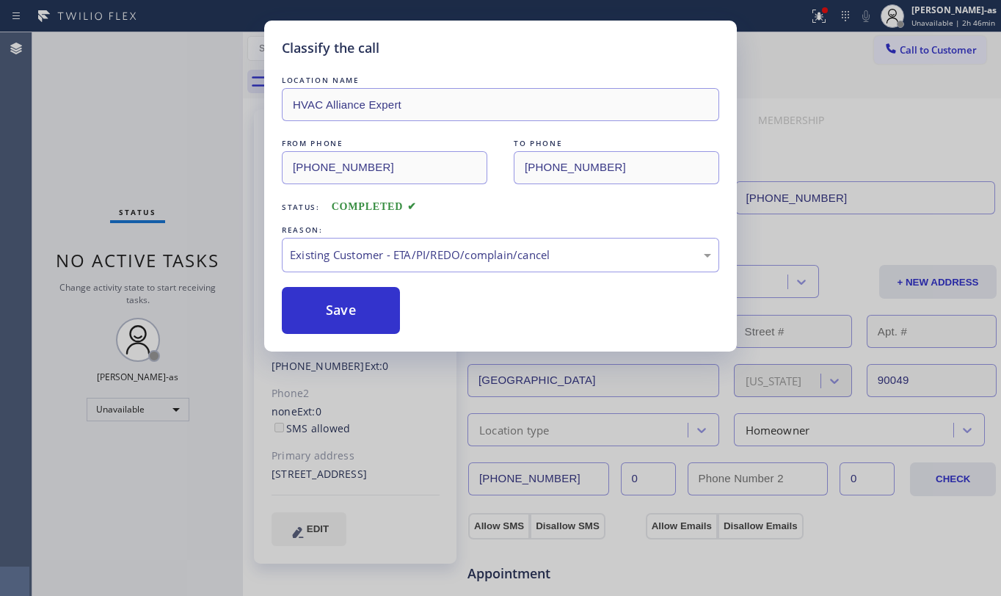
drag, startPoint x: 314, startPoint y: 308, endPoint x: 527, endPoint y: 475, distance: 270.7
click at [326, 308] on button "Save" at bounding box center [341, 310] width 118 height 47
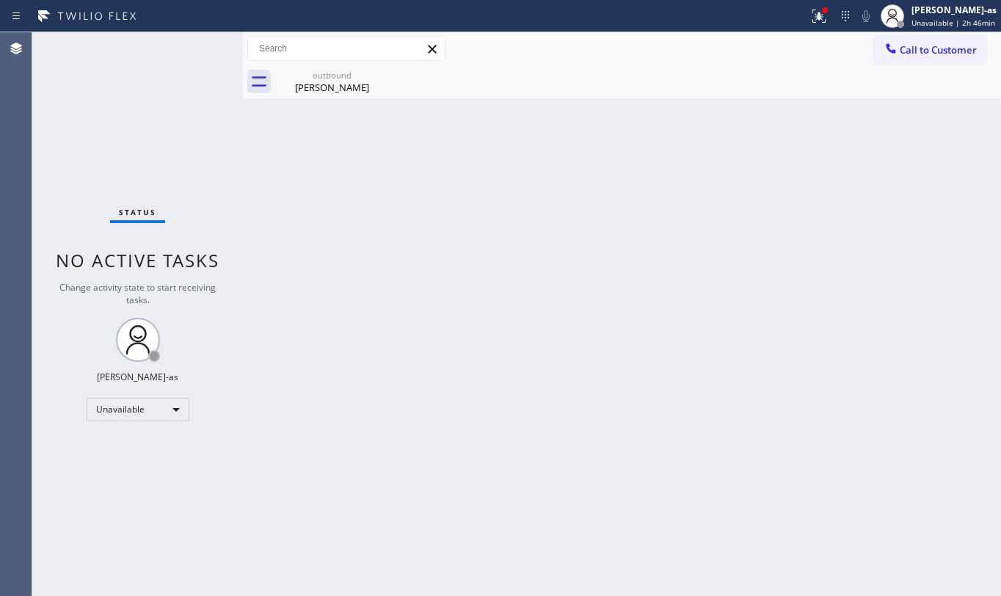
click at [169, 135] on div "Status No active tasks Change activity state to start receiving tasks. [PERSON_…" at bounding box center [137, 314] width 211 height 564
click at [362, 91] on div "[PERSON_NAME]" at bounding box center [332, 87] width 111 height 13
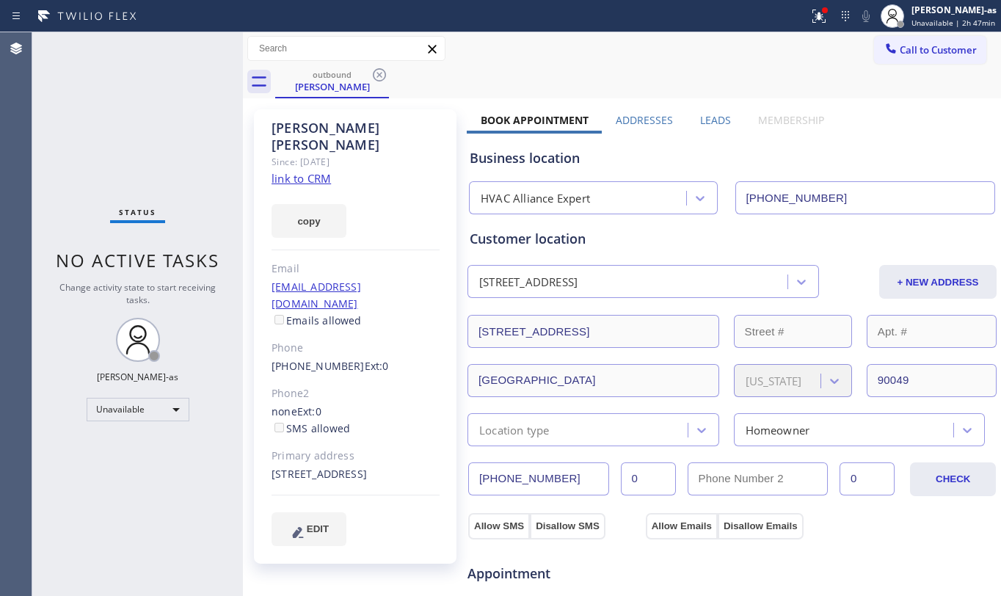
click at [380, 78] on icon at bounding box center [380, 75] width 18 height 18
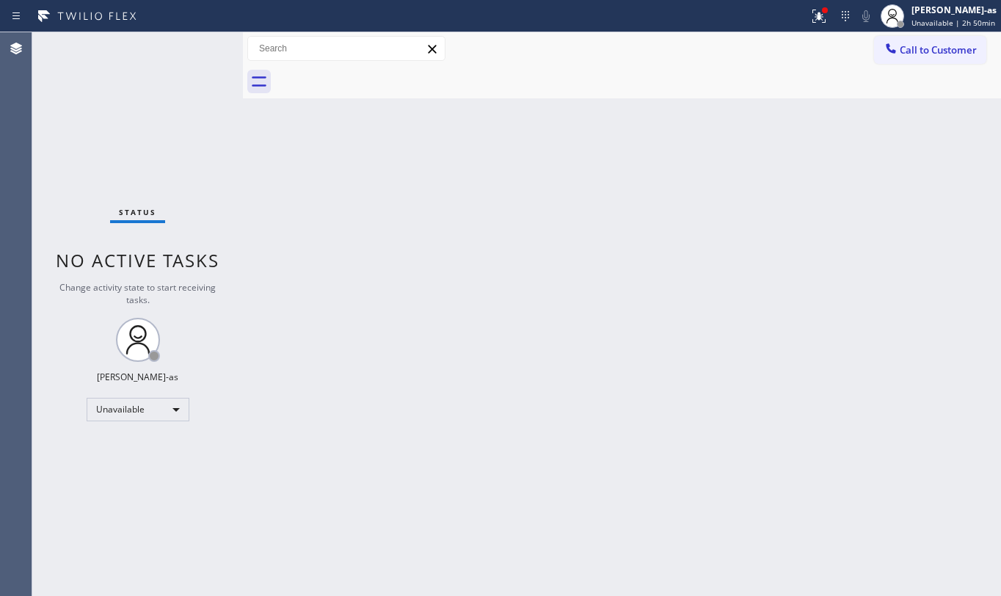
drag, startPoint x: 423, startPoint y: 289, endPoint x: 432, endPoint y: 285, distance: 9.5
click at [429, 288] on div "Back to Dashboard Change Sender ID Customers Technicians Select a contact Outbo…" at bounding box center [622, 314] width 758 height 564
click at [913, 48] on span "Call to Customer" at bounding box center [938, 49] width 77 height 13
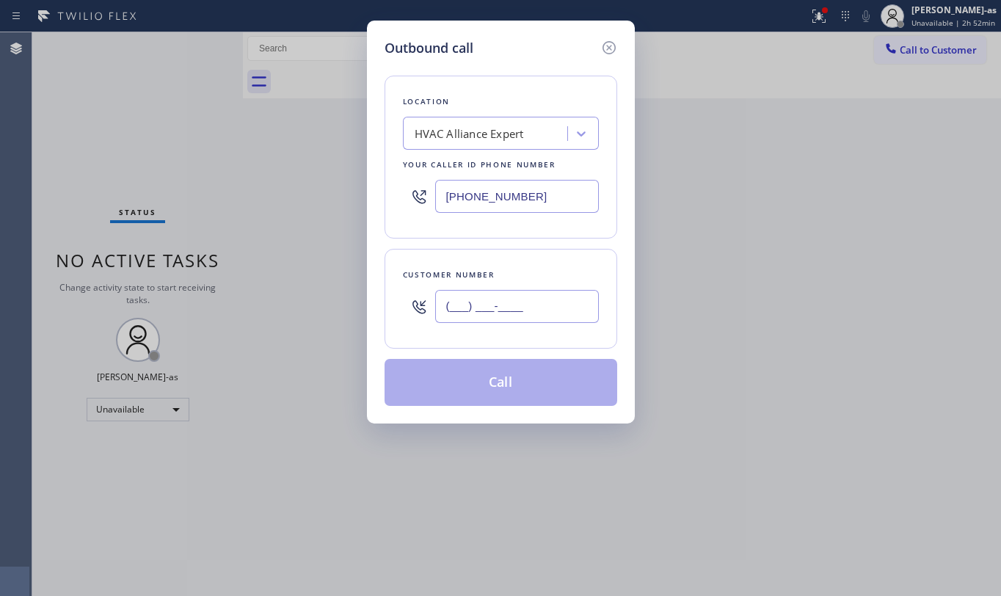
click at [550, 306] on input "(___) ___-____" at bounding box center [517, 306] width 164 height 33
paste input "408) 219-0335"
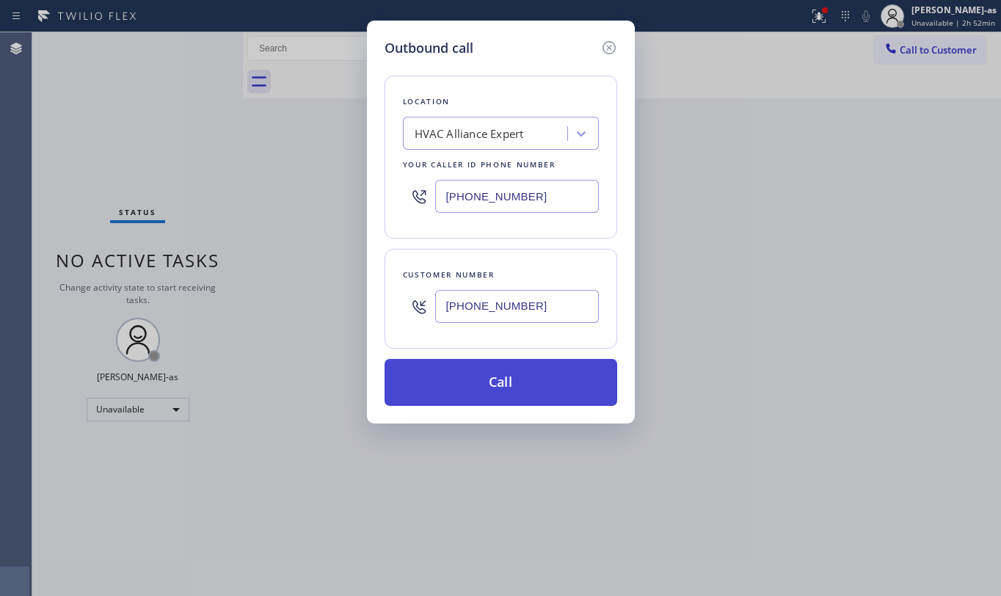
type input "[PHONE_NUMBER]"
click at [511, 393] on button "Call" at bounding box center [501, 382] width 233 height 47
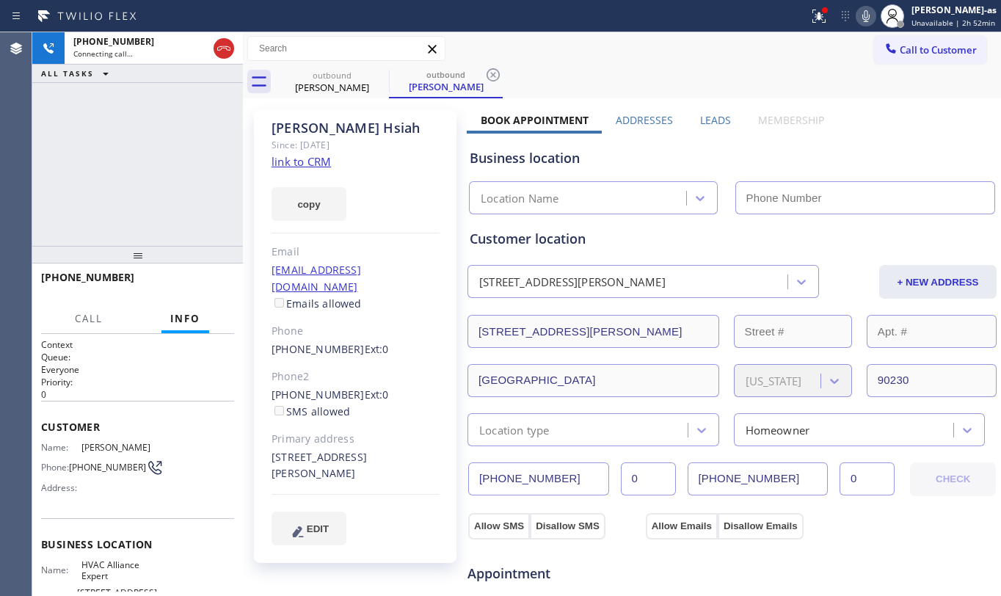
type input "[PHONE_NUMBER]"
click at [170, 116] on div "[PHONE_NUMBER] Connecting call… ALL TASKS ALL TASKS ACTIVE TASKS TASKS IN WRAP …" at bounding box center [137, 139] width 211 height 214
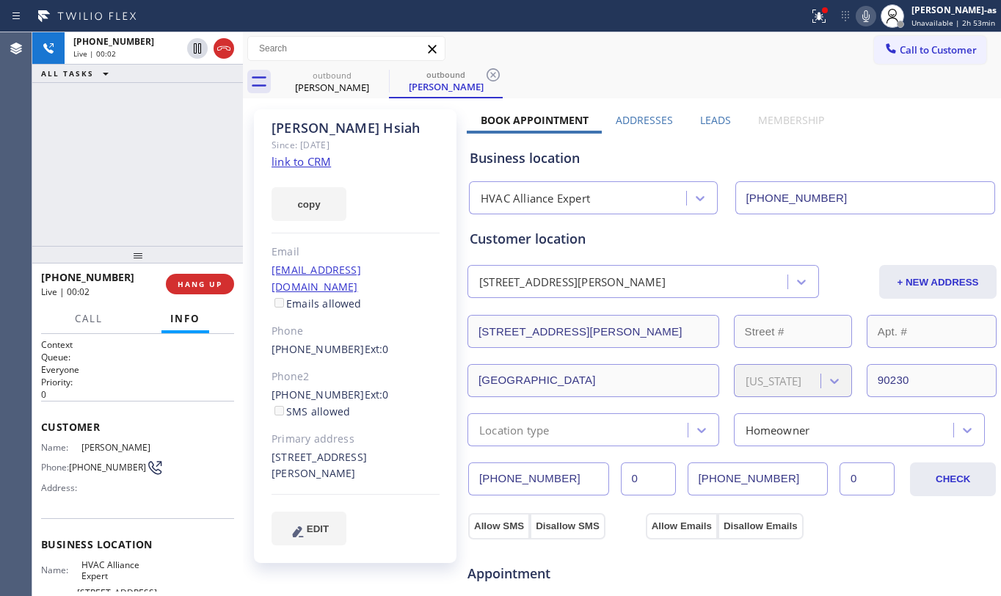
drag, startPoint x: 144, startPoint y: 153, endPoint x: 241, endPoint y: 92, distance: 114.4
click at [157, 154] on div "[PHONE_NUMBER] Live | 00:02 ALL TASKS ALL TASKS ACTIVE TASKS TASKS IN WRAP UP" at bounding box center [137, 139] width 211 height 214
click at [232, 48] on icon at bounding box center [224, 49] width 18 height 18
click at [172, 256] on div "[PHONE_NUMBER] Live | 00:03 ALL TASKS ALL TASKS ACTIVE TASKS TASKS IN WRAP UP […" at bounding box center [137, 314] width 211 height 564
click at [183, 285] on span "HANG UP" at bounding box center [200, 284] width 45 height 10
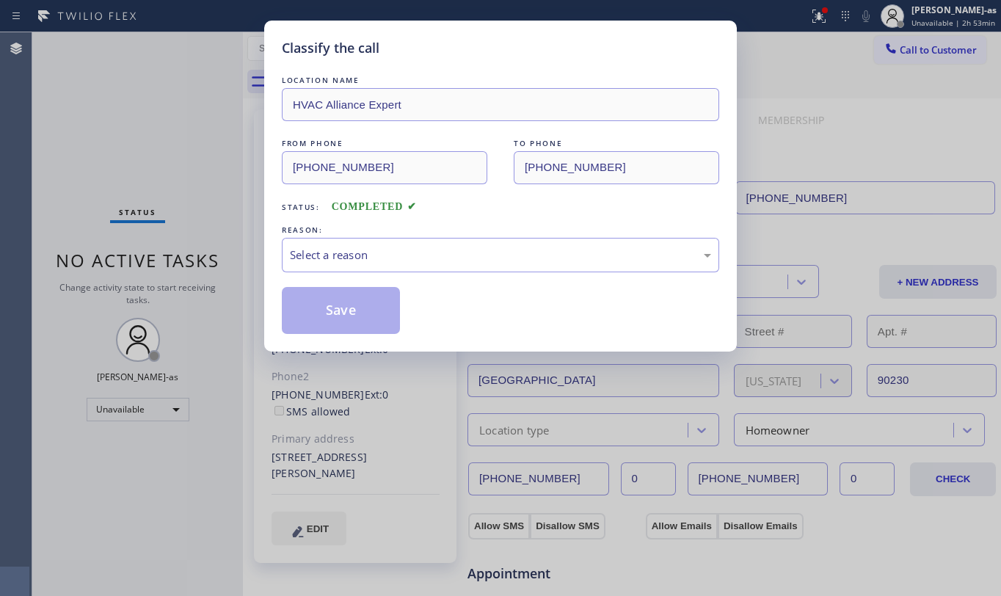
drag, startPoint x: 170, startPoint y: 223, endPoint x: 344, endPoint y: 274, distance: 181.3
click at [176, 224] on div "Classify the call LOCATION NAME HVAC Alliance Expert FROM PHONE [PHONE_NUMBER] …" at bounding box center [500, 298] width 1001 height 596
click at [417, 255] on div "Select a reason" at bounding box center [500, 255] width 421 height 17
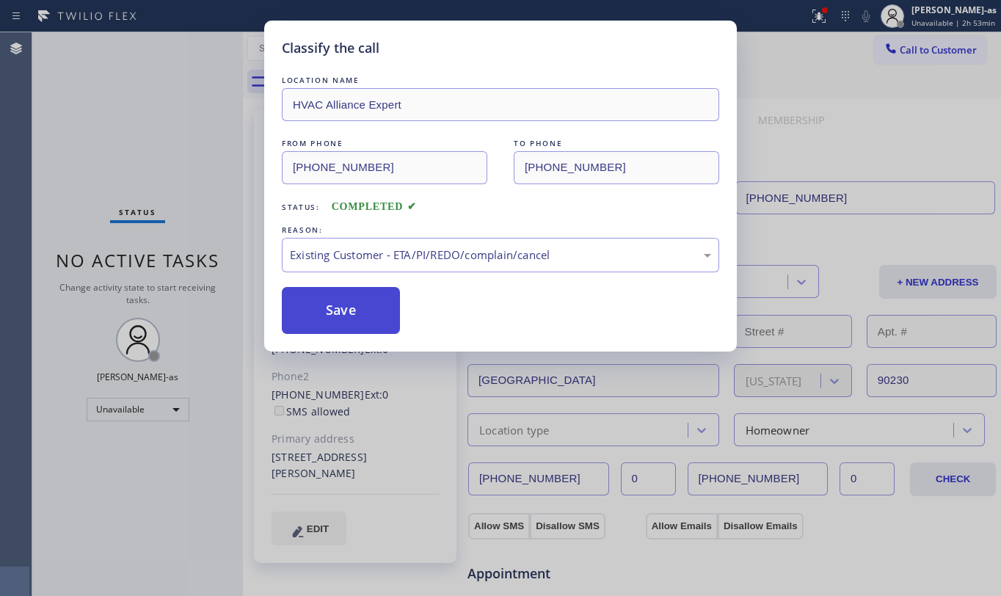
click at [376, 313] on button "Save" at bounding box center [341, 310] width 118 height 47
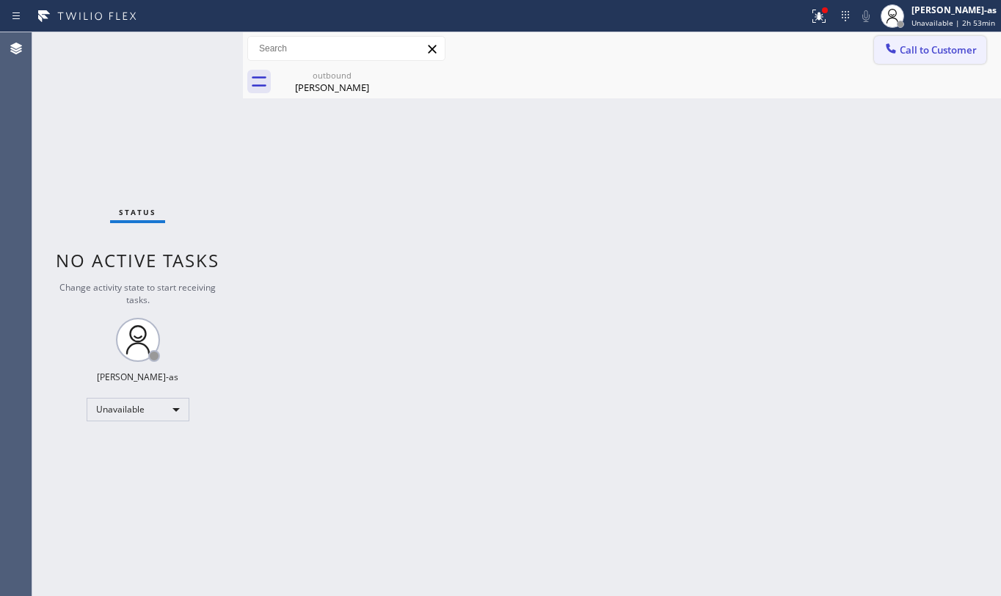
click at [916, 48] on span "Call to Customer" at bounding box center [938, 49] width 77 height 13
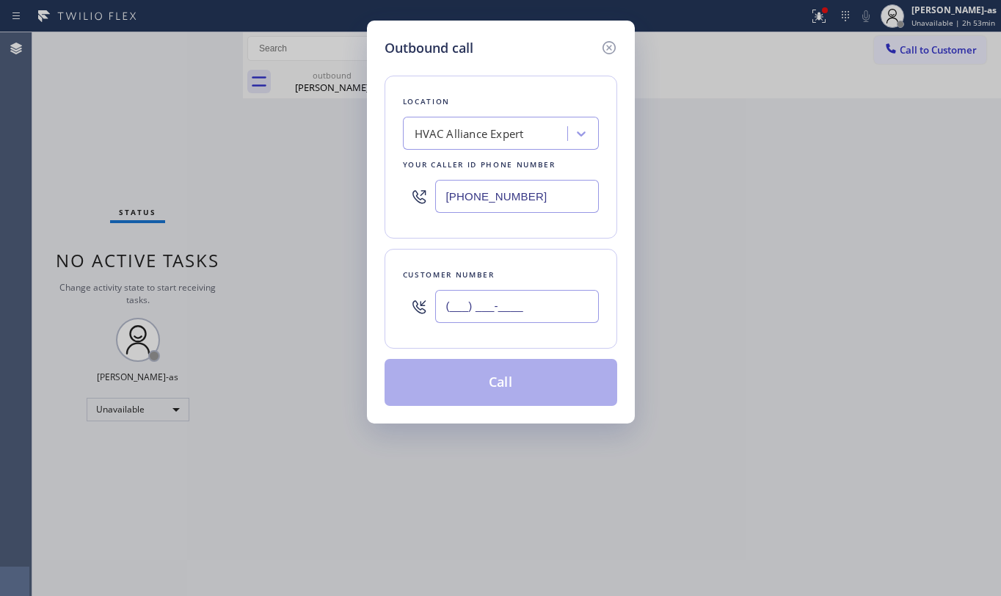
click at [567, 291] on input "(___) ___-____" at bounding box center [517, 306] width 164 height 33
paste input "310) 562-5646"
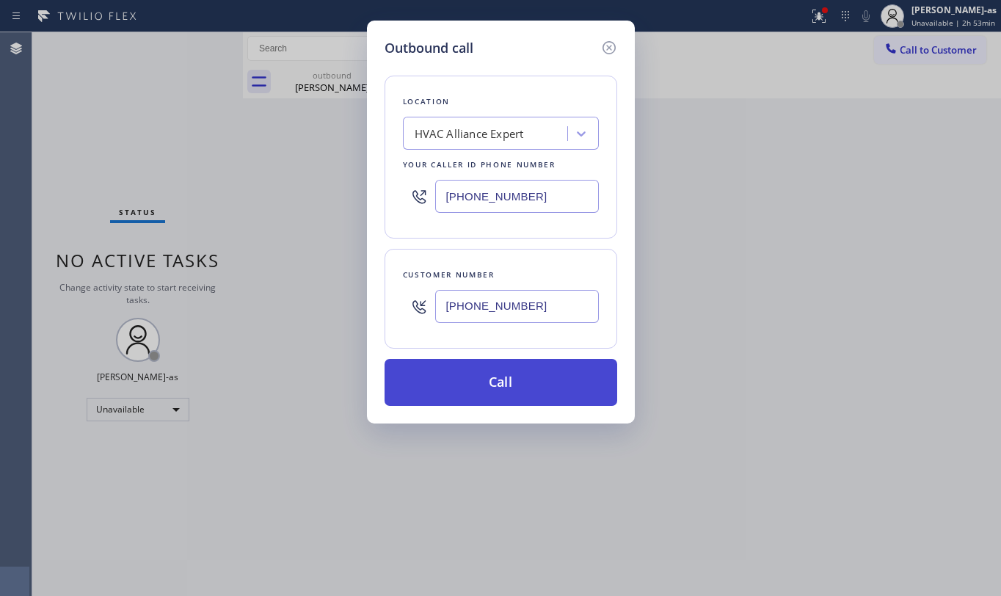
type input "[PHONE_NUMBER]"
click at [495, 387] on button "Call" at bounding box center [501, 382] width 233 height 47
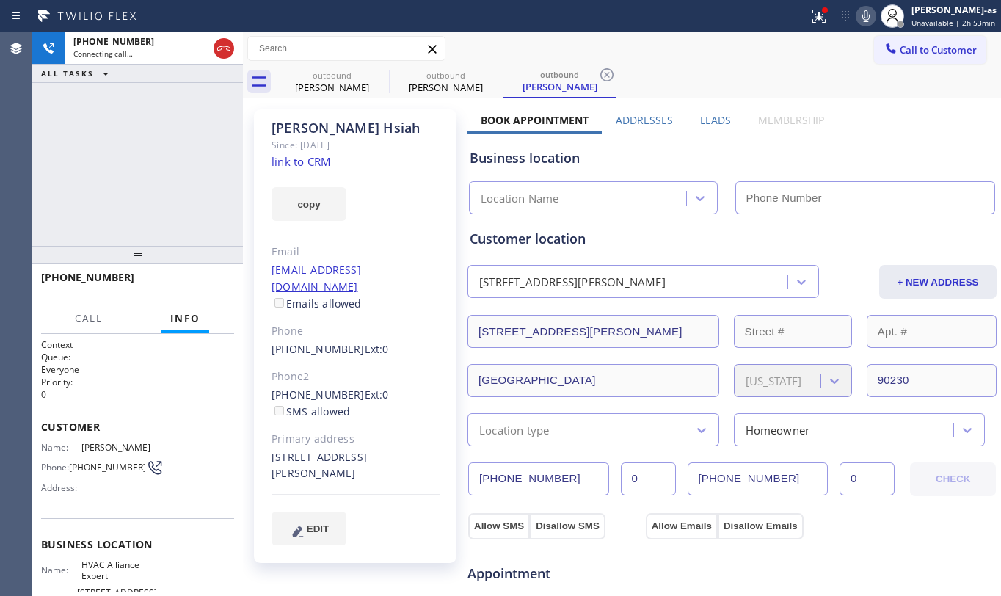
type input "[PHONE_NUMBER]"
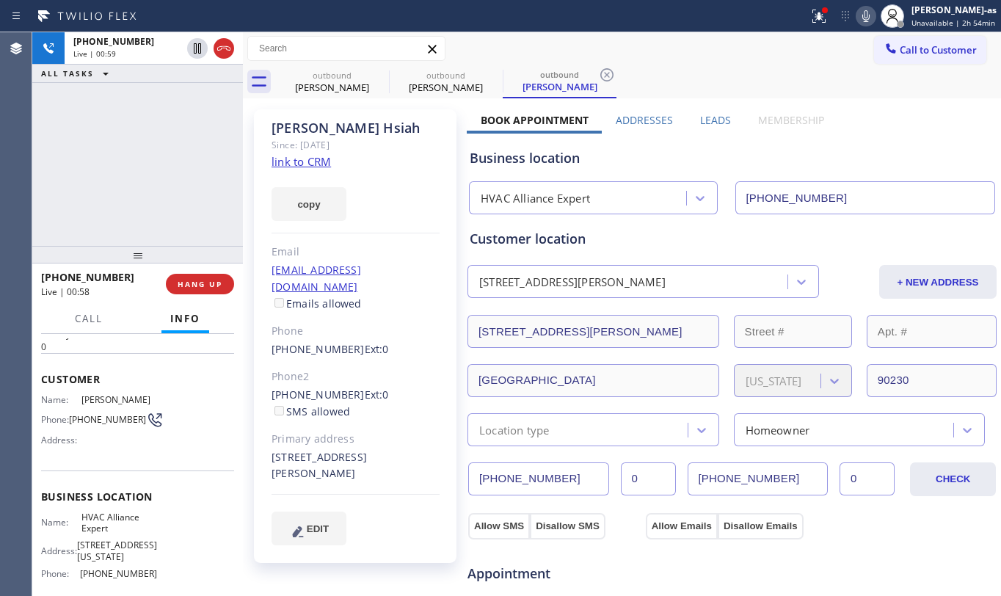
scroll to position [178, 0]
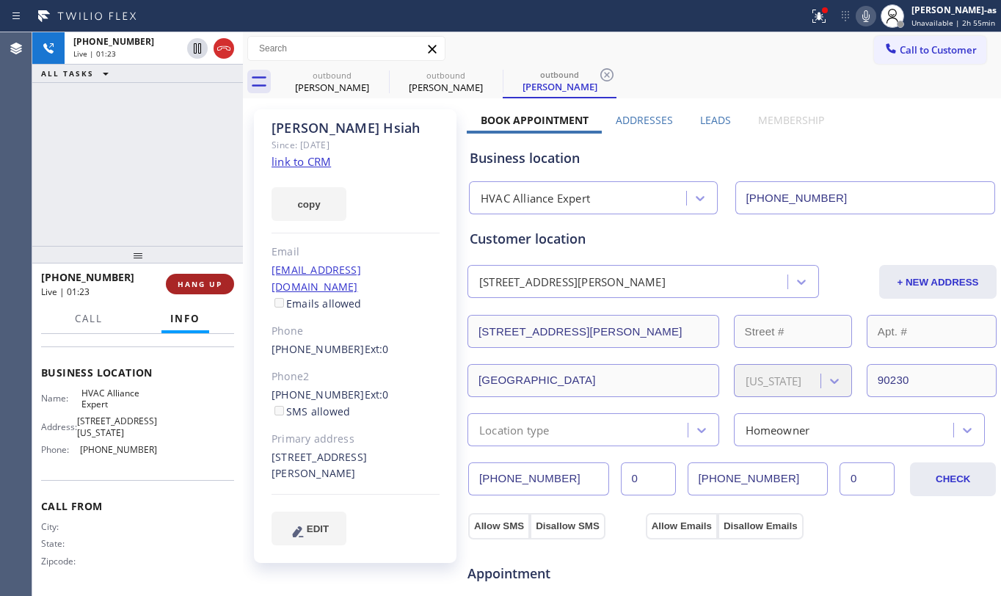
click at [186, 288] on span "HANG UP" at bounding box center [200, 284] width 45 height 10
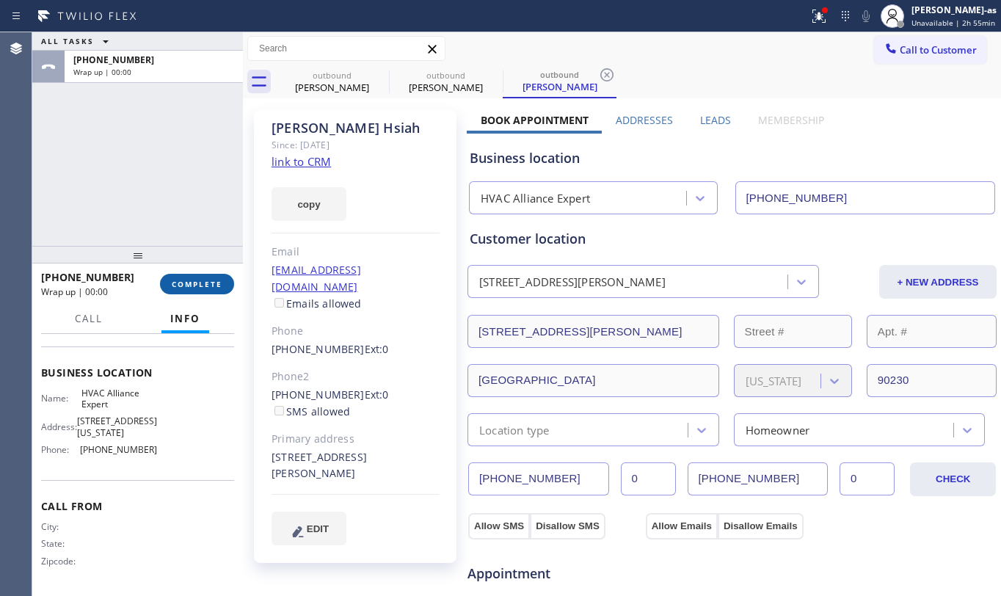
click at [182, 294] on button "COMPLETE" at bounding box center [197, 284] width 74 height 21
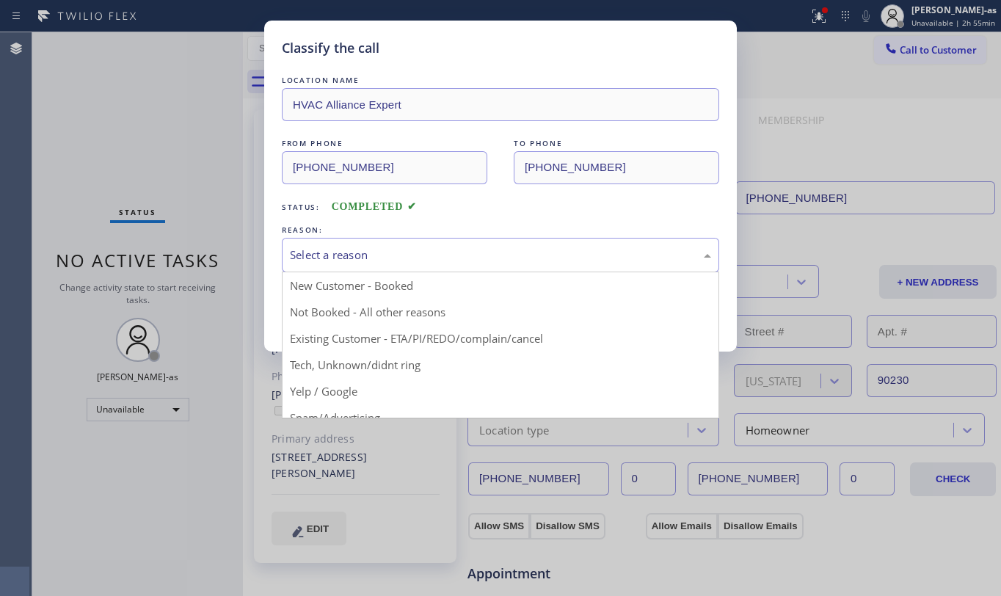
click at [440, 250] on div "Select a reason" at bounding box center [500, 255] width 421 height 17
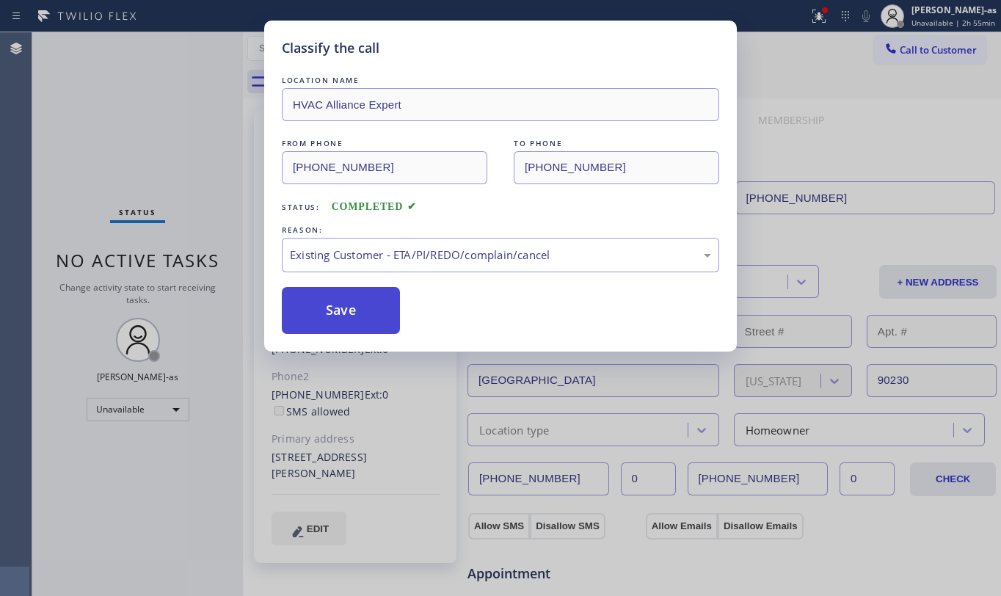
drag, startPoint x: 370, startPoint y: 313, endPoint x: 575, endPoint y: 271, distance: 209.5
click at [371, 312] on button "Save" at bounding box center [341, 310] width 118 height 47
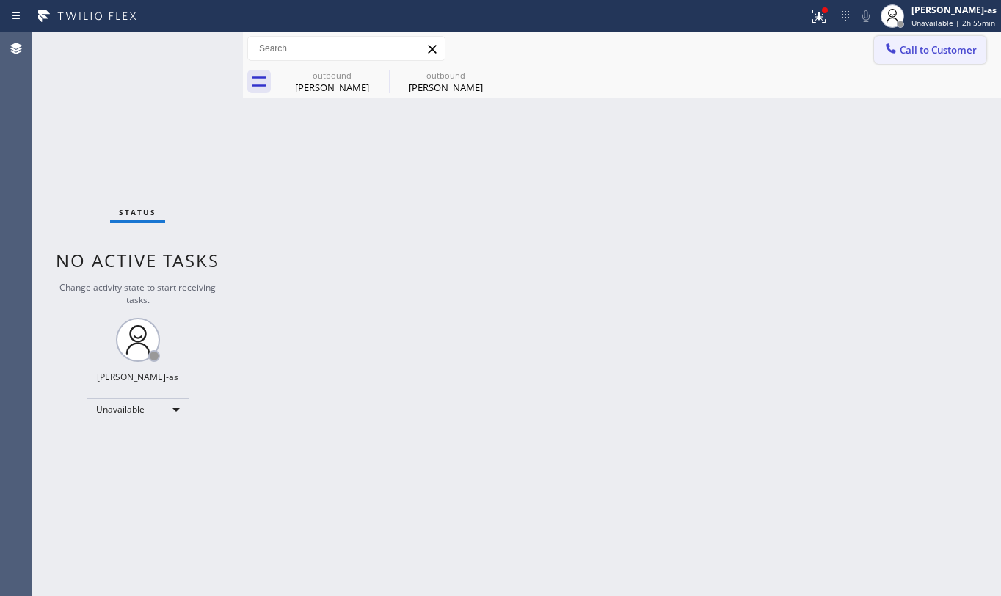
click at [904, 48] on span "Call to Customer" at bounding box center [938, 49] width 77 height 13
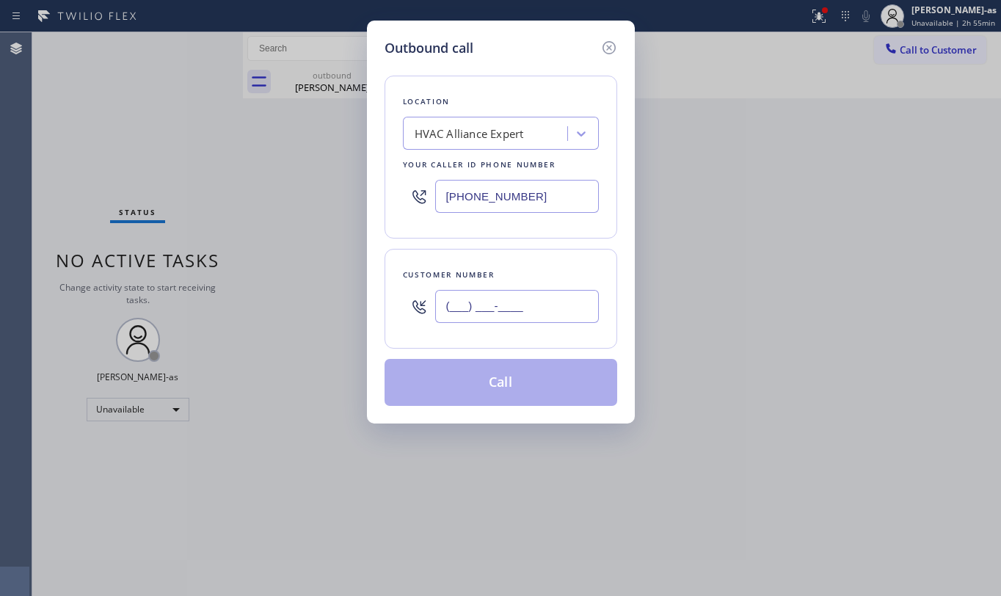
click at [566, 305] on input "(___) ___-____" at bounding box center [517, 306] width 164 height 33
paste input "408) 219-0335"
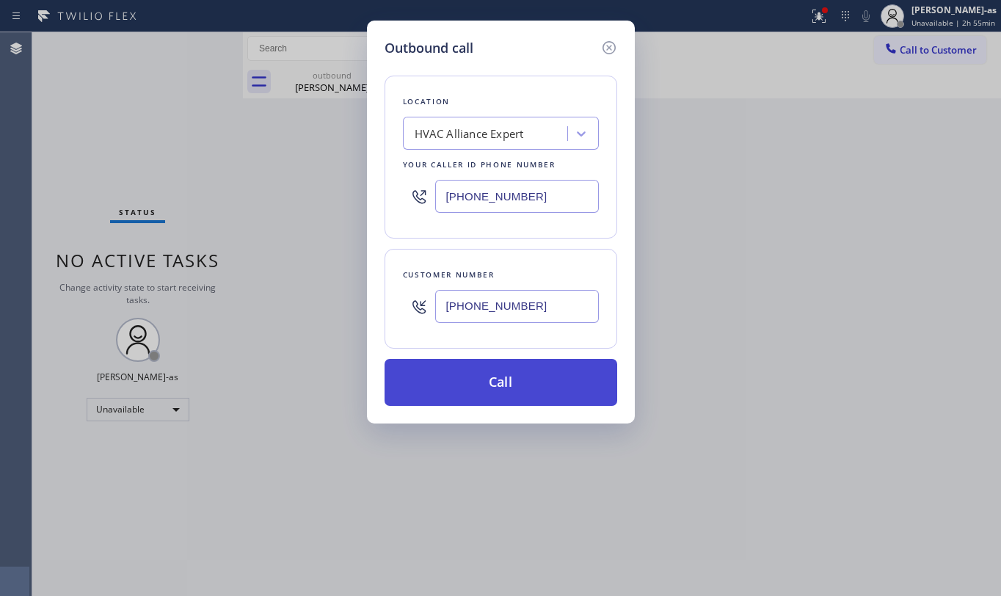
type input "[PHONE_NUMBER]"
click at [529, 380] on button "Call" at bounding box center [501, 382] width 233 height 47
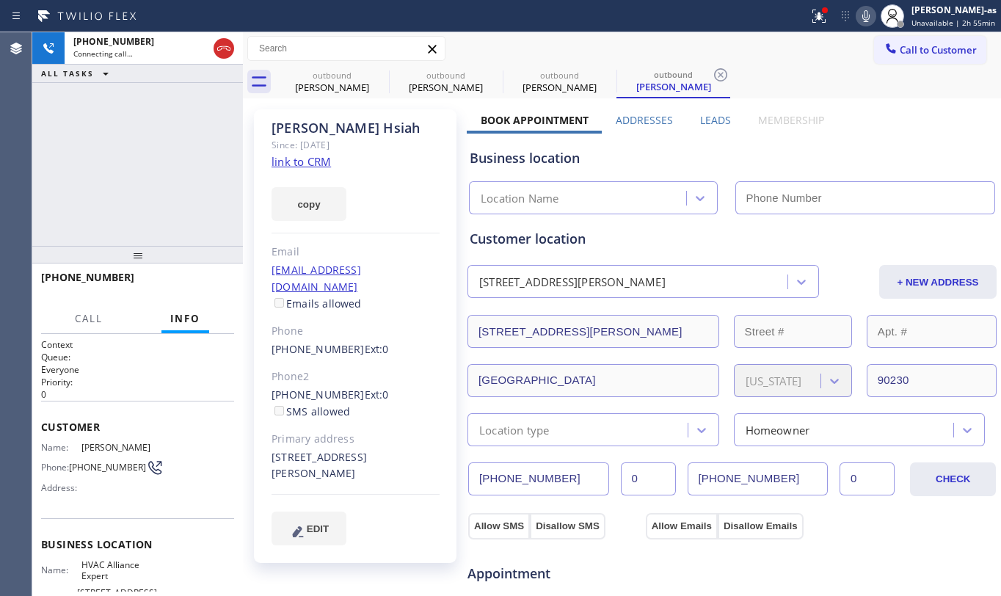
type input "[PHONE_NUMBER]"
click at [191, 179] on div "[PHONE_NUMBER] Live | 00:51 ALL TASKS ALL TASKS ACTIVE TASKS TASKS IN WRAP UP" at bounding box center [137, 139] width 211 height 214
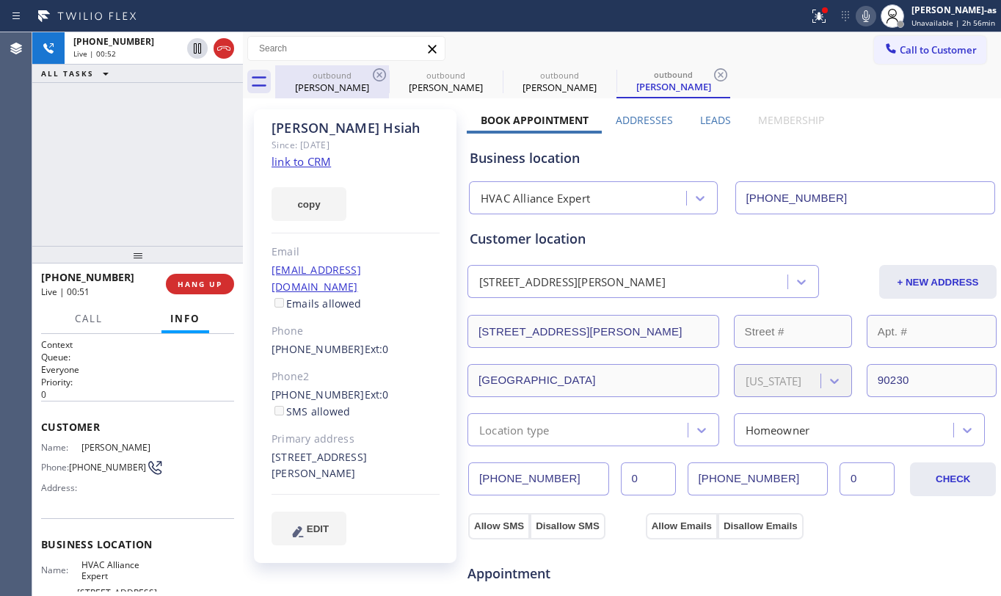
drag, startPoint x: 344, startPoint y: 82, endPoint x: 364, endPoint y: 79, distance: 20.0
click at [344, 81] on div "[PERSON_NAME]" at bounding box center [332, 87] width 111 height 13
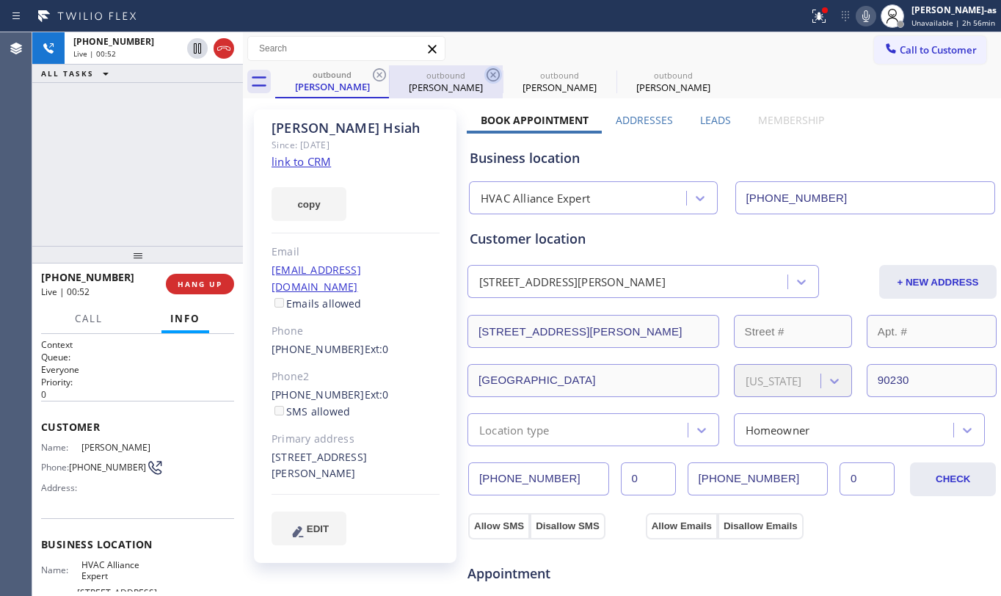
click at [376, 71] on icon at bounding box center [380, 75] width 18 height 18
click at [376, 73] on icon at bounding box center [380, 75] width 18 height 18
click at [162, 133] on div "[PHONE_NUMBER] Live | 00:53 ALL TASKS ALL TASKS ACTIVE TASKS TASKS IN WRAP UP" at bounding box center [137, 139] width 211 height 214
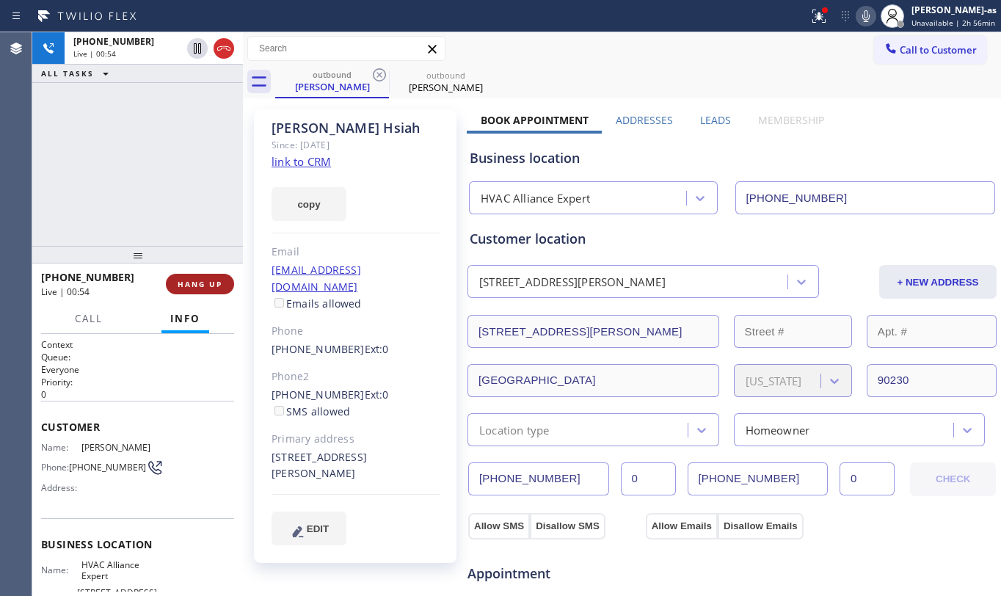
click at [209, 280] on span "HANG UP" at bounding box center [200, 284] width 45 height 10
click at [203, 279] on span "HANG UP" at bounding box center [200, 284] width 45 height 10
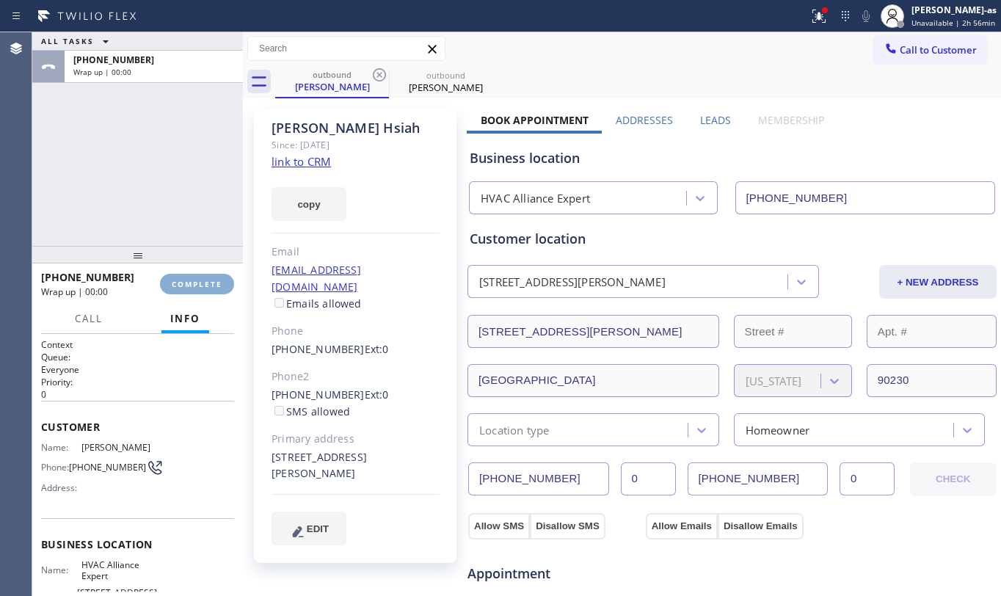
click at [197, 280] on span "COMPLETE" at bounding box center [197, 284] width 51 height 10
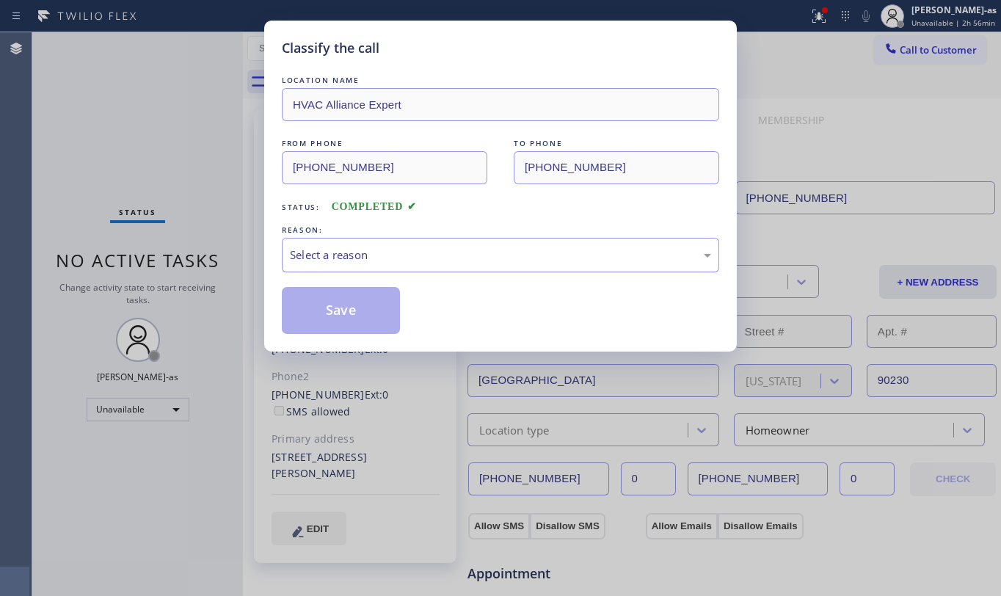
click at [453, 256] on div "Select a reason" at bounding box center [500, 255] width 421 height 17
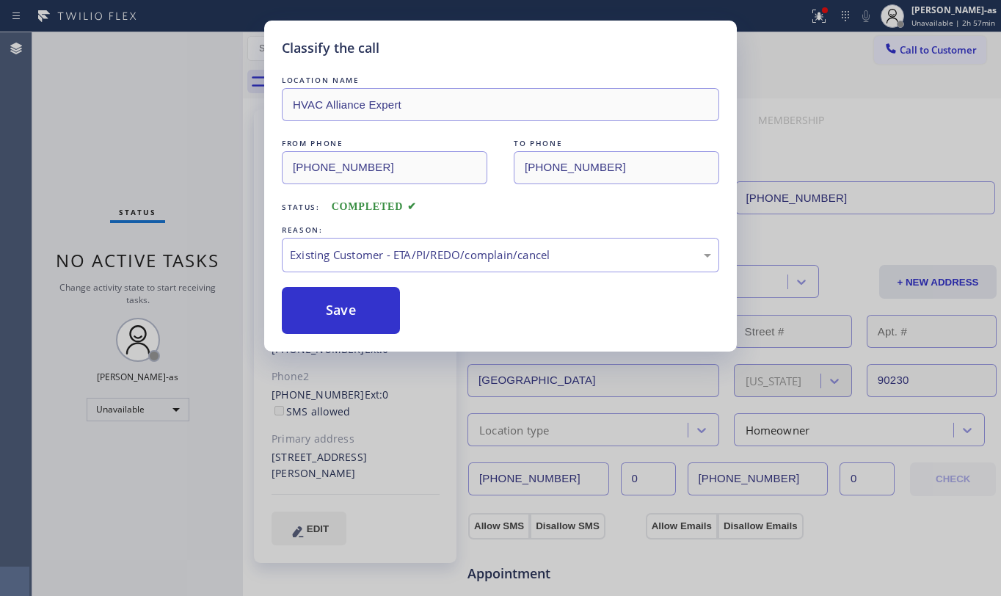
drag, startPoint x: 356, startPoint y: 318, endPoint x: 324, endPoint y: 286, distance: 45.1
click at [356, 315] on button "Save" at bounding box center [341, 310] width 118 height 47
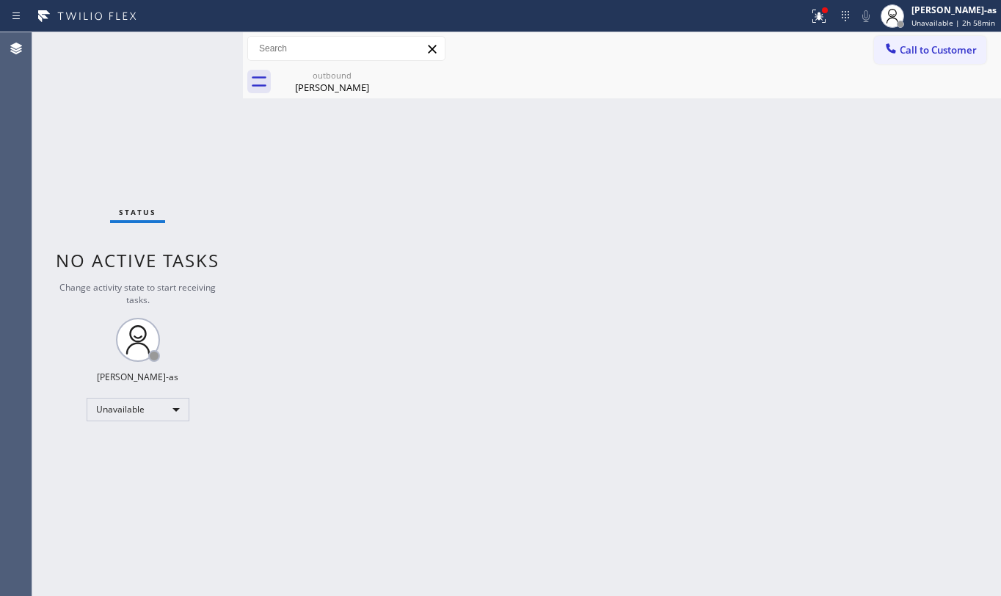
click at [920, 51] on span "Call to Customer" at bounding box center [938, 49] width 77 height 13
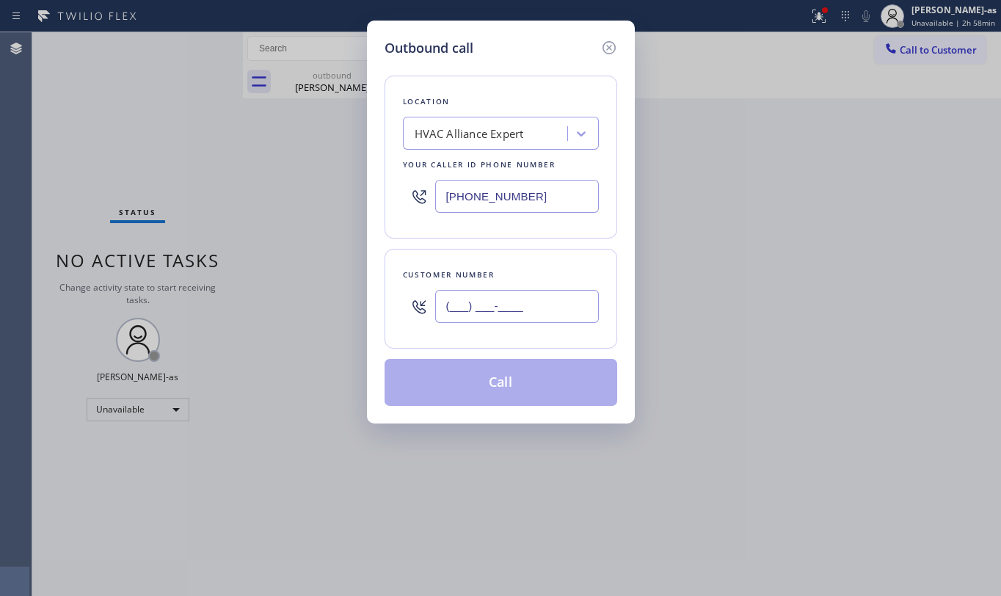
click at [500, 300] on input "(___) ___-____" at bounding box center [517, 306] width 164 height 33
paste input "818) 425-2734"
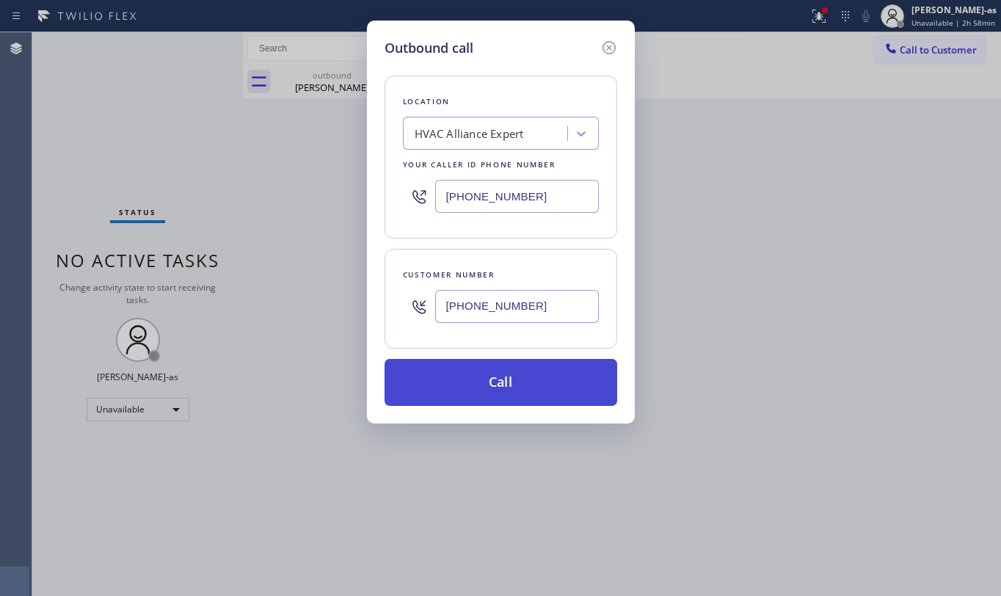
type input "[PHONE_NUMBER]"
click at [533, 382] on button "Call" at bounding box center [501, 382] width 233 height 47
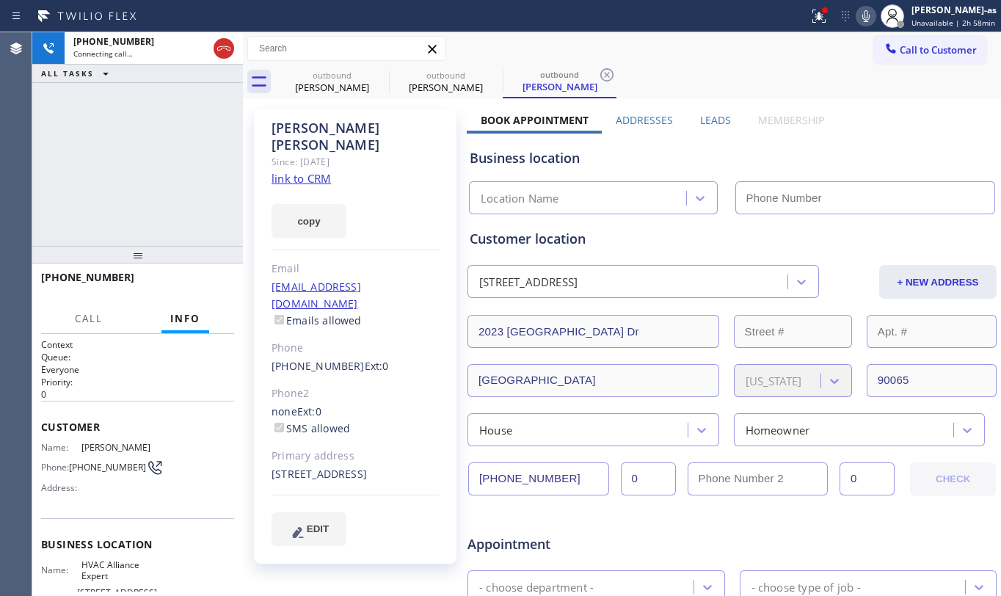
type input "[PHONE_NUMBER]"
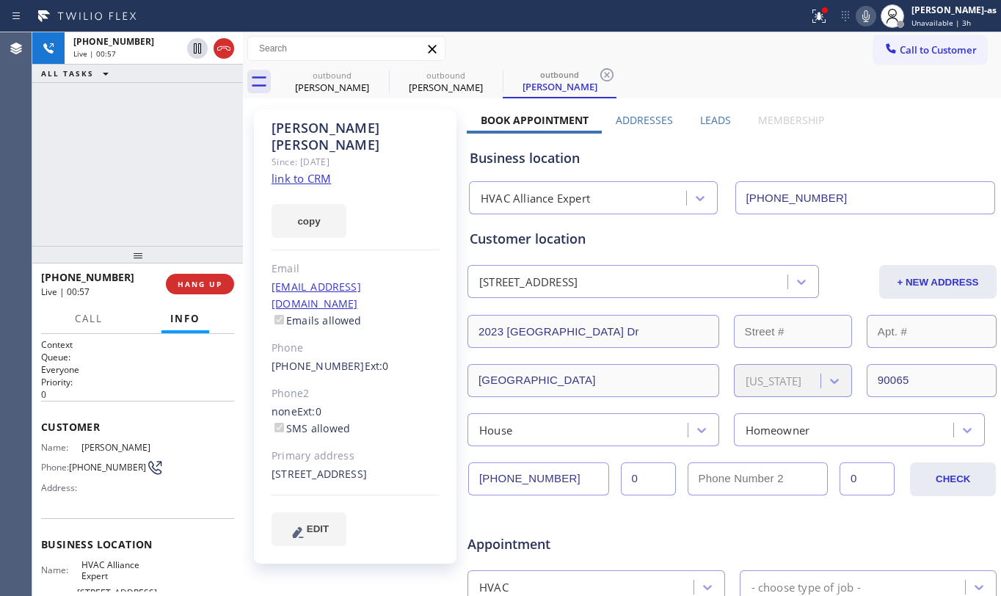
click at [119, 235] on div "[PHONE_NUMBER] Live | 00:57 ALL TASKS ALL TASKS ACTIVE TASKS TASKS IN WRAP UP" at bounding box center [137, 139] width 211 height 214
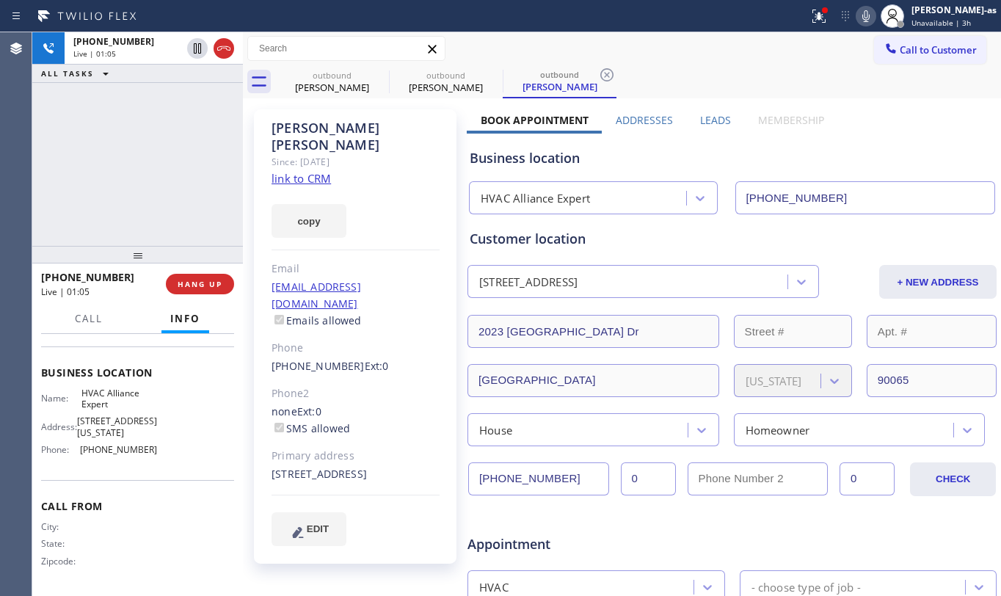
click at [167, 470] on div "Business location Name: HVAC Alliance Expert Address: [STREET_ADDRESS][US_STATE…" at bounding box center [137, 413] width 193 height 134
click at [134, 222] on div "[PHONE_NUMBER] Live | 01:07 ALL TASKS ALL TASKS ACTIVE TASKS TASKS IN WRAP UP" at bounding box center [137, 139] width 211 height 214
click at [134, 221] on div "[PHONE_NUMBER] Live | 01:08 ALL TASKS ALL TASKS ACTIVE TASKS TASKS IN WRAP UP" at bounding box center [137, 139] width 211 height 214
click at [168, 209] on div "[PHONE_NUMBER] Live | 01:26 ALL TASKS ALL TASKS ACTIVE TASKS TASKS IN WRAP UP" at bounding box center [137, 139] width 211 height 214
click at [168, 209] on div "[PHONE_NUMBER] Live | 01:28 ALL TASKS ALL TASKS ACTIVE TASKS TASKS IN WRAP UP" at bounding box center [137, 139] width 211 height 214
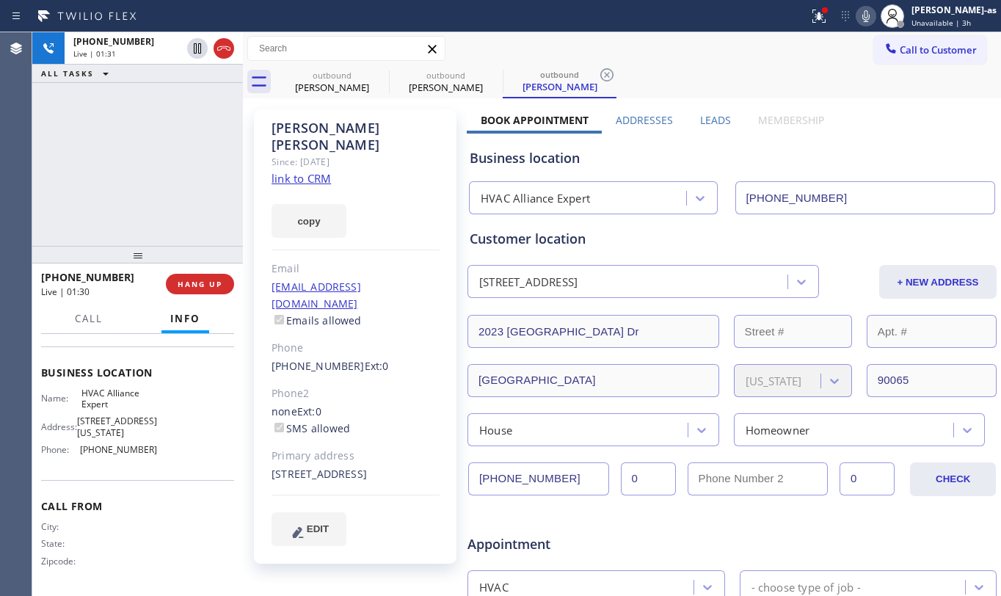
click at [168, 209] on div "[PHONE_NUMBER] Live | 01:31 ALL TASKS ALL TASKS ACTIVE TASKS TASKS IN WRAP UP" at bounding box center [137, 139] width 211 height 214
click at [168, 210] on div "[PHONE_NUMBER] Live | 01:32 ALL TASKS ALL TASKS ACTIVE TASKS TASKS IN WRAP UP" at bounding box center [137, 139] width 211 height 214
click at [168, 210] on div "[PHONE_NUMBER] Live | 01:33 ALL TASKS ALL TASKS ACTIVE TASKS TASKS IN WRAP UP" at bounding box center [137, 139] width 211 height 214
drag, startPoint x: 174, startPoint y: 210, endPoint x: 205, endPoint y: 288, distance: 84.6
click at [174, 212] on div "[PHONE_NUMBER] Live | 01:34 ALL TASKS ALL TASKS ACTIVE TASKS TASKS IN WRAP UP" at bounding box center [137, 139] width 211 height 214
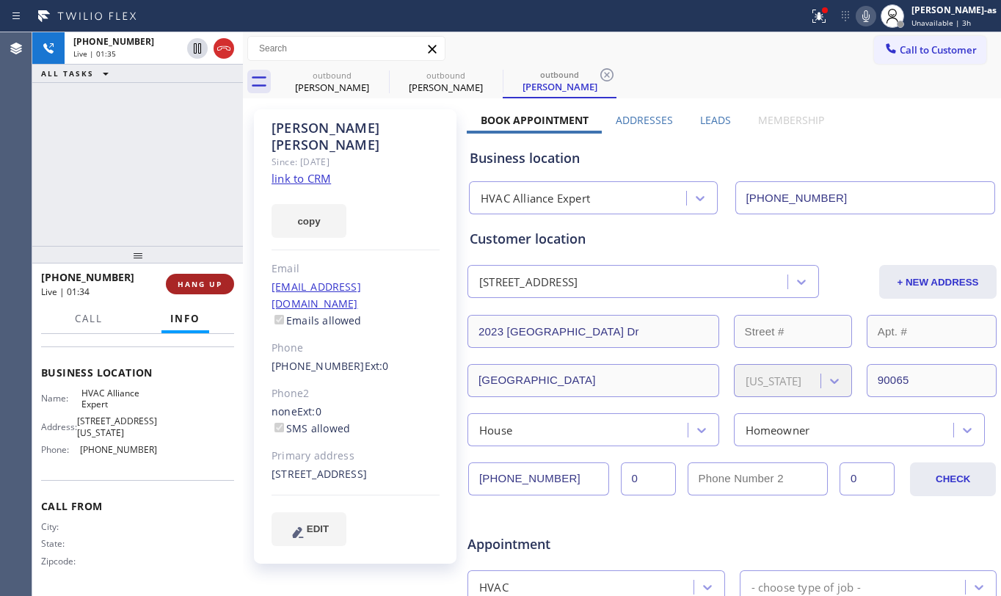
click at [203, 280] on span "HANG UP" at bounding box center [200, 284] width 45 height 10
click at [203, 282] on span "HANG UP" at bounding box center [200, 284] width 45 height 10
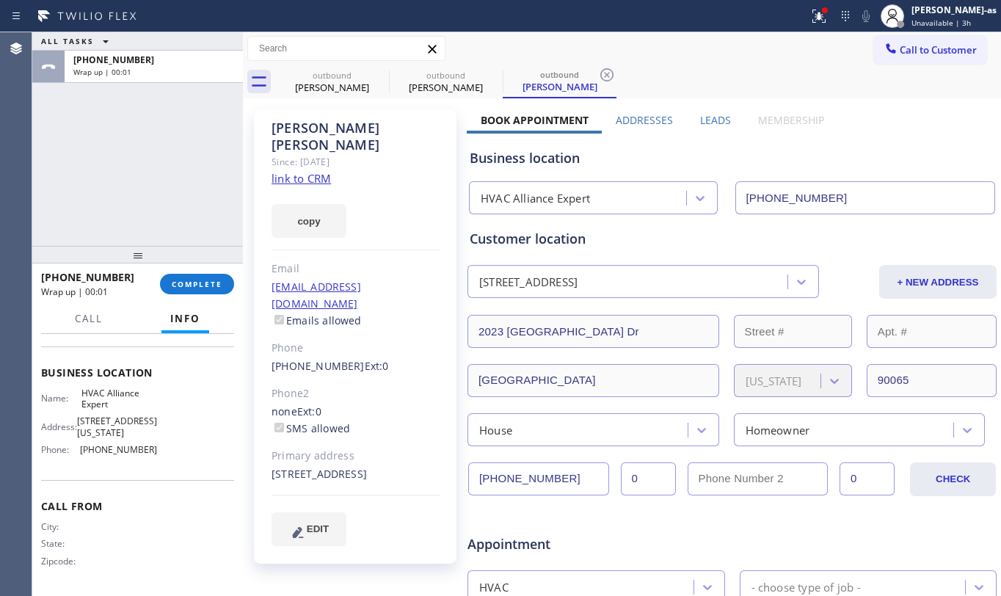
drag, startPoint x: 195, startPoint y: 283, endPoint x: 523, endPoint y: 267, distance: 328.4
click at [227, 277] on button "COMPLETE" at bounding box center [197, 284] width 74 height 21
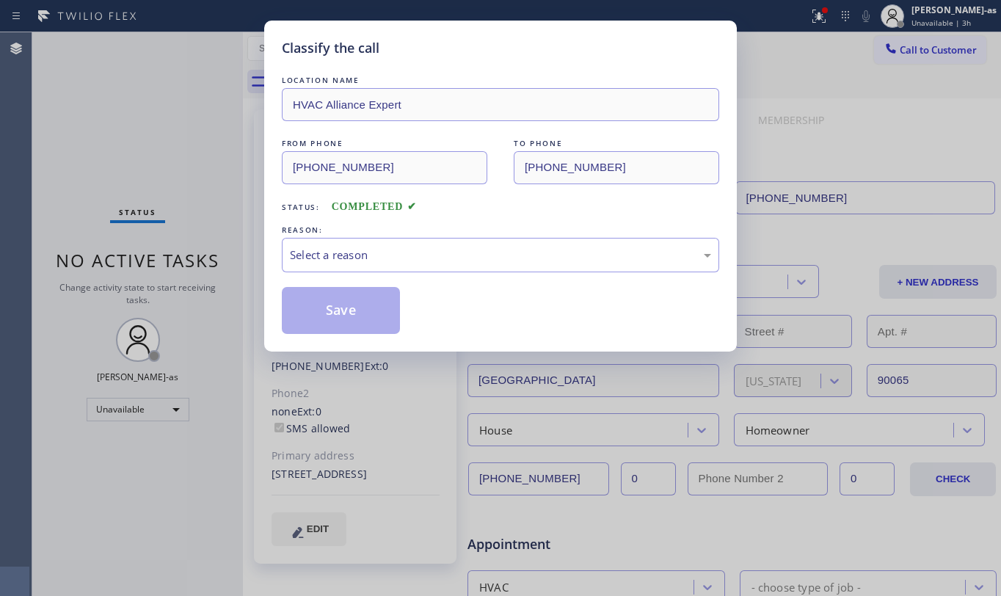
click at [203, 286] on div "Classify the call LOCATION NAME HVAC Alliance Expert FROM PHONE [PHONE_NUMBER] …" at bounding box center [500, 298] width 1001 height 596
drag, startPoint x: 136, startPoint y: 220, endPoint x: 238, endPoint y: 253, distance: 107.2
click at [150, 221] on div "Classify the call LOCATION NAME HVAC Alliance Expert FROM PHONE [PHONE_NUMBER] …" at bounding box center [500, 298] width 1001 height 596
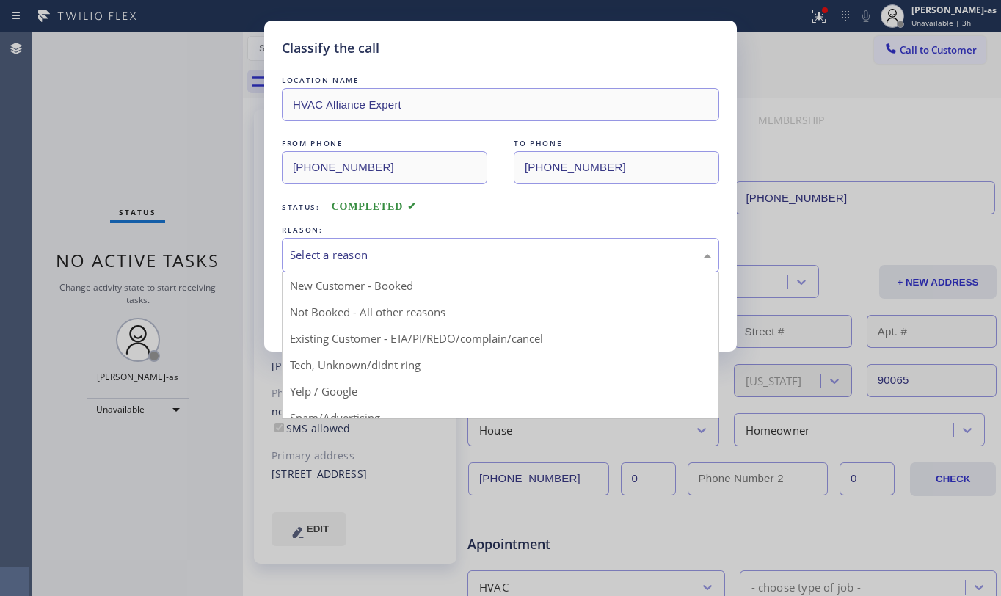
drag, startPoint x: 418, startPoint y: 242, endPoint x: 423, endPoint y: 260, distance: 18.6
click at [415, 244] on div "Select a reason" at bounding box center [500, 255] width 437 height 34
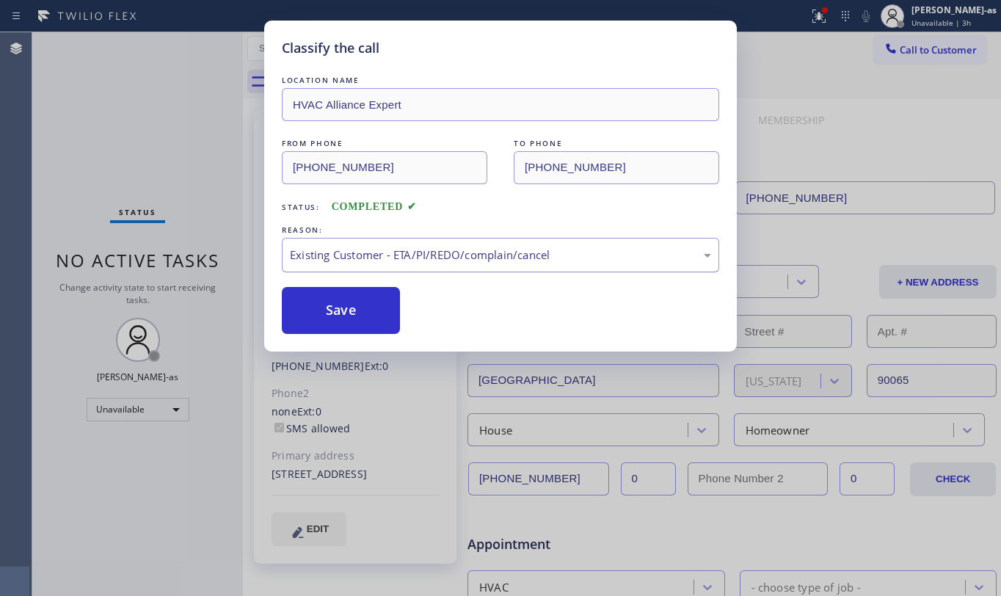
drag, startPoint x: 344, startPoint y: 309, endPoint x: 393, endPoint y: 259, distance: 70.0
click at [353, 312] on button "Save" at bounding box center [341, 310] width 118 height 47
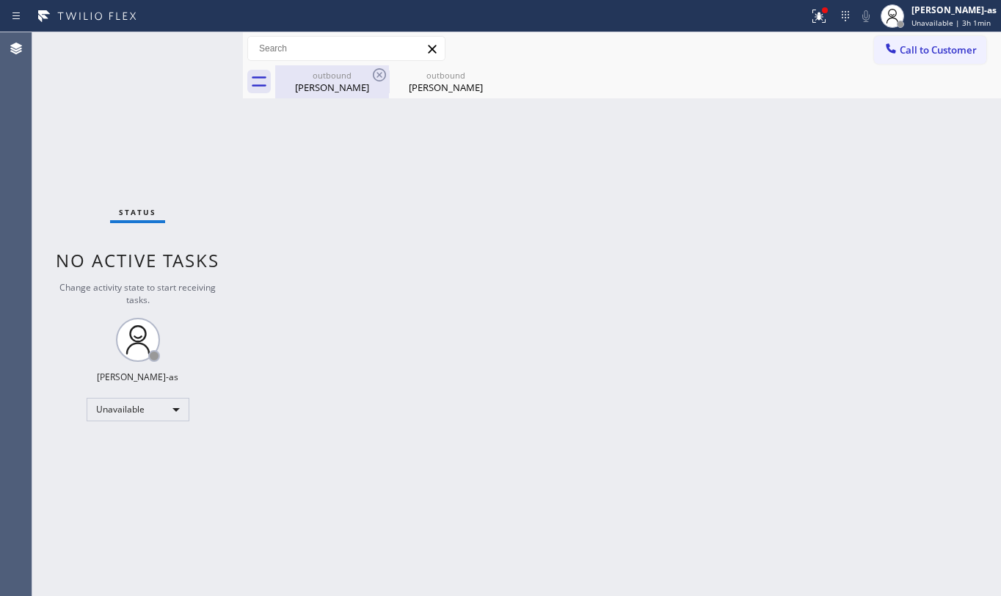
click at [238, 128] on div "Status No active tasks Change activity state to start receiving tasks. [PERSON_…" at bounding box center [137, 314] width 211 height 564
click at [321, 87] on div "[PERSON_NAME]" at bounding box center [332, 87] width 111 height 13
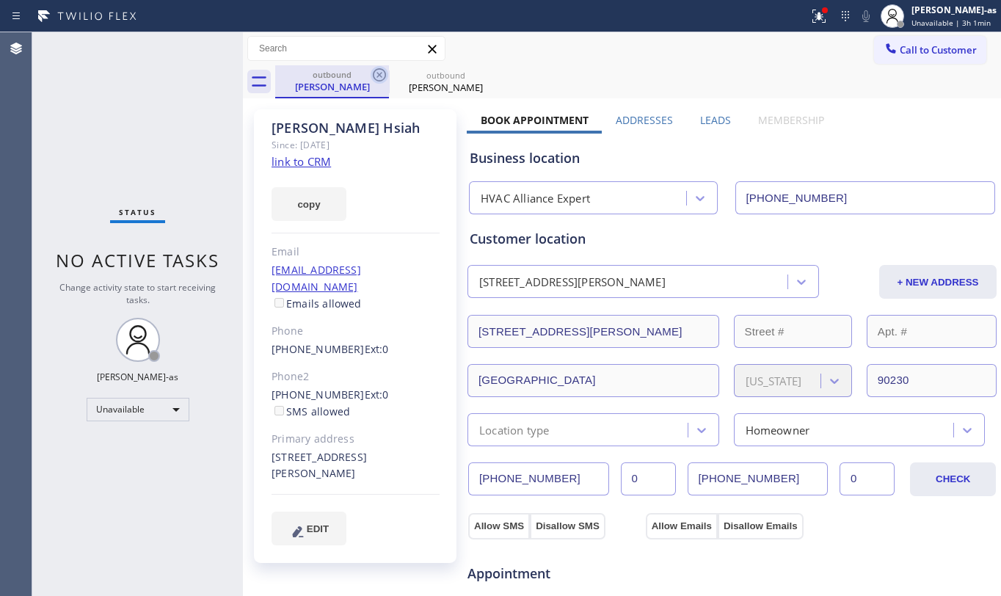
drag, startPoint x: 357, startPoint y: 79, endPoint x: 376, endPoint y: 80, distance: 19.1
click at [360, 80] on div "outbound [PERSON_NAME]" at bounding box center [332, 81] width 111 height 32
click at [382, 79] on icon at bounding box center [380, 75] width 18 height 18
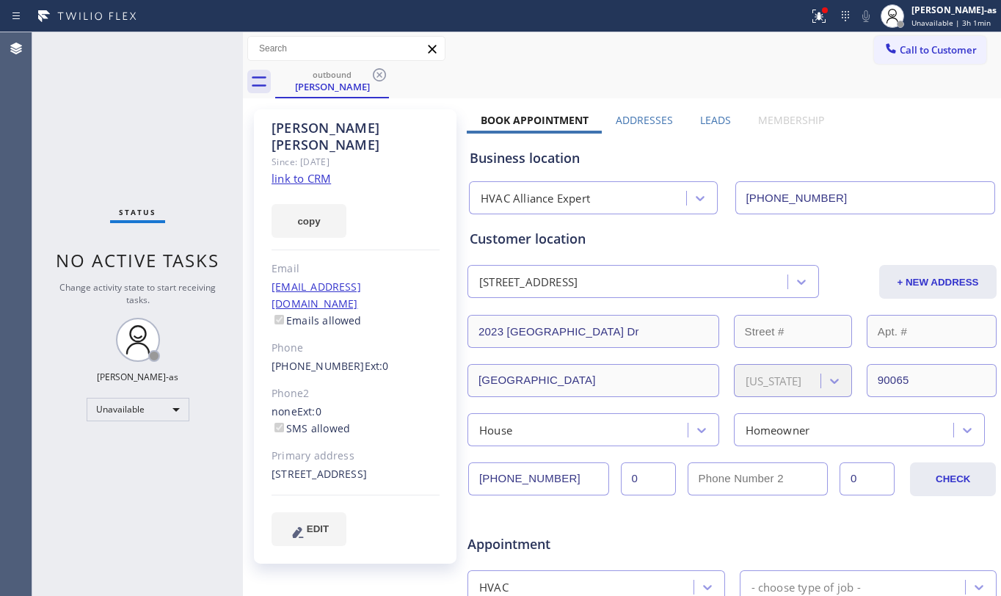
click at [382, 79] on icon at bounding box center [380, 75] width 18 height 18
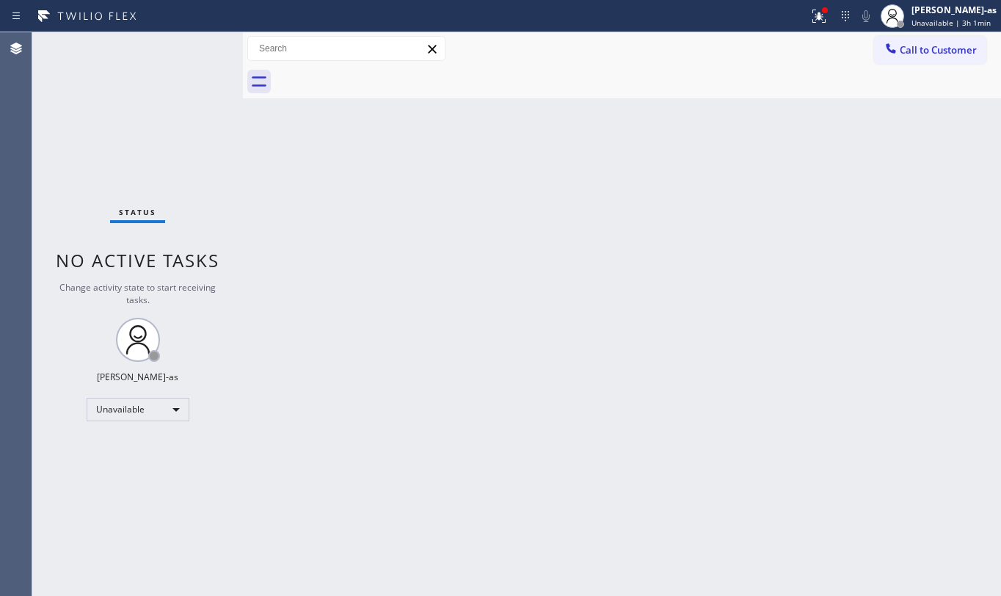
click at [430, 265] on div "Back to Dashboard Change Sender ID Customers Technicians Select a contact Outbo…" at bounding box center [622, 314] width 758 height 564
click at [350, 163] on div "Back to Dashboard Change Sender ID Customers Technicians Select a contact Outbo…" at bounding box center [622, 314] width 758 height 564
click at [151, 153] on div "Status No active tasks Change activity state to start receiving tasks. [PERSON_…" at bounding box center [137, 314] width 211 height 564
click at [131, 409] on div "Status No active tasks Change activity state to start receiving tasks. [PERSON_…" at bounding box center [137, 314] width 211 height 564
click at [159, 412] on div "Unavailable" at bounding box center [138, 409] width 103 height 23
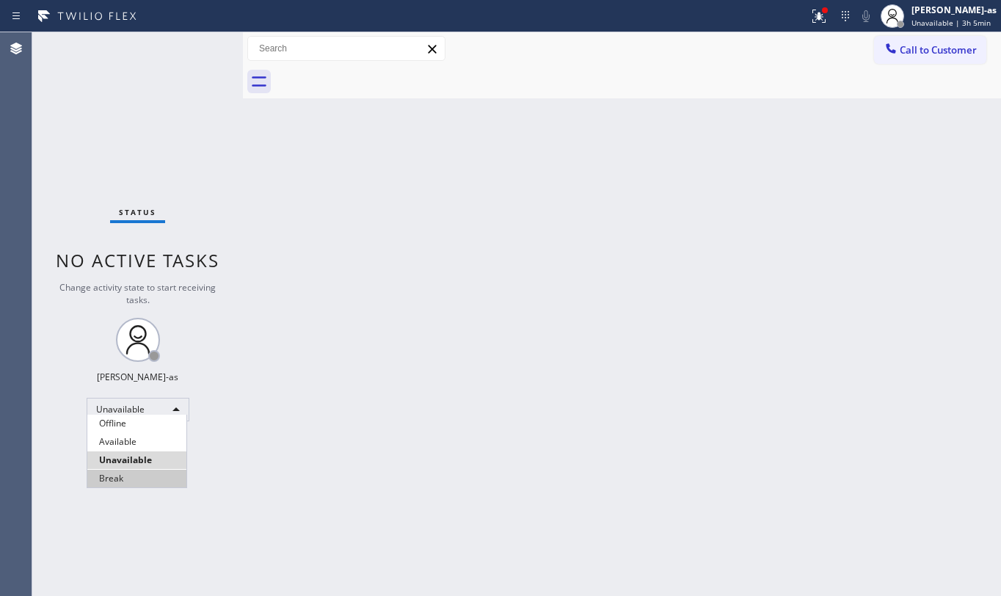
click at [142, 483] on li "Break" at bounding box center [136, 479] width 99 height 18
click at [420, 364] on div "Back to Dashboard Change Sender ID Customers Technicians Select a contact Outbo…" at bounding box center [622, 314] width 758 height 564
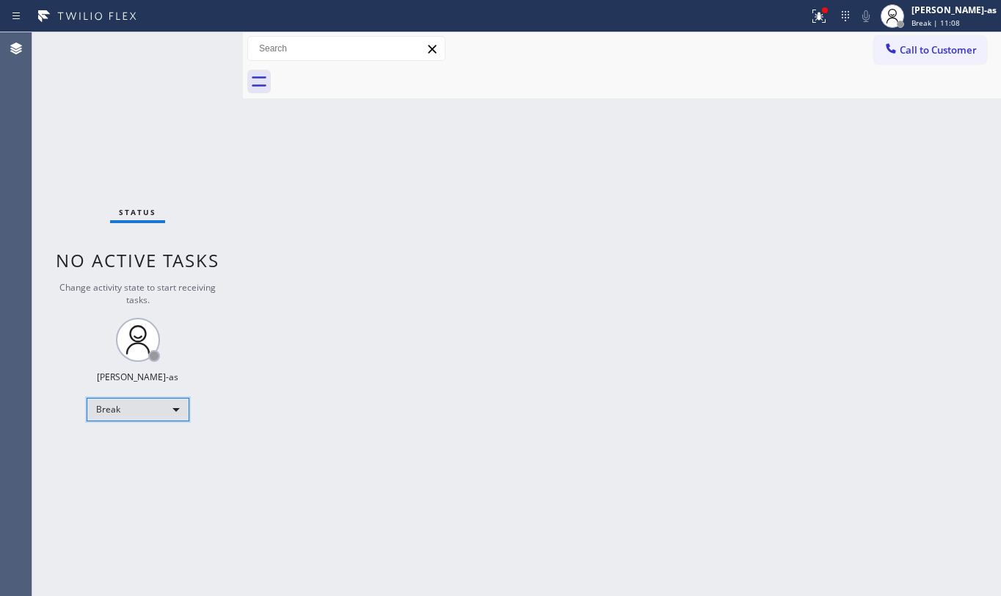
click at [147, 406] on div "Break" at bounding box center [138, 409] width 103 height 23
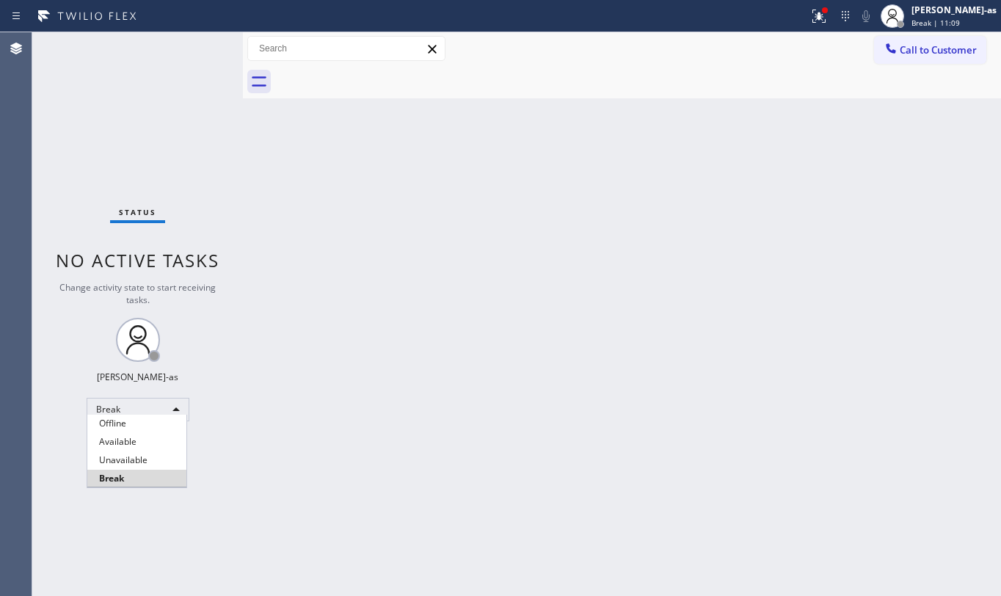
click at [129, 459] on li "Unavailable" at bounding box center [136, 460] width 99 height 18
drag, startPoint x: 581, startPoint y: 85, endPoint x: 744, endPoint y: 282, distance: 255.4
click at [582, 86] on div at bounding box center [638, 81] width 726 height 33
click at [572, 333] on div "Back to Dashboard Change Sender ID Customers Technicians Select a contact Outbo…" at bounding box center [622, 314] width 758 height 564
click at [652, 221] on div "Back to Dashboard Change Sender ID Customers Technicians Select a contact Outbo…" at bounding box center [622, 314] width 758 height 564
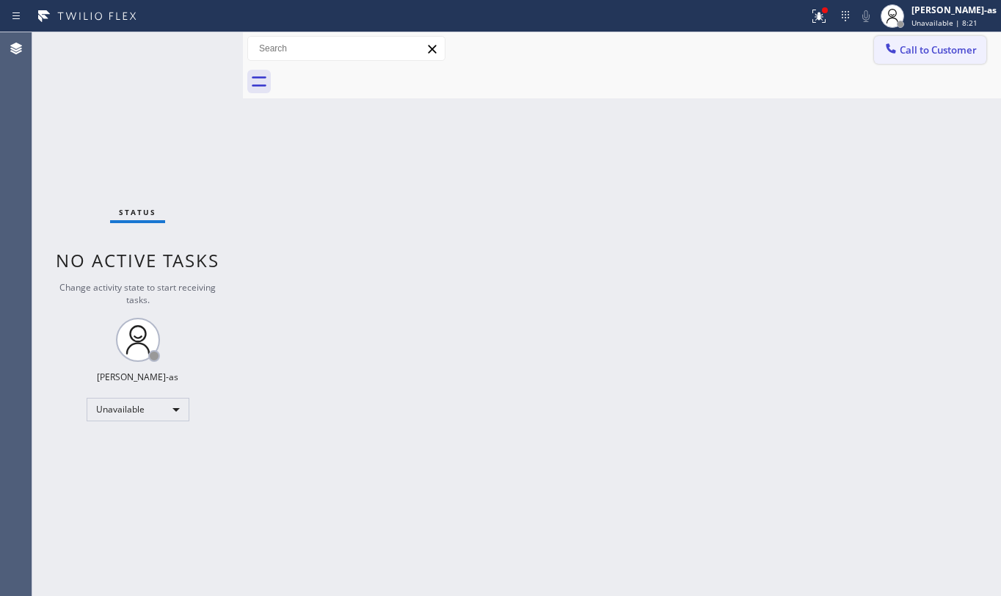
click at [928, 54] on span "Call to Customer" at bounding box center [938, 49] width 77 height 13
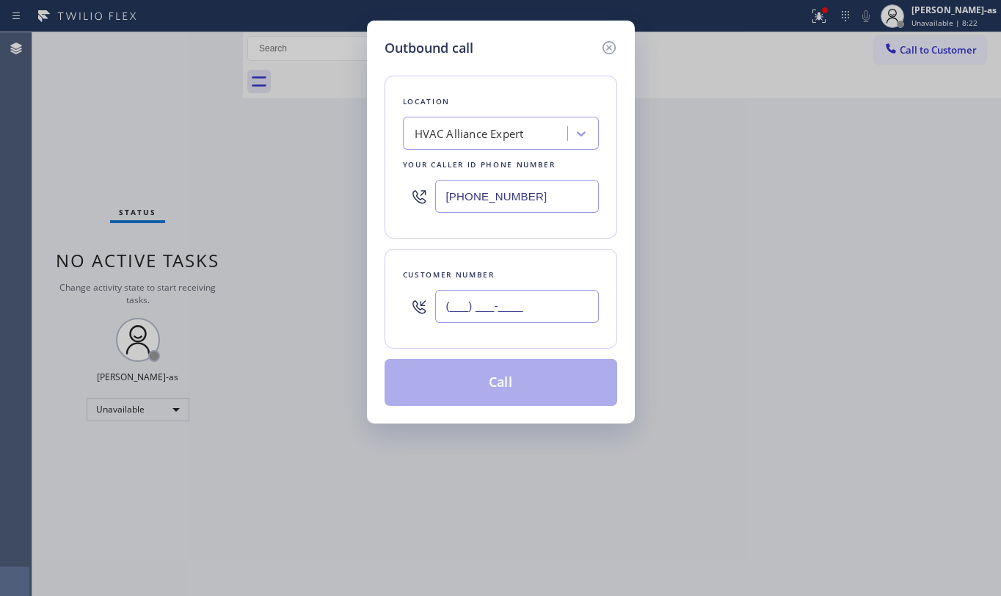
click at [492, 311] on input "(___) ___-____" at bounding box center [517, 306] width 164 height 33
paste input "310) 467-8806"
type input "[PHONE_NUMBER]"
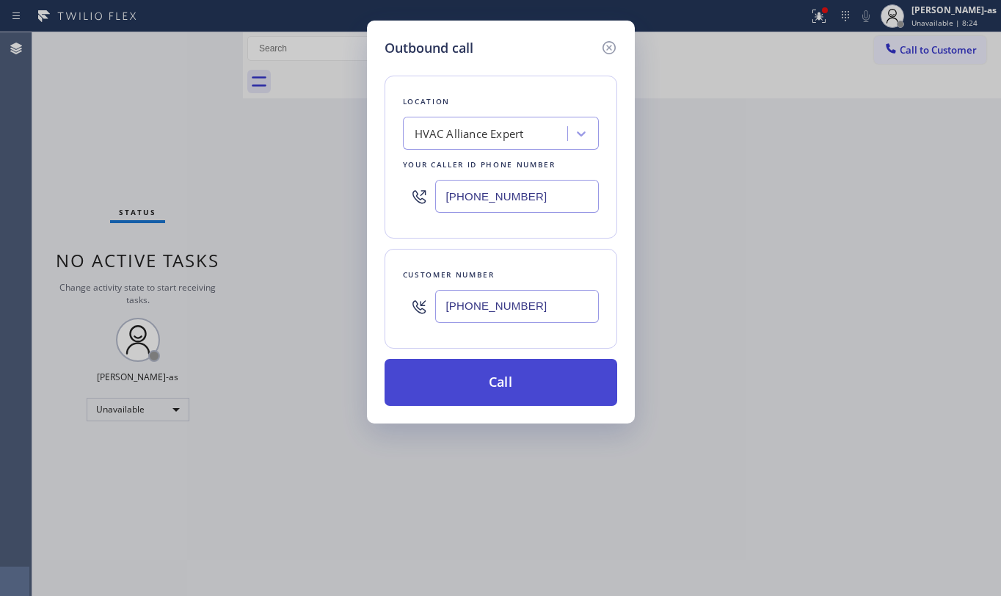
click at [536, 395] on button "Call" at bounding box center [501, 382] width 233 height 47
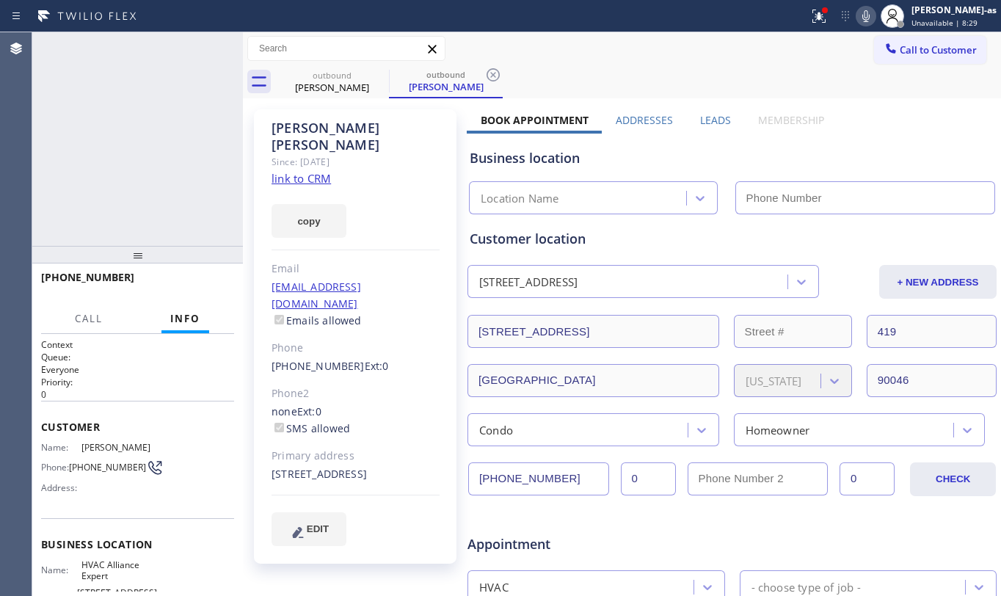
type input "[PHONE_NUMBER]"
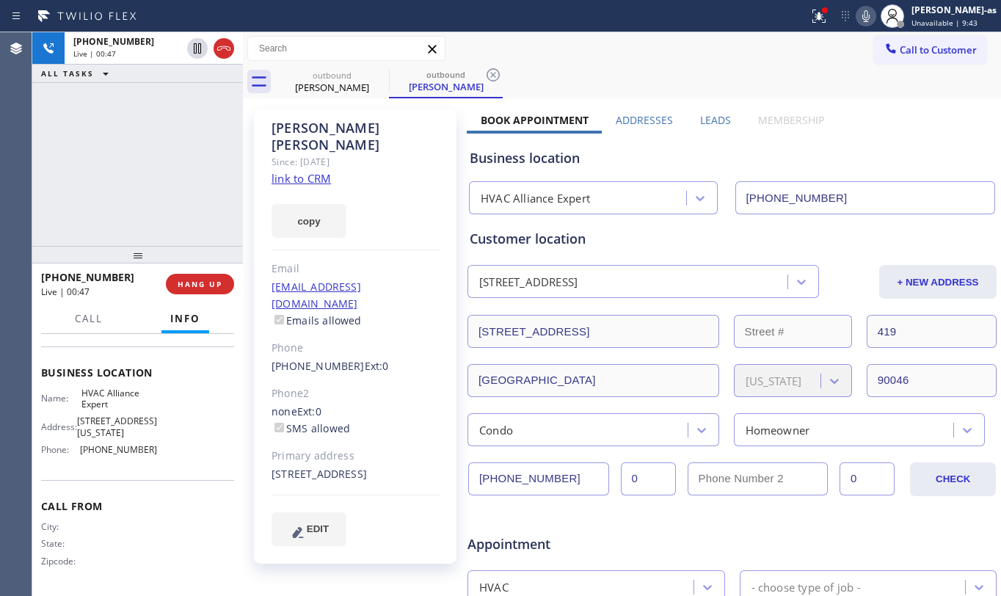
scroll to position [178, 0]
click at [116, 186] on div "[PHONE_NUMBER] Live | 00:54 ALL TASKS ALL TASKS ACTIVE TASKS TASKS IN WRAP UP" at bounding box center [137, 139] width 211 height 214
click at [210, 260] on div at bounding box center [137, 255] width 211 height 18
click at [197, 285] on span "HANG UP" at bounding box center [200, 285] width 45 height 10
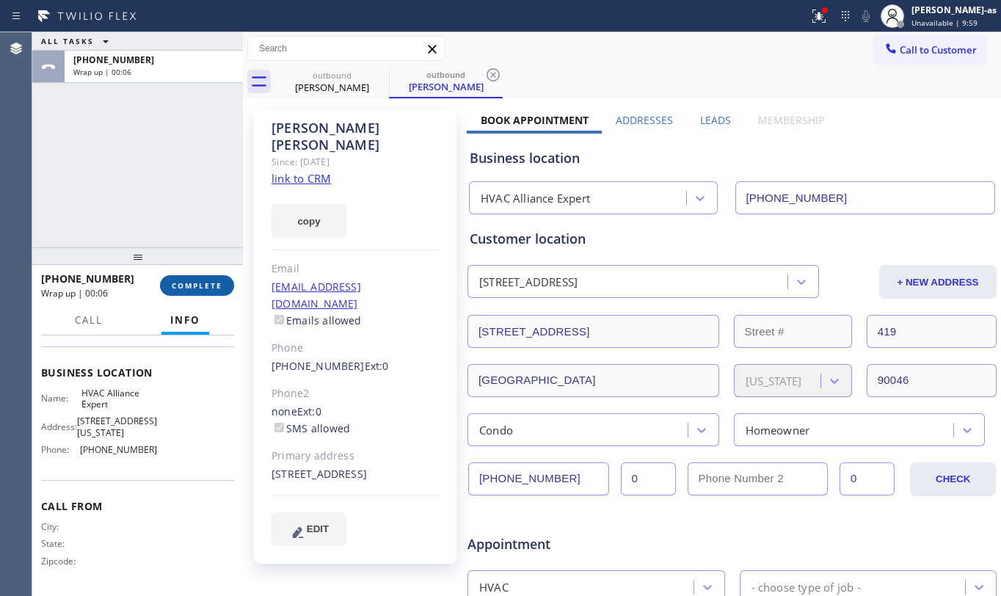
click at [183, 283] on span "COMPLETE" at bounding box center [197, 285] width 51 height 10
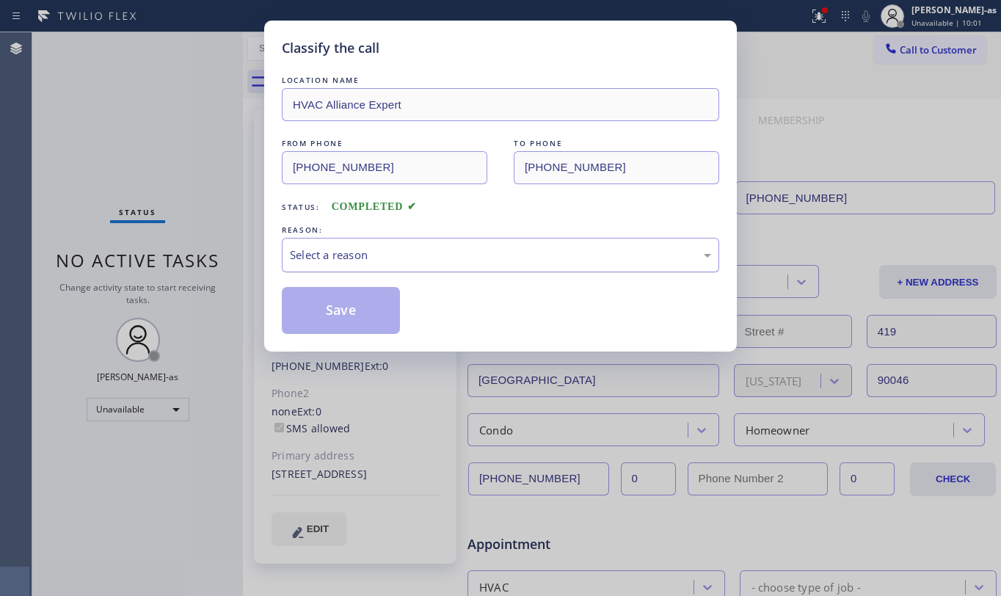
click at [456, 257] on div "Select a reason" at bounding box center [500, 255] width 421 height 17
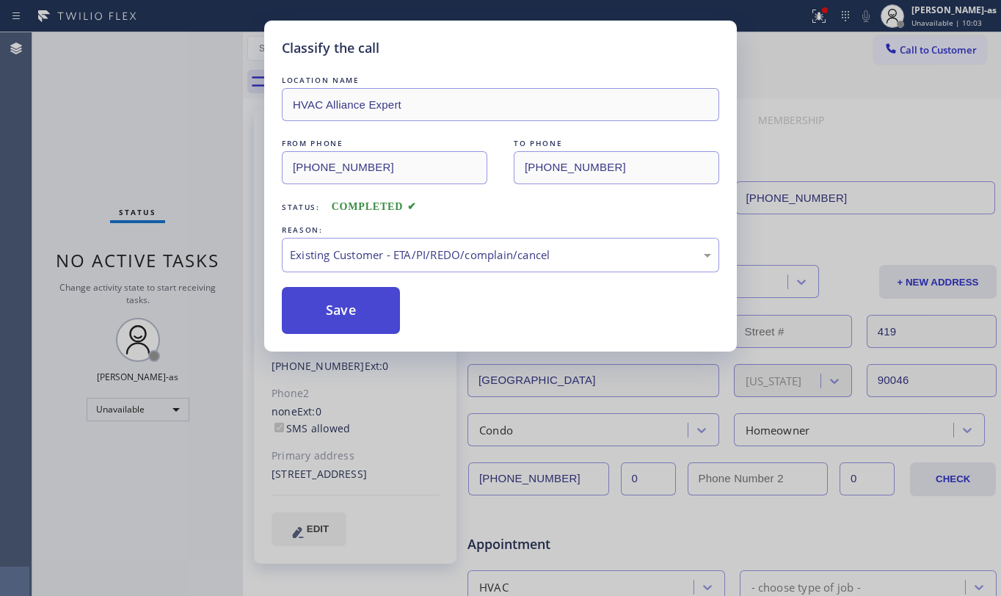
click at [370, 303] on button "Save" at bounding box center [341, 310] width 118 height 47
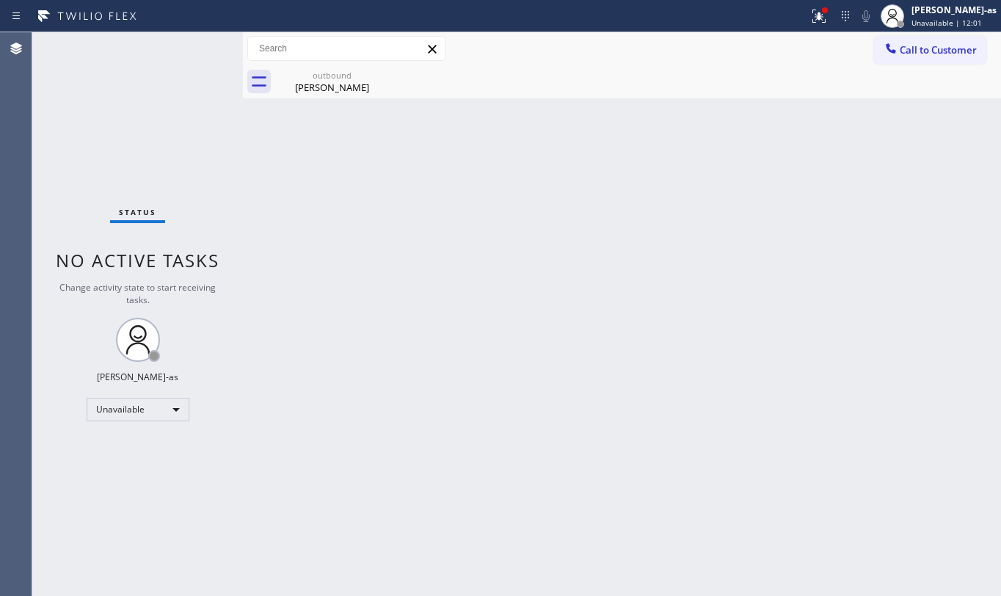
click at [227, 197] on div "Status No active tasks Change activity state to start receiving tasks. [PERSON_…" at bounding box center [137, 314] width 211 height 564
click at [913, 57] on button "Call to Customer" at bounding box center [930, 50] width 112 height 28
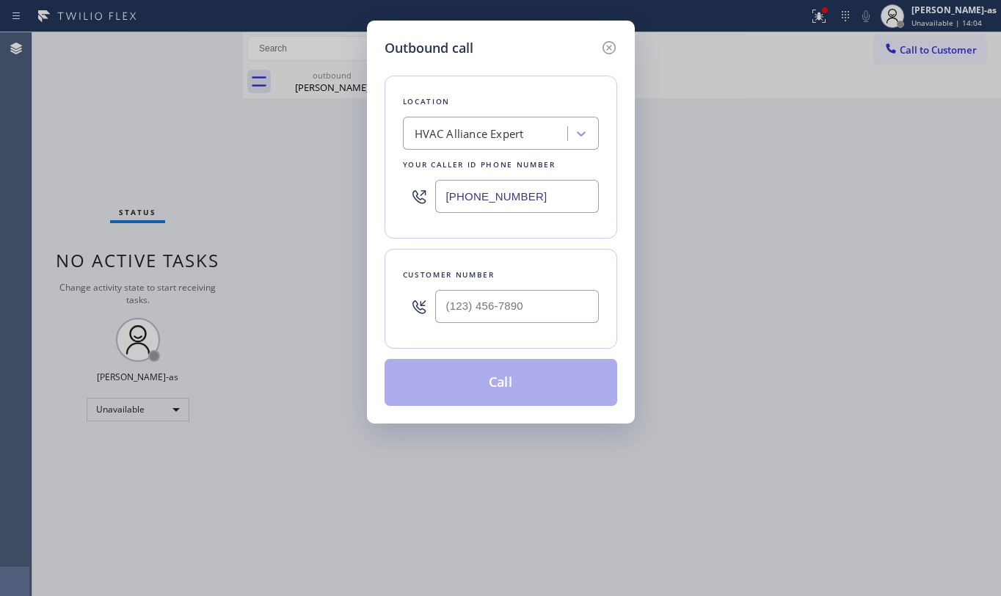
click at [573, 286] on div at bounding box center [517, 307] width 164 height 48
click at [550, 306] on input "(___) ___-____" at bounding box center [517, 306] width 164 height 33
paste input "949) 573-6901"
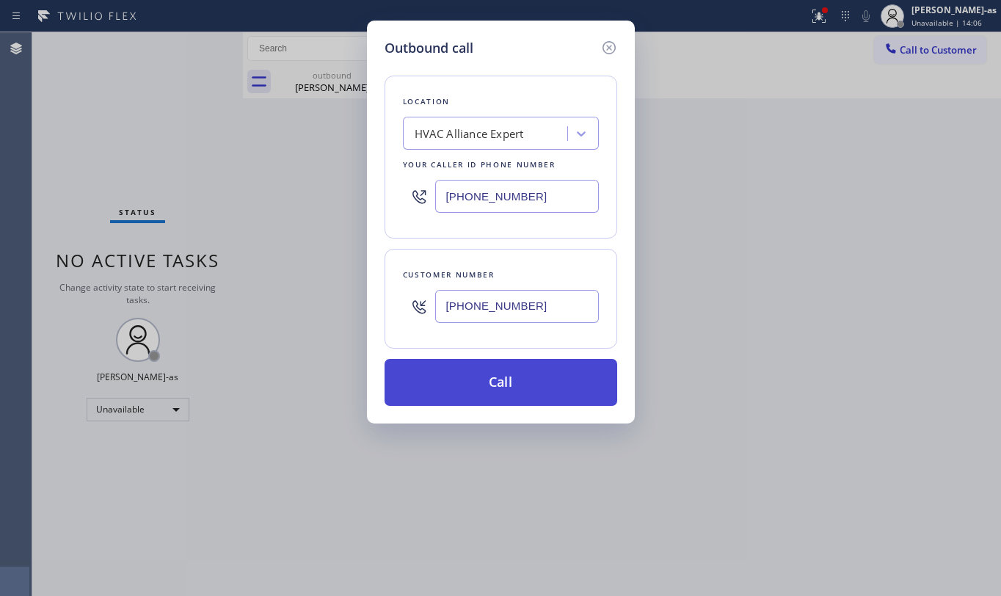
type input "[PHONE_NUMBER]"
drag, startPoint x: 502, startPoint y: 385, endPoint x: 685, endPoint y: 575, distance: 264.7
click at [506, 391] on button "Call" at bounding box center [501, 382] width 233 height 47
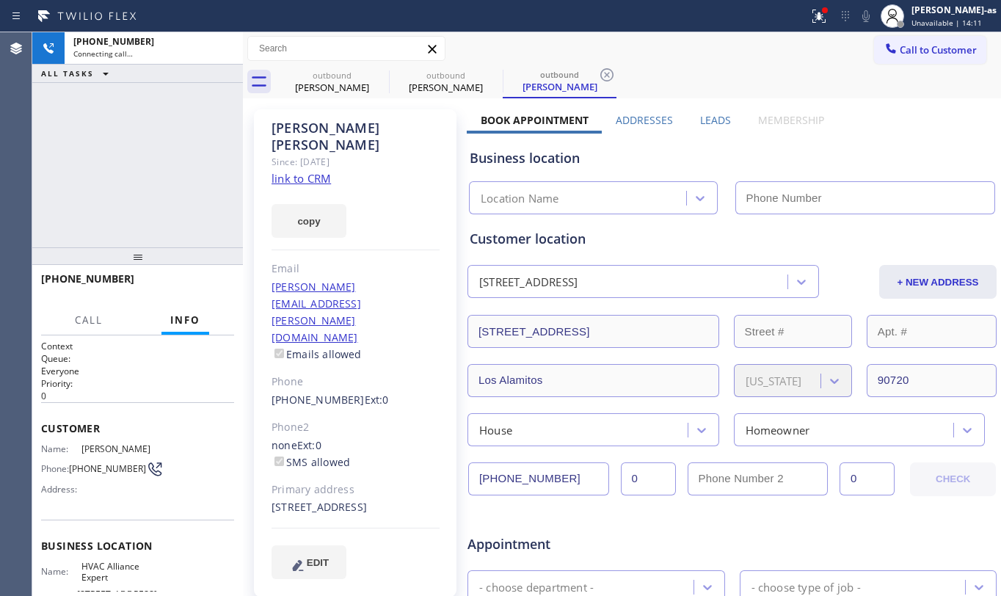
type input "[PHONE_NUMBER]"
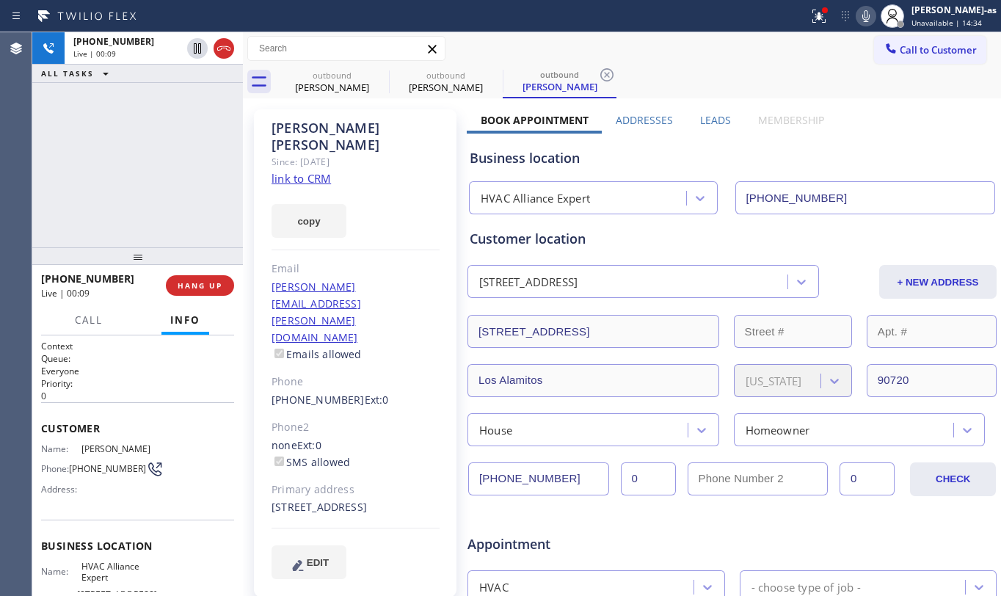
click at [164, 183] on div "[PHONE_NUMBER] Live | 00:09 ALL TASKS ALL TASKS ACTIVE TASKS TASKS IN WRAP UP" at bounding box center [137, 139] width 211 height 215
click at [207, 273] on div "[PHONE_NUMBER] Live | 00:09 HANG UP" at bounding box center [137, 285] width 193 height 38
click at [198, 282] on span "HANG UP" at bounding box center [200, 285] width 45 height 10
click at [197, 283] on span "HANG UP" at bounding box center [200, 285] width 45 height 10
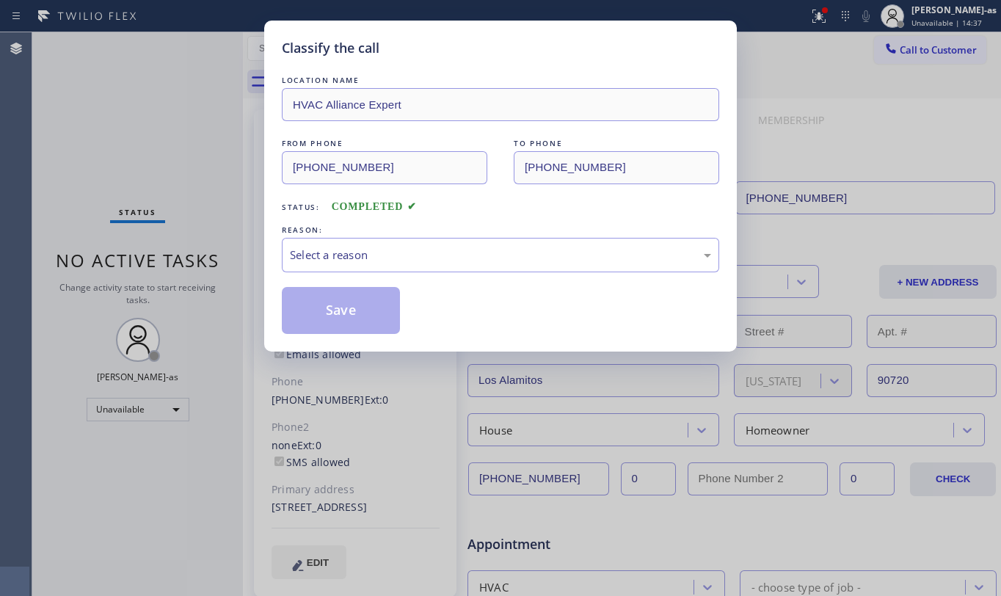
click at [197, 282] on div "Classify the call LOCATION NAME HVAC Alliance Expert FROM PHONE [PHONE_NUMBER] …" at bounding box center [500, 298] width 1001 height 596
click at [417, 263] on div "Select a reason" at bounding box center [500, 255] width 421 height 17
click at [365, 253] on div "Tech, Unknown/didnt ring" at bounding box center [500, 255] width 421 height 17
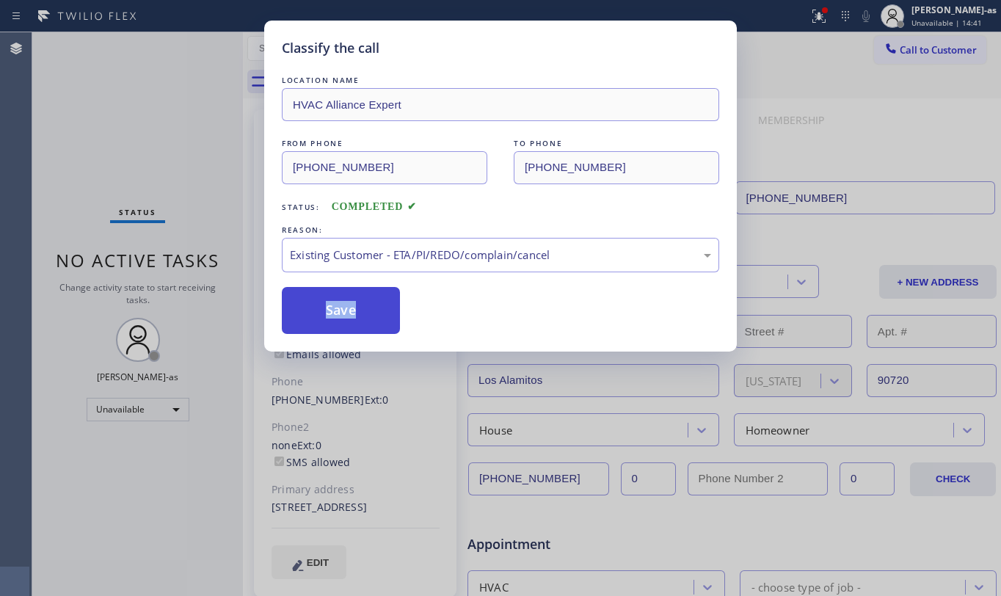
click at [344, 326] on button "Save" at bounding box center [341, 310] width 118 height 47
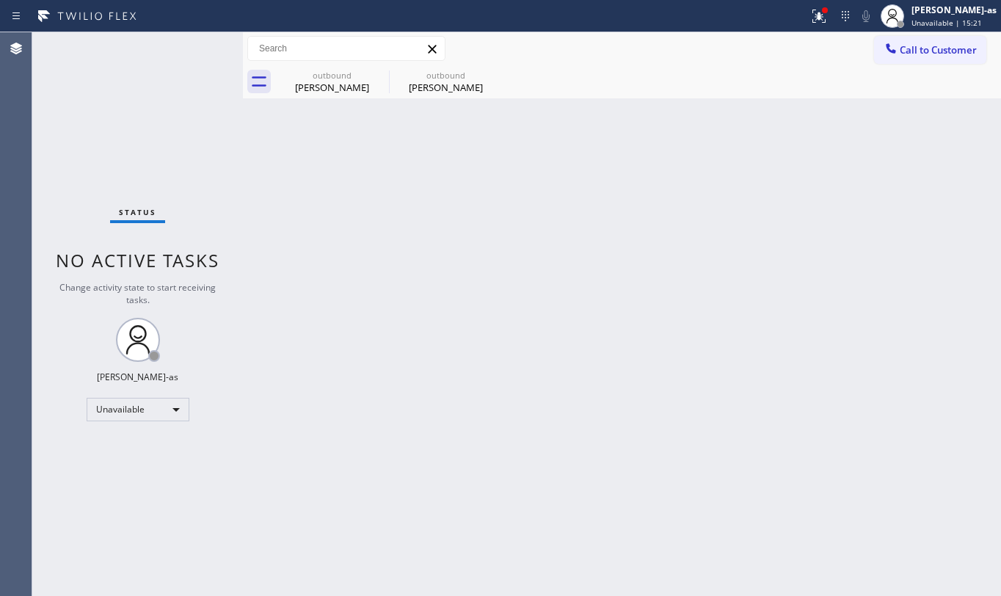
click at [444, 283] on div "Back to Dashboard Change Sender ID Customers Technicians Select a contact Outbo…" at bounding box center [622, 314] width 758 height 564
drag, startPoint x: 342, startPoint y: 74, endPoint x: 373, endPoint y: 75, distance: 30.8
click at [342, 75] on div "outbound" at bounding box center [332, 75] width 111 height 11
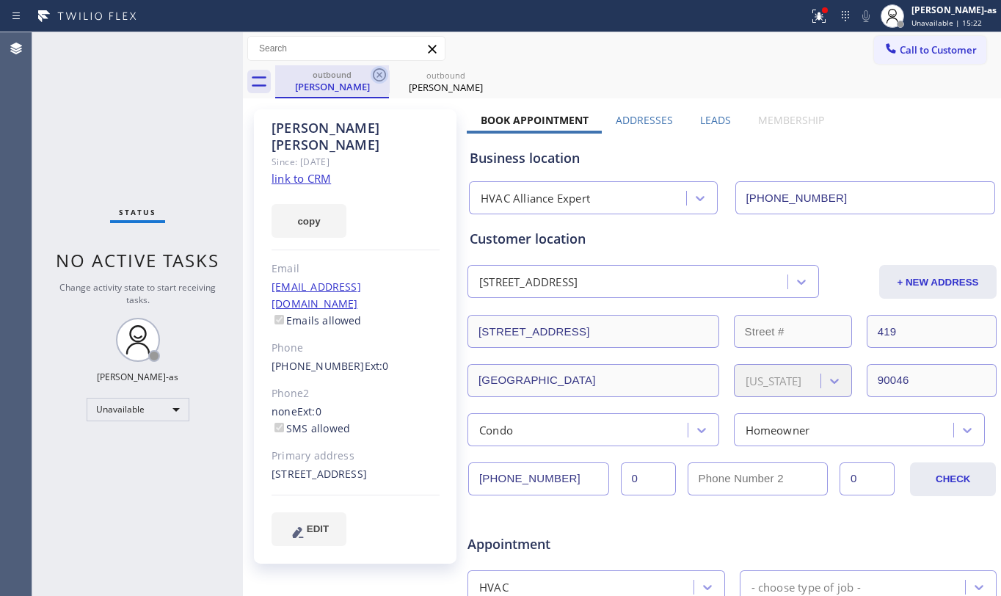
click at [373, 75] on icon at bounding box center [380, 75] width 18 height 18
click at [0, 0] on icon at bounding box center [0, 0] width 0 height 0
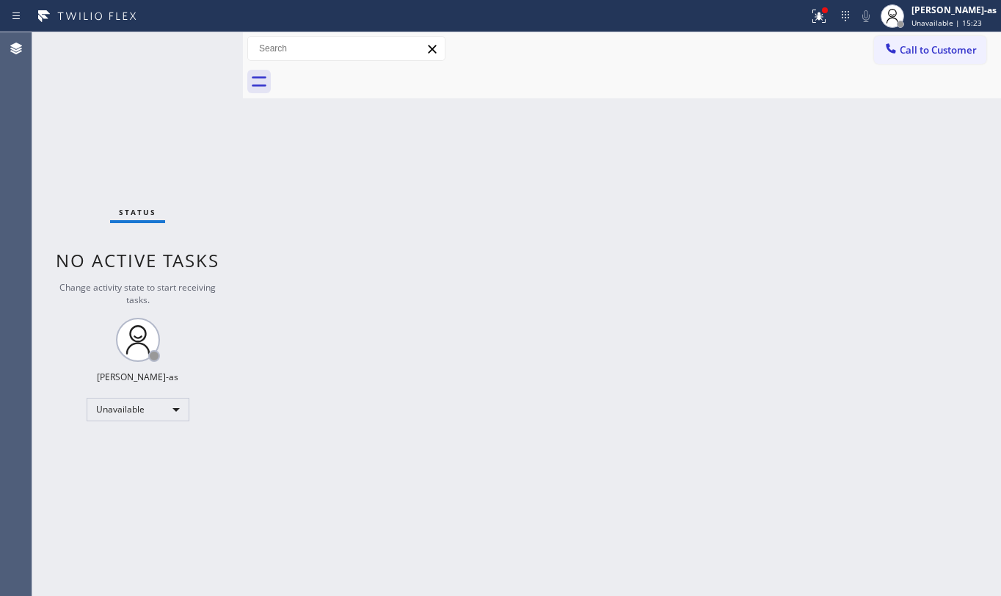
click at [373, 75] on div at bounding box center [638, 81] width 726 height 33
click at [896, 44] on icon at bounding box center [890, 48] width 15 height 15
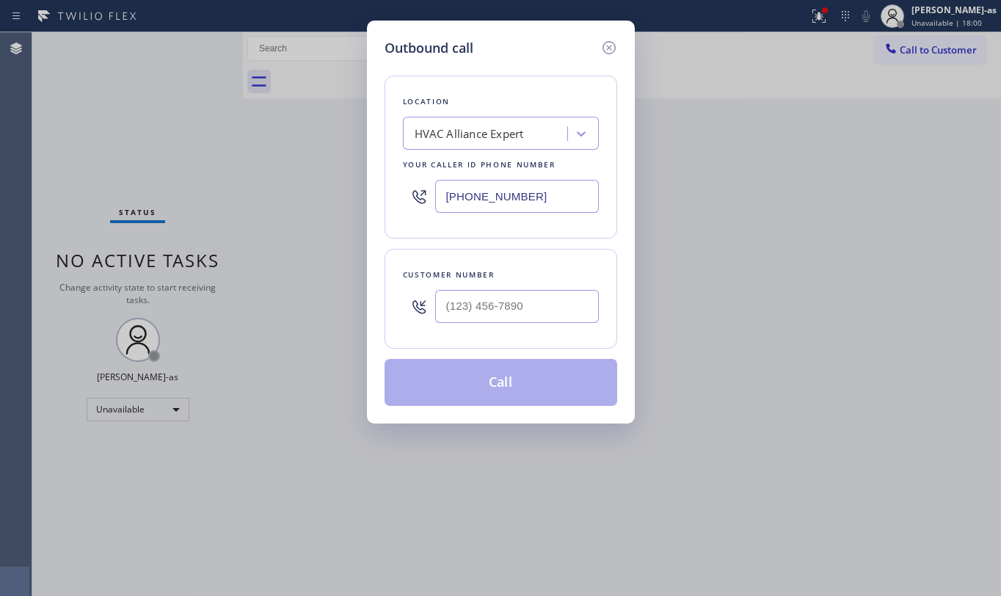
click at [495, 282] on div "Customer number" at bounding box center [501, 274] width 196 height 15
click at [532, 302] on input "(___) ___-____" at bounding box center [517, 306] width 164 height 33
paste input "949) 903-0095"
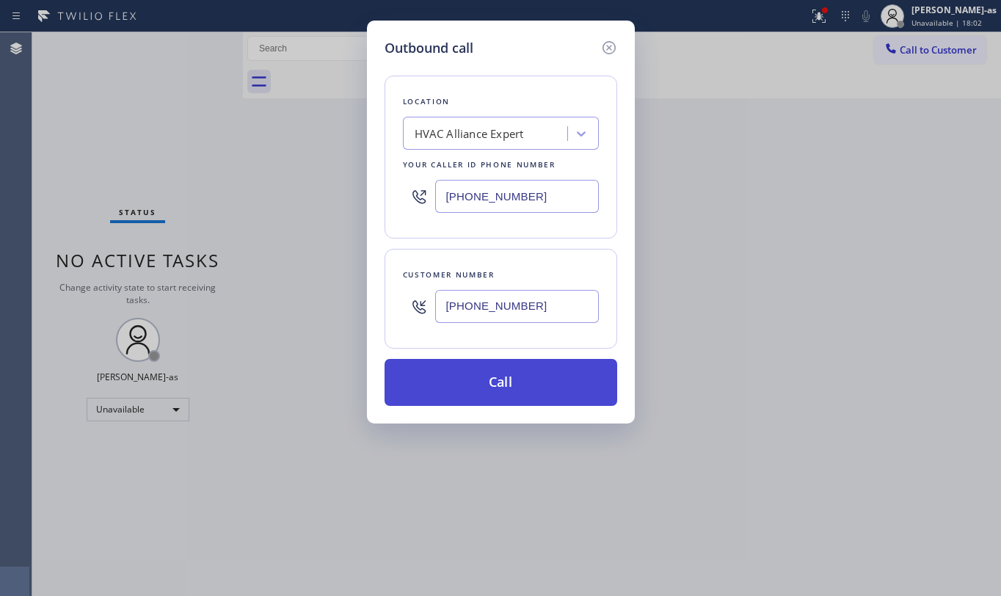
type input "[PHONE_NUMBER]"
click at [493, 382] on button "Call" at bounding box center [501, 382] width 233 height 47
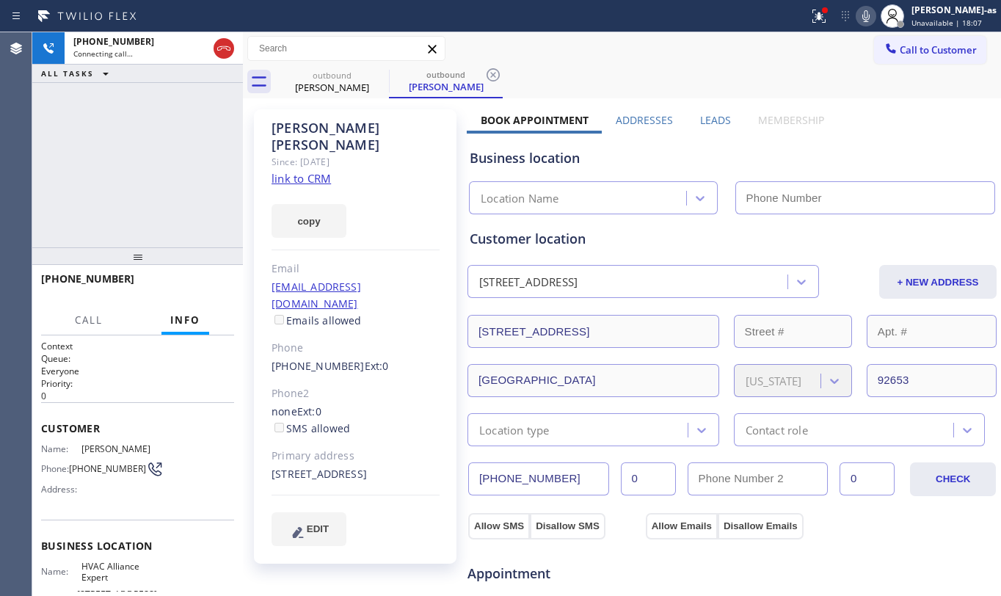
type input "[PHONE_NUMBER]"
click at [309, 171] on link "link to CRM" at bounding box center [300, 178] width 59 height 15
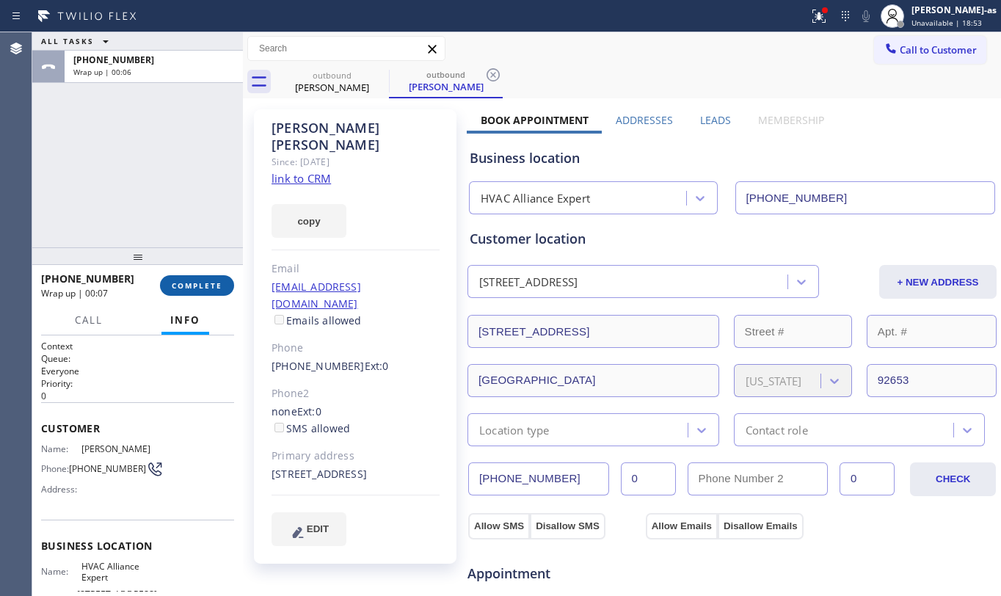
click at [176, 283] on span "COMPLETE" at bounding box center [197, 285] width 51 height 10
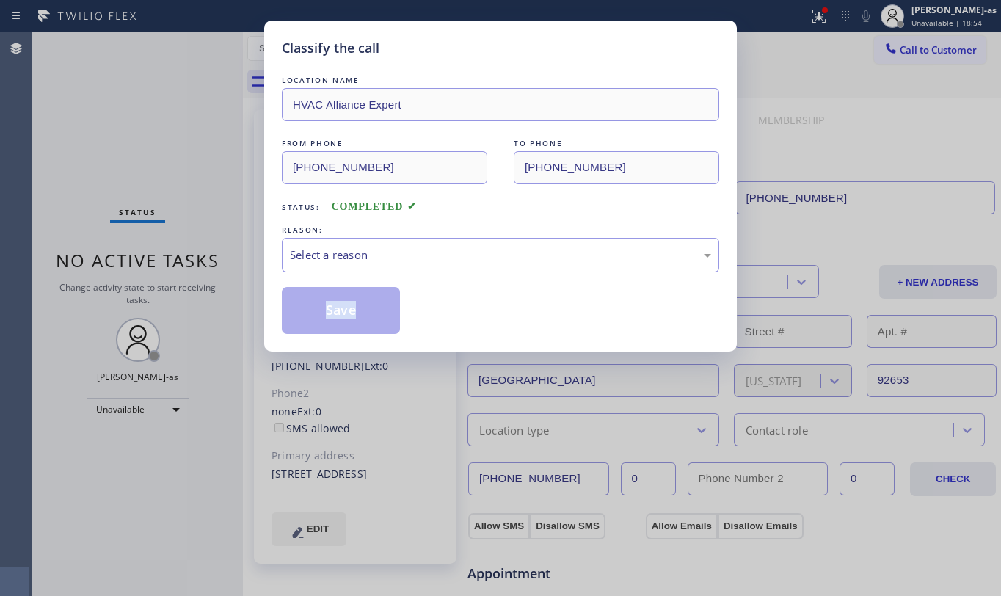
click at [176, 283] on div "Classify the call LOCATION NAME HVAC Alliance Expert FROM PHONE [PHONE_NUMBER] …" at bounding box center [500, 298] width 1001 height 596
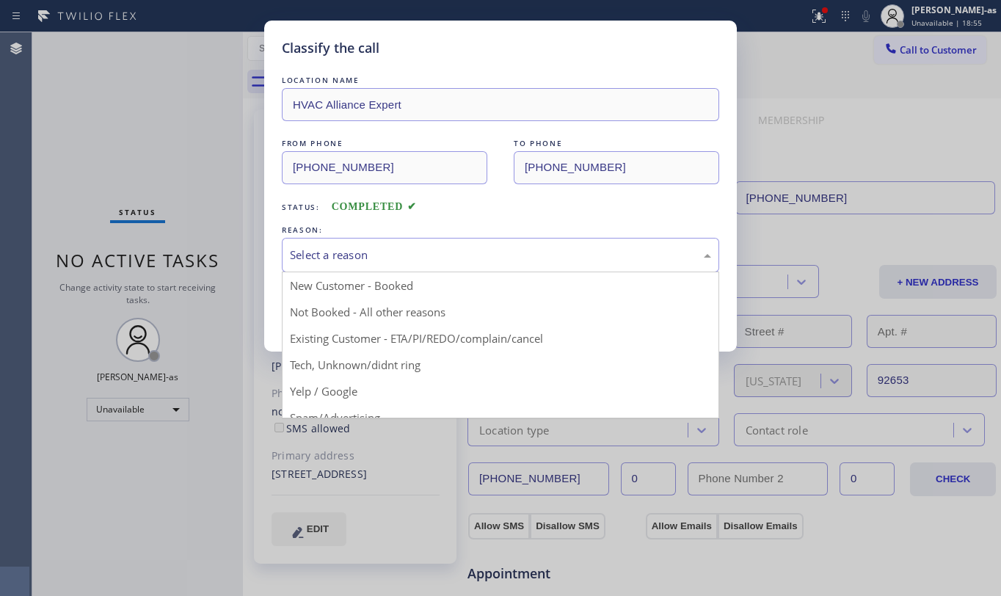
drag, startPoint x: 407, startPoint y: 247, endPoint x: 436, endPoint y: 289, distance: 51.1
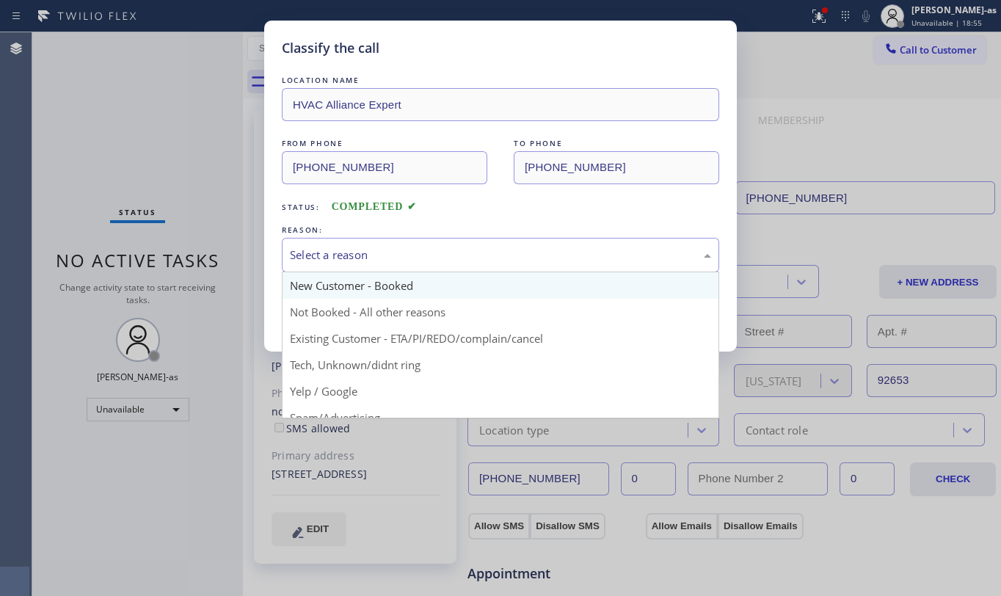
click at [408, 248] on div "Select a reason" at bounding box center [500, 255] width 421 height 17
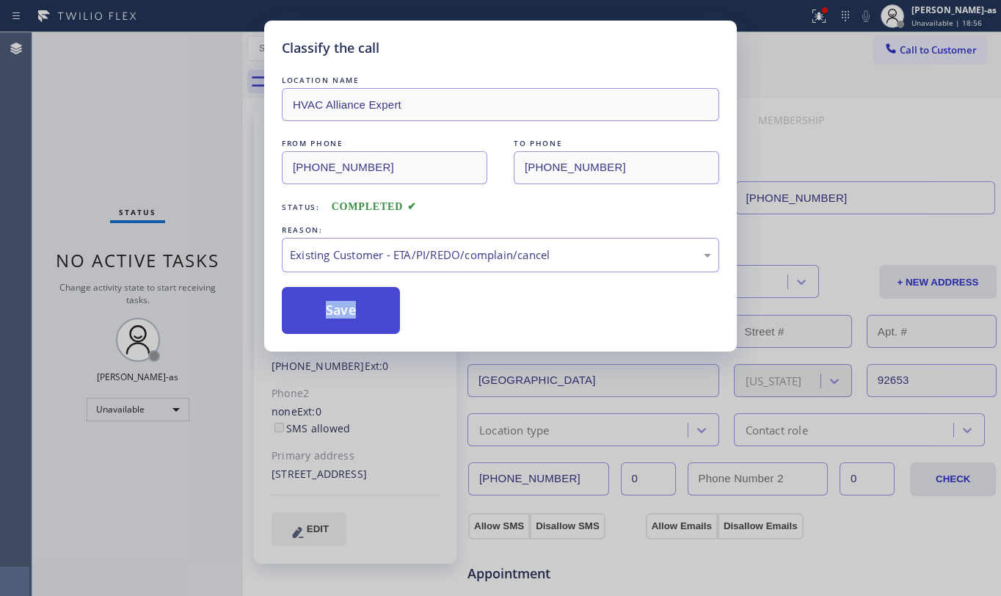
click at [332, 318] on button "Save" at bounding box center [341, 310] width 118 height 47
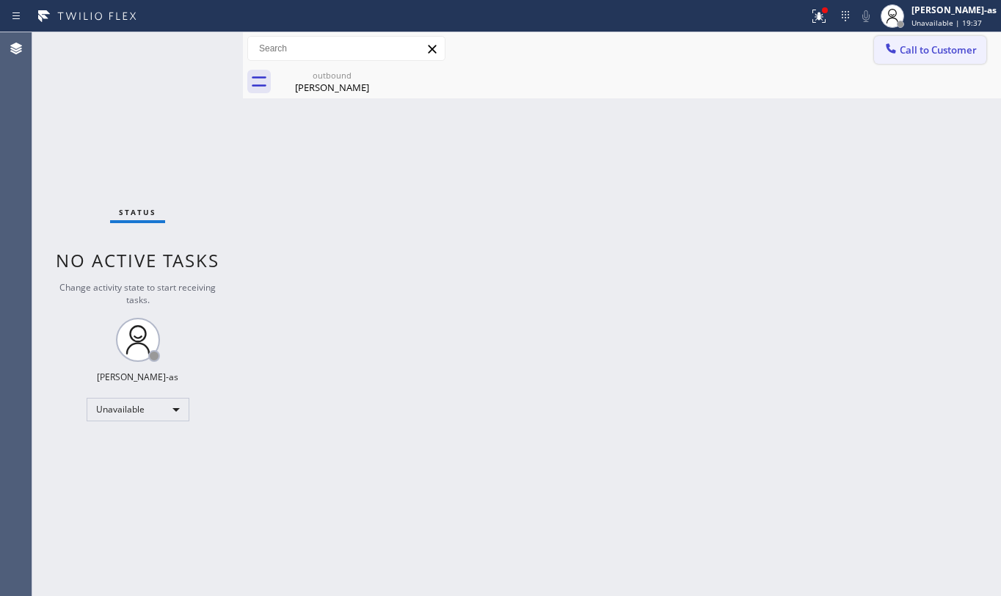
click at [930, 56] on span "Call to Customer" at bounding box center [938, 49] width 77 height 13
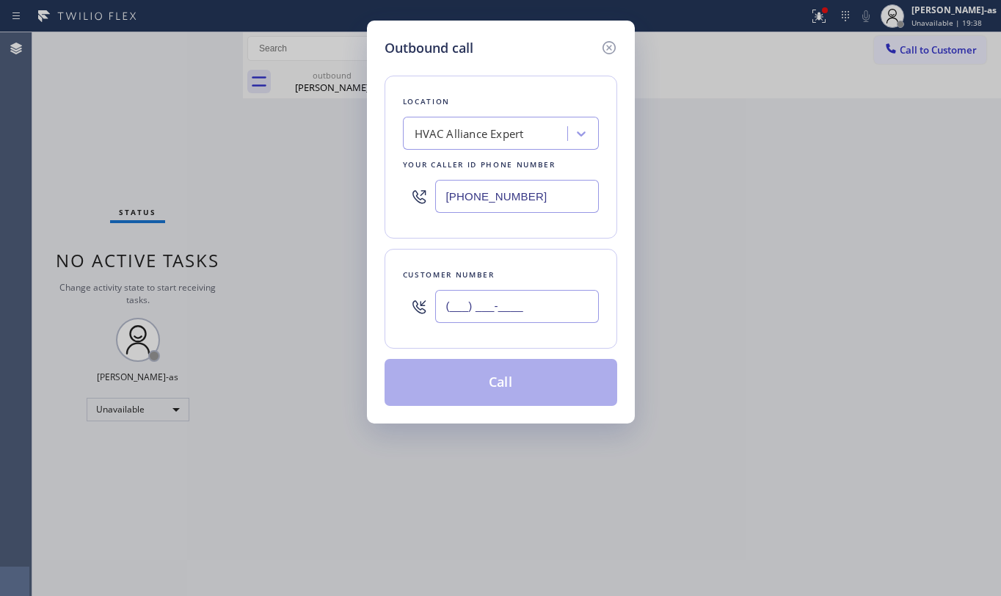
click at [511, 317] on input "(___) ___-____" at bounding box center [517, 306] width 164 height 33
paste input "818) 445-6411"
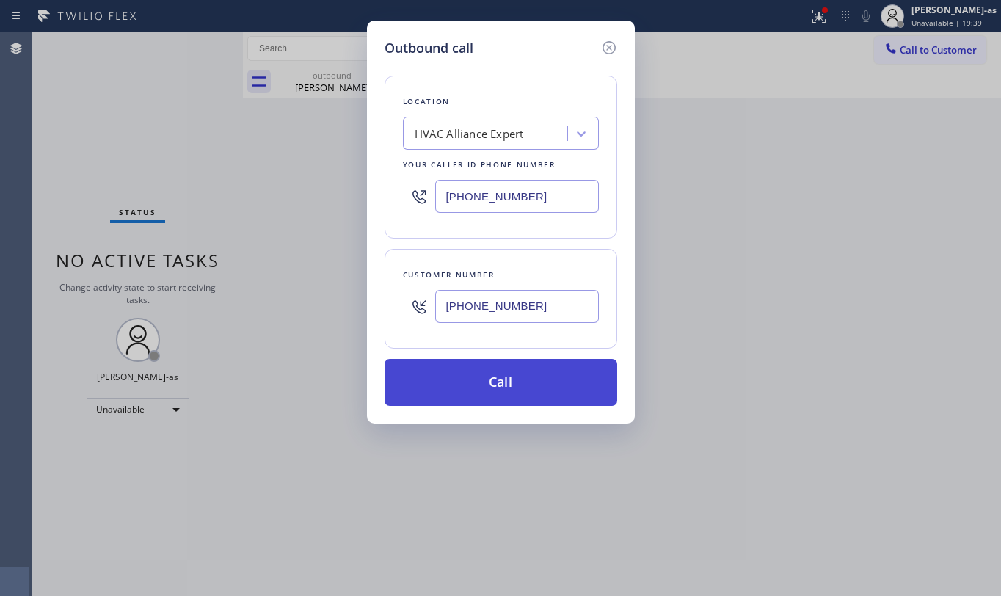
type input "[PHONE_NUMBER]"
click at [509, 383] on button "Call" at bounding box center [501, 382] width 233 height 47
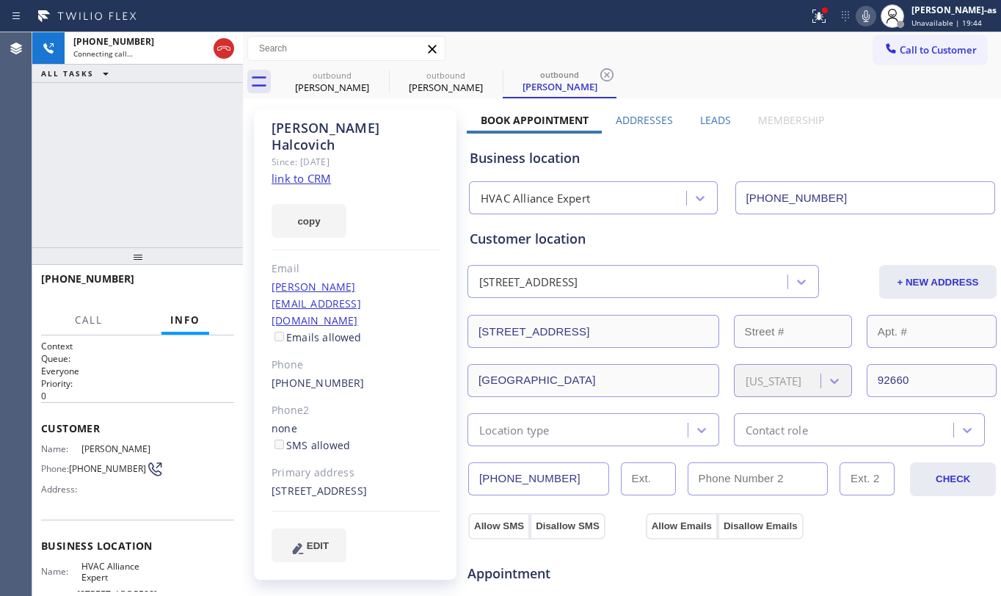
type input "[PHONE_NUMBER]"
click at [106, 182] on div "[PHONE_NUMBER] Live | 00:03 ALL TASKS ALL TASKS ACTIVE TASKS TASKS IN WRAP UP" at bounding box center [137, 139] width 211 height 215
click at [310, 171] on link "link to CRM" at bounding box center [300, 178] width 59 height 15
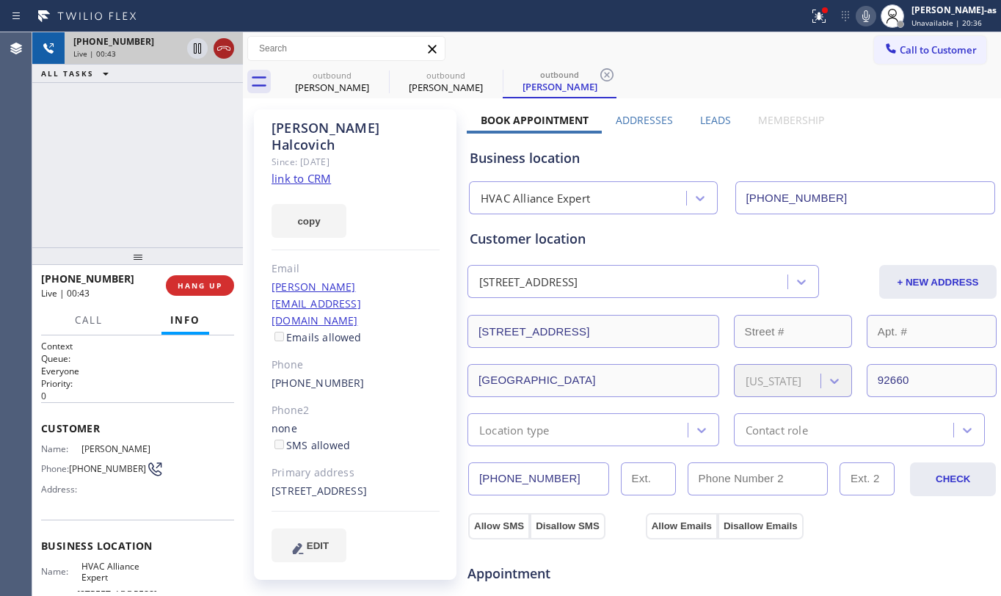
click at [221, 42] on button at bounding box center [224, 48] width 21 height 21
drag, startPoint x: 221, startPoint y: 42, endPoint x: 376, endPoint y: 72, distance: 158.4
click at [241, 47] on div "[PHONE_NUMBER] Live | 00:44 ALL TASKS ALL TASKS ACTIVE TASKS TASKS IN WRAP UP […" at bounding box center [516, 314] width 969 height 564
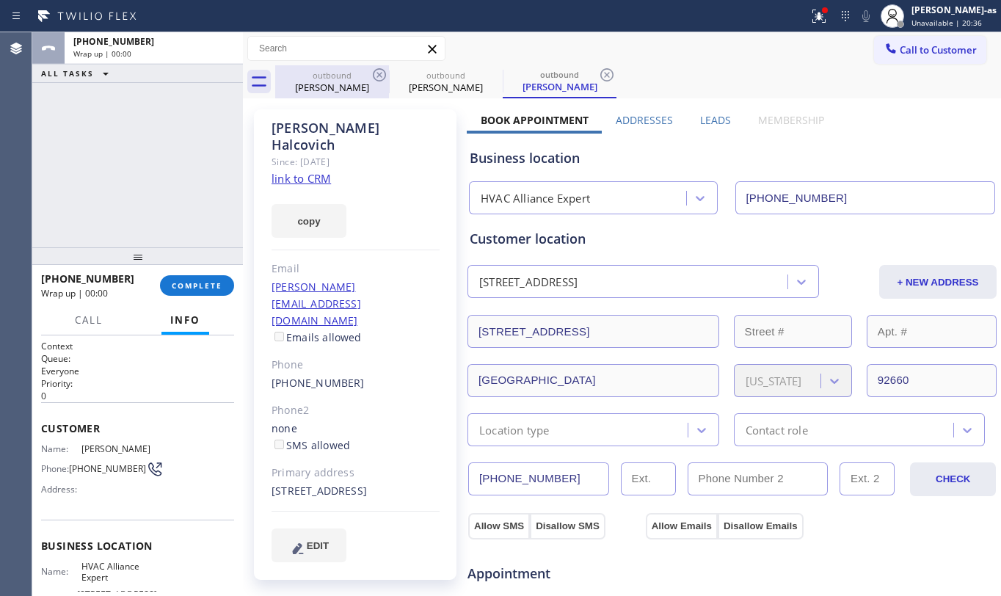
click at [312, 76] on div "outbound" at bounding box center [332, 75] width 111 height 11
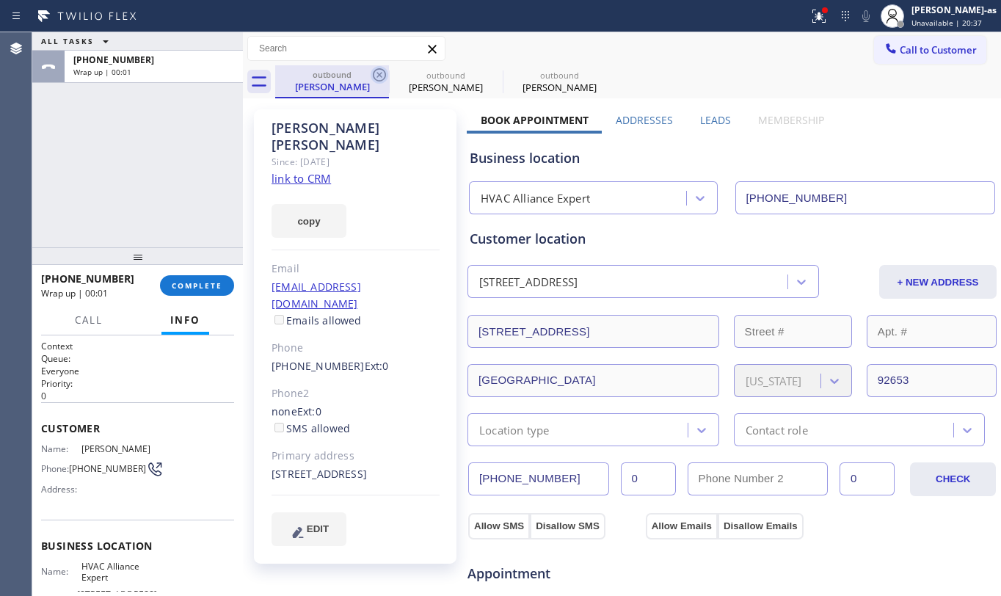
click at [376, 80] on icon at bounding box center [379, 74] width 13 height 13
click at [0, 0] on icon at bounding box center [0, 0] width 0 height 0
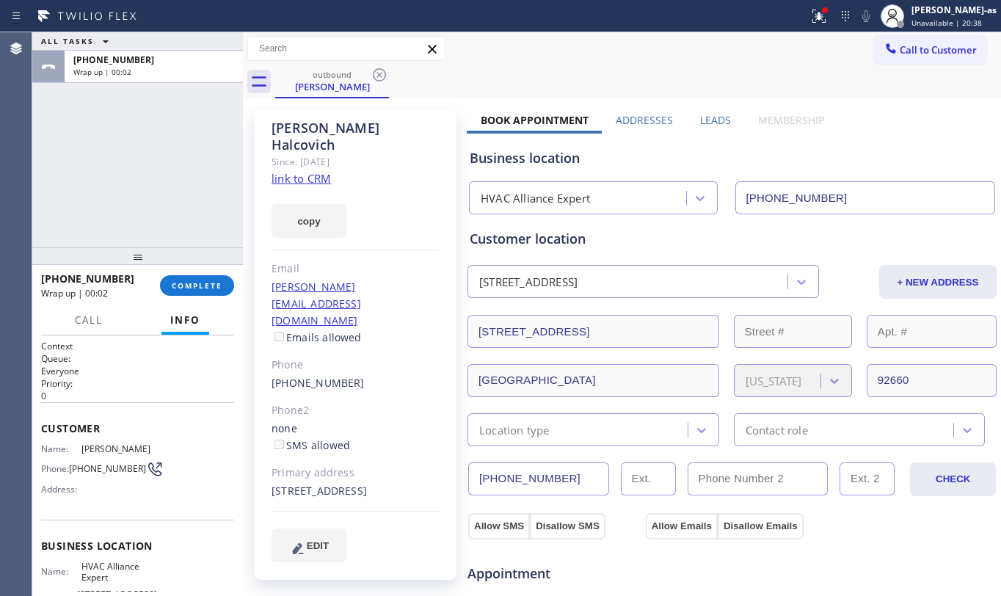
click at [376, 80] on icon at bounding box center [379, 74] width 13 height 13
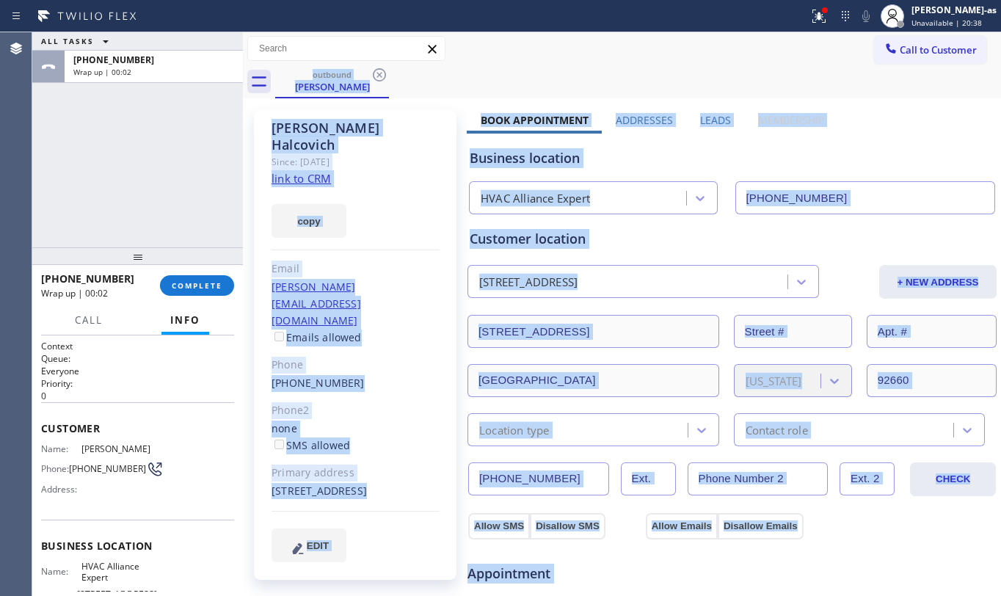
click at [376, 80] on div "outbound [PERSON_NAME]" at bounding box center [638, 81] width 726 height 33
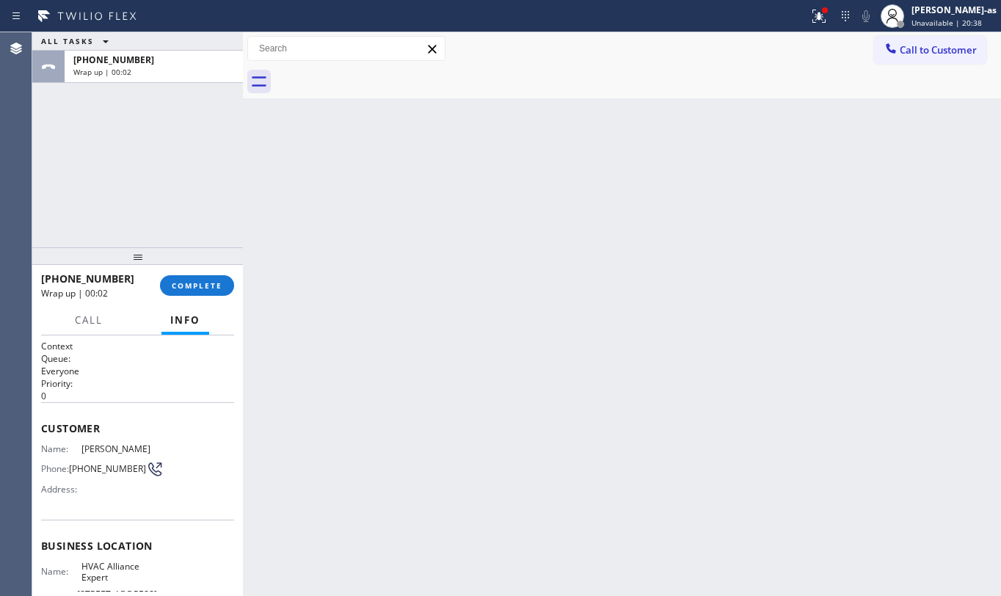
drag, startPoint x: 376, startPoint y: 80, endPoint x: 233, endPoint y: 264, distance: 233.2
click at [370, 85] on div at bounding box center [638, 81] width 726 height 33
click at [209, 285] on span "COMPLETE" at bounding box center [197, 285] width 51 height 10
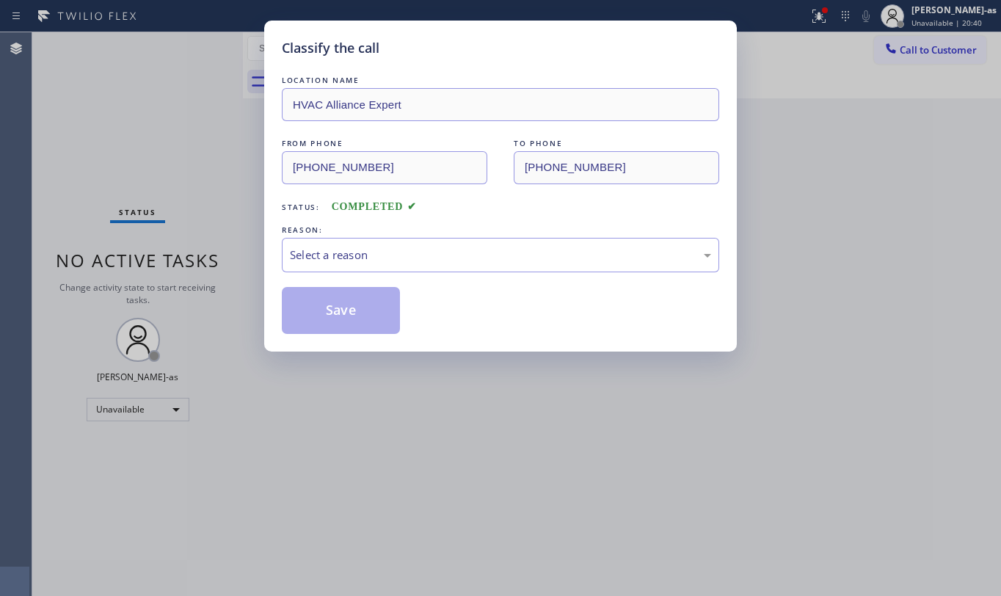
click at [200, 283] on div "Classify the call LOCATION NAME HVAC Alliance Expert FROM PHONE [PHONE_NUMBER] …" at bounding box center [500, 298] width 1001 height 596
click at [386, 257] on div "Select a reason" at bounding box center [500, 255] width 421 height 17
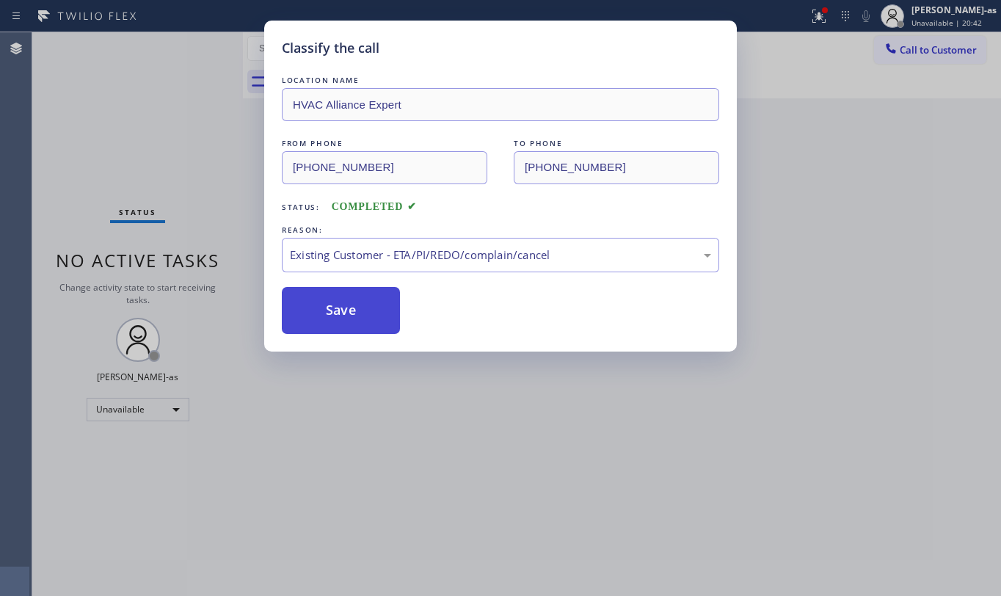
click at [339, 315] on button "Save" at bounding box center [341, 310] width 118 height 47
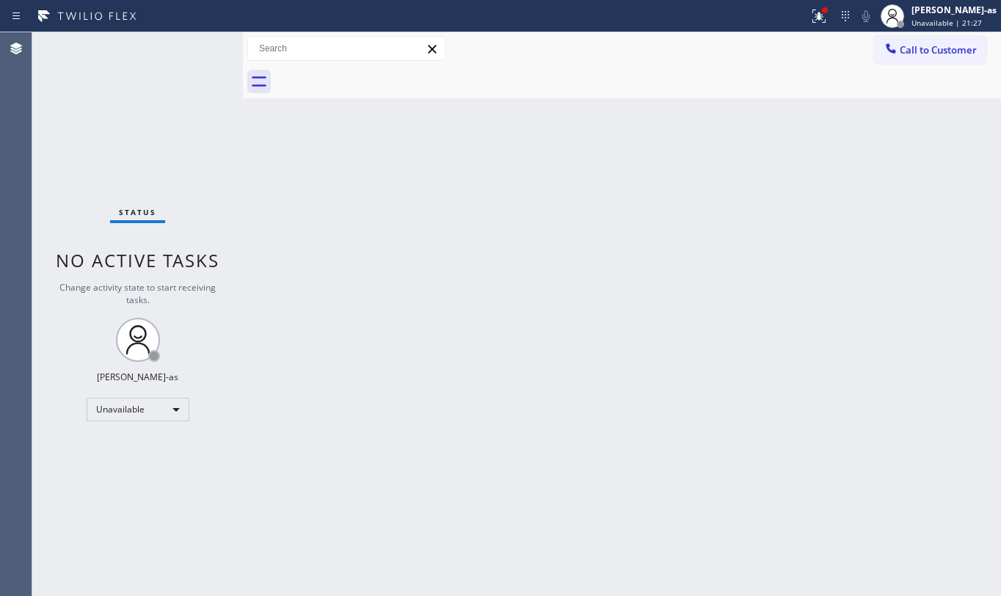
drag, startPoint x: 945, startPoint y: 62, endPoint x: 932, endPoint y: 60, distance: 13.4
click at [945, 62] on button "Call to Customer" at bounding box center [930, 50] width 112 height 28
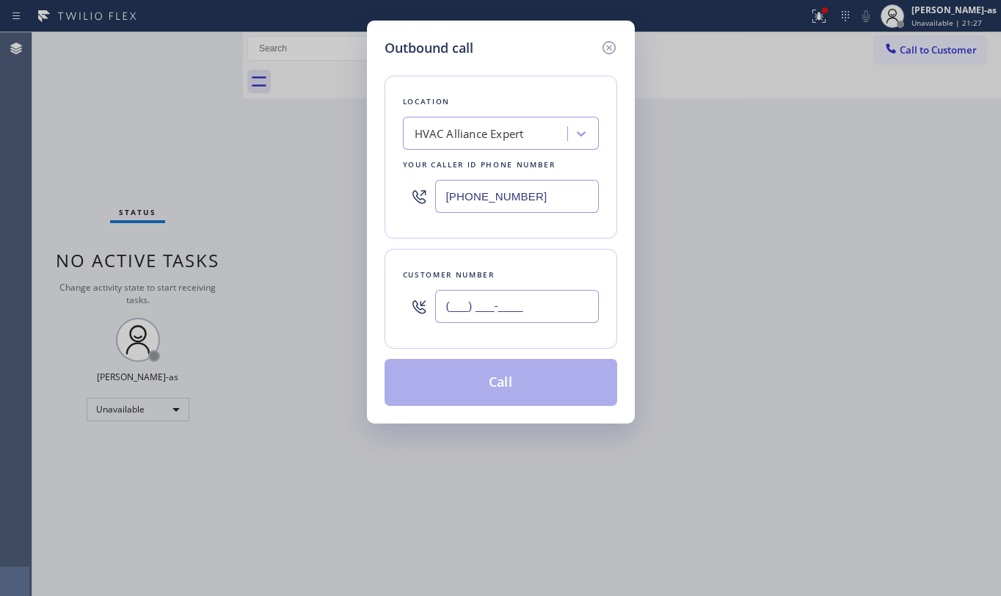
click at [523, 305] on input "(___) ___-____" at bounding box center [517, 306] width 164 height 33
paste input "305) 505-4779"
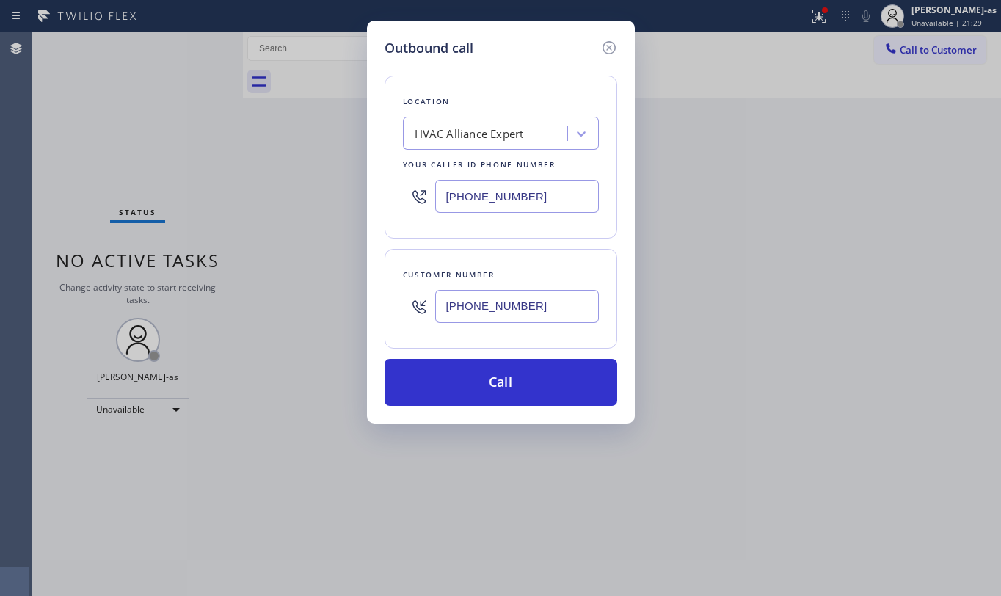
type input "[PHONE_NUMBER]"
click at [550, 212] on input "[PHONE_NUMBER]" at bounding box center [517, 196] width 164 height 33
paste input "305) 239-848"
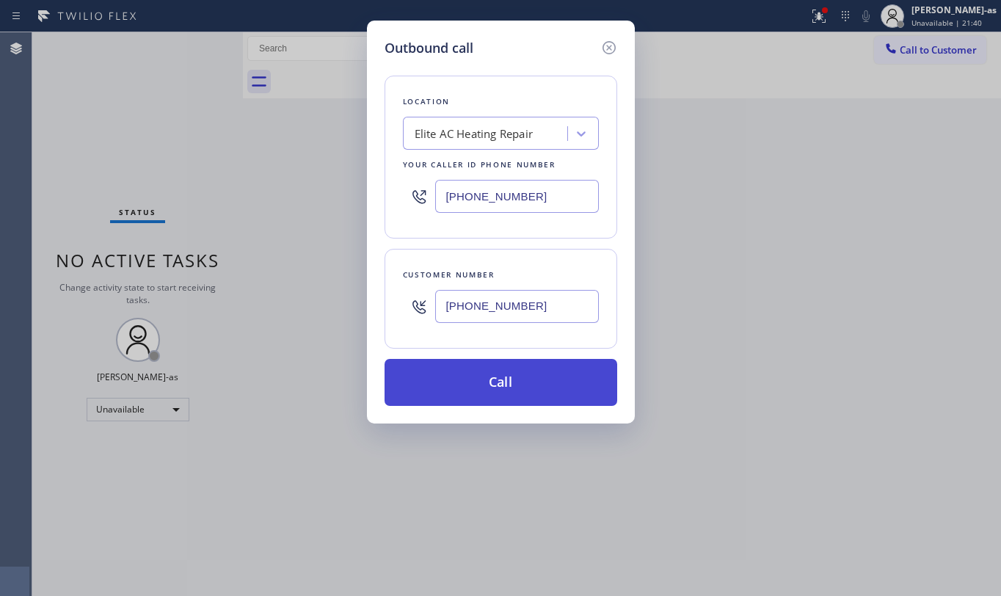
type input "[PHONE_NUMBER]"
click at [533, 373] on button "Call" at bounding box center [501, 382] width 233 height 47
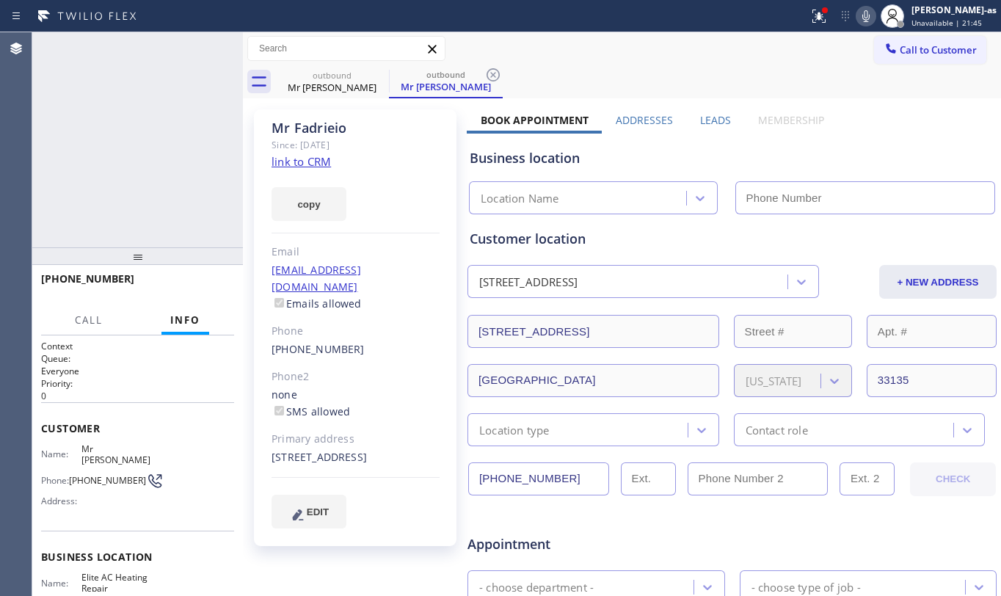
type input "[PHONE_NUMBER]"
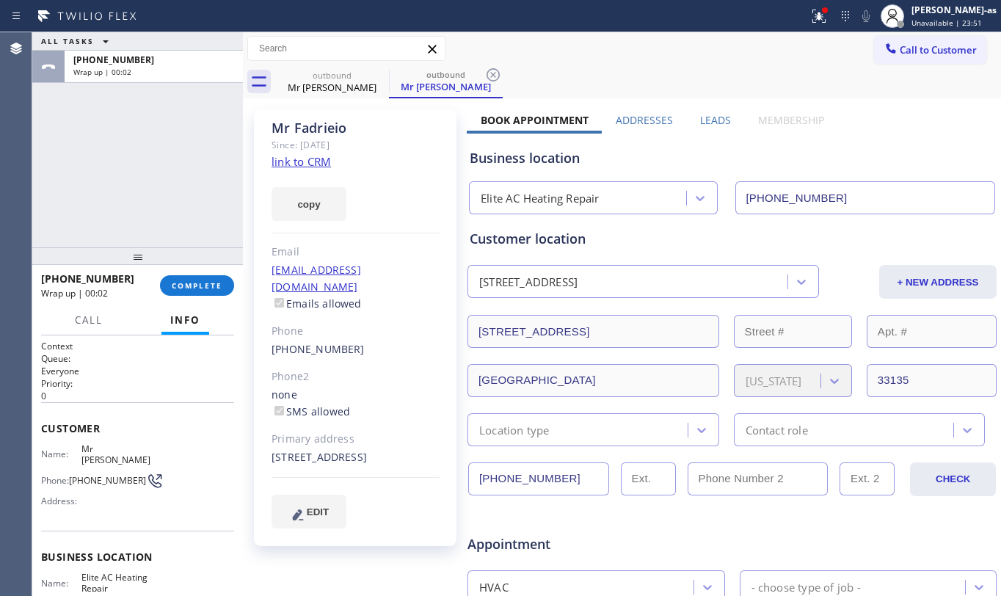
drag, startPoint x: 156, startPoint y: 197, endPoint x: 211, endPoint y: 321, distance: 136.3
click at [157, 197] on div "ALL TASKS ALL TASKS ACTIVE TASKS TASKS IN WRAP UP [PHONE_NUMBER] Wrap up | 00:02" at bounding box center [137, 139] width 211 height 215
click at [201, 291] on button "COMPLETE" at bounding box center [197, 285] width 74 height 21
drag, startPoint x: 160, startPoint y: 194, endPoint x: 223, endPoint y: 262, distance: 92.9
click at [161, 210] on div "ALL TASKS ALL TASKS ACTIVE TASKS TASKS IN WRAP UP [PHONE_NUMBER] Wrap up | 00:03" at bounding box center [137, 139] width 211 height 215
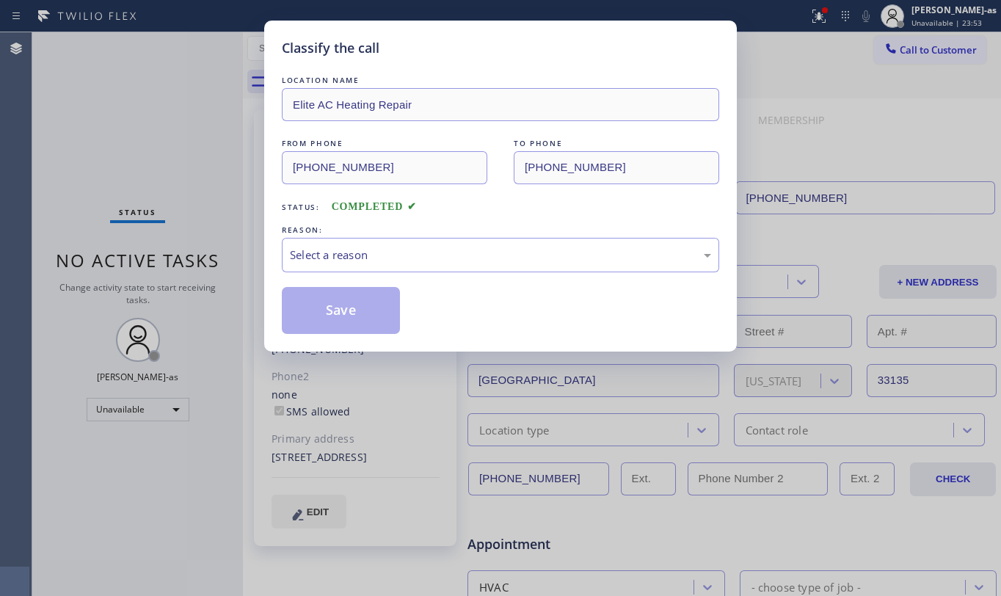
click at [165, 197] on div "Classify the call LOCATION NAME Elite AC Heating Repair FROM PHONE [PHONE_NUMBE…" at bounding box center [500, 298] width 1001 height 596
click at [339, 251] on div "Select a reason" at bounding box center [500, 255] width 421 height 17
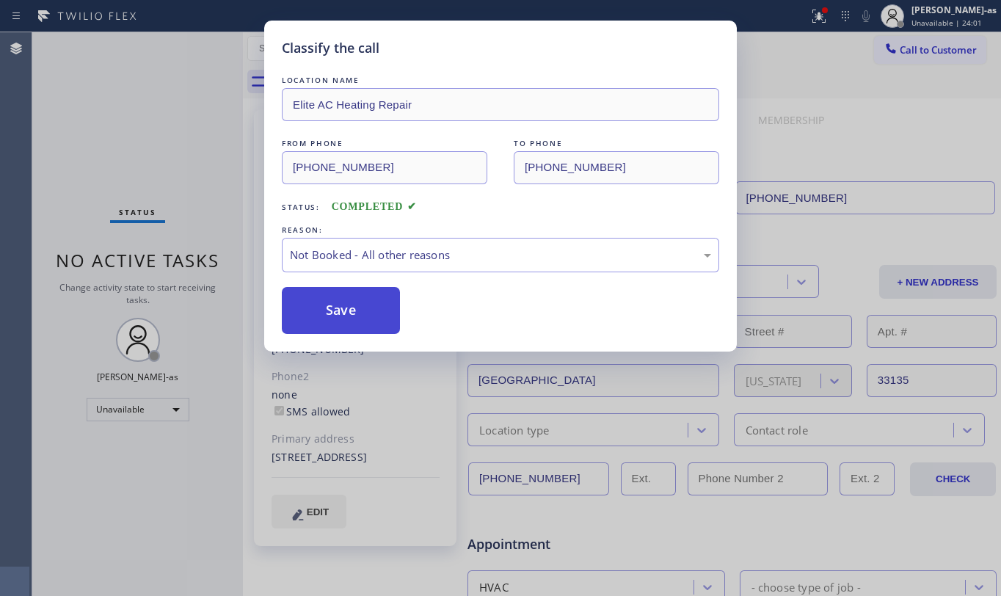
click at [362, 318] on button "Save" at bounding box center [341, 310] width 118 height 47
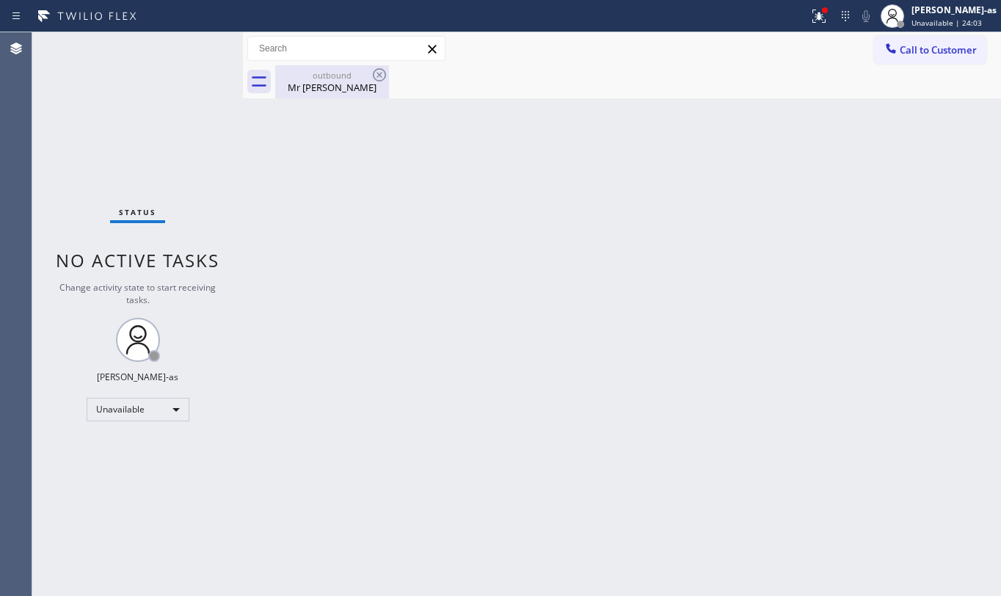
click at [335, 98] on div "outbound Mr [PERSON_NAME]" at bounding box center [332, 81] width 111 height 33
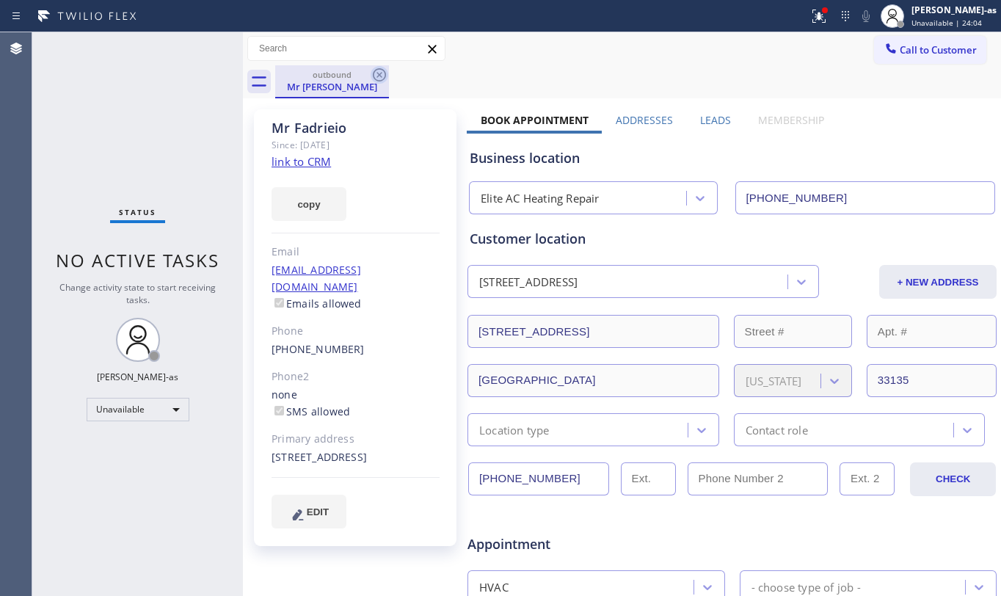
click at [385, 74] on icon at bounding box center [379, 74] width 13 height 13
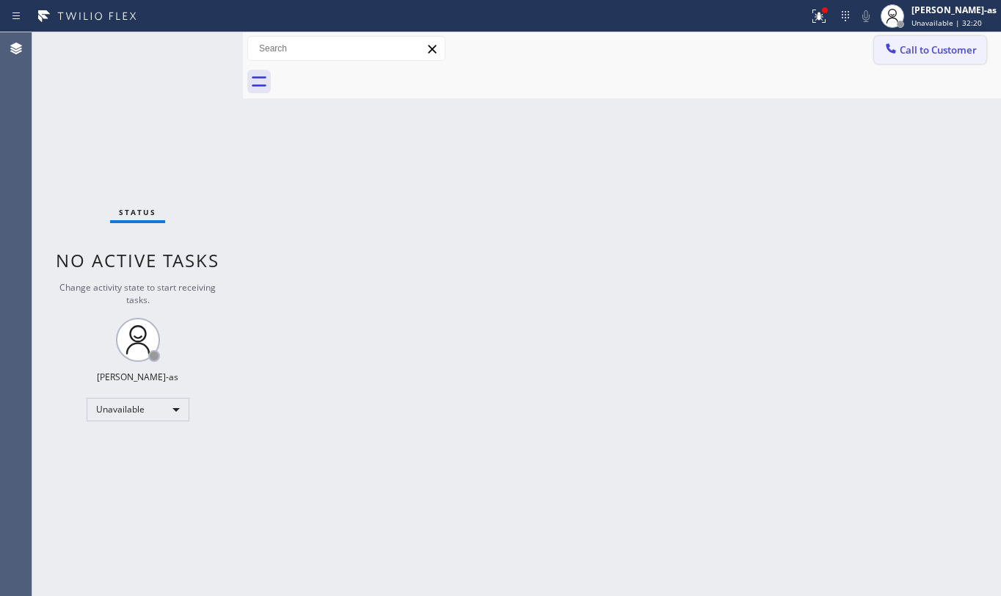
click at [900, 56] on button "Call to Customer" at bounding box center [930, 50] width 112 height 28
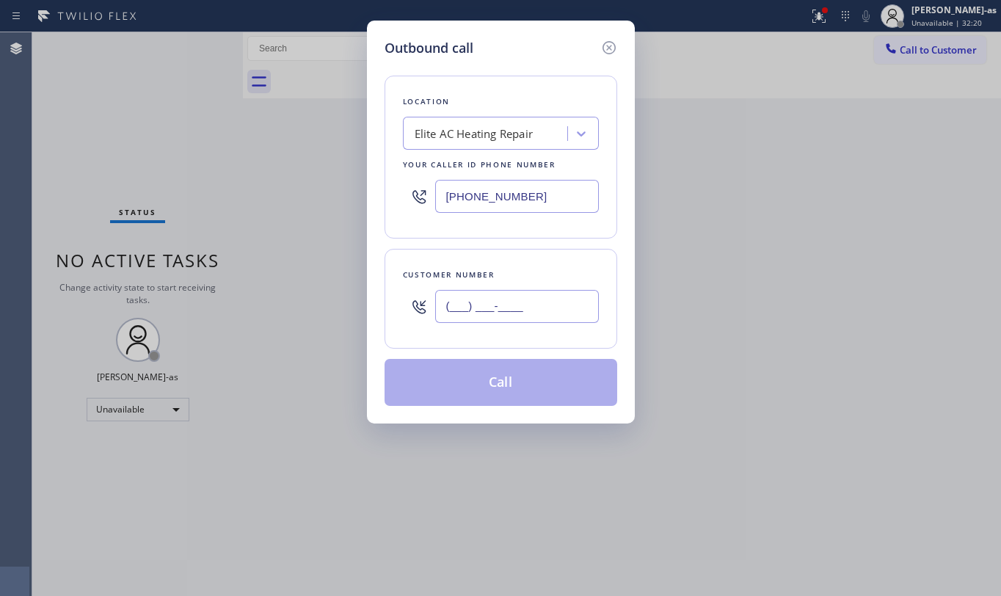
click at [509, 316] on input "(___) ___-____" at bounding box center [517, 306] width 164 height 33
paste input "949) 356-2012"
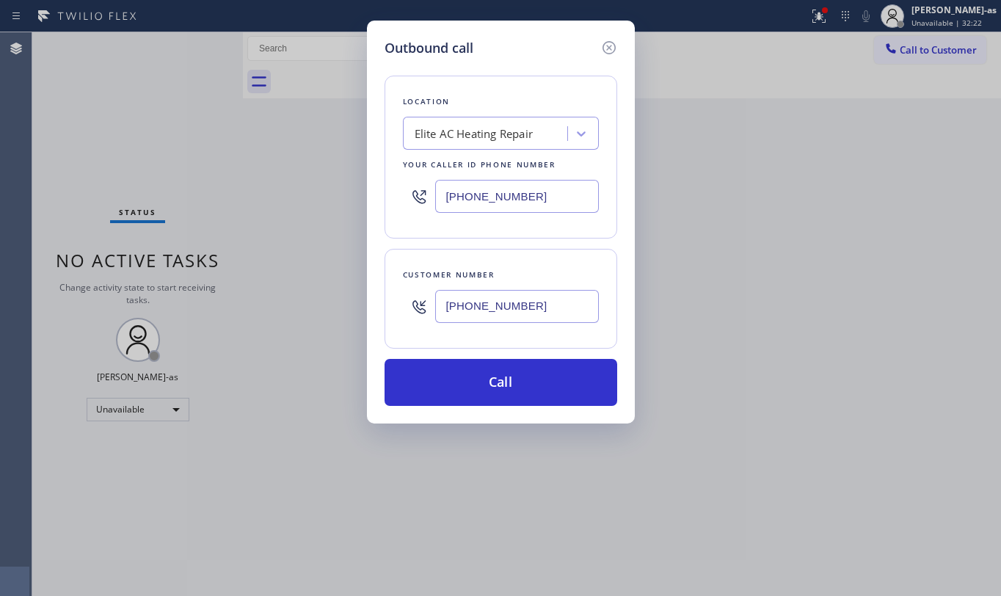
type input "[PHONE_NUMBER]"
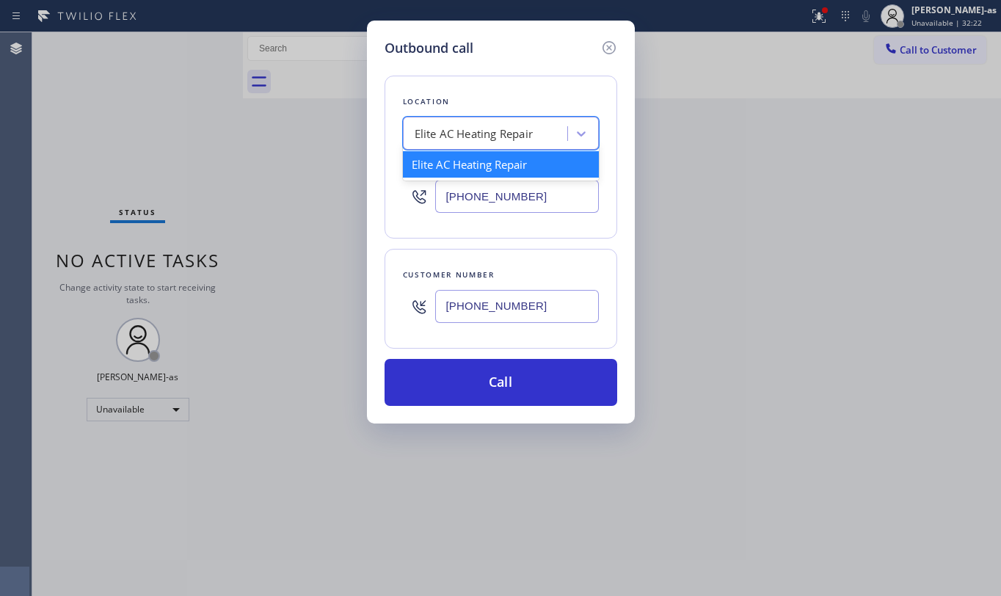
click at [511, 148] on div "Elite AC Heating Repair" at bounding box center [501, 133] width 196 height 33
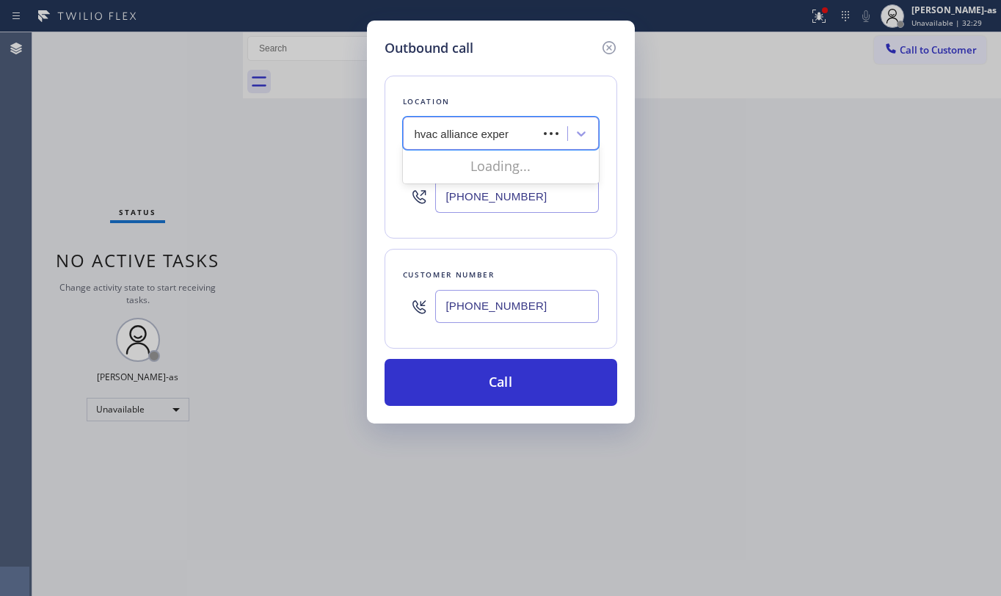
type input "hvac alliance expert"
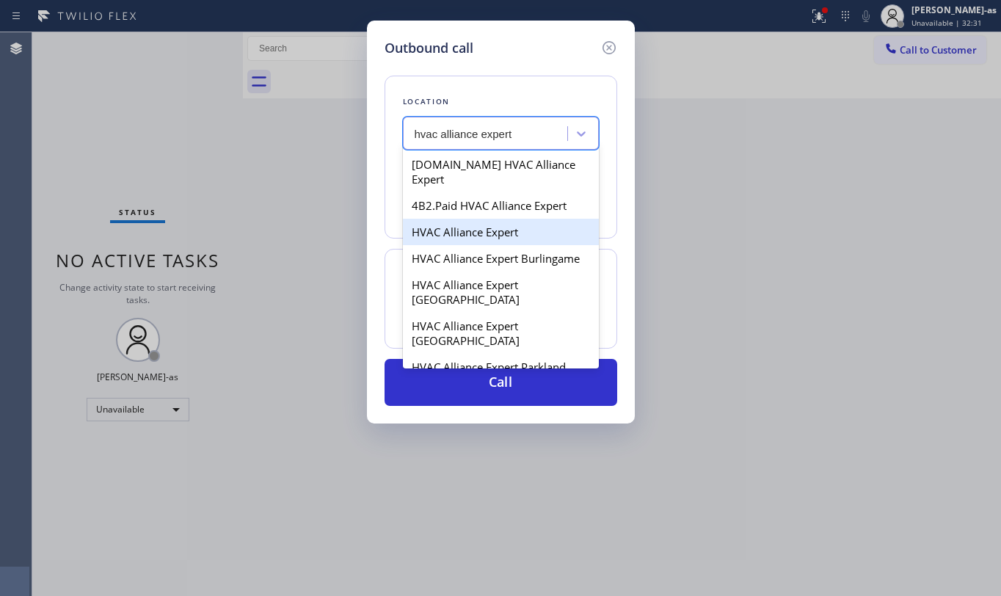
click at [467, 219] on div "HVAC Alliance Expert" at bounding box center [501, 232] width 196 height 26
type input "[PHONE_NUMBER]"
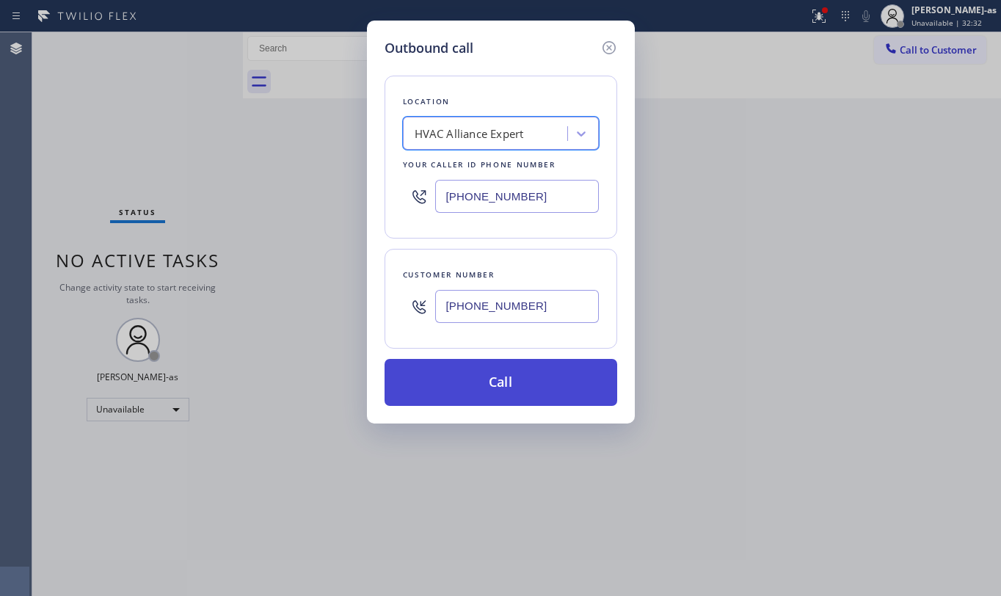
click at [538, 388] on button "Call" at bounding box center [501, 382] width 233 height 47
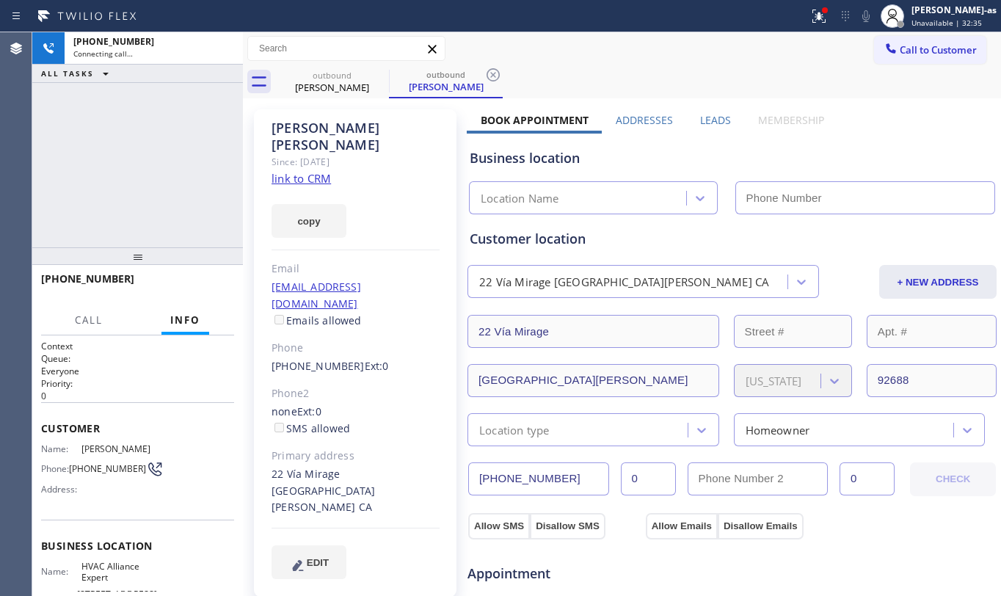
click at [304, 171] on link "link to CRM" at bounding box center [300, 178] width 59 height 15
type input "[PHONE_NUMBER]"
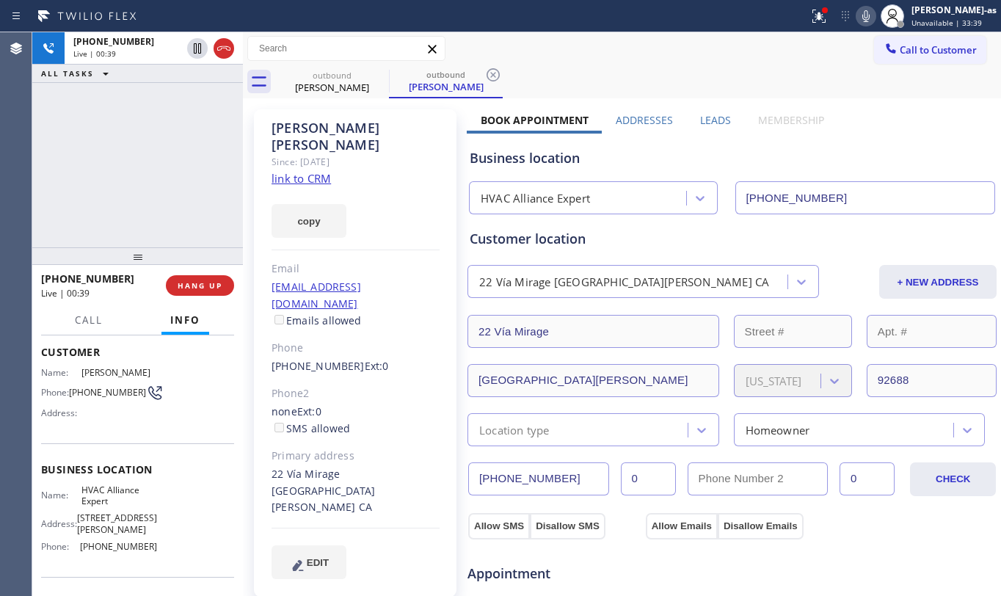
scroll to position [168, 0]
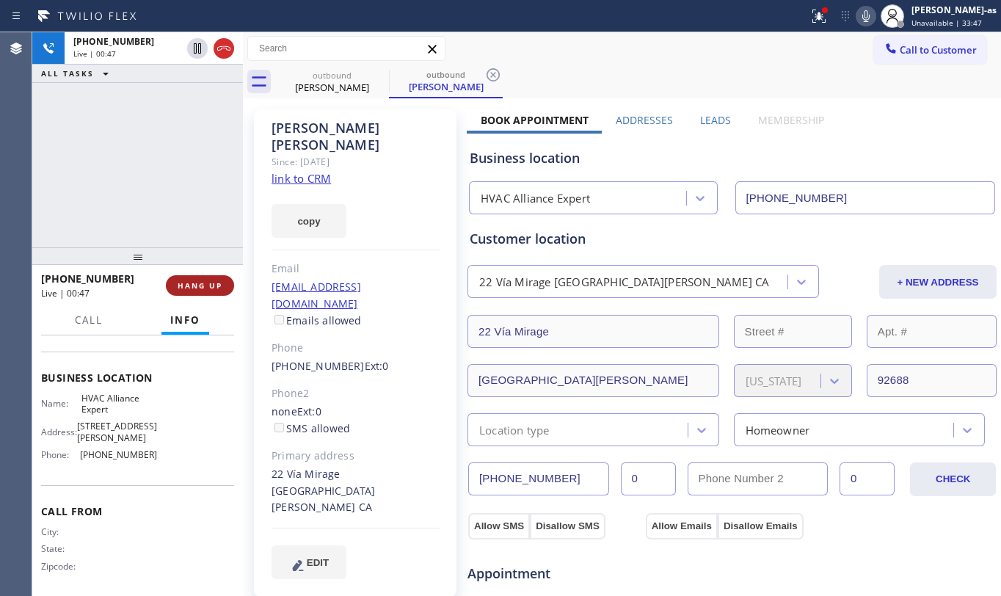
click at [200, 283] on span "HANG UP" at bounding box center [200, 285] width 45 height 10
drag, startPoint x: 200, startPoint y: 283, endPoint x: 192, endPoint y: 283, distance: 7.4
click at [194, 285] on span "HANG UP" at bounding box center [200, 285] width 45 height 10
click at [192, 283] on span "COMPLETE" at bounding box center [197, 285] width 51 height 10
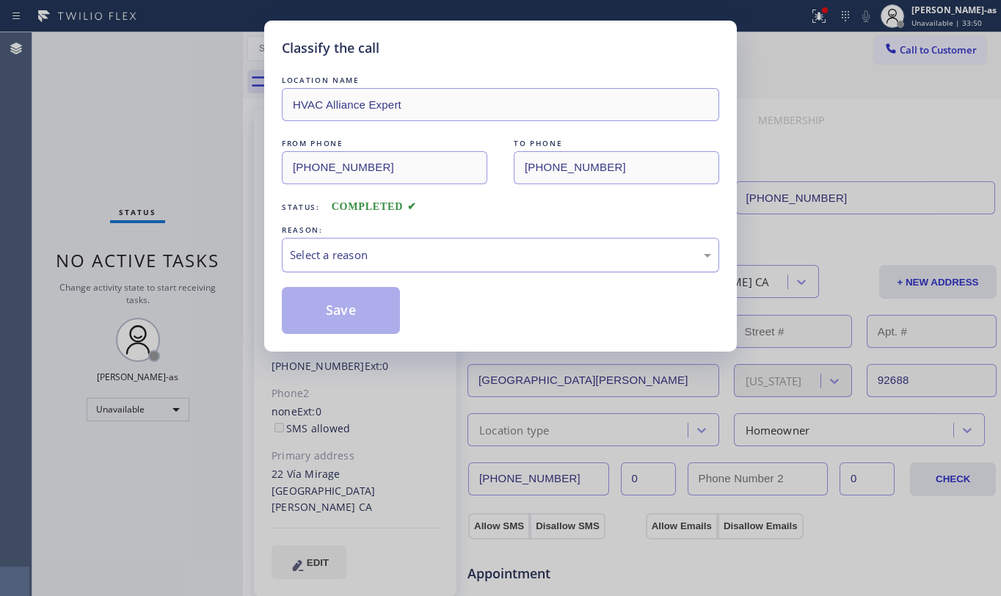
drag, startPoint x: 423, startPoint y: 255, endPoint x: 445, endPoint y: 270, distance: 25.8
click at [430, 255] on div "Select a reason" at bounding box center [500, 255] width 421 height 17
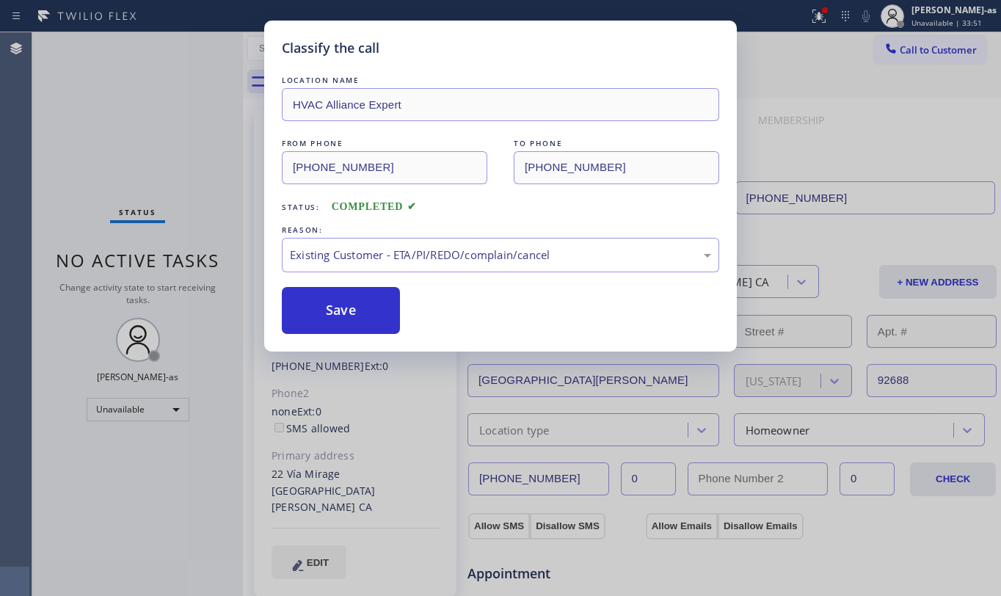
drag, startPoint x: 332, startPoint y: 321, endPoint x: 379, endPoint y: 71, distance: 254.0
click at [332, 308] on button "Save" at bounding box center [341, 310] width 118 height 47
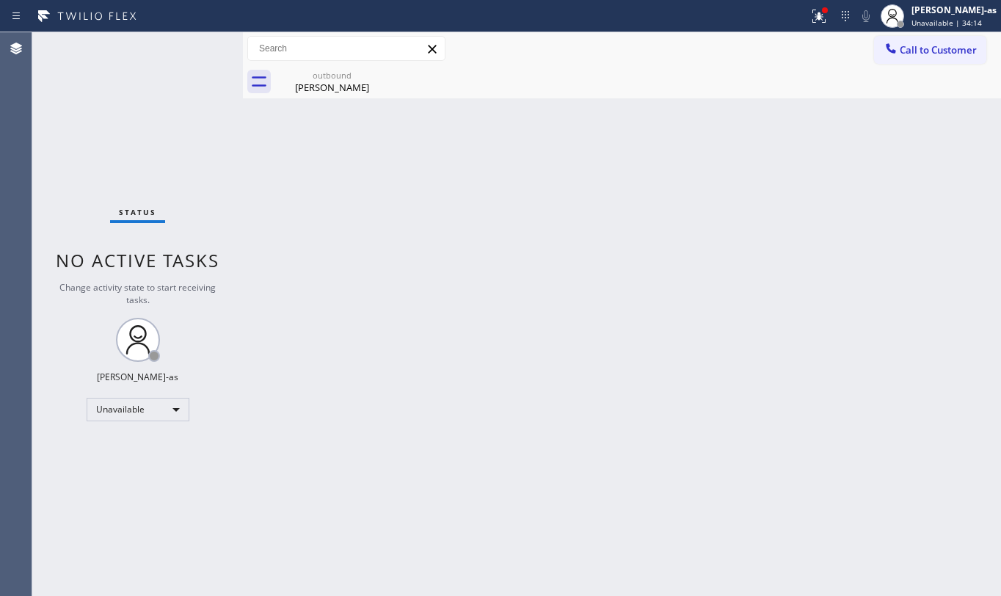
click at [116, 242] on div "Status No active tasks Change activity state to start receiving tasks. [PERSON_…" at bounding box center [137, 314] width 211 height 564
click at [914, 48] on span "Call to Customer" at bounding box center [938, 49] width 77 height 13
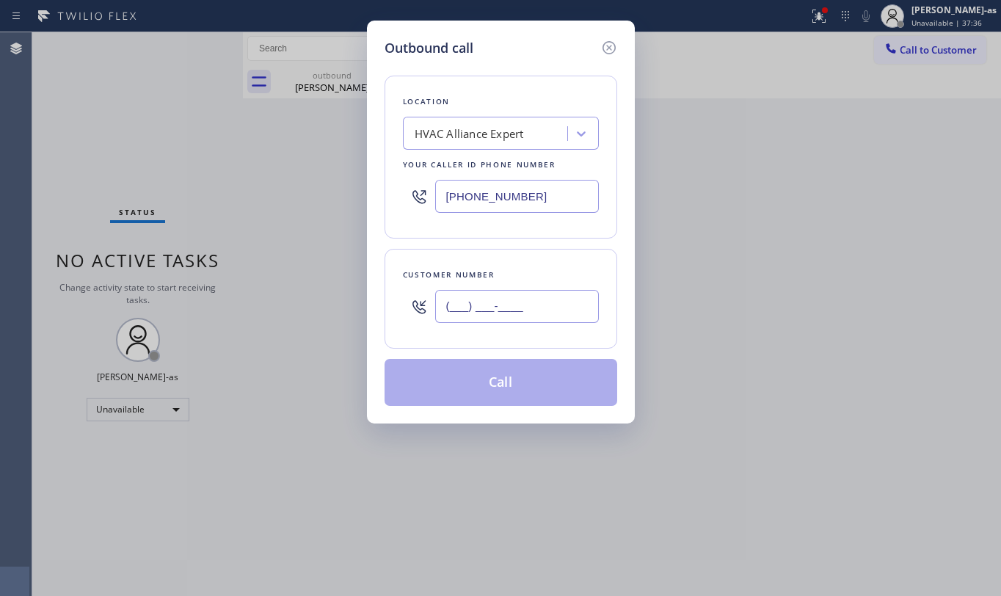
click at [515, 309] on input "(___) ___-____" at bounding box center [517, 306] width 164 height 33
paste input "760) 887-6323"
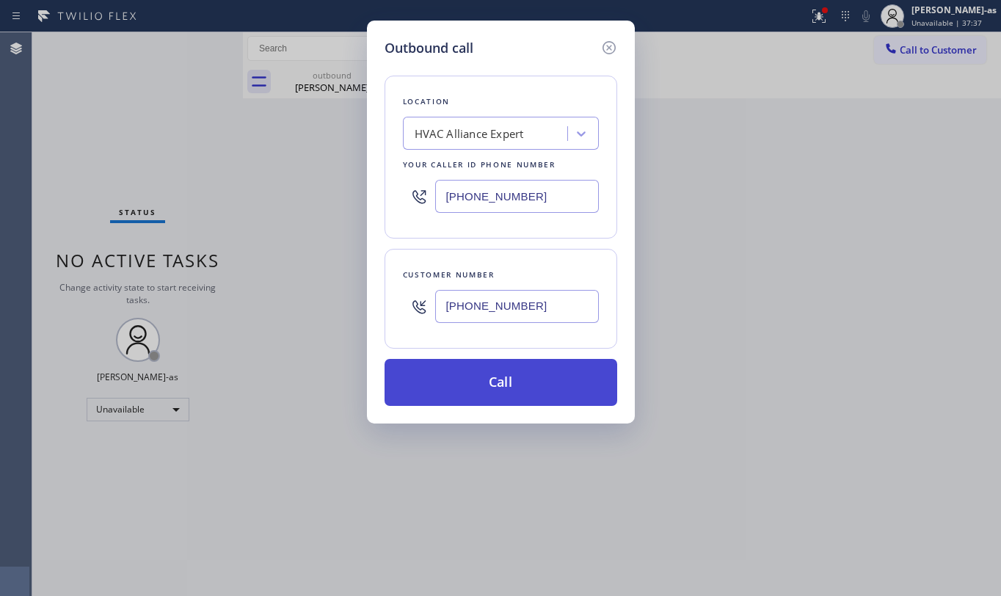
type input "[PHONE_NUMBER]"
click at [487, 379] on button "Call" at bounding box center [501, 382] width 233 height 47
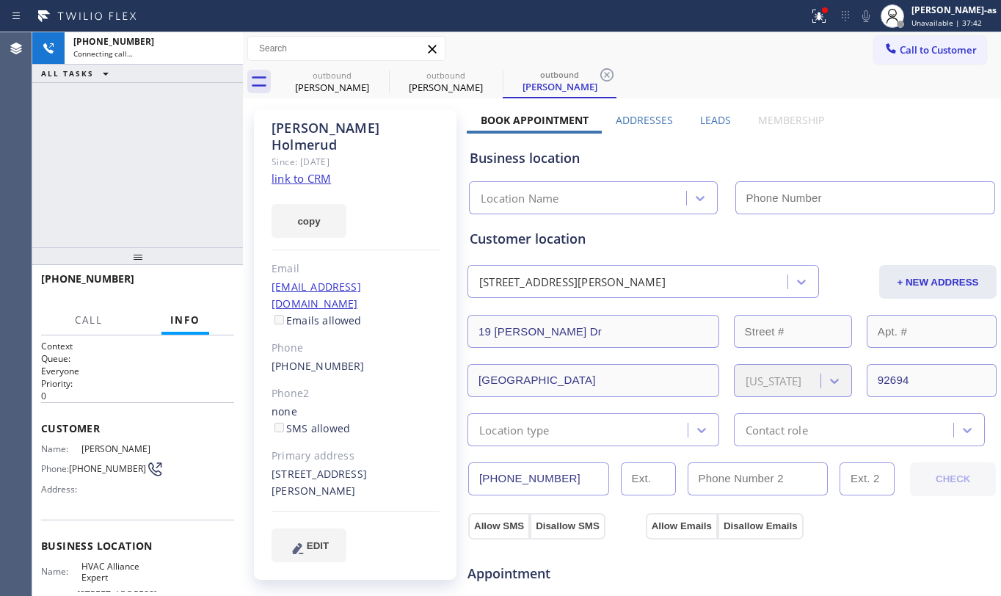
type input "[PHONE_NUMBER]"
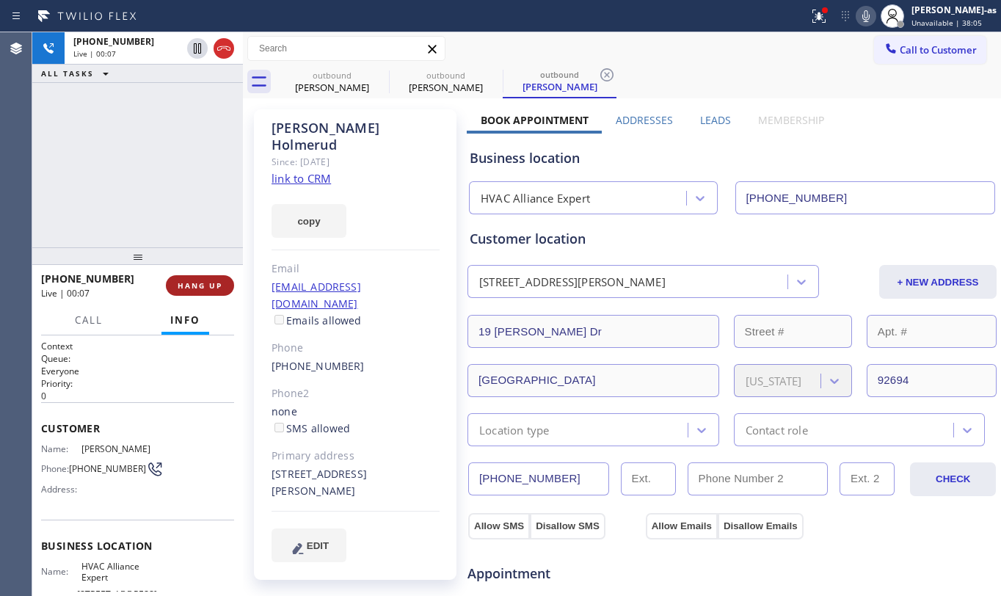
click at [210, 289] on span "HANG UP" at bounding box center [200, 285] width 45 height 10
click at [209, 289] on span "HANG UP" at bounding box center [200, 285] width 45 height 10
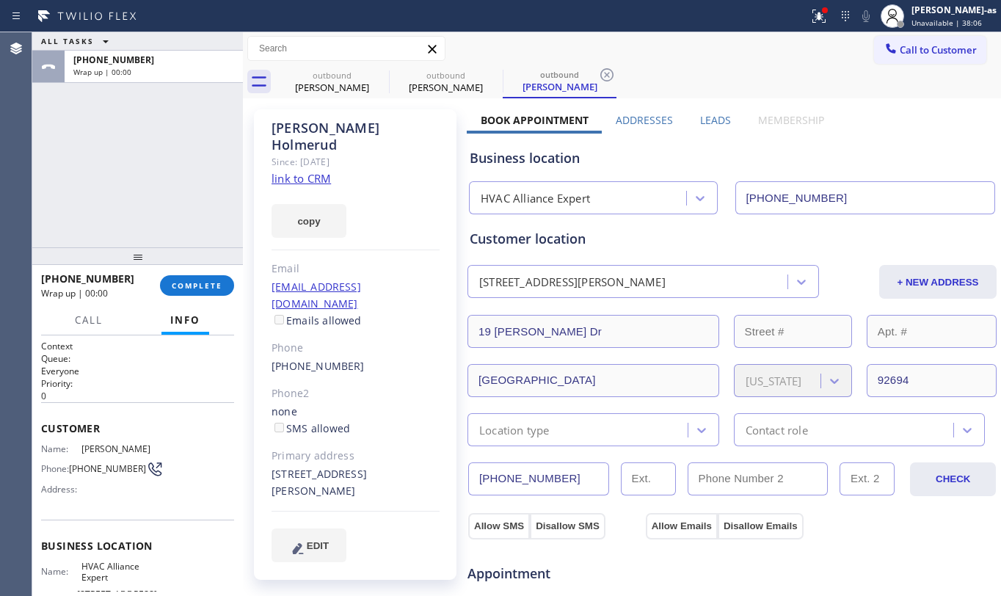
click at [154, 180] on div "ALL TASKS ALL TASKS ACTIVE TASKS TASKS IN WRAP UP [PHONE_NUMBER] Wrap up | 00:00" at bounding box center [137, 139] width 211 height 215
click at [200, 285] on span "COMPLETE" at bounding box center [197, 285] width 51 height 10
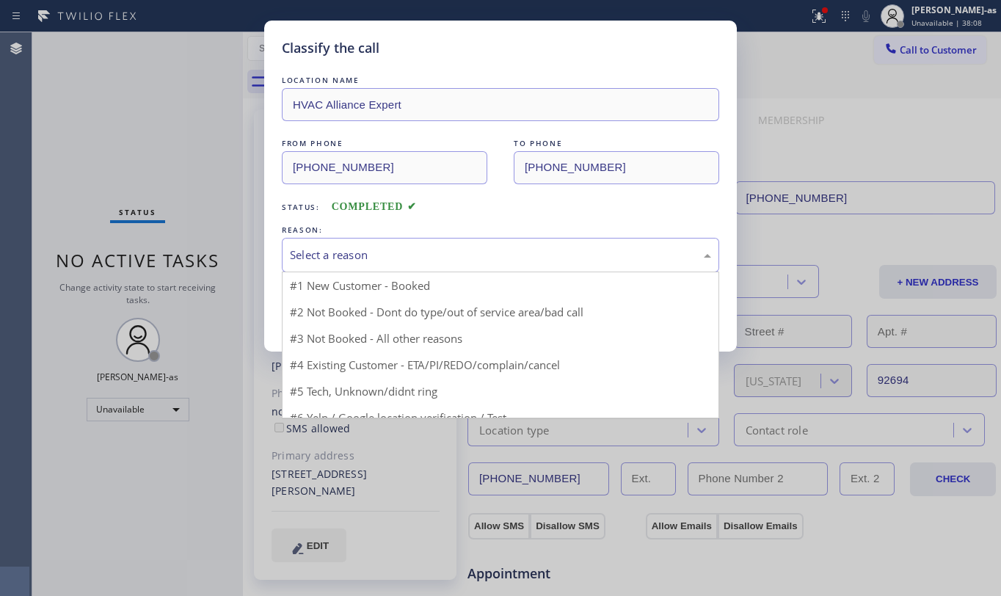
click at [418, 259] on div "Select a reason" at bounding box center [500, 255] width 421 height 17
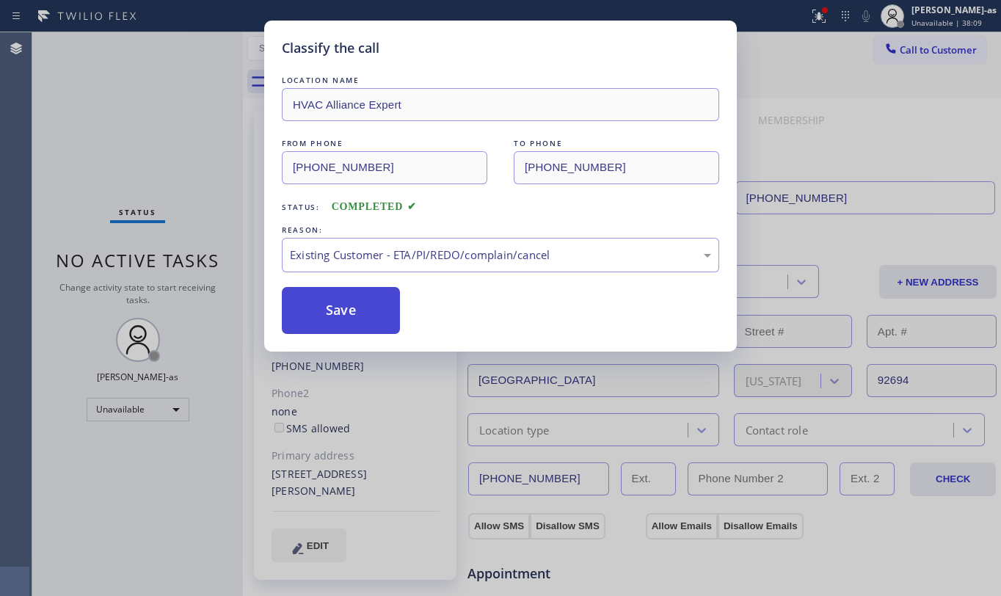
click at [348, 311] on button "Save" at bounding box center [341, 310] width 118 height 47
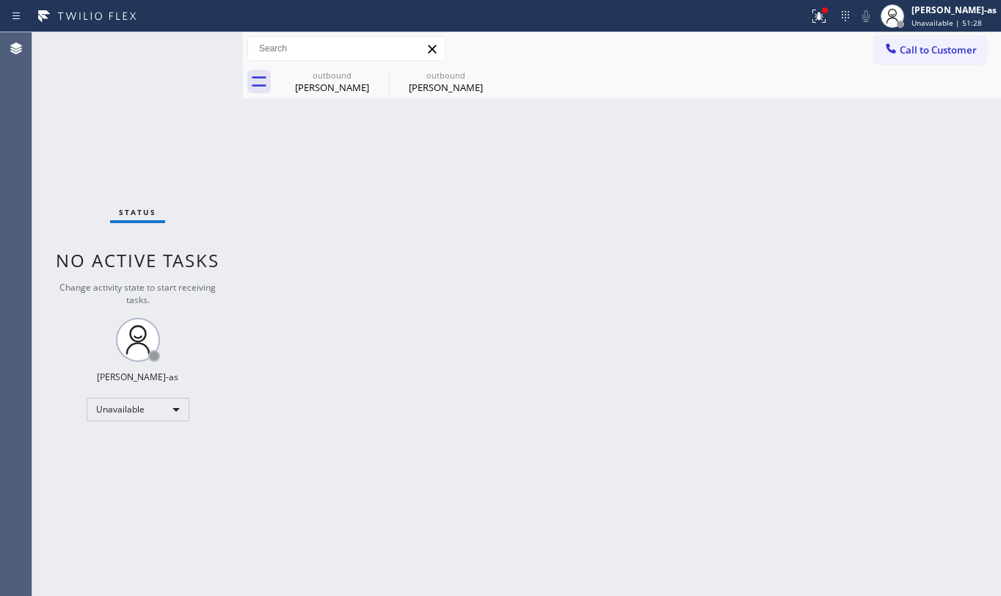
drag, startPoint x: 203, startPoint y: 103, endPoint x: 241, endPoint y: 103, distance: 38.2
click at [204, 103] on div "Status No active tasks Change activity state to start receiving tasks. [PERSON_…" at bounding box center [137, 314] width 211 height 564
drag, startPoint x: 312, startPoint y: 86, endPoint x: 368, endPoint y: 88, distance: 56.5
click at [315, 86] on div "[PERSON_NAME]" at bounding box center [332, 87] width 111 height 13
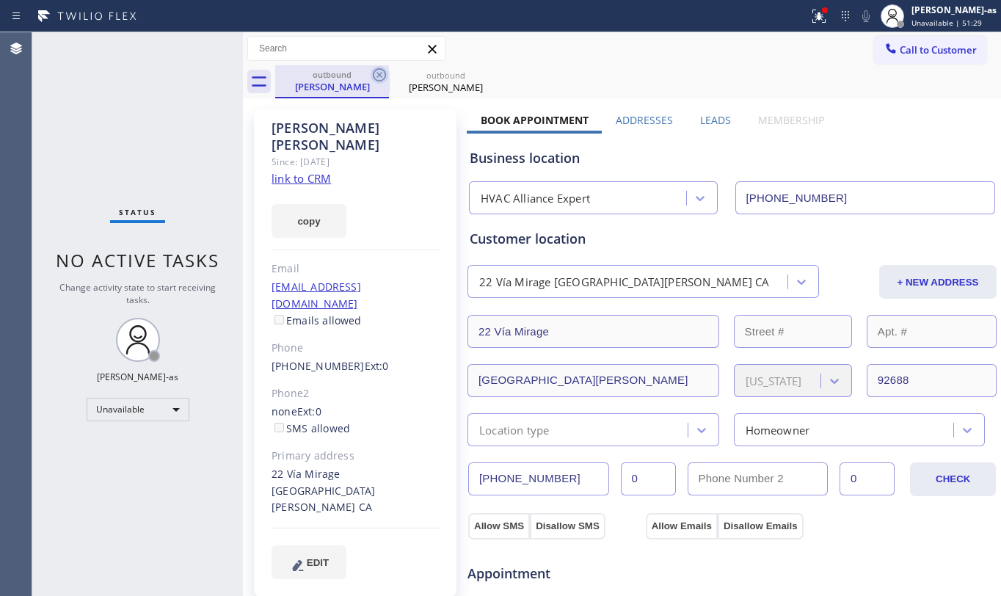
click at [371, 77] on icon at bounding box center [380, 75] width 18 height 18
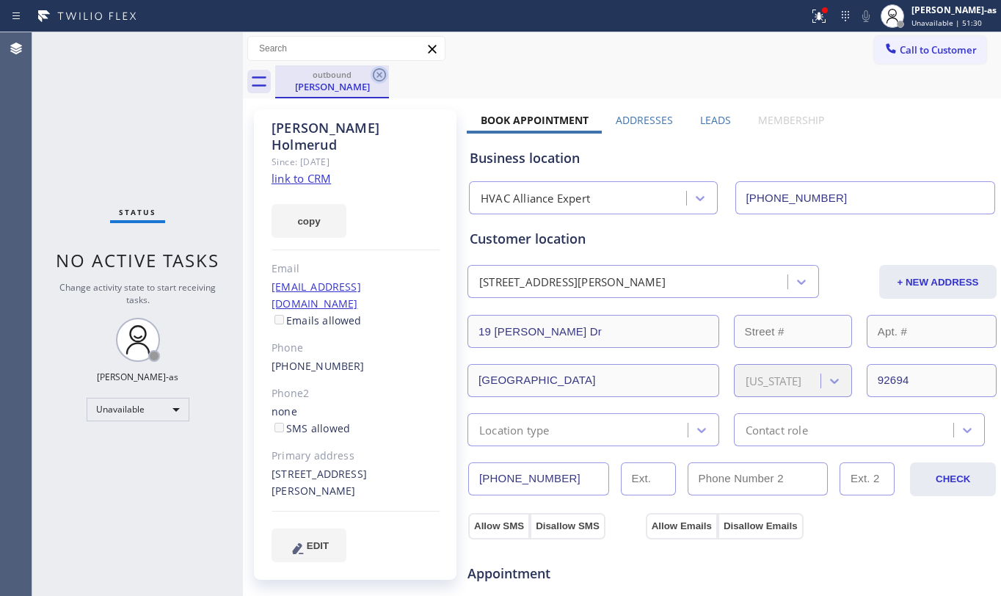
click at [377, 74] on icon at bounding box center [380, 75] width 18 height 18
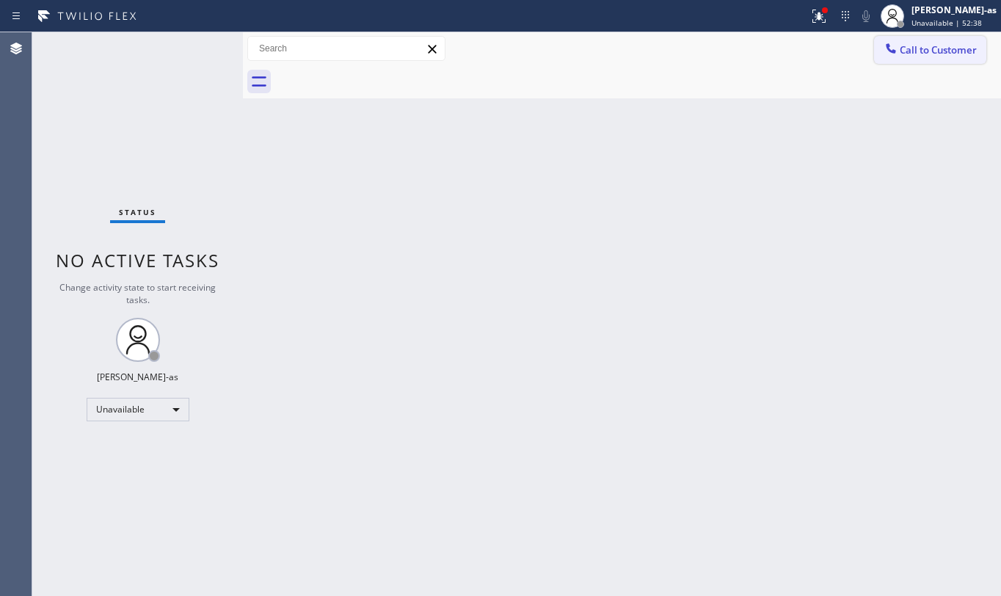
click at [896, 54] on icon at bounding box center [890, 48] width 15 height 15
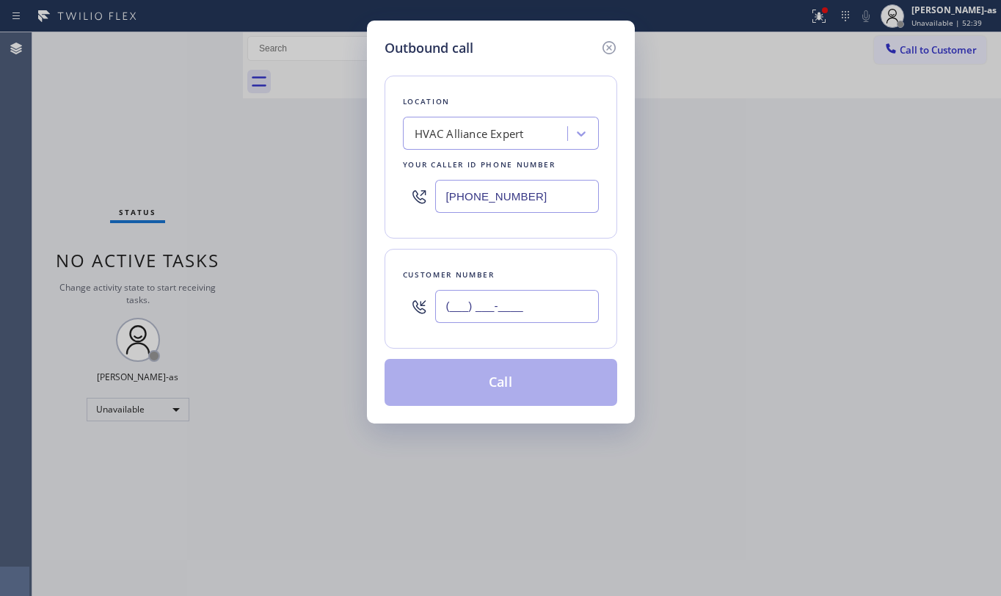
click at [529, 294] on input "(___) ___-____" at bounding box center [517, 306] width 164 height 33
paste input "714) 470-7846"
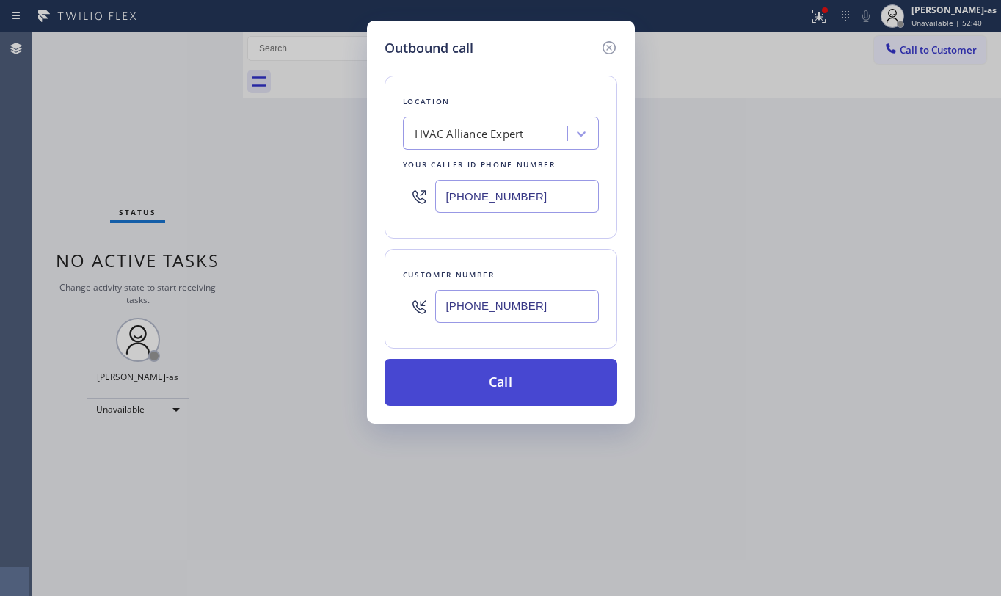
type input "[PHONE_NUMBER]"
click at [515, 382] on button "Call" at bounding box center [501, 382] width 233 height 47
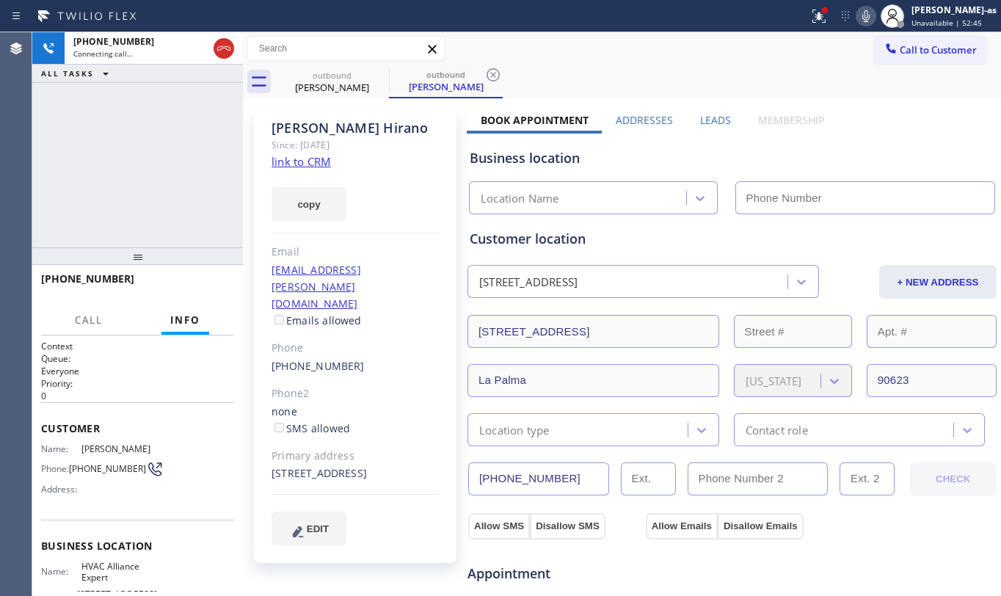
type input "[PHONE_NUMBER]"
click at [113, 144] on div "[PHONE_NUMBER] Connecting call… ALL TASKS ALL TASKS ACTIVE TASKS TASKS IN WRAP …" at bounding box center [137, 139] width 211 height 215
click at [332, 92] on div "[PERSON_NAME]" at bounding box center [332, 87] width 111 height 13
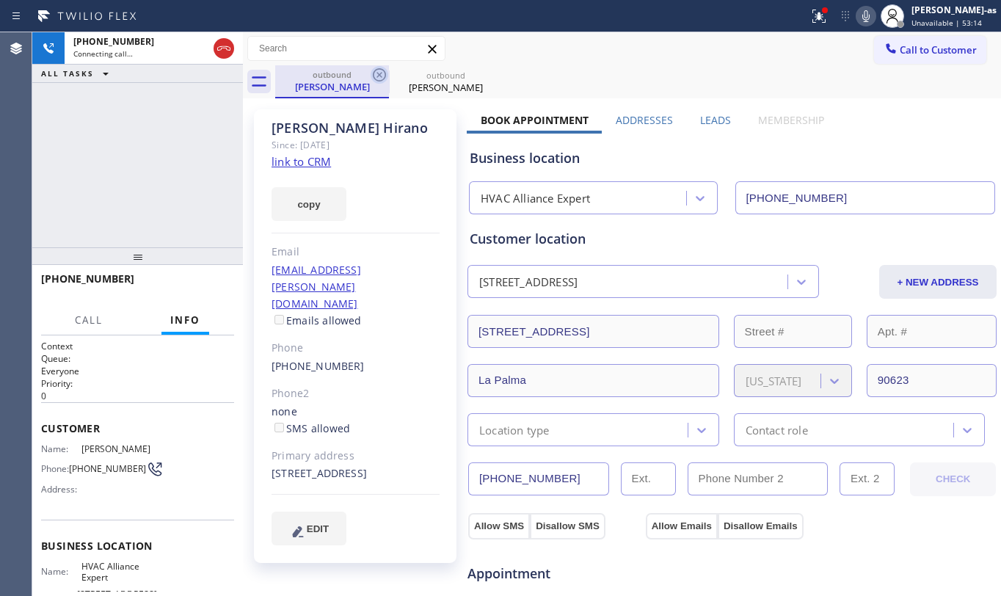
click at [376, 75] on icon at bounding box center [380, 75] width 18 height 18
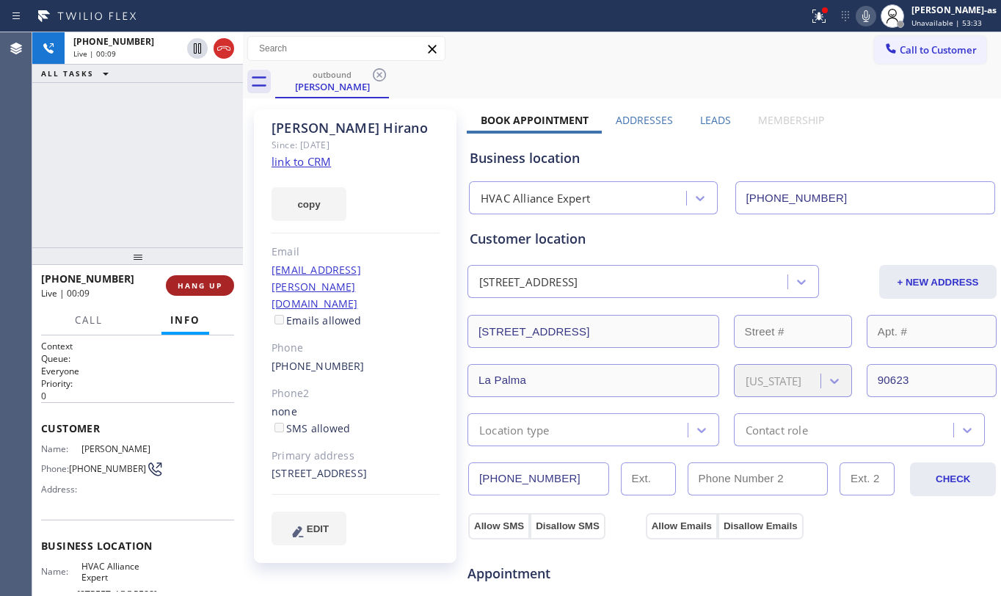
click at [191, 275] on button "HANG UP" at bounding box center [200, 285] width 68 height 21
click at [191, 276] on button "HANG UP" at bounding box center [200, 285] width 68 height 21
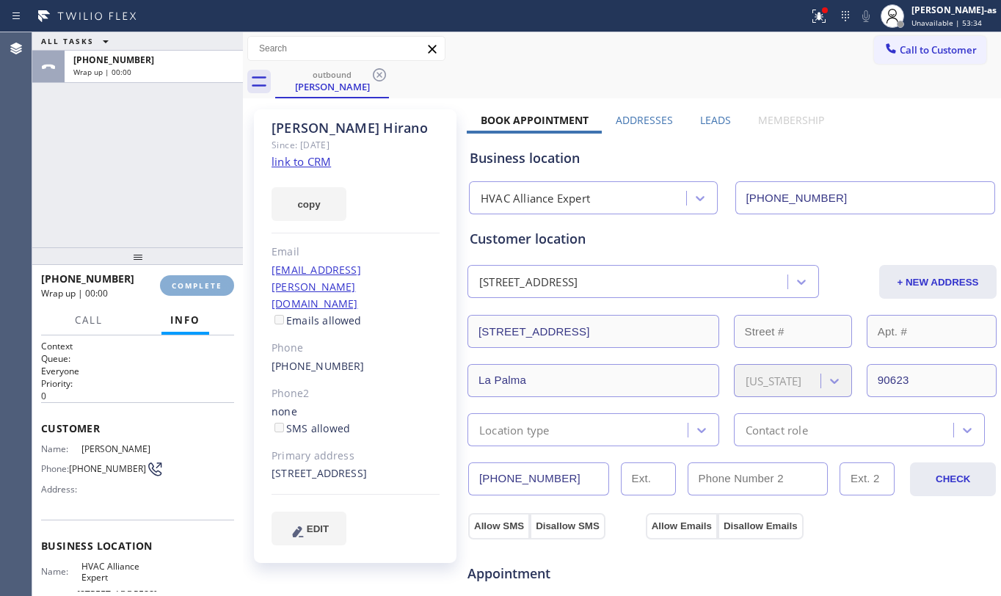
click at [191, 276] on button "COMPLETE" at bounding box center [197, 285] width 74 height 21
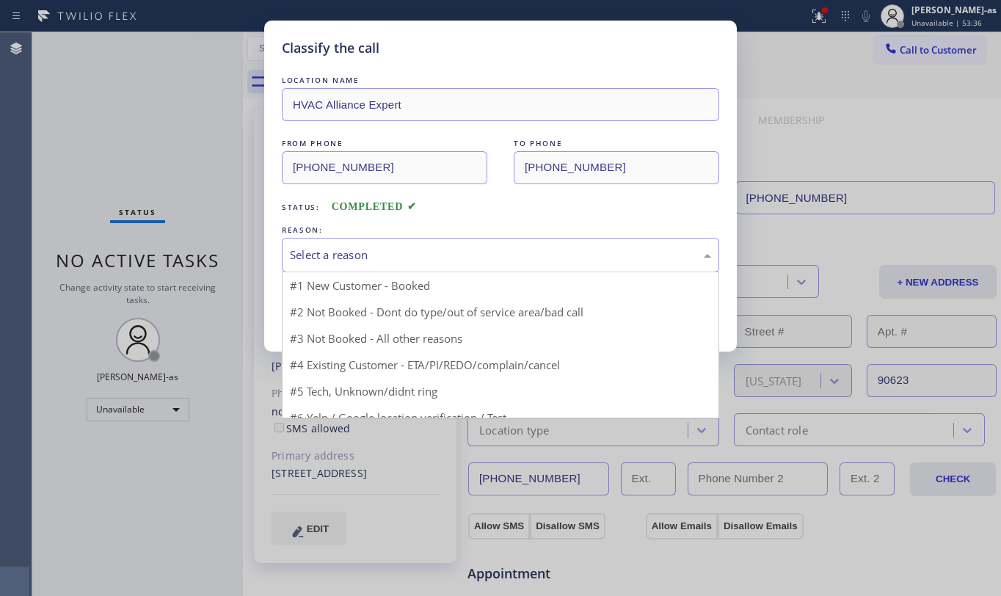
click at [403, 267] on div "Select a reason" at bounding box center [500, 255] width 437 height 34
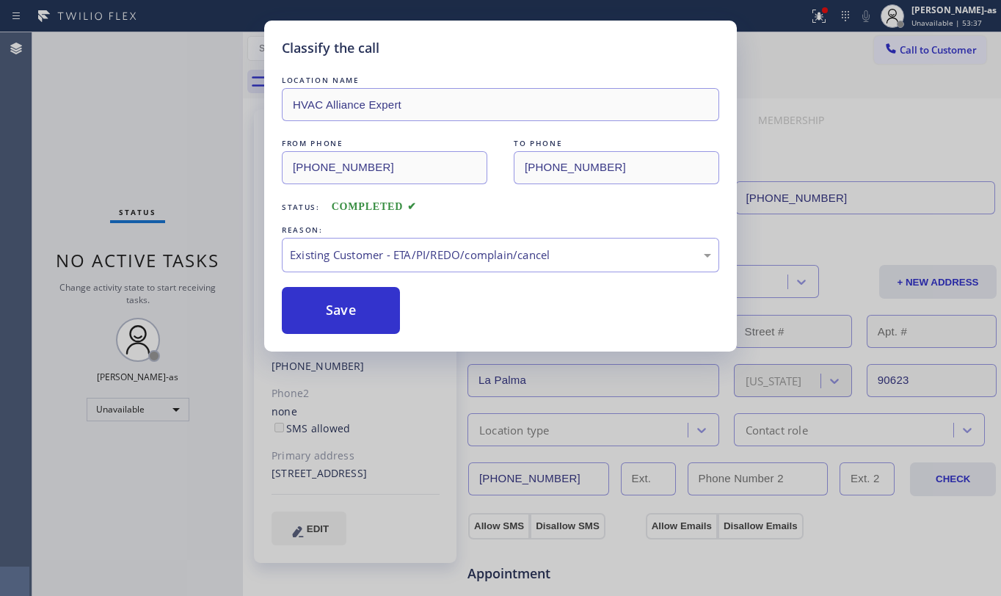
drag, startPoint x: 354, startPoint y: 299, endPoint x: 343, endPoint y: 338, distance: 40.2
click at [352, 305] on button "Save" at bounding box center [341, 310] width 118 height 47
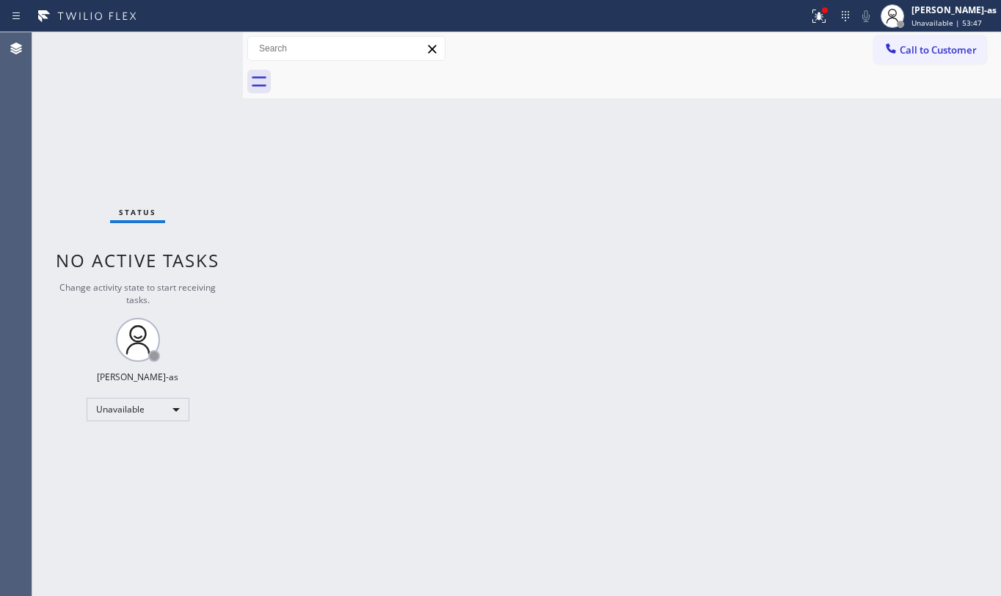
click at [298, 168] on div "Back to Dashboard Change Sender ID Customers Technicians Select a contact Outbo…" at bounding box center [622, 314] width 758 height 564
